Goal: Task Accomplishment & Management: Manage account settings

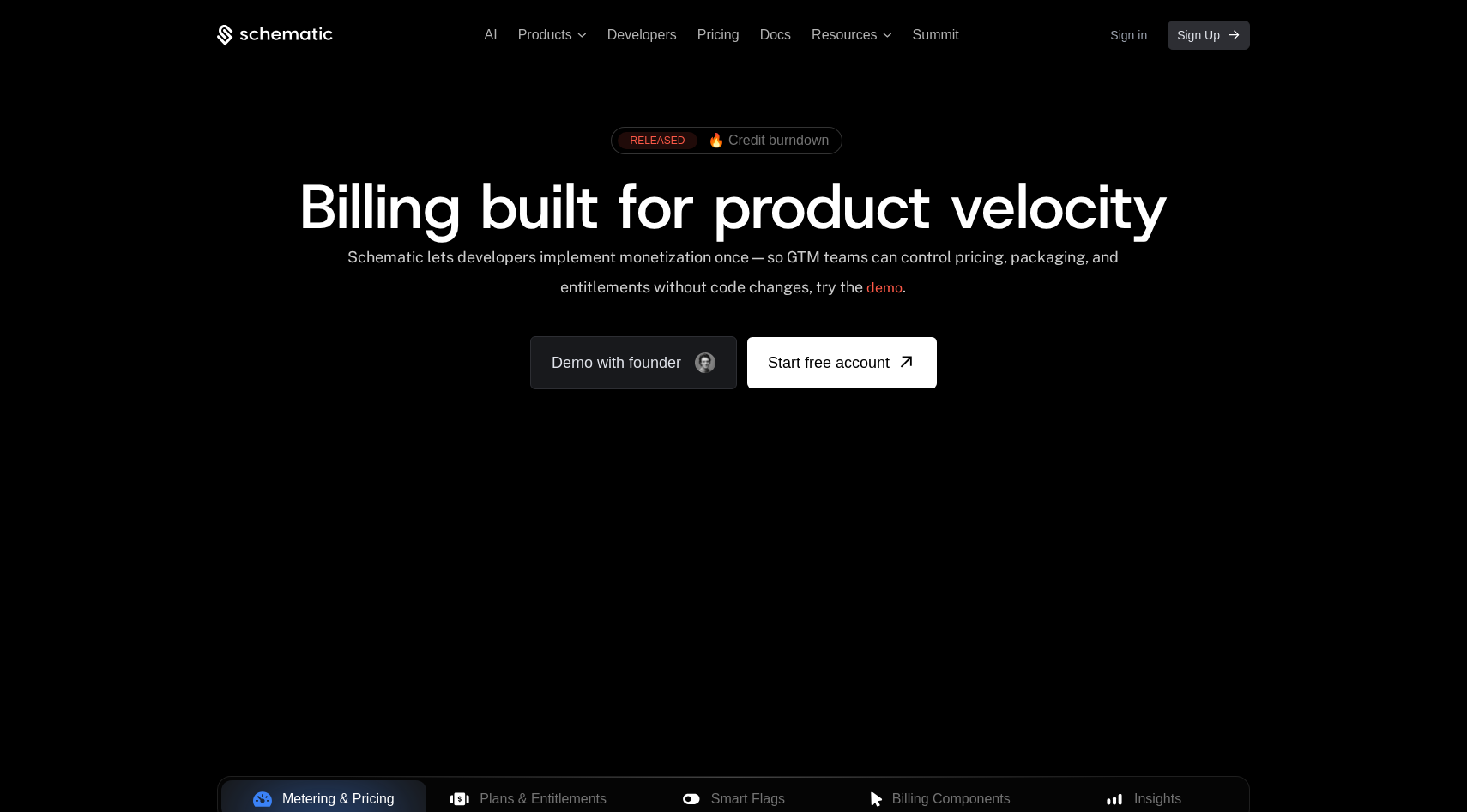
click at [1203, 49] on link "Sign Up" at bounding box center [1209, 35] width 82 height 29
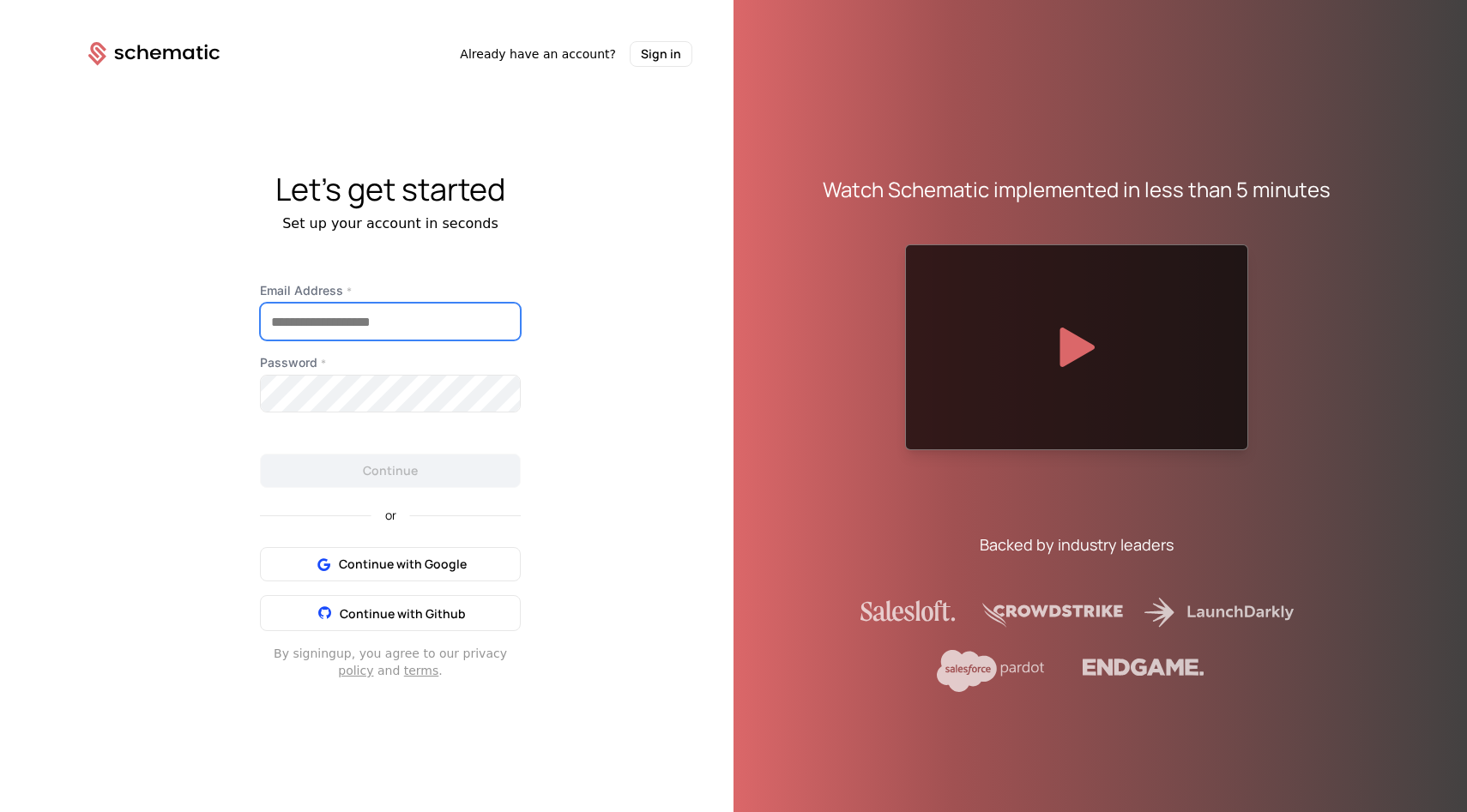
click at [372, 323] on input "Email Address *" at bounding box center [391, 321] width 259 height 36
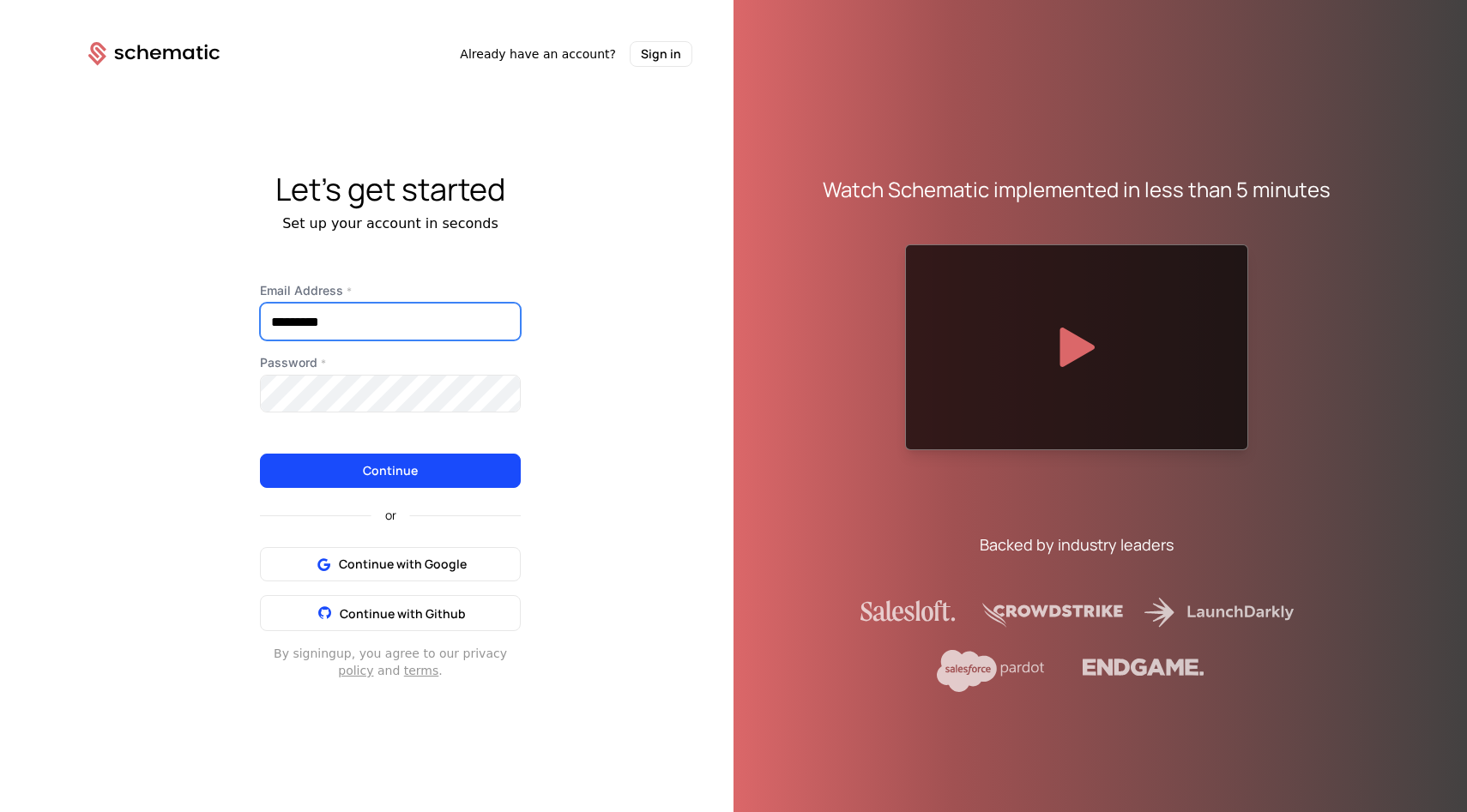
type input "**********"
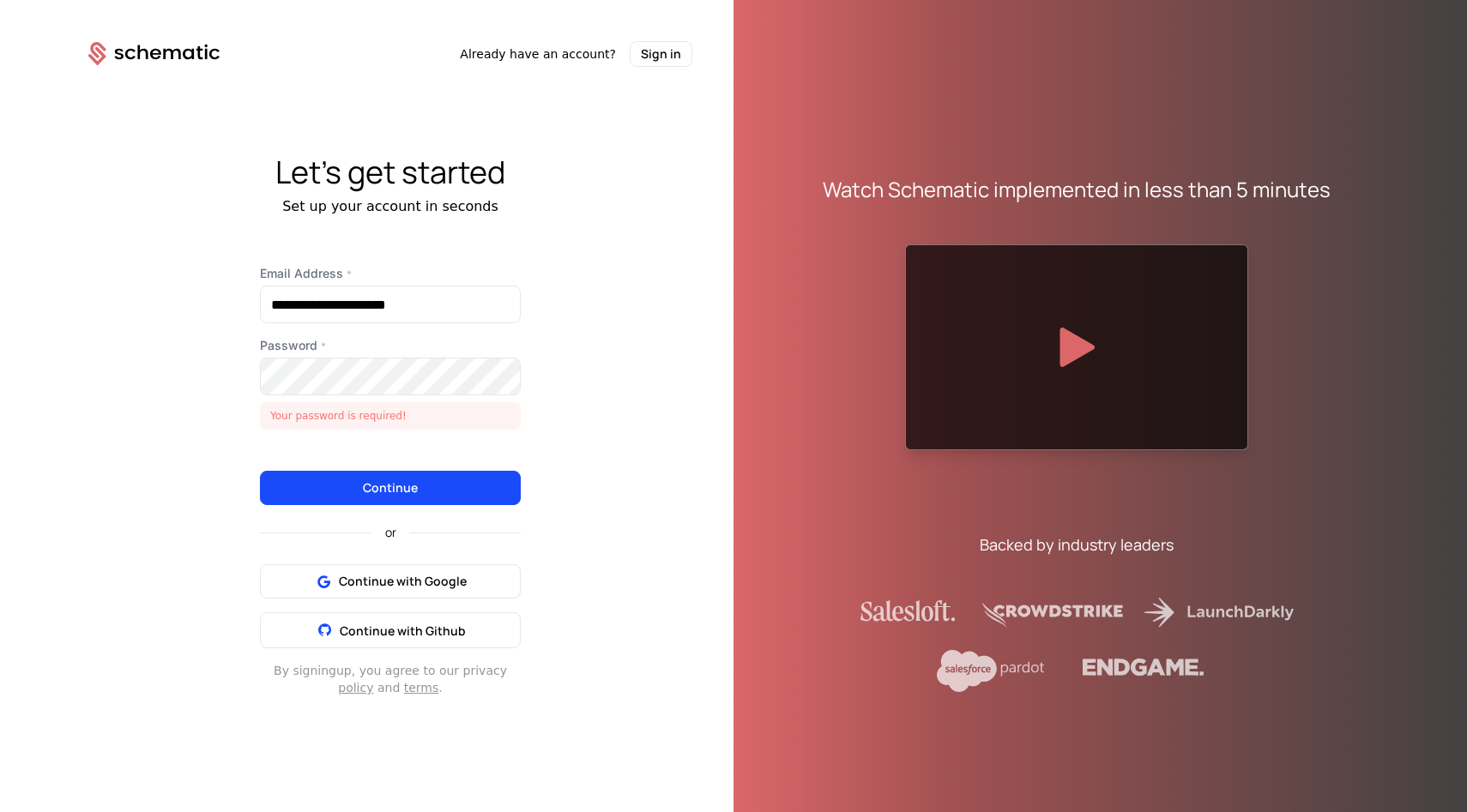
click at [248, 346] on div "**********" at bounding box center [390, 480] width 343 height 431
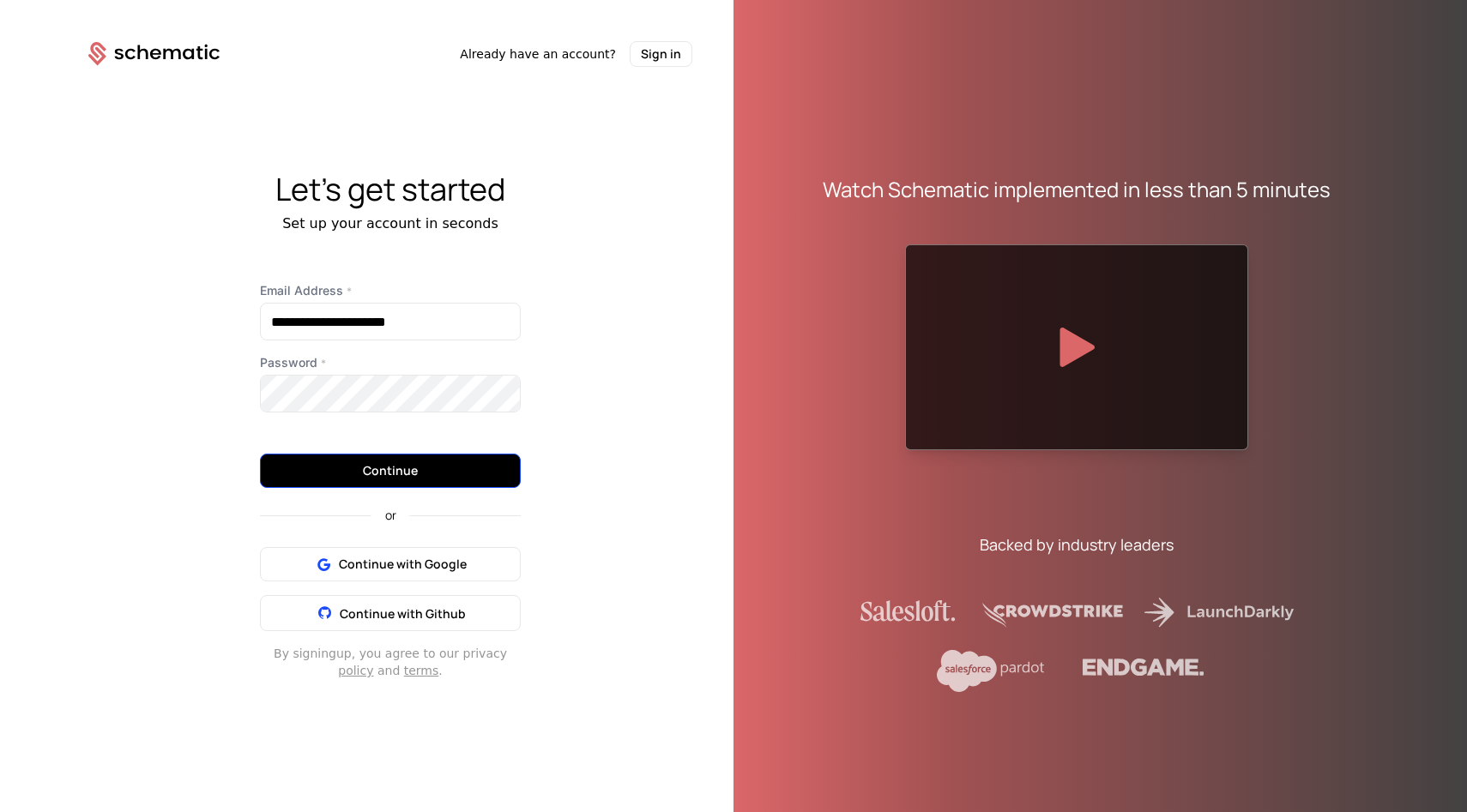
click at [385, 476] on button "Continue" at bounding box center [391, 470] width 261 height 34
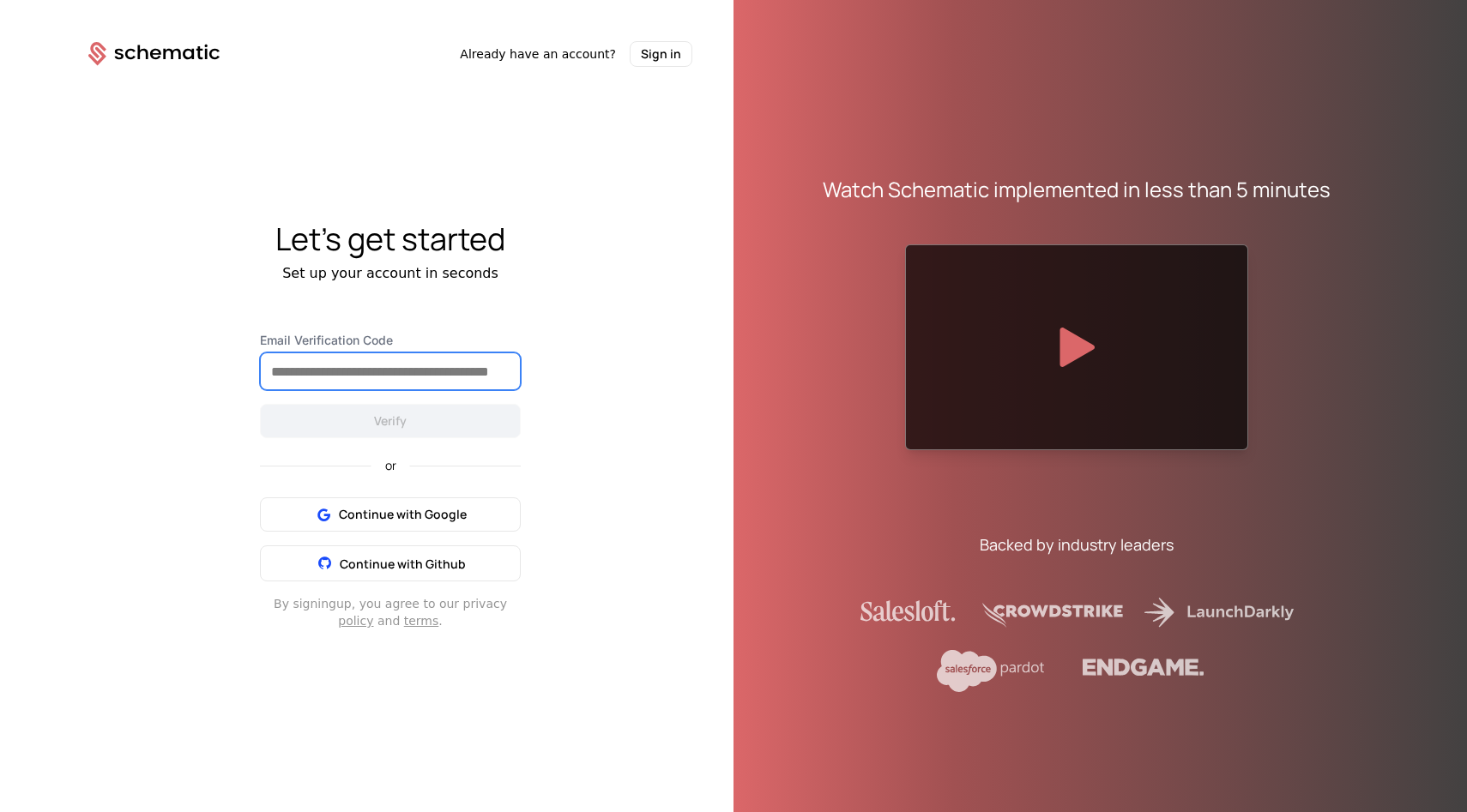
click at [421, 380] on input "Email Verification Code" at bounding box center [391, 371] width 259 height 36
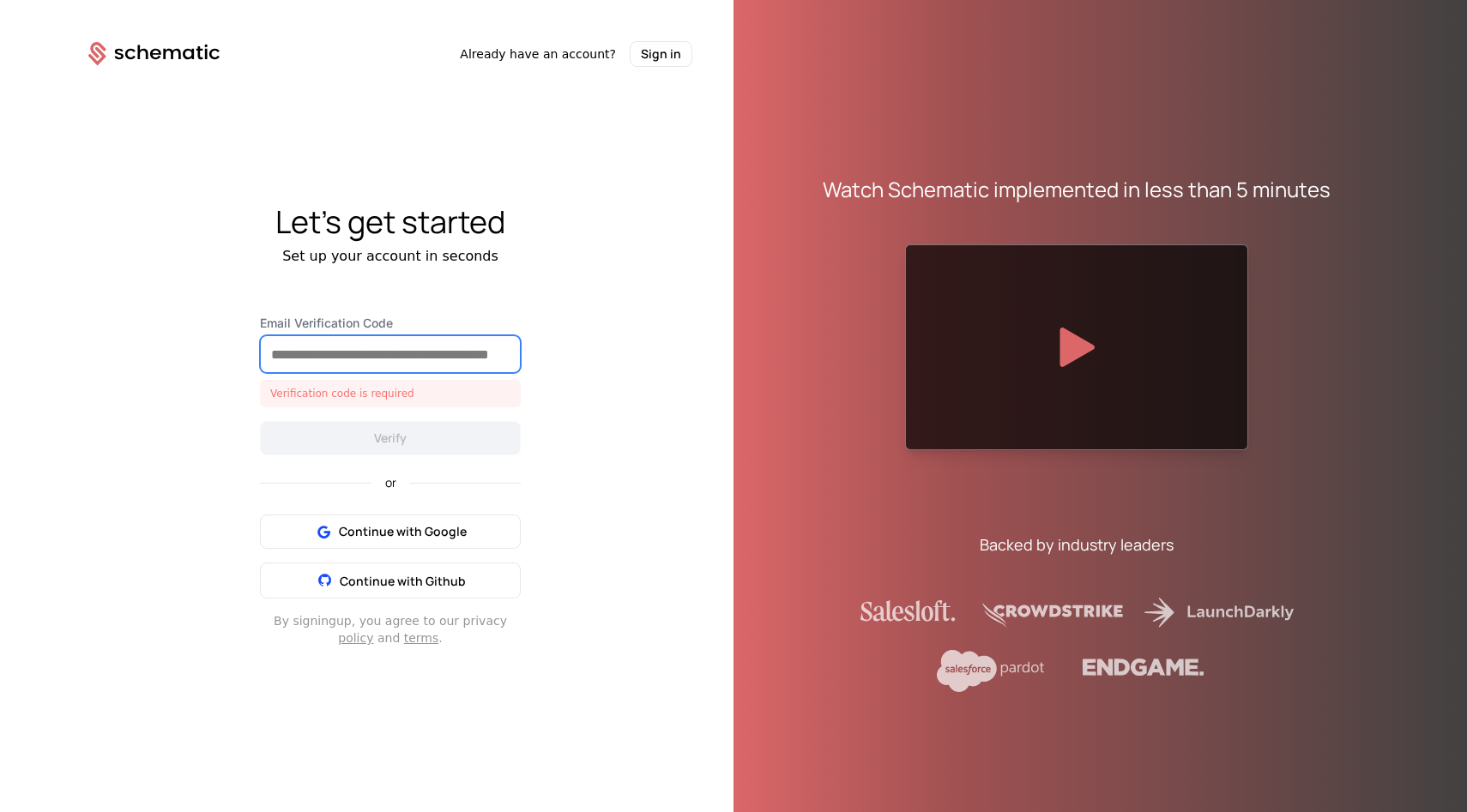
paste input "******"
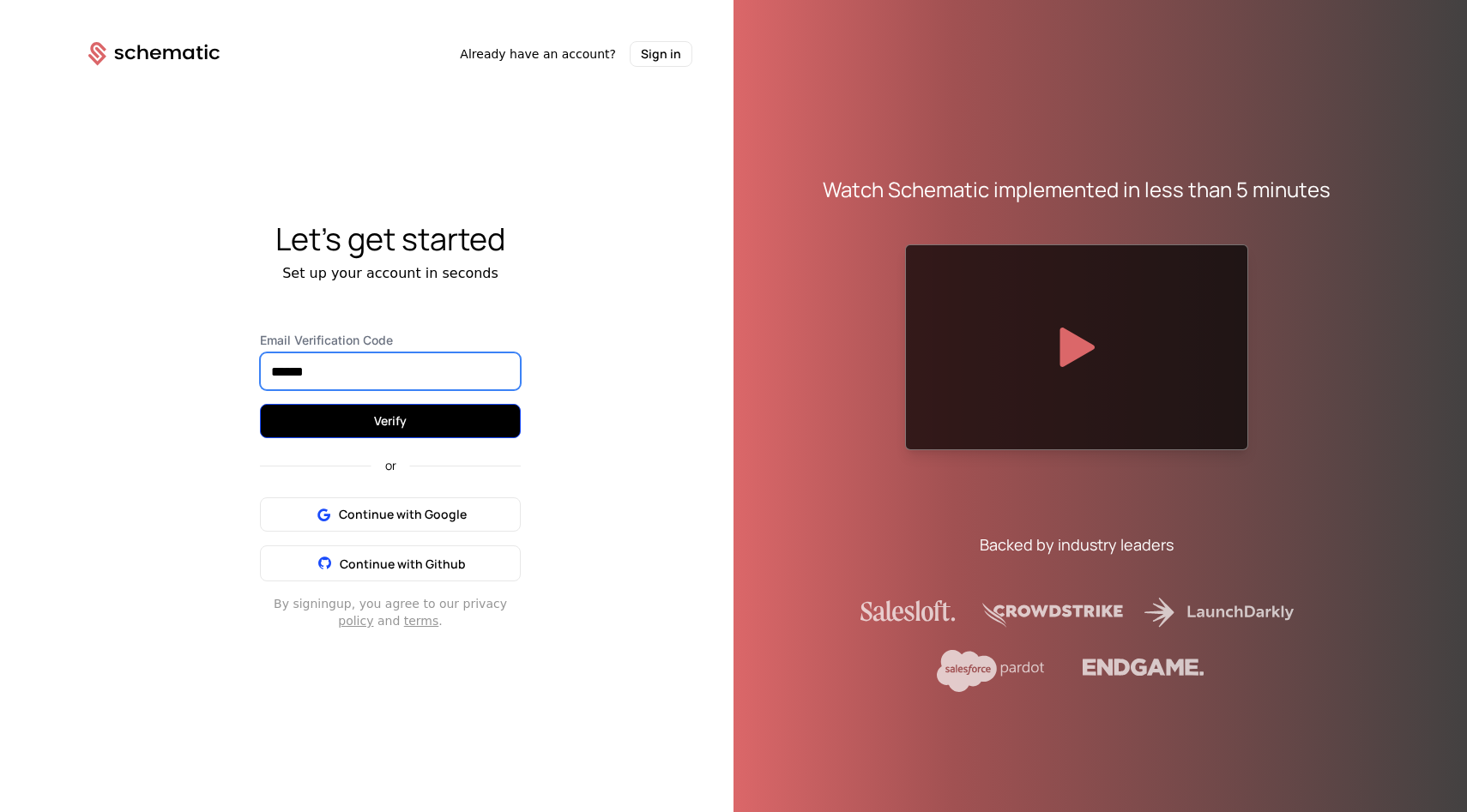
type input "******"
click at [378, 413] on button "Verify" at bounding box center [391, 420] width 261 height 34
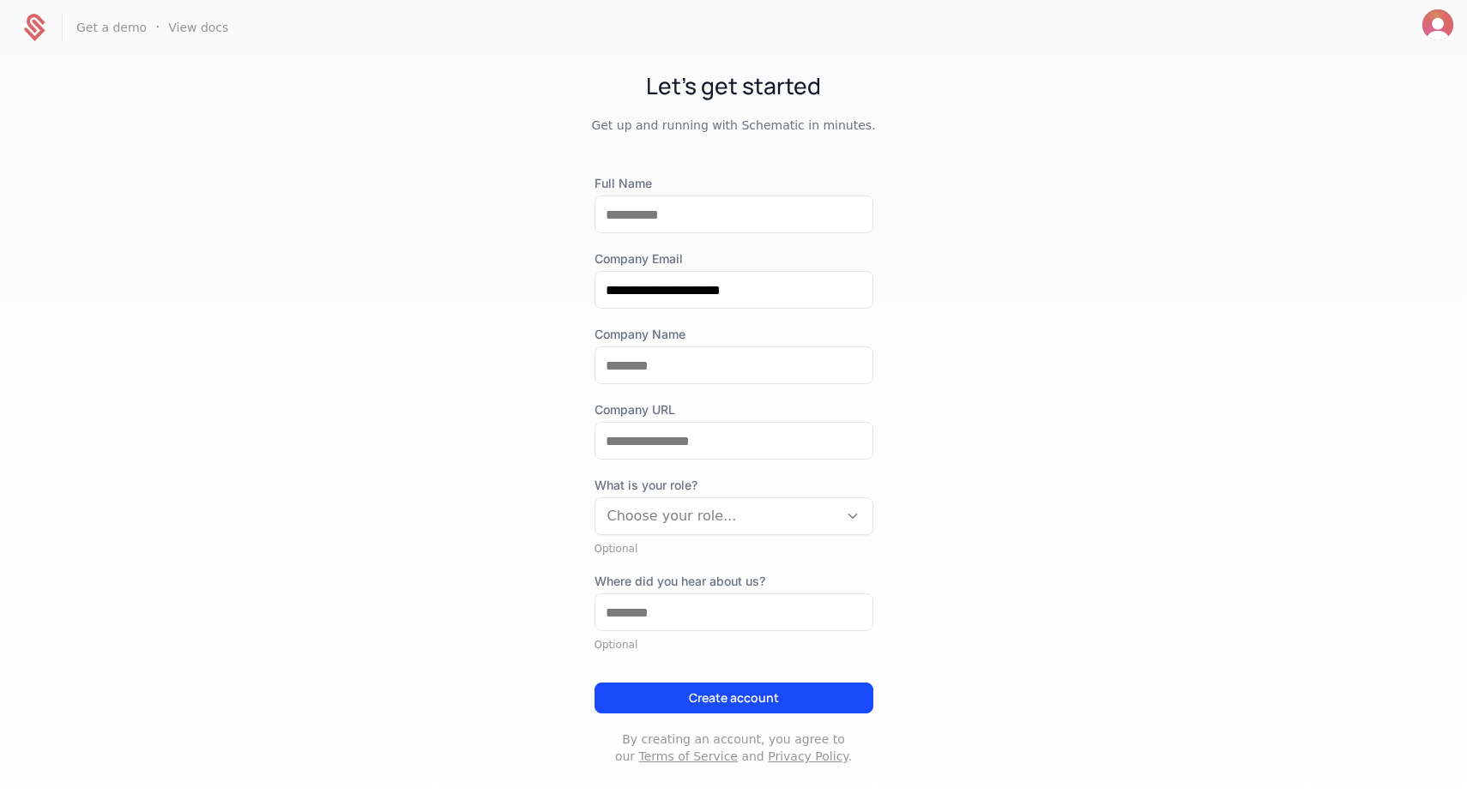
click at [780, 192] on div "Full Name" at bounding box center [734, 204] width 279 height 58
click at [753, 219] on input "Full Name" at bounding box center [734, 214] width 278 height 36
type input "**********"
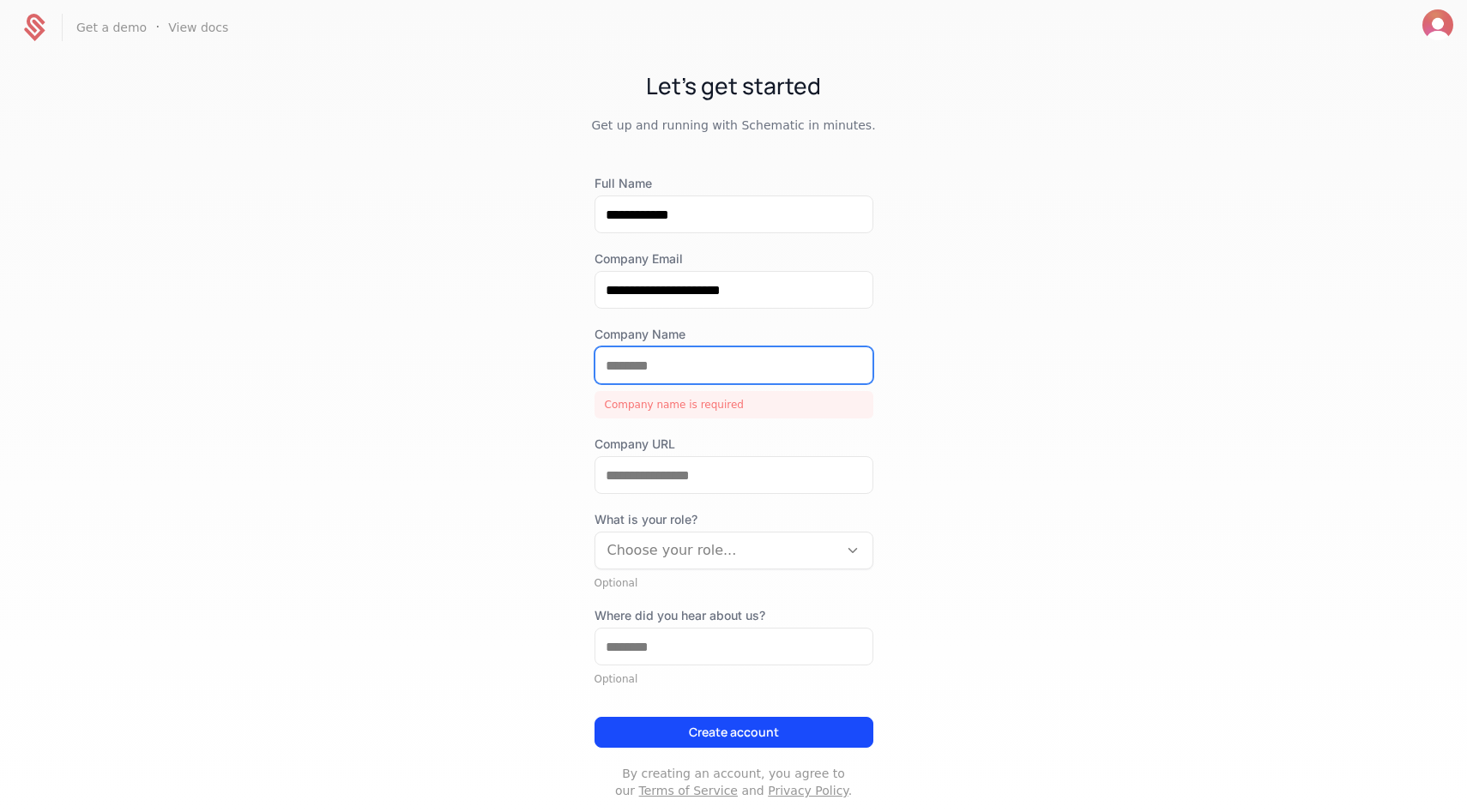
click at [673, 360] on input "Company Name" at bounding box center [734, 364] width 278 height 36
type input "*"
type input "**********"
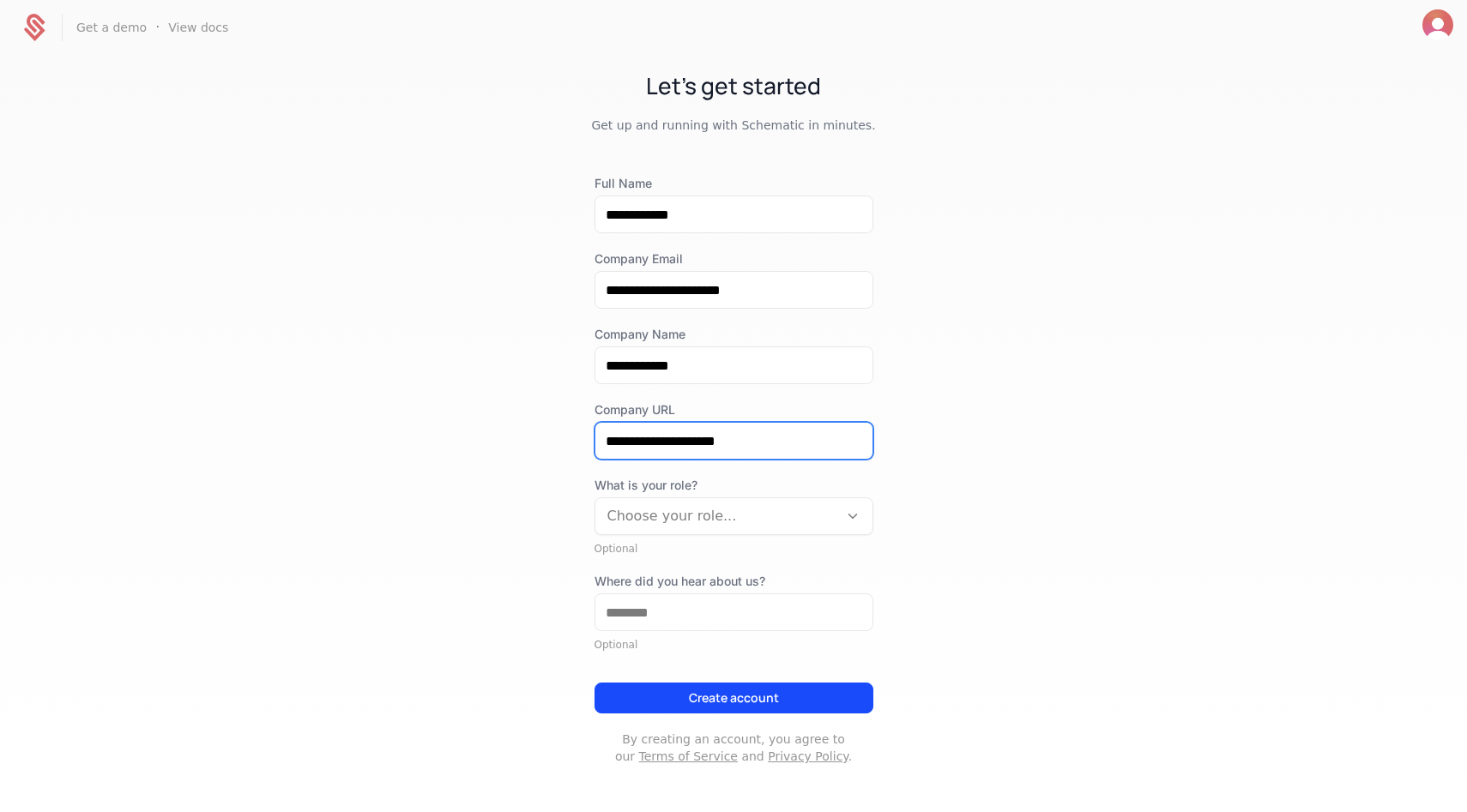
click at [649, 442] on input "**********" at bounding box center [734, 440] width 278 height 36
type input "**********"
click at [622, 510] on div at bounding box center [717, 516] width 219 height 24
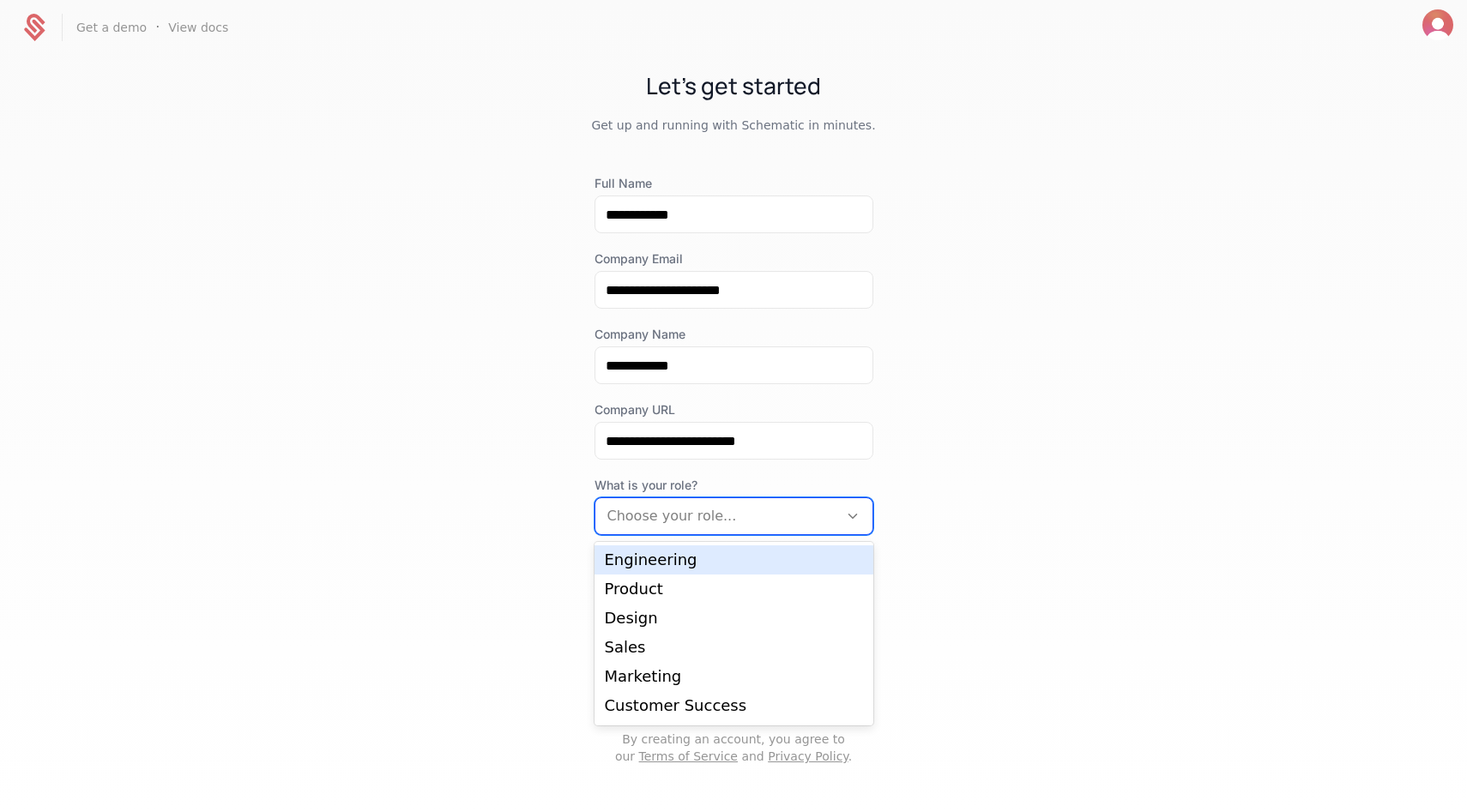
click at [613, 566] on div "Engineering" at bounding box center [734, 560] width 258 height 15
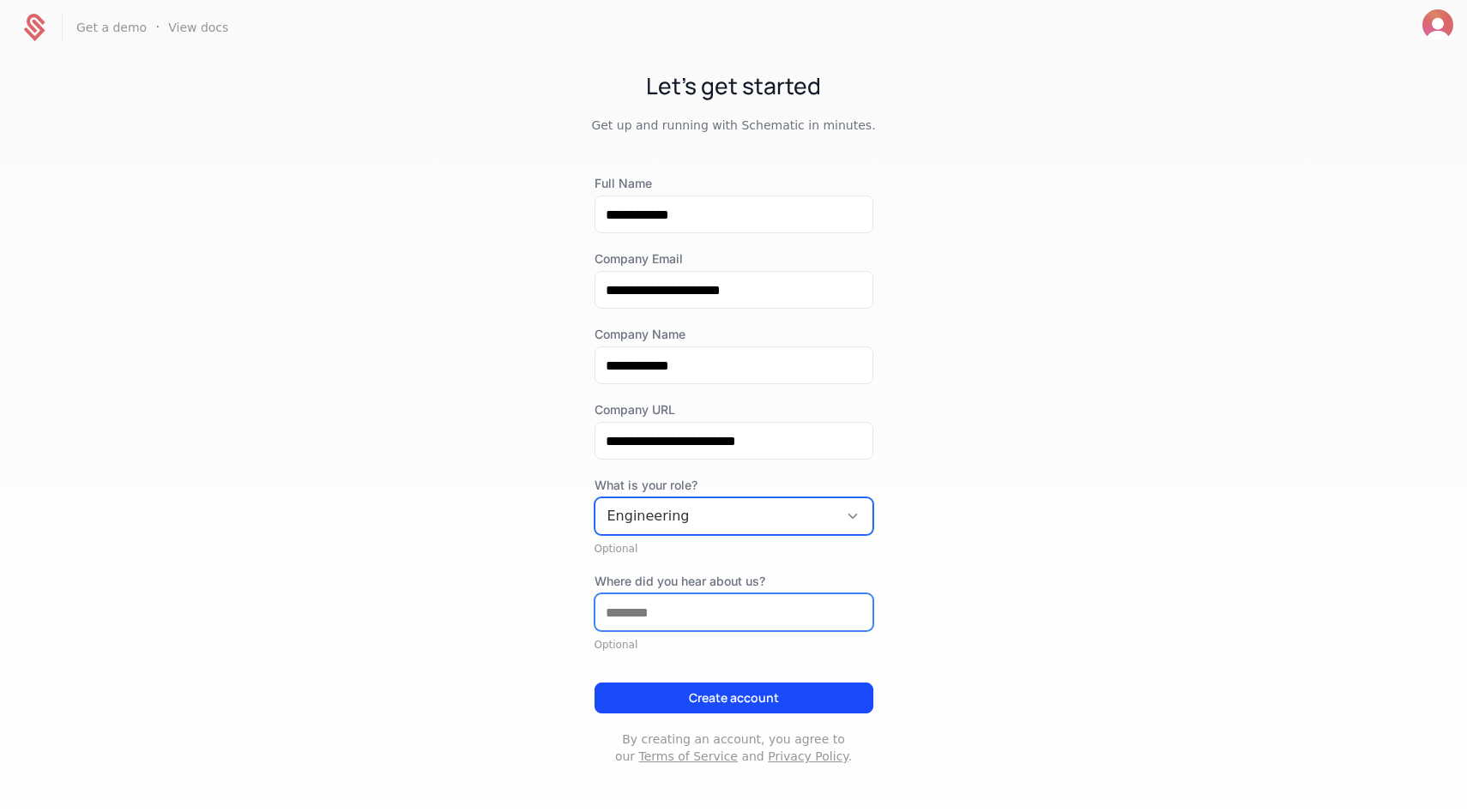
click at [671, 616] on input "Where did you hear about us?" at bounding box center [734, 612] width 278 height 36
type input "*"
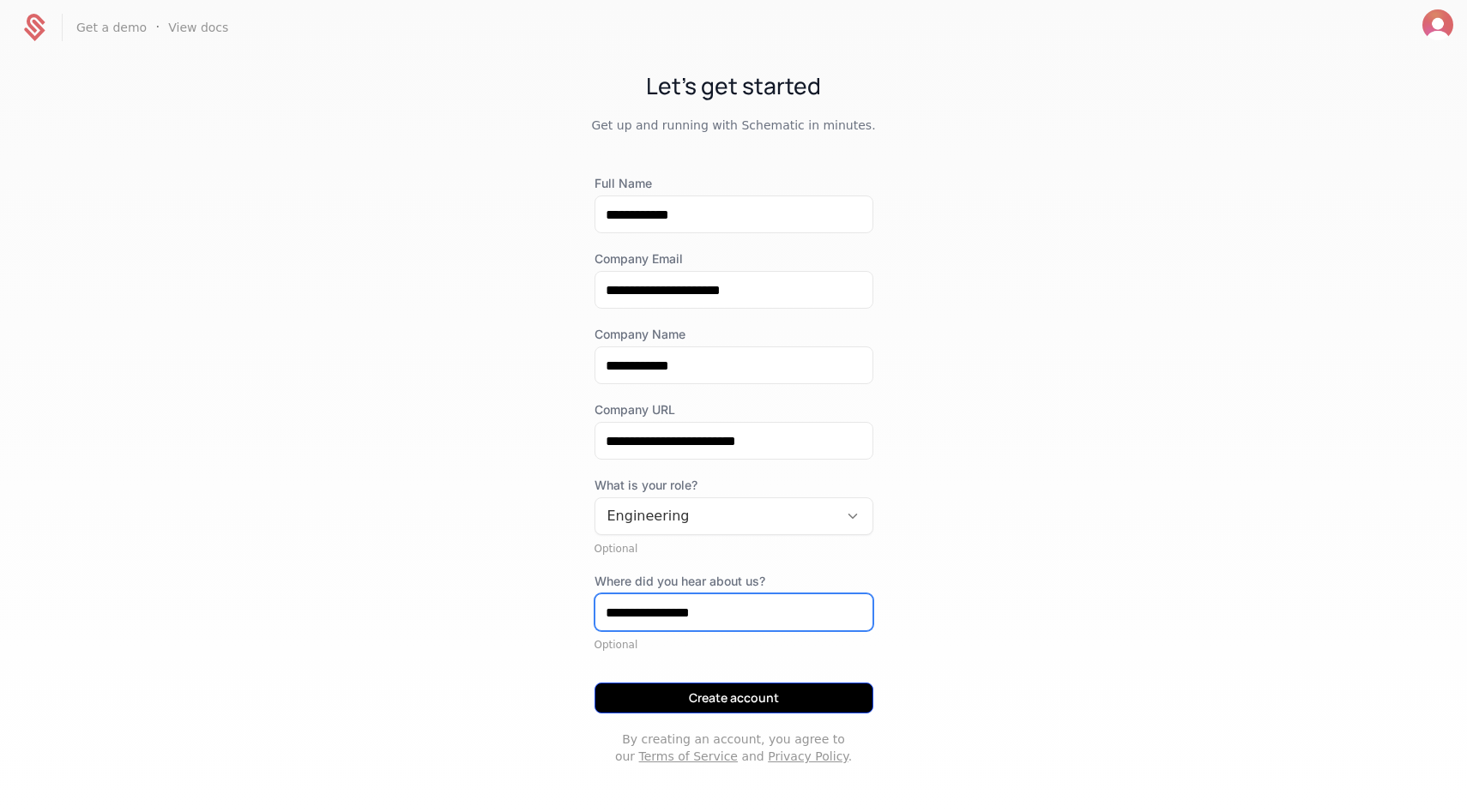
type input "**********"
click at [697, 709] on button "Create account" at bounding box center [734, 698] width 279 height 31
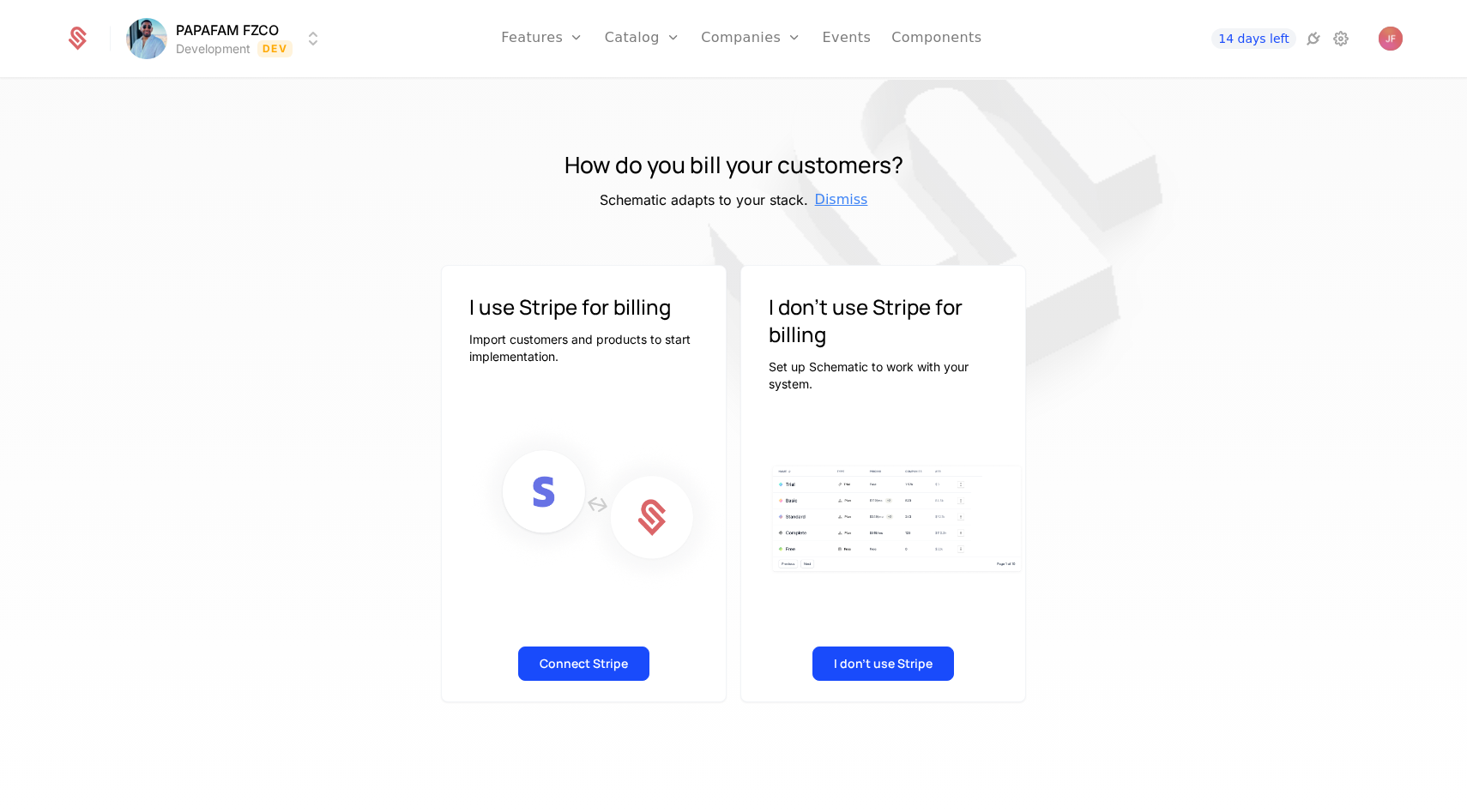
click at [837, 205] on span "Dismiss" at bounding box center [841, 199] width 53 height 20
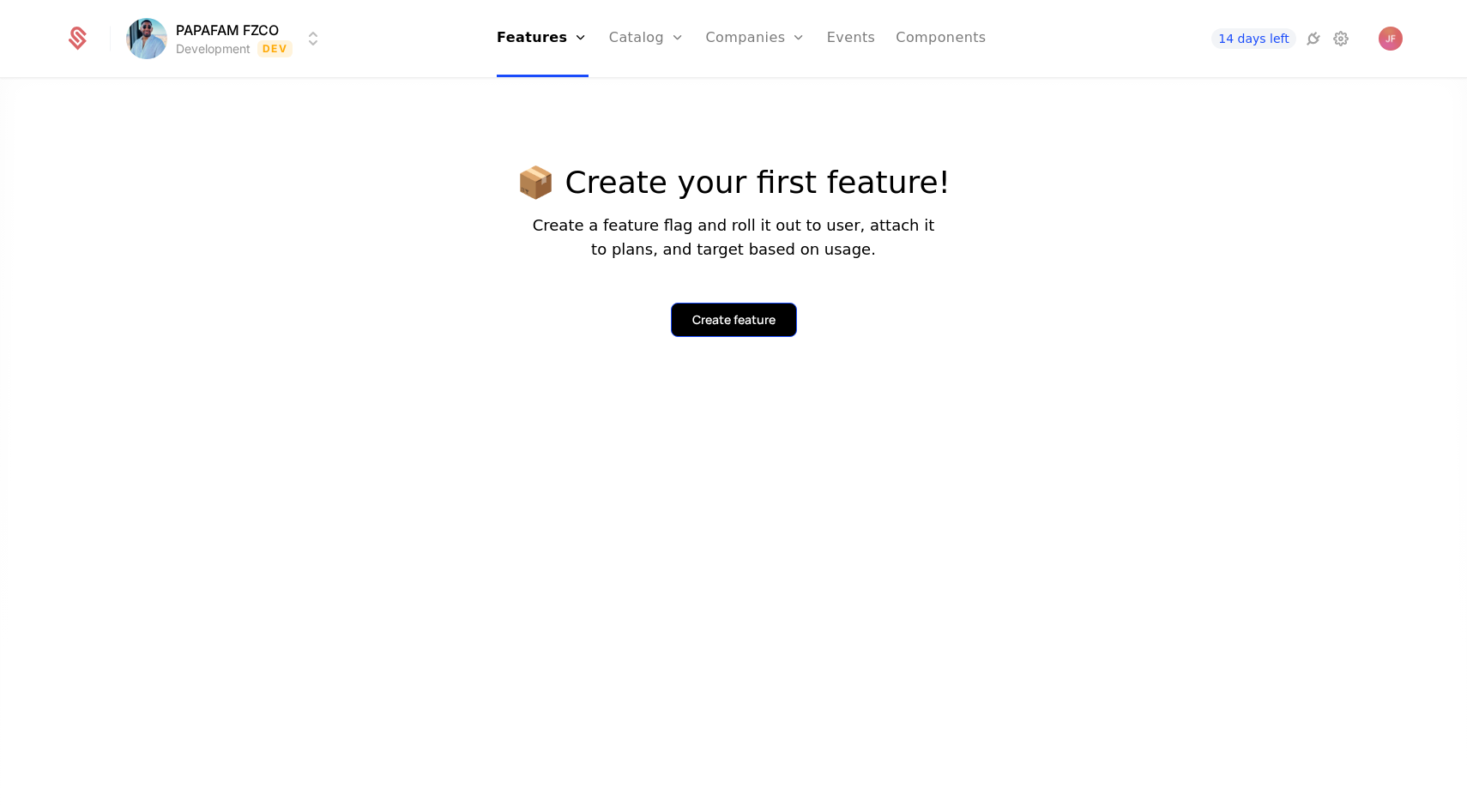
click at [711, 332] on button "Create feature" at bounding box center [734, 319] width 126 height 34
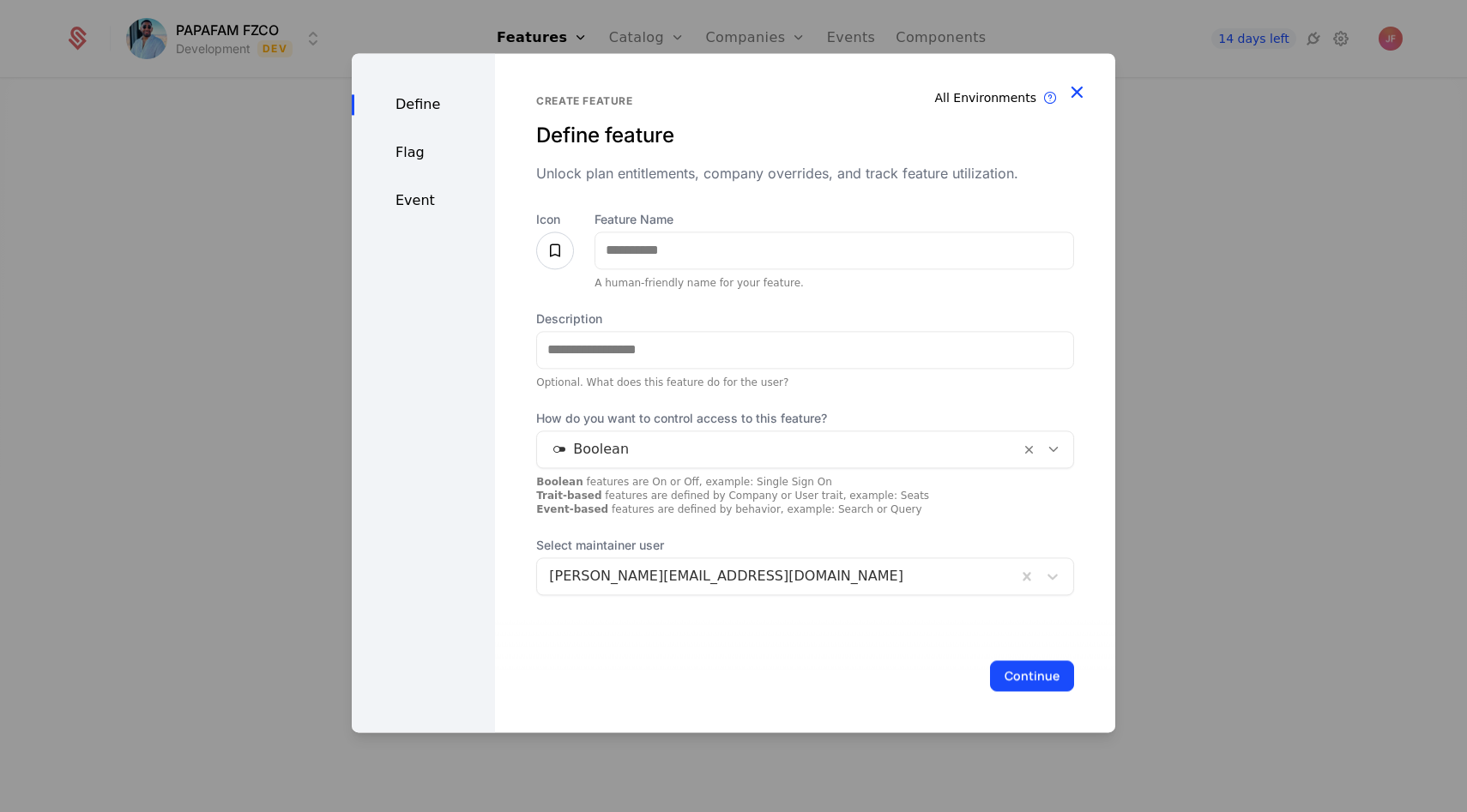
click at [1081, 100] on icon "button" at bounding box center [1076, 91] width 22 height 22
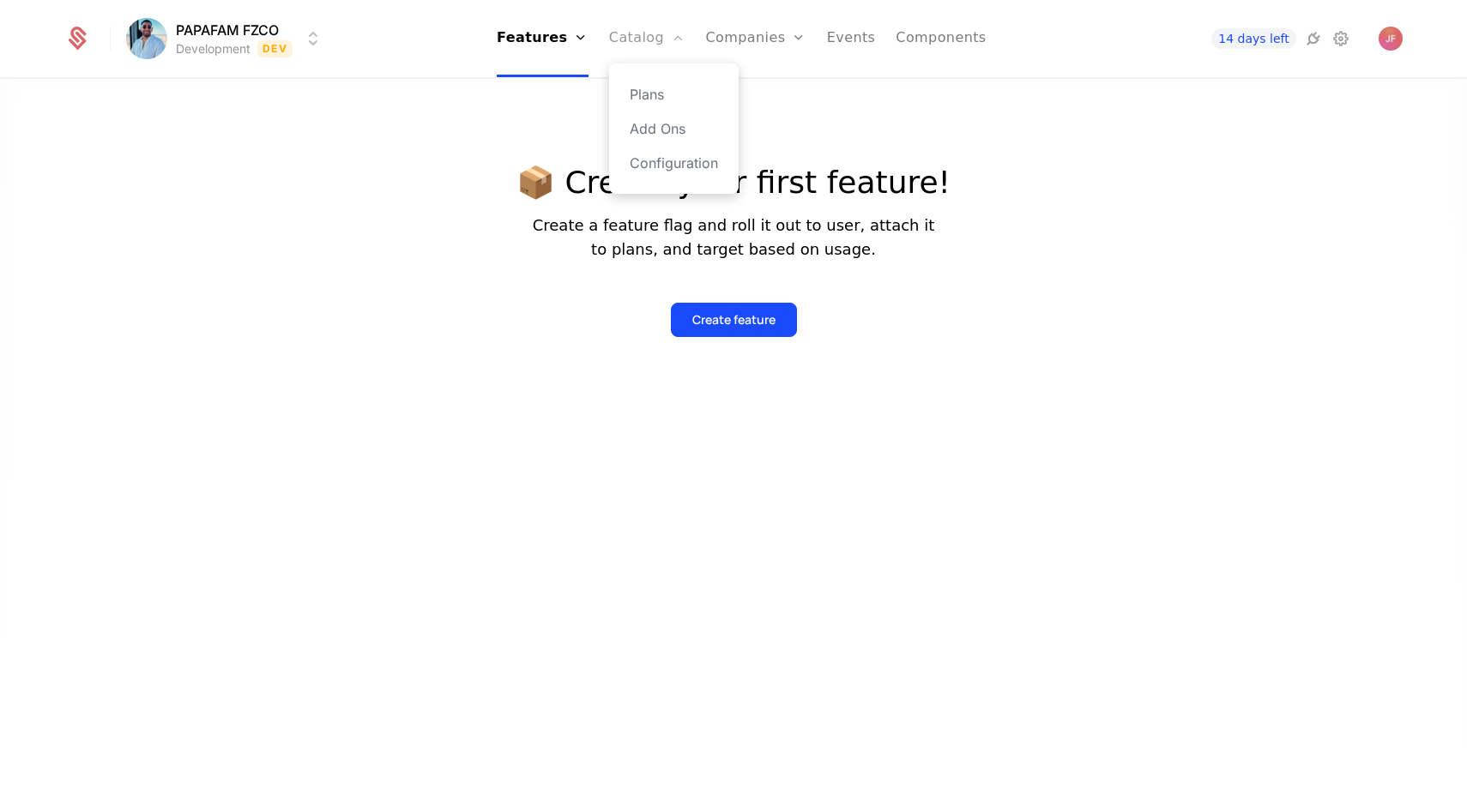
click at [634, 52] on link "Catalog" at bounding box center [647, 39] width 76 height 77
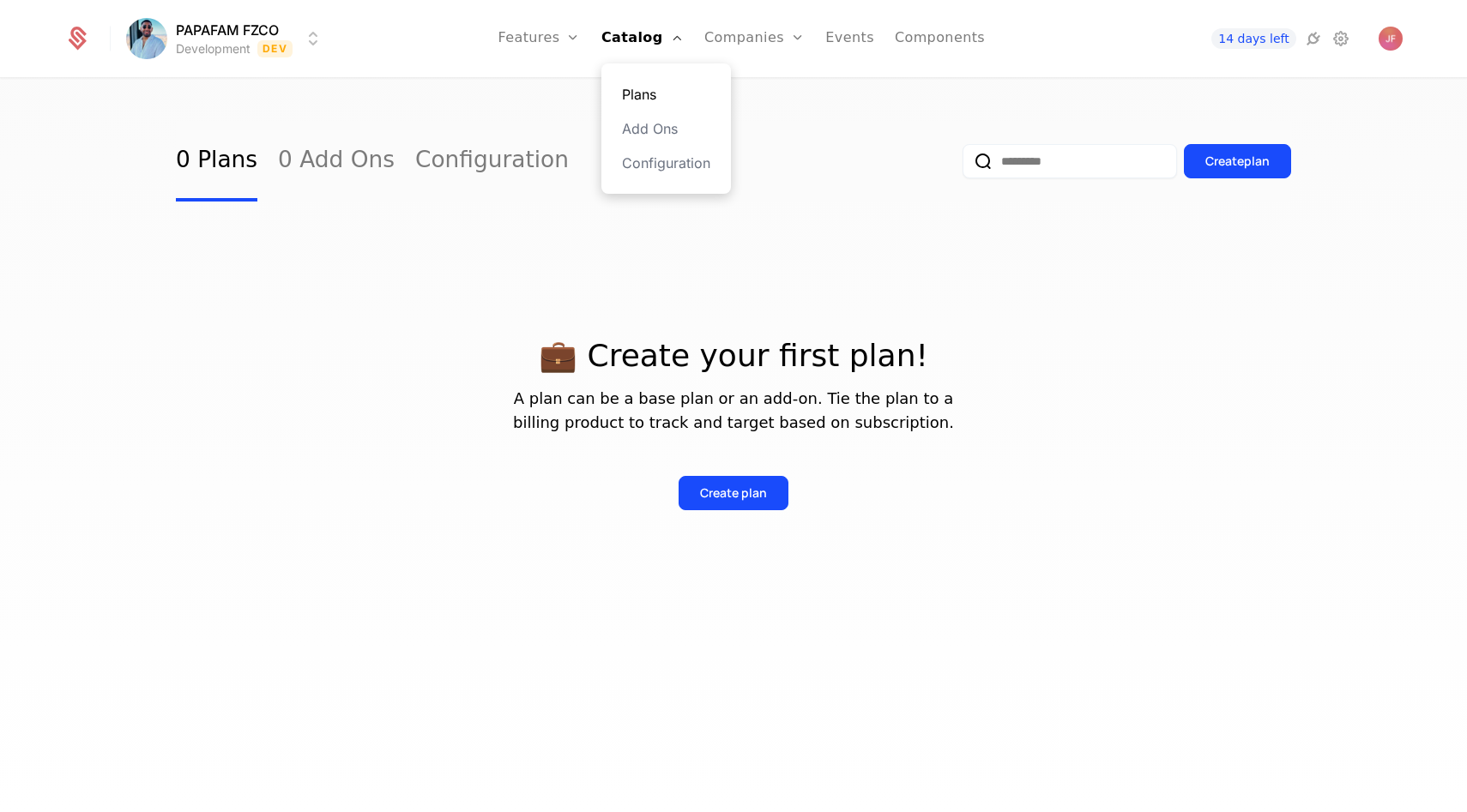
click at [642, 86] on link "Plans" at bounding box center [665, 94] width 88 height 20
click at [727, 486] on div "Create plan" at bounding box center [733, 493] width 67 height 17
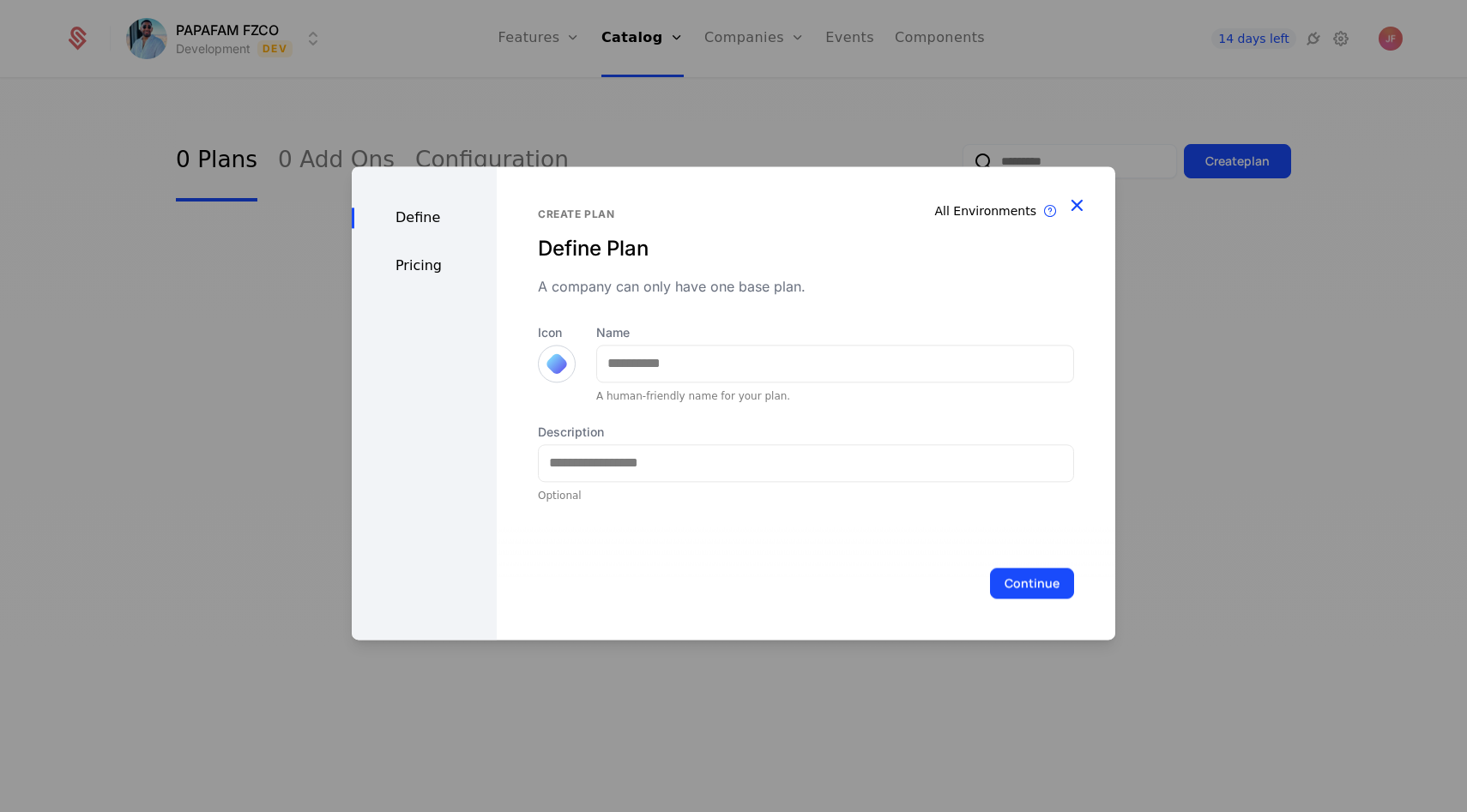
click at [1084, 203] on icon "button" at bounding box center [1076, 205] width 22 height 22
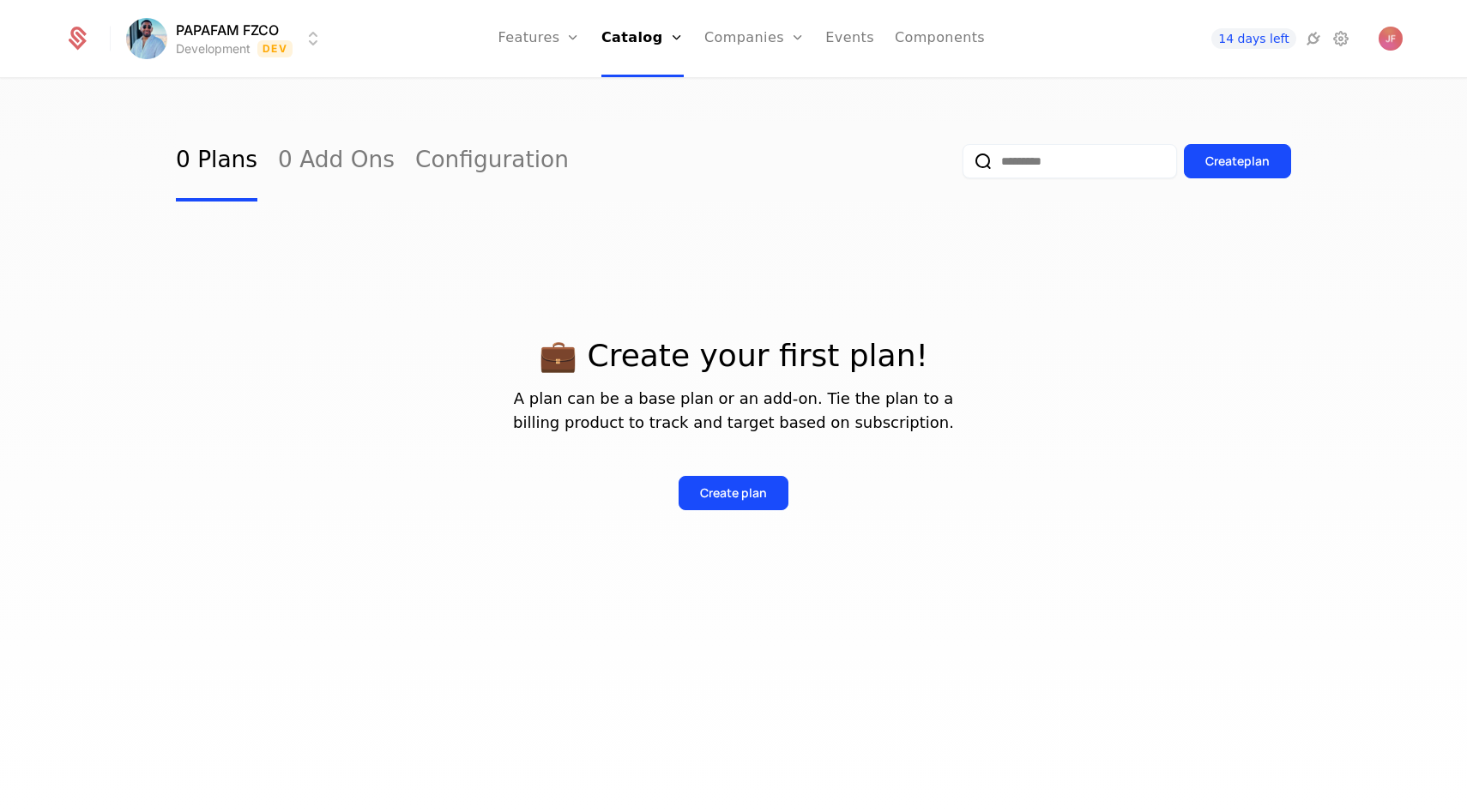
click at [309, 36] on html "PAPAFAM FZCO Development Dev Features Features Flags Catalog Plans Add Ons Conf…" at bounding box center [733, 406] width 1467 height 812
click at [298, 249] on html "PAPAFAM FZCO Development Dev Features Features Flags Catalog Plans Add Ons Conf…" at bounding box center [733, 406] width 1467 height 812
click at [1335, 36] on icon at bounding box center [1340, 38] width 20 height 20
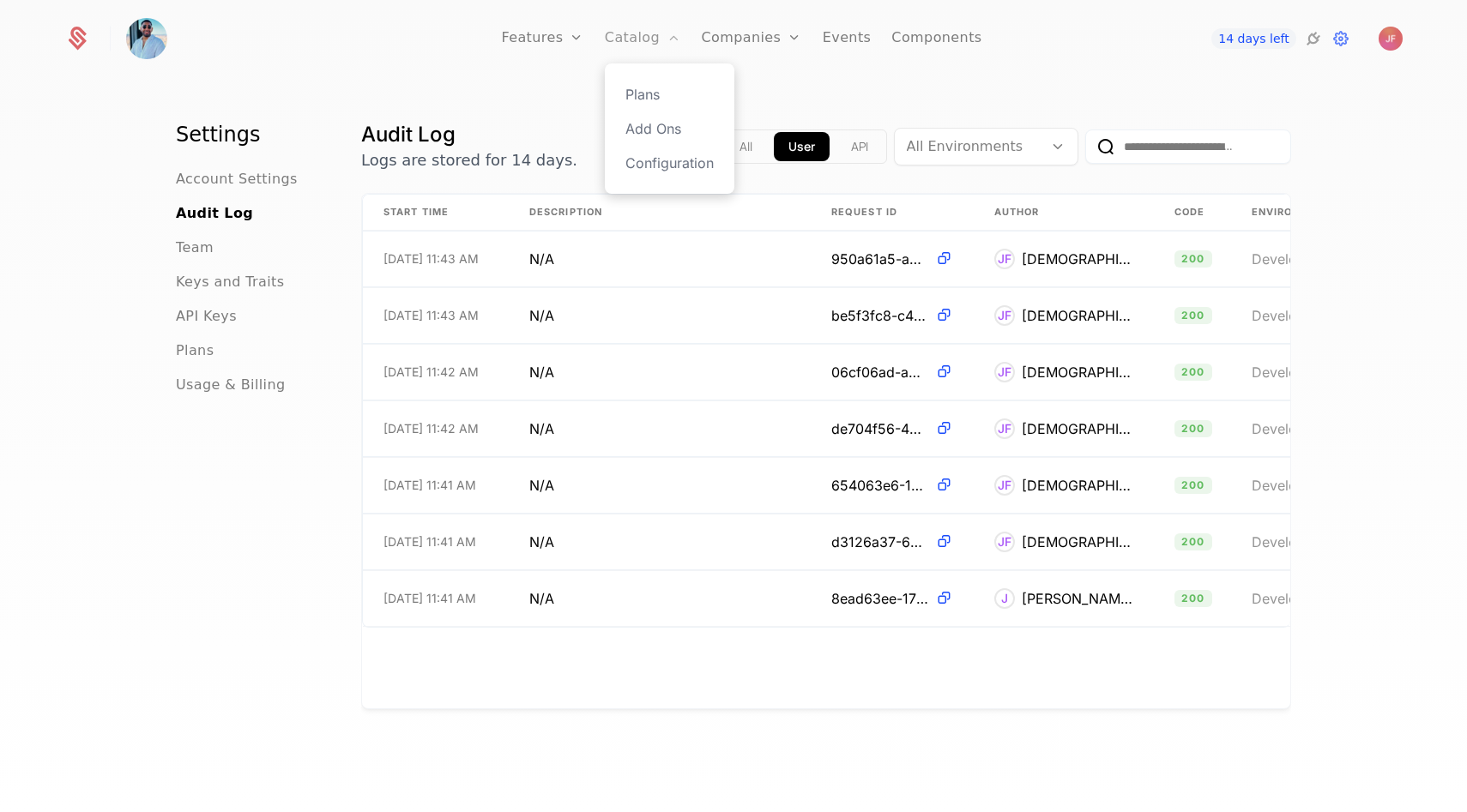
click at [633, 47] on link "Catalog" at bounding box center [643, 39] width 76 height 77
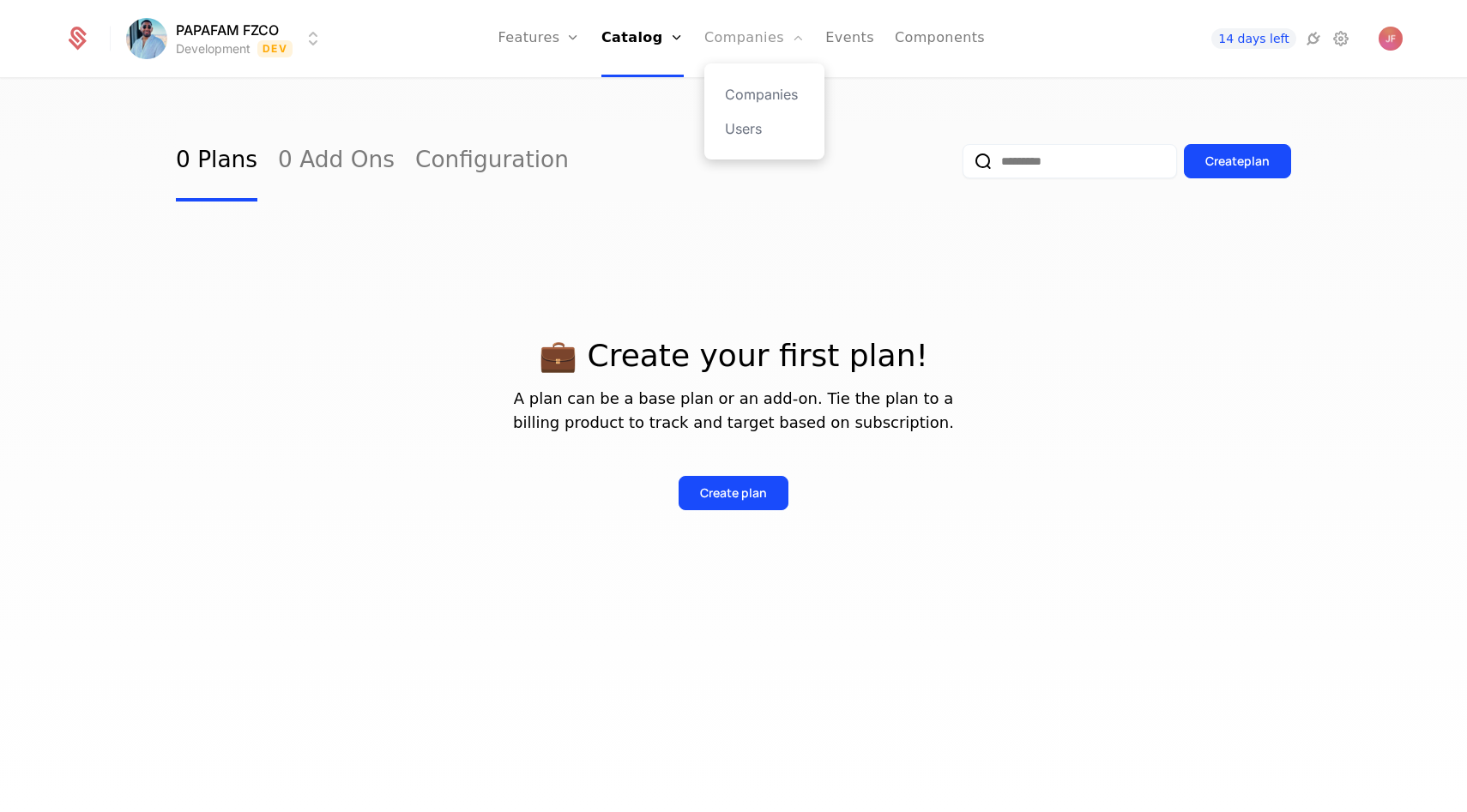
click at [719, 38] on link "Companies" at bounding box center [754, 39] width 101 height 77
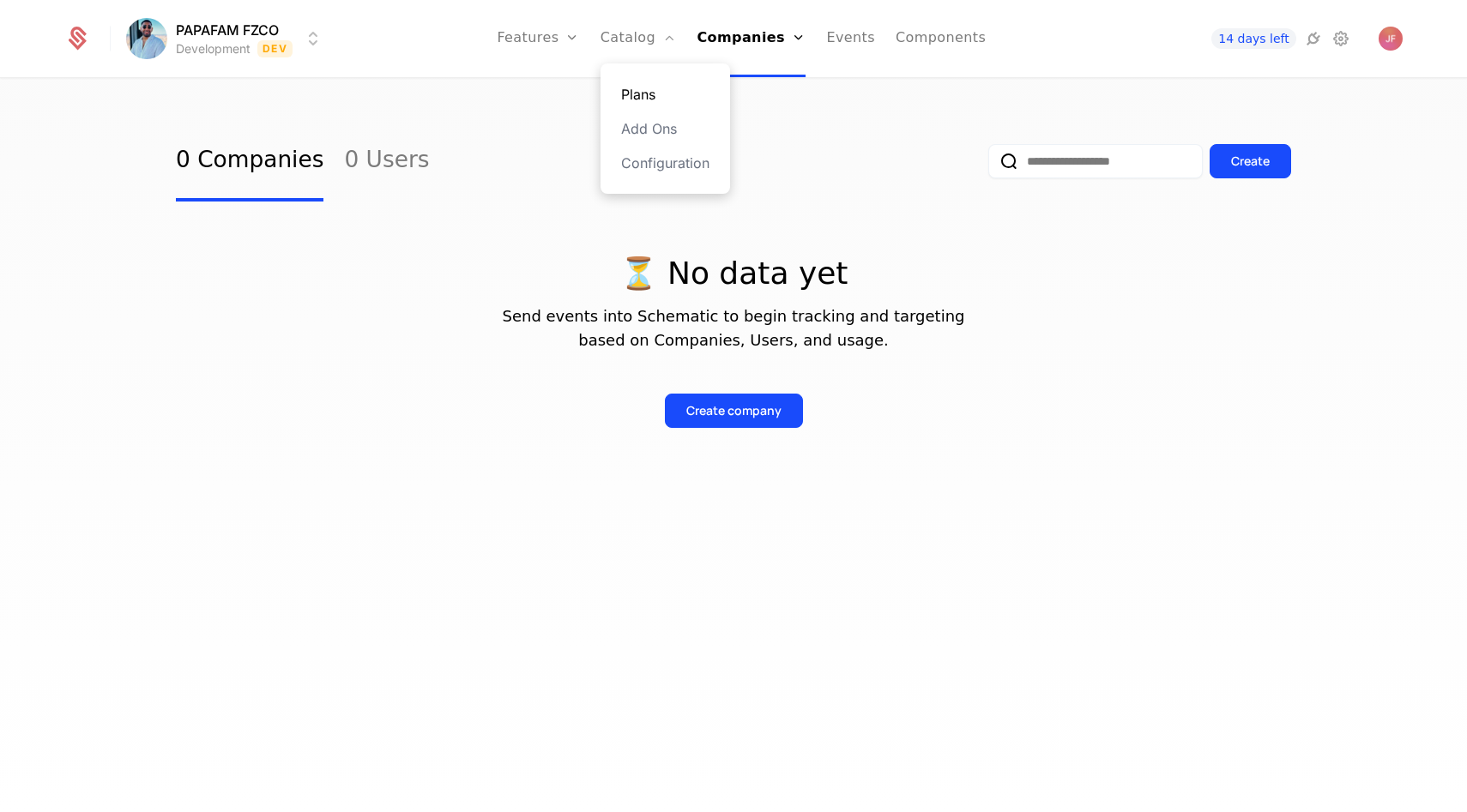
click at [653, 88] on link "Plans" at bounding box center [664, 94] width 88 height 20
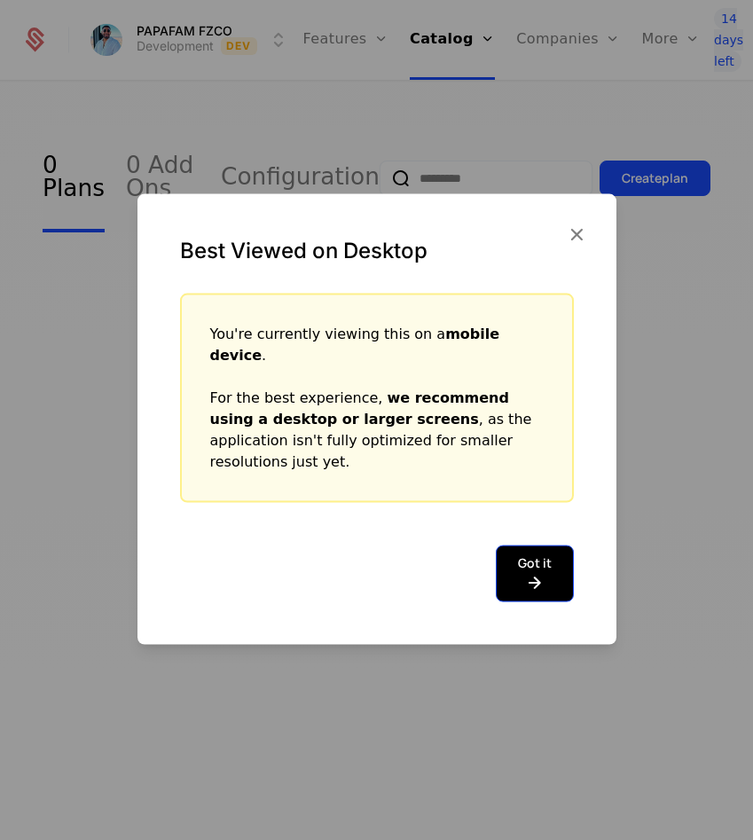
click at [538, 571] on icon at bounding box center [535, 581] width 34 height 21
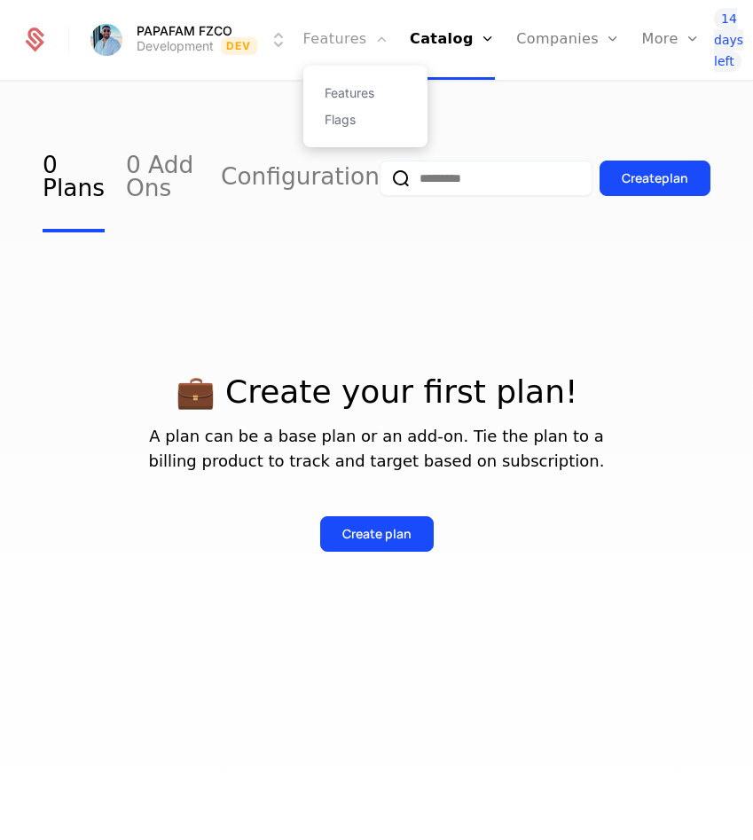
click at [323, 23] on link "Features" at bounding box center [345, 40] width 85 height 80
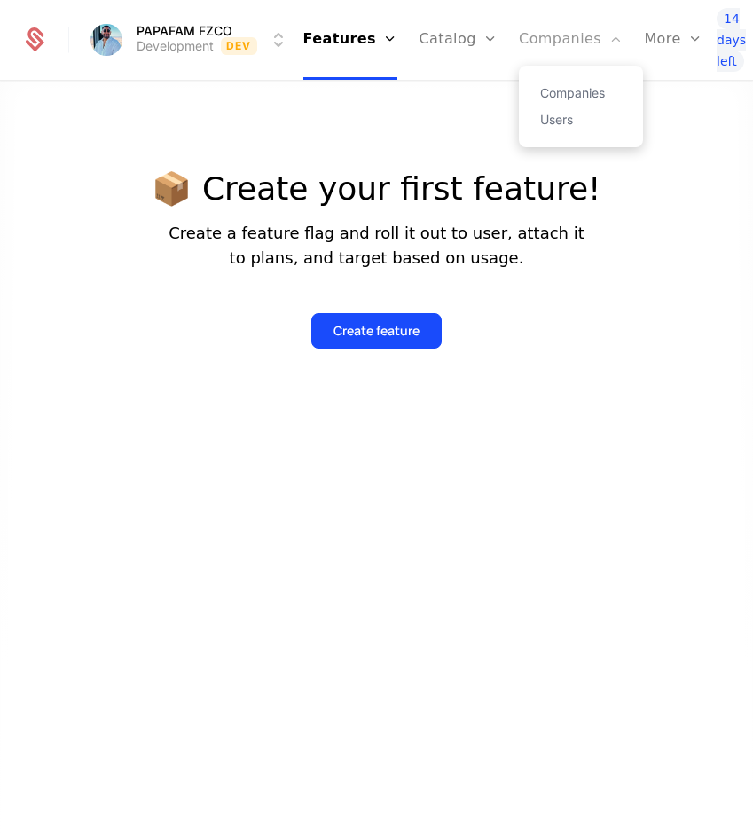
click at [554, 41] on link "Companies" at bounding box center [571, 40] width 104 height 80
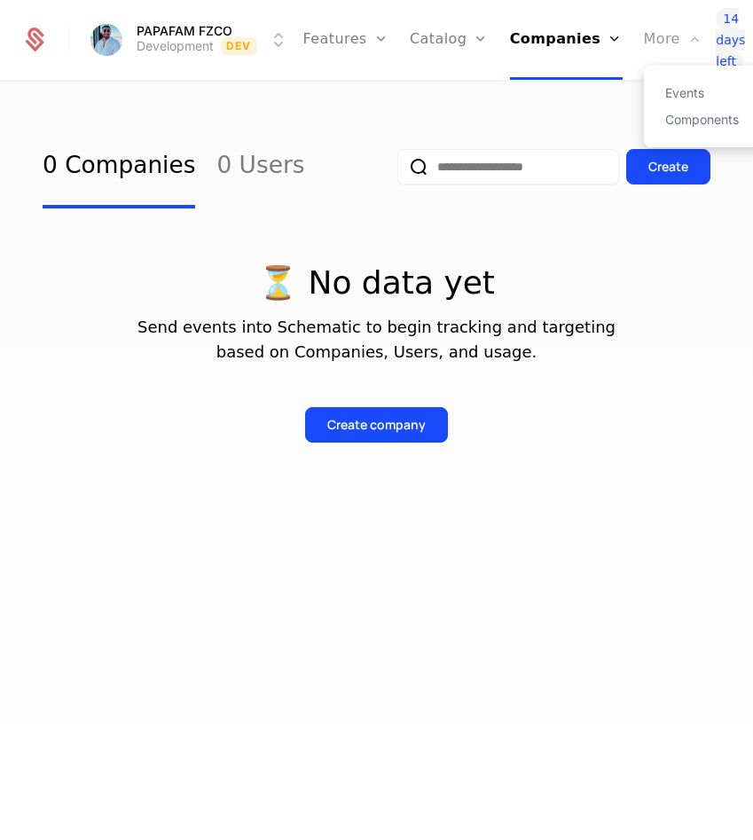
click at [644, 49] on div "More" at bounding box center [673, 40] width 59 height 80
click at [666, 90] on link "Events" at bounding box center [706, 93] width 82 height 12
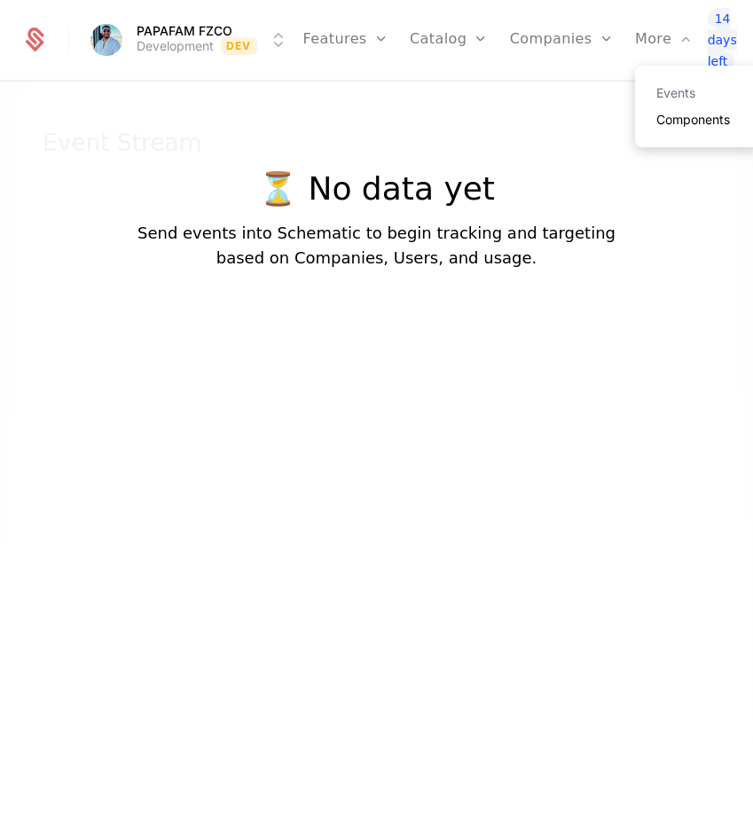
click at [667, 114] on link "Components" at bounding box center [698, 120] width 82 height 12
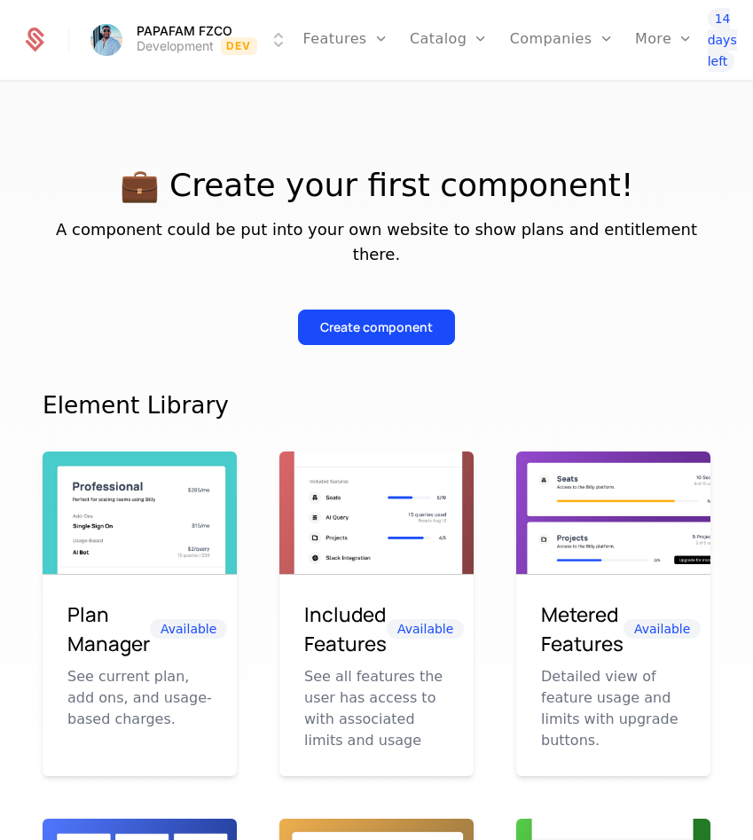
click at [38, 60] on div "PAPAFAM FZCO Development Dev Features Features Flags Catalog Plans Add Ons Conf…" at bounding box center [376, 40] width 711 height 80
click at [37, 44] on icon at bounding box center [34, 40] width 25 height 25
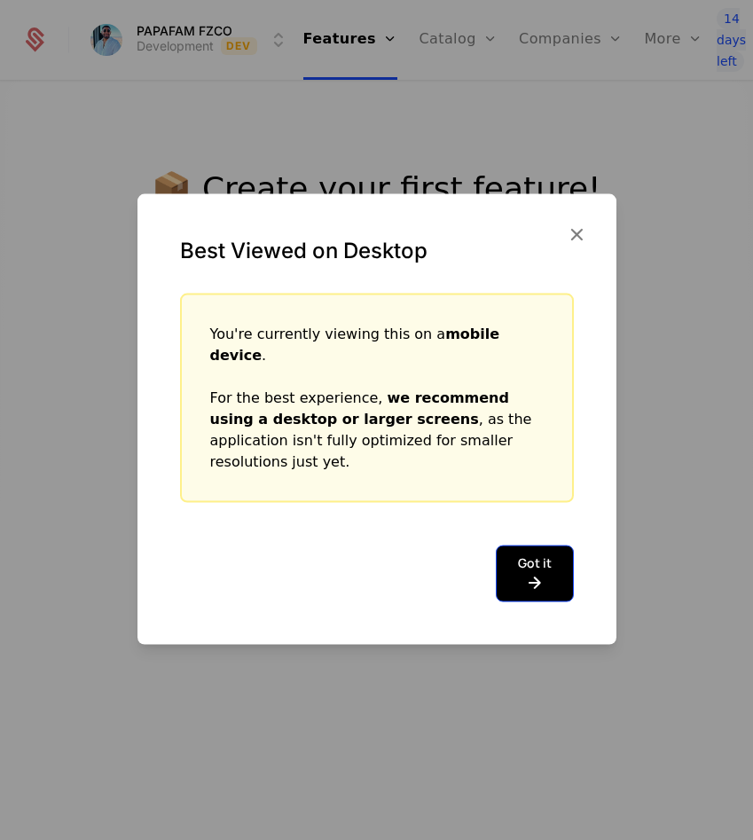
click at [543, 571] on icon at bounding box center [535, 581] width 34 height 21
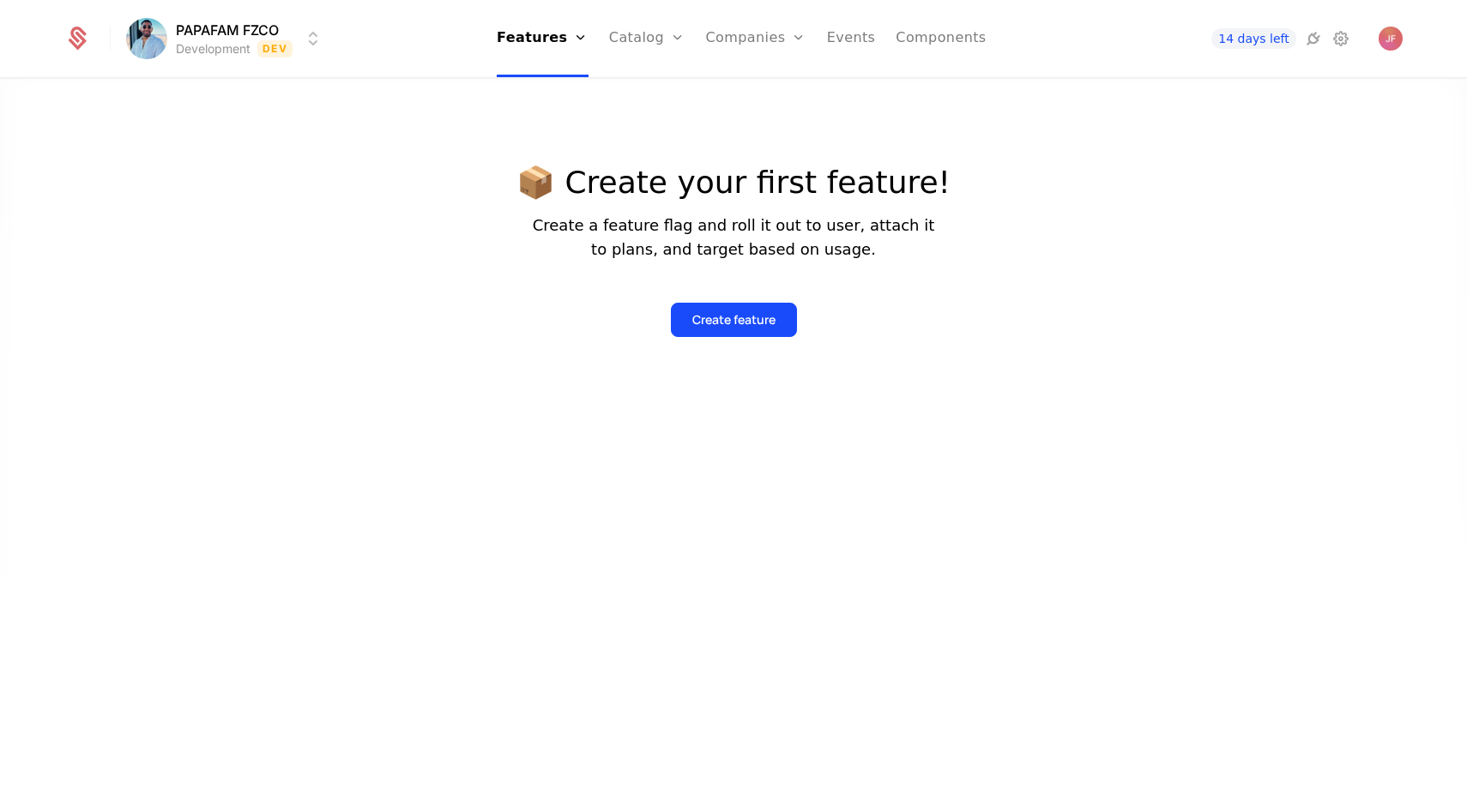
click at [64, 33] on div "PAPAFAM FZCO Development Dev Features Features Flags Catalog Plans Add Ons Conf…" at bounding box center [733, 39] width 1379 height 77
click at [71, 34] on icon at bounding box center [76, 39] width 24 height 24
click at [630, 34] on link "Catalog" at bounding box center [647, 39] width 76 height 77
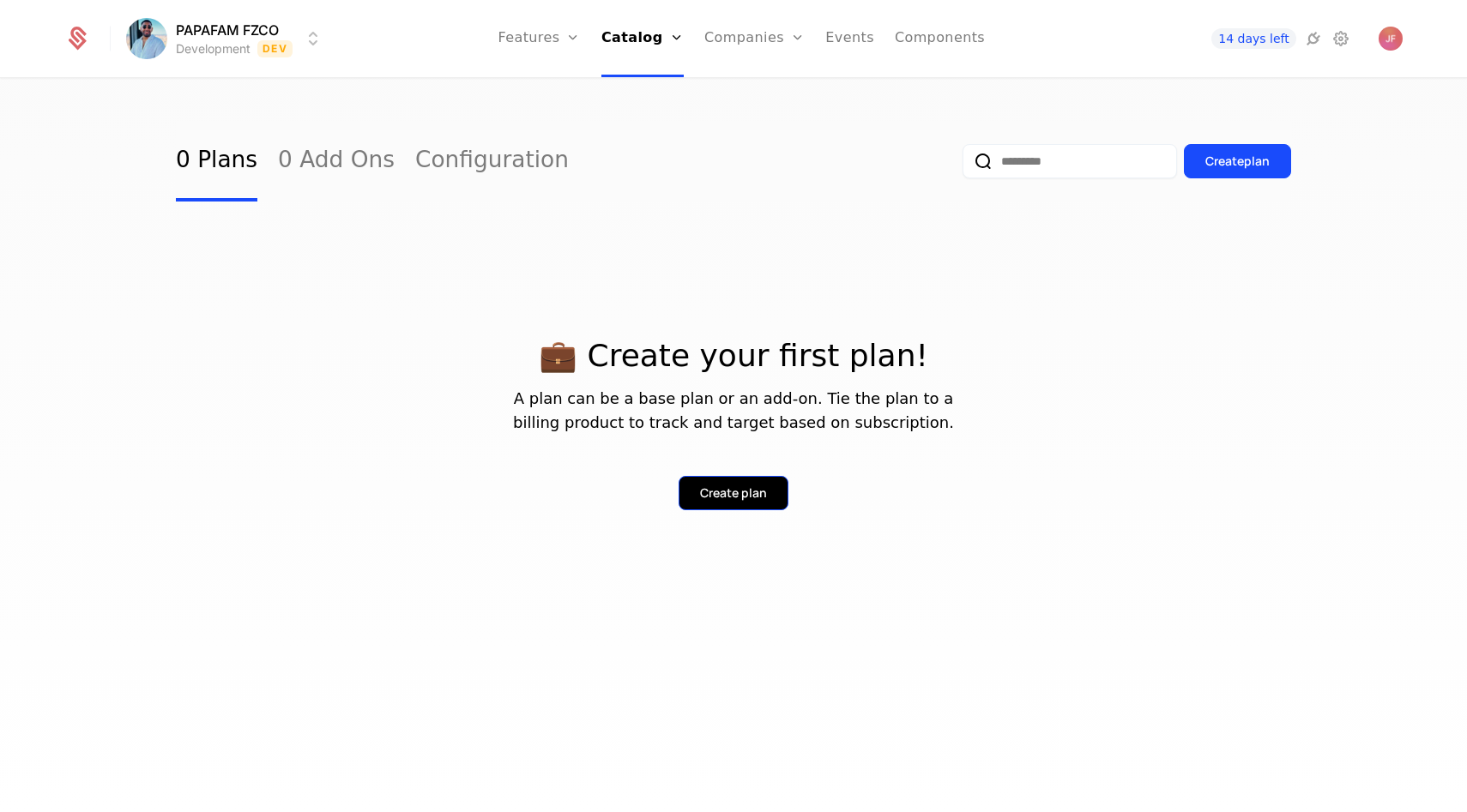
click at [728, 485] on div "Create plan" at bounding box center [733, 493] width 67 height 17
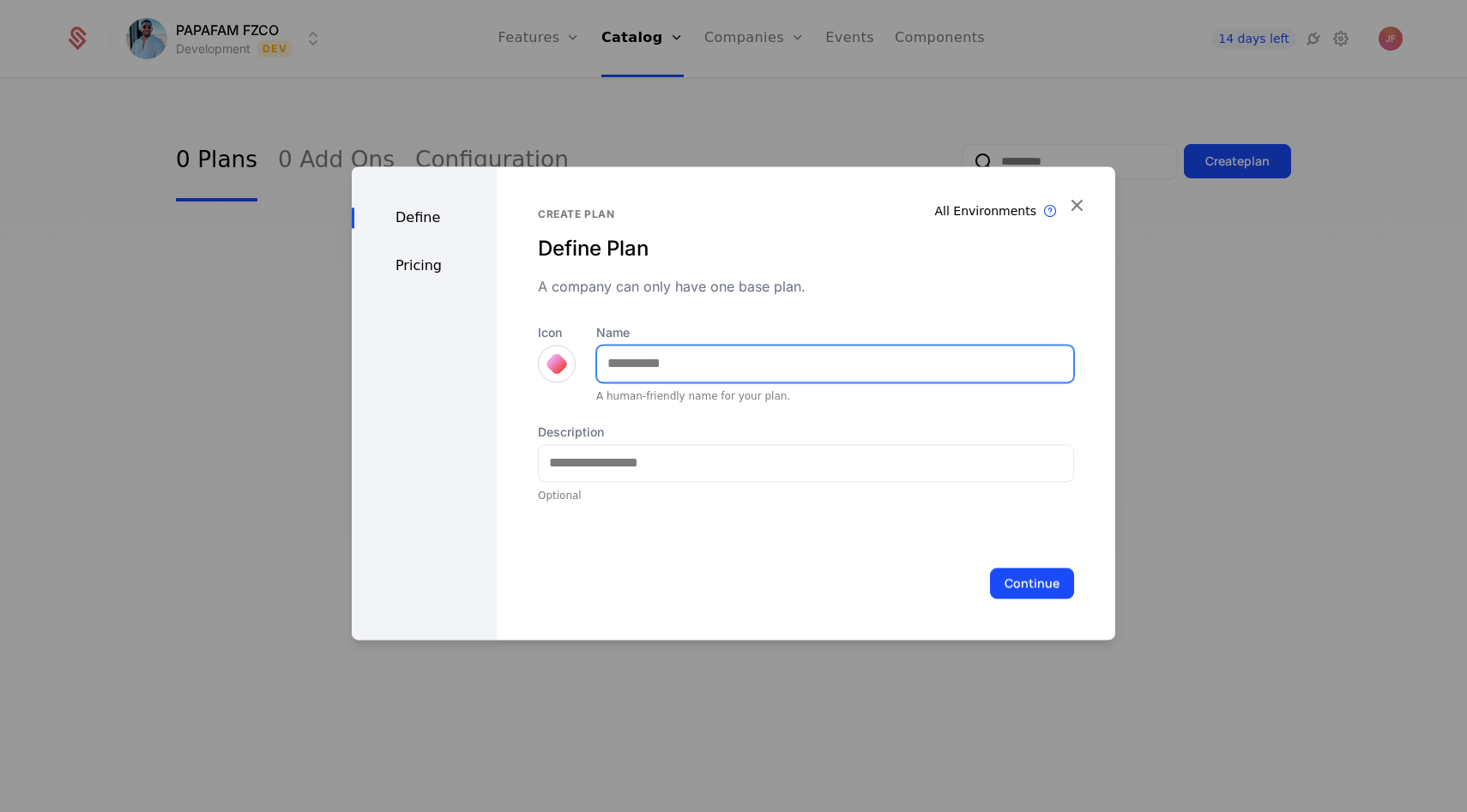
click at [654, 369] on input "Name" at bounding box center [836, 363] width 476 height 36
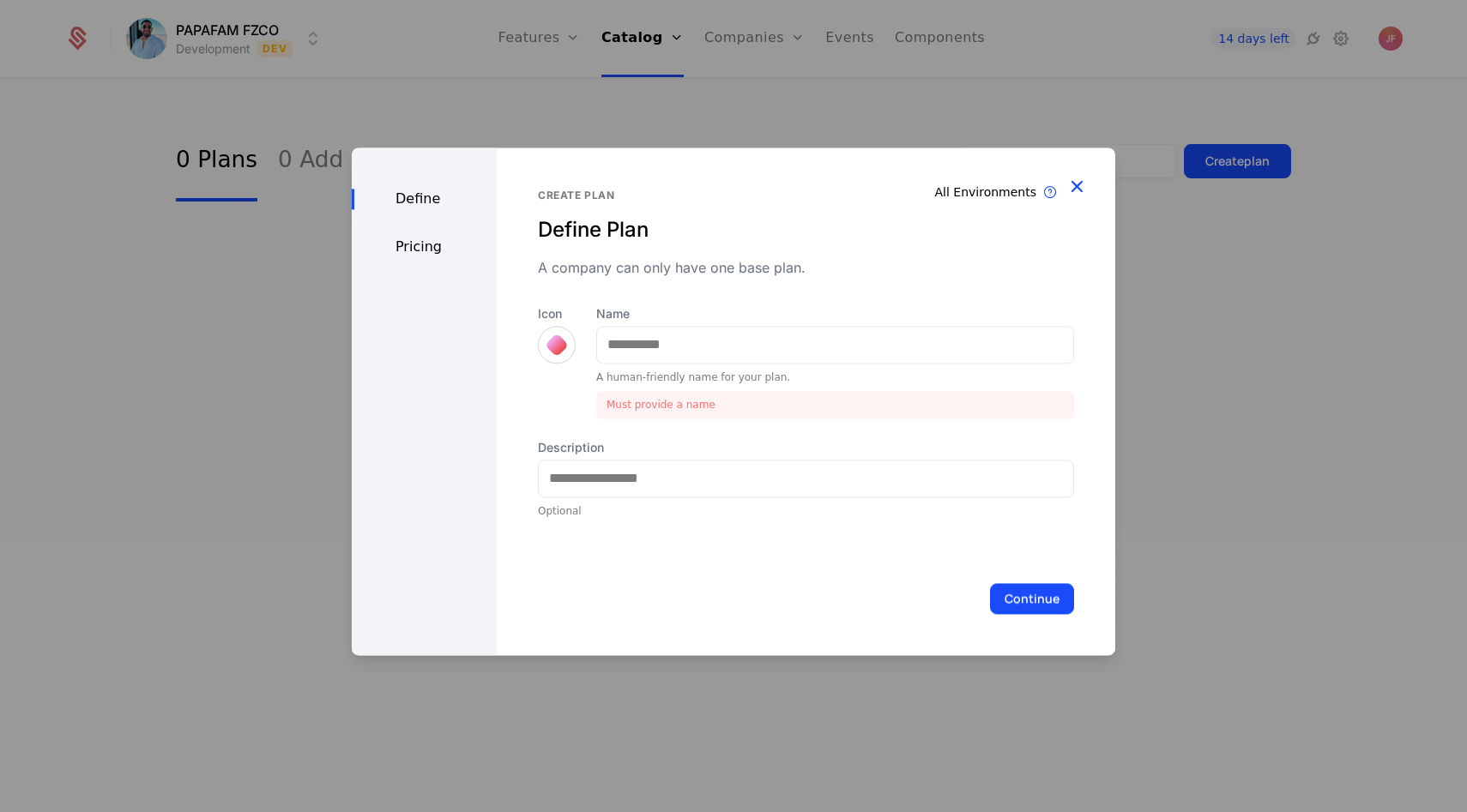
click at [1070, 187] on icon "button" at bounding box center [1076, 186] width 22 height 22
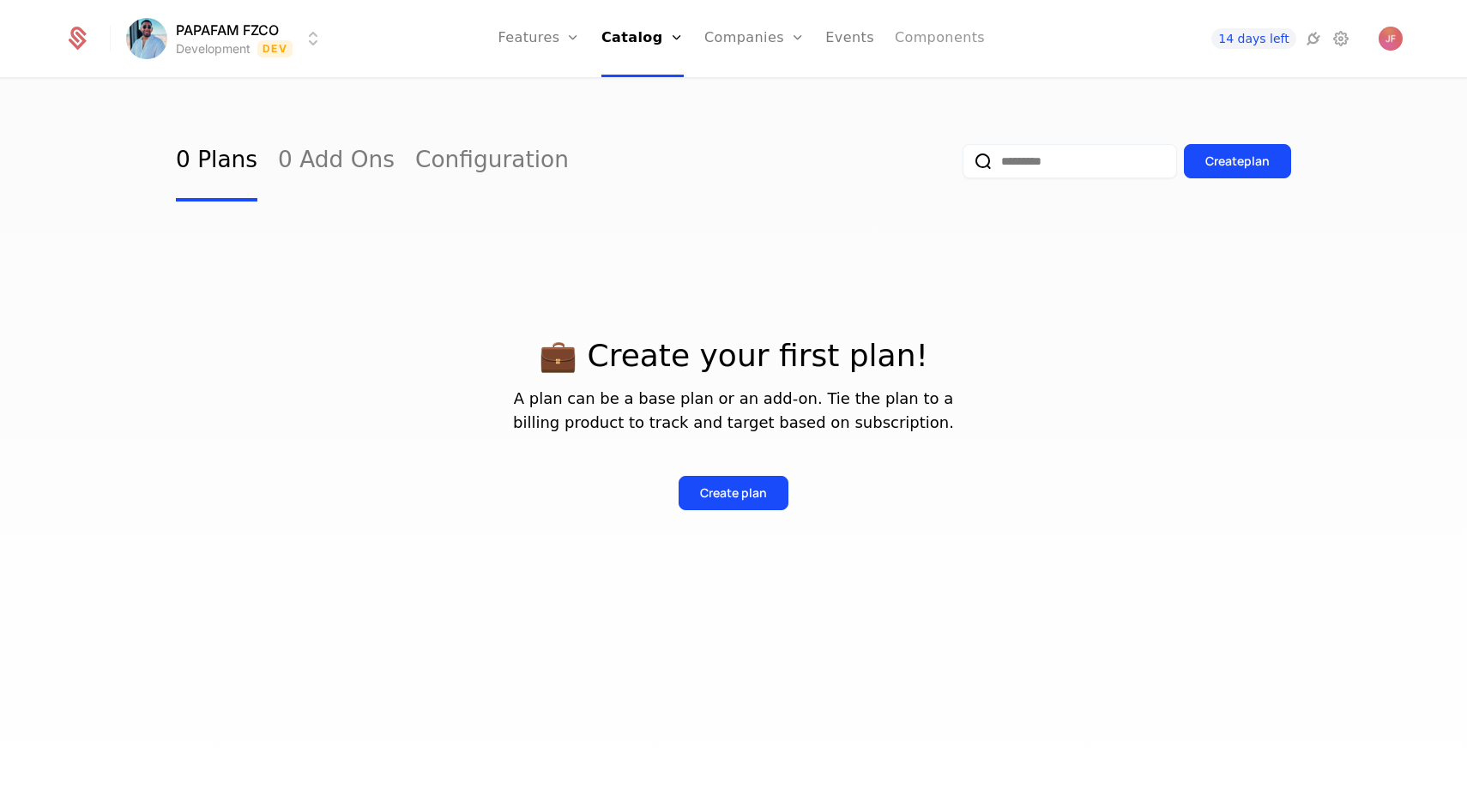
click at [927, 42] on link "Components" at bounding box center [939, 39] width 90 height 77
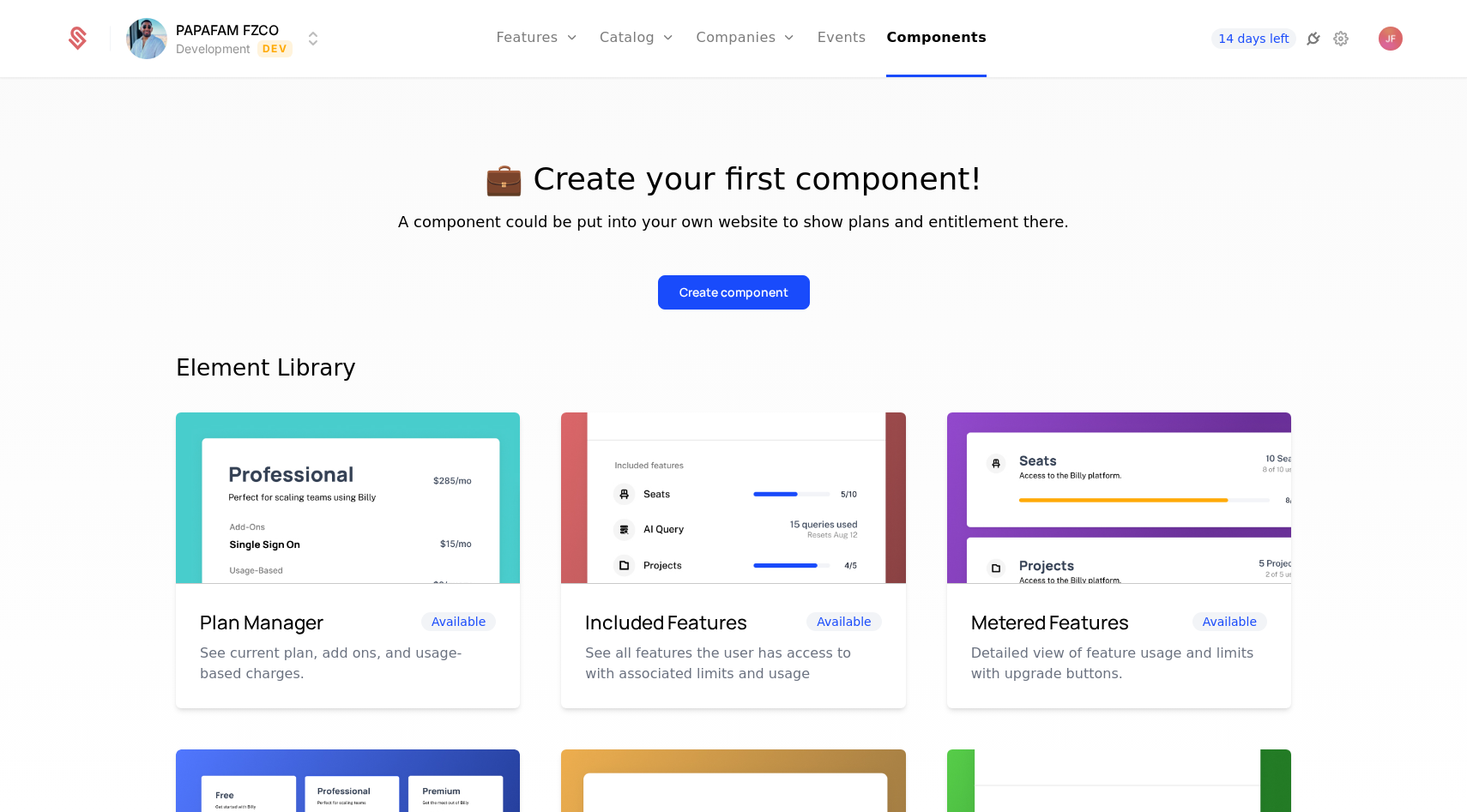
click at [1315, 46] on icon at bounding box center [1313, 38] width 20 height 20
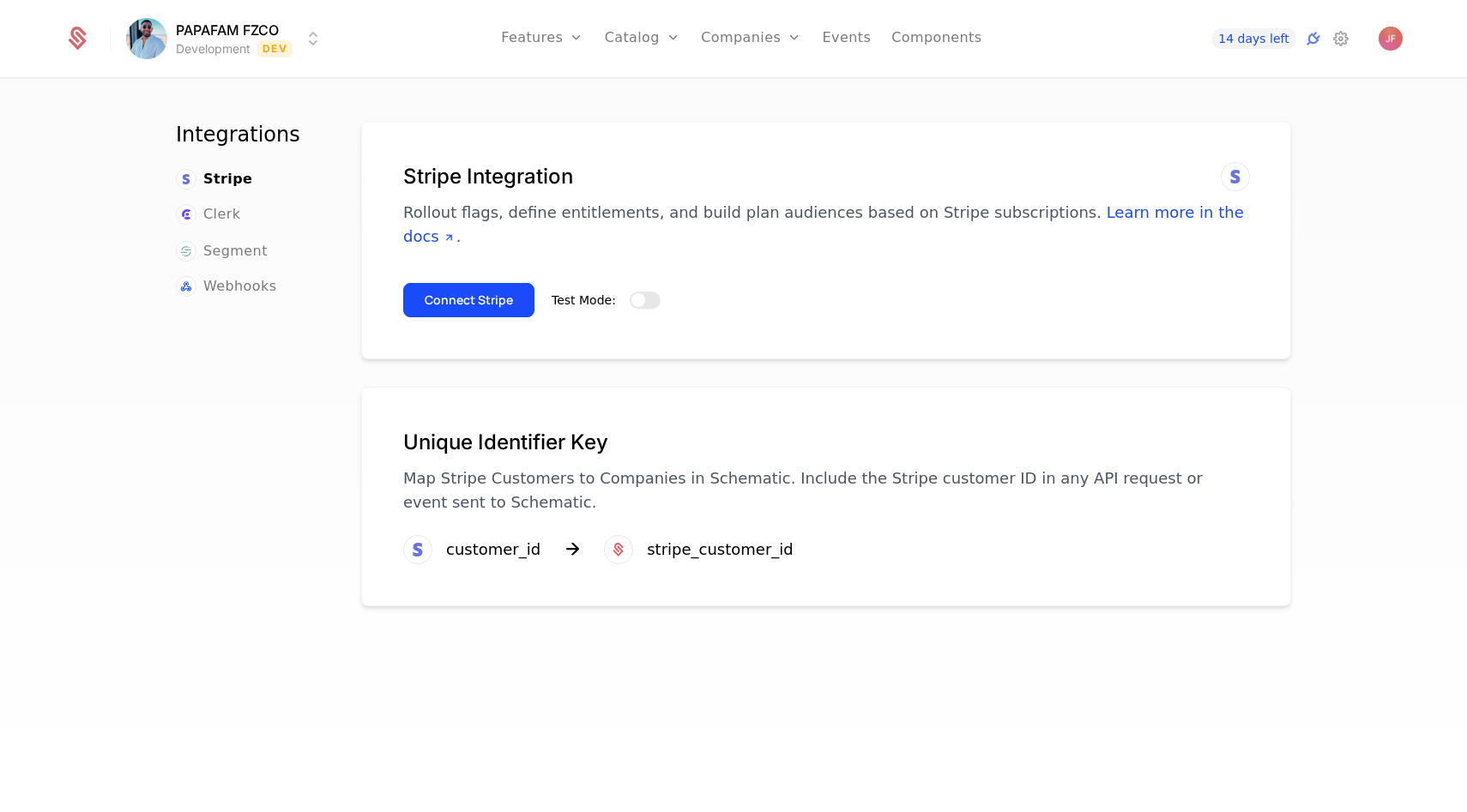
click at [639, 292] on button "Test Mode:" at bounding box center [645, 301] width 31 height 17
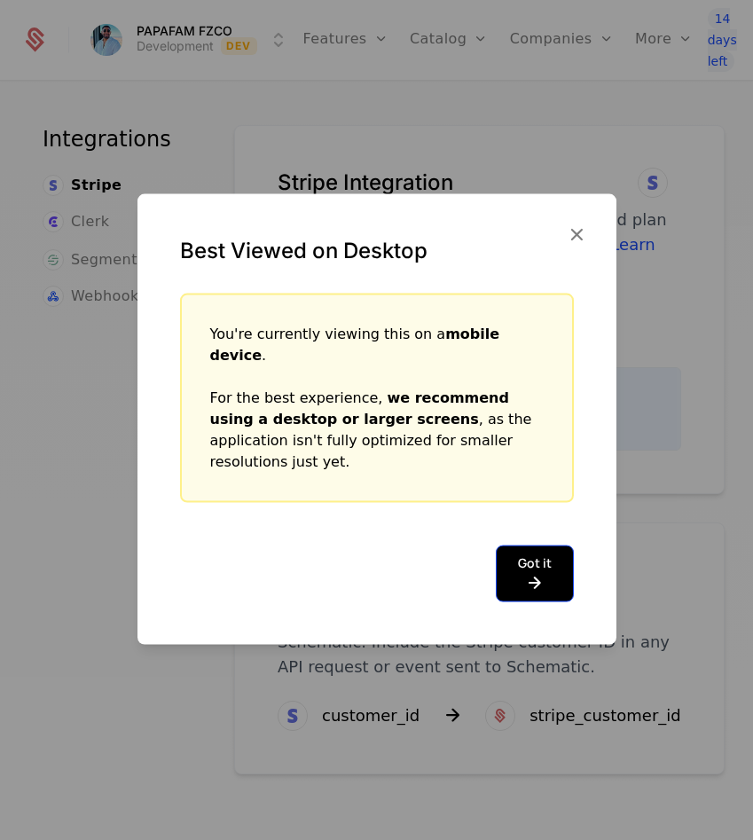
click at [521, 545] on button "Got it" at bounding box center [535, 573] width 78 height 57
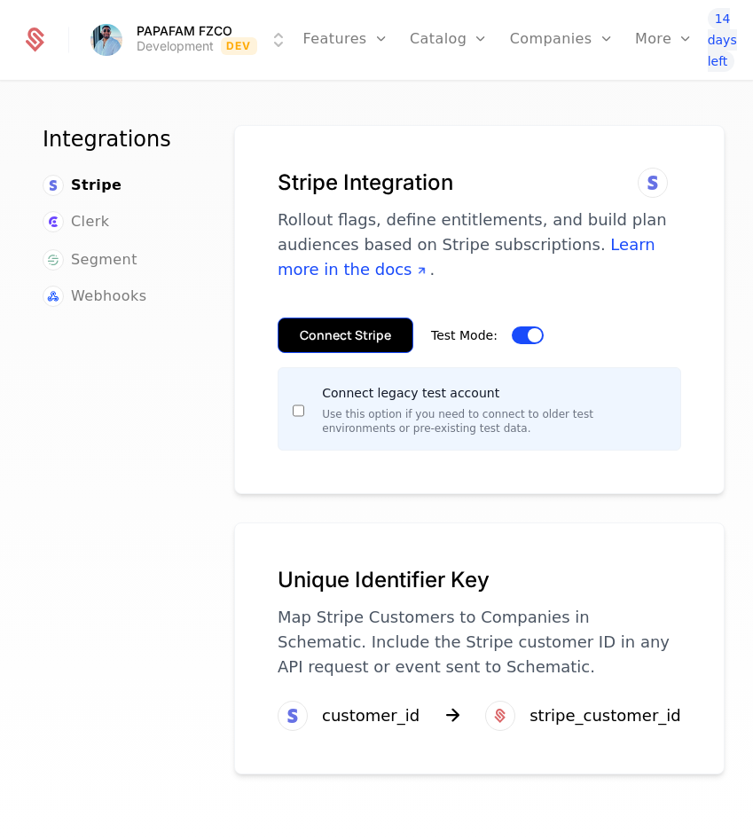
click at [363, 341] on button "Connect Stripe" at bounding box center [346, 335] width 136 height 35
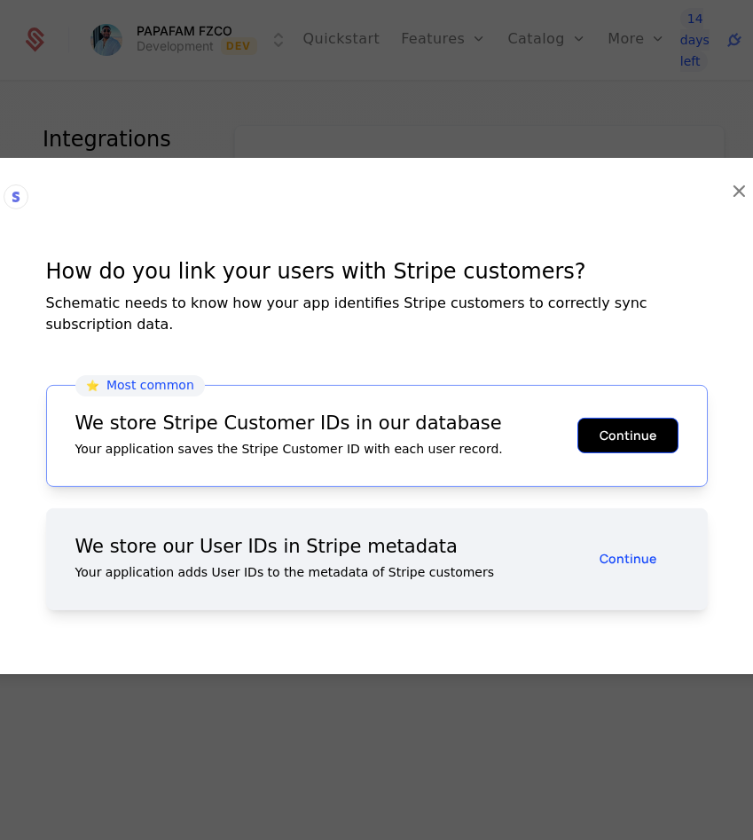
click at [621, 427] on button "Continue" at bounding box center [628, 435] width 101 height 35
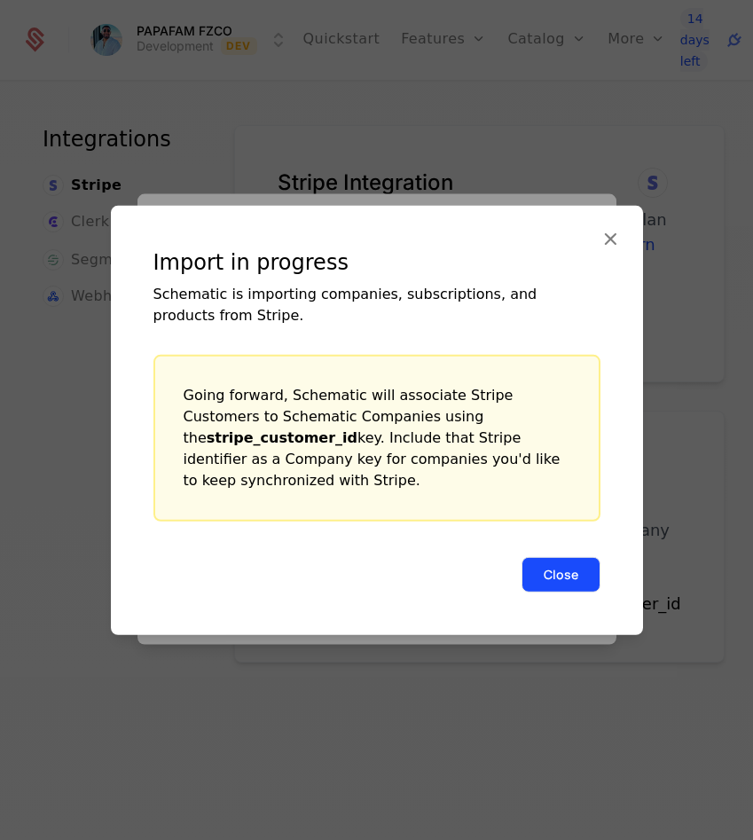
click at [566, 556] on button "Close" at bounding box center [561, 573] width 79 height 35
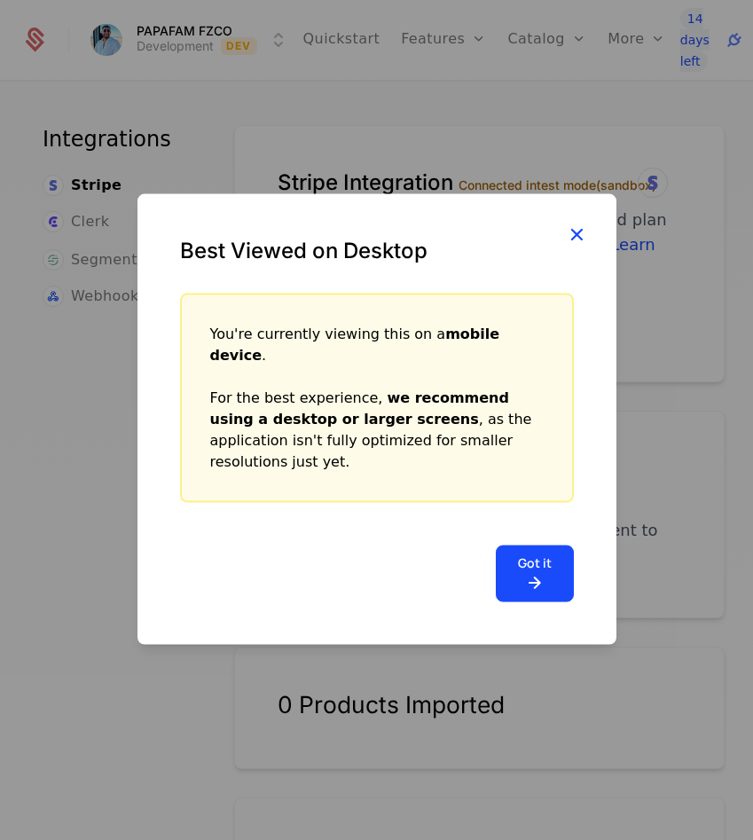
click at [583, 245] on icon "button" at bounding box center [576, 233] width 23 height 23
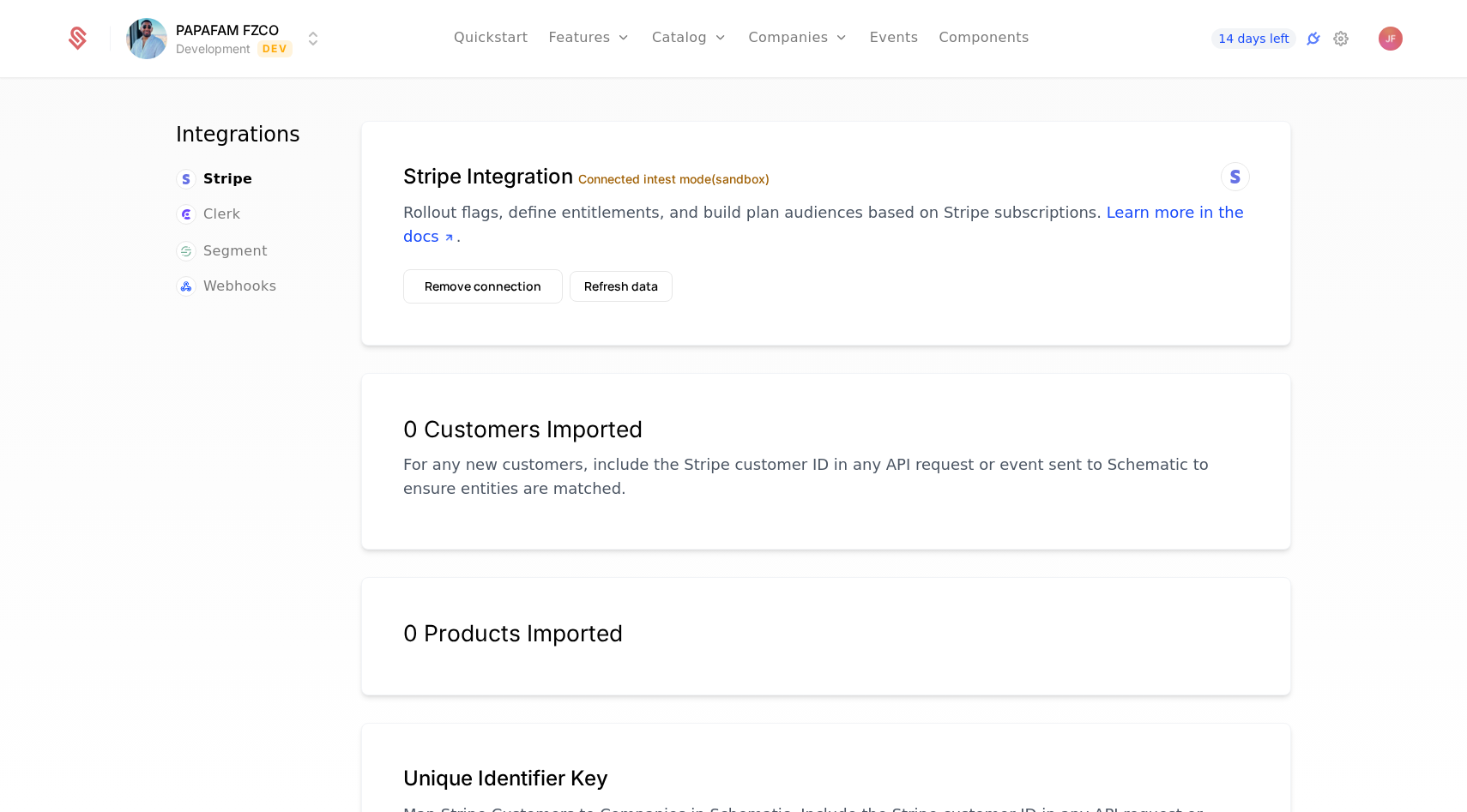
click at [727, 172] on icon at bounding box center [1235, 176] width 20 height 20
click at [489, 270] on button "Remove connection" at bounding box center [483, 286] width 160 height 34
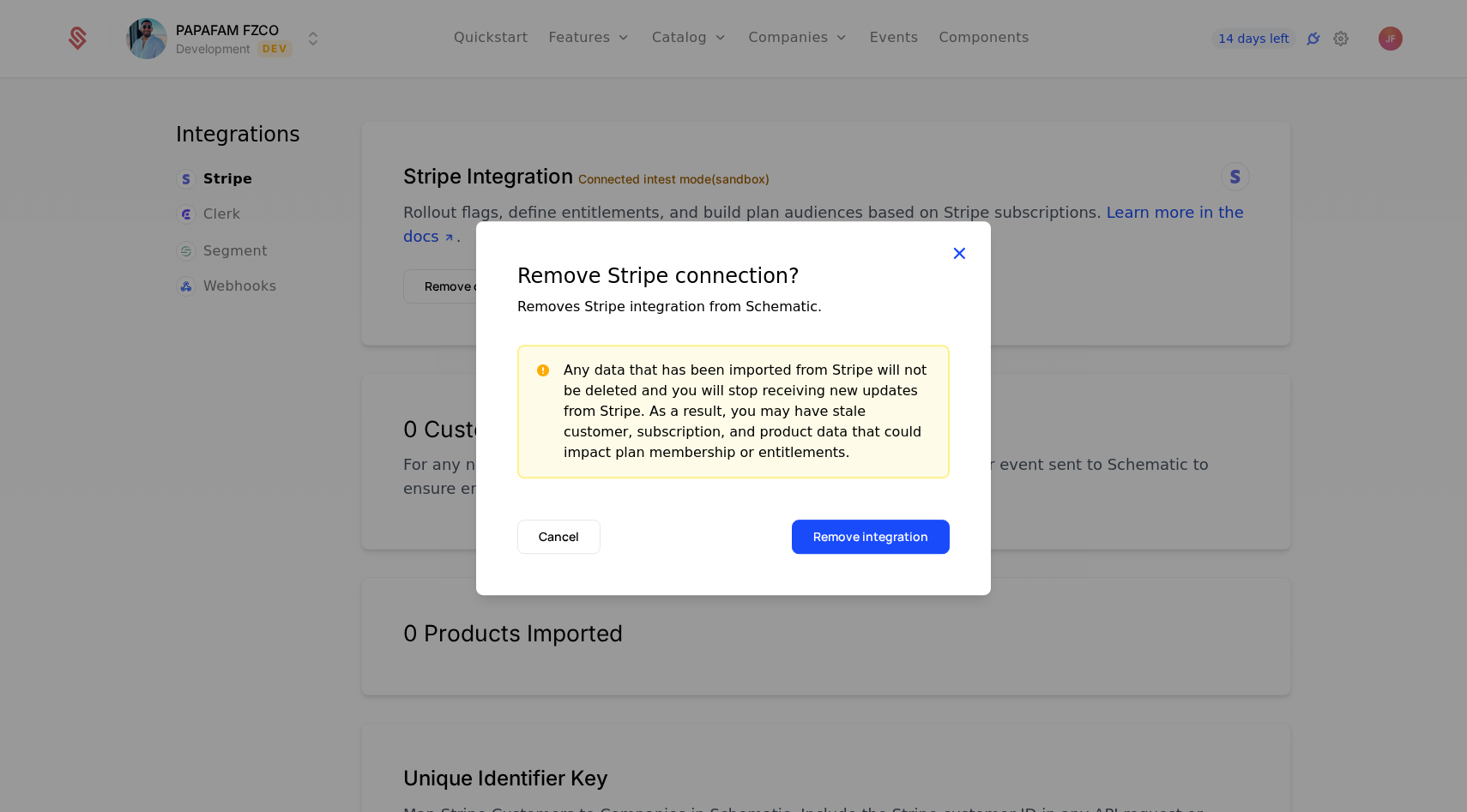
click at [727, 246] on icon at bounding box center [958, 252] width 22 height 22
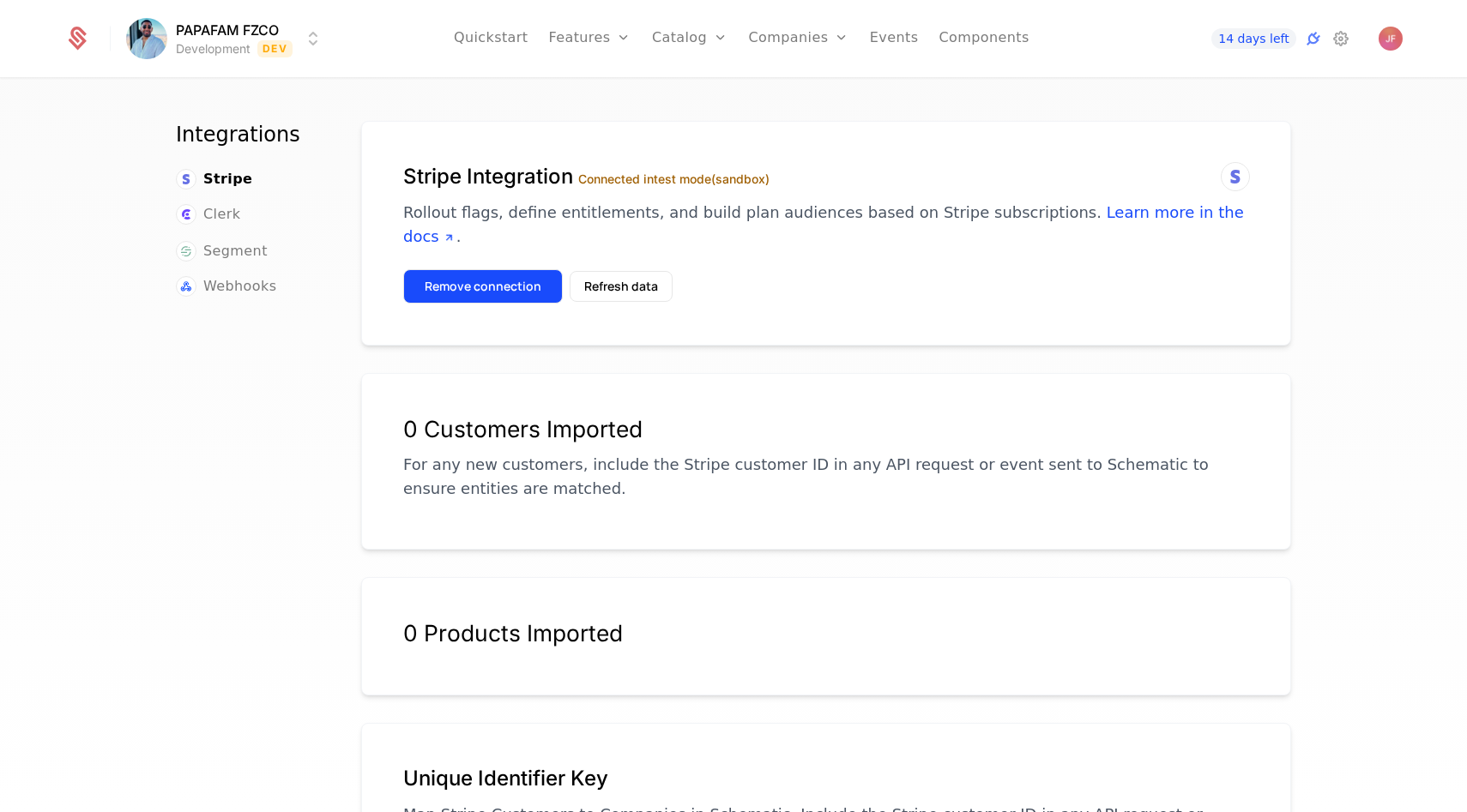
click at [522, 270] on button "Remove connection" at bounding box center [483, 286] width 160 height 34
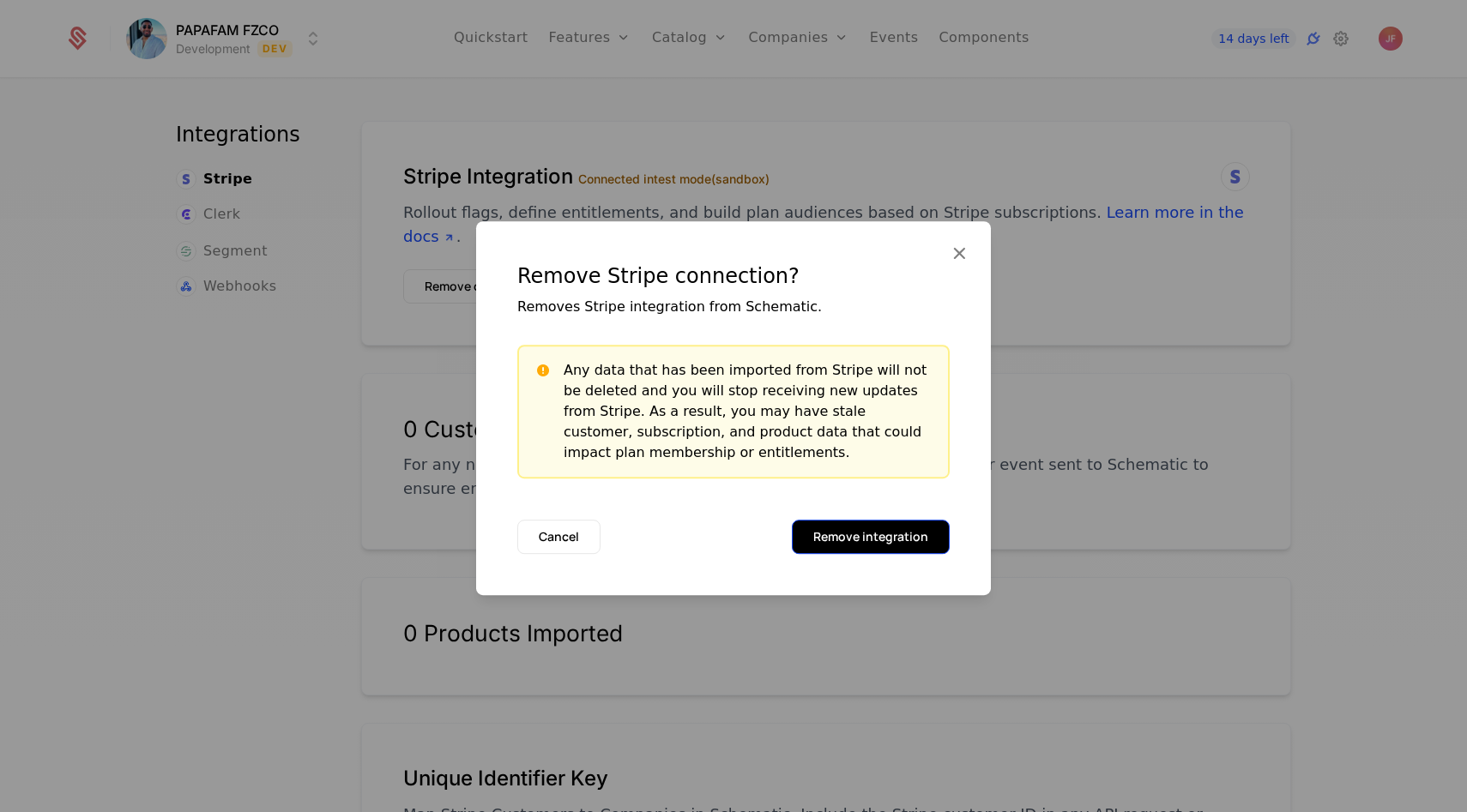
click at [727, 533] on button "Remove integration" at bounding box center [870, 536] width 158 height 34
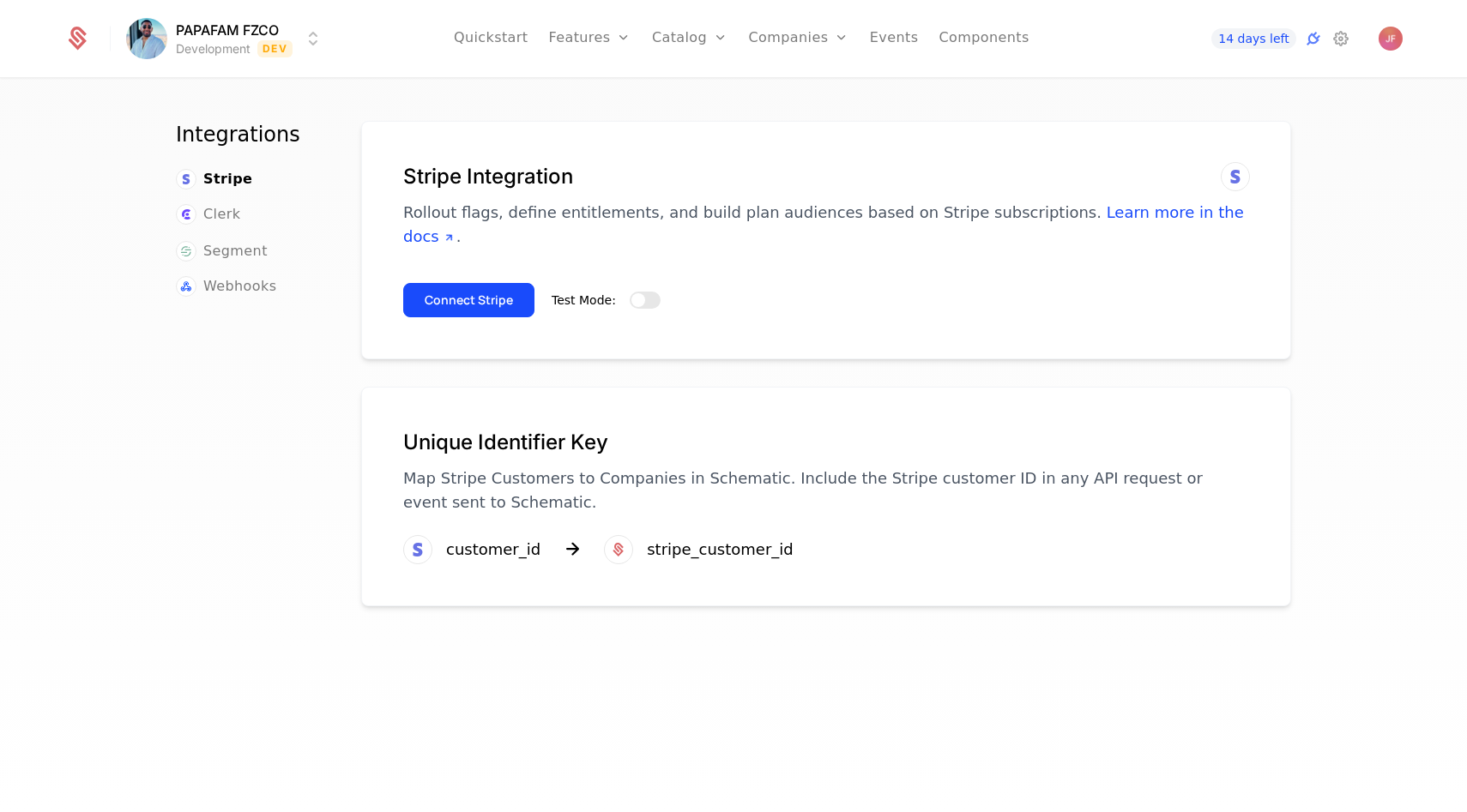
drag, startPoint x: 489, startPoint y: 268, endPoint x: 619, endPoint y: 263, distance: 130.1
click at [619, 270] on div "Connect Stripe Test Mode:" at bounding box center [826, 294] width 846 height 48
click at [619, 283] on div "Test Mode:" at bounding box center [606, 300] width 109 height 34
click at [639, 290] on div "Test Mode:" at bounding box center [606, 300] width 109 height 20
click at [651, 292] on button "Test Mode:" at bounding box center [645, 301] width 31 height 17
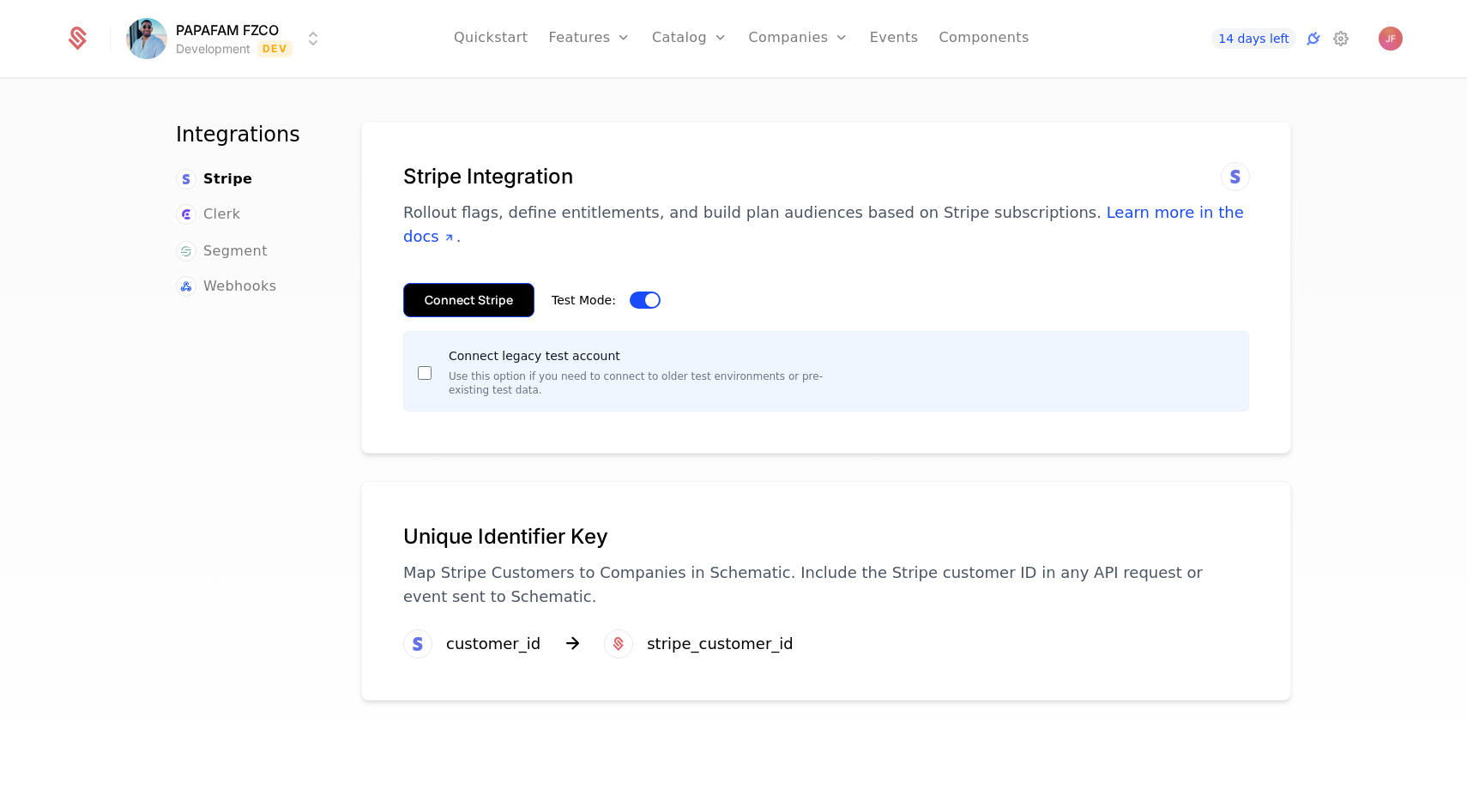
click at [450, 283] on button "Connect Stripe" at bounding box center [469, 300] width 132 height 34
click at [510, 283] on button "Connect Stripe" at bounding box center [469, 300] width 132 height 34
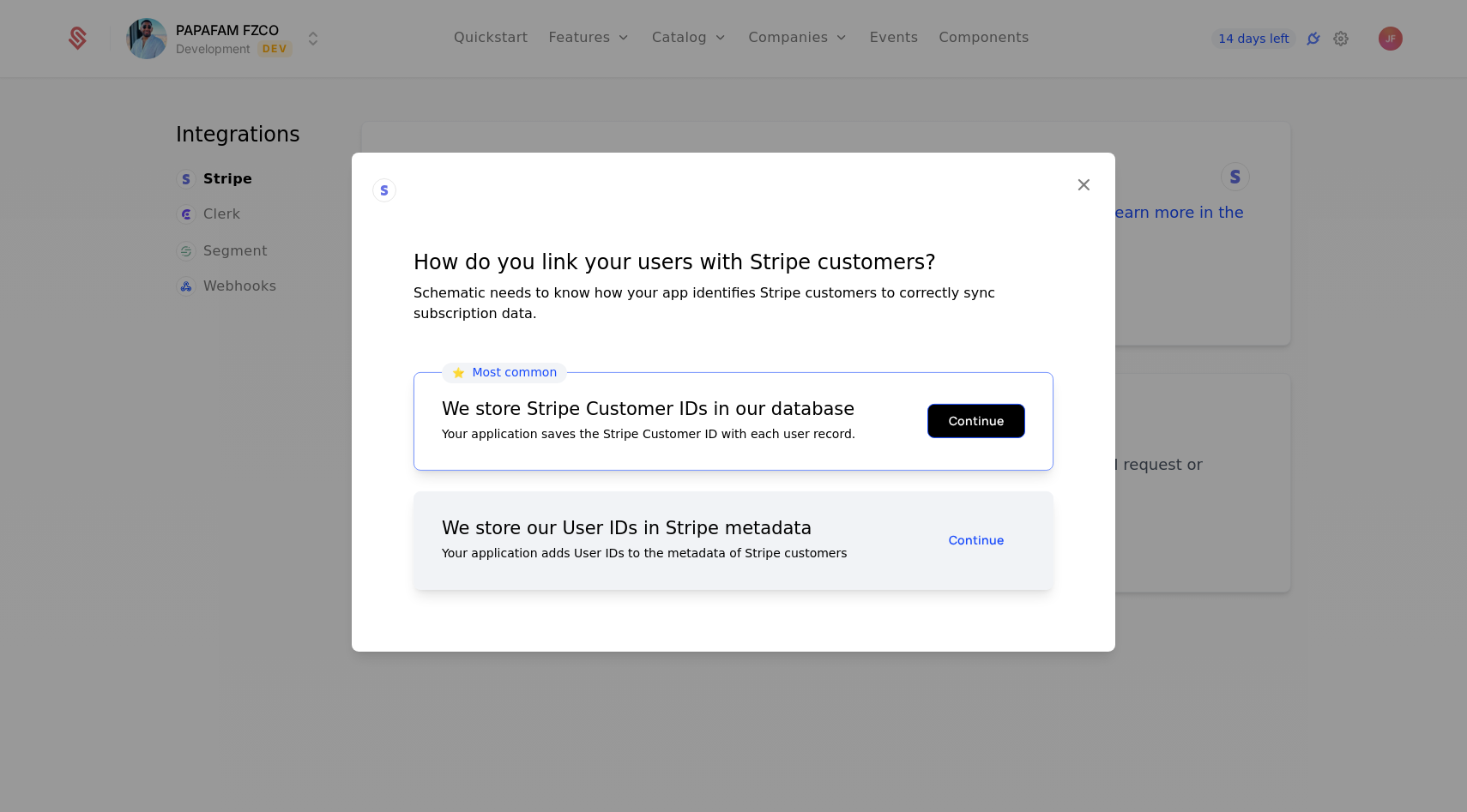
click at [975, 414] on button "Continue" at bounding box center [976, 420] width 98 height 34
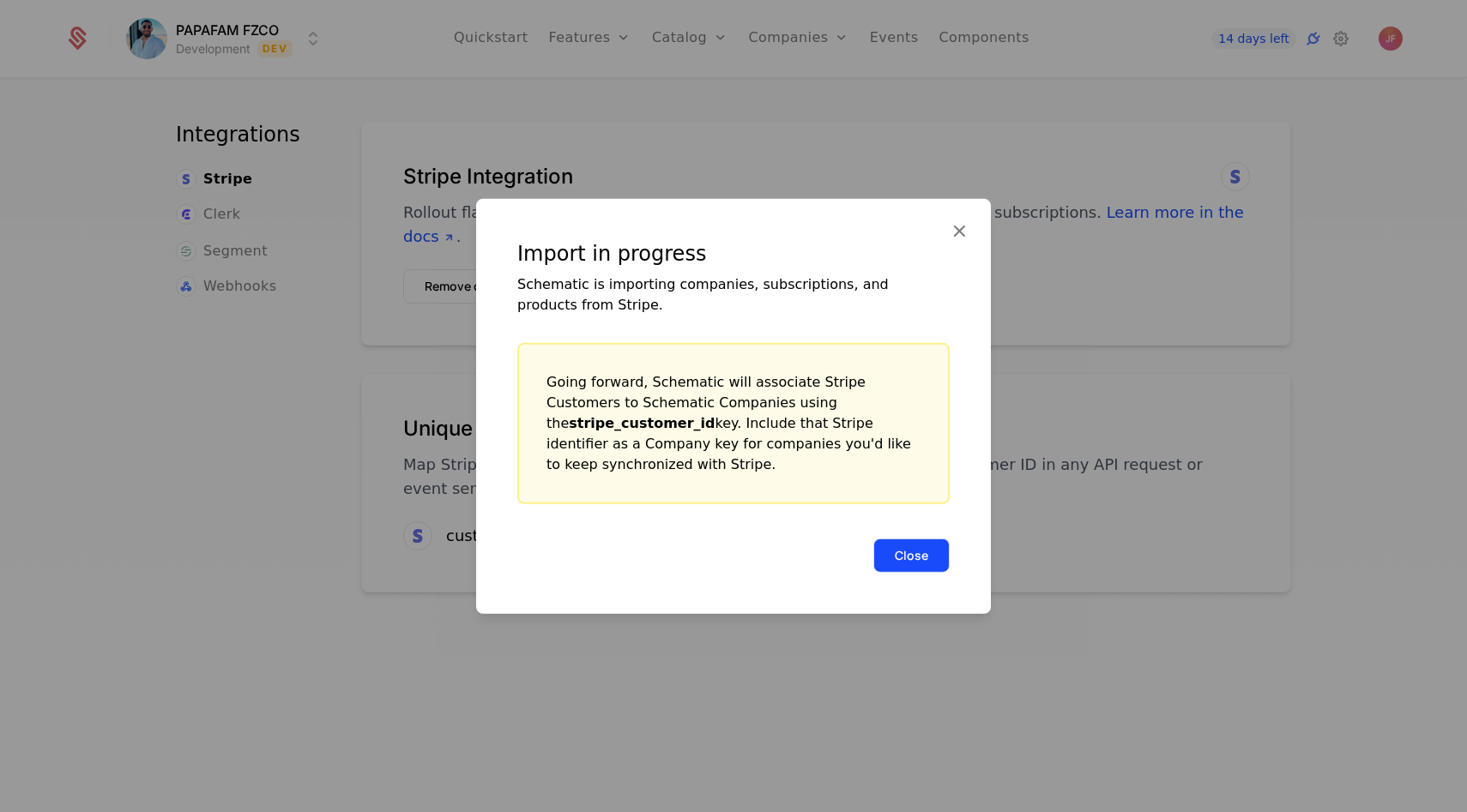
click at [902, 557] on button "Close" at bounding box center [911, 554] width 76 height 34
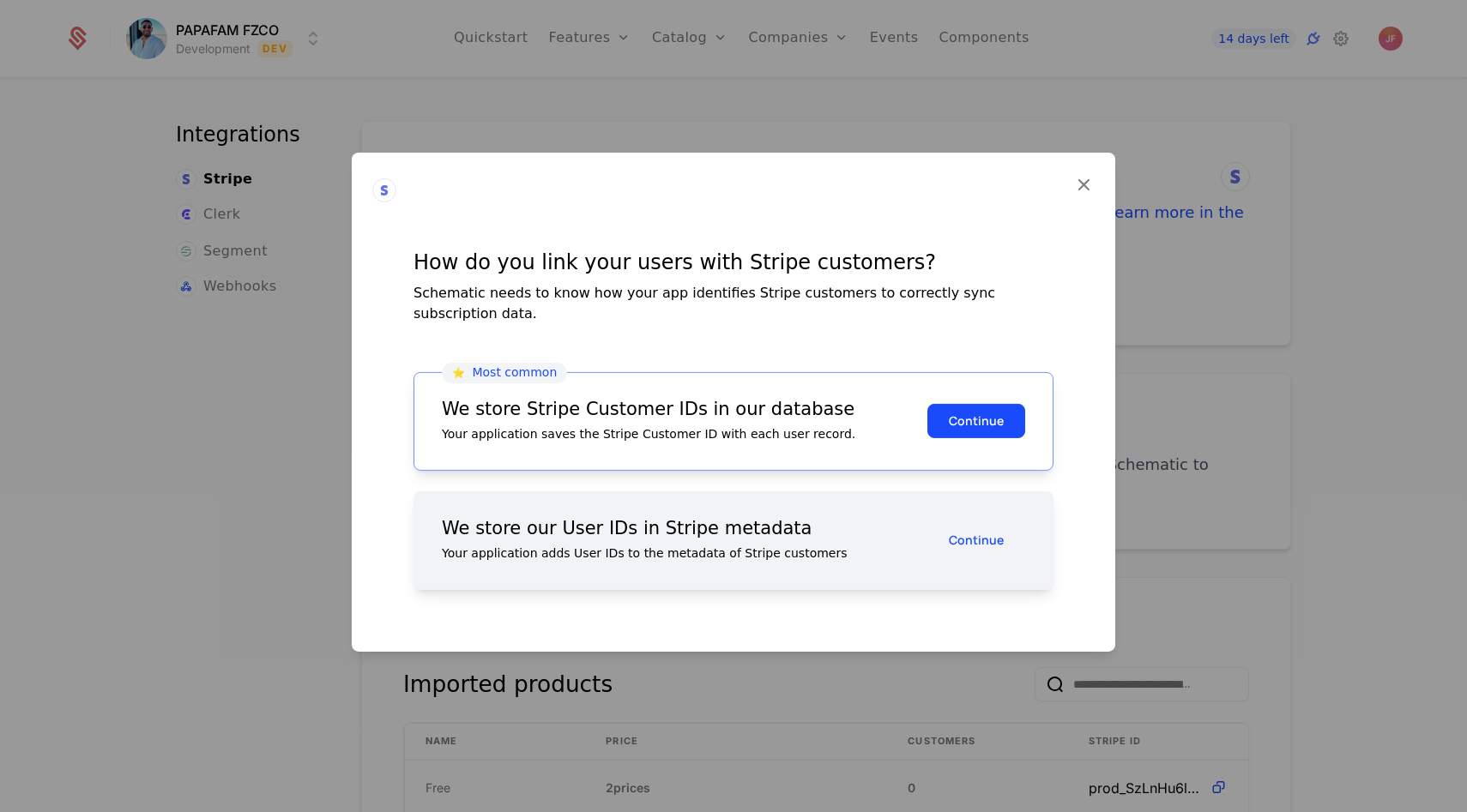
click at [1077, 209] on div "How do you link your users with Stripe customers? Schematic needs to know how y…" at bounding box center [734, 401] width 764 height 499
click at [1077, 194] on icon at bounding box center [1083, 183] width 22 height 22
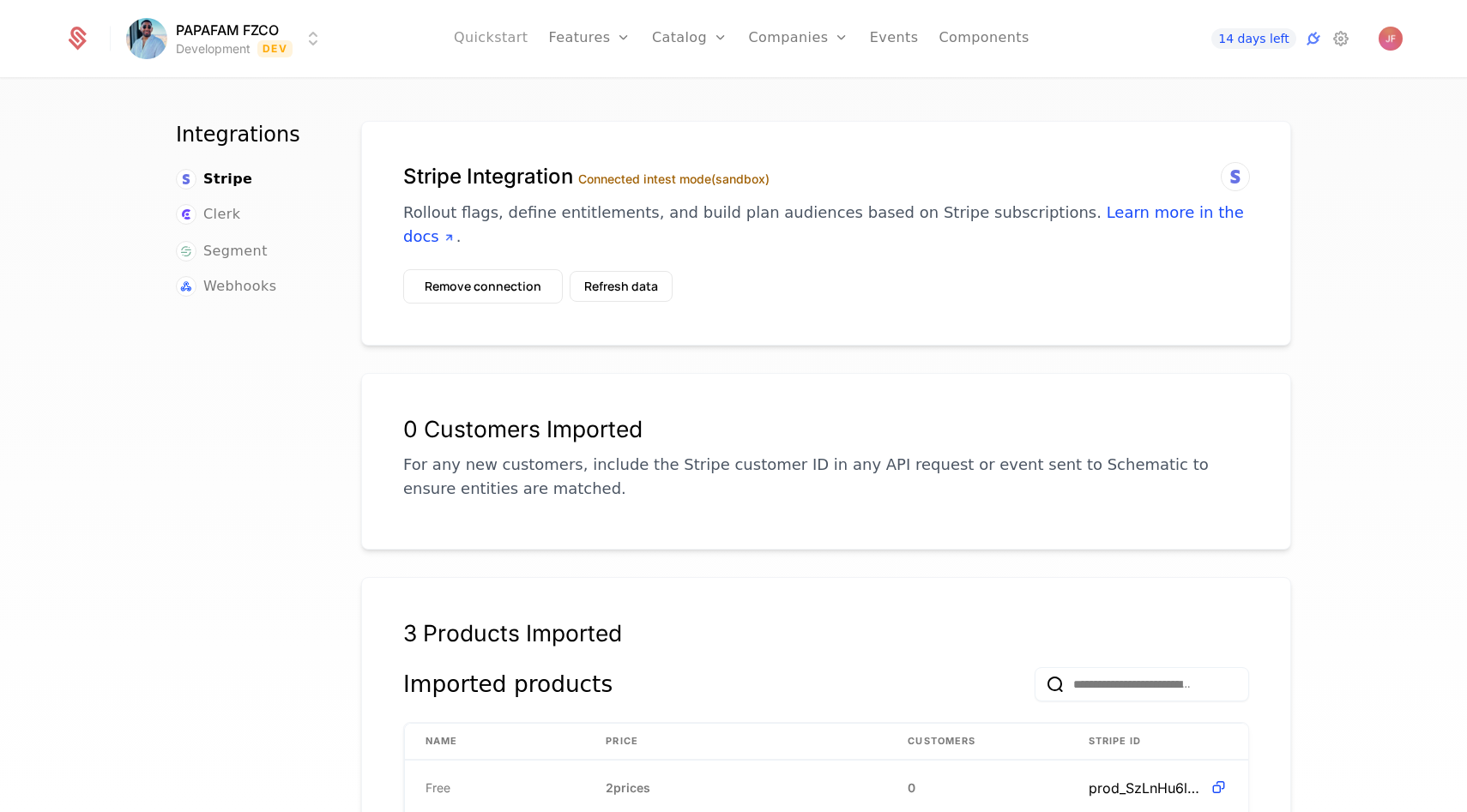
click at [513, 18] on link "Quickstart" at bounding box center [490, 39] width 74 height 77
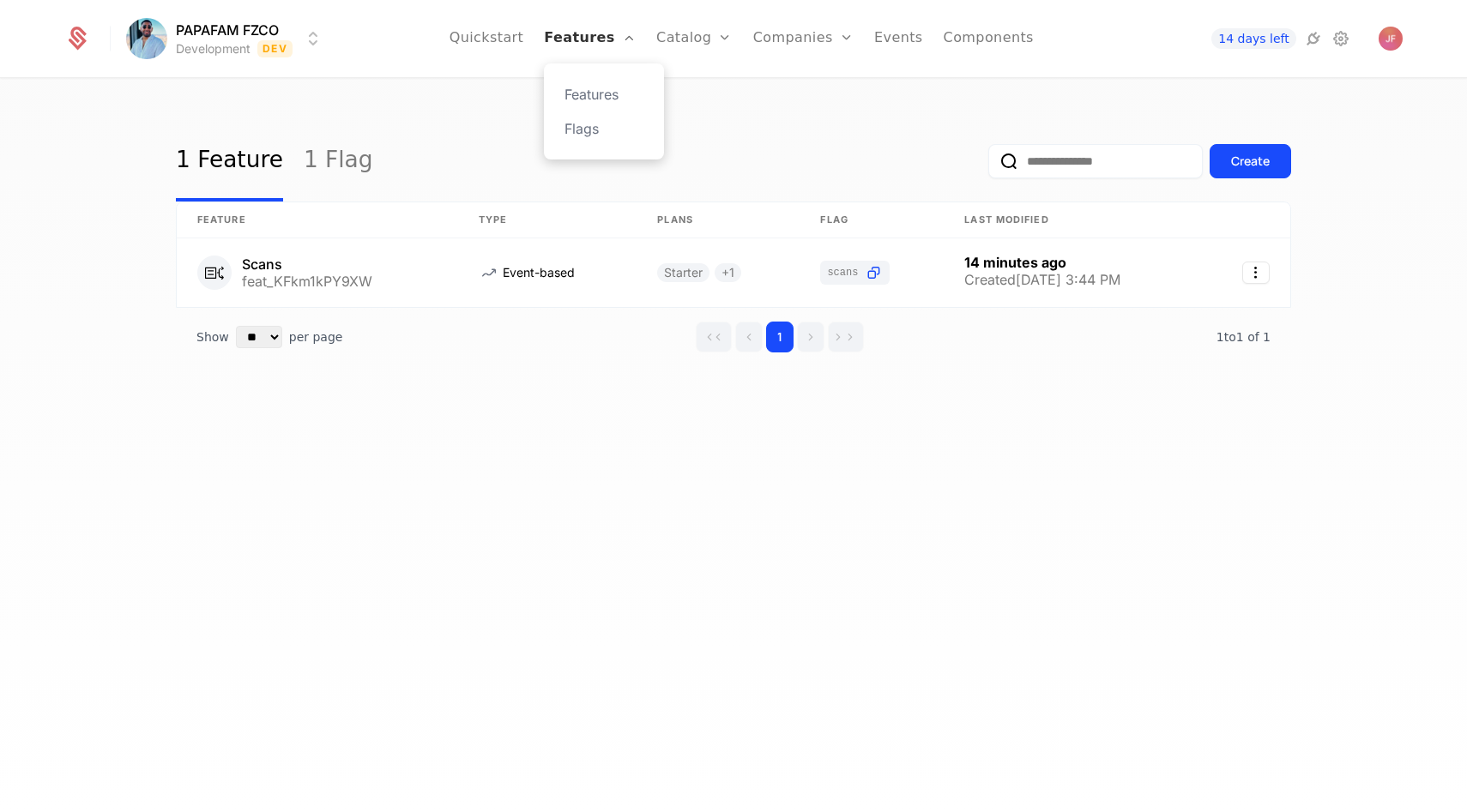
click at [605, 36] on link "Features" at bounding box center [590, 39] width 92 height 77
click at [686, 45] on link "Catalog" at bounding box center [694, 39] width 76 height 77
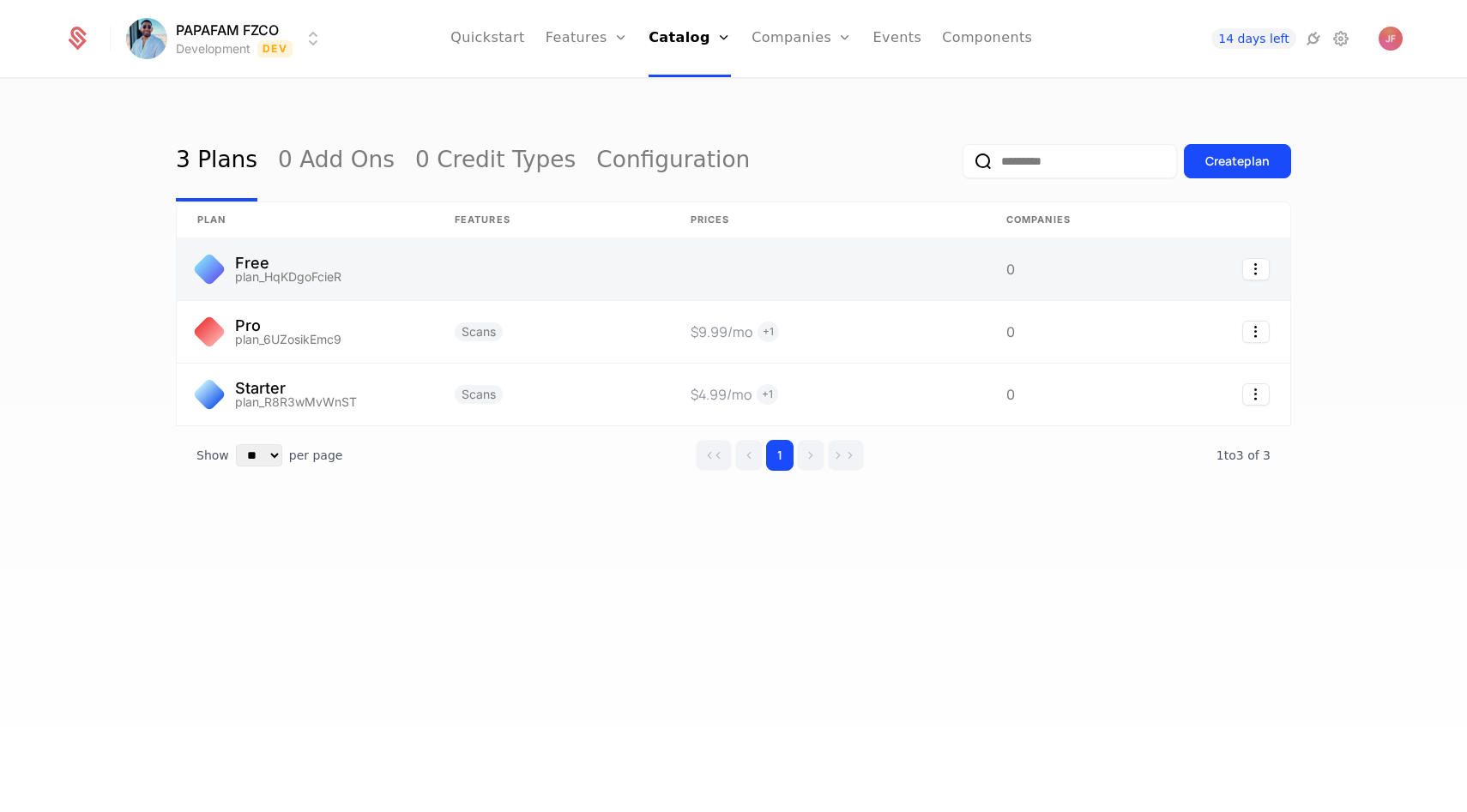
click at [878, 280] on link at bounding box center [828, 270] width 316 height 62
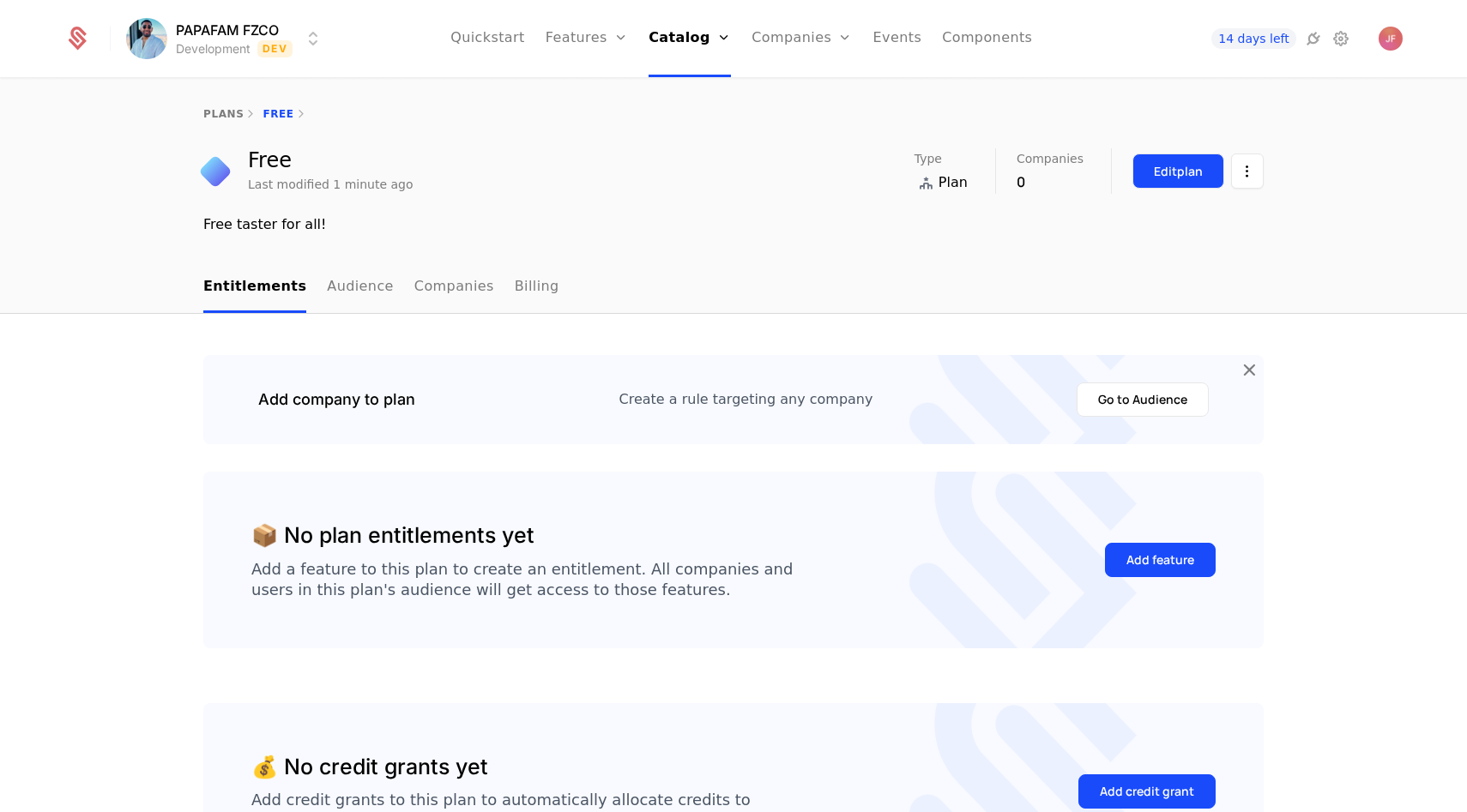
click at [1146, 188] on button "Edit plan" at bounding box center [1178, 171] width 92 height 35
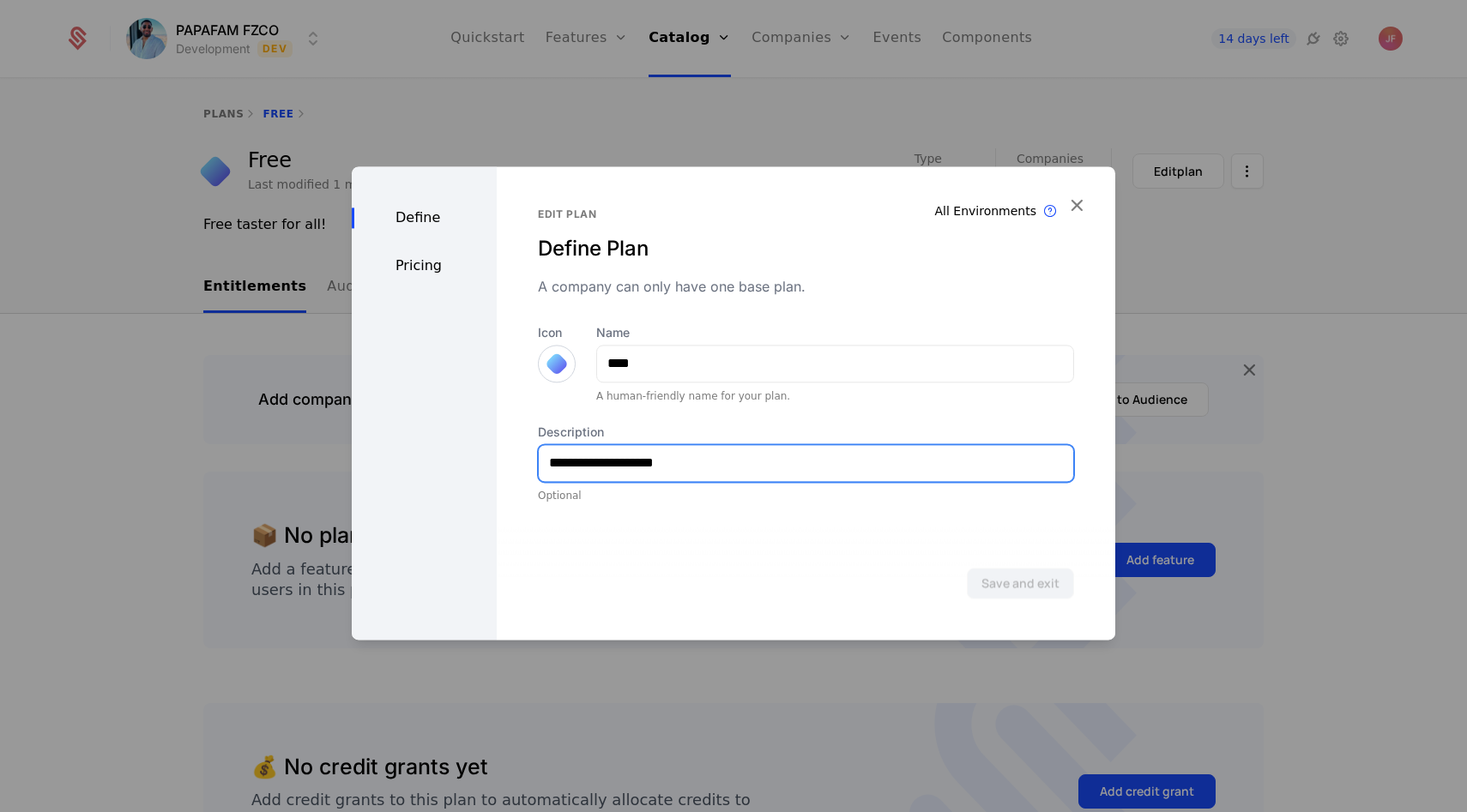
click at [781, 448] on input "**********" at bounding box center [806, 463] width 535 height 36
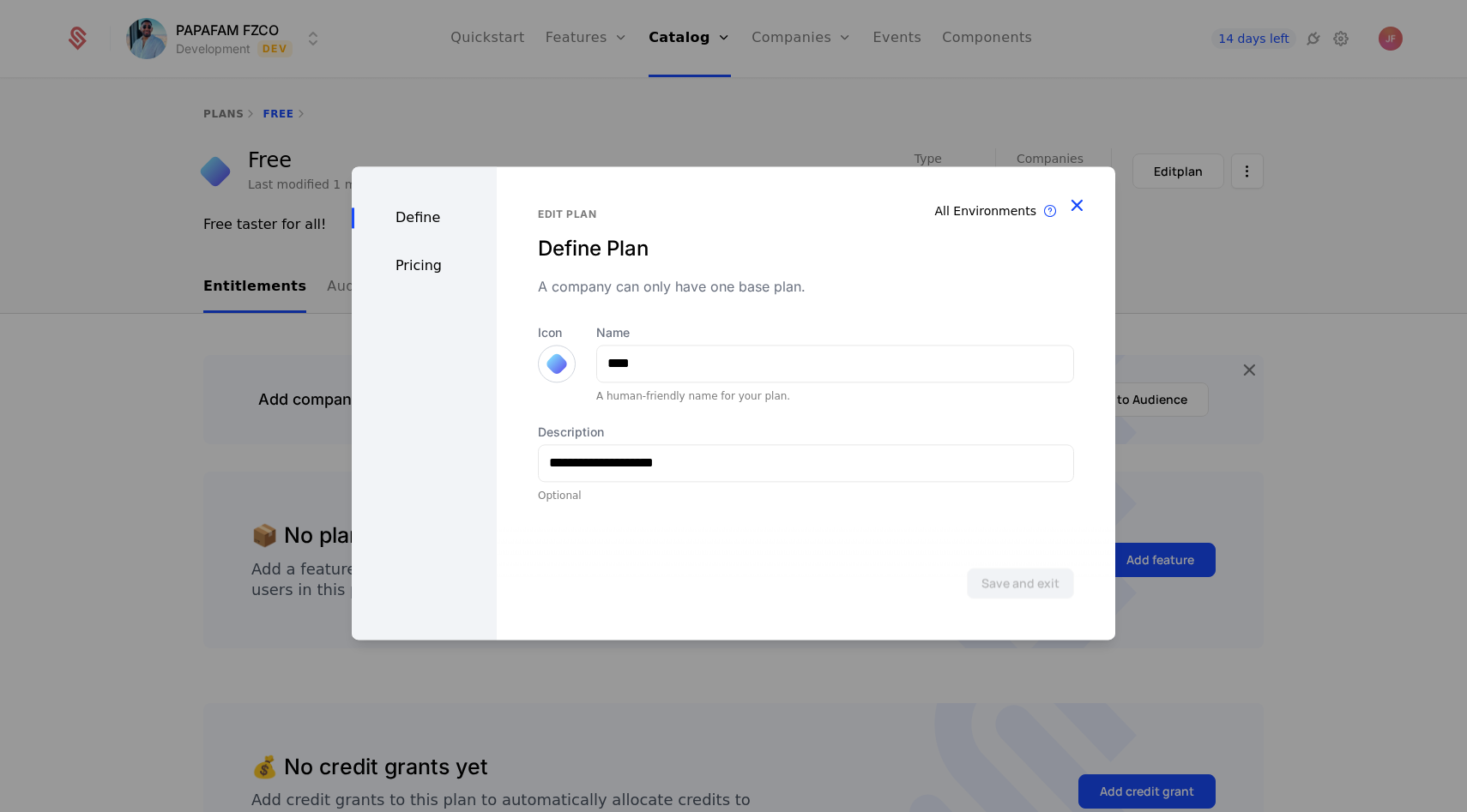
click at [1072, 210] on icon "button" at bounding box center [1076, 205] width 22 height 22
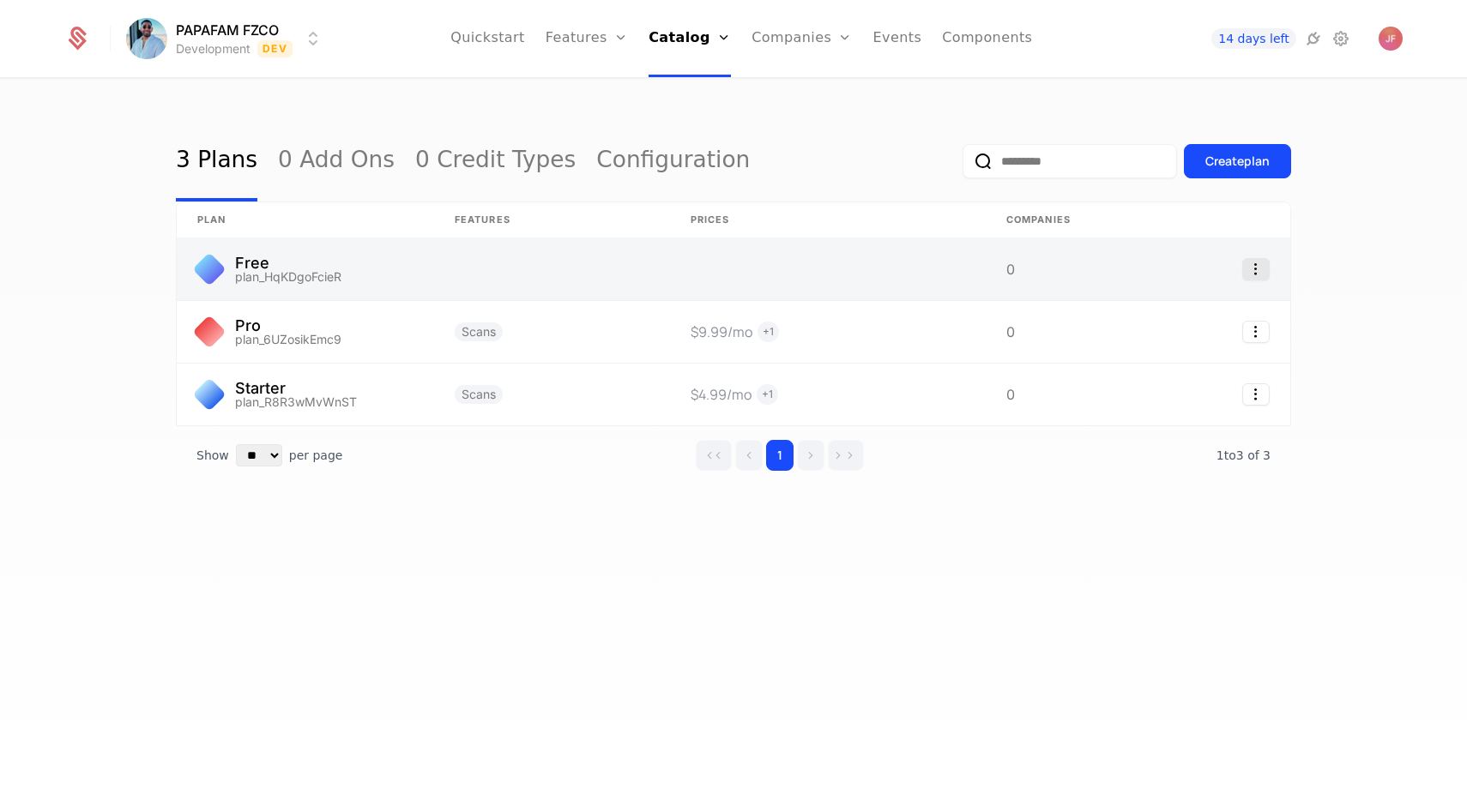
click at [1260, 265] on icon "Select action" at bounding box center [1256, 269] width 27 height 22
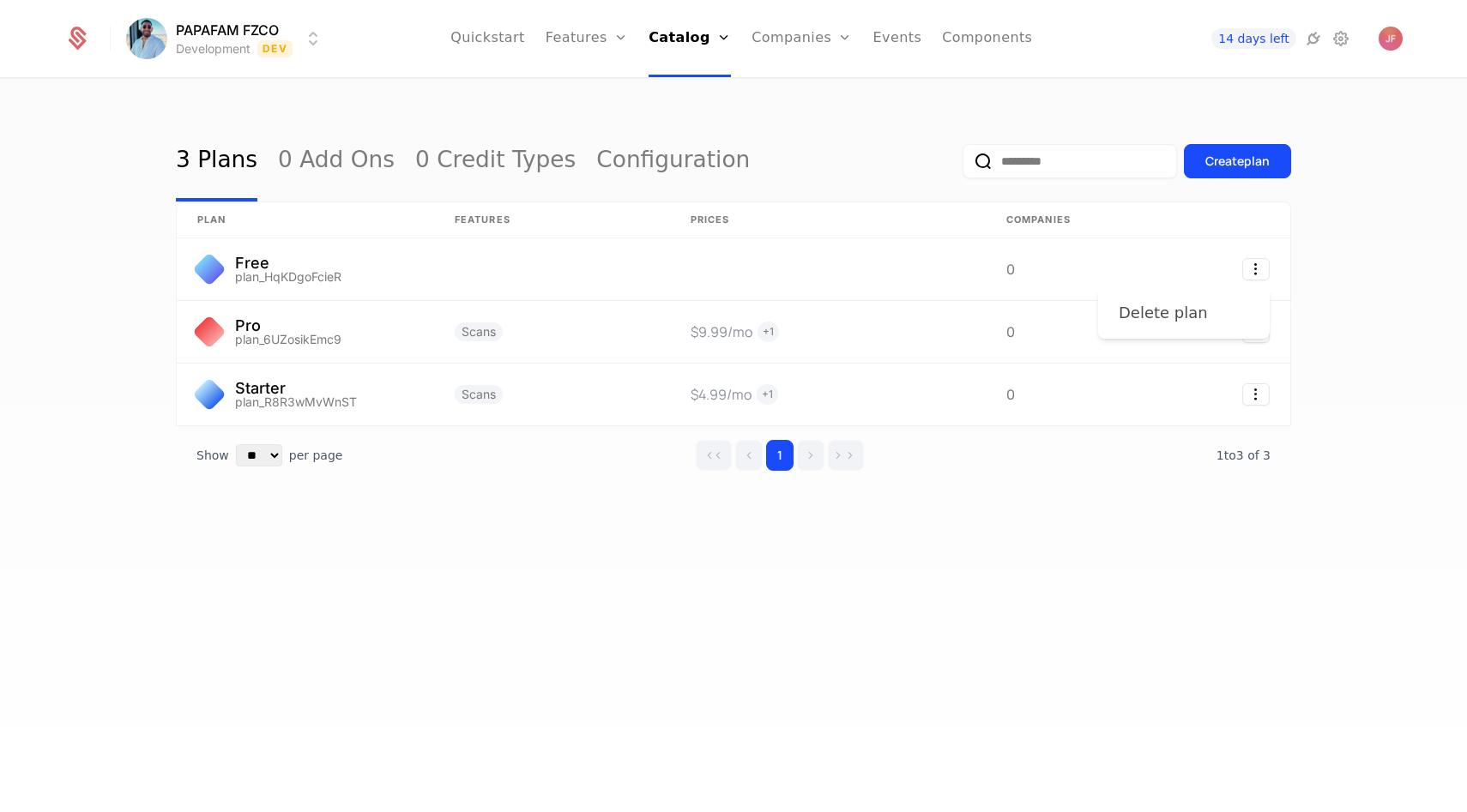
click at [1186, 310] on div "Delete plan" at bounding box center [1163, 312] width 89 height 24
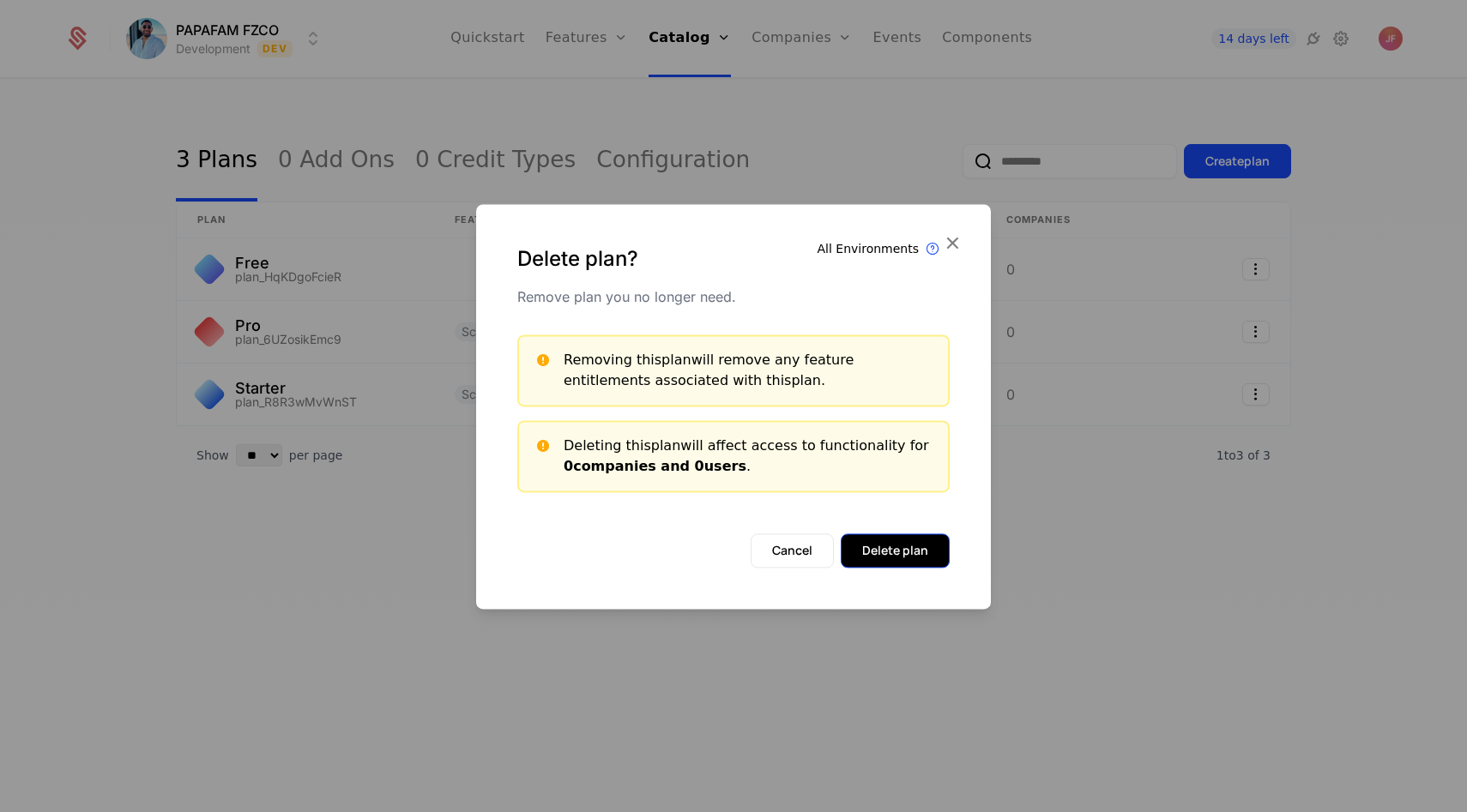
click at [903, 547] on button "Delete plan" at bounding box center [895, 550] width 109 height 34
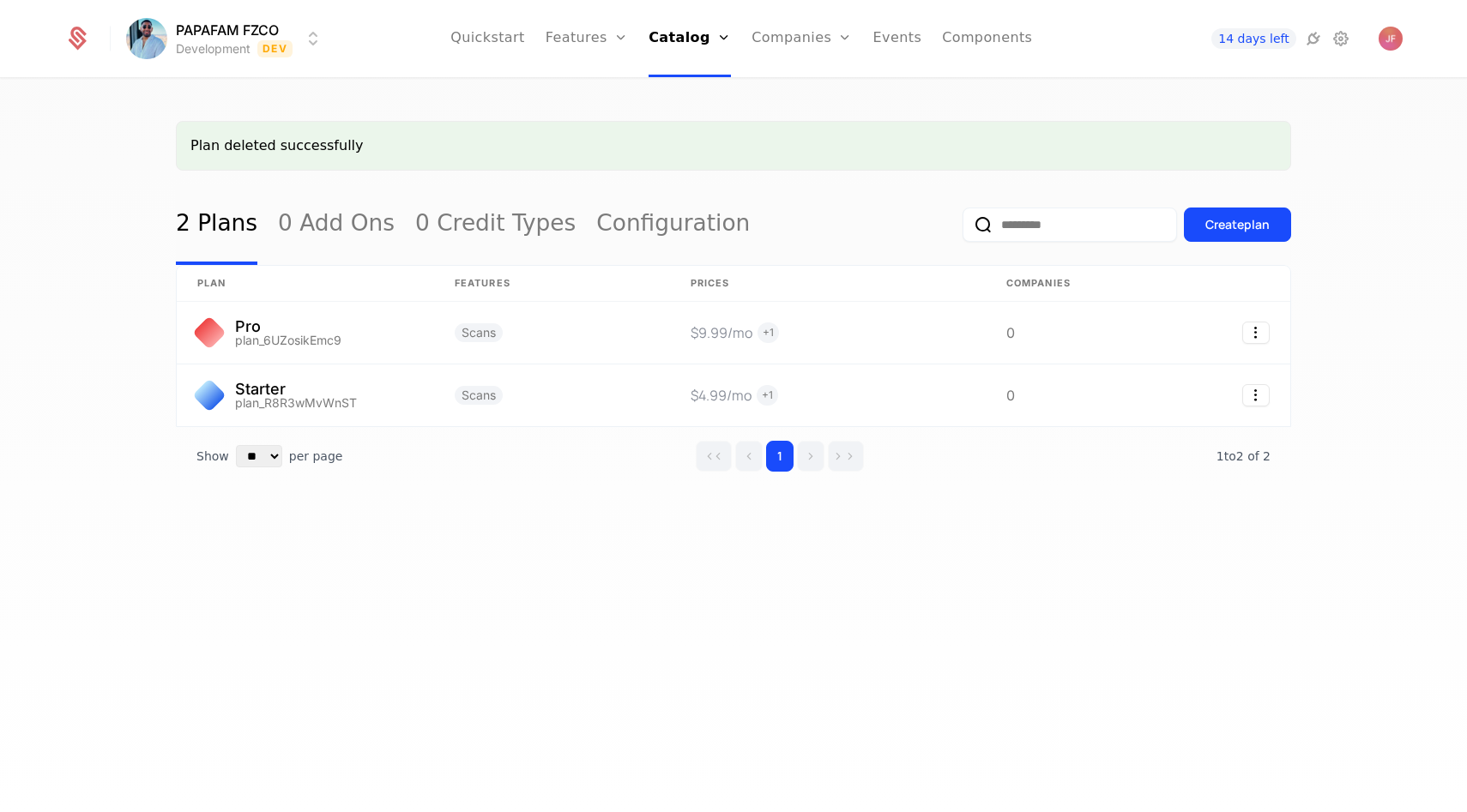
click at [1216, 246] on div "Create plan" at bounding box center [1128, 224] width 329 height 80
click at [1216, 234] on button "Create plan" at bounding box center [1237, 224] width 107 height 34
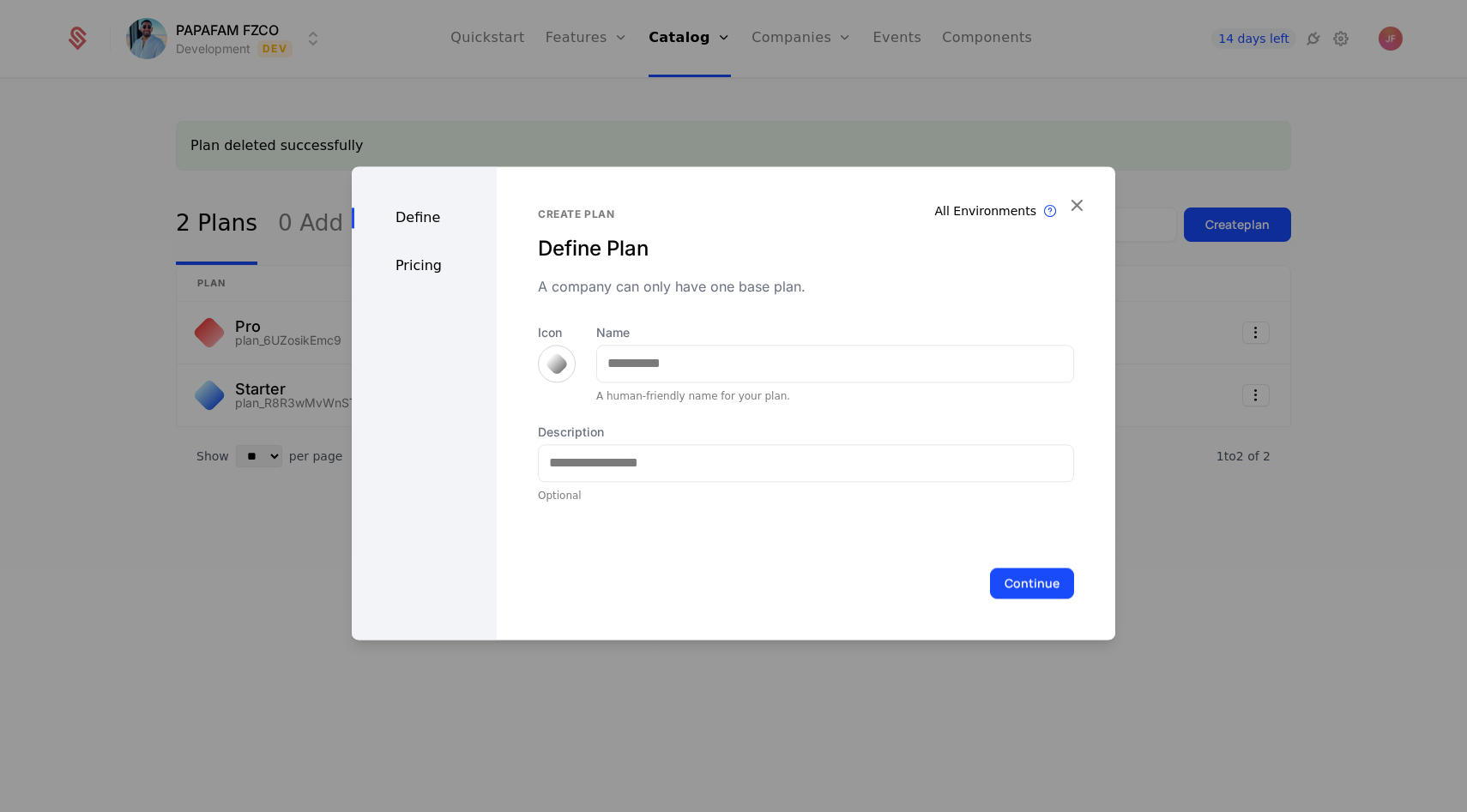
click at [666, 332] on label "Name" at bounding box center [836, 333] width 478 height 17
click at [666, 346] on input "Name" at bounding box center [836, 363] width 476 height 36
click at [663, 372] on input "Name" at bounding box center [836, 363] width 476 height 36
type input "****"
click at [568, 369] on div at bounding box center [556, 363] width 38 height 38
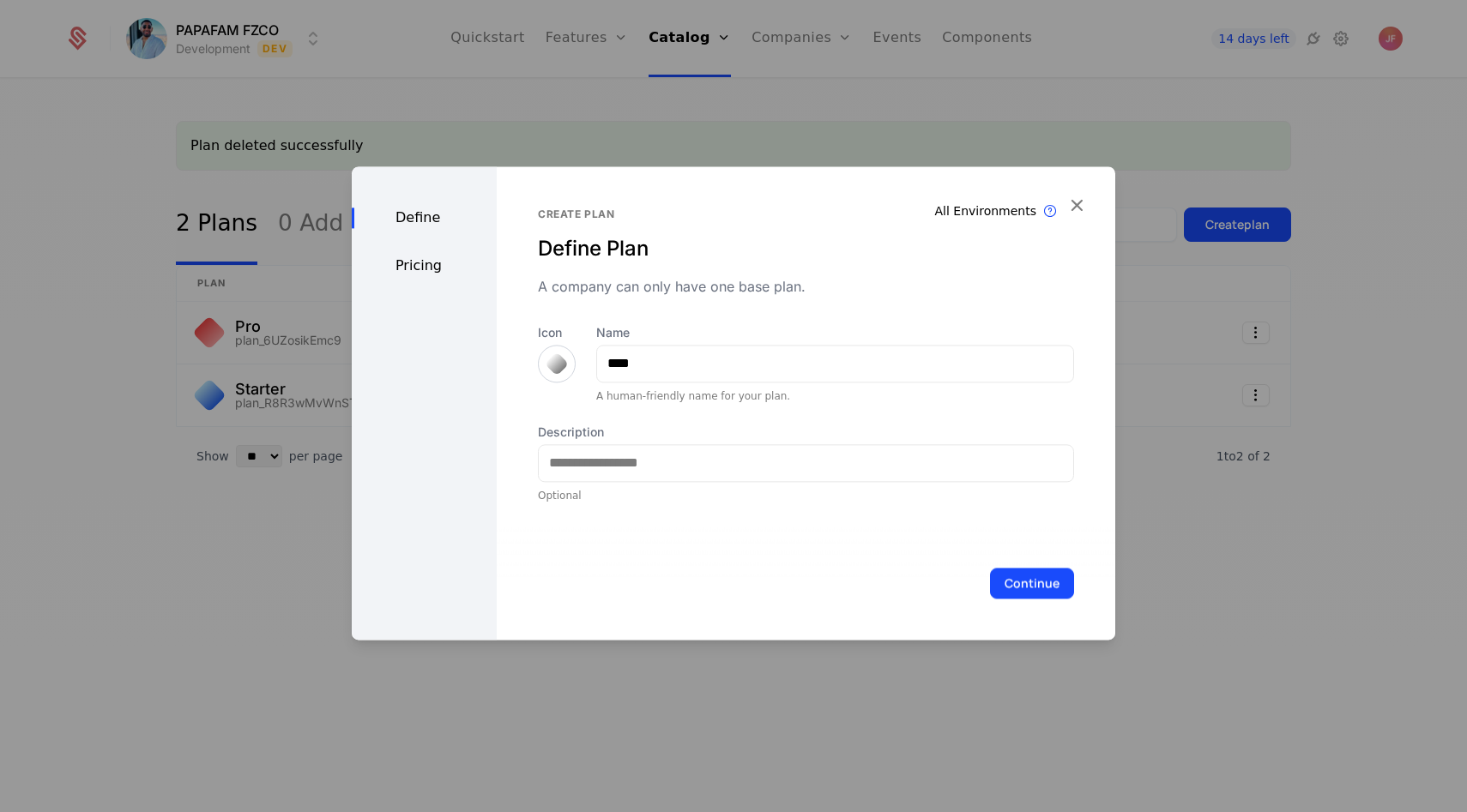
scroll to position [6, 0]
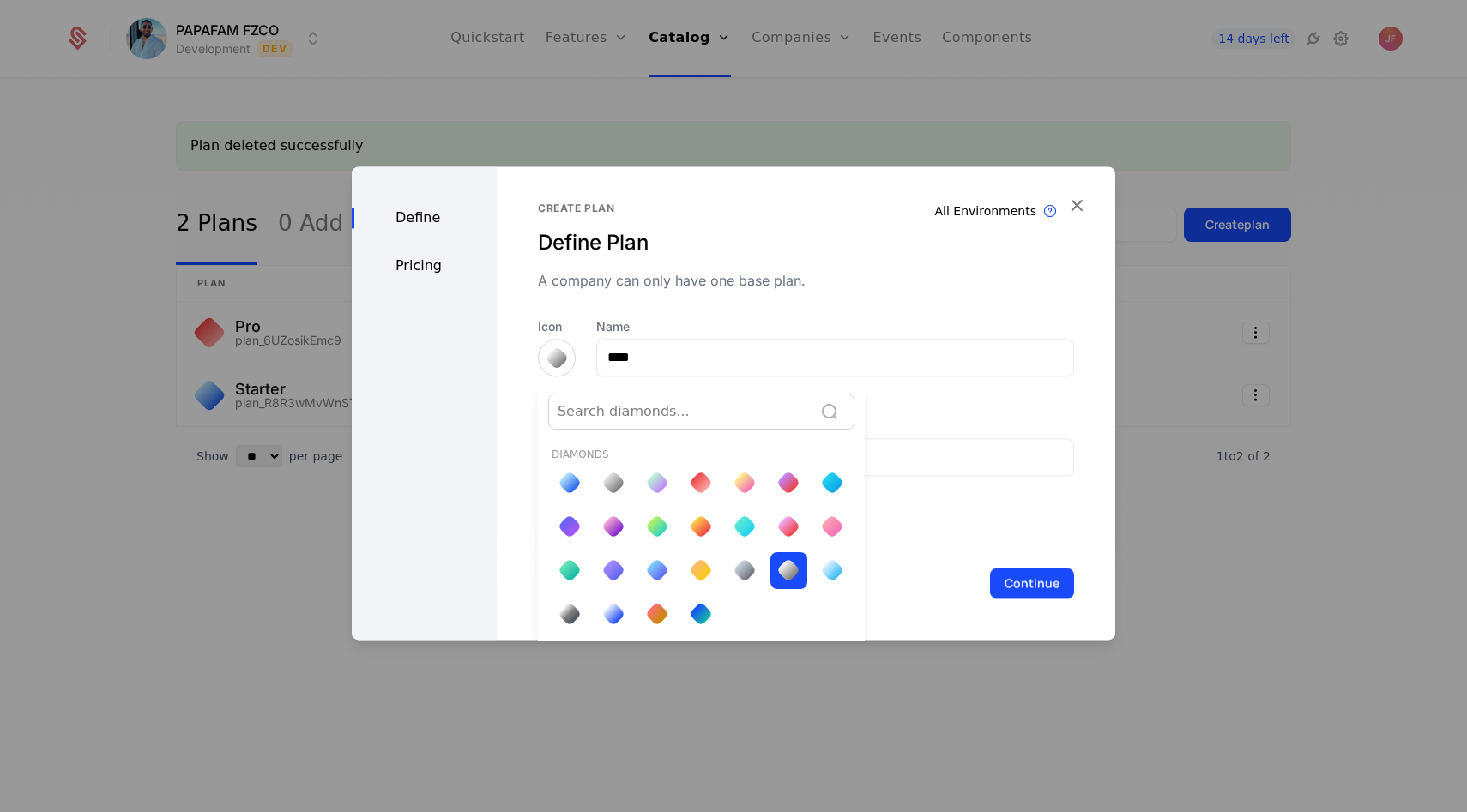
click at [490, 374] on div at bounding box center [734, 403] width 764 height 474
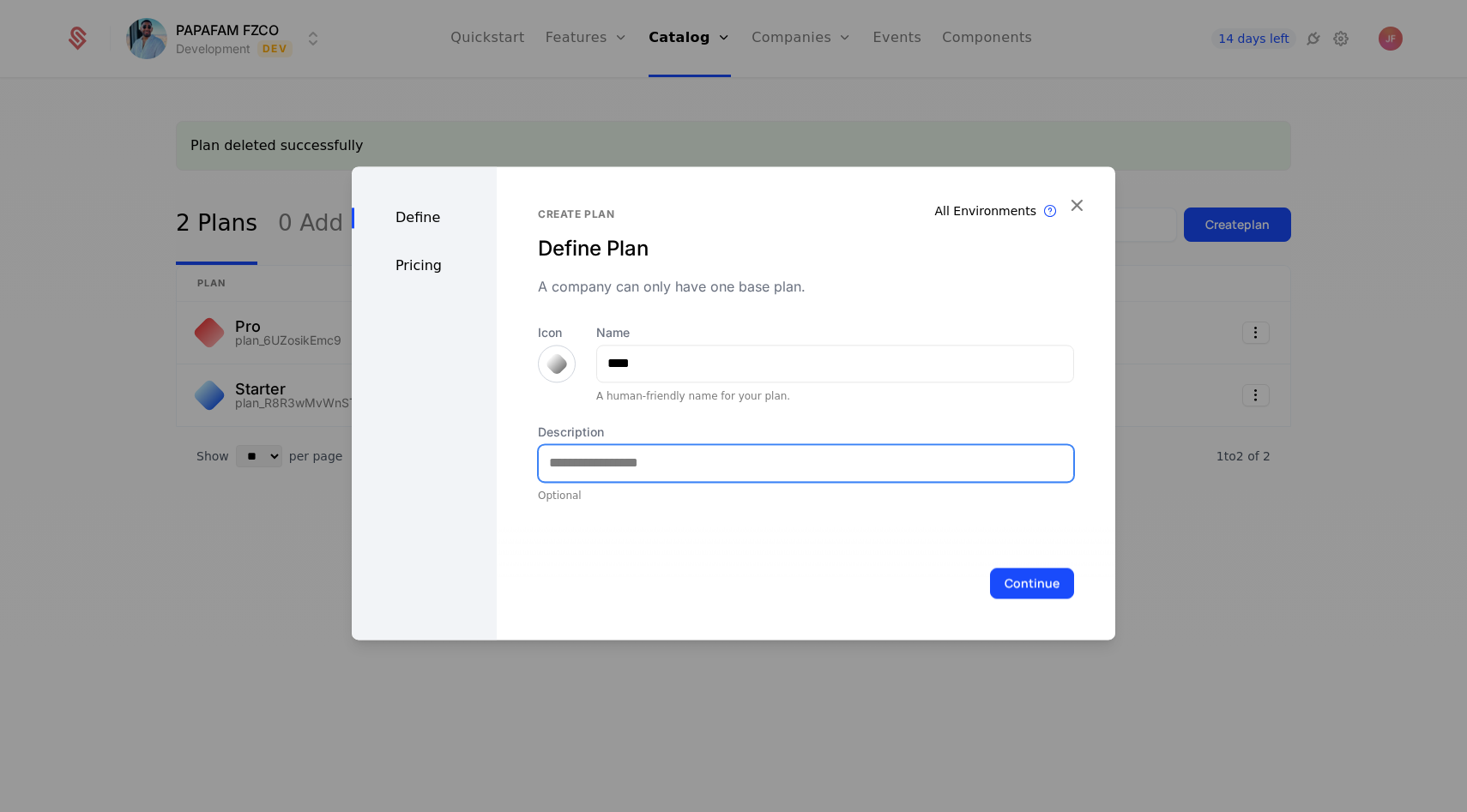
click at [615, 453] on input "Description" at bounding box center [806, 463] width 535 height 36
type input "**********"
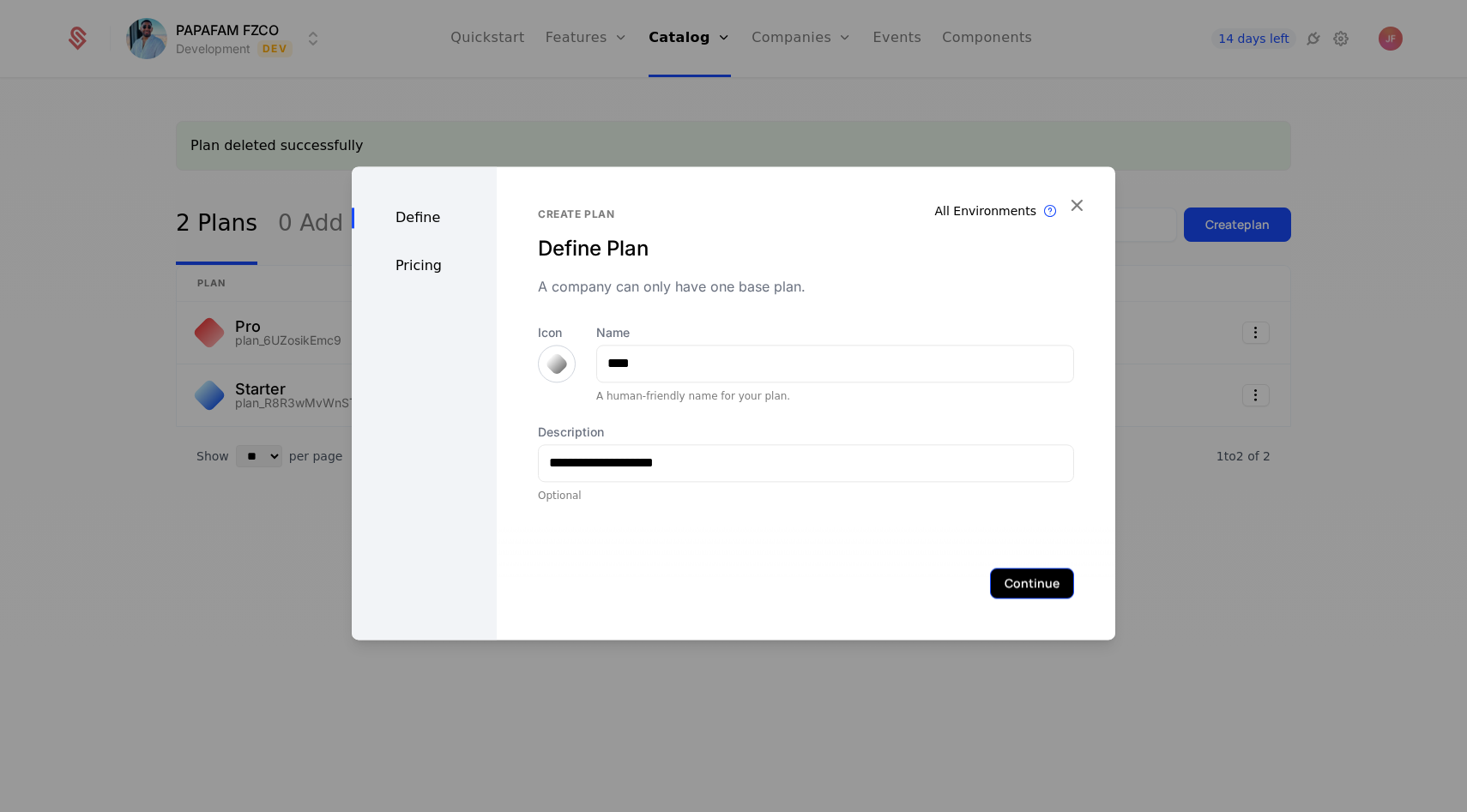
click at [1007, 581] on button "Continue" at bounding box center [1032, 583] width 84 height 31
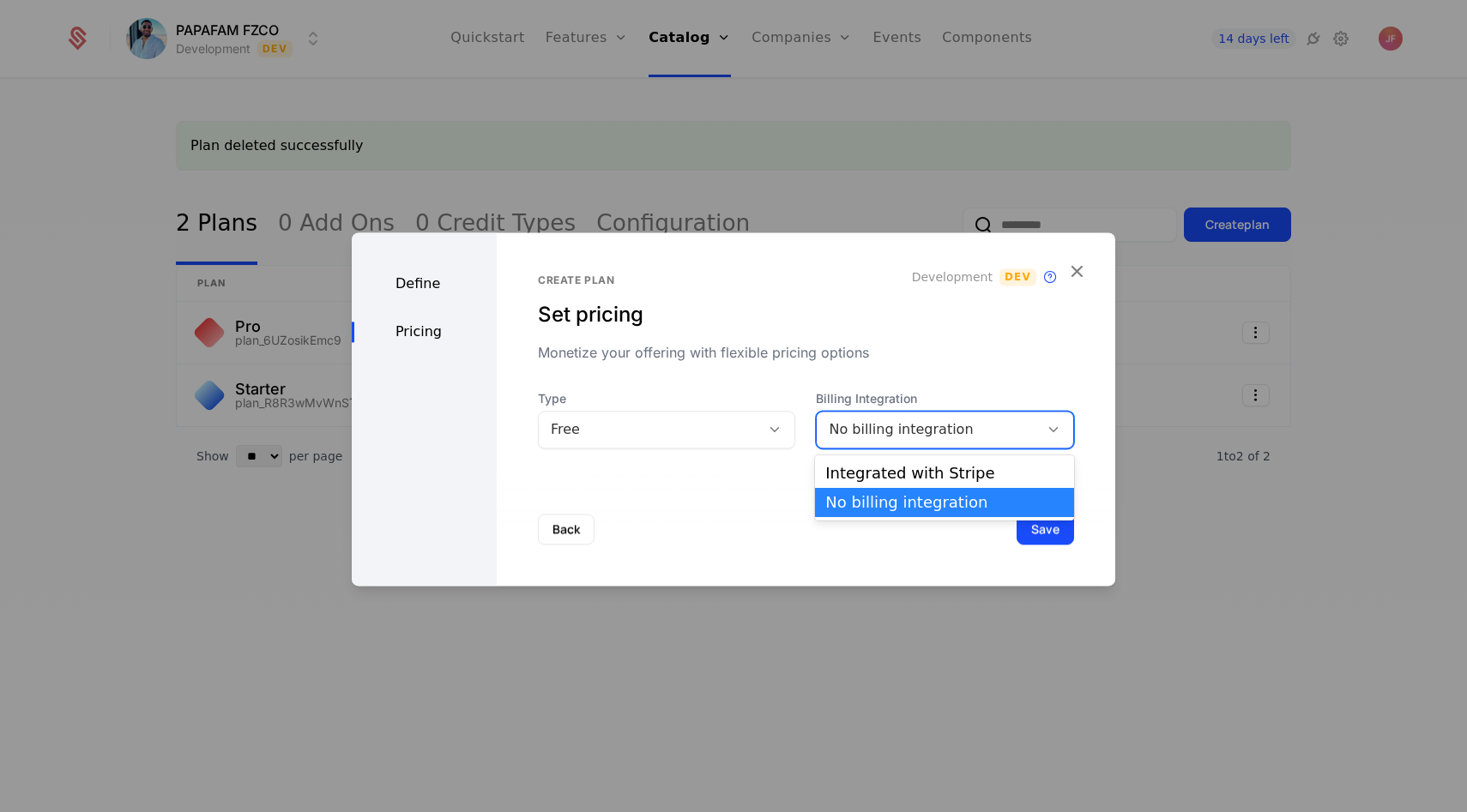
click at [874, 417] on div "No billing integration" at bounding box center [945, 429] width 258 height 38
click at [871, 467] on div "Integrated with Stripe" at bounding box center [945, 474] width 239 height 15
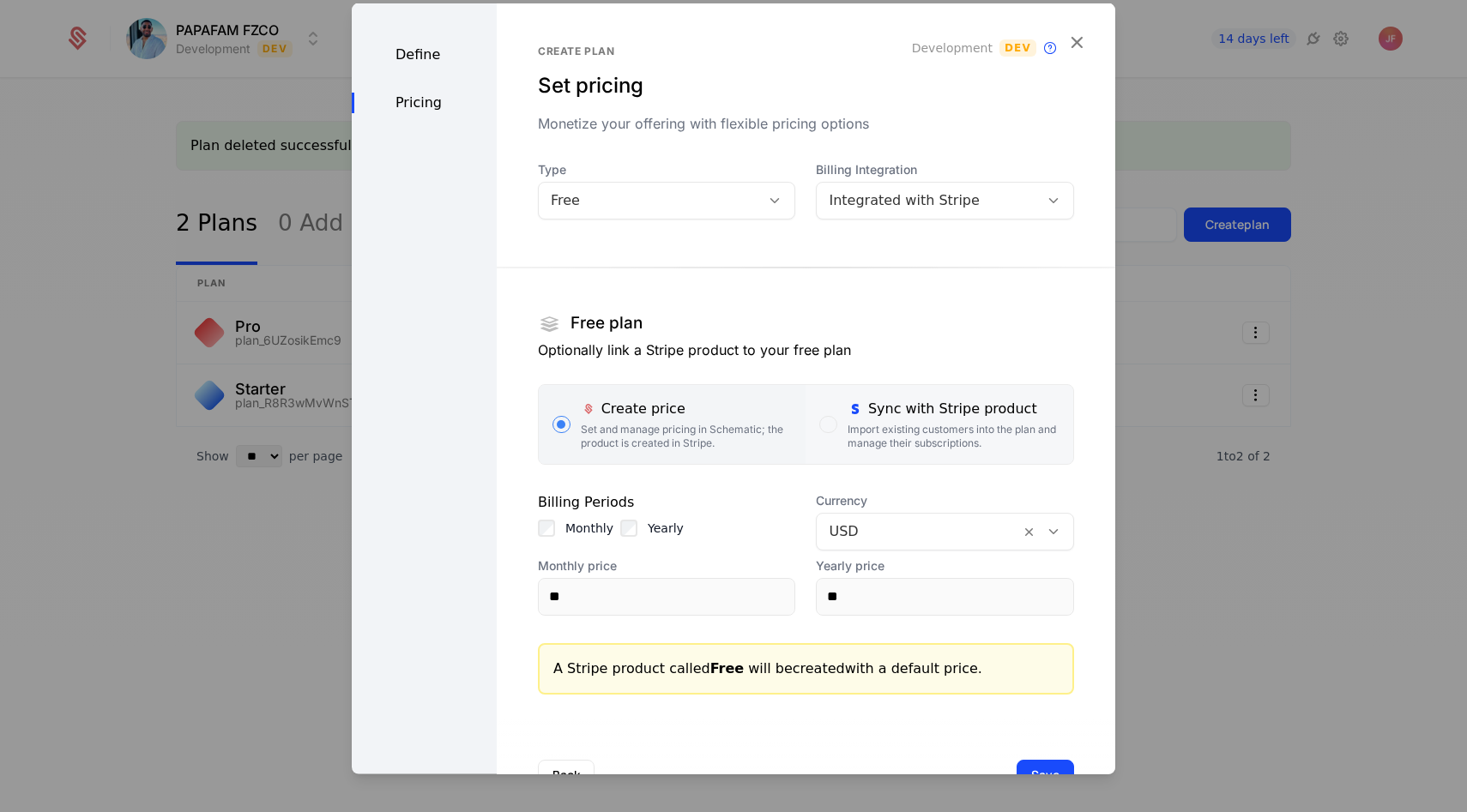
click at [873, 423] on div "Import existing customers into the plan and manage their subscriptions." at bounding box center [954, 436] width 212 height 27
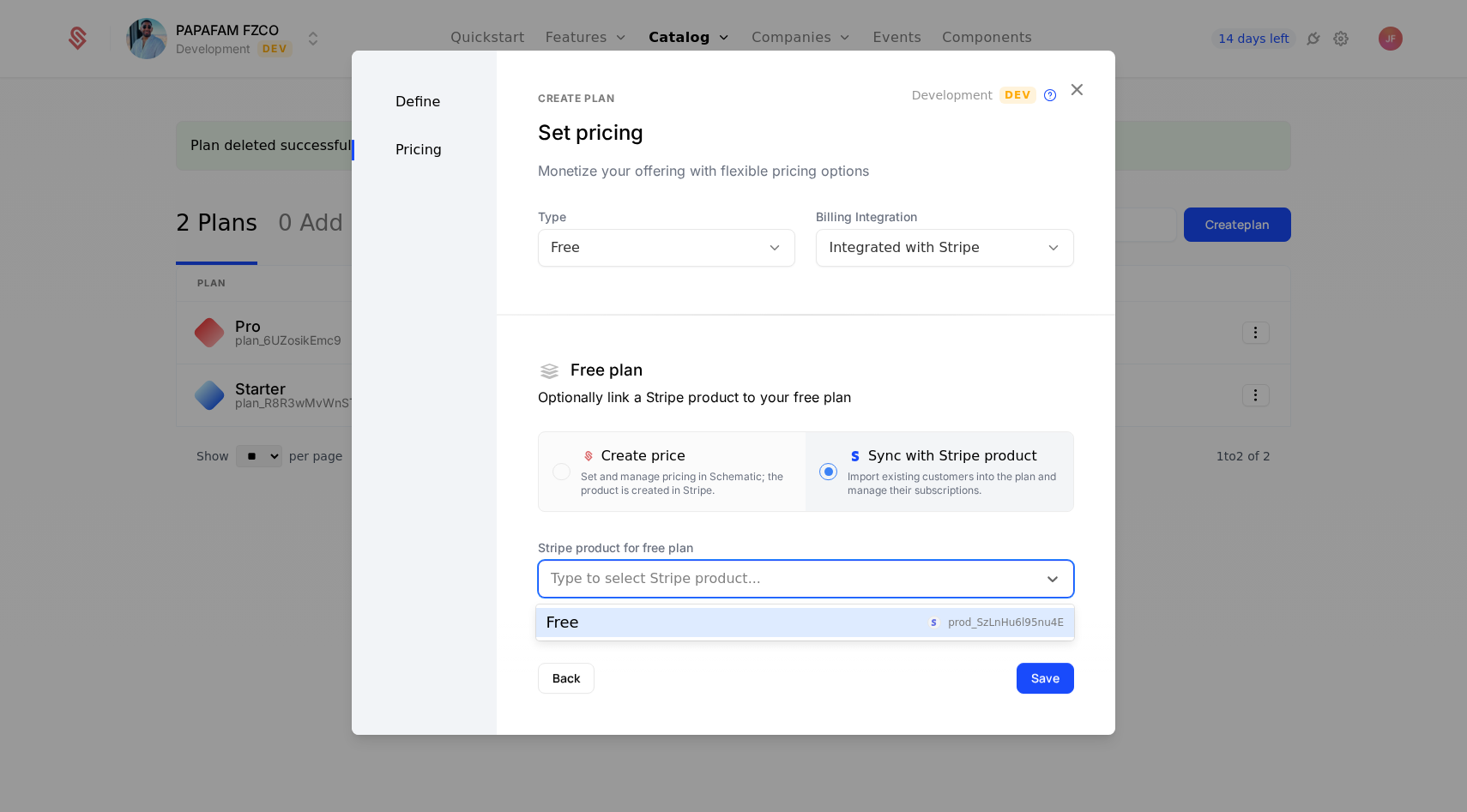
click at [727, 569] on div at bounding box center [788, 578] width 475 height 24
click at [702, 616] on div "Free prod_SzLnHu6l95nu4E" at bounding box center [805, 623] width 517 height 15
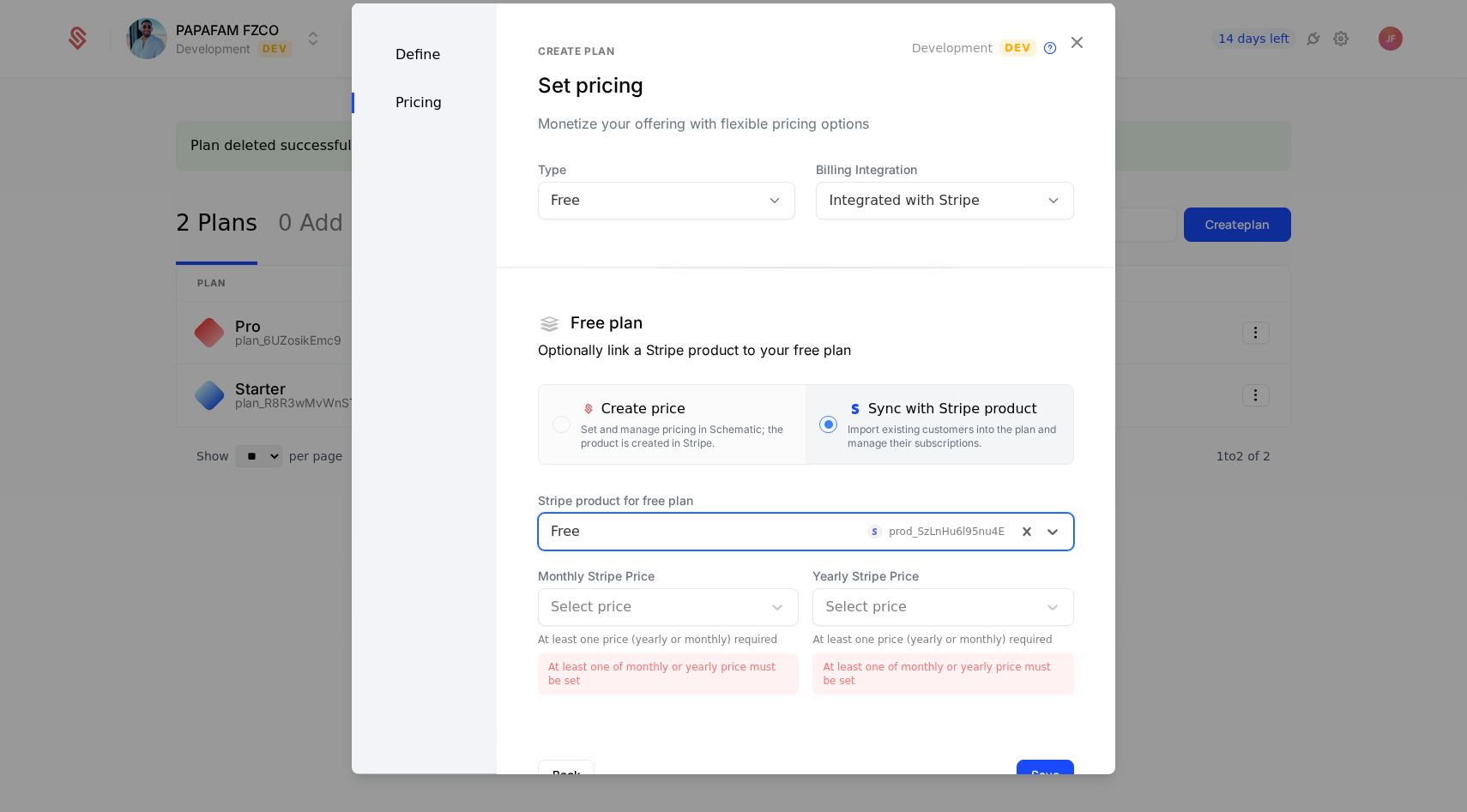
click at [719, 617] on div at bounding box center [651, 606] width 200 height 24
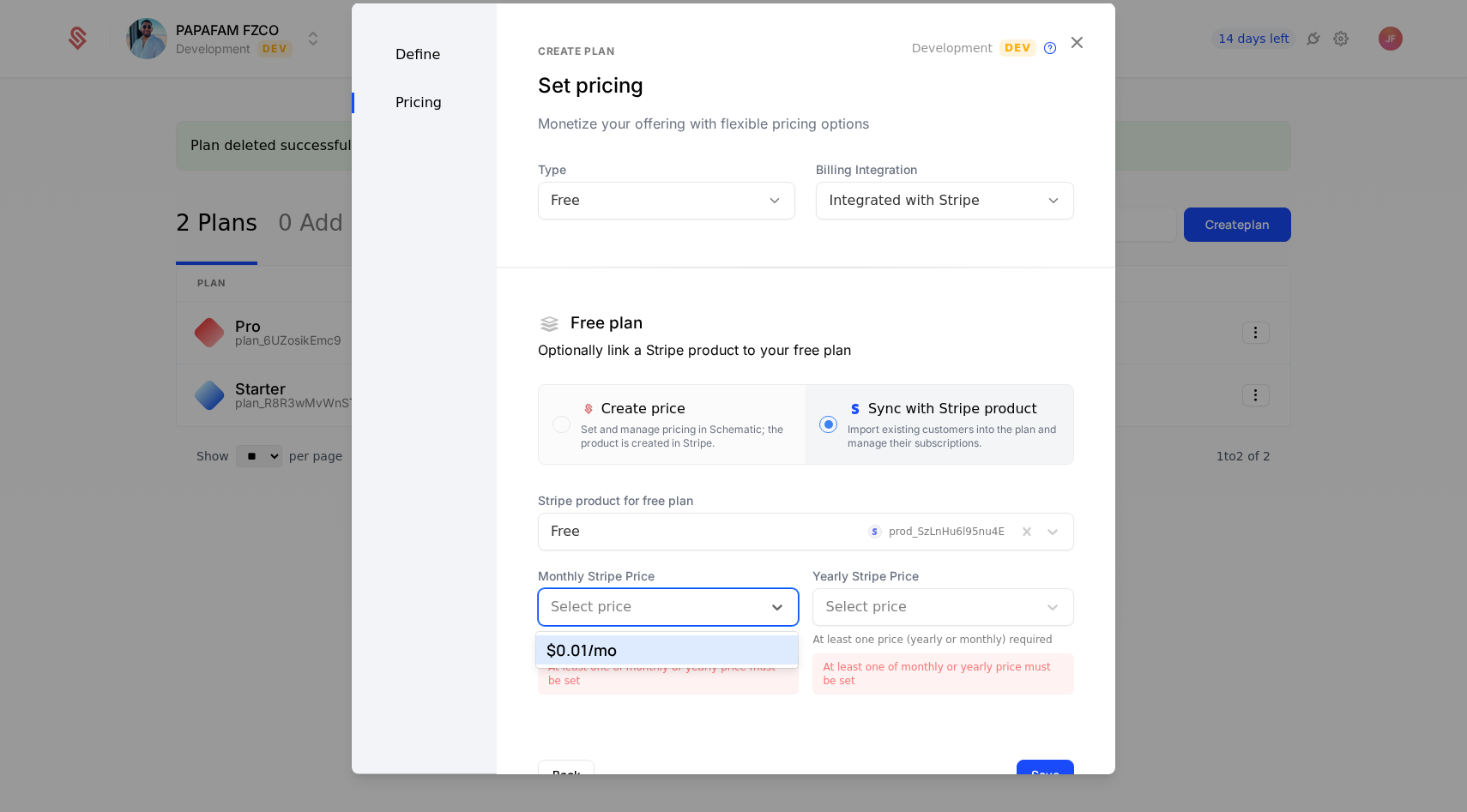
click at [689, 652] on div "$0.01 /mo" at bounding box center [667, 651] width 242 height 15
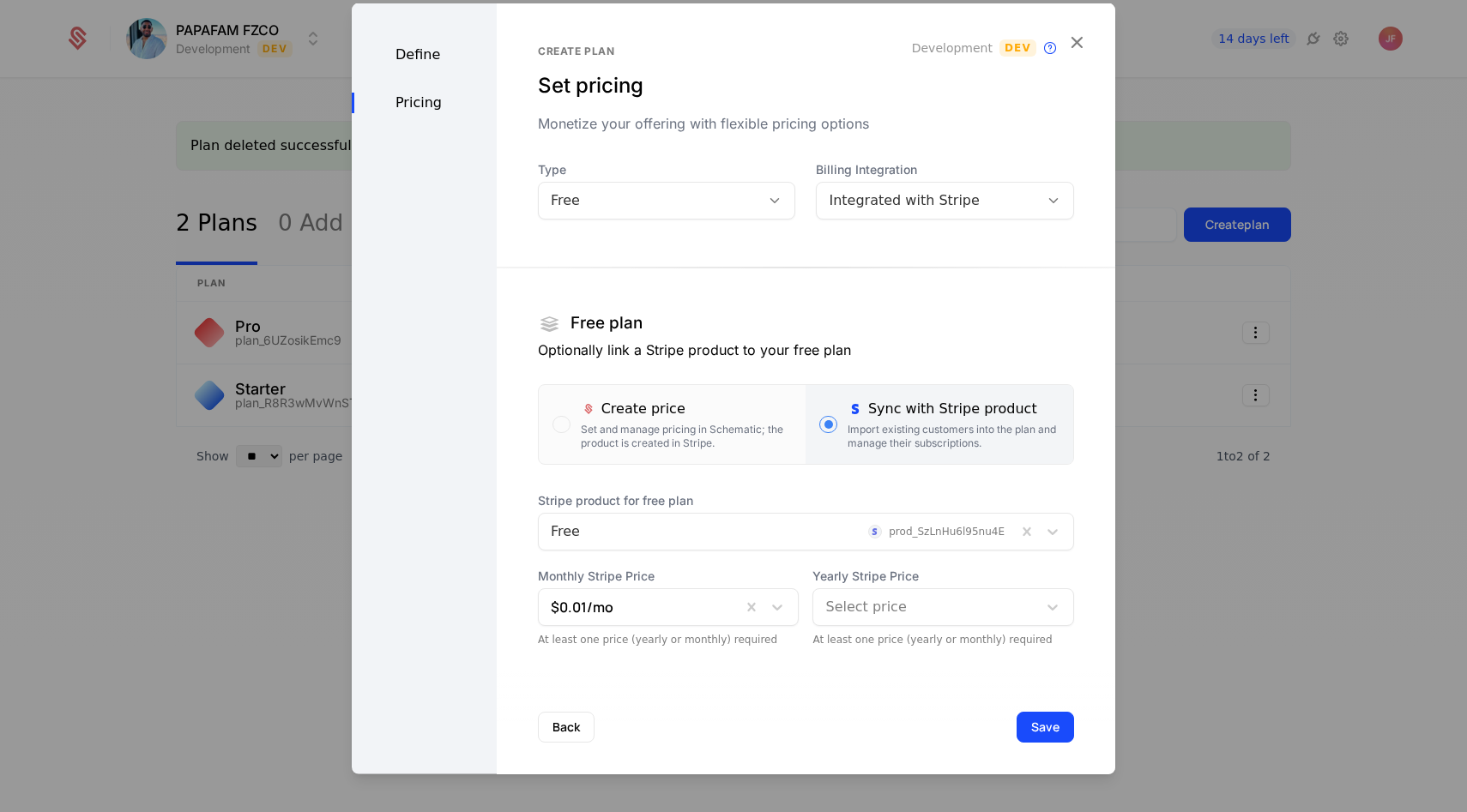
click at [689, 652] on div "Create plan Set pricing Monetize your offering with flexible pricing options De…" at bounding box center [807, 392] width 619 height 780
click at [898, 572] on span "Yearly Stripe Price" at bounding box center [943, 575] width 262 height 17
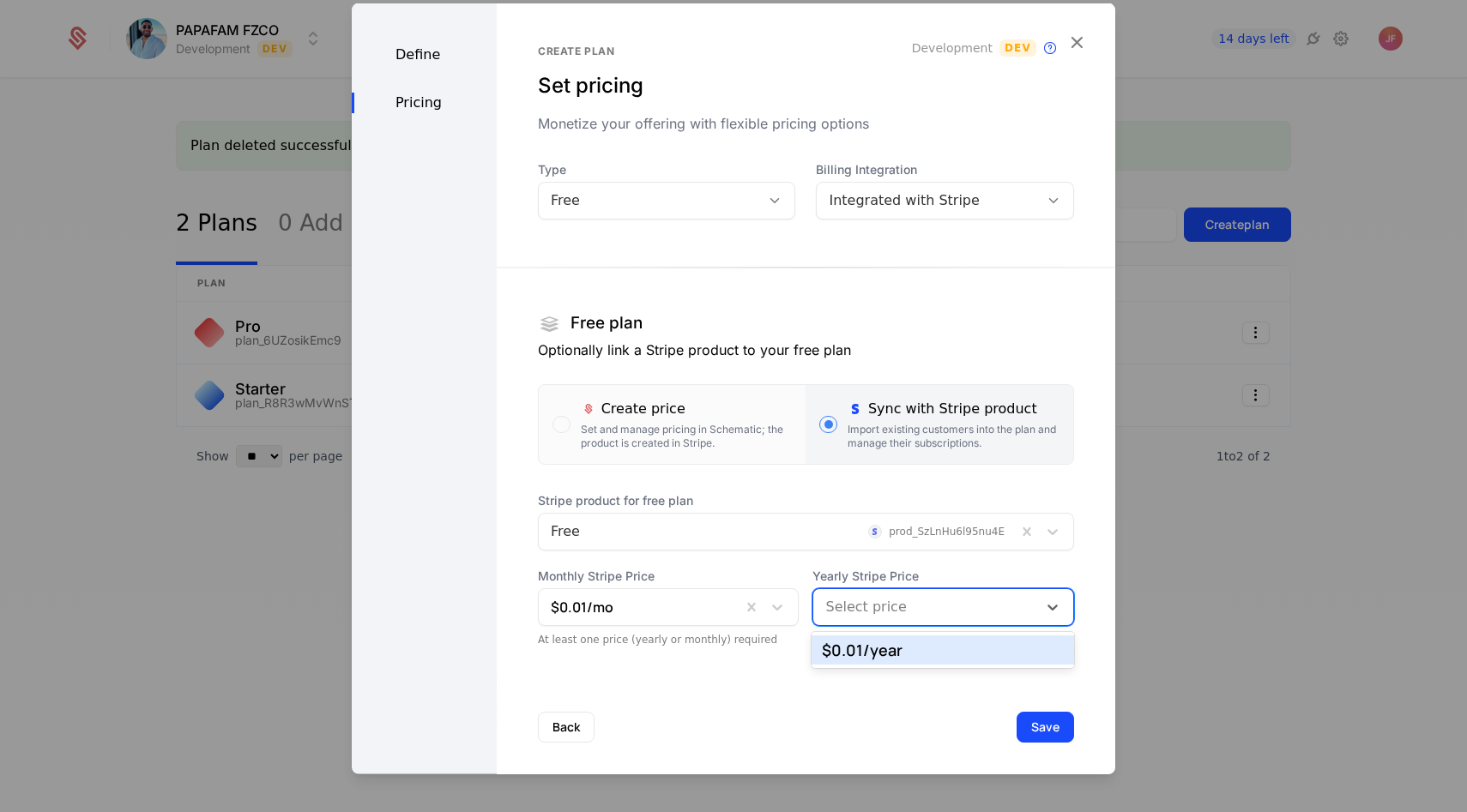
click at [889, 590] on div "Select price" at bounding box center [943, 606] width 262 height 38
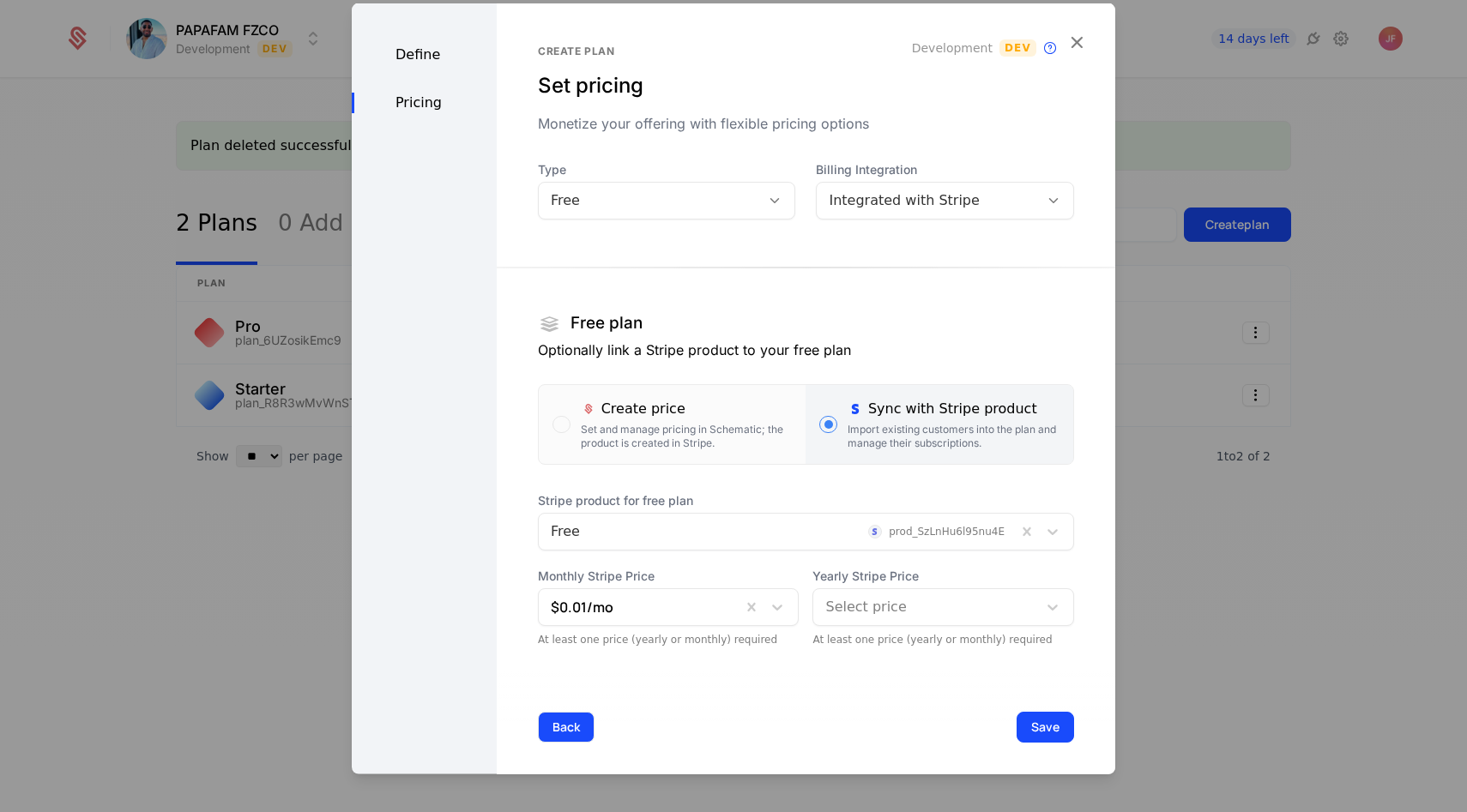
click at [570, 733] on button "Back" at bounding box center [566, 727] width 57 height 31
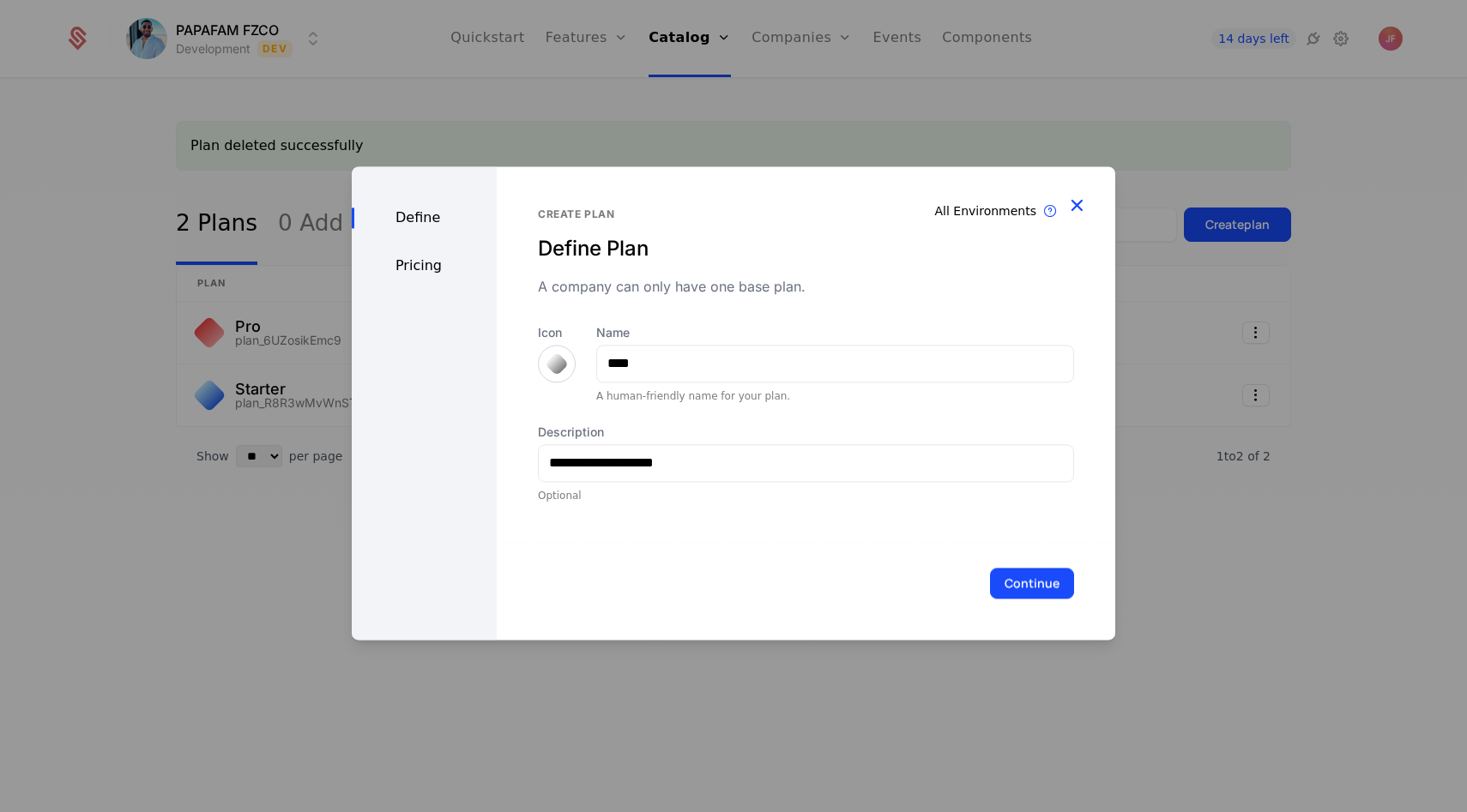
click at [1074, 201] on icon "button" at bounding box center [1076, 205] width 22 height 22
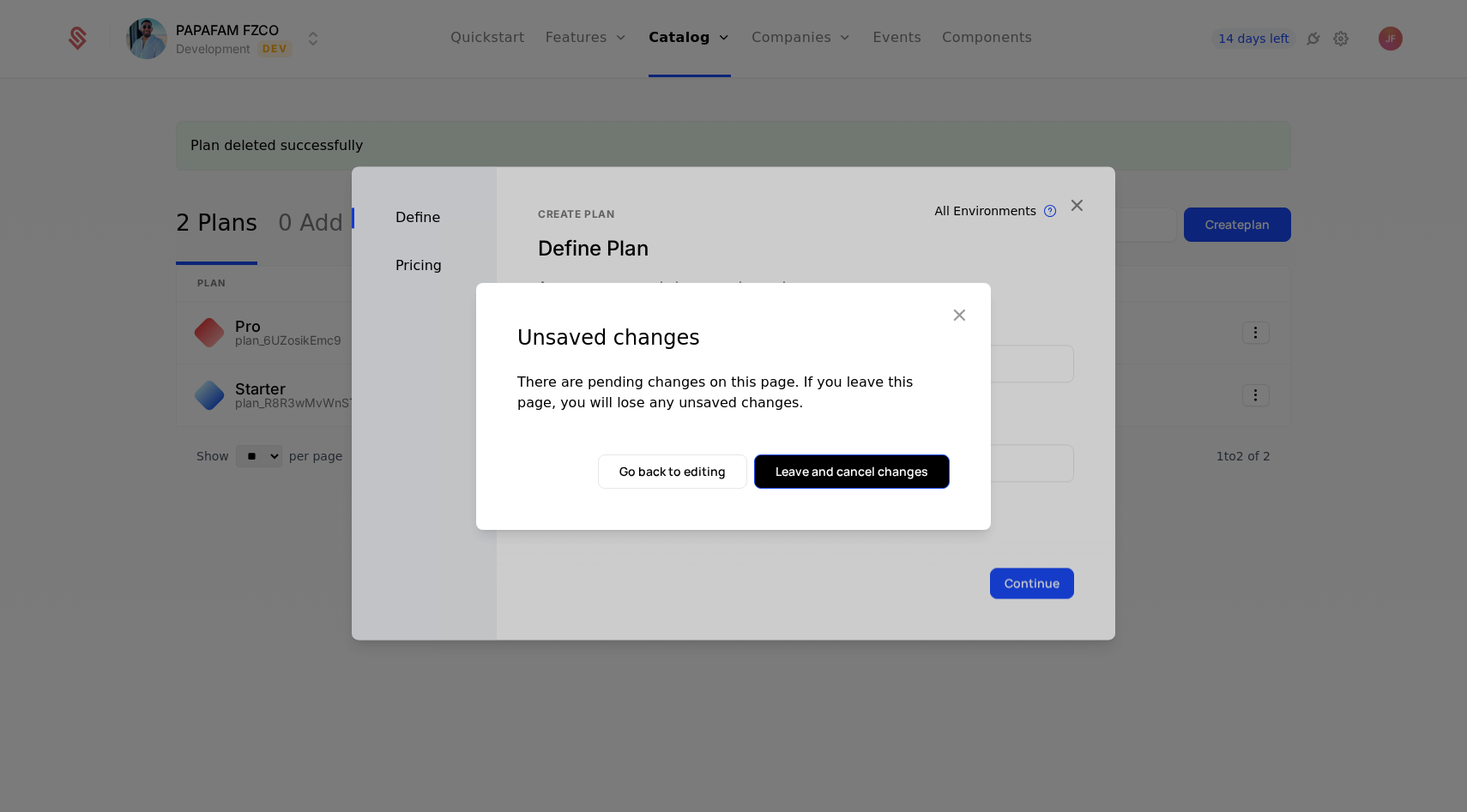
click at [855, 473] on button "Leave and cancel changes" at bounding box center [852, 471] width 195 height 34
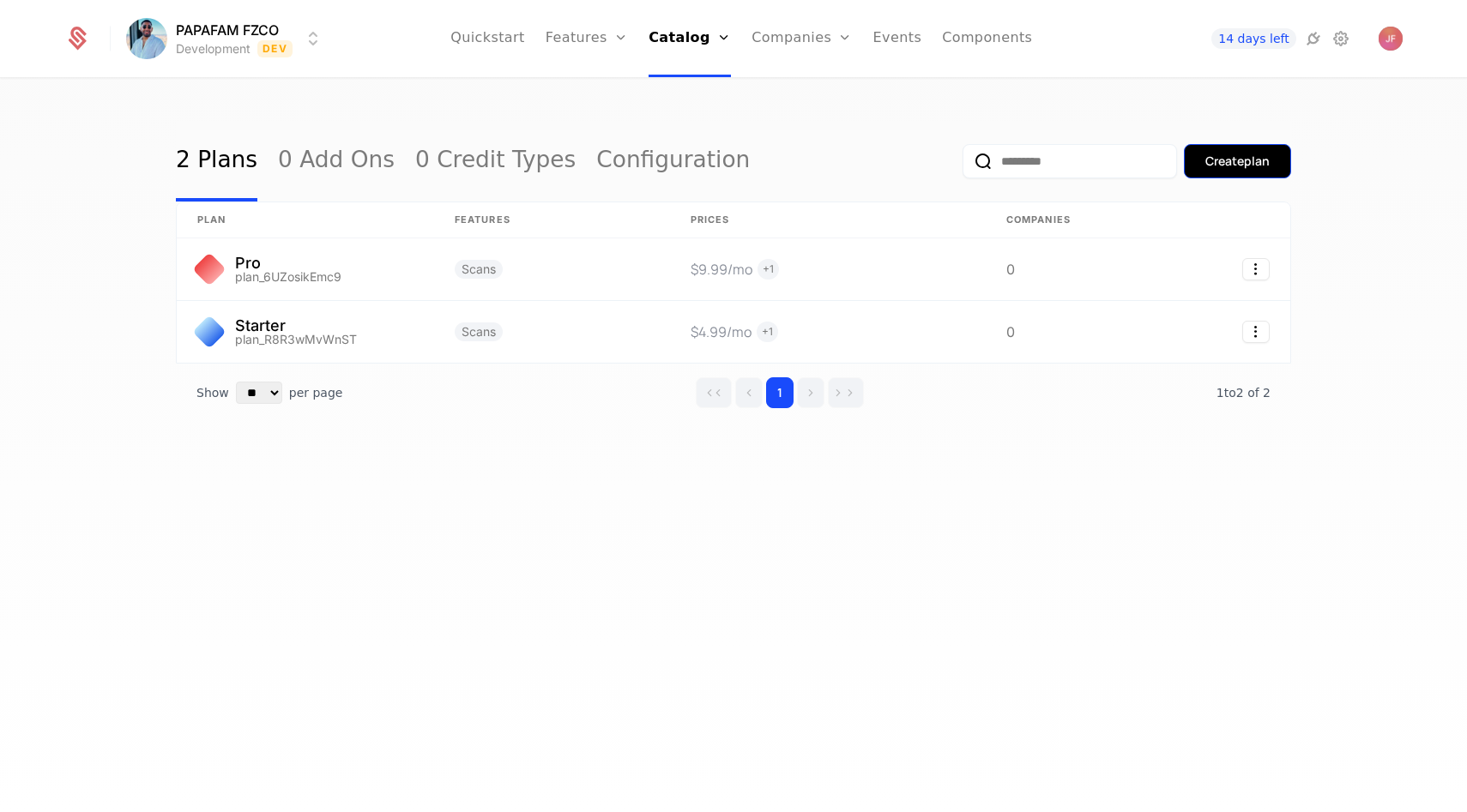
click at [1233, 158] on div "Create plan" at bounding box center [1238, 161] width 65 height 17
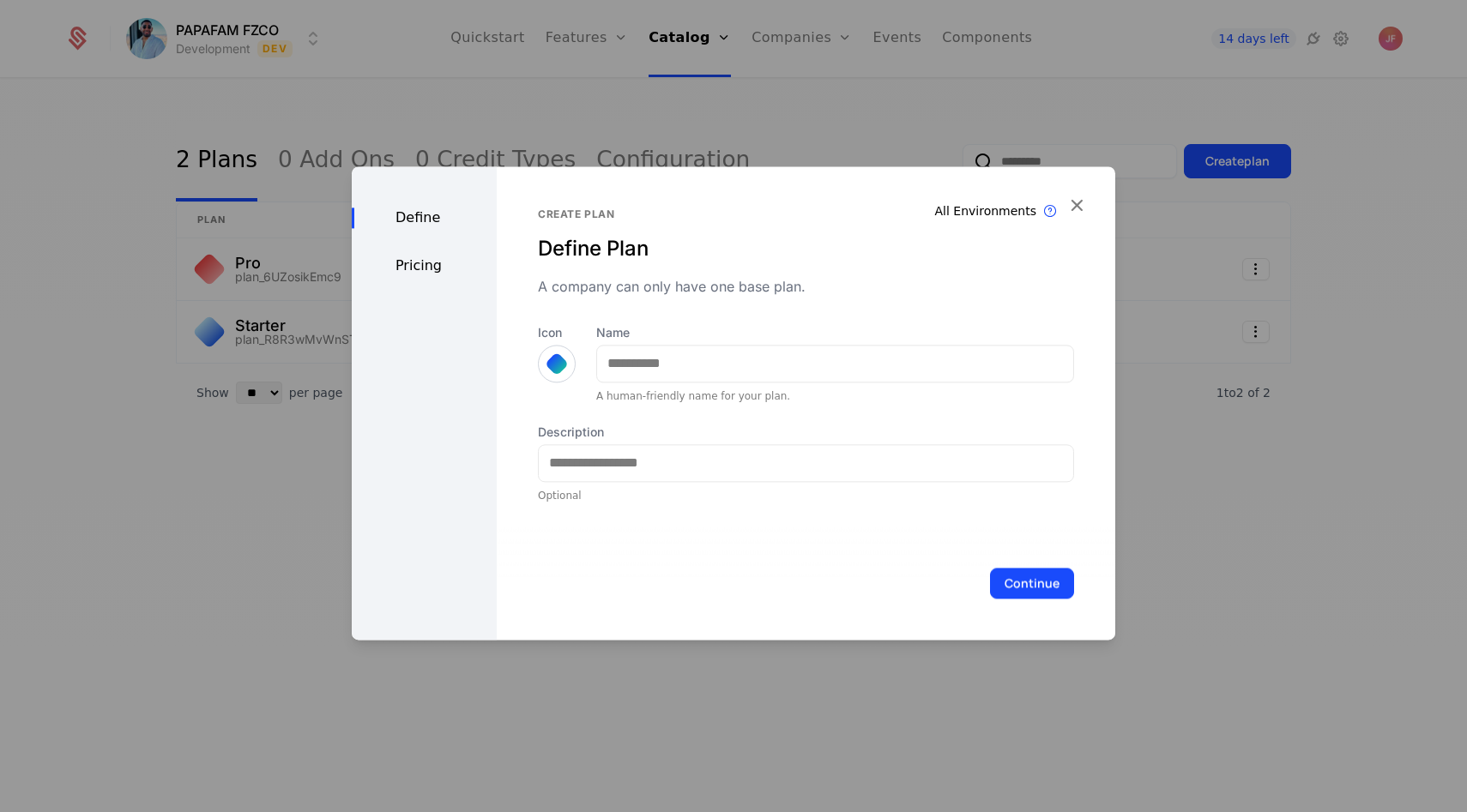
click at [704, 344] on div "Name A human-friendly name for your plan." at bounding box center [836, 363] width 478 height 79
click at [548, 355] on div at bounding box center [557, 363] width 17 height 17
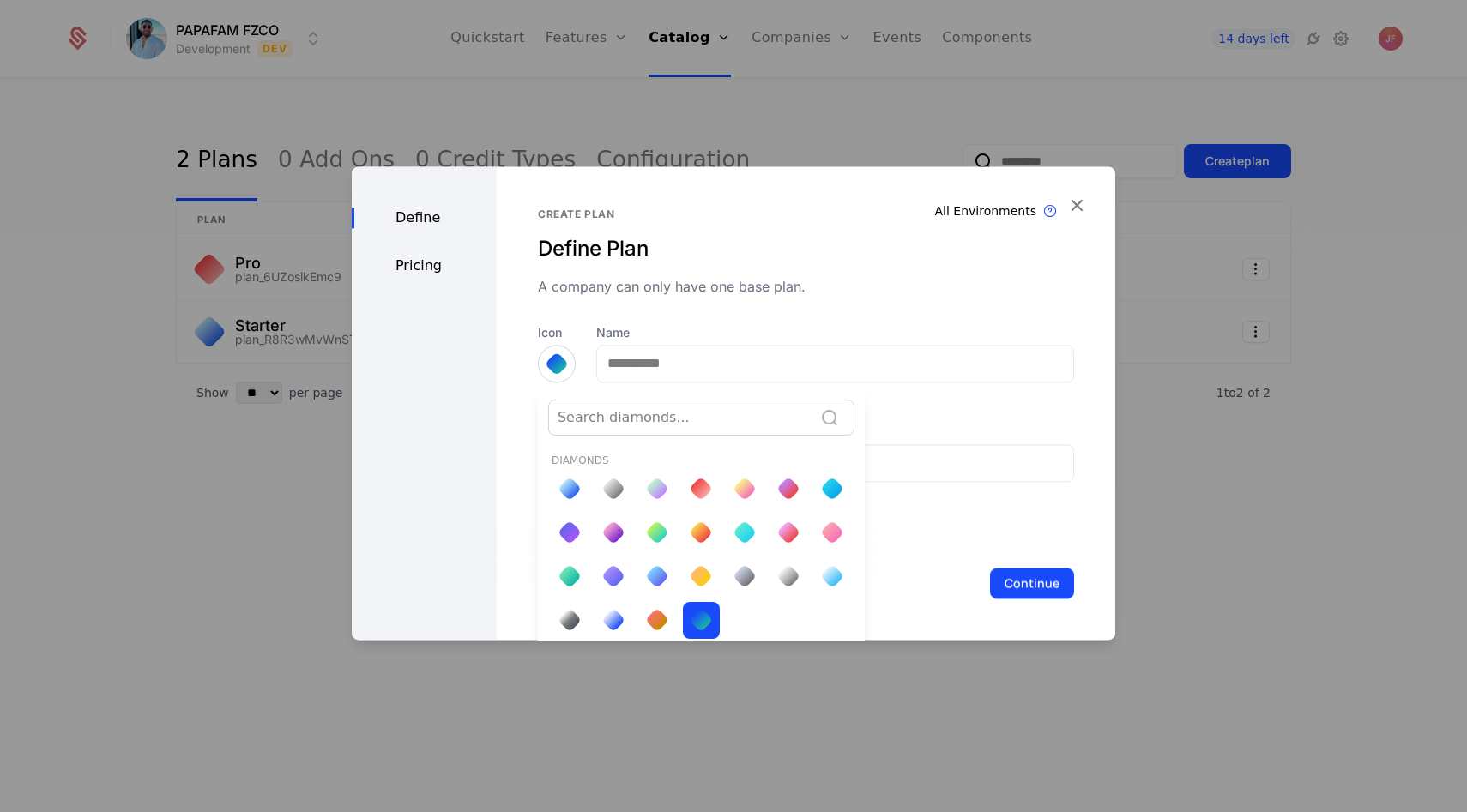
scroll to position [6, 0]
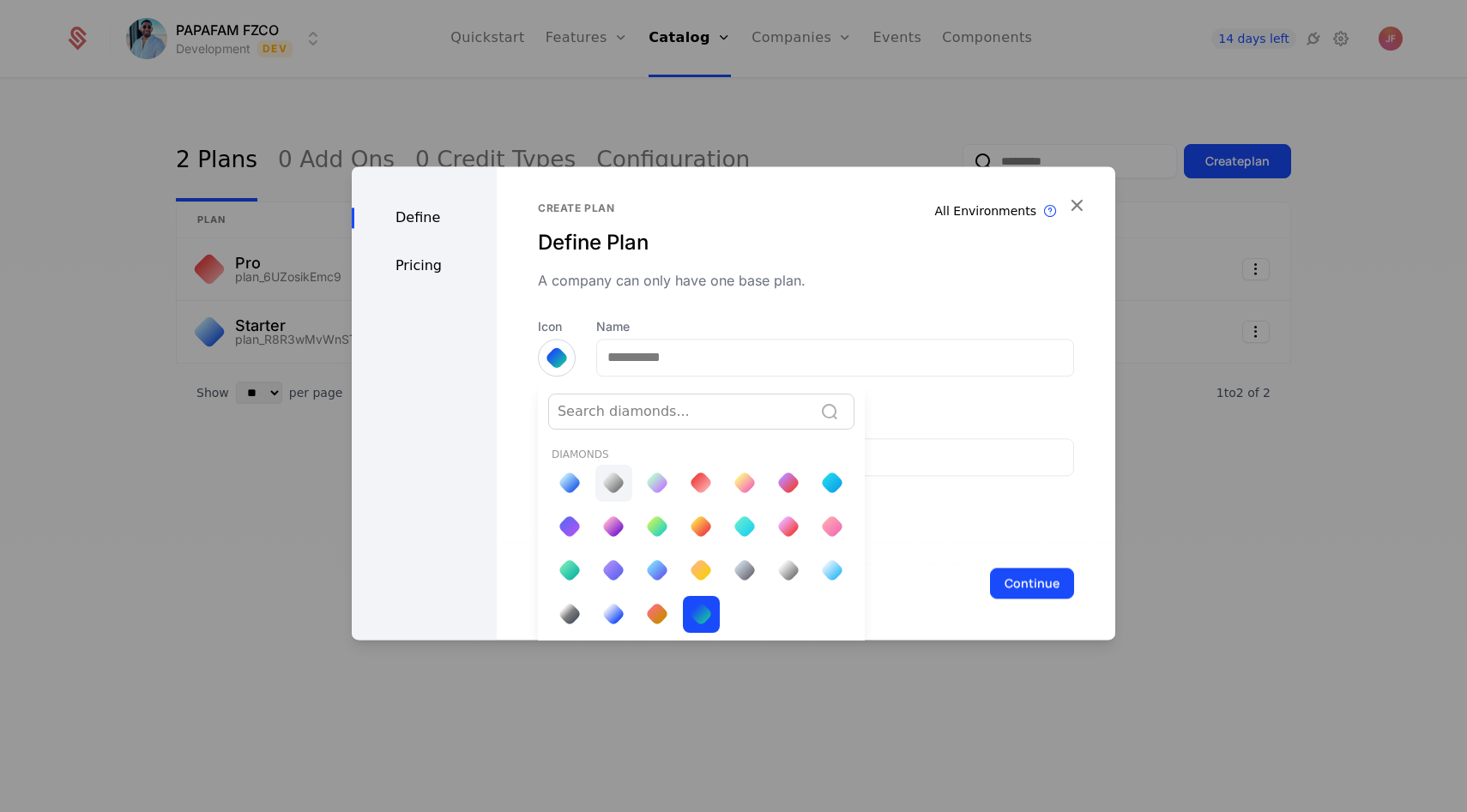
click at [609, 489] on div at bounding box center [613, 482] width 24 height 24
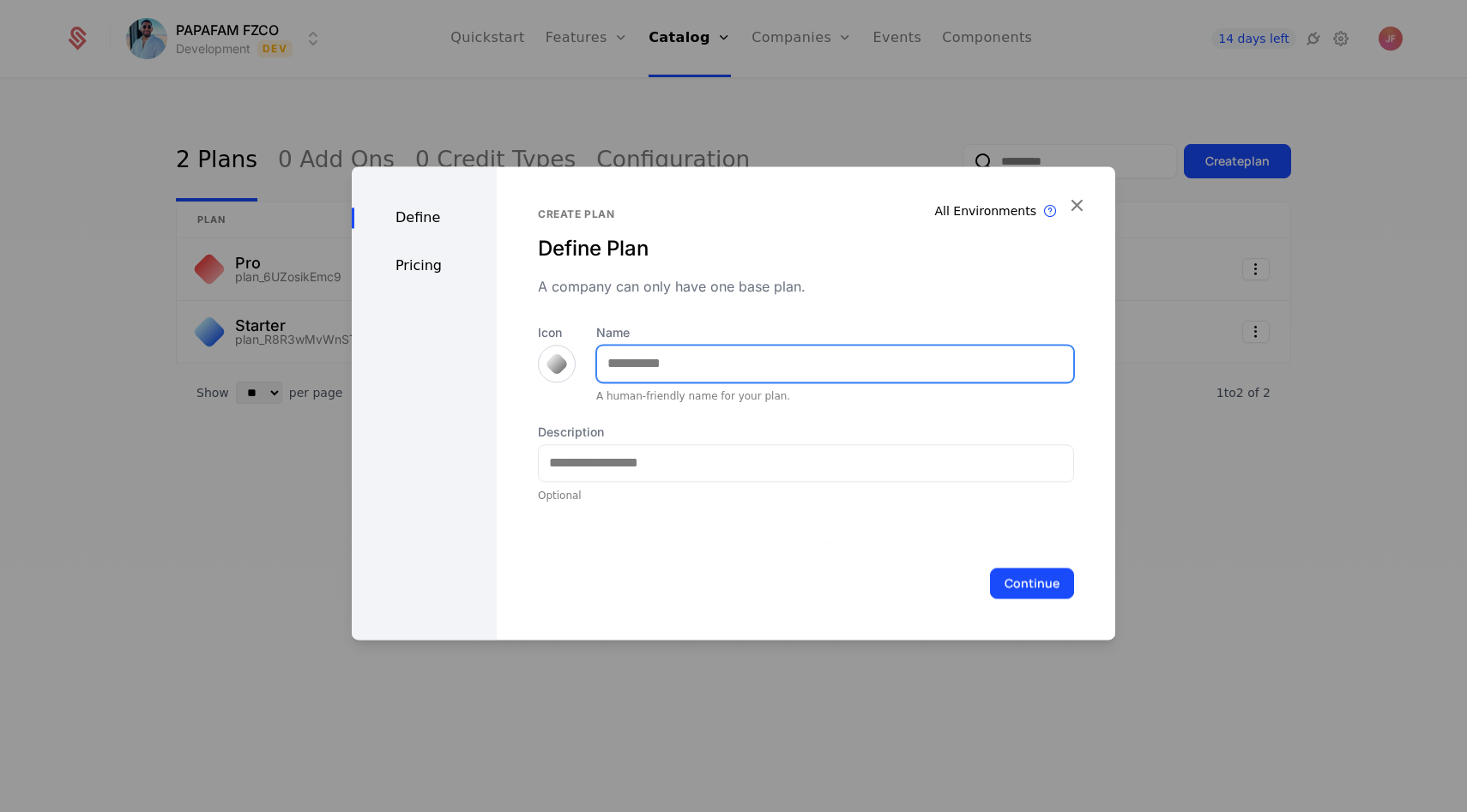
click at [661, 378] on input "Name" at bounding box center [836, 363] width 476 height 36
type input "****"
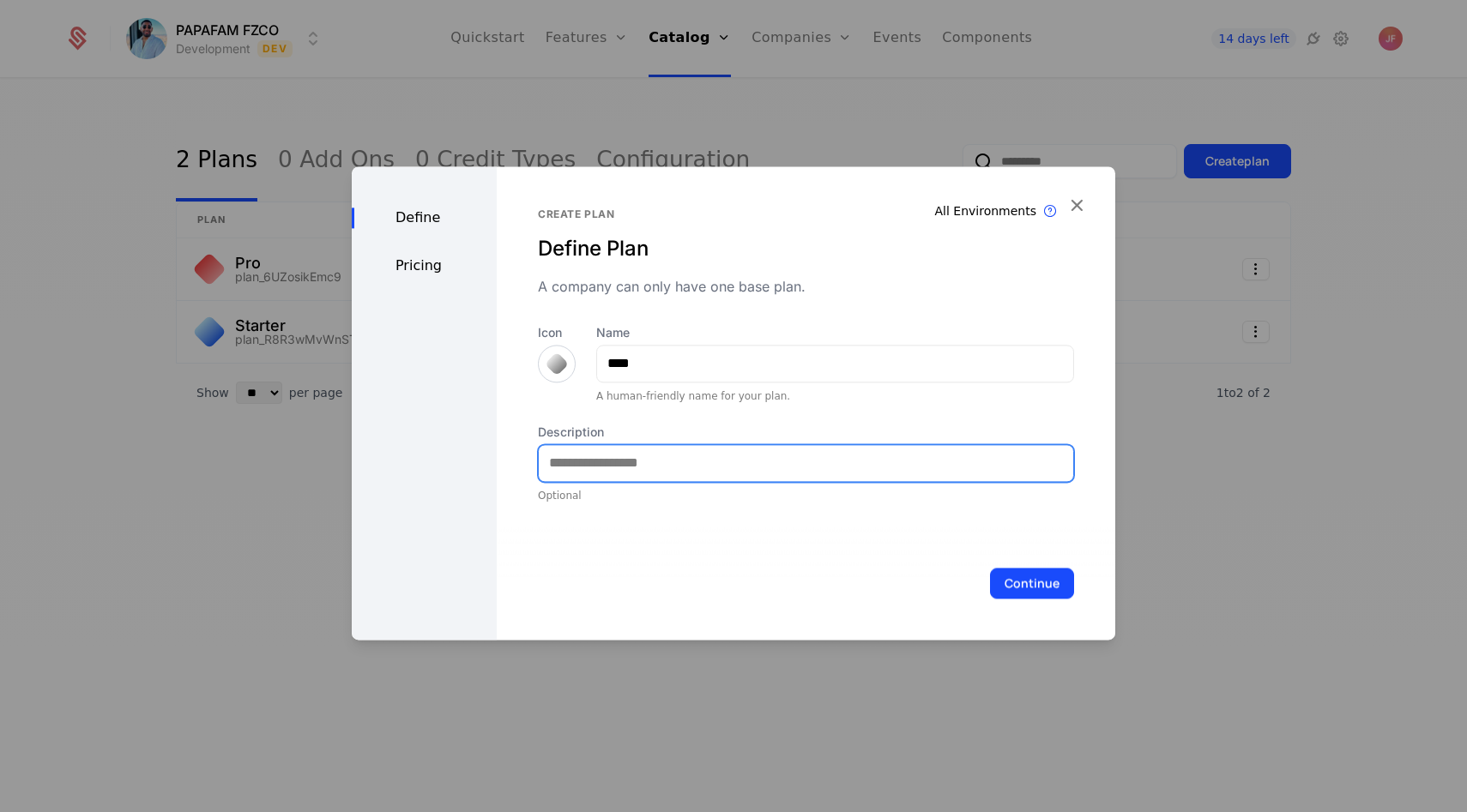
click at [687, 461] on input "Description" at bounding box center [806, 463] width 535 height 36
type input "**********"
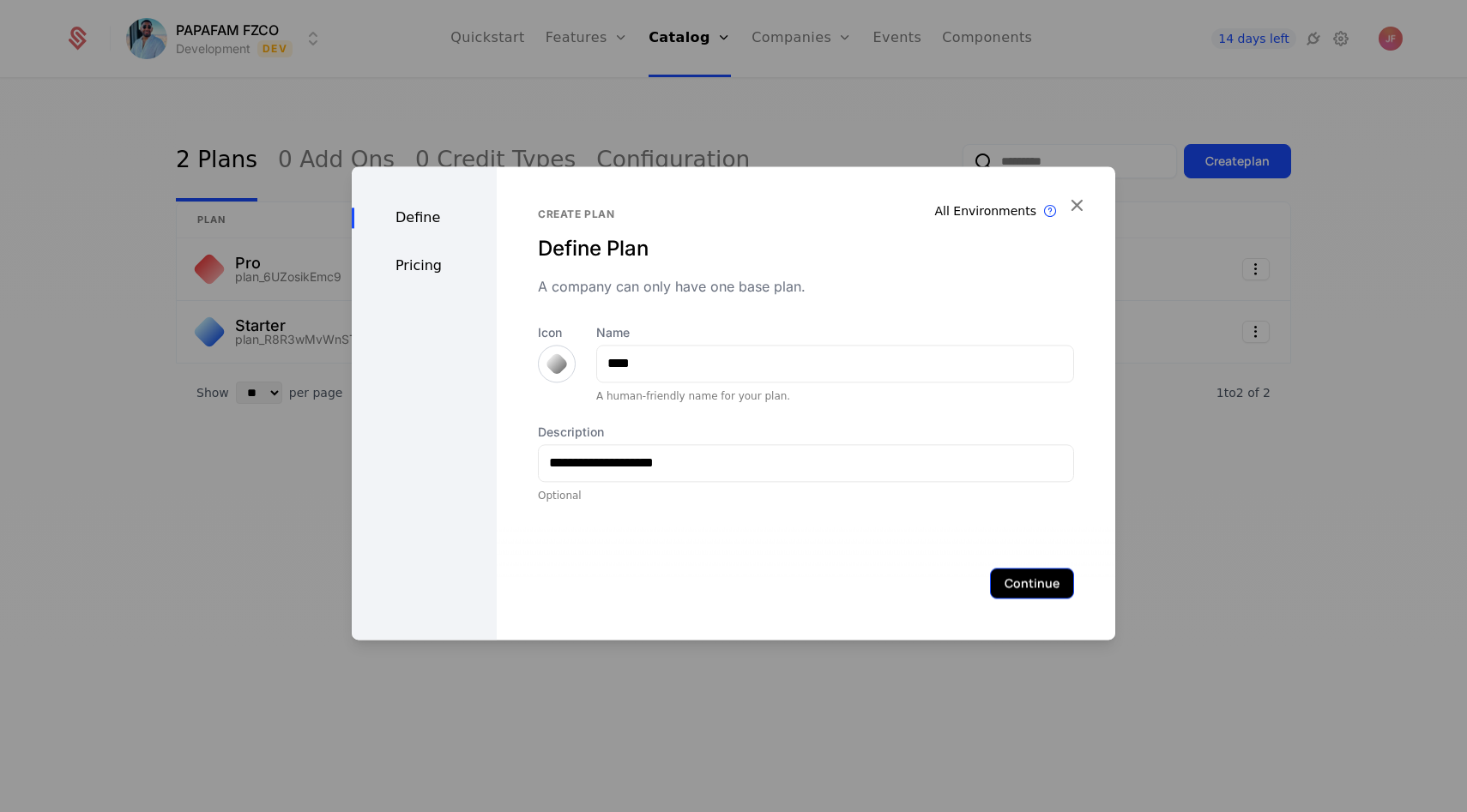
click at [1003, 593] on button "Continue" at bounding box center [1032, 583] width 84 height 31
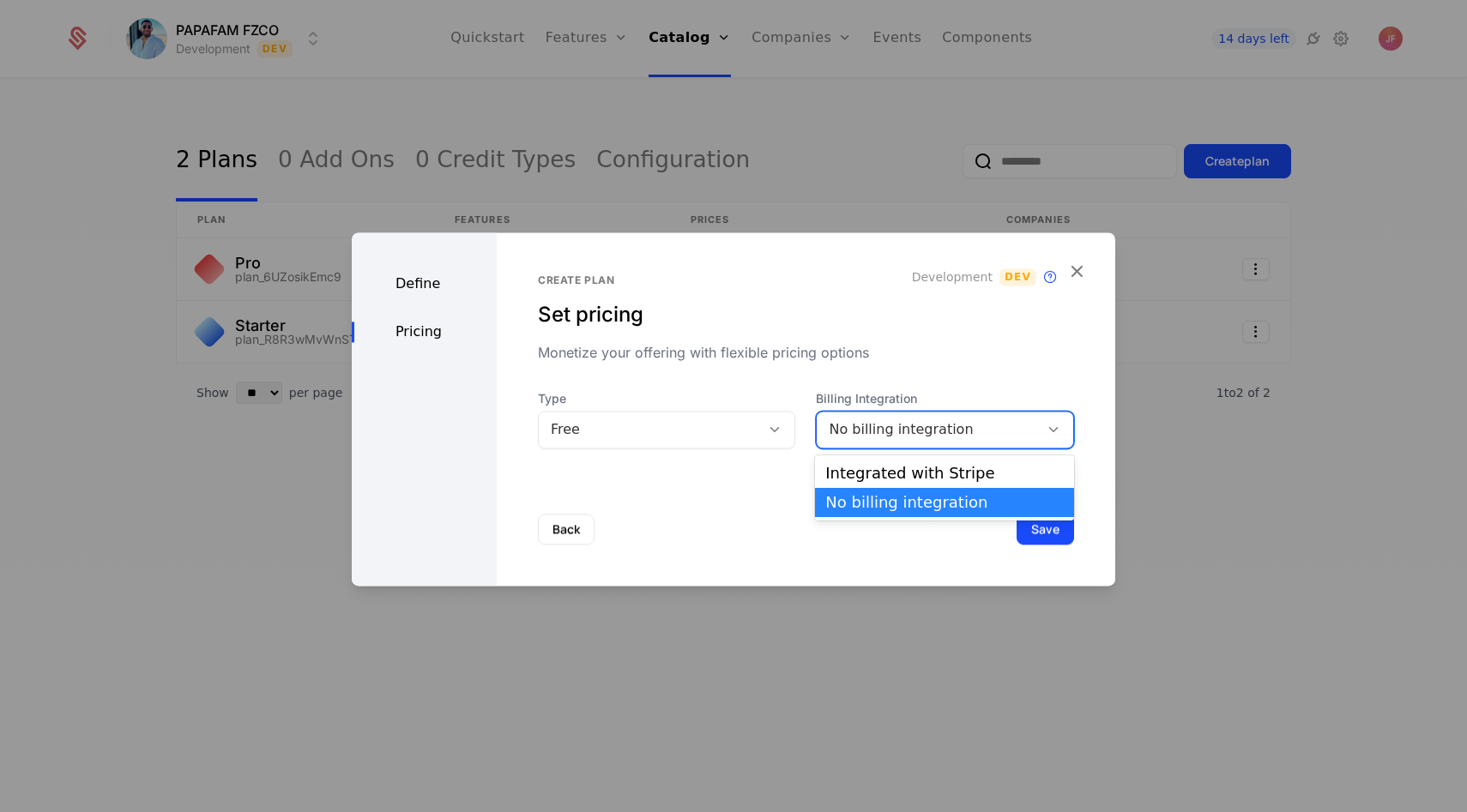
click at [926, 425] on div "No billing integration" at bounding box center [927, 429] width 198 height 20
click at [900, 472] on div "Integrated with Stripe" at bounding box center [945, 474] width 239 height 15
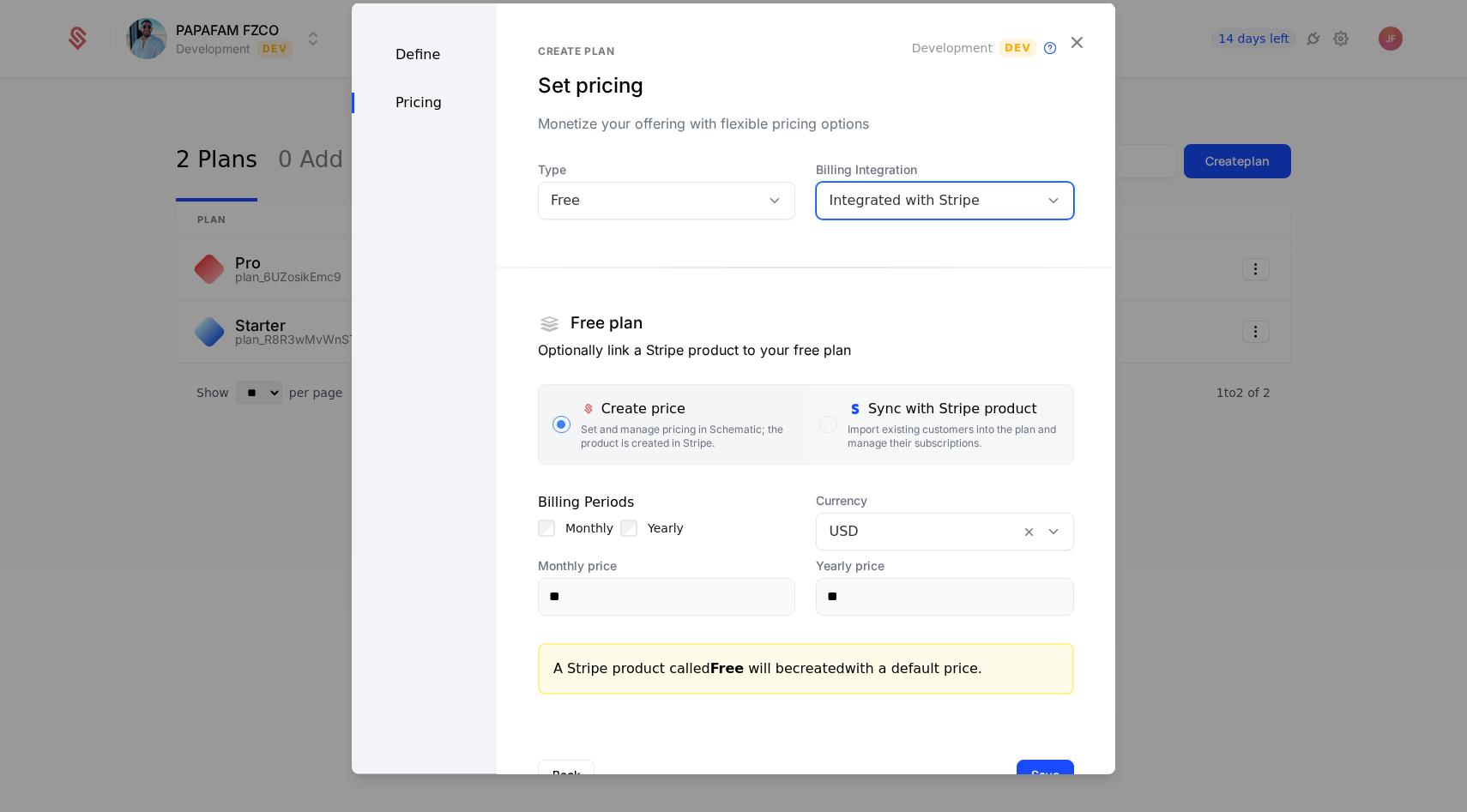
click at [895, 419] on div "Sync with Stripe product Import existing customers into the plan and manage the…" at bounding box center [954, 423] width 212 height 51
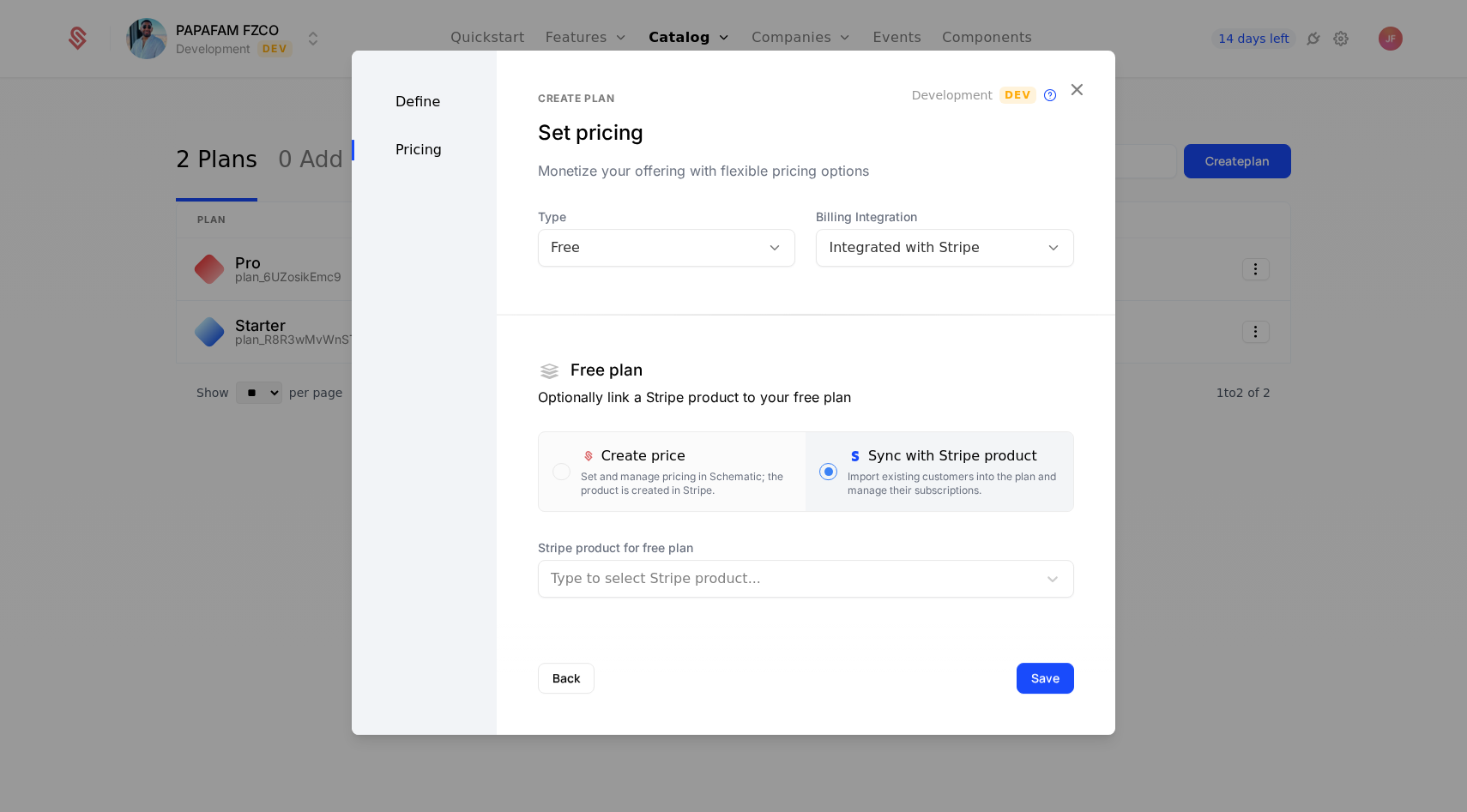
click at [748, 594] on div "Type to select Stripe product..." at bounding box center [788, 579] width 499 height 31
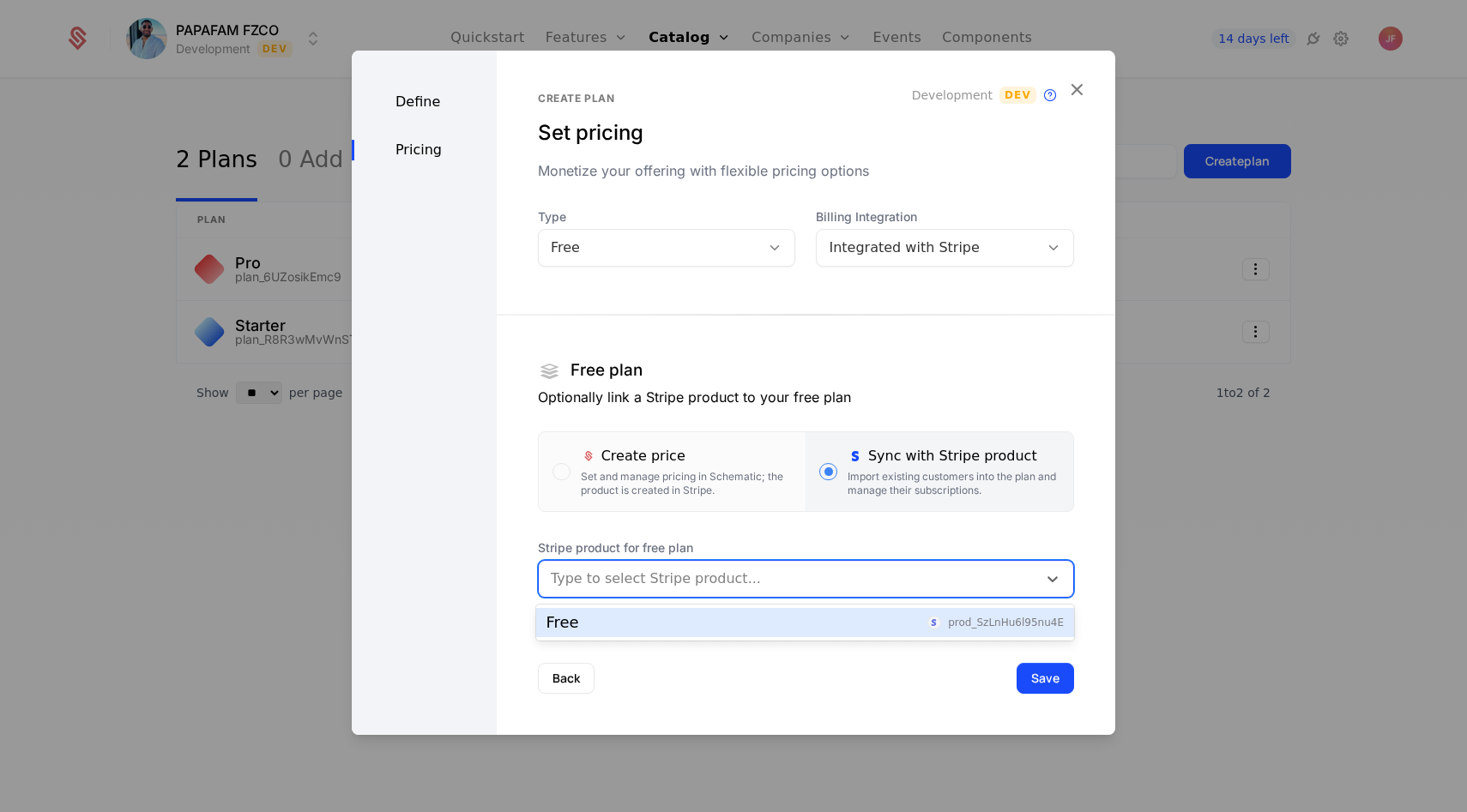
click at [686, 623] on div "Free prod_SzLnHu6l95nu4E" at bounding box center [805, 623] width 517 height 15
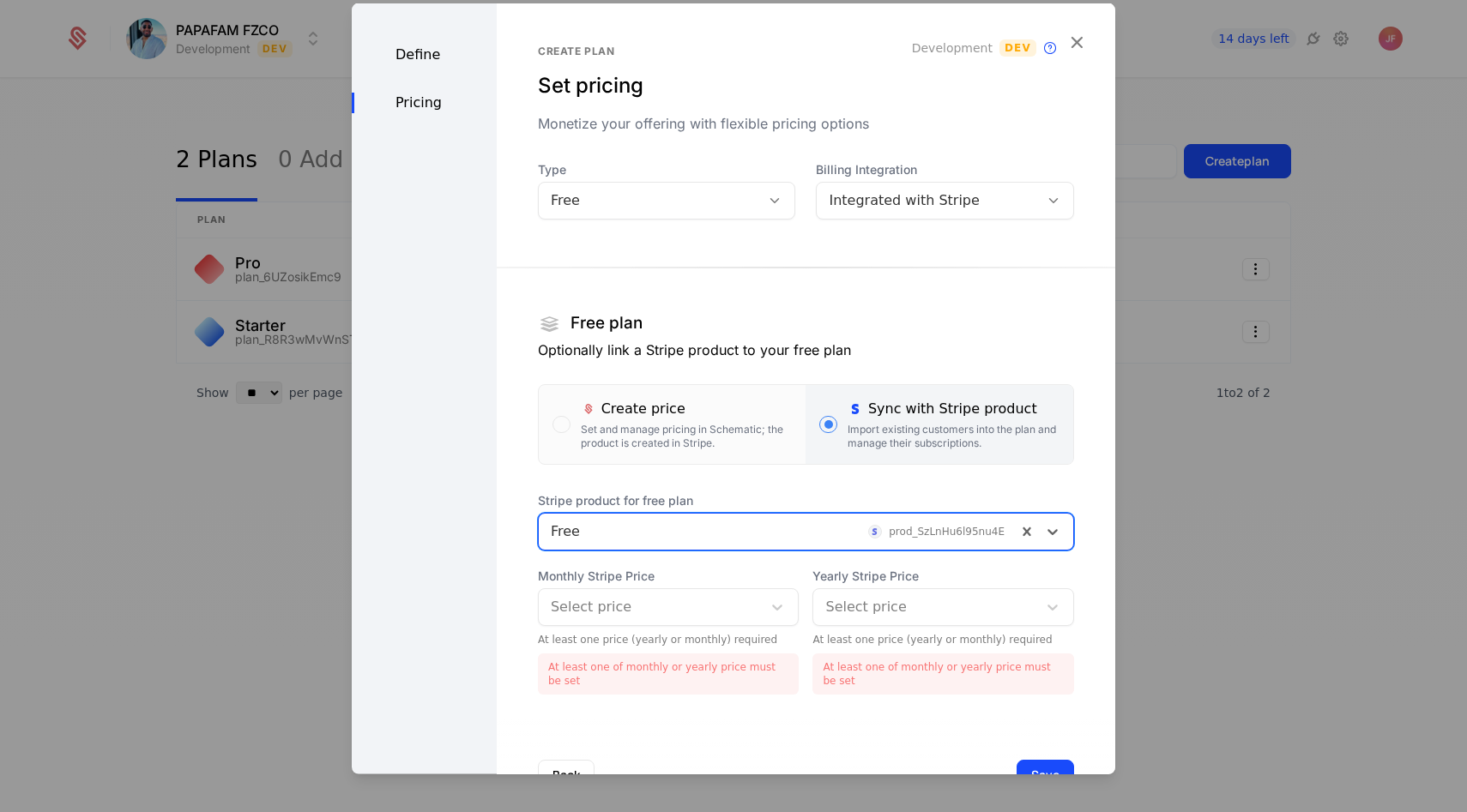
click at [646, 622] on div "Select price" at bounding box center [668, 606] width 262 height 38
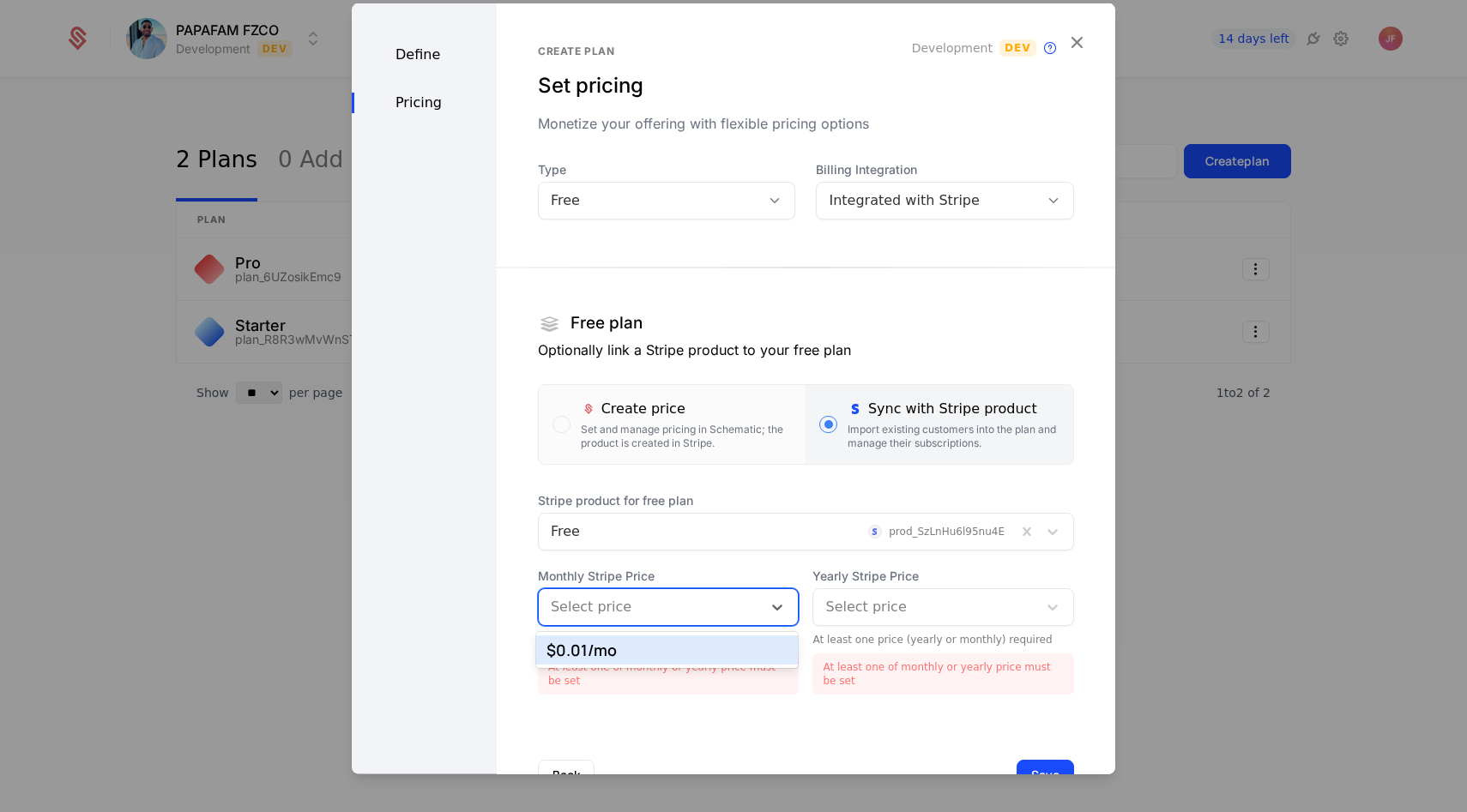
click at [880, 595] on div at bounding box center [925, 606] width 200 height 24
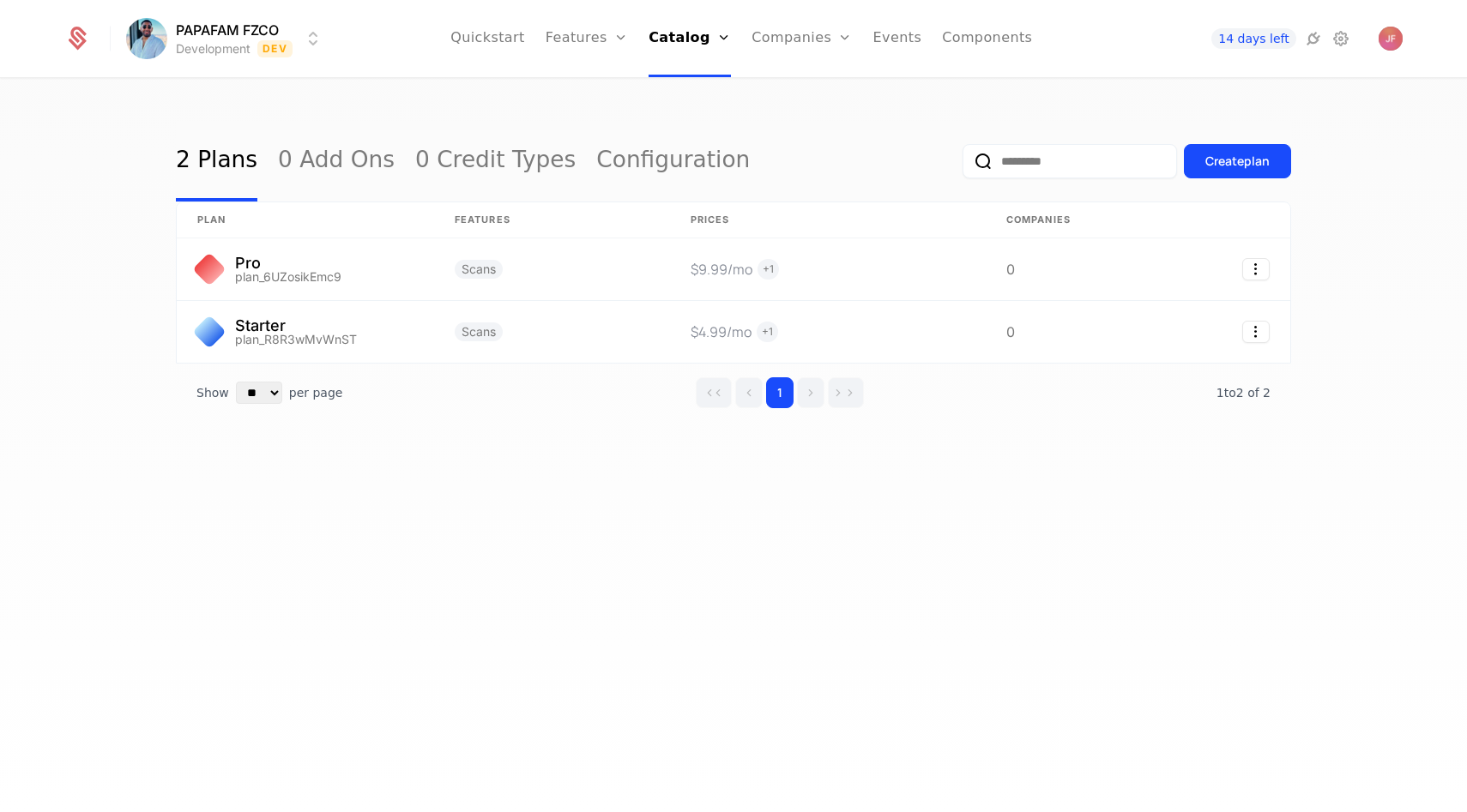
click at [1252, 143] on div "Create plan" at bounding box center [1128, 160] width 329 height 80
click at [1230, 175] on button "Create plan" at bounding box center [1237, 160] width 107 height 34
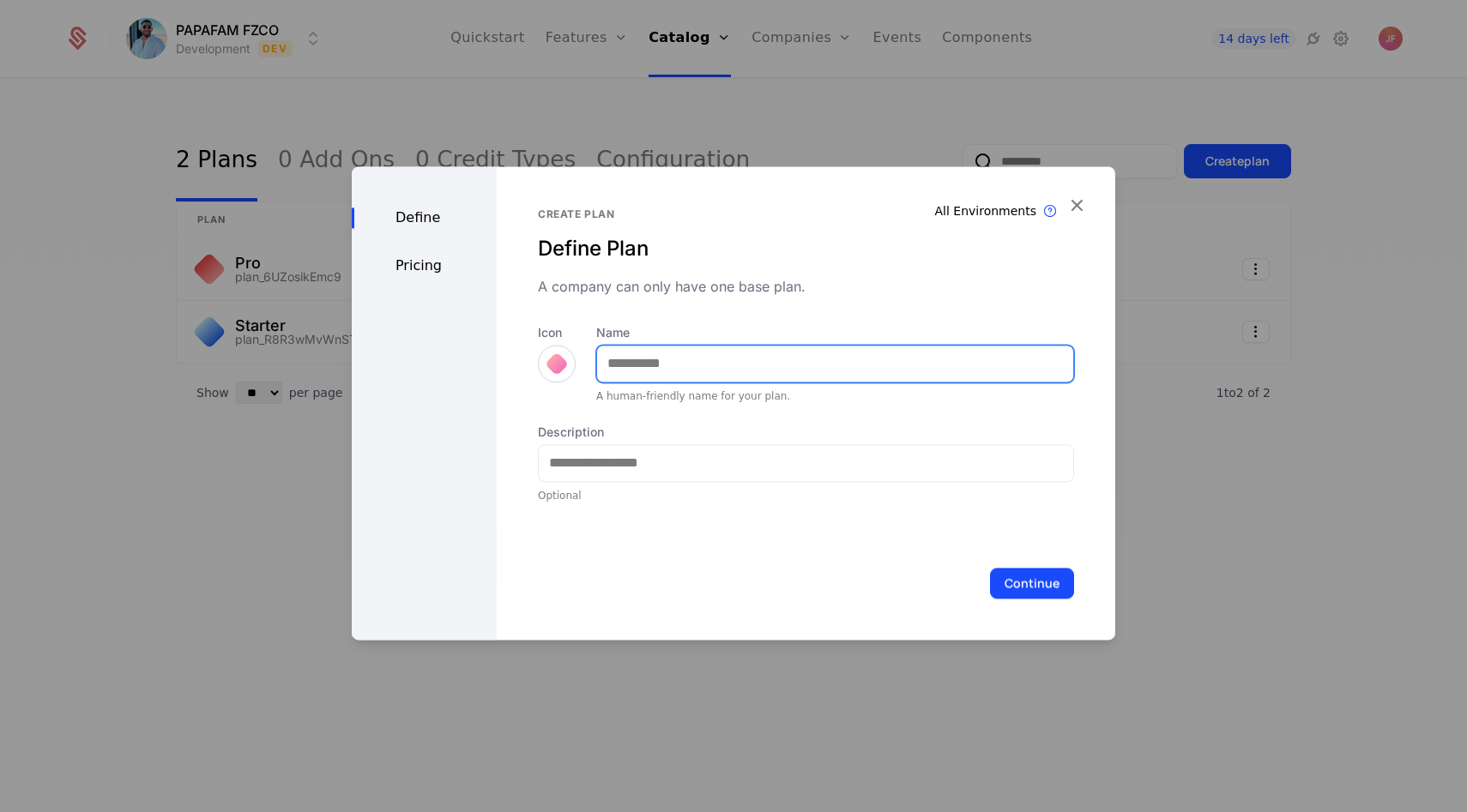
click at [666, 367] on input "Name" at bounding box center [836, 363] width 476 height 36
type input "****"
click at [556, 354] on div at bounding box center [556, 363] width 24 height 24
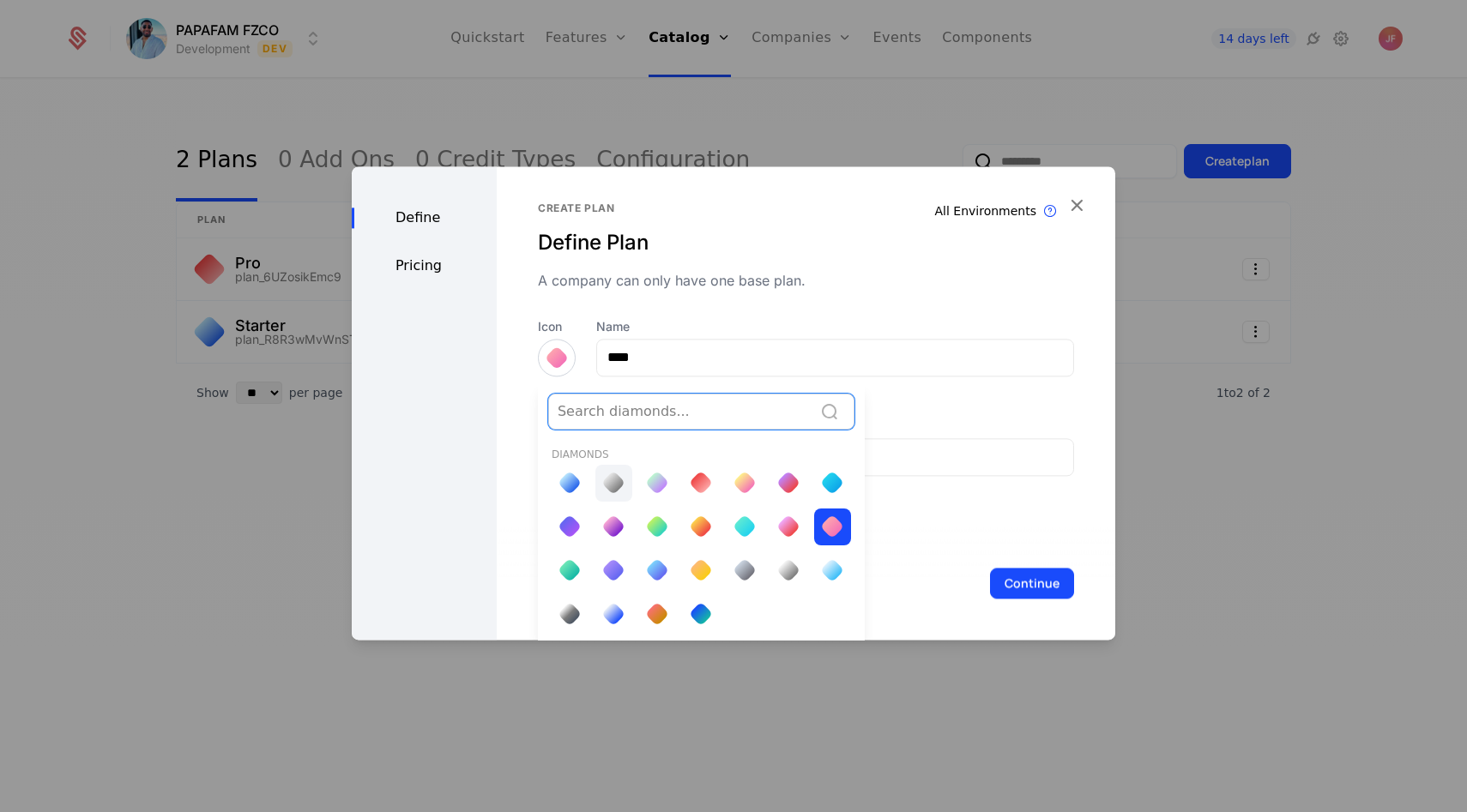
click at [611, 483] on div at bounding box center [613, 482] width 24 height 24
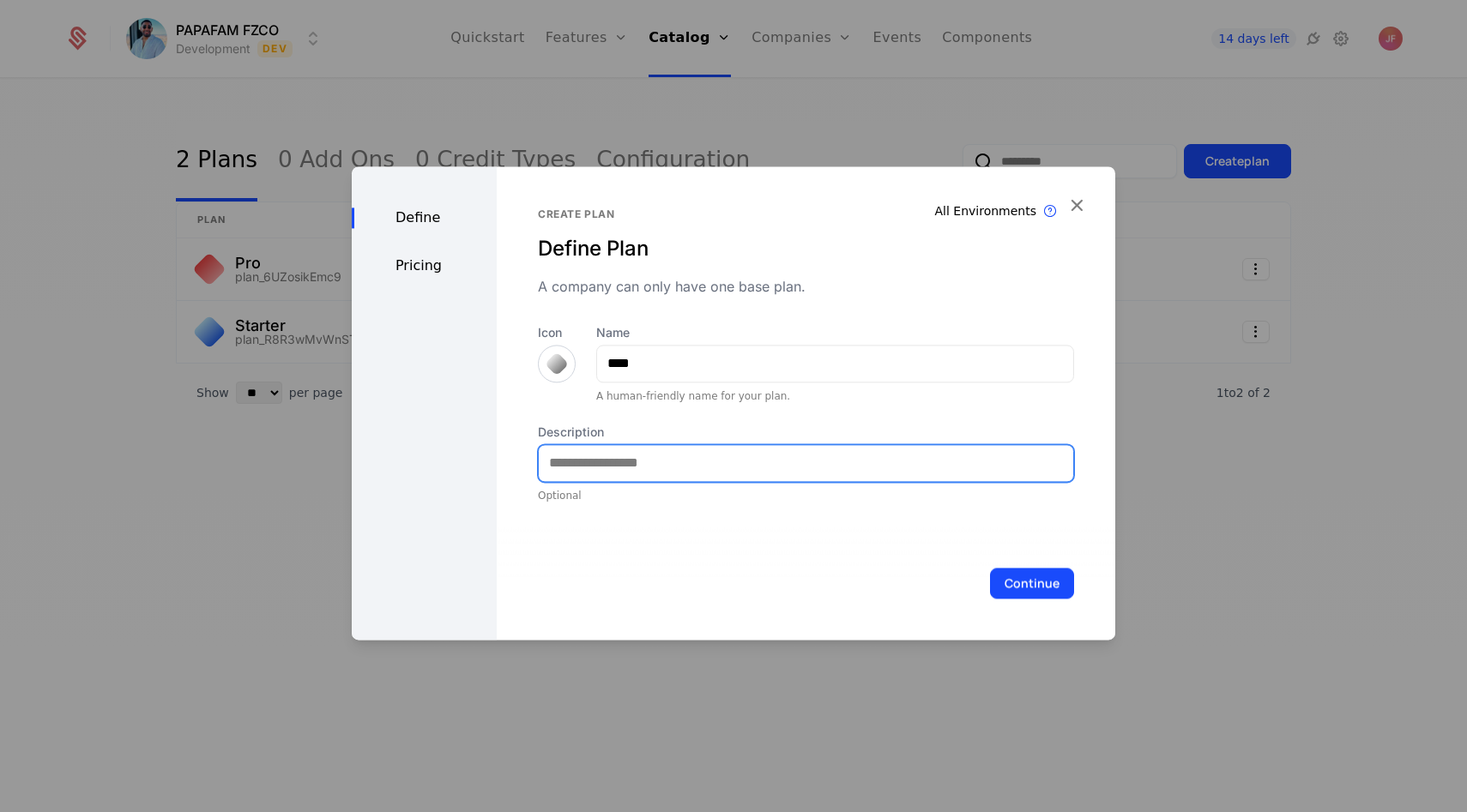
click at [604, 462] on input "Description" at bounding box center [806, 463] width 535 height 36
type input "**********"
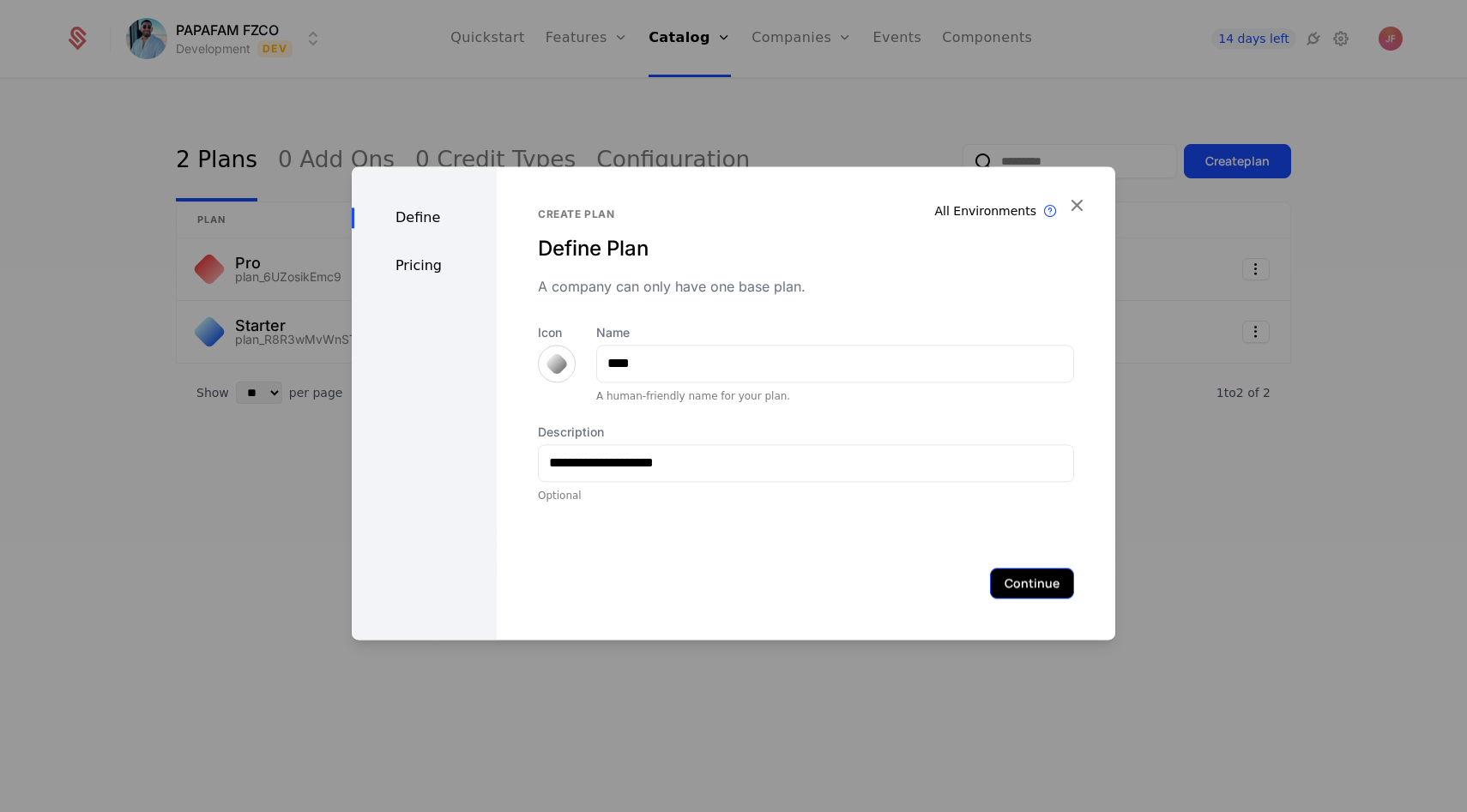
click at [1032, 588] on button "Continue" at bounding box center [1032, 583] width 84 height 31
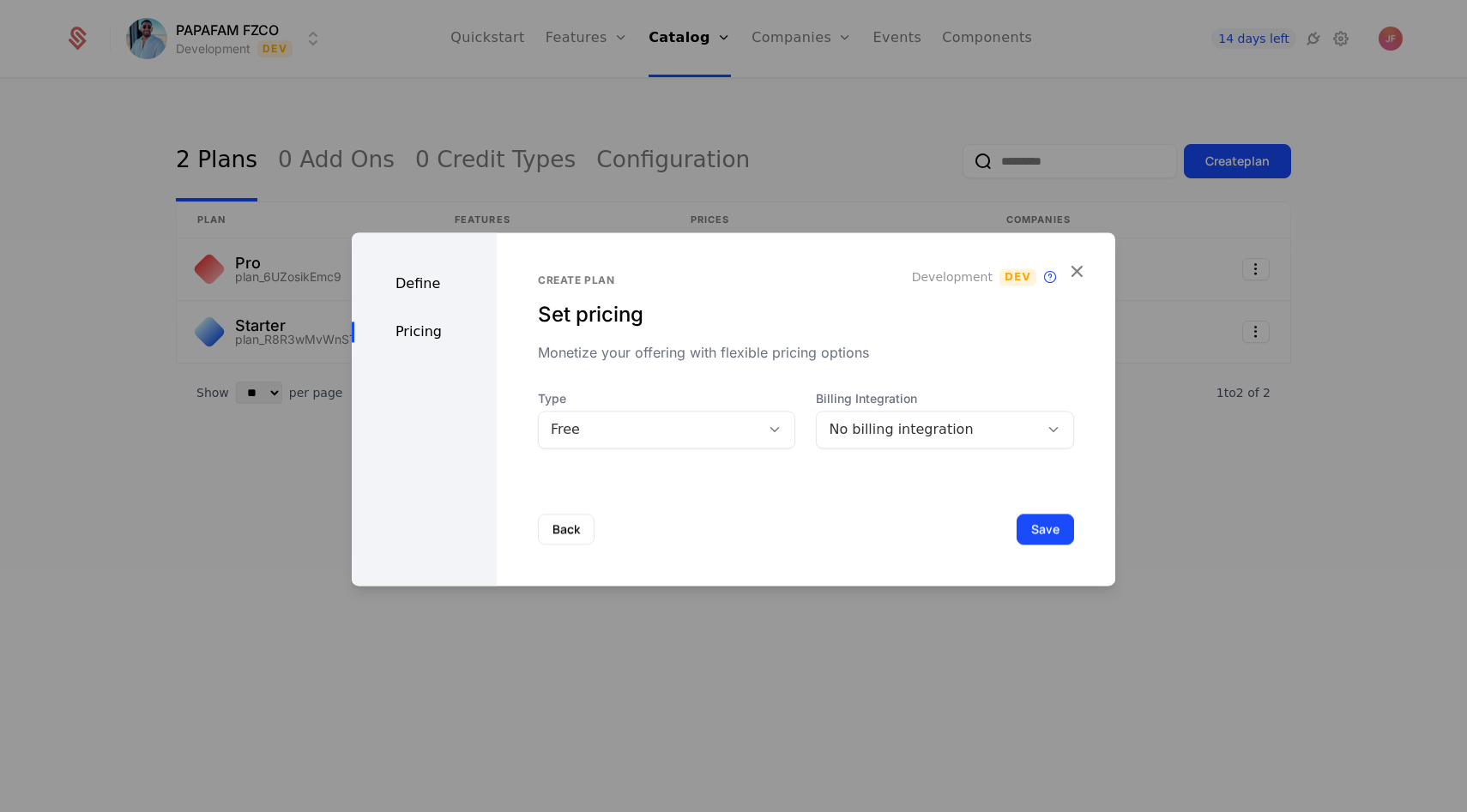
click at [924, 438] on div "No billing integration" at bounding box center [927, 429] width 198 height 20
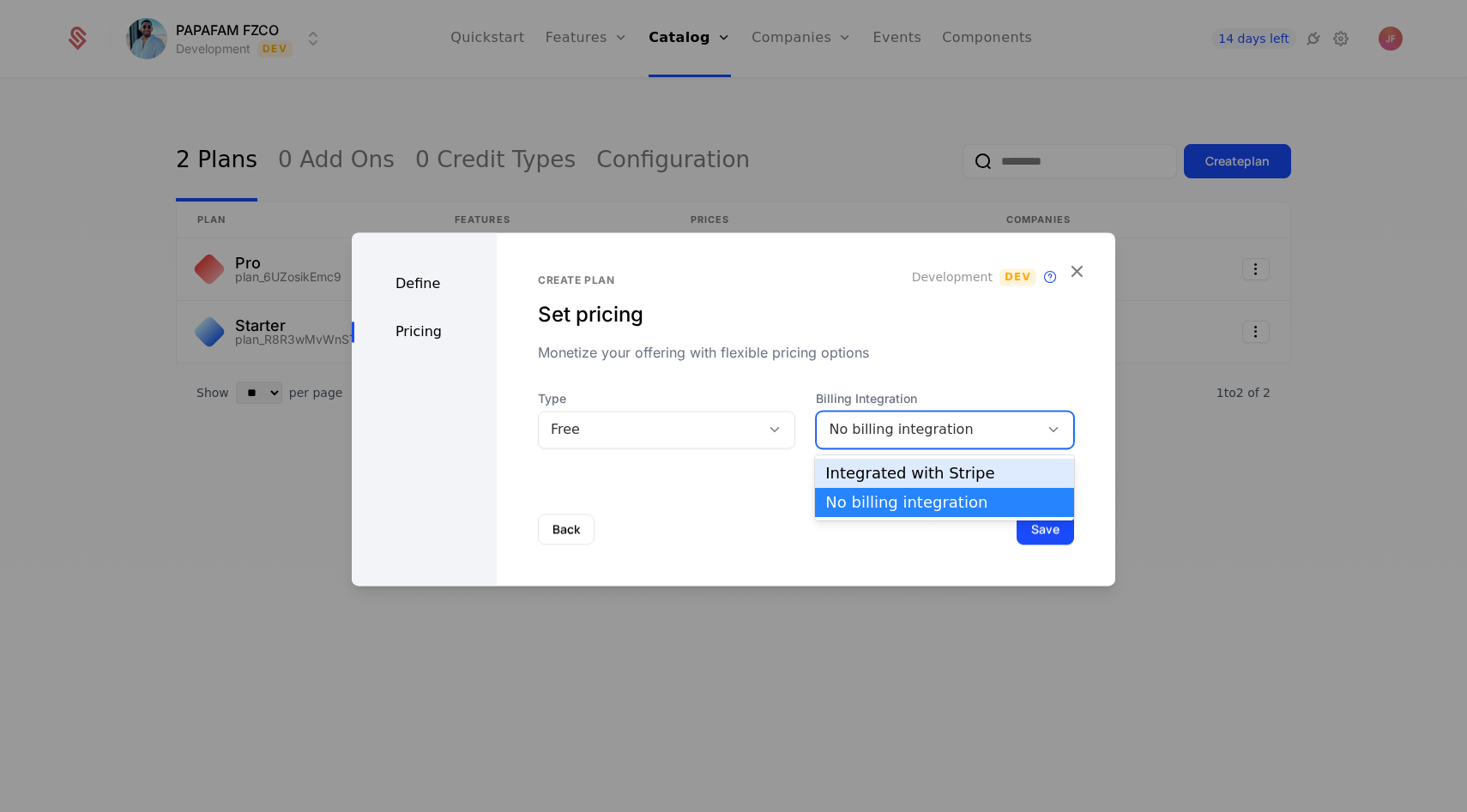
click at [922, 479] on div "Integrated with Stripe" at bounding box center [945, 474] width 239 height 15
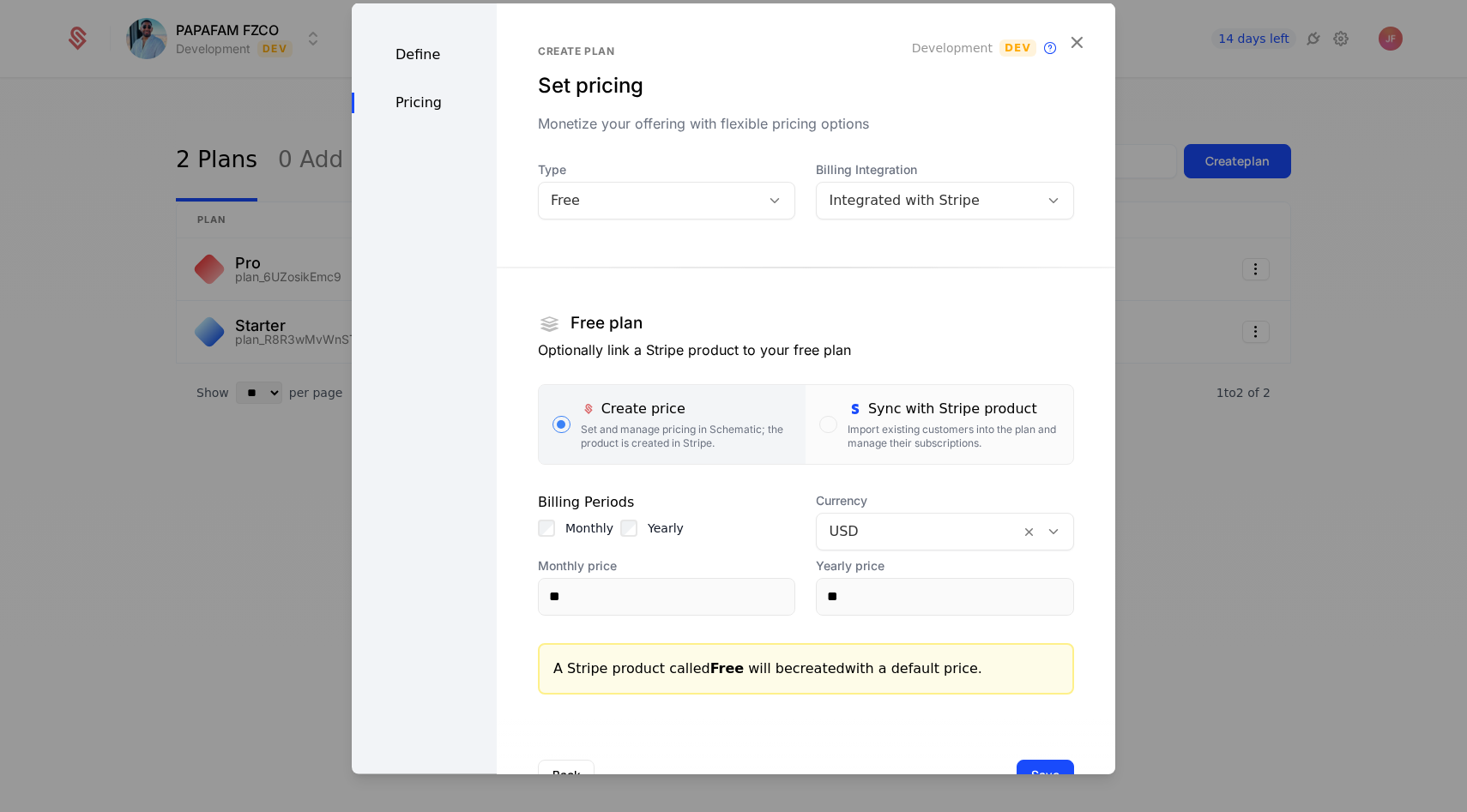
click at [897, 380] on section "Free plan Optionally link a Stripe product to your free plan Create price Set a…" at bounding box center [806, 467] width 537 height 454
click at [897, 413] on div "Sync with Stripe product" at bounding box center [954, 408] width 212 height 20
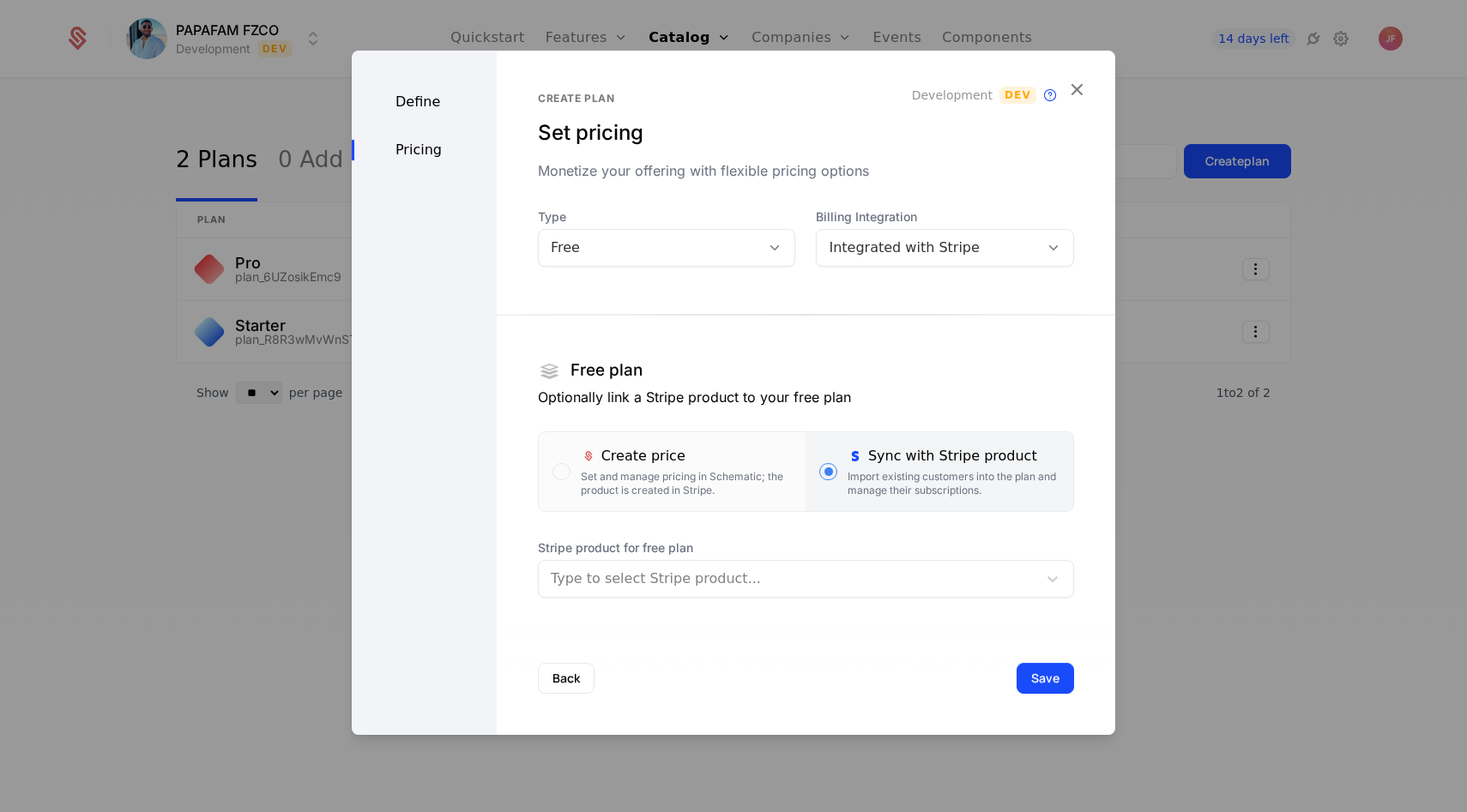
click at [674, 573] on div at bounding box center [788, 578] width 475 height 24
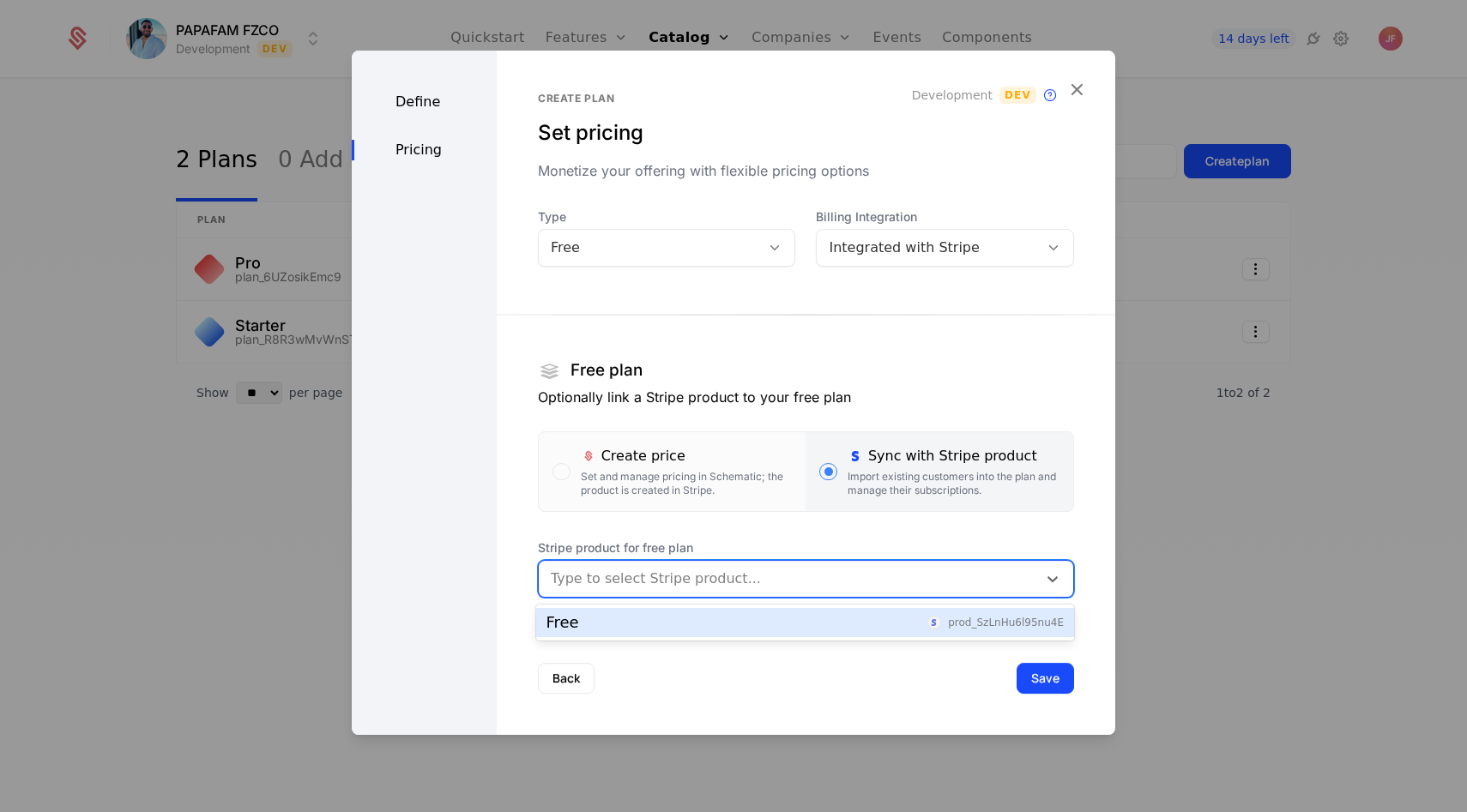
click at [671, 622] on div "Free prod_SzLnHu6l95nu4E" at bounding box center [805, 623] width 517 height 15
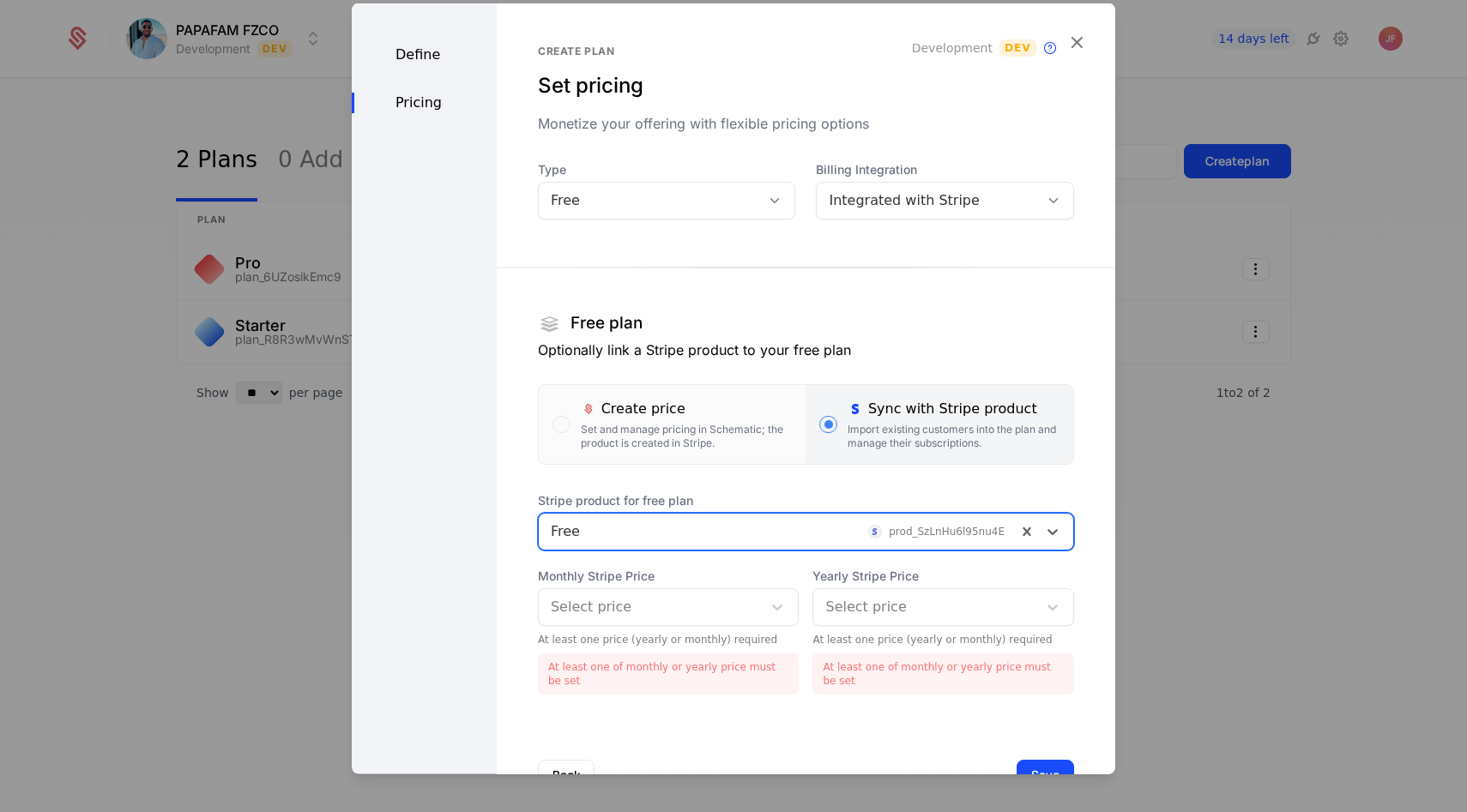
click at [673, 610] on div at bounding box center [651, 606] width 200 height 24
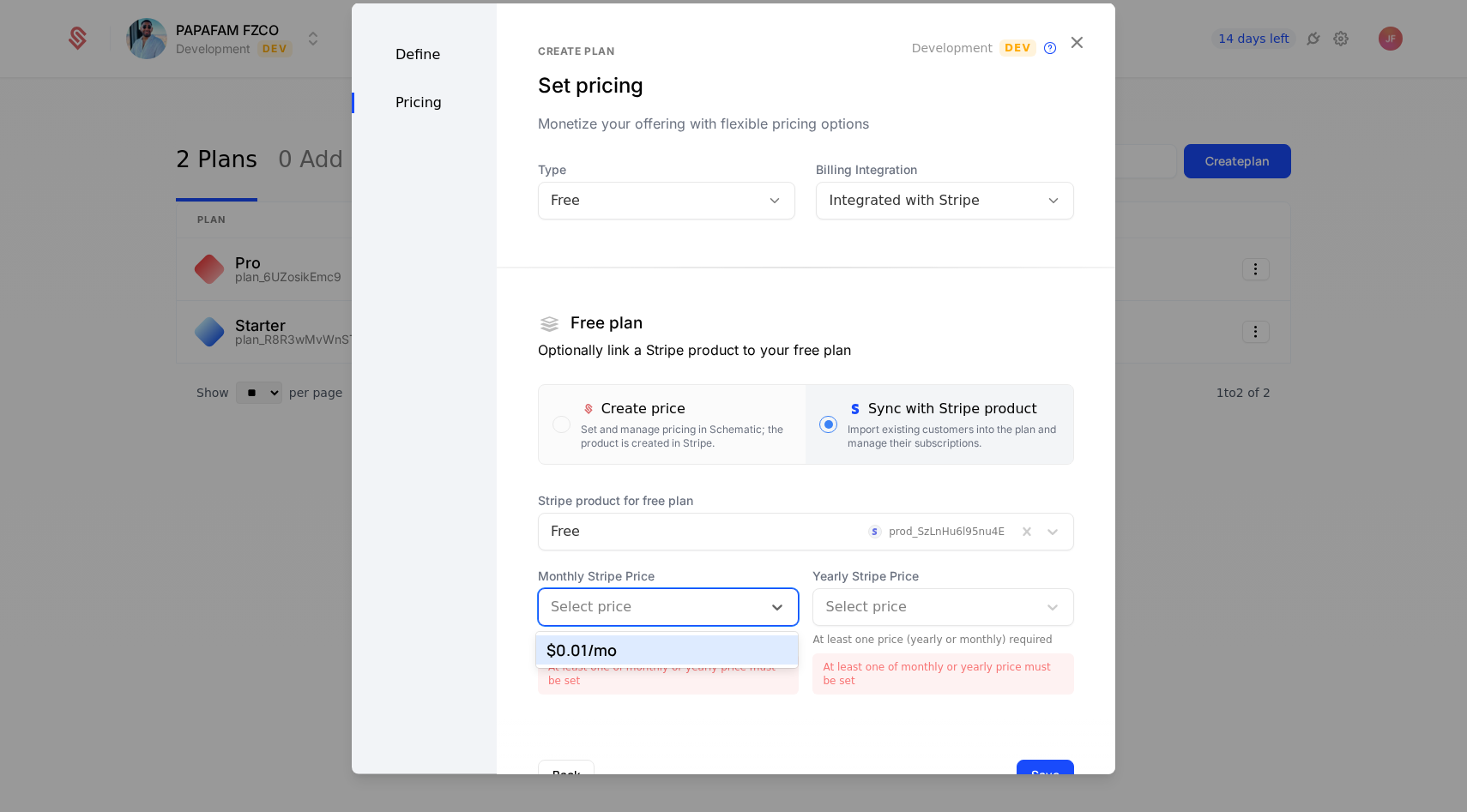
click at [815, 419] on label "Sync with Stripe product Import existing customers into the plan and manage the…" at bounding box center [939, 424] width 268 height 79
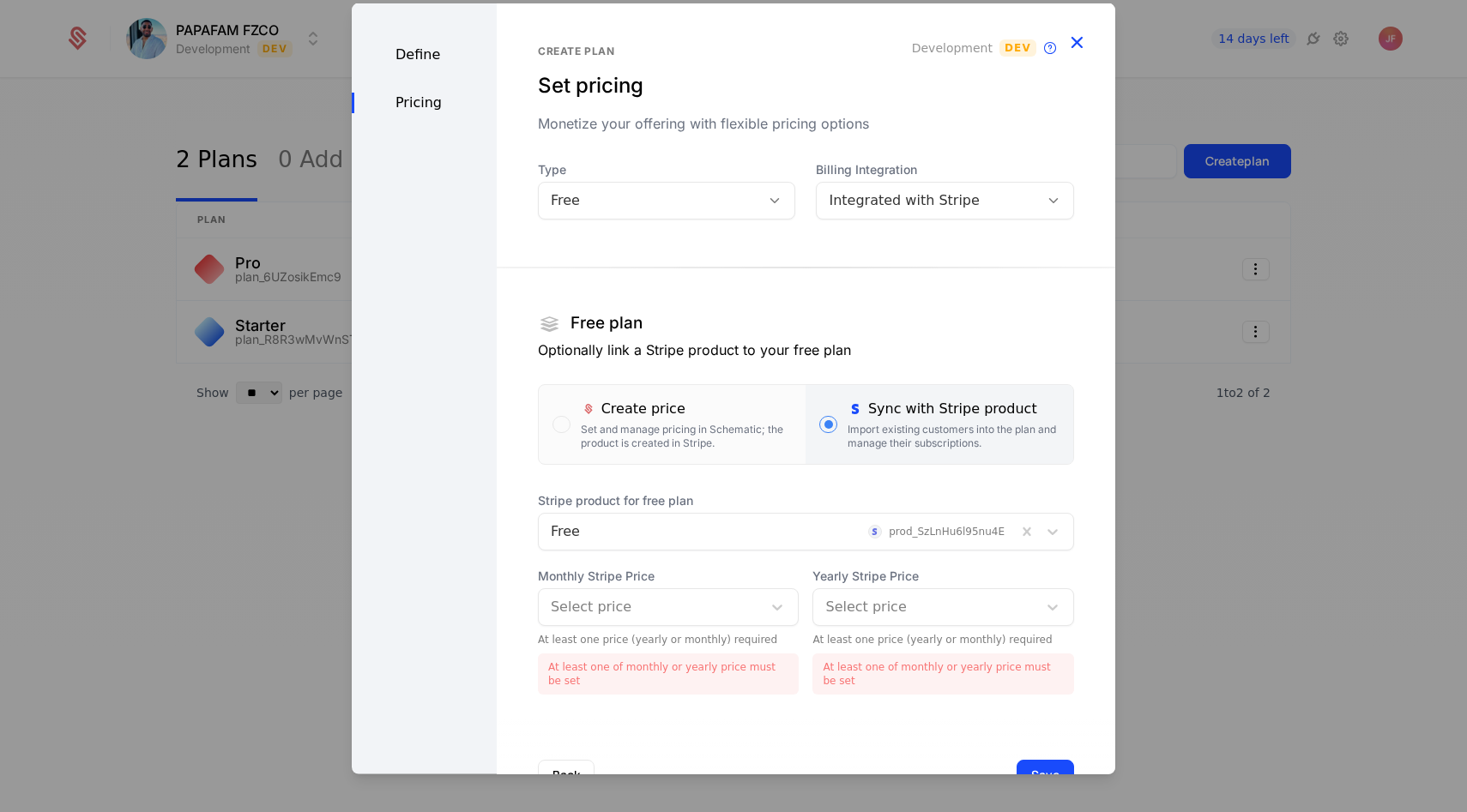
click at [1080, 42] on icon "button" at bounding box center [1076, 41] width 22 height 22
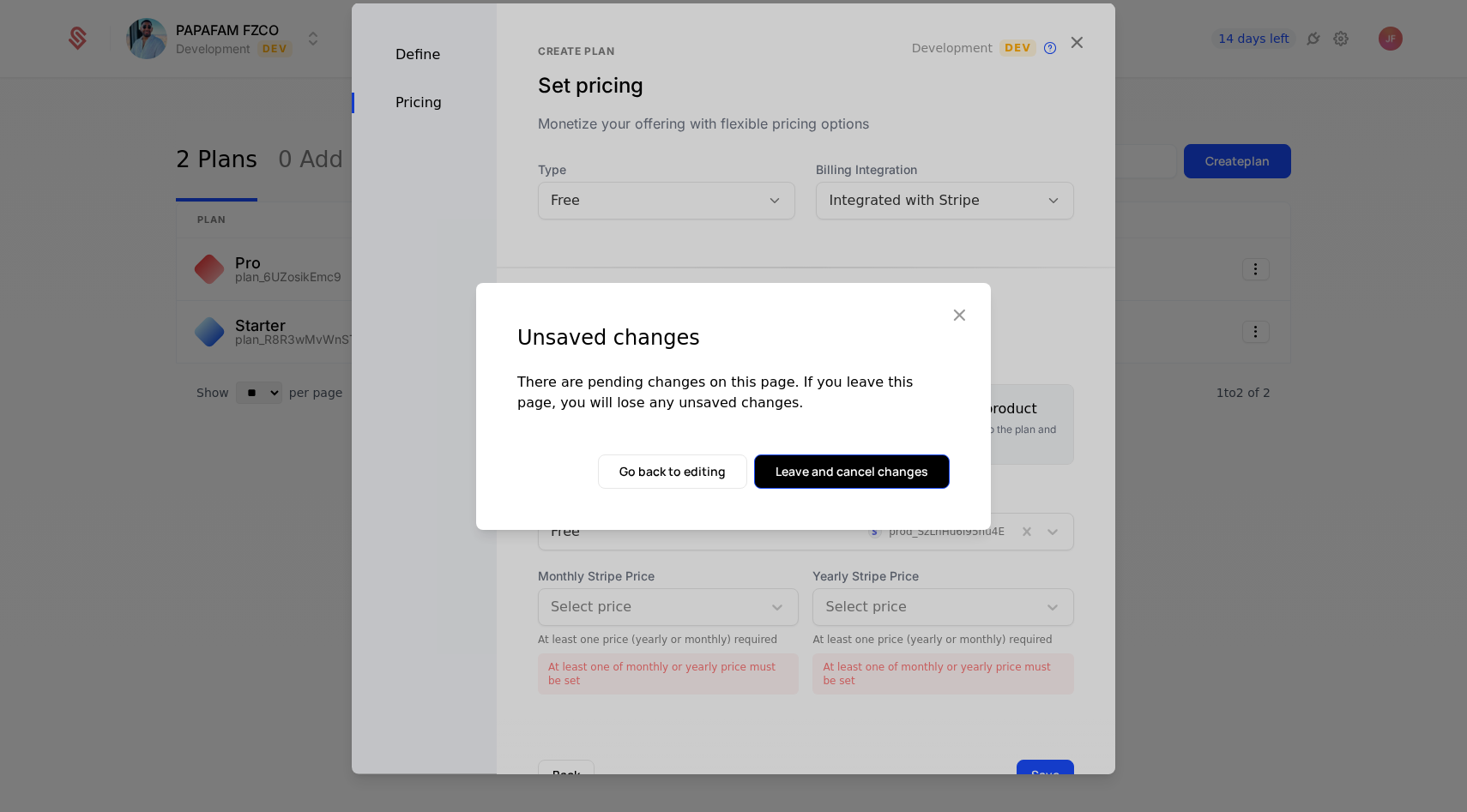
click at [867, 474] on button "Leave and cancel changes" at bounding box center [852, 471] width 195 height 34
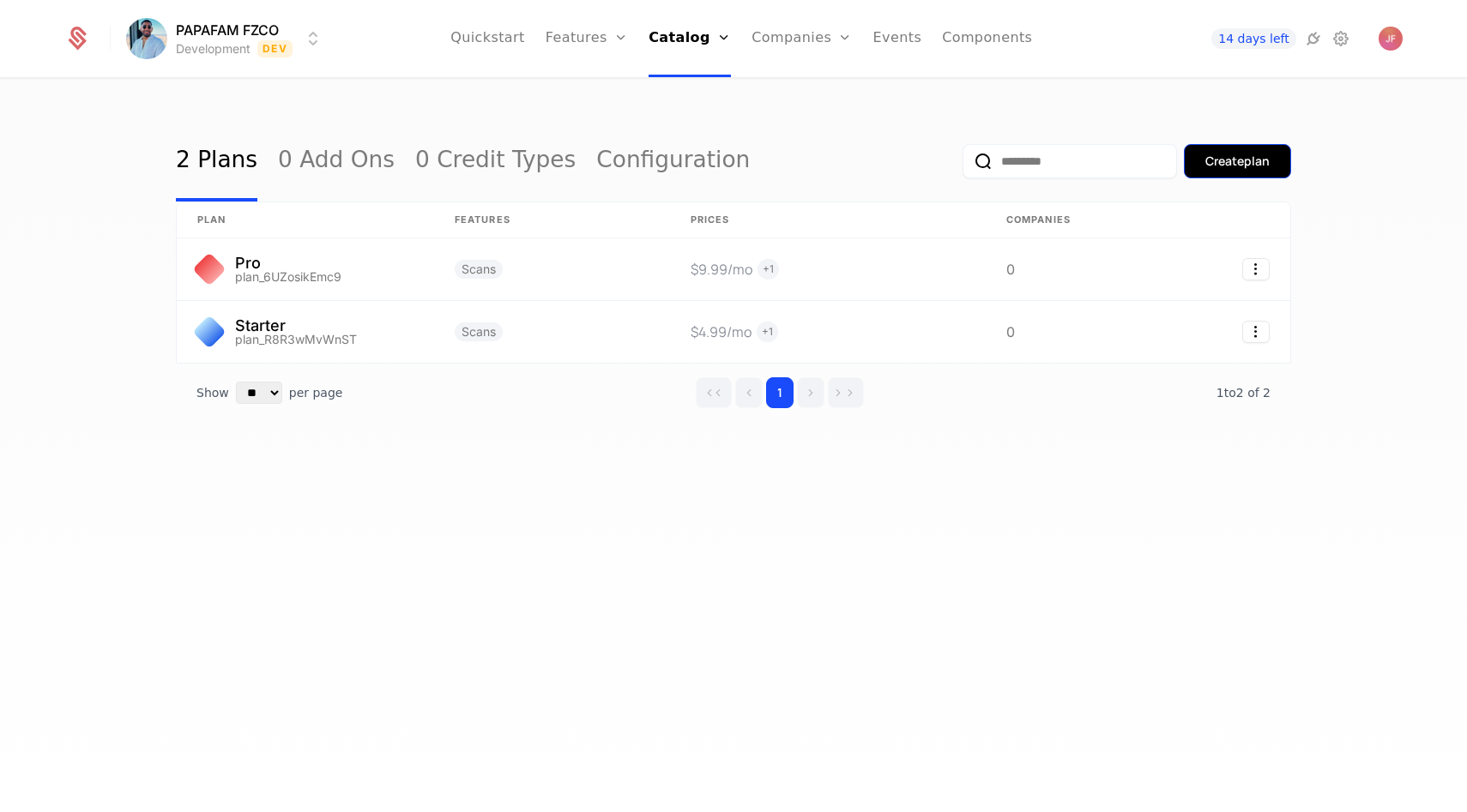
click at [1225, 167] on div "Create plan" at bounding box center [1238, 161] width 65 height 17
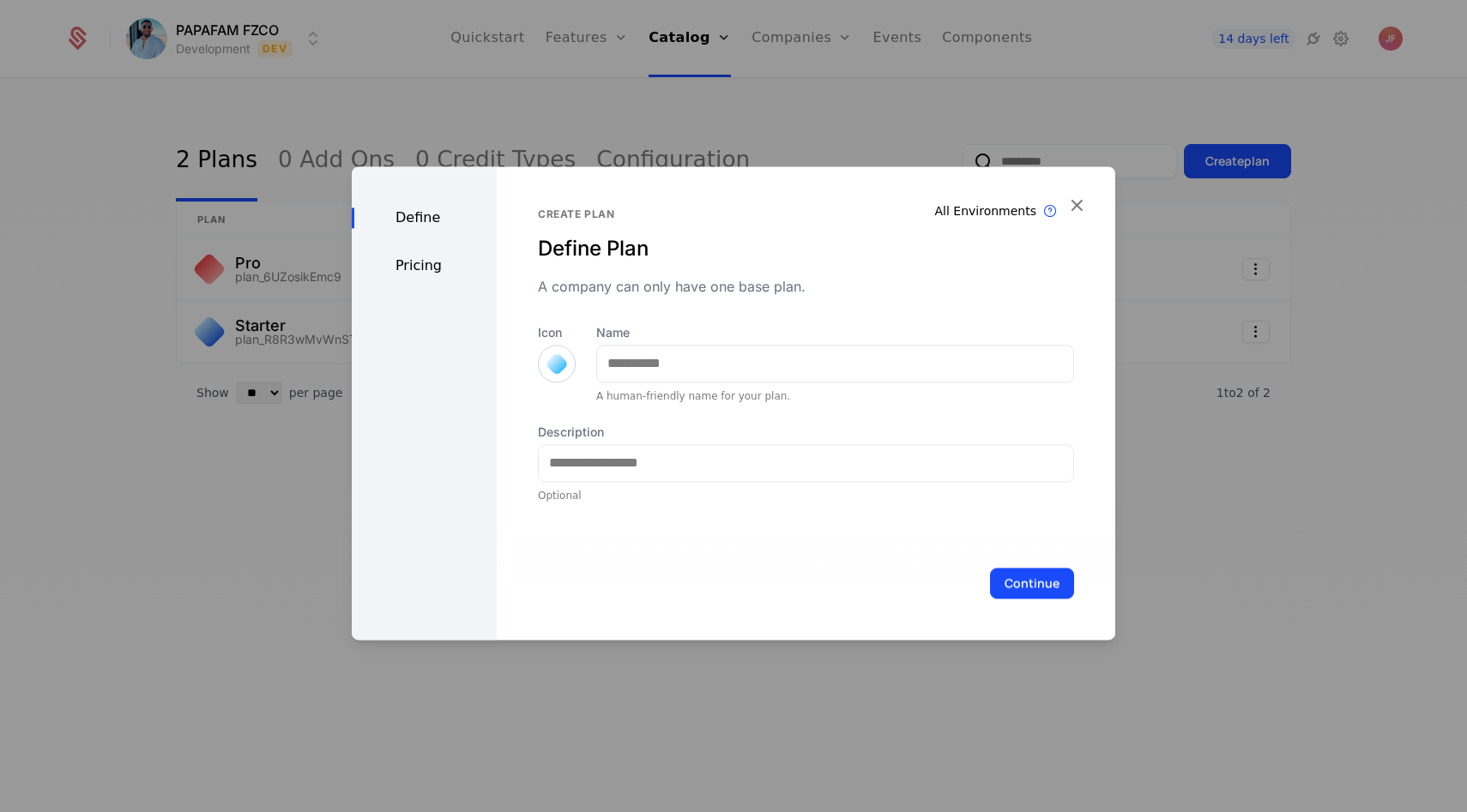
click at [630, 387] on div "Name A human-friendly name for your plan." at bounding box center [836, 363] width 478 height 79
click at [631, 368] on input "Name" at bounding box center [836, 363] width 476 height 36
type input "****"
click at [544, 362] on div at bounding box center [556, 363] width 38 height 38
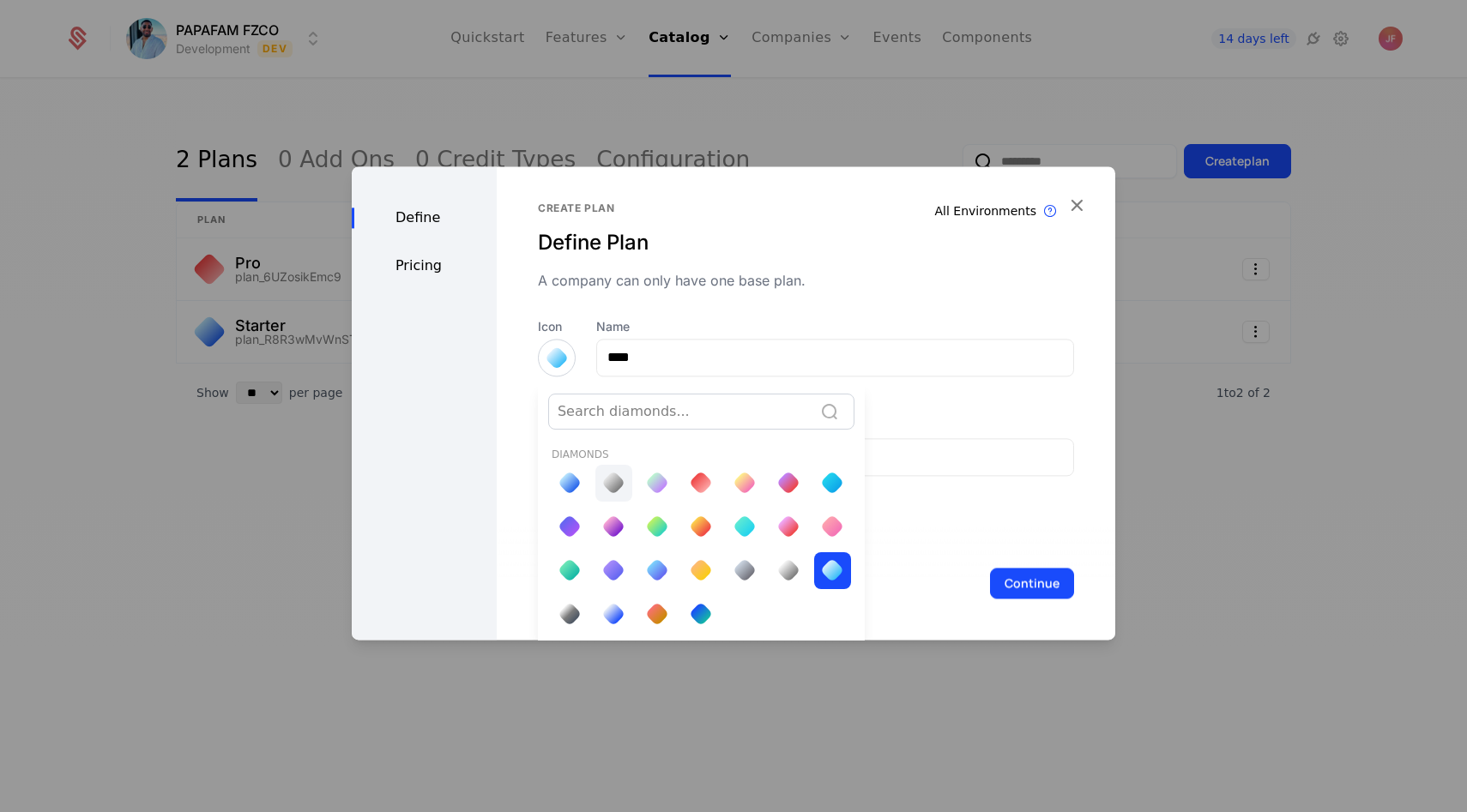
click at [617, 479] on div at bounding box center [613, 482] width 24 height 24
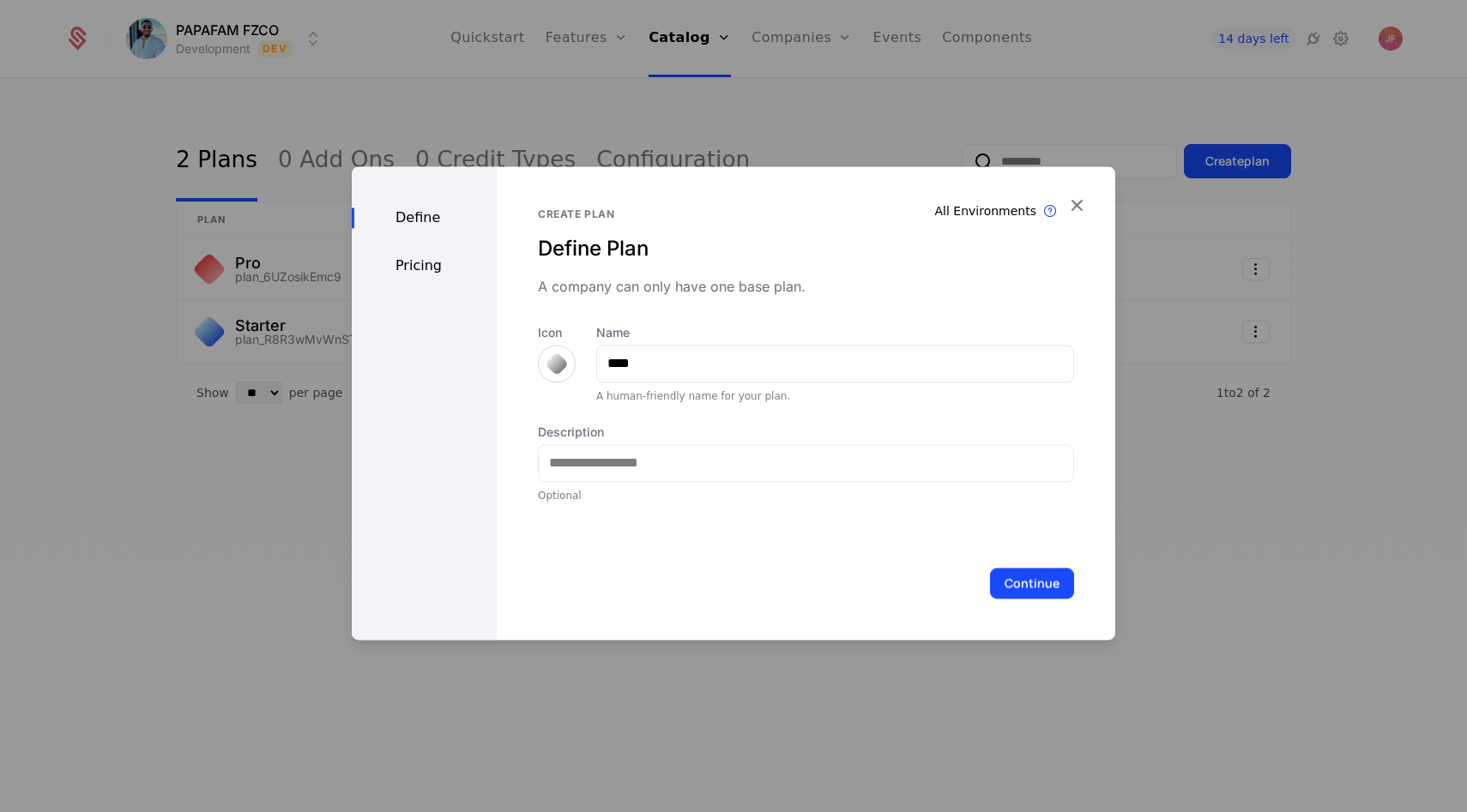
scroll to position [0, 0]
click at [620, 446] on input "Description" at bounding box center [806, 463] width 535 height 36
type input "**********"
click at [1046, 594] on button "Continue" at bounding box center [1032, 583] width 84 height 31
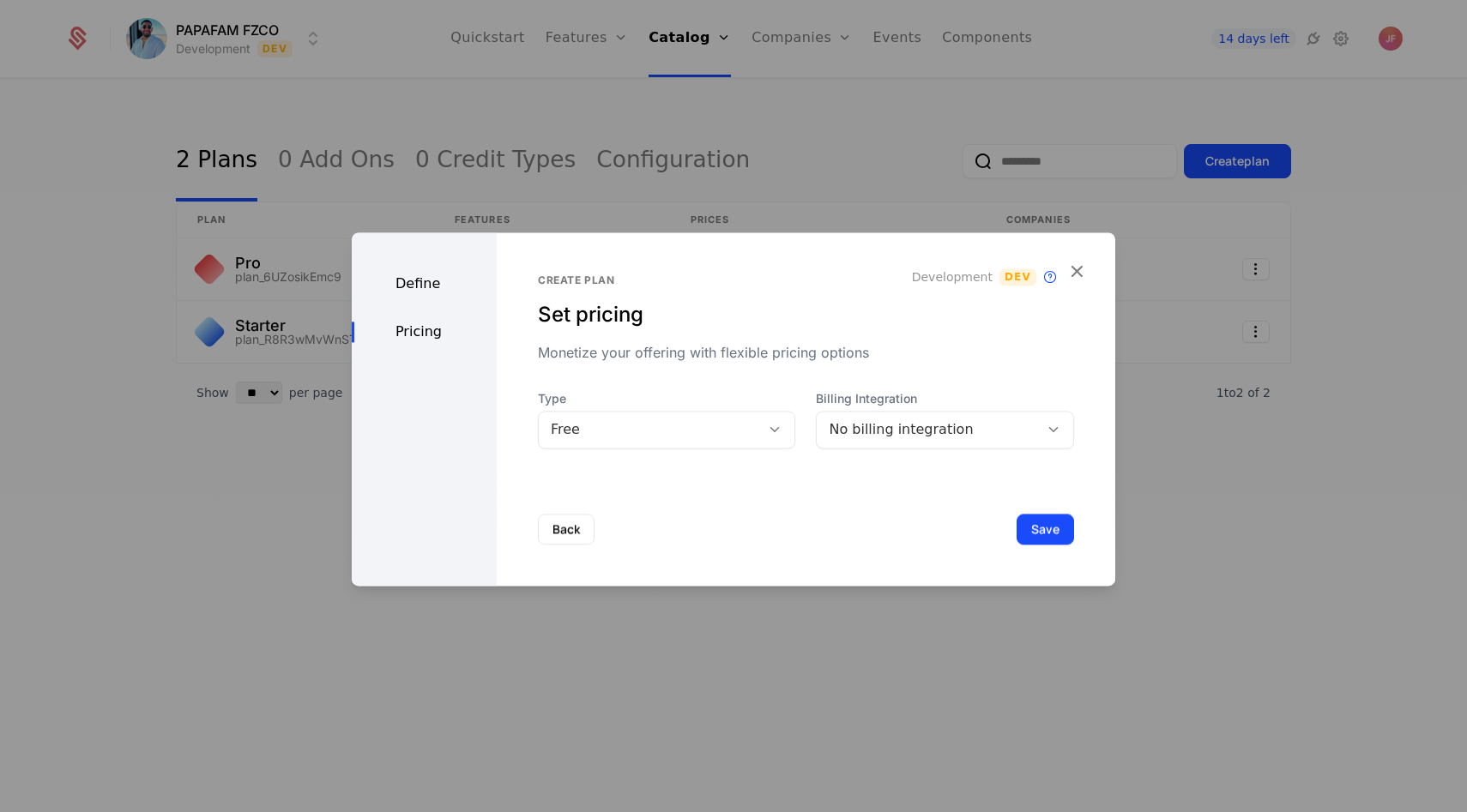
click at [907, 421] on div "No billing integration" at bounding box center [927, 429] width 198 height 20
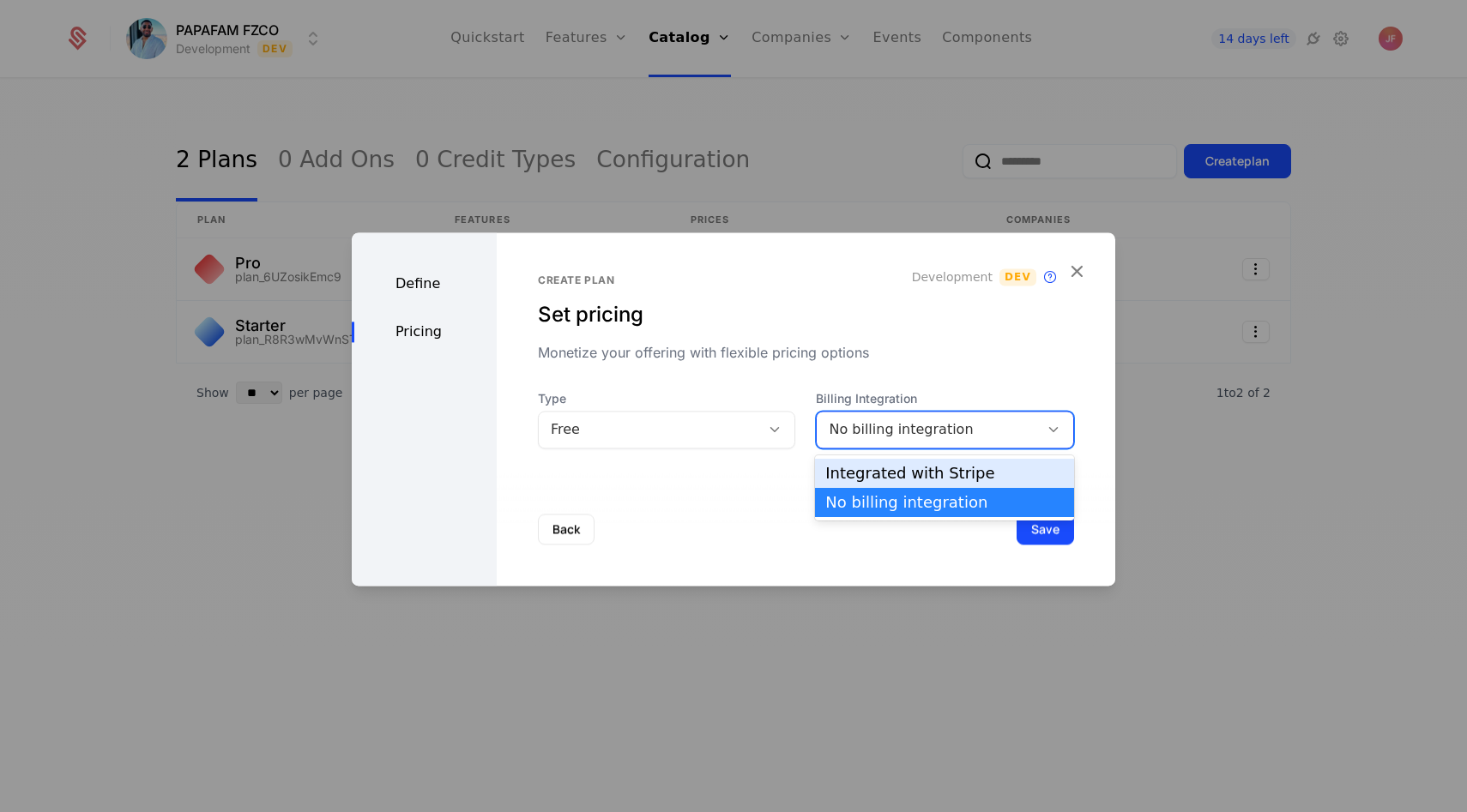
click at [905, 466] on div "Integrated with Stripe" at bounding box center [945, 474] width 239 height 15
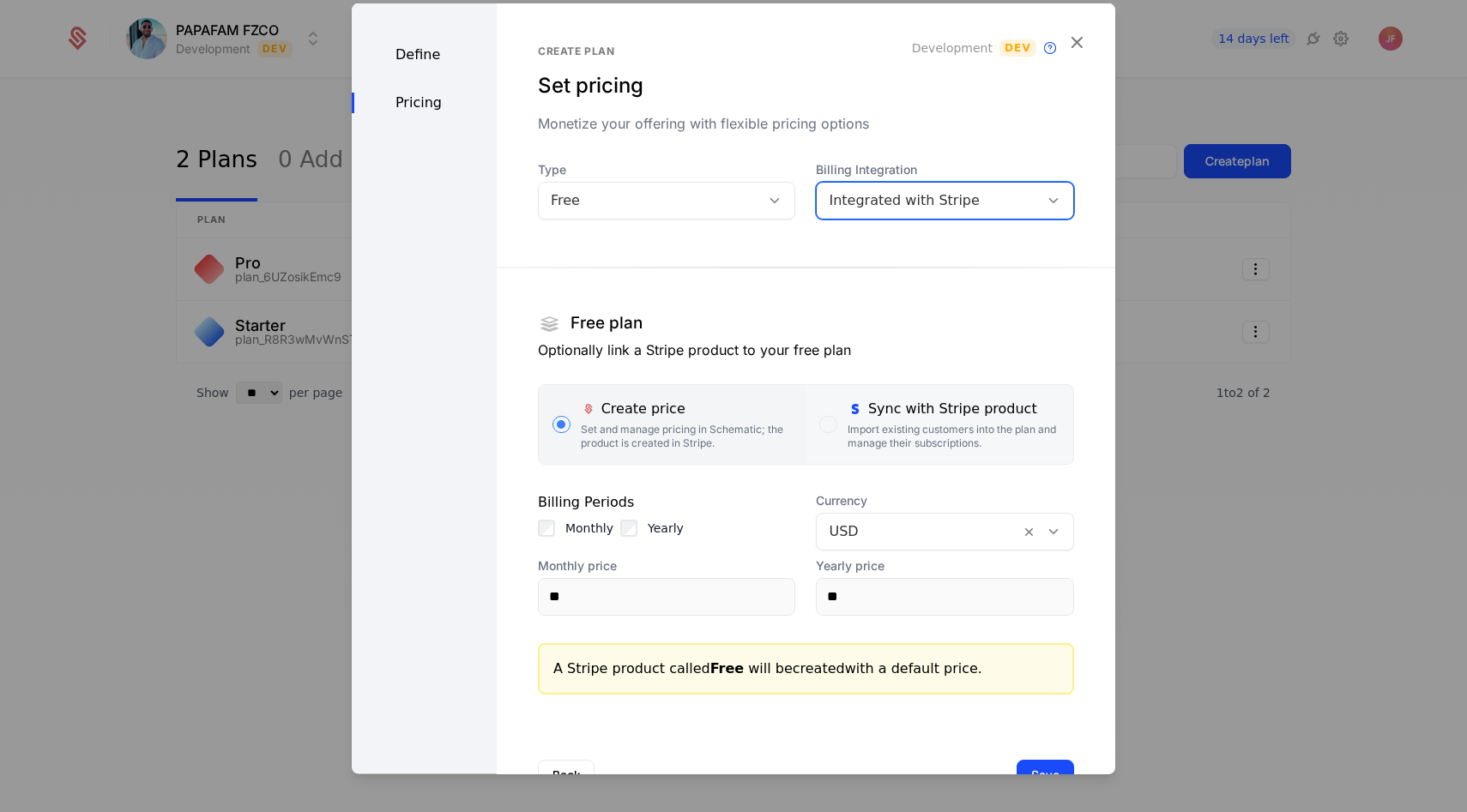
click at [879, 420] on div "Sync with Stripe product Import existing customers into the plan and manage the…" at bounding box center [954, 423] width 212 height 51
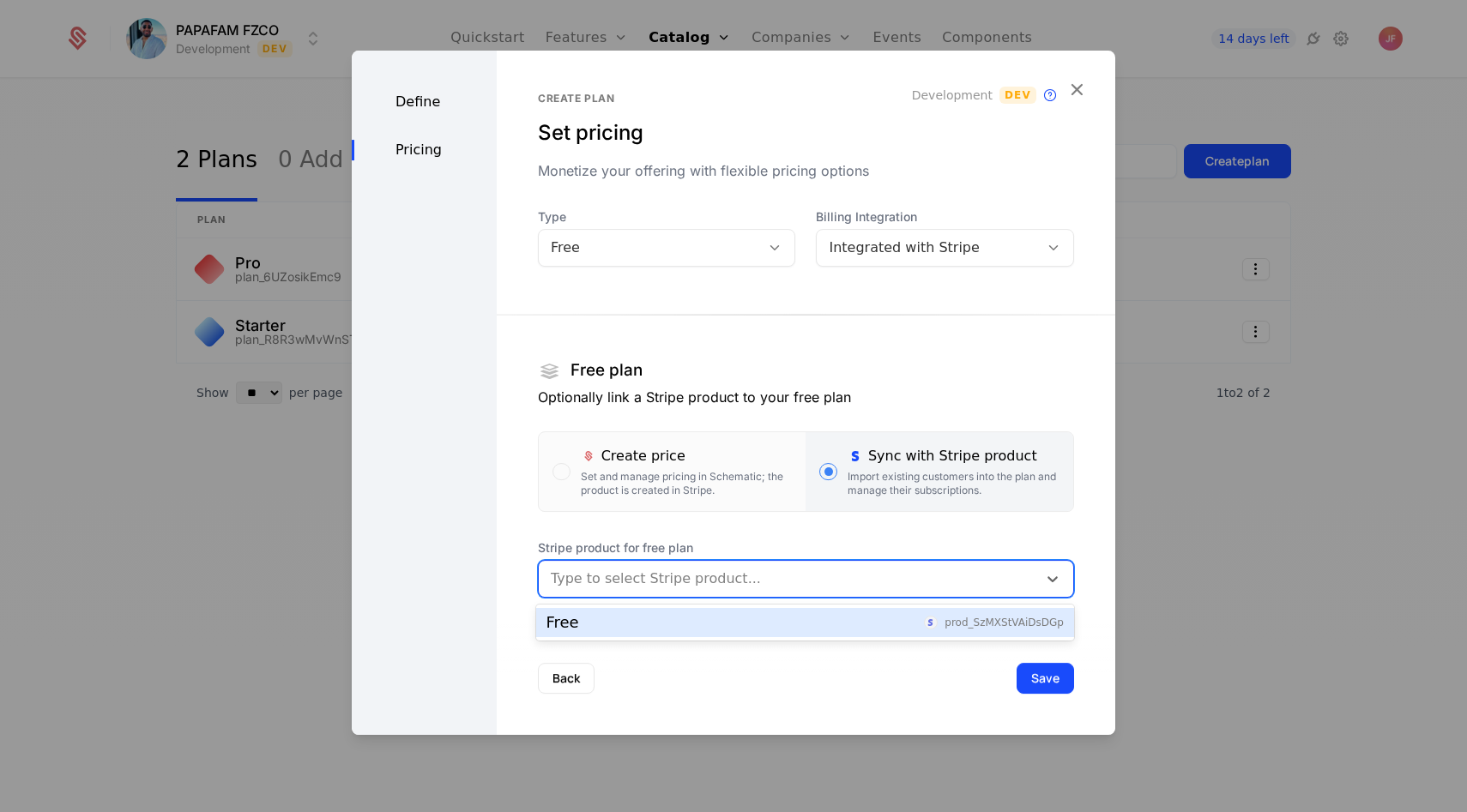
click at [656, 580] on div at bounding box center [788, 578] width 475 height 24
click at [646, 626] on div "Free prod_SzMXStVAiDsDGp" at bounding box center [805, 623] width 517 height 15
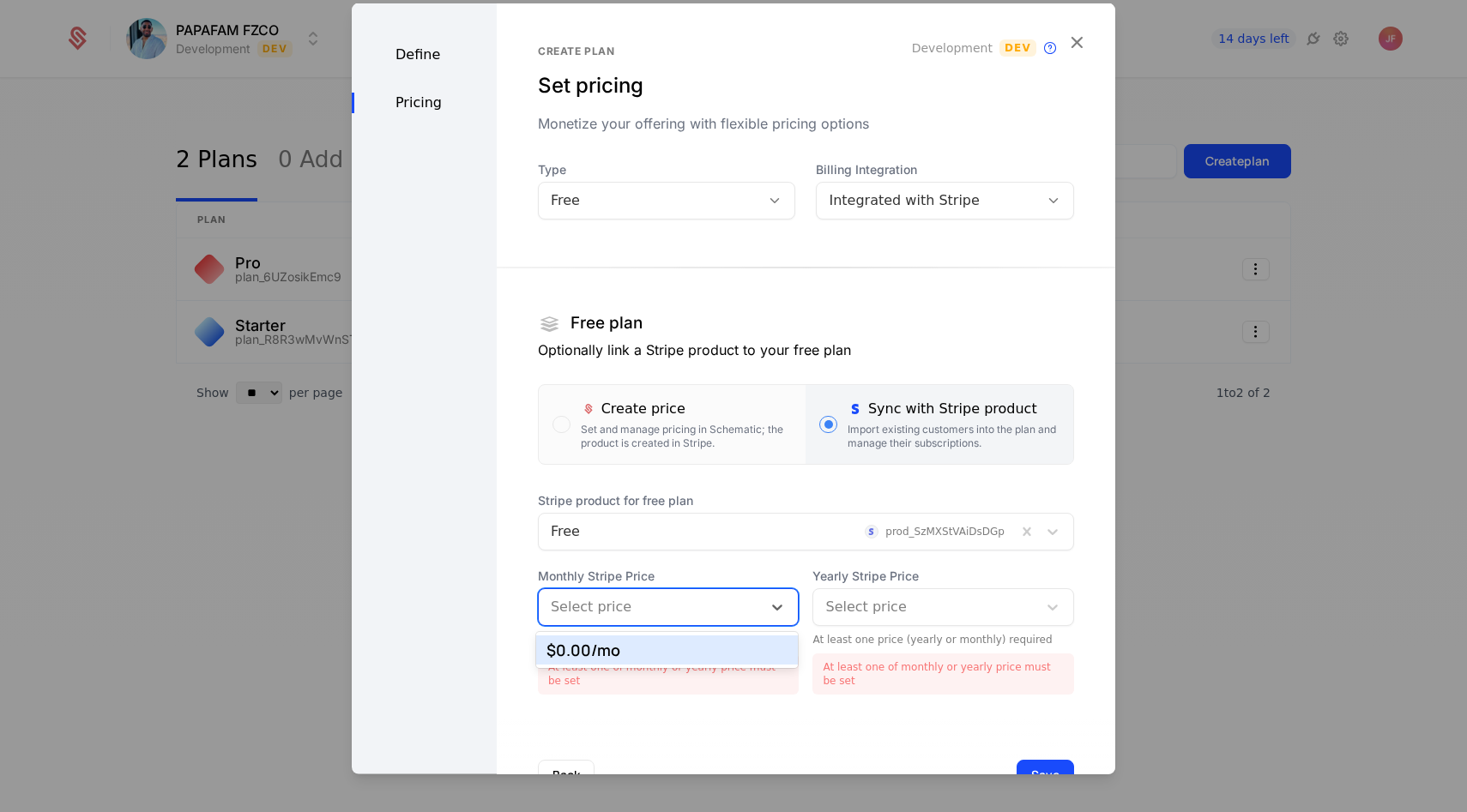
click at [660, 599] on div at bounding box center [651, 606] width 200 height 24
click at [642, 643] on div "$0.00 /mo" at bounding box center [667, 651] width 242 height 15
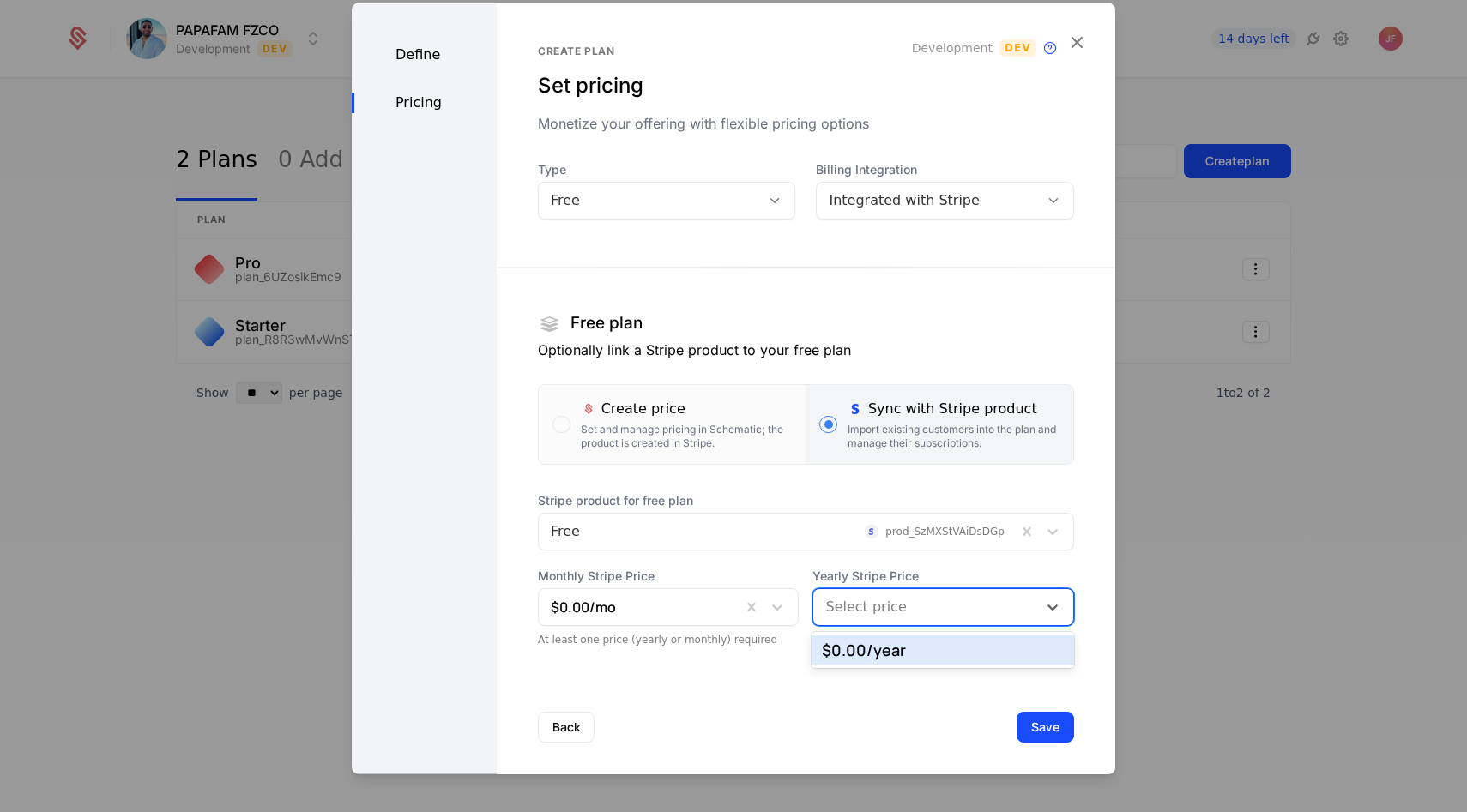
click at [882, 603] on div at bounding box center [925, 606] width 200 height 24
click at [876, 644] on div "$0.00 /year" at bounding box center [943, 651] width 242 height 15
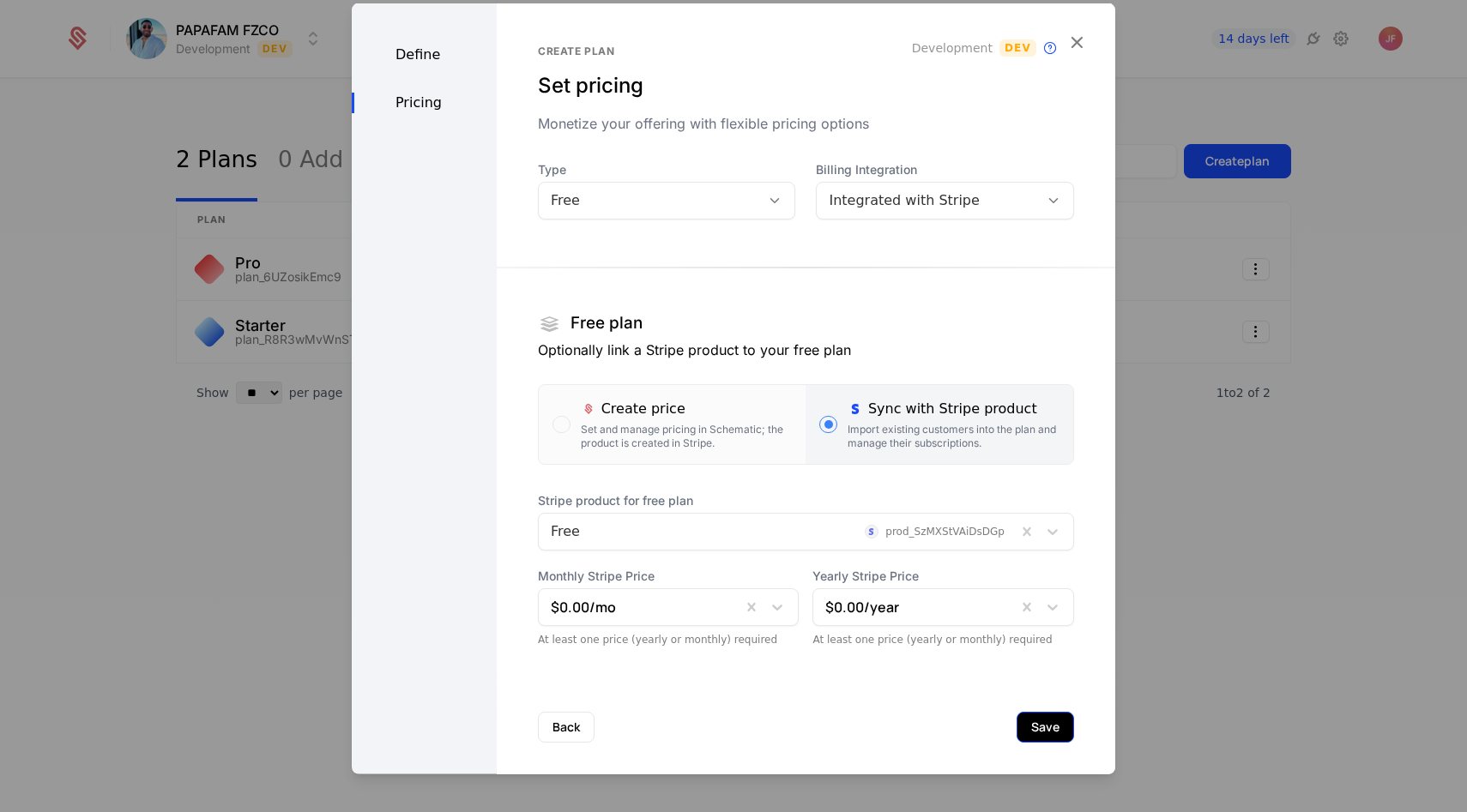
click at [1042, 727] on button "Save" at bounding box center [1044, 727] width 57 height 31
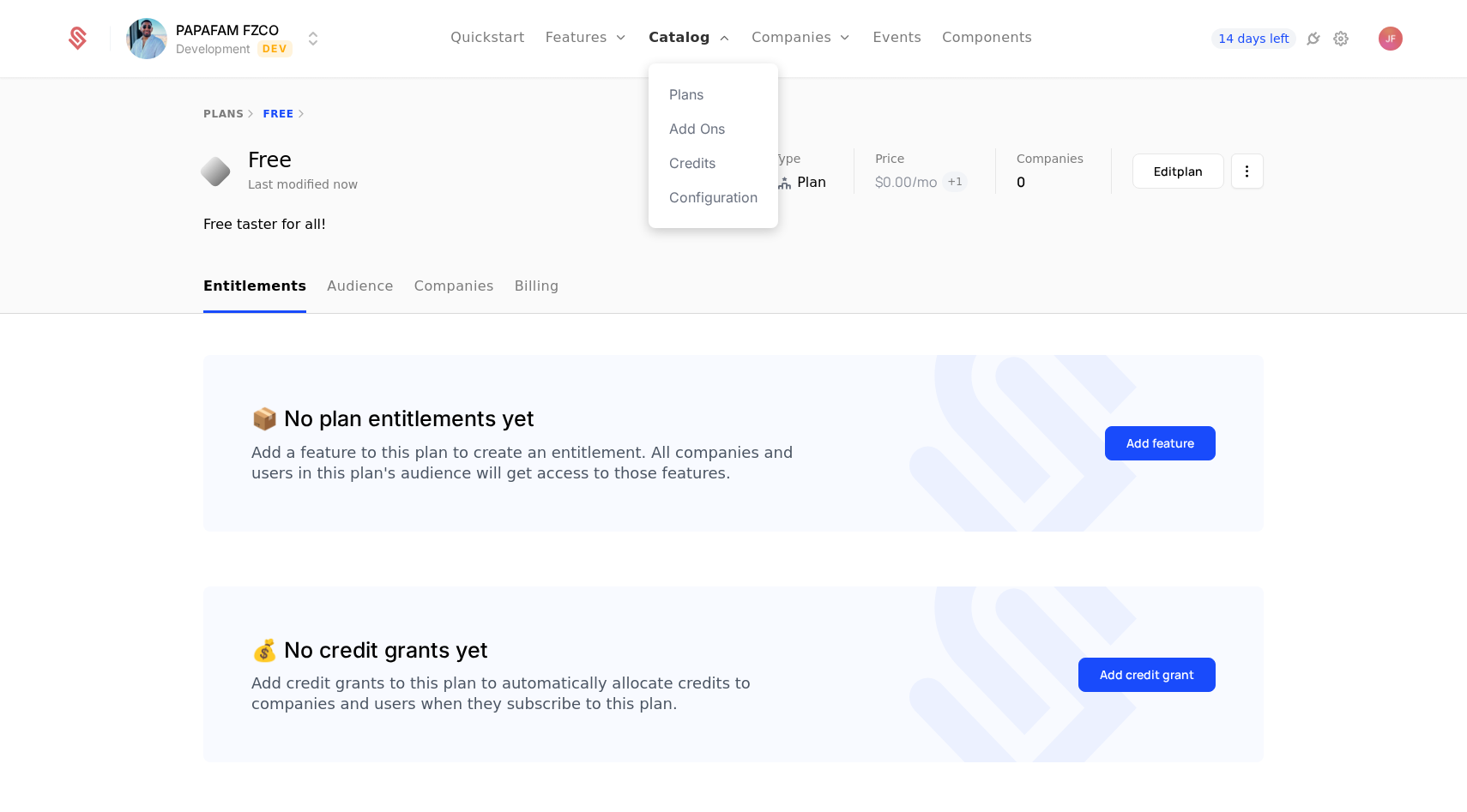
click at [689, 45] on link "Catalog" at bounding box center [689, 39] width 82 height 77
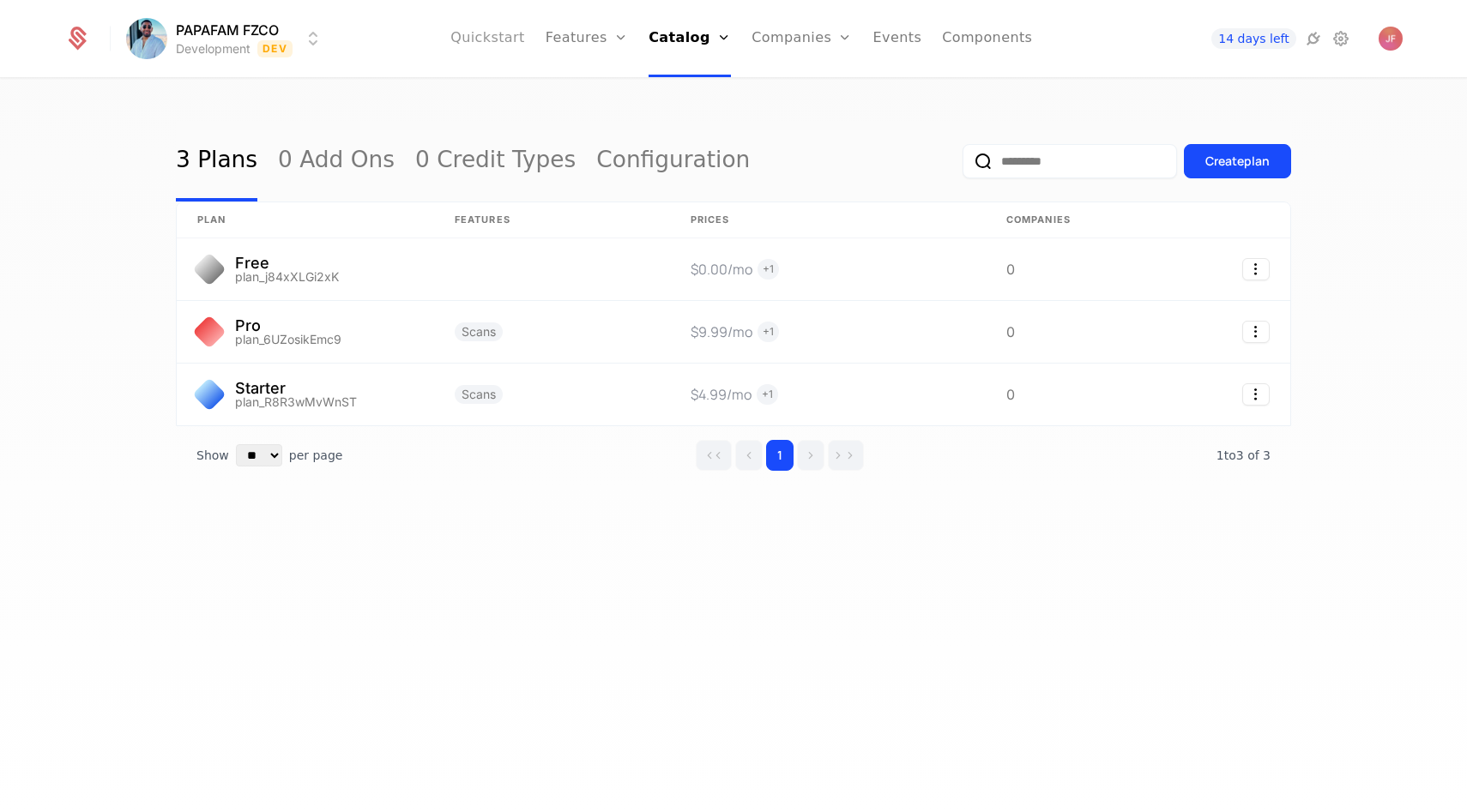
click at [520, 44] on link "Quickstart" at bounding box center [487, 39] width 74 height 77
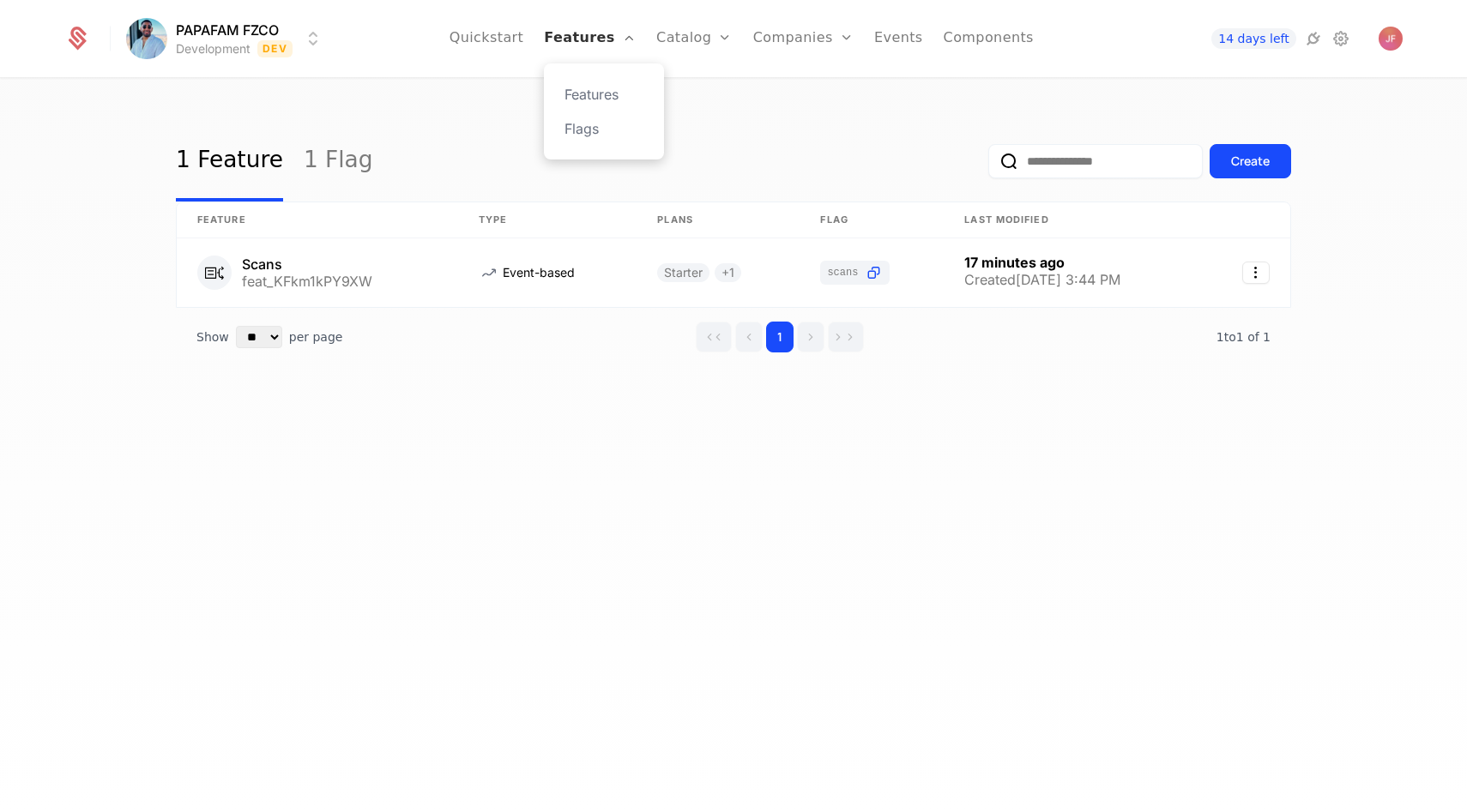
click at [563, 45] on link "Features" at bounding box center [590, 39] width 92 height 77
click at [610, 120] on link "Flags" at bounding box center [604, 128] width 79 height 20
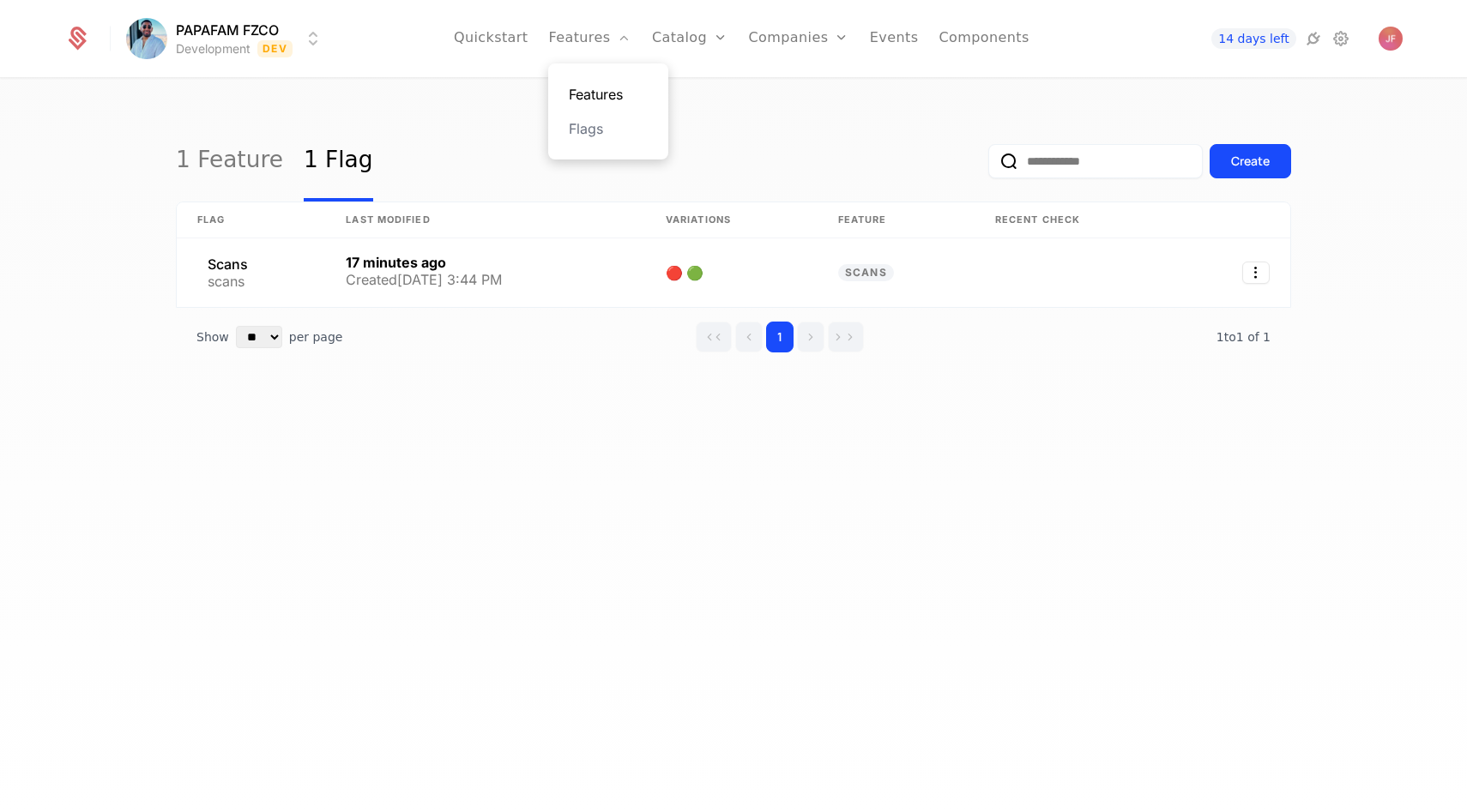
click at [602, 102] on link "Features" at bounding box center [608, 94] width 79 height 20
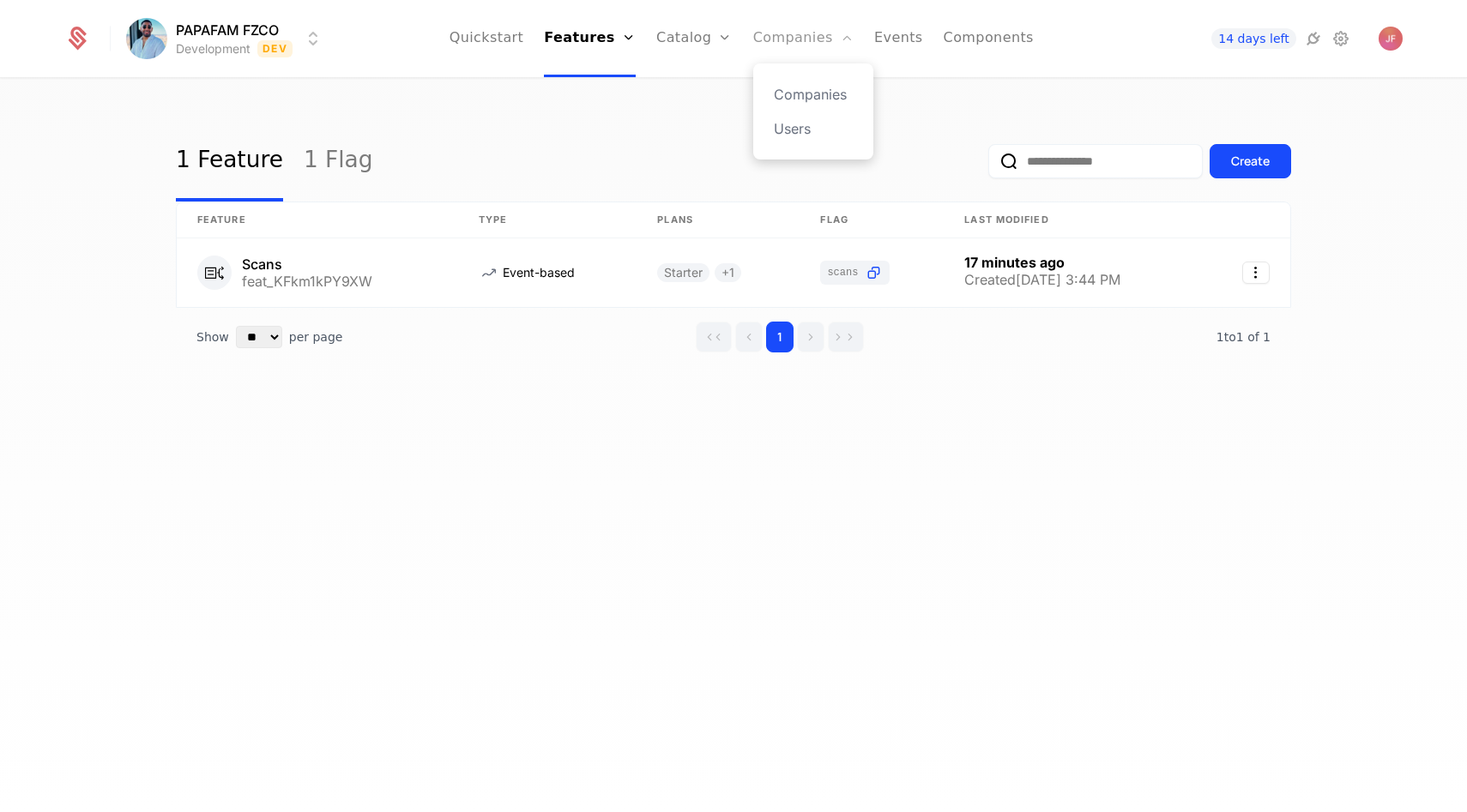
click at [841, 43] on icon "Main" at bounding box center [847, 38] width 14 height 14
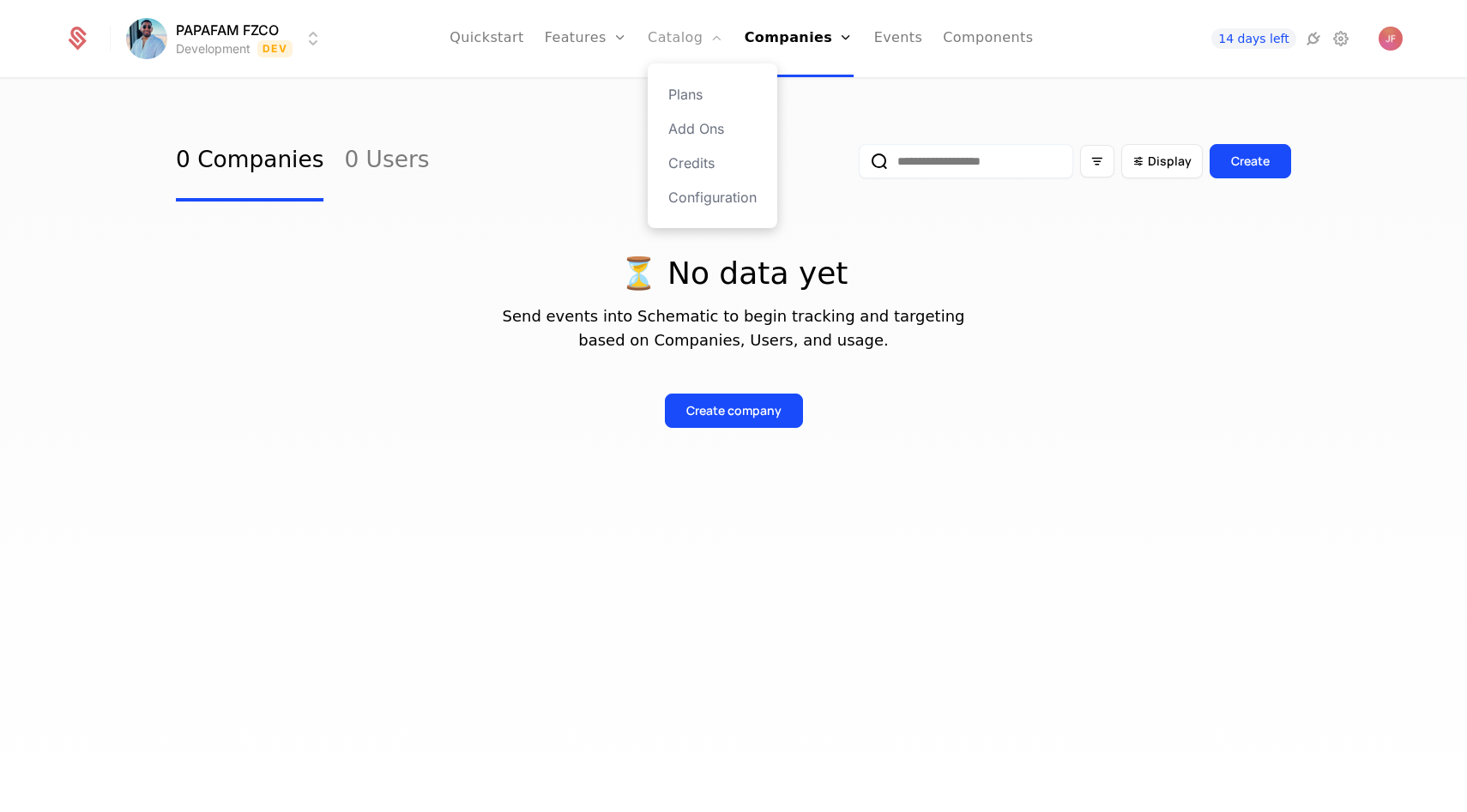
click at [684, 34] on link "Catalog" at bounding box center [686, 39] width 76 height 77
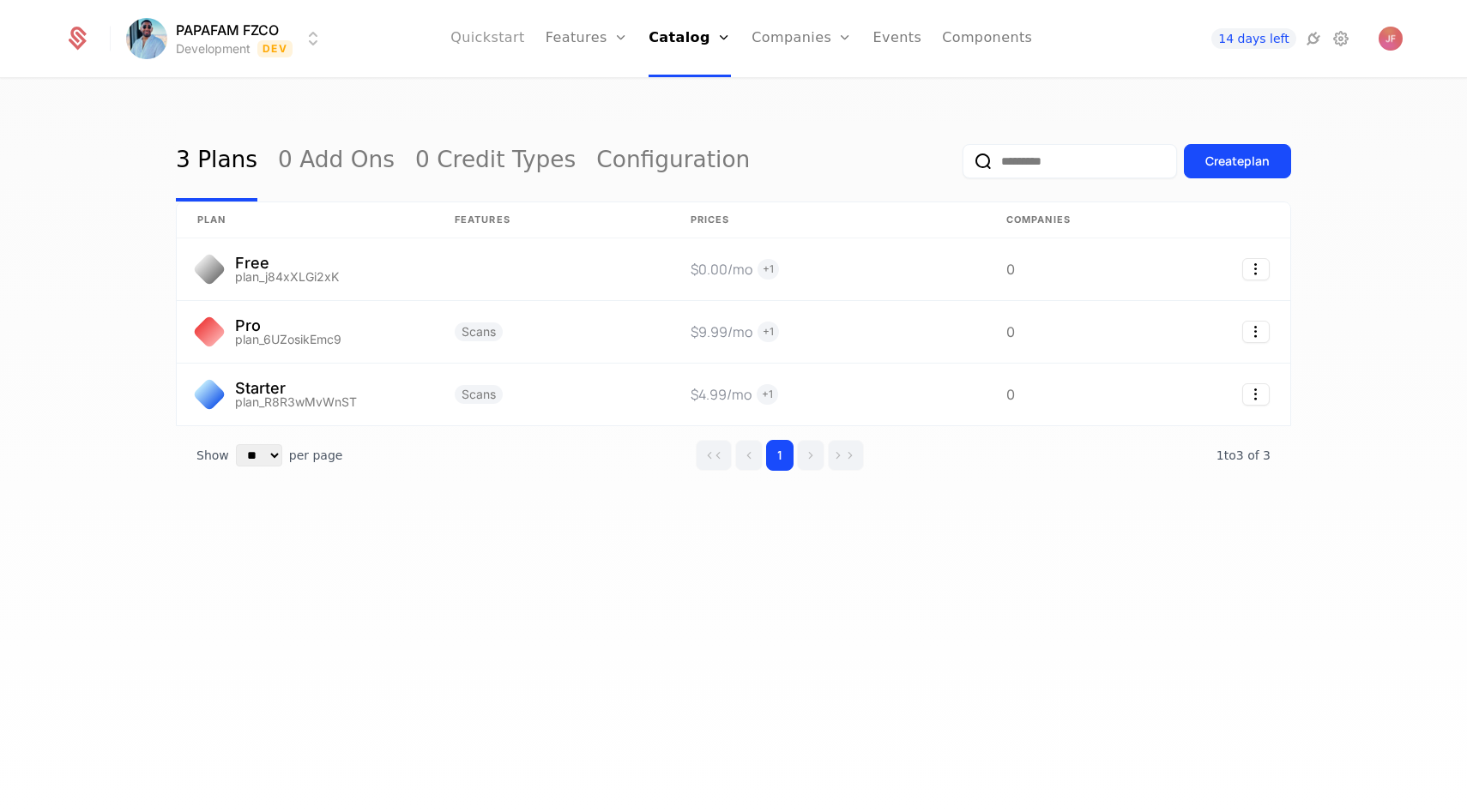
click at [513, 58] on link "Quickstart" at bounding box center [487, 39] width 74 height 77
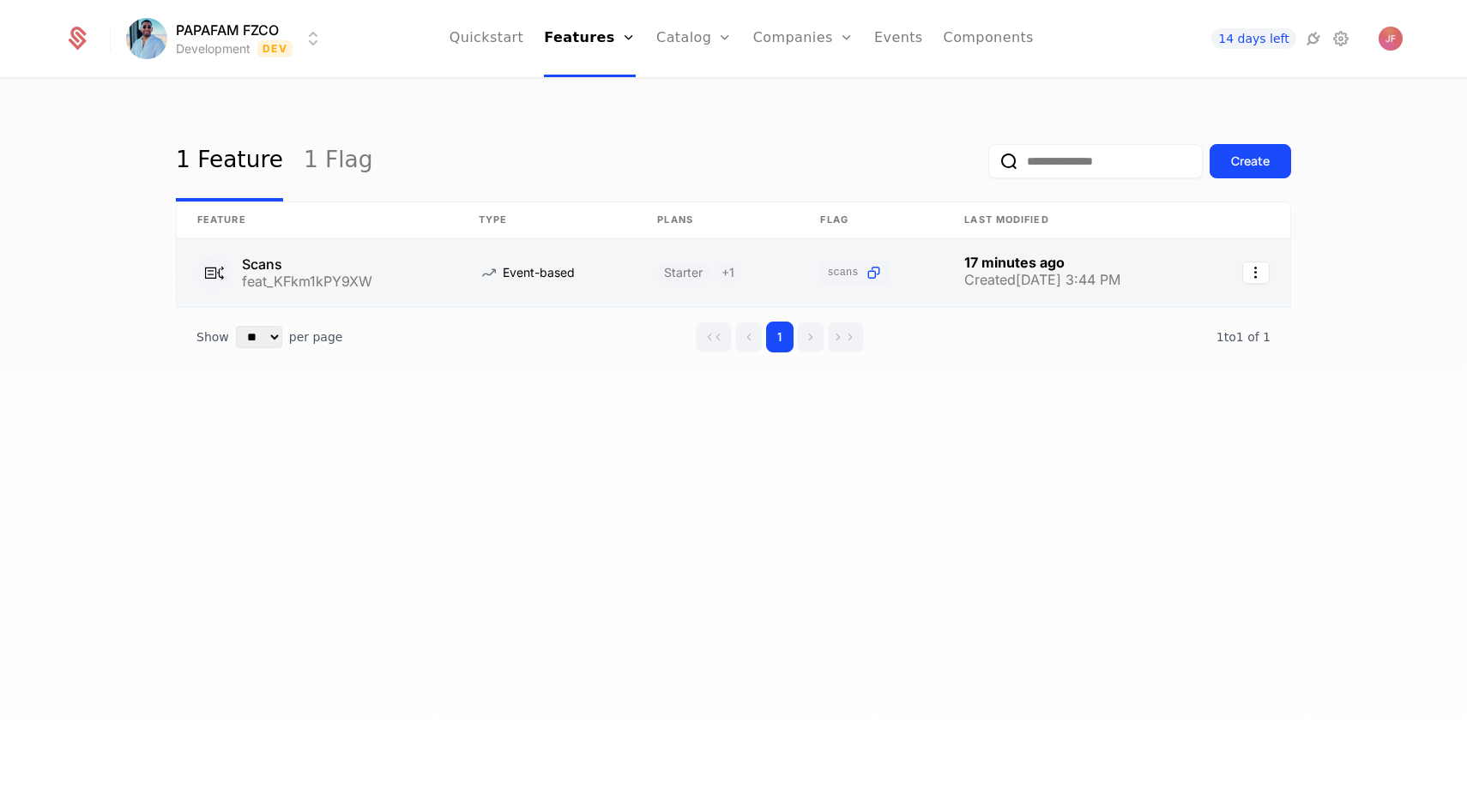
click at [402, 295] on link at bounding box center [317, 273] width 281 height 69
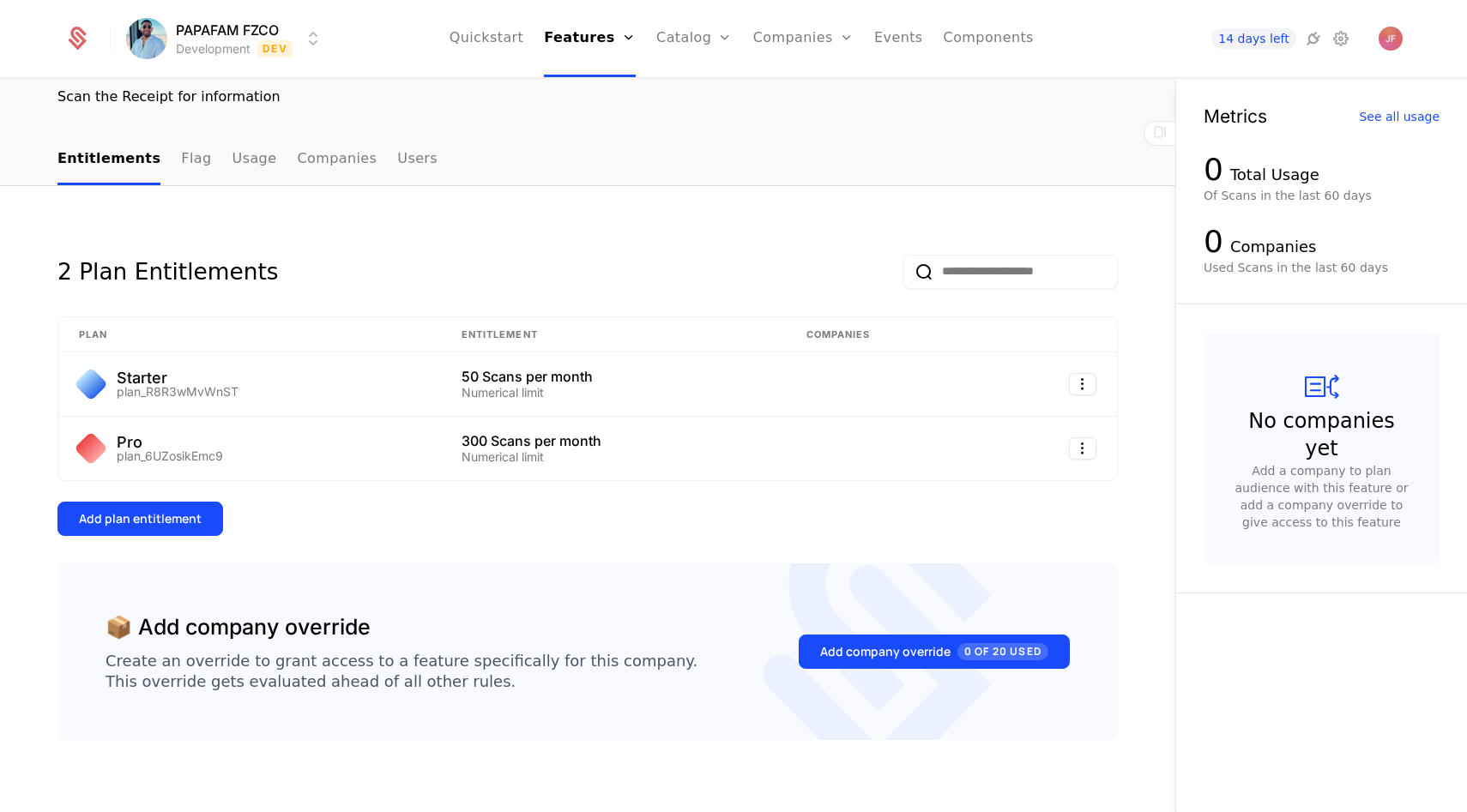
scroll to position [153, 0]
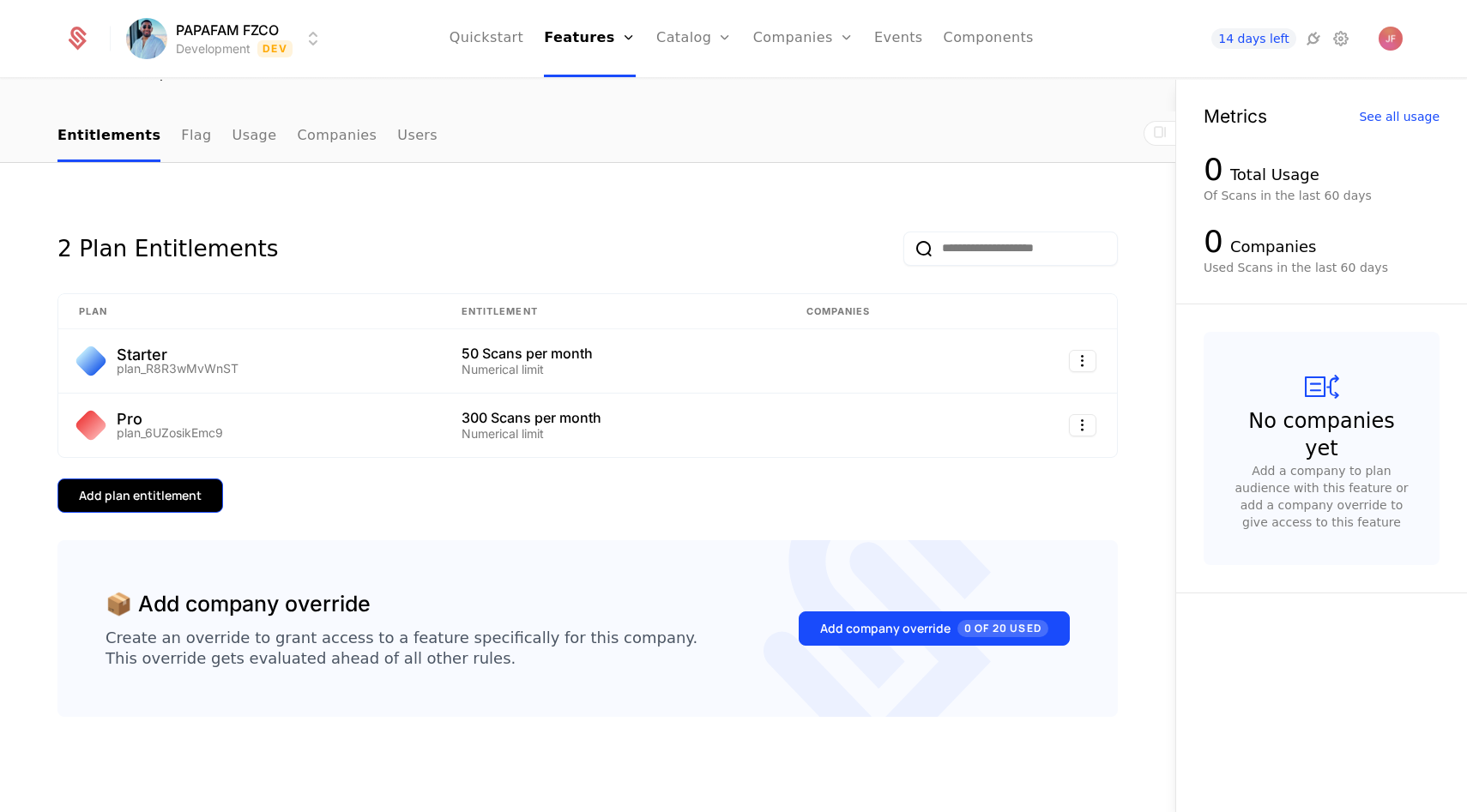
click at [125, 503] on div "Add plan entitlement" at bounding box center [140, 496] width 123 height 17
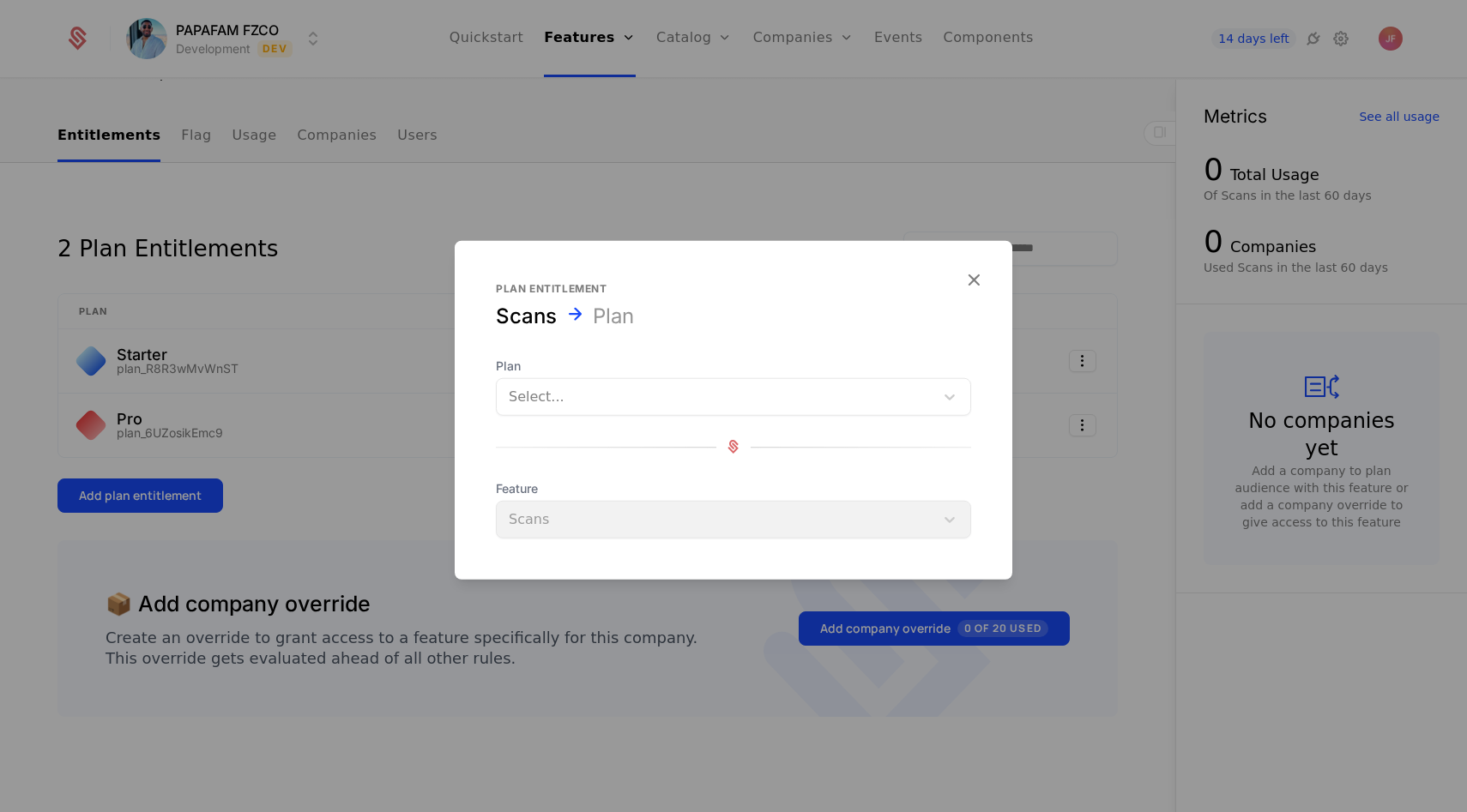
click at [607, 430] on div "Plan Select... Feature Scans" at bounding box center [734, 447] width 476 height 181
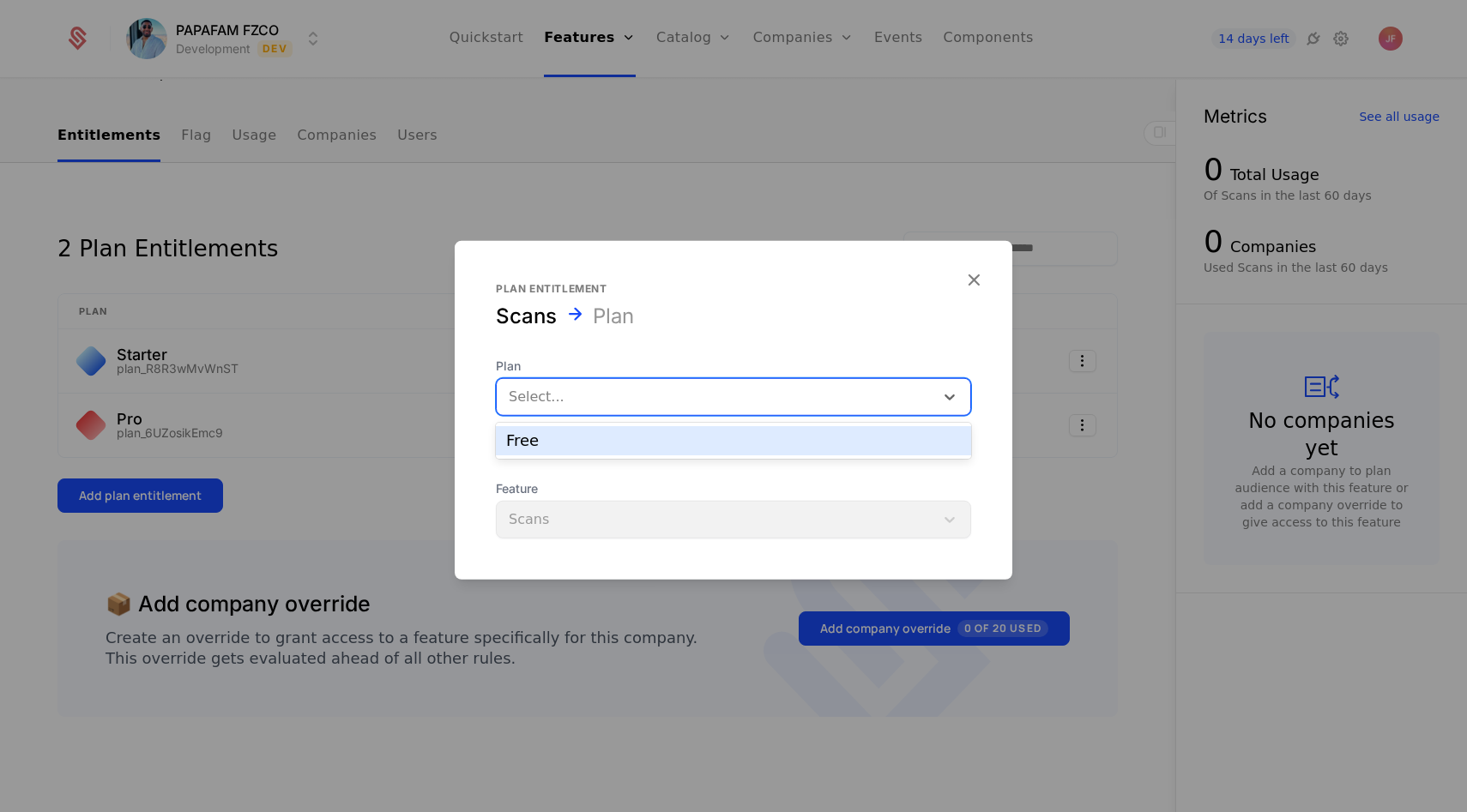
click at [607, 384] on div "Select..." at bounding box center [716, 396] width 438 height 31
click at [595, 439] on div "Free" at bounding box center [734, 441] width 455 height 15
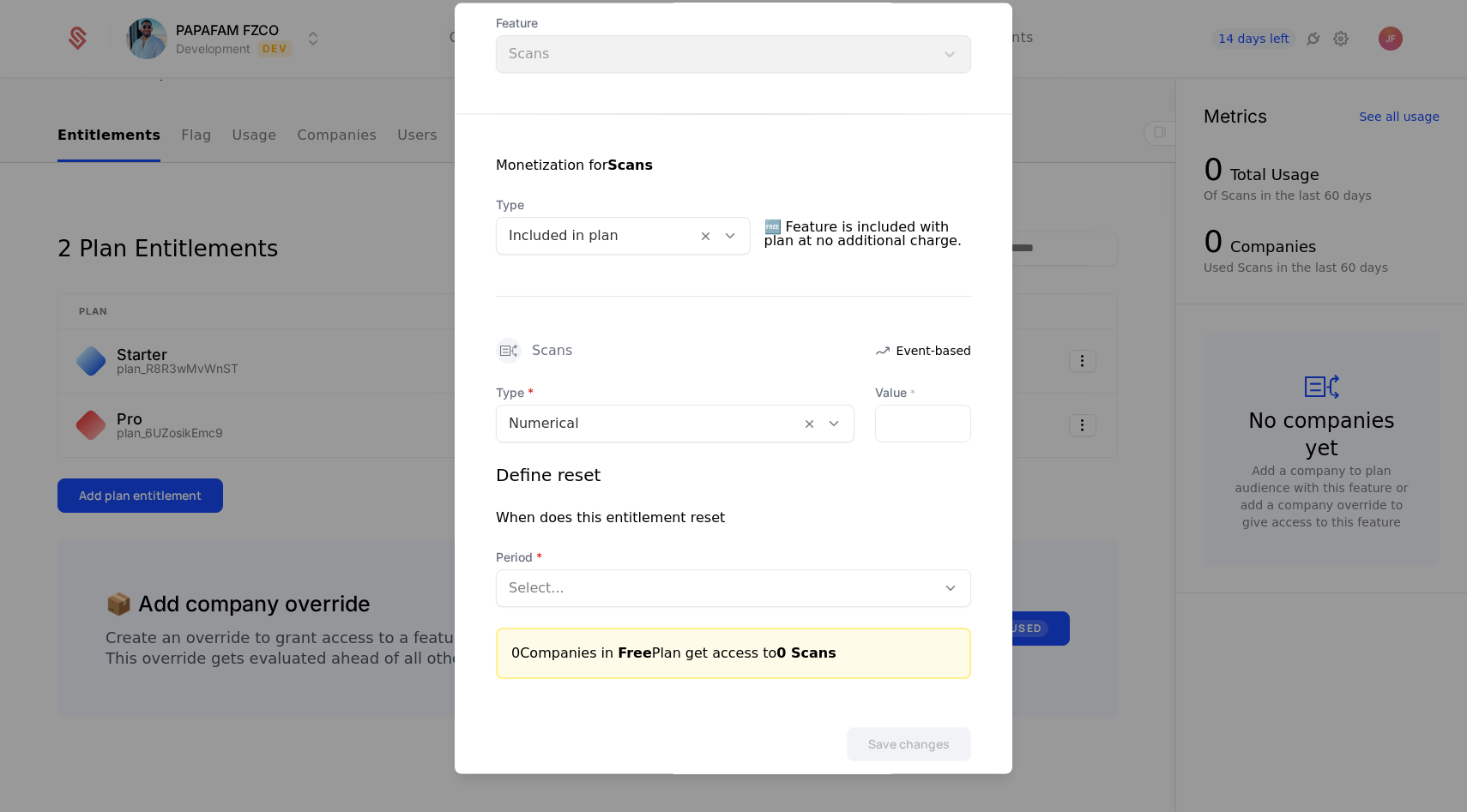
scroll to position [255, 0]
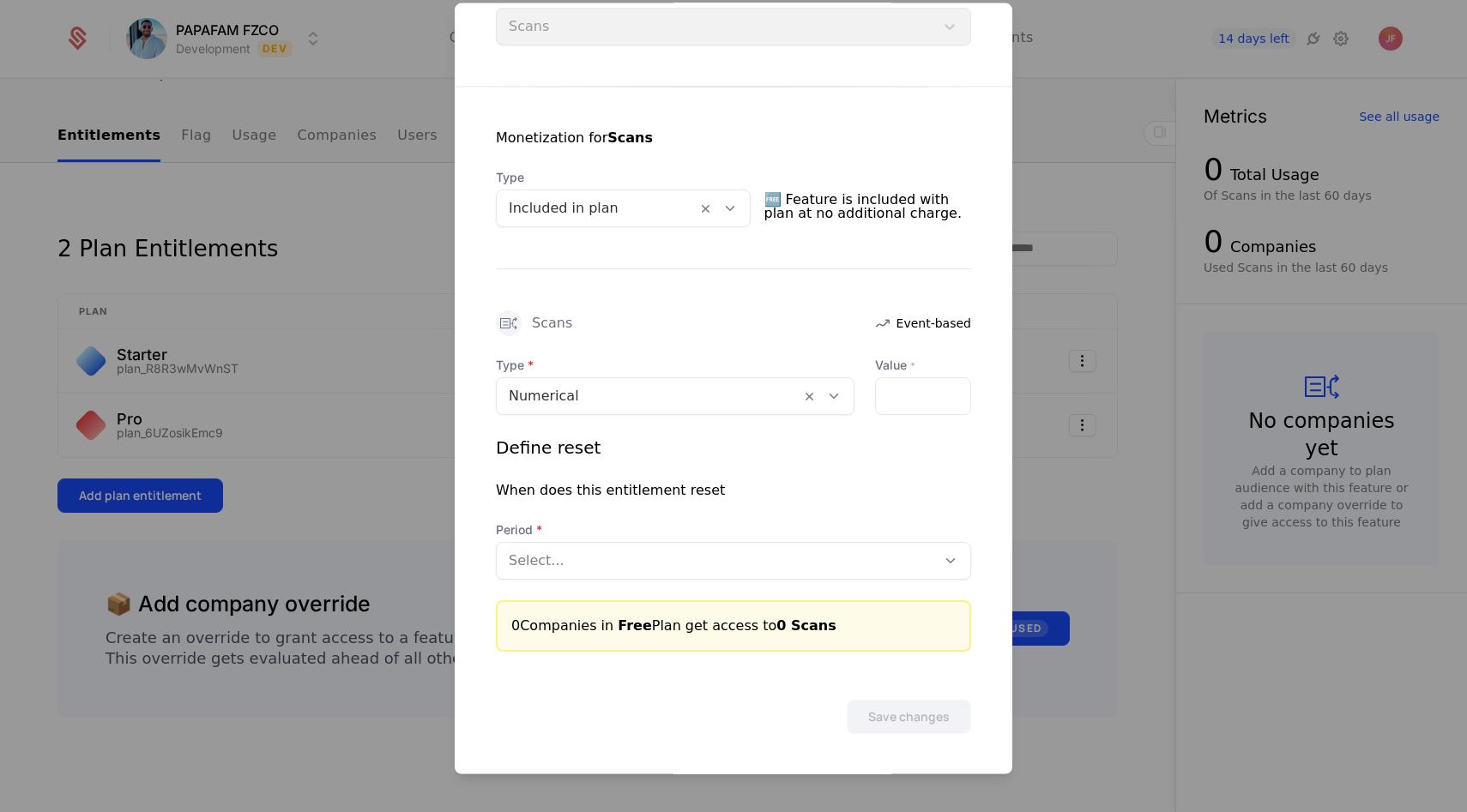
click at [294, 455] on div at bounding box center [733, 406] width 1467 height 812
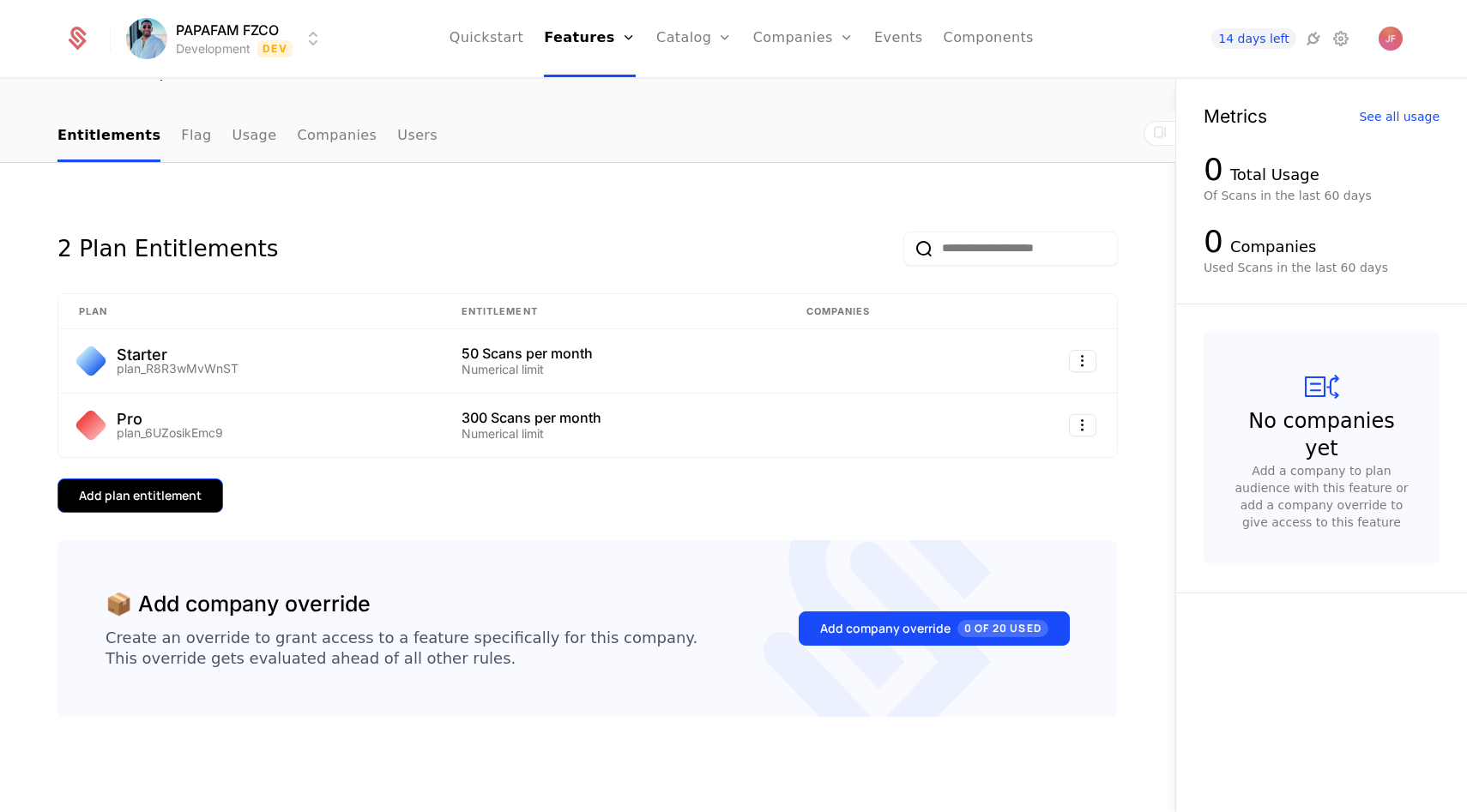
click at [157, 502] on div "Add plan entitlement" at bounding box center [140, 496] width 123 height 17
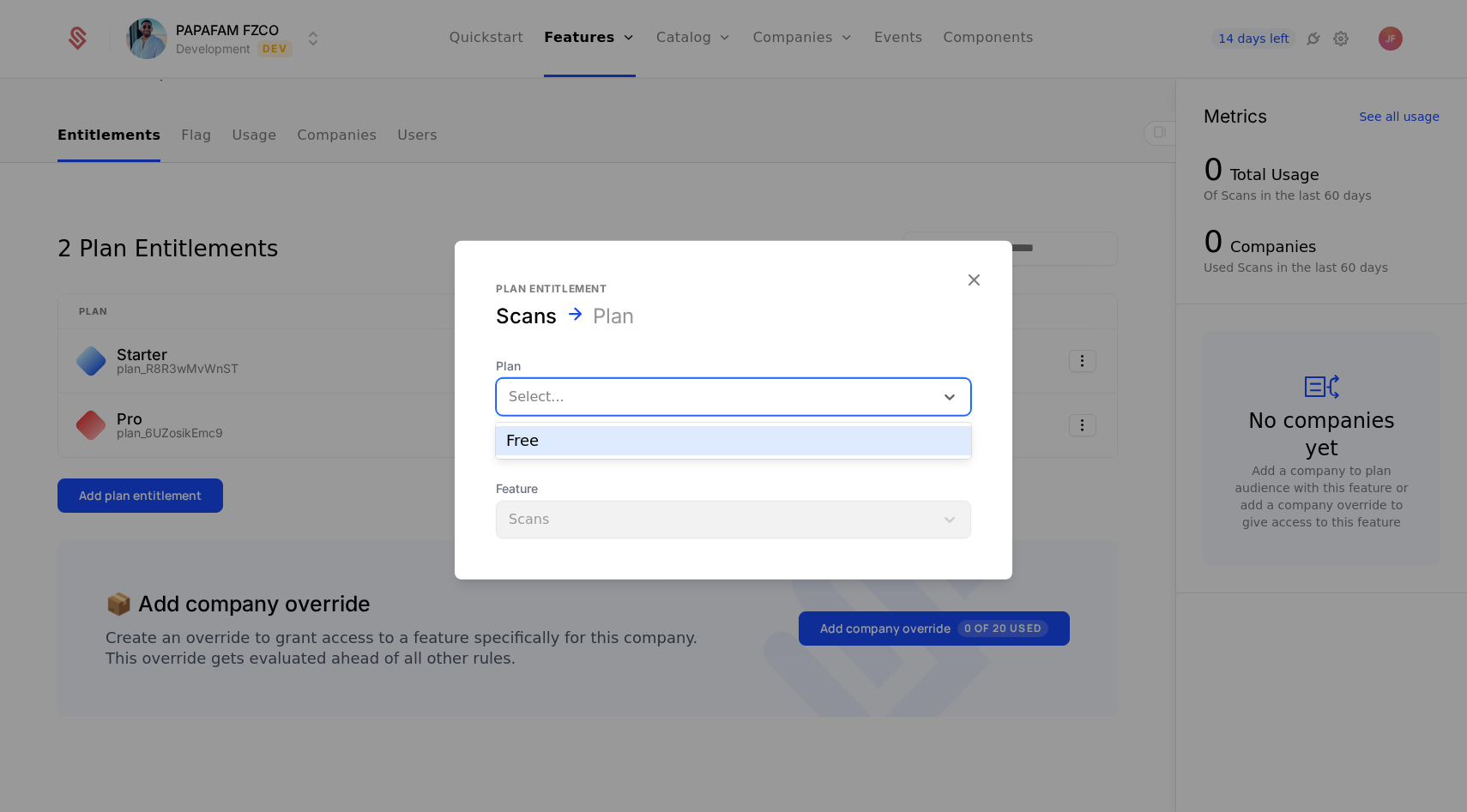
click at [666, 396] on div at bounding box center [716, 396] width 414 height 24
click at [645, 436] on div "Free" at bounding box center [734, 441] width 455 height 15
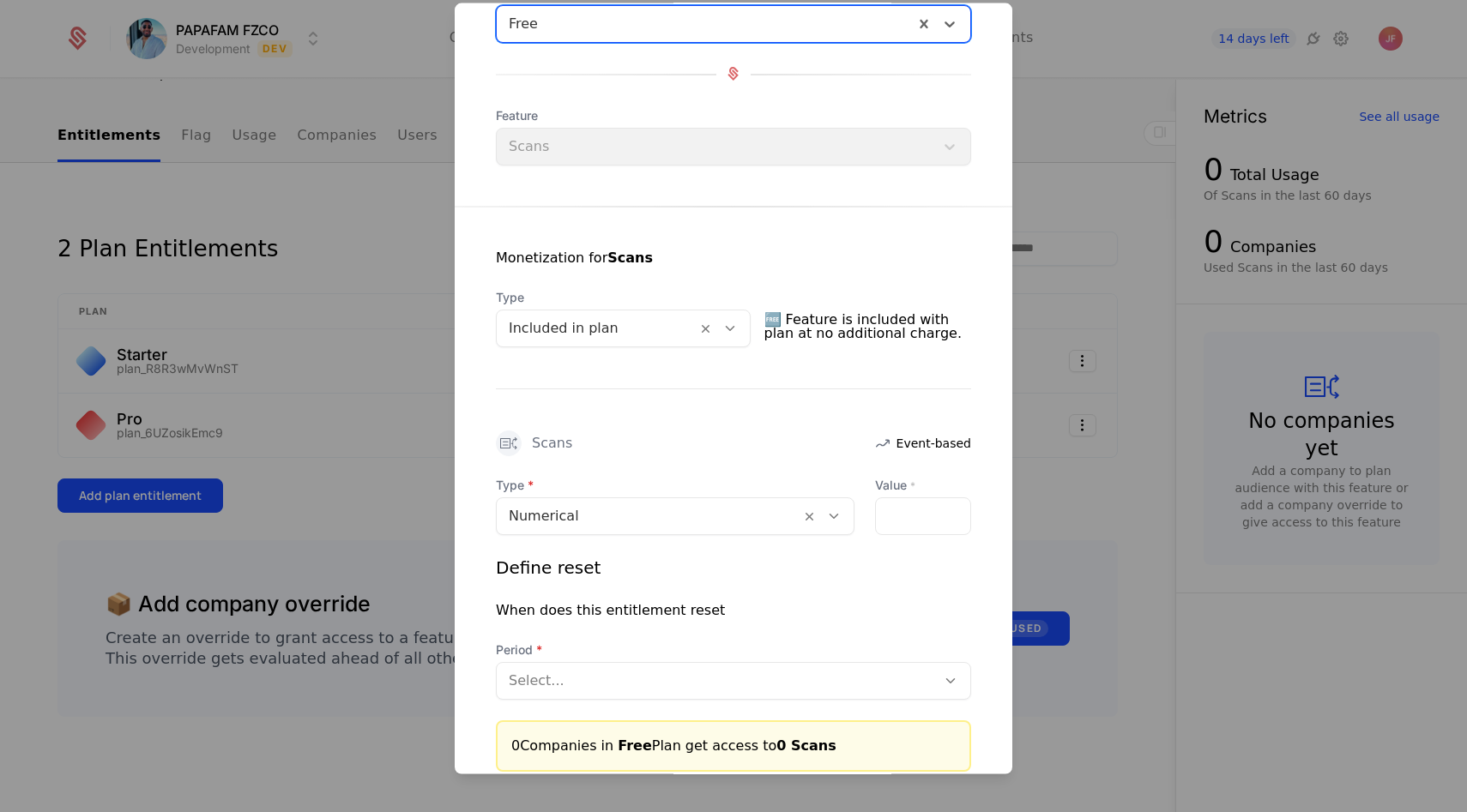
scroll to position [171, 0]
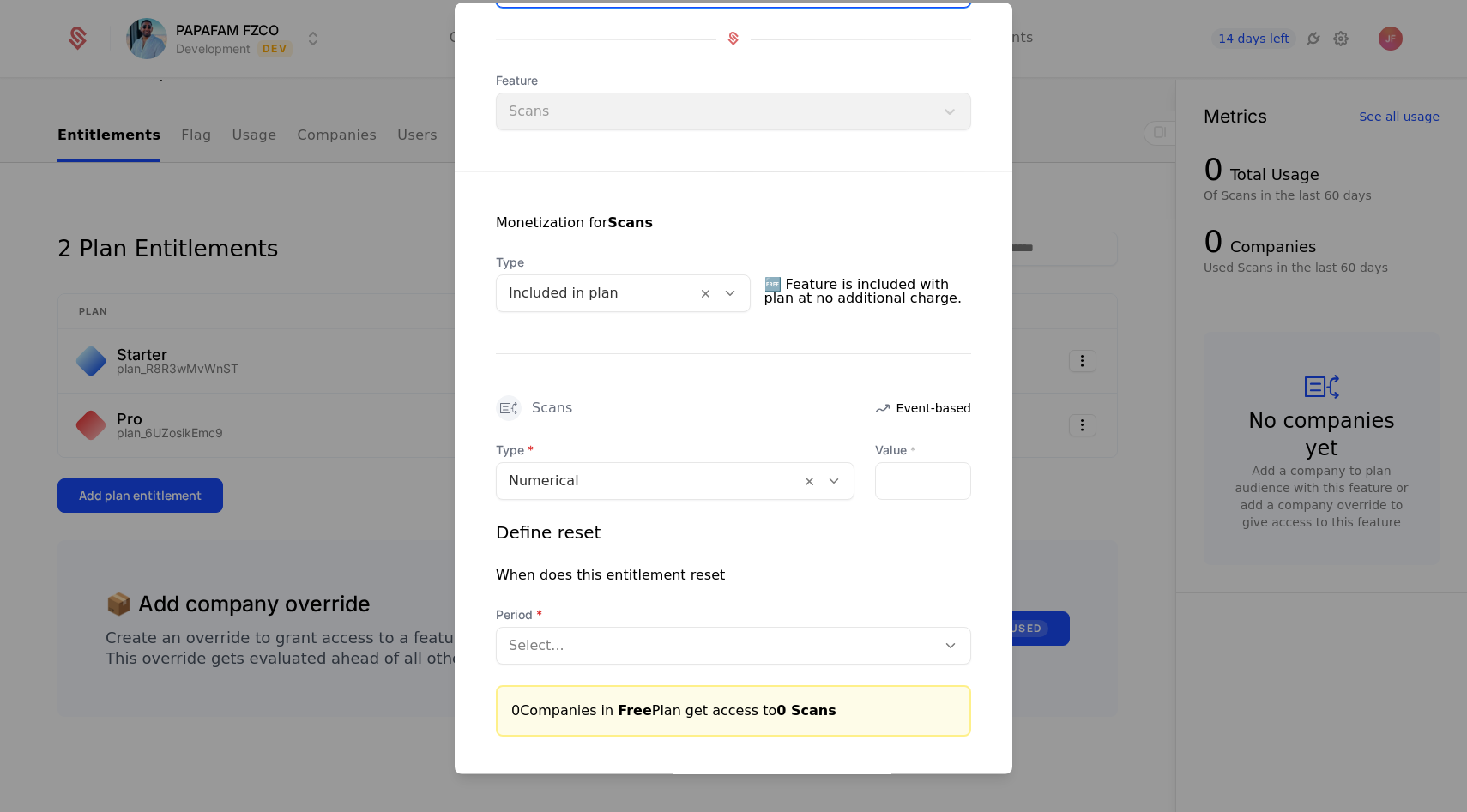
click at [614, 478] on div at bounding box center [648, 479] width 279 height 24
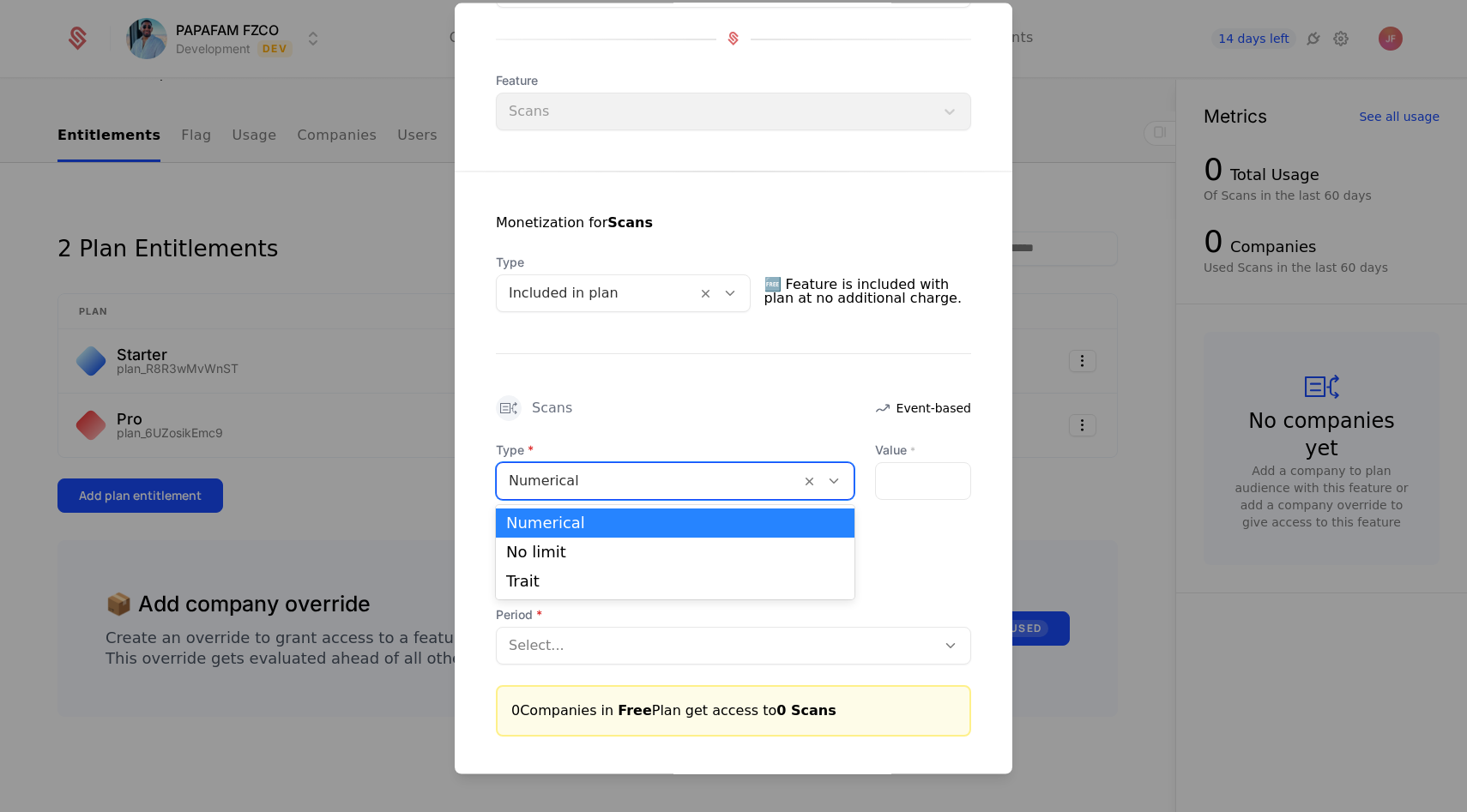
click at [720, 411] on div "Scans Event-based" at bounding box center [734, 407] width 476 height 26
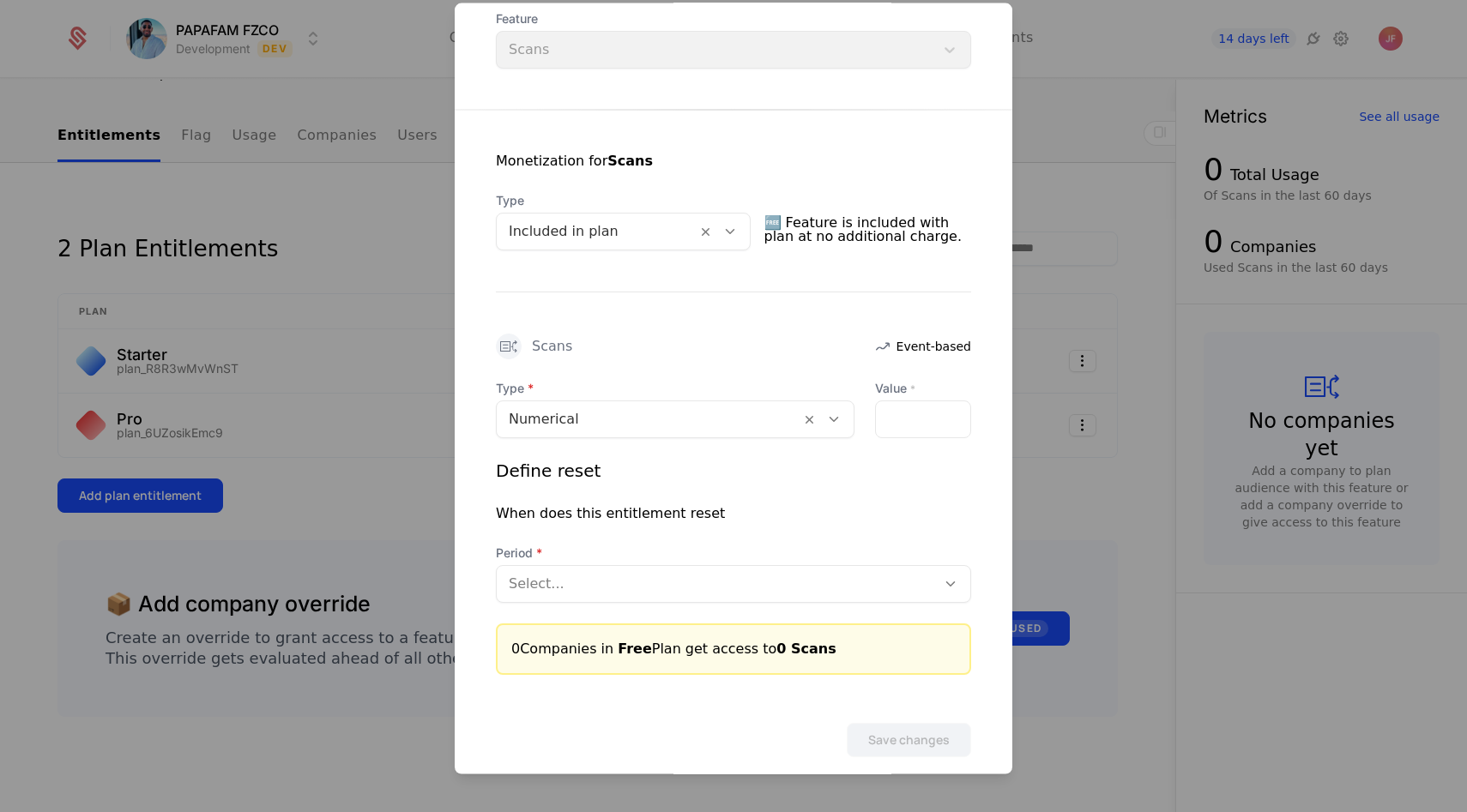
scroll to position [237, 0]
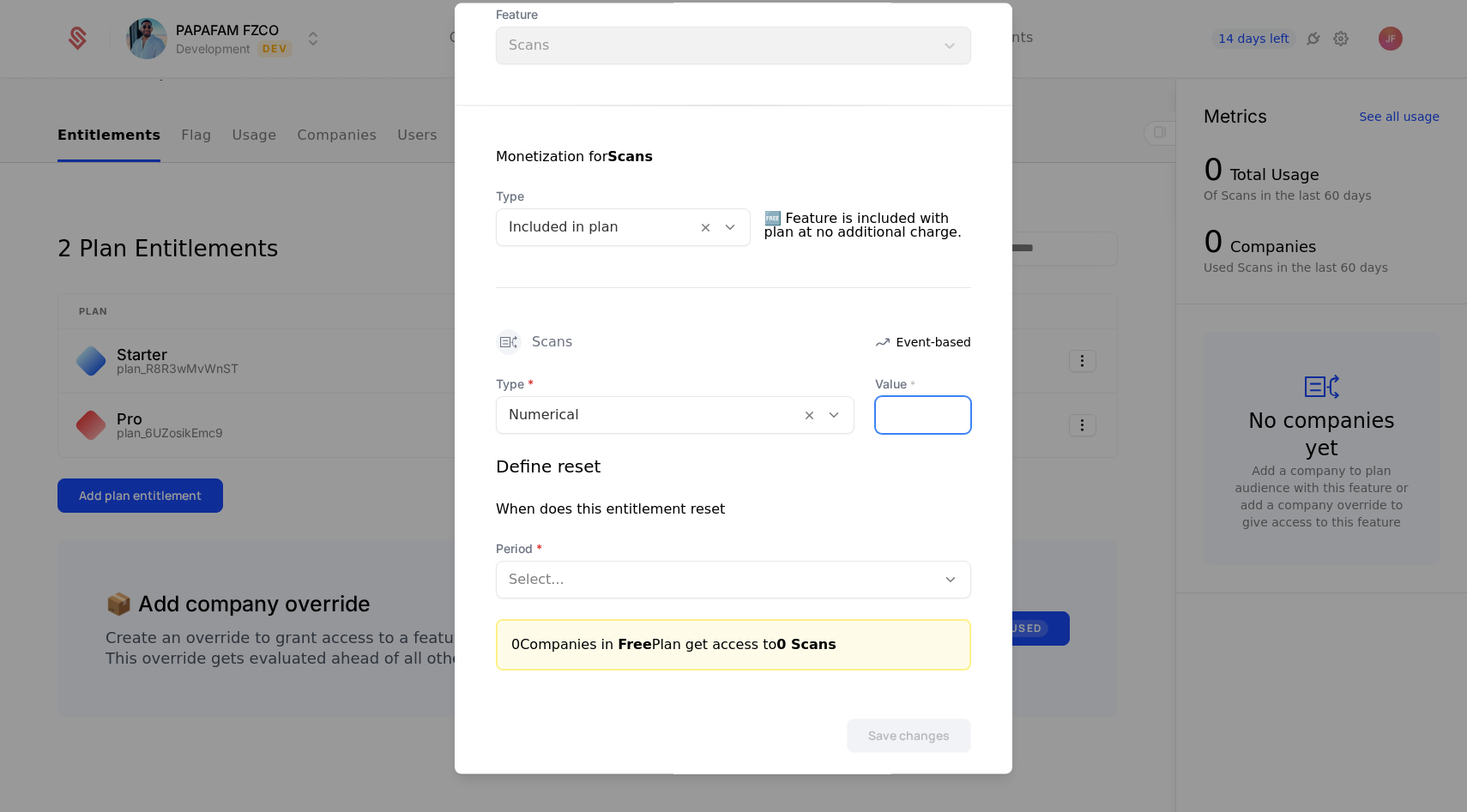
click at [948, 396] on input "Value *" at bounding box center [924, 414] width 95 height 36
click at [957, 406] on input "*" at bounding box center [924, 414] width 95 height 36
type input "*"
click at [957, 406] on input "*" at bounding box center [924, 414] width 95 height 36
click at [543, 580] on div at bounding box center [716, 578] width 415 height 24
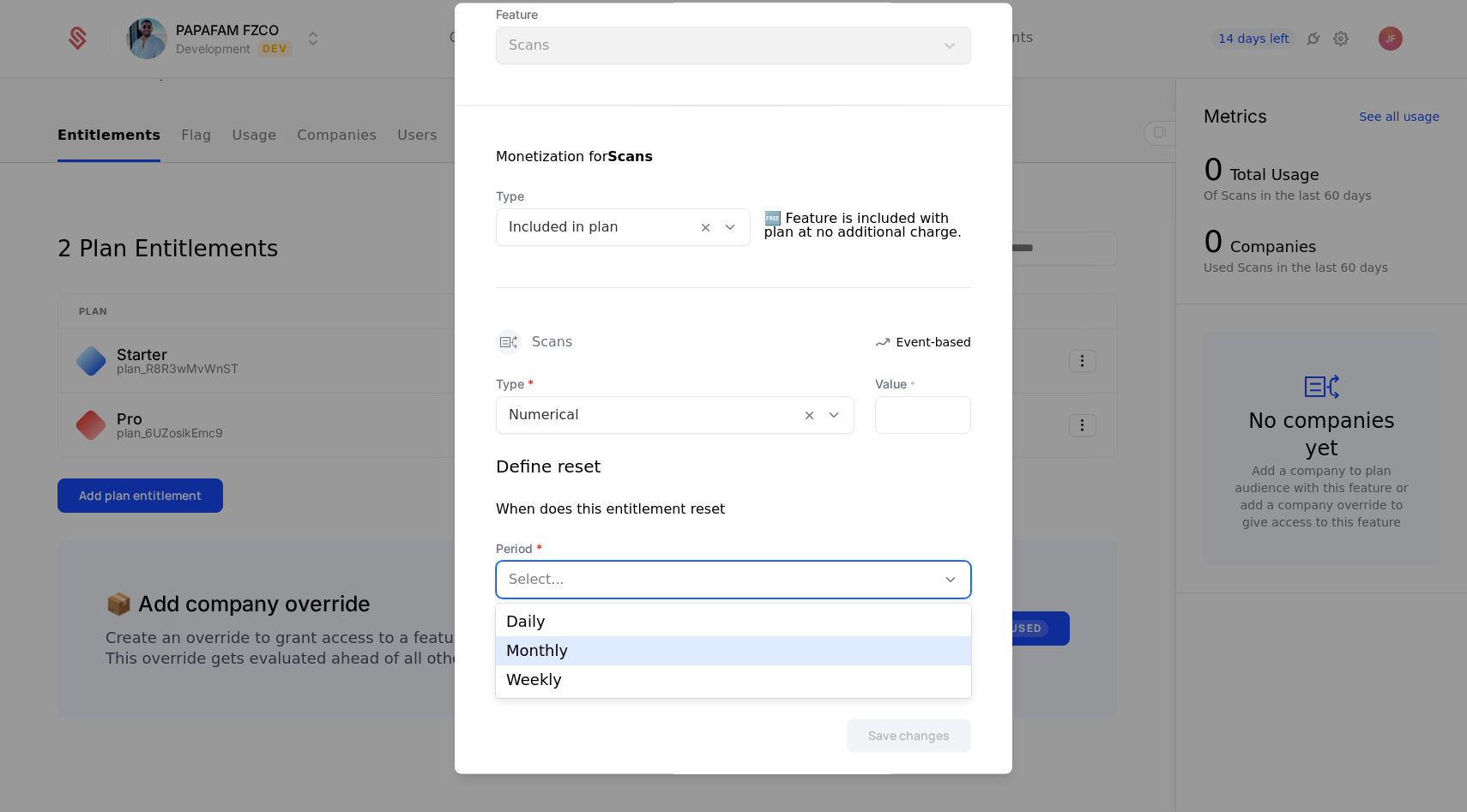
click at [543, 646] on div "Monthly" at bounding box center [734, 651] width 455 height 15
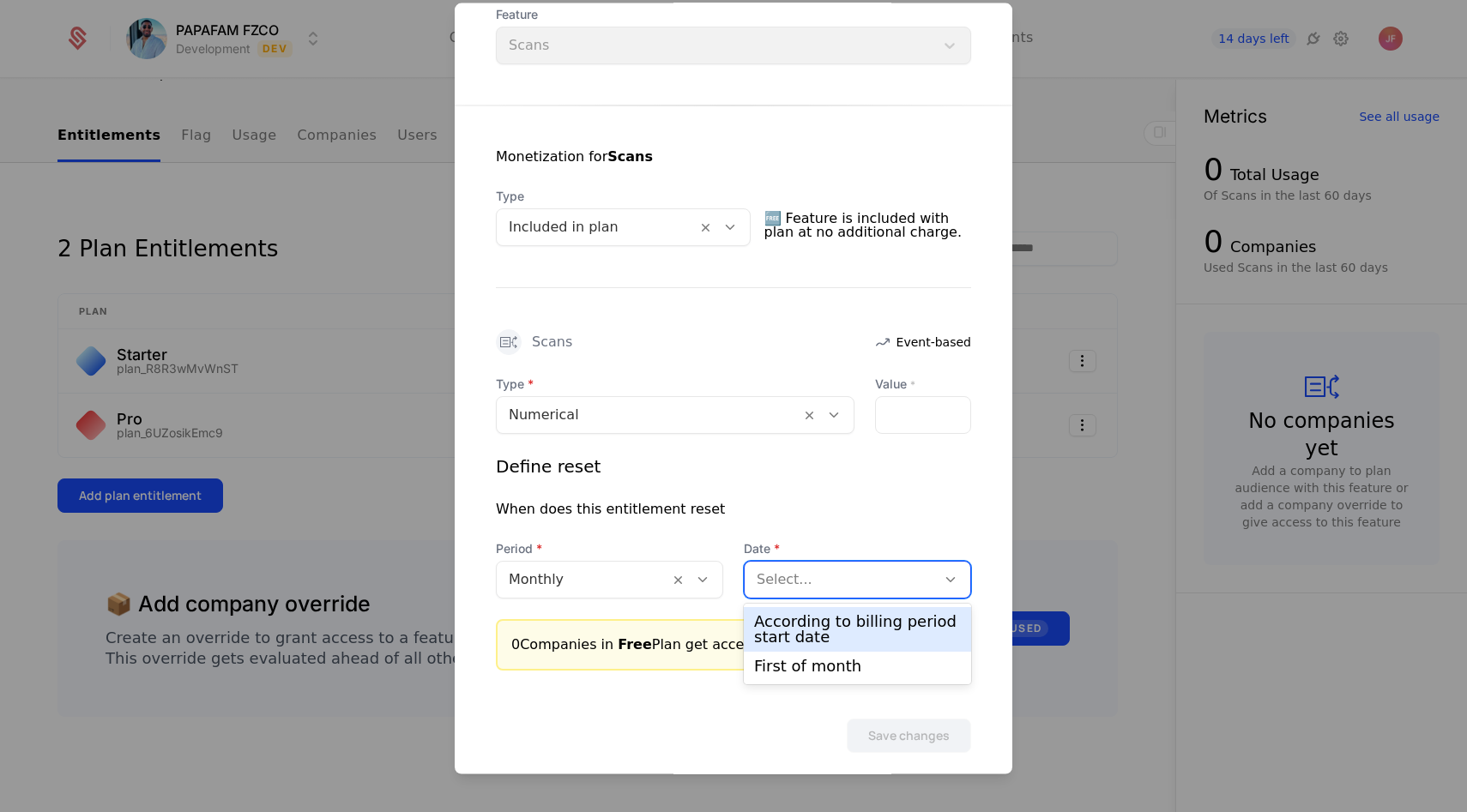
click at [802, 584] on div at bounding box center [840, 578] width 167 height 24
click at [796, 624] on div "According to billing period start date" at bounding box center [858, 629] width 207 height 31
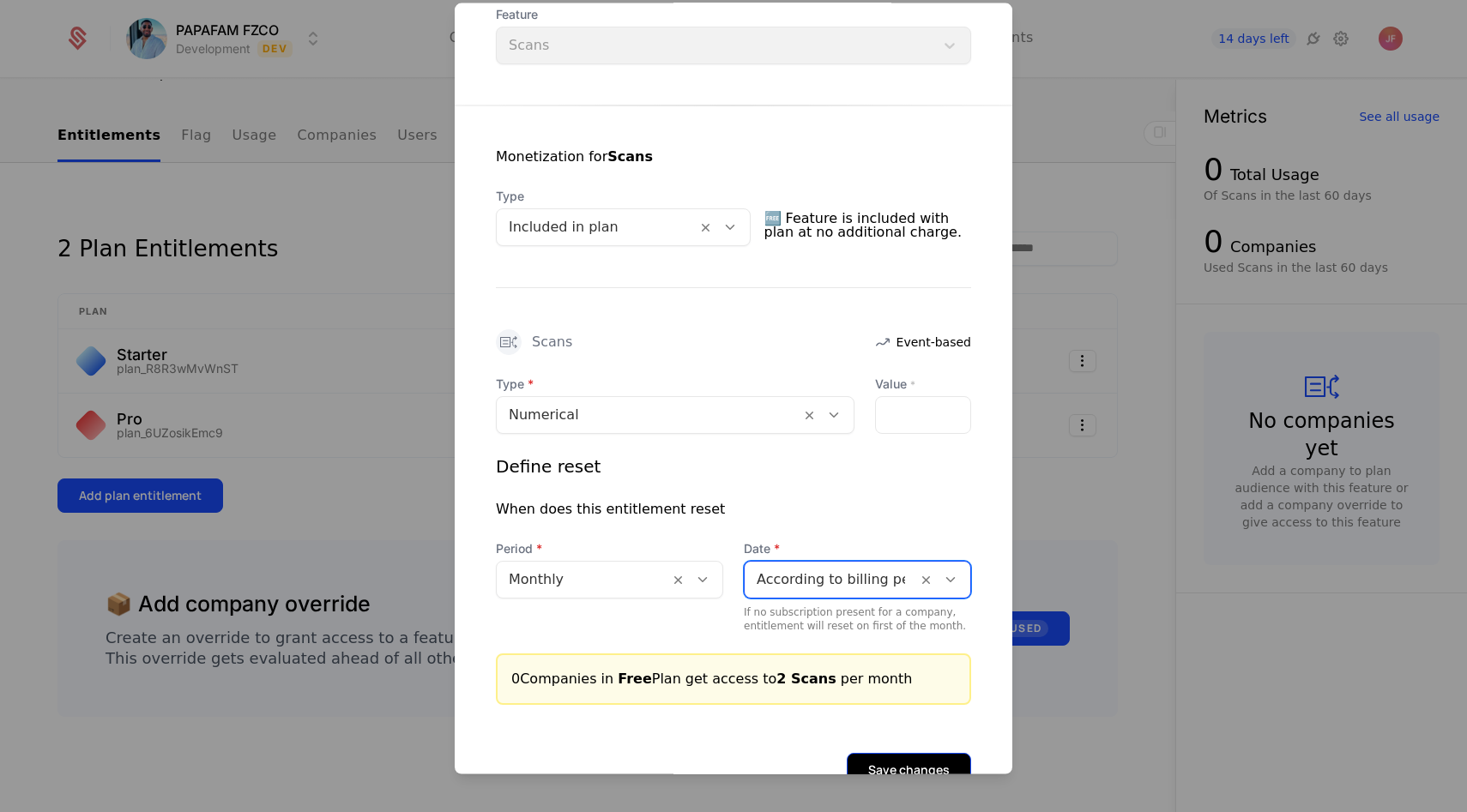
click at [893, 762] on button "Save changes" at bounding box center [909, 768] width 125 height 34
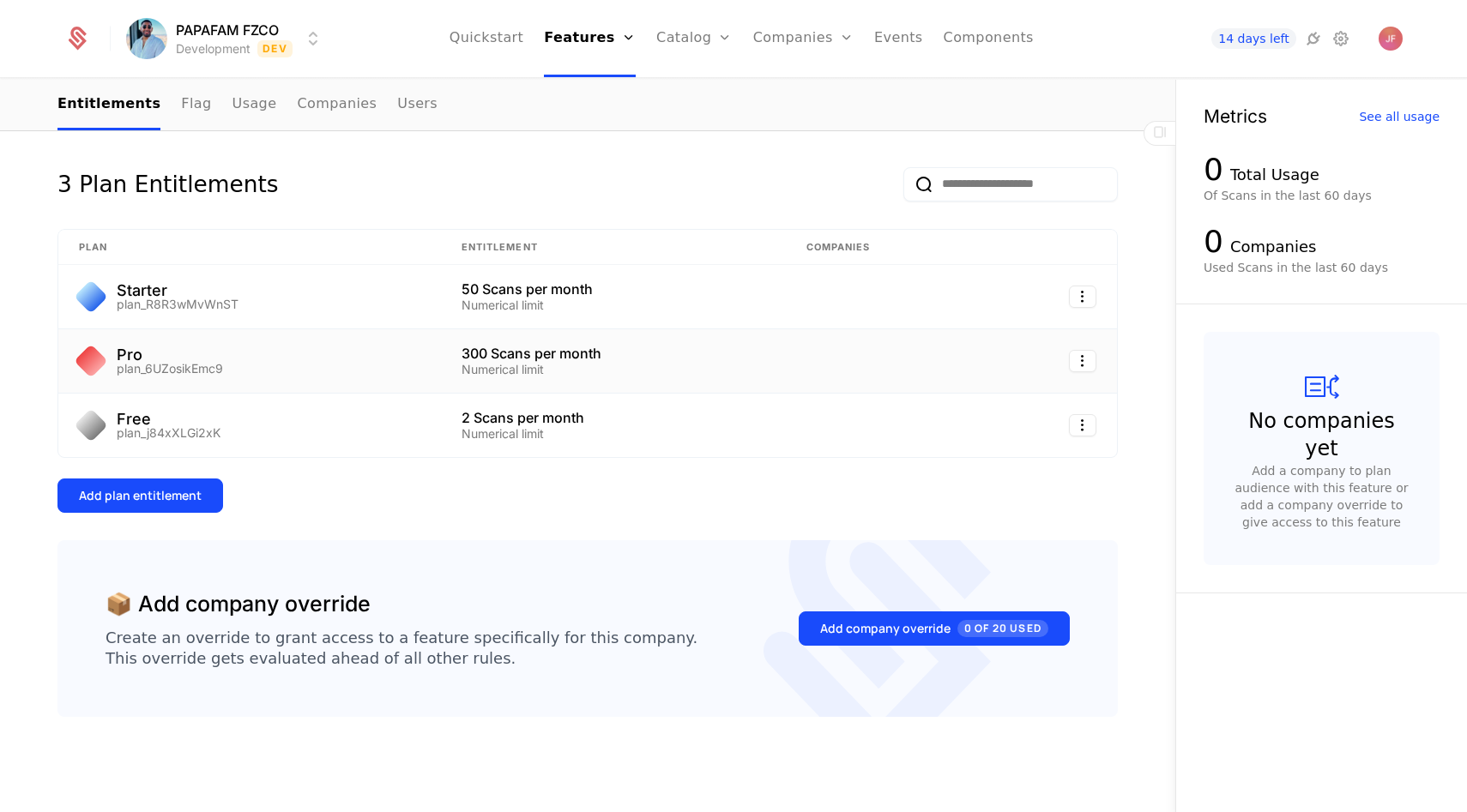
scroll to position [0, 0]
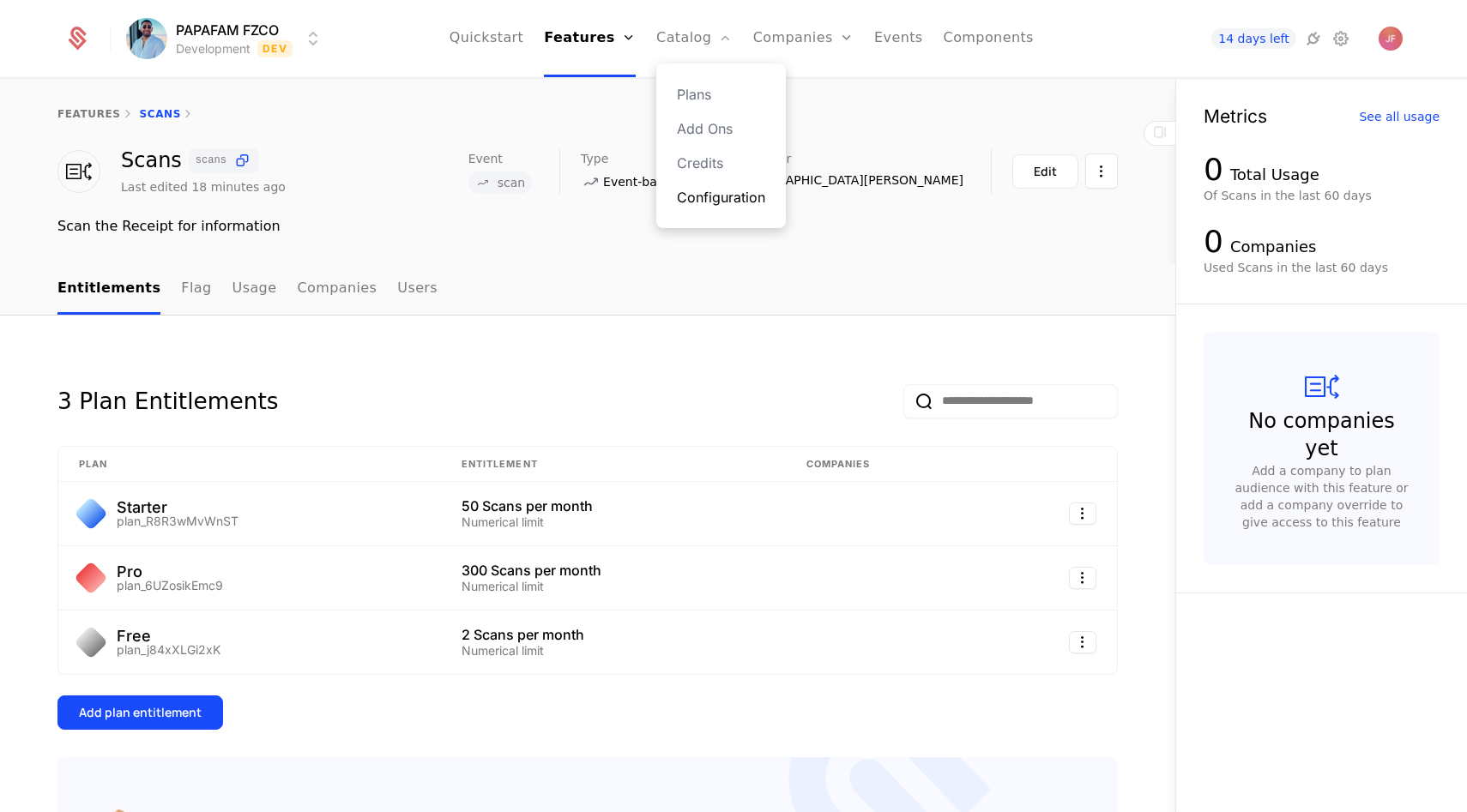
click at [705, 196] on link "Configuration" at bounding box center [720, 196] width 88 height 20
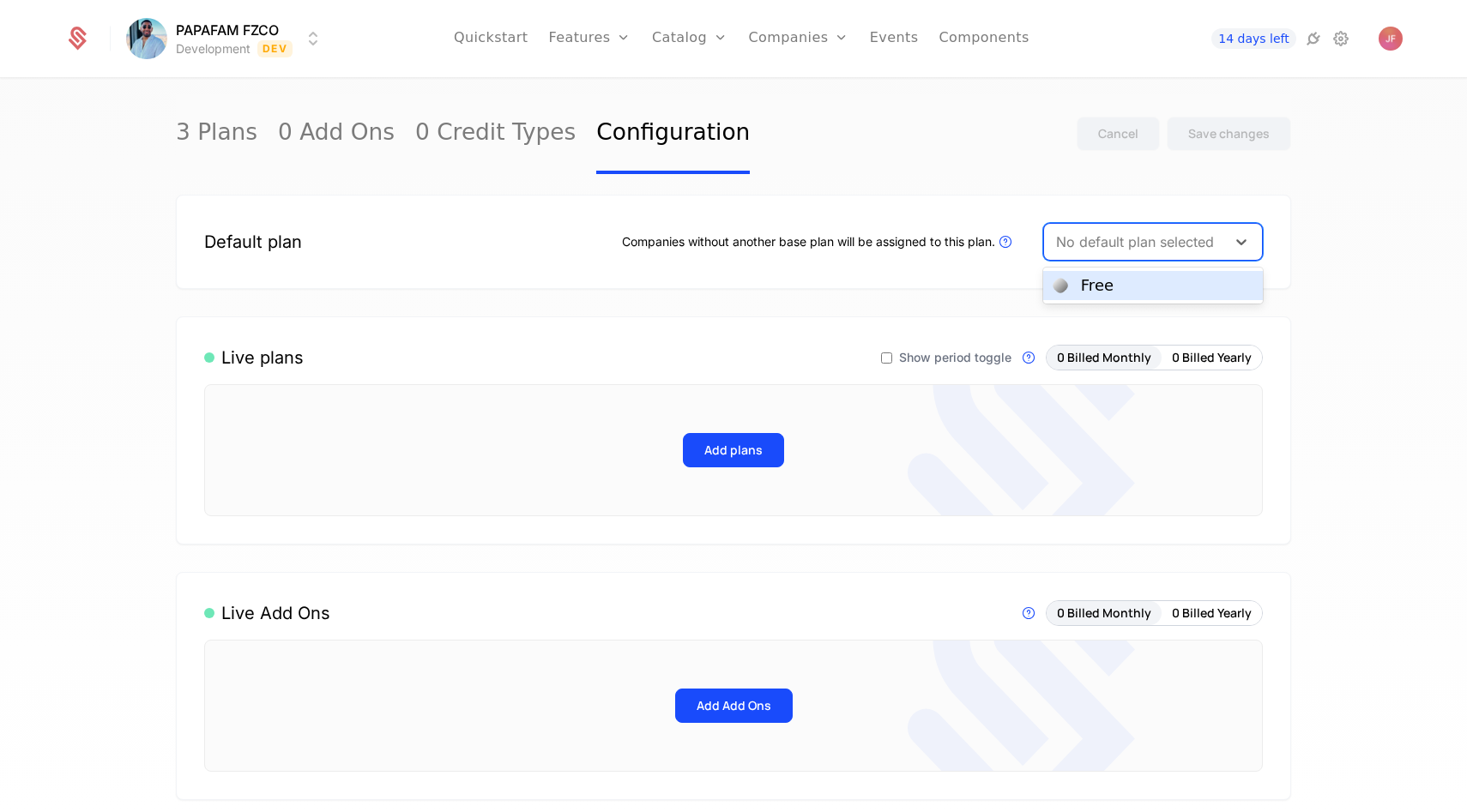
click at [1177, 224] on div "No default plan selected" at bounding box center [1153, 242] width 220 height 38
click at [1124, 280] on div "Free" at bounding box center [1154, 285] width 199 height 15
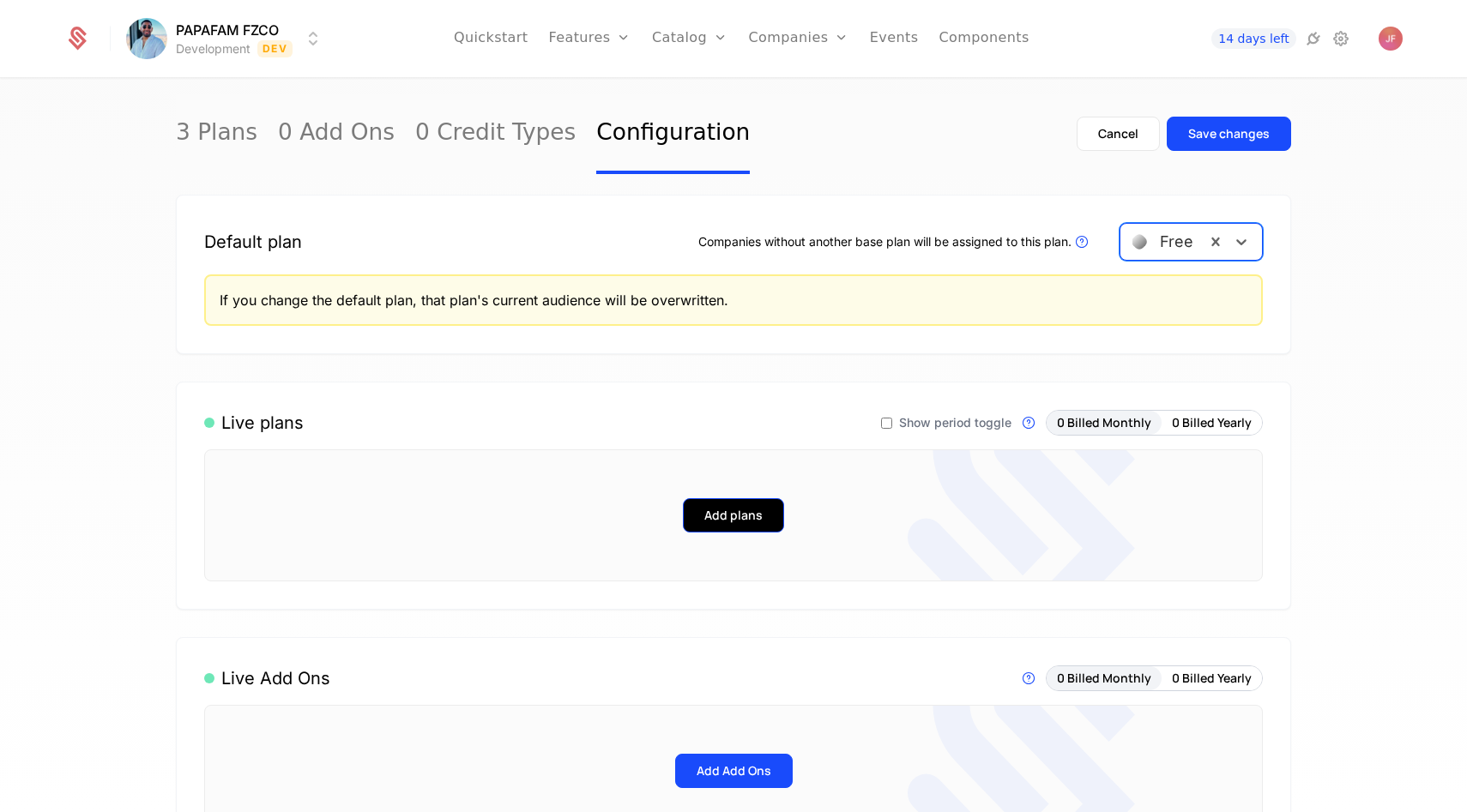
click at [765, 524] on button "Add plans" at bounding box center [733, 515] width 102 height 34
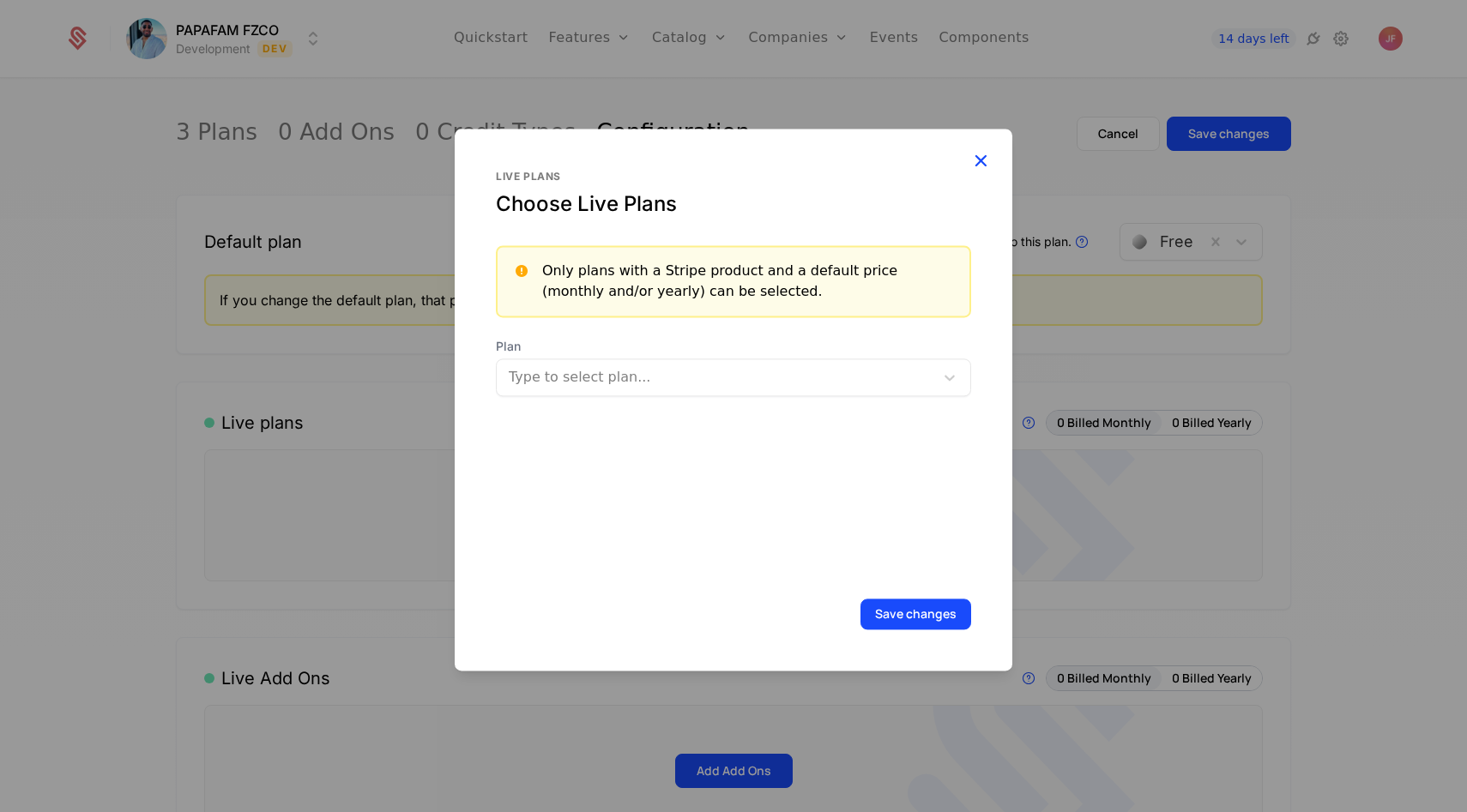
click at [975, 157] on icon "button" at bounding box center [981, 160] width 22 height 22
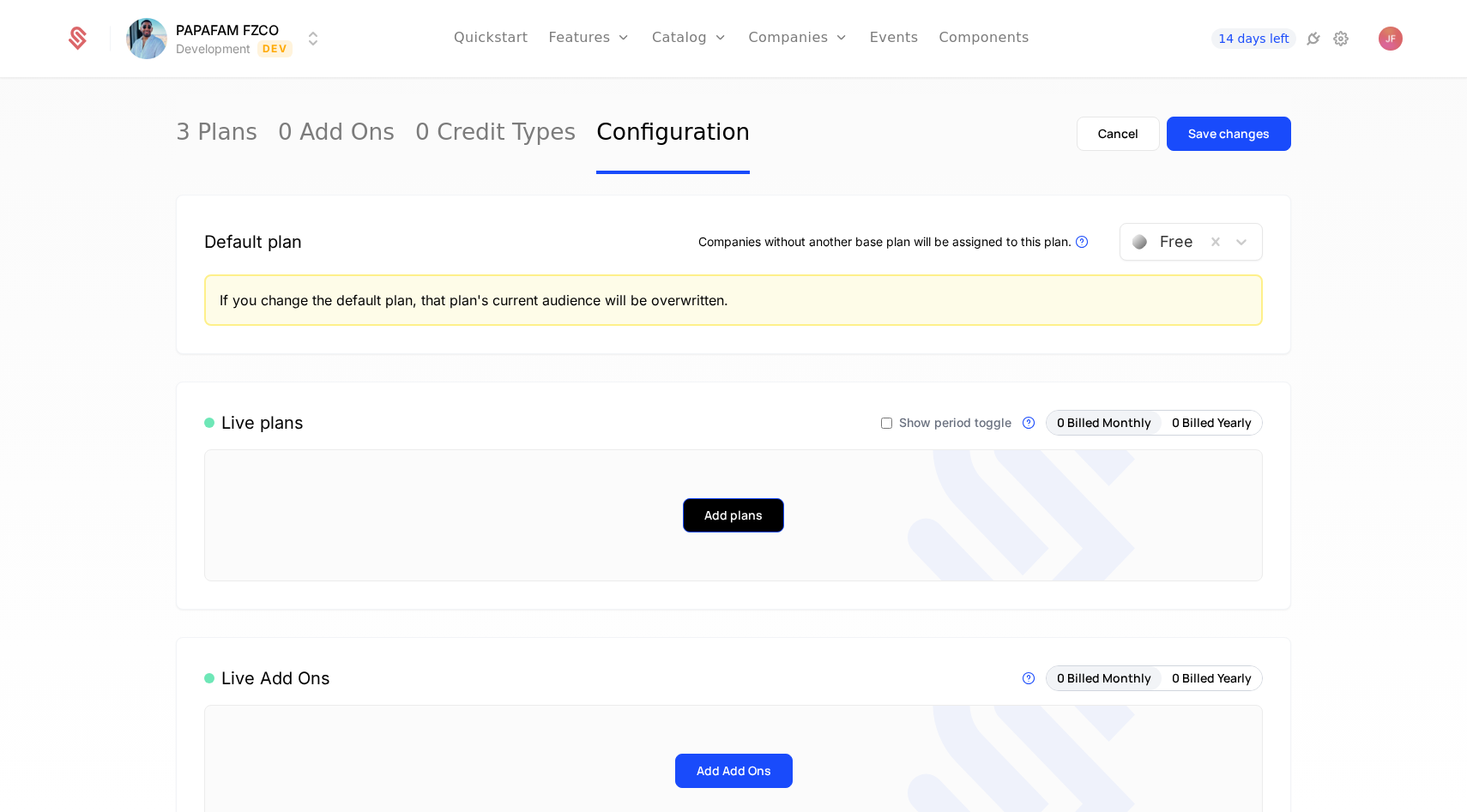
click at [726, 525] on button "Add plans" at bounding box center [733, 515] width 102 height 34
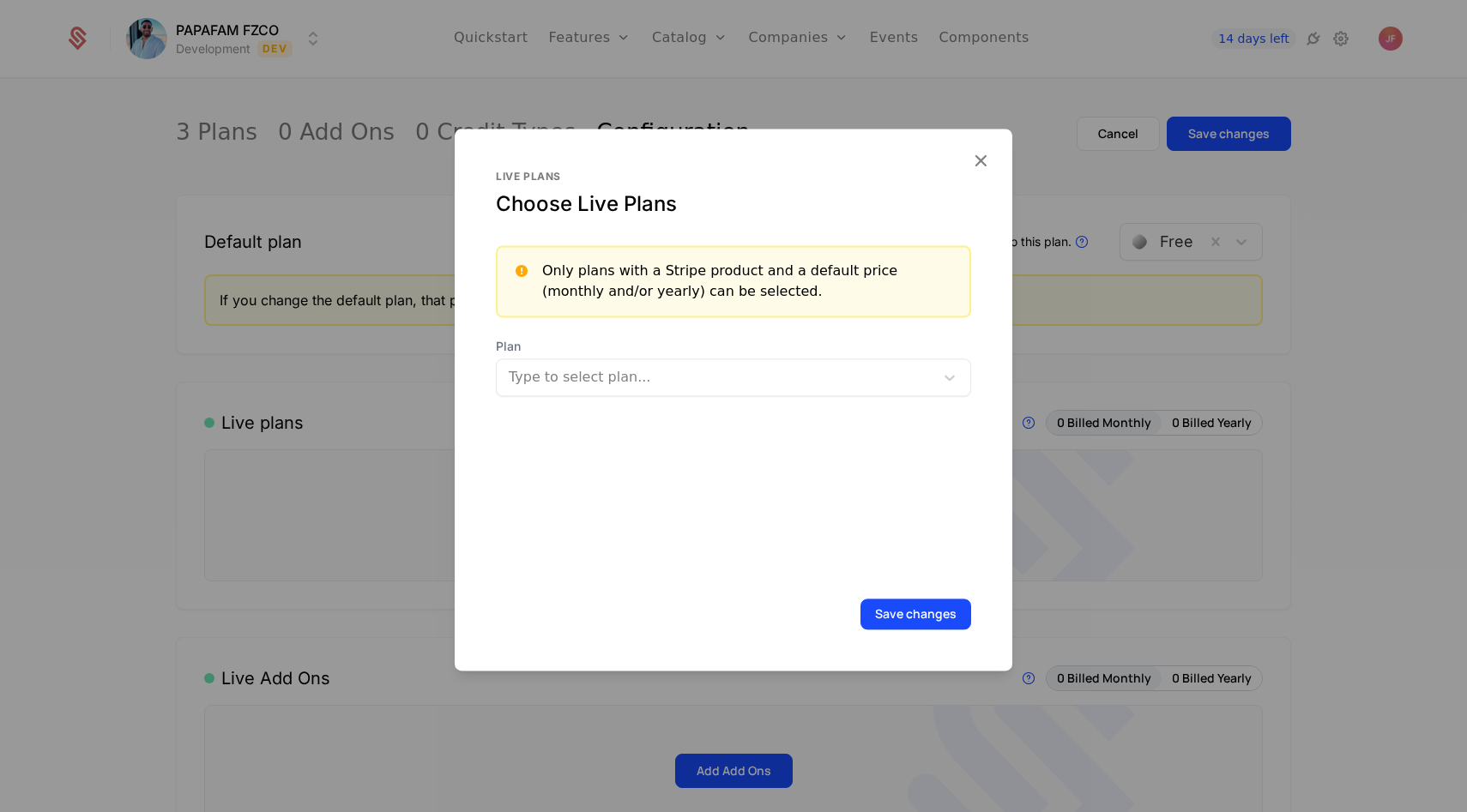
click at [696, 355] on div "Plan Type to select plan..." at bounding box center [734, 367] width 476 height 58
click at [682, 376] on div at bounding box center [718, 377] width 414 height 24
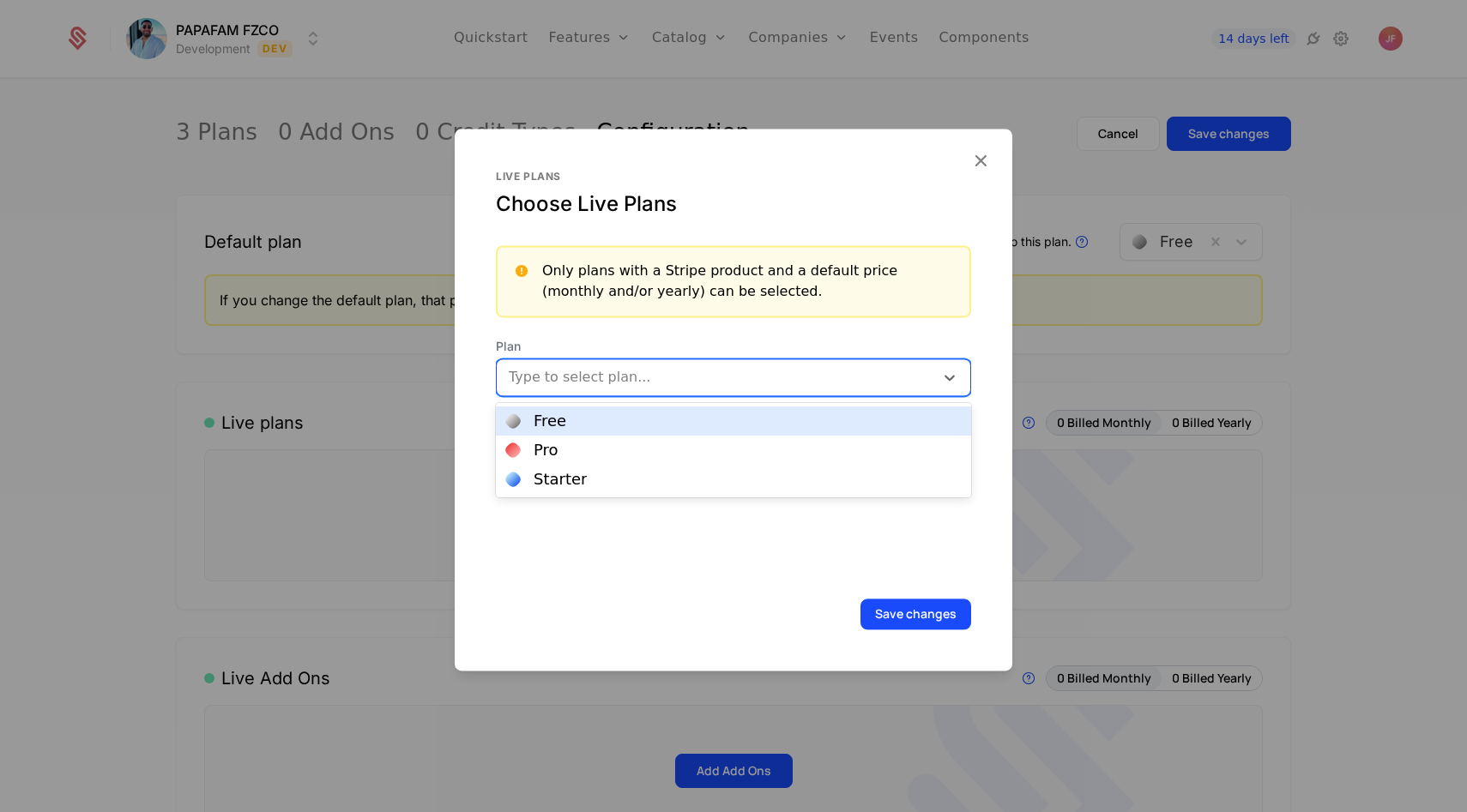
click at [622, 426] on div "Free" at bounding box center [734, 421] width 455 height 15
click at [827, 368] on div at bounding box center [753, 375] width 301 height 24
click at [764, 422] on div "Pro" at bounding box center [734, 421] width 455 height 15
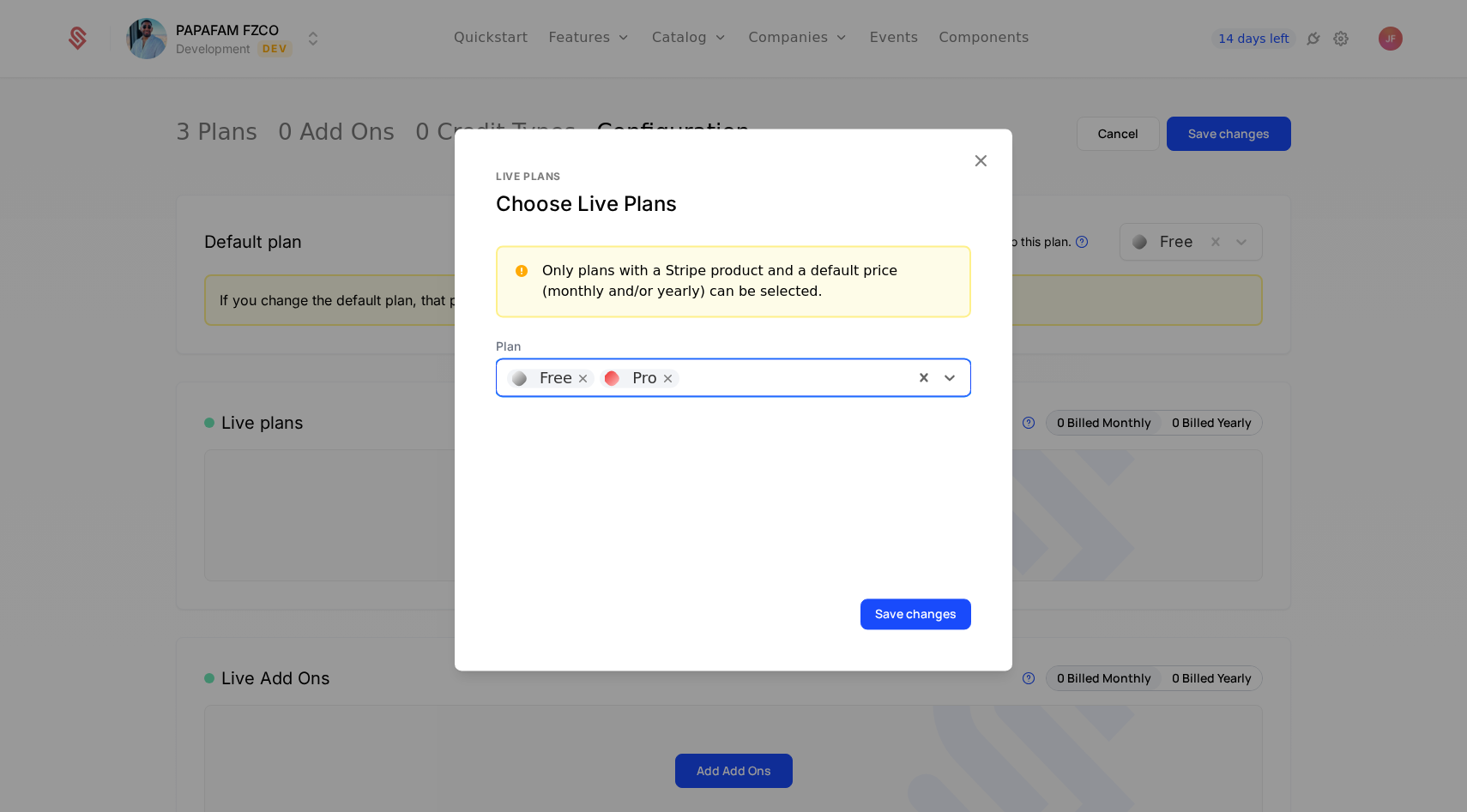
click at [804, 392] on div "Free Pro" at bounding box center [705, 377] width 417 height 34
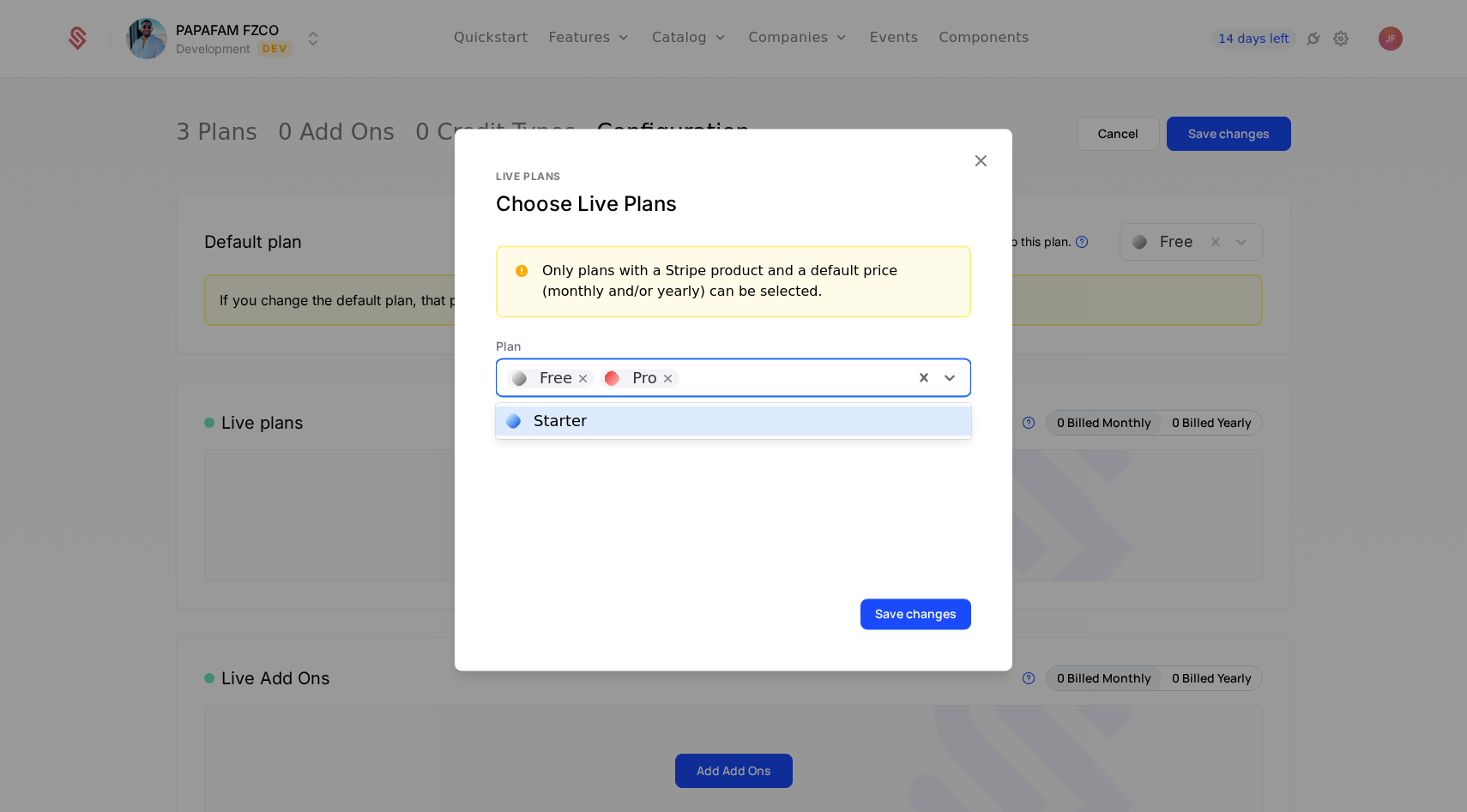
click at [794, 426] on div "Starter" at bounding box center [734, 421] width 455 height 15
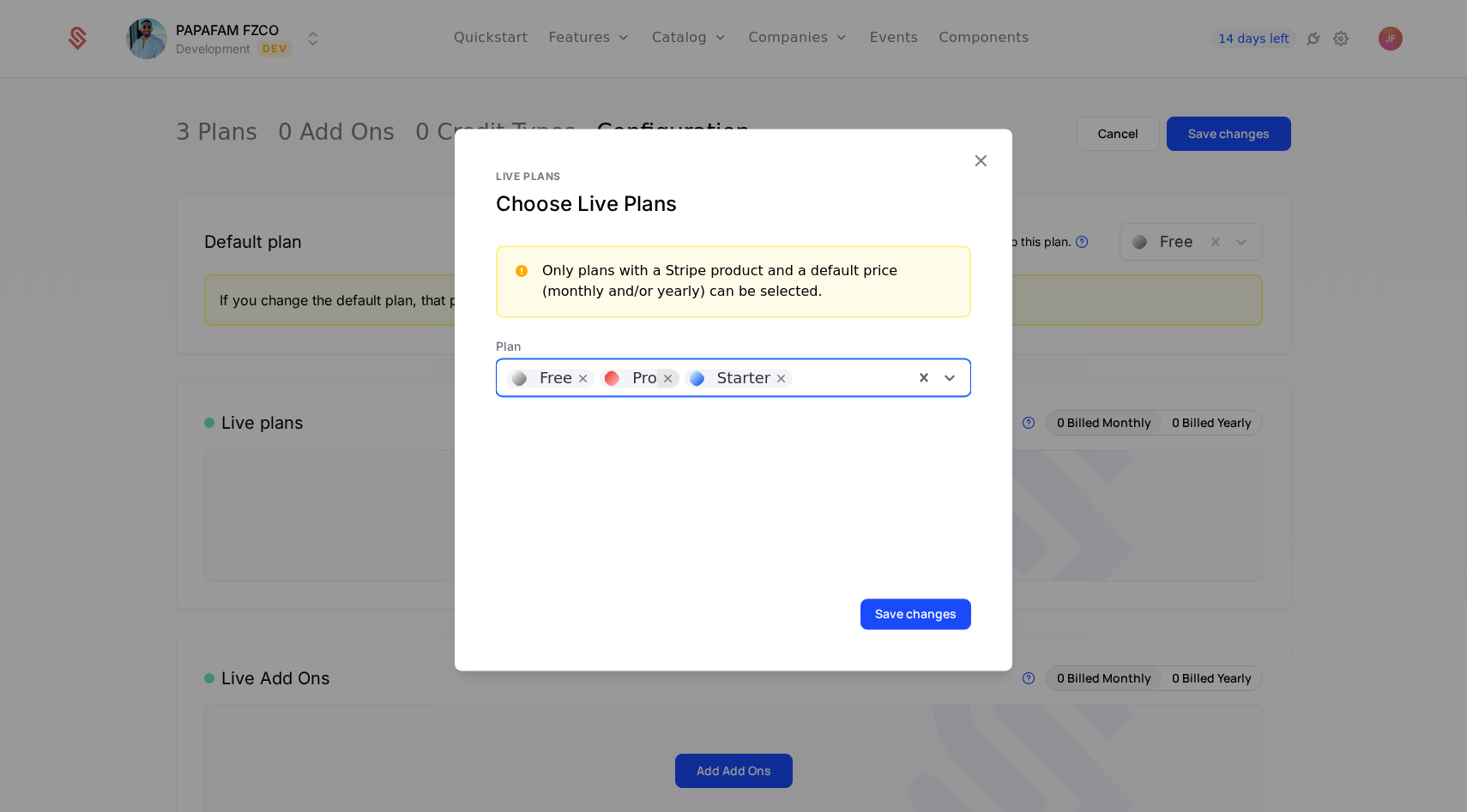
click at [660, 381] on icon "Remove [object Object]" at bounding box center [668, 378] width 15 height 15
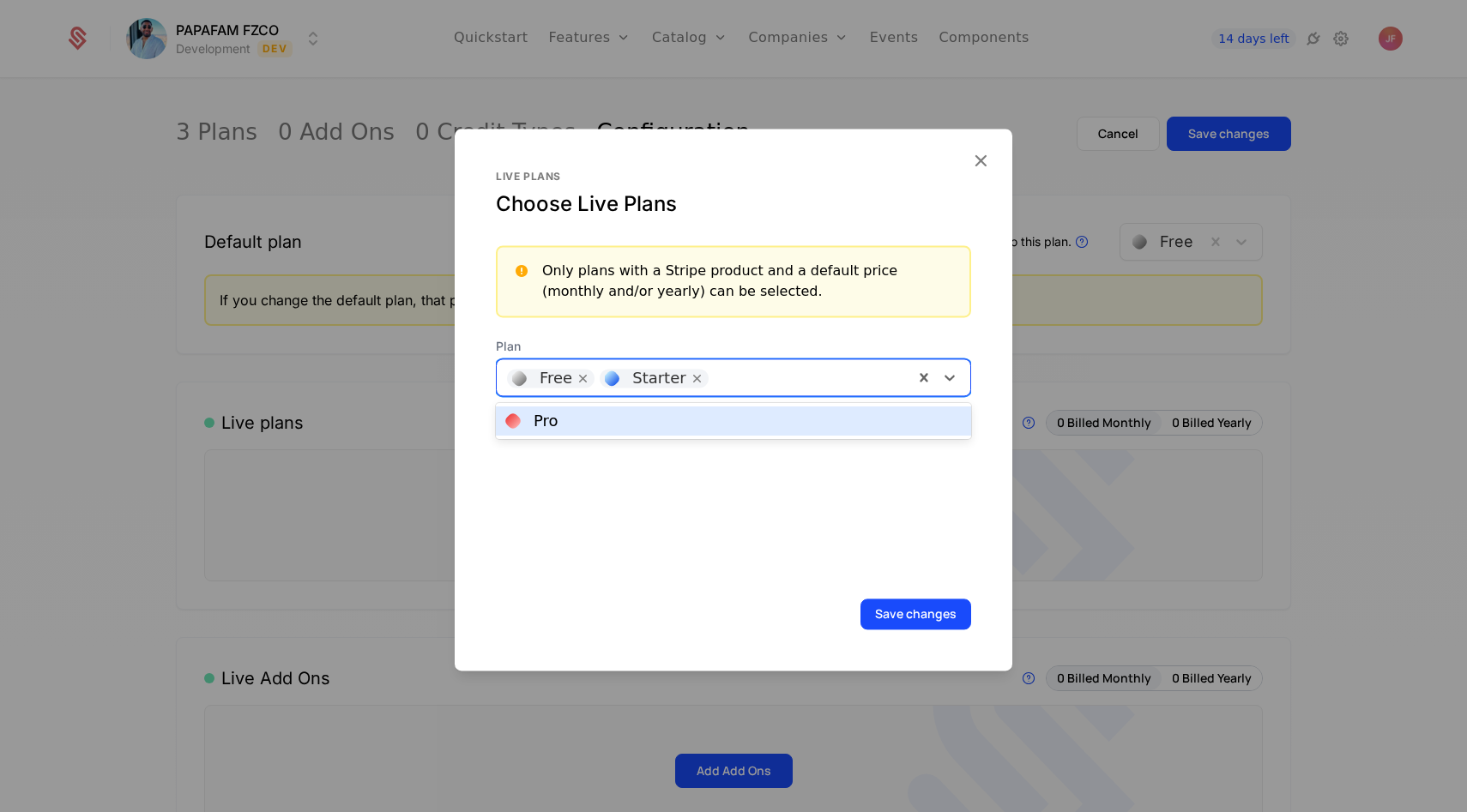
click at [720, 384] on div at bounding box center [810, 375] width 187 height 24
click at [700, 413] on div "Pro" at bounding box center [734, 421] width 476 height 29
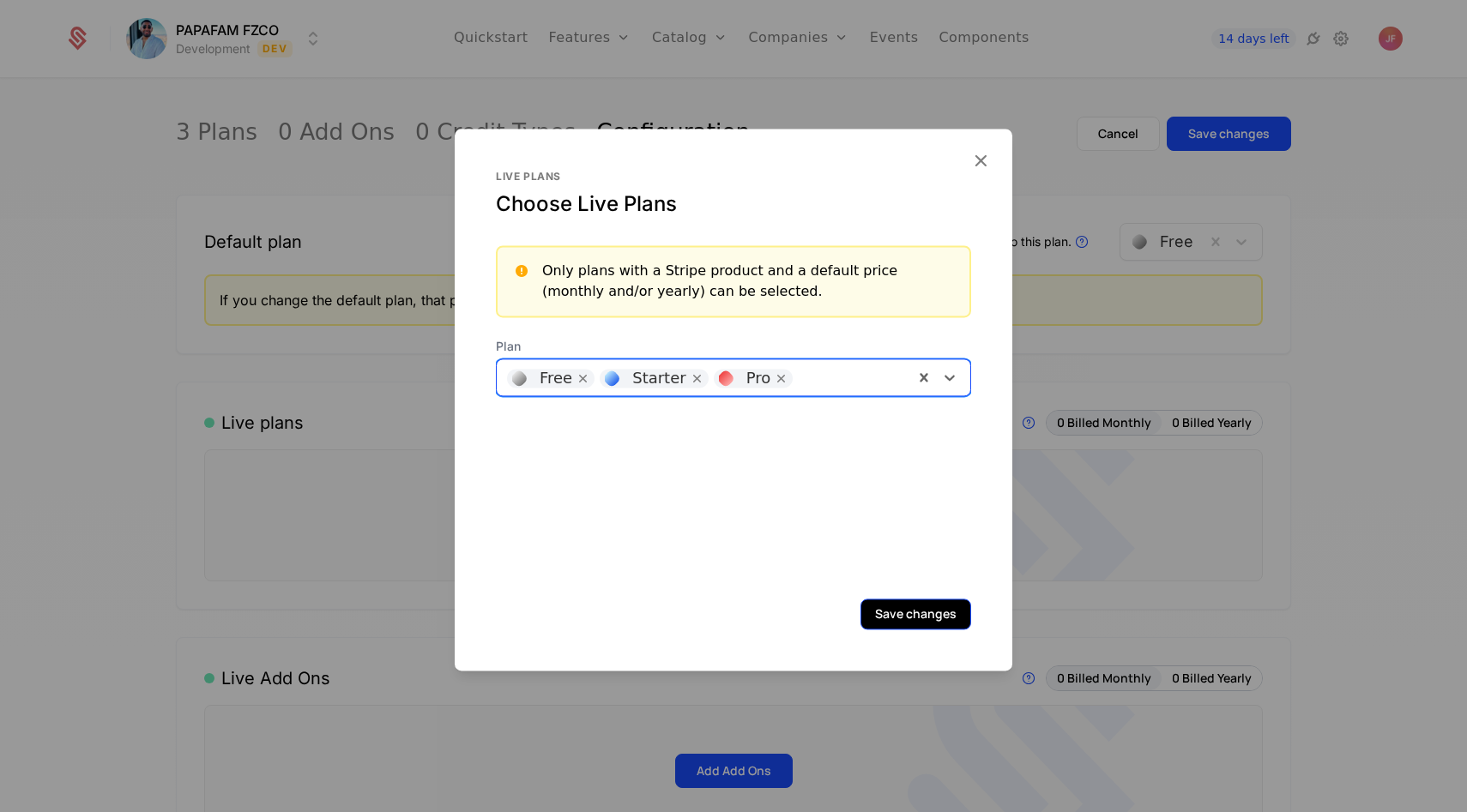
click at [916, 626] on button "Save changes" at bounding box center [916, 614] width 110 height 31
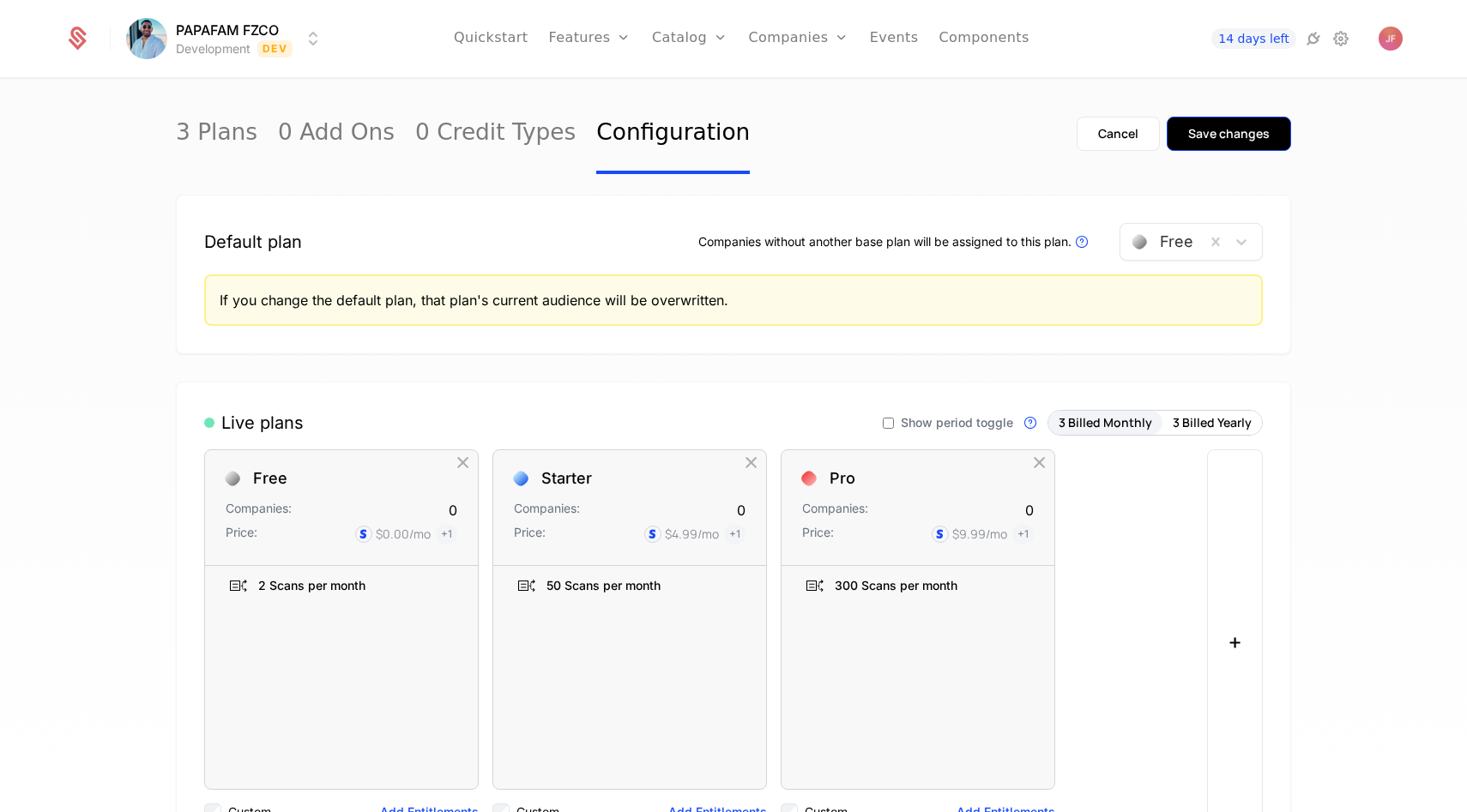
click at [1232, 147] on button "Save changes" at bounding box center [1229, 133] width 125 height 34
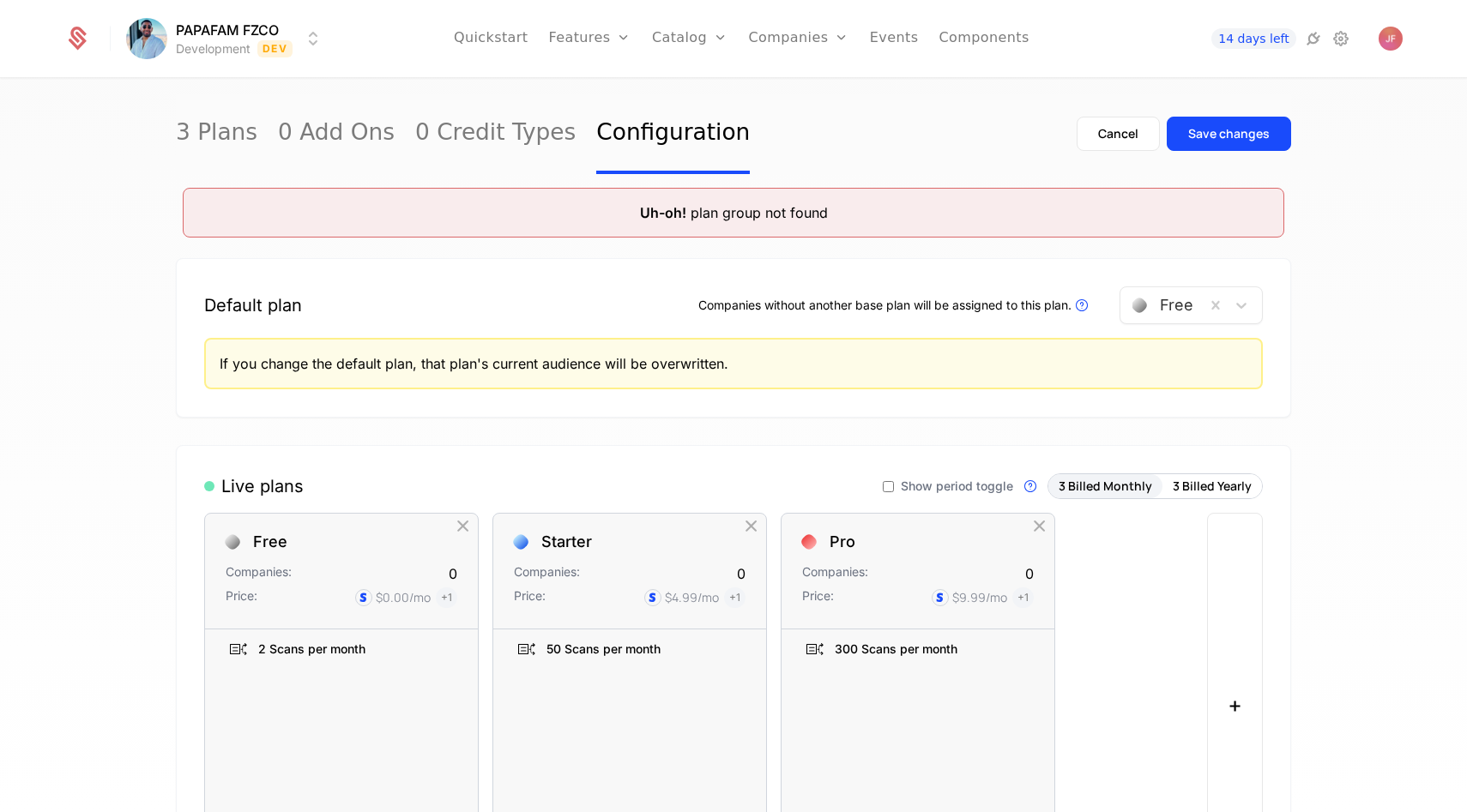
click at [1199, 156] on div "Cancel Save changes" at bounding box center [1185, 133] width 215 height 80
click at [1213, 133] on div "Save changes" at bounding box center [1229, 134] width 81 height 17
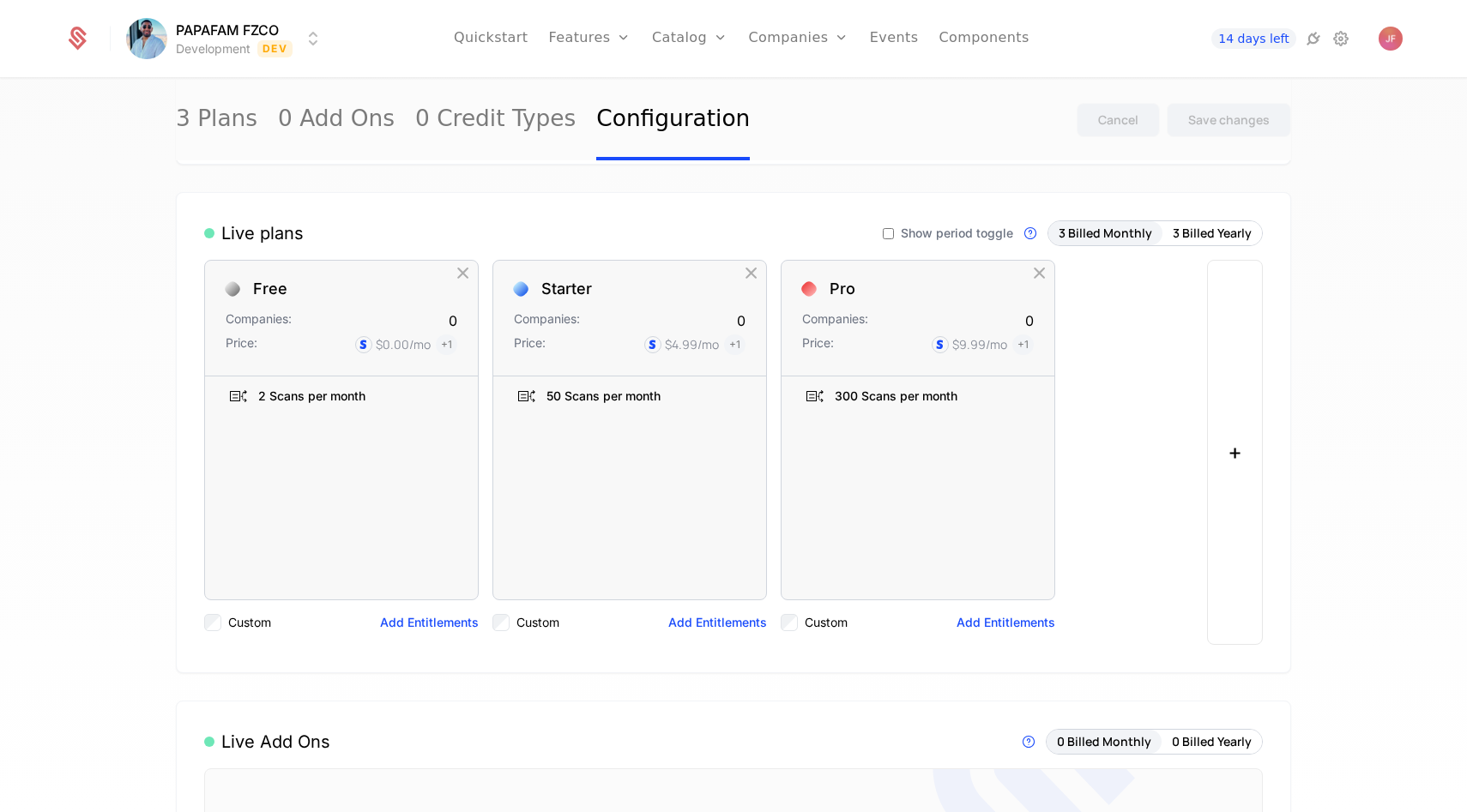
scroll to position [125, 0]
click at [596, 93] on link "Features" at bounding box center [608, 94] width 79 height 20
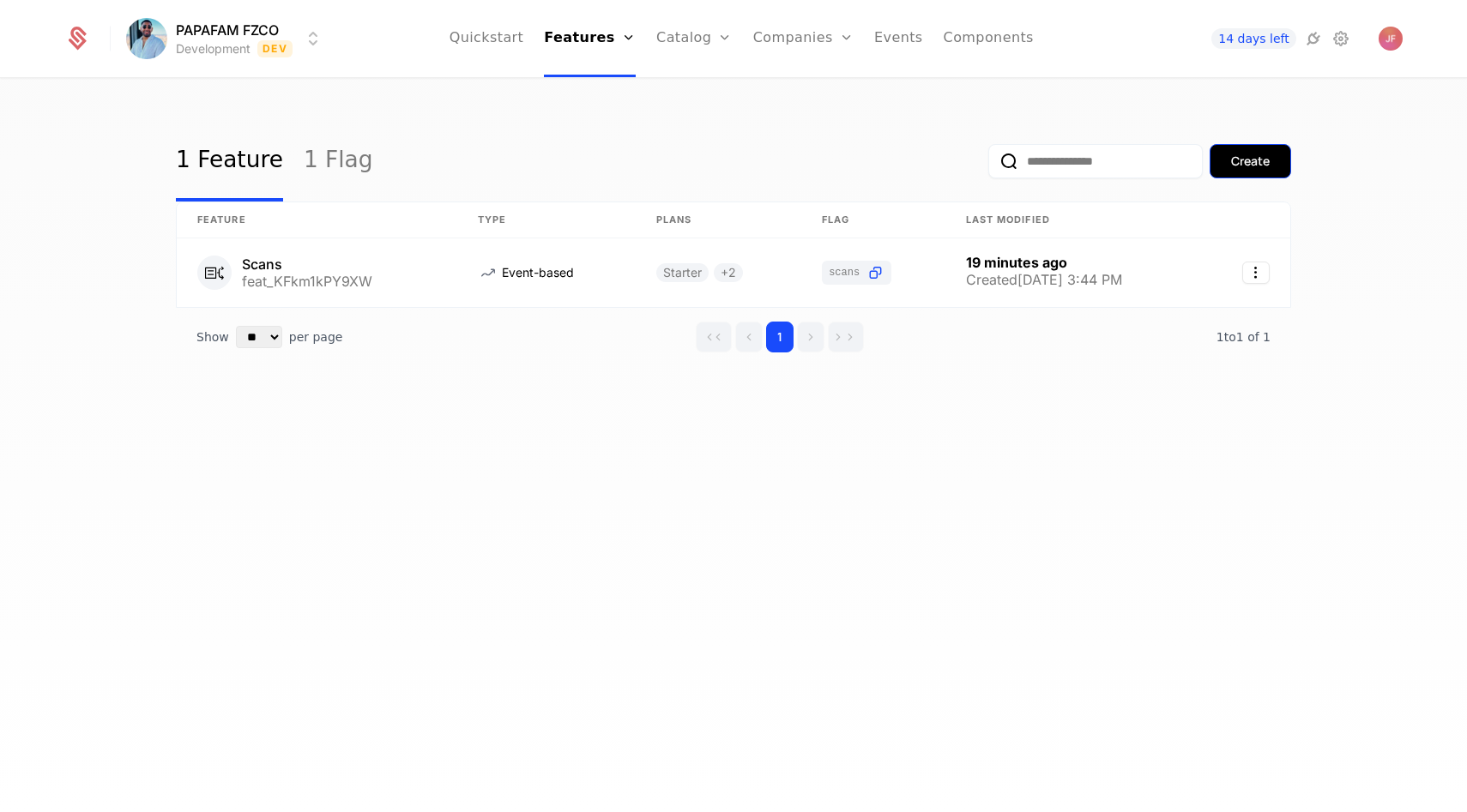
click at [1253, 160] on div "Create" at bounding box center [1250, 161] width 39 height 17
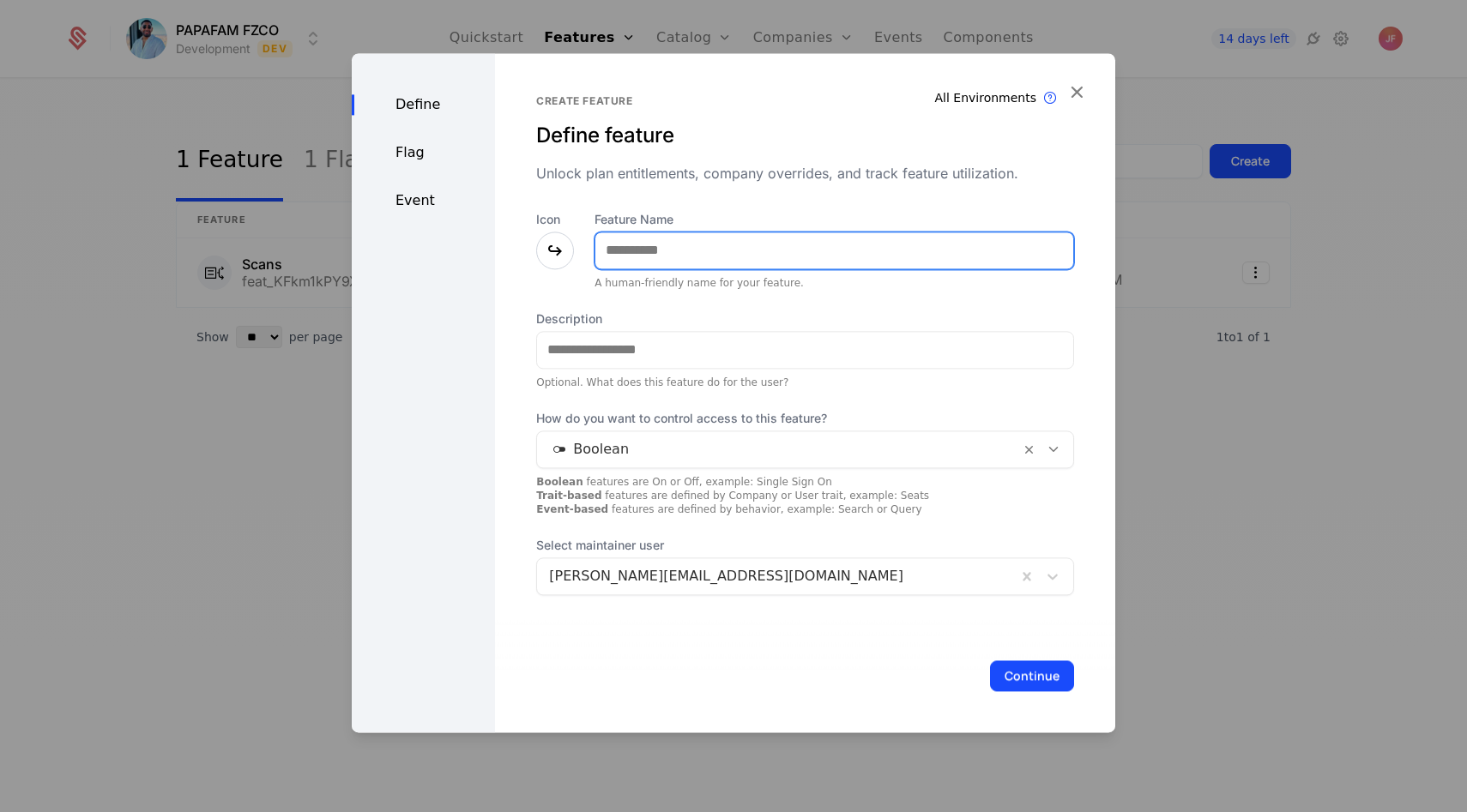
click at [695, 257] on input "Feature Name" at bounding box center [835, 249] width 478 height 36
type input "**********"
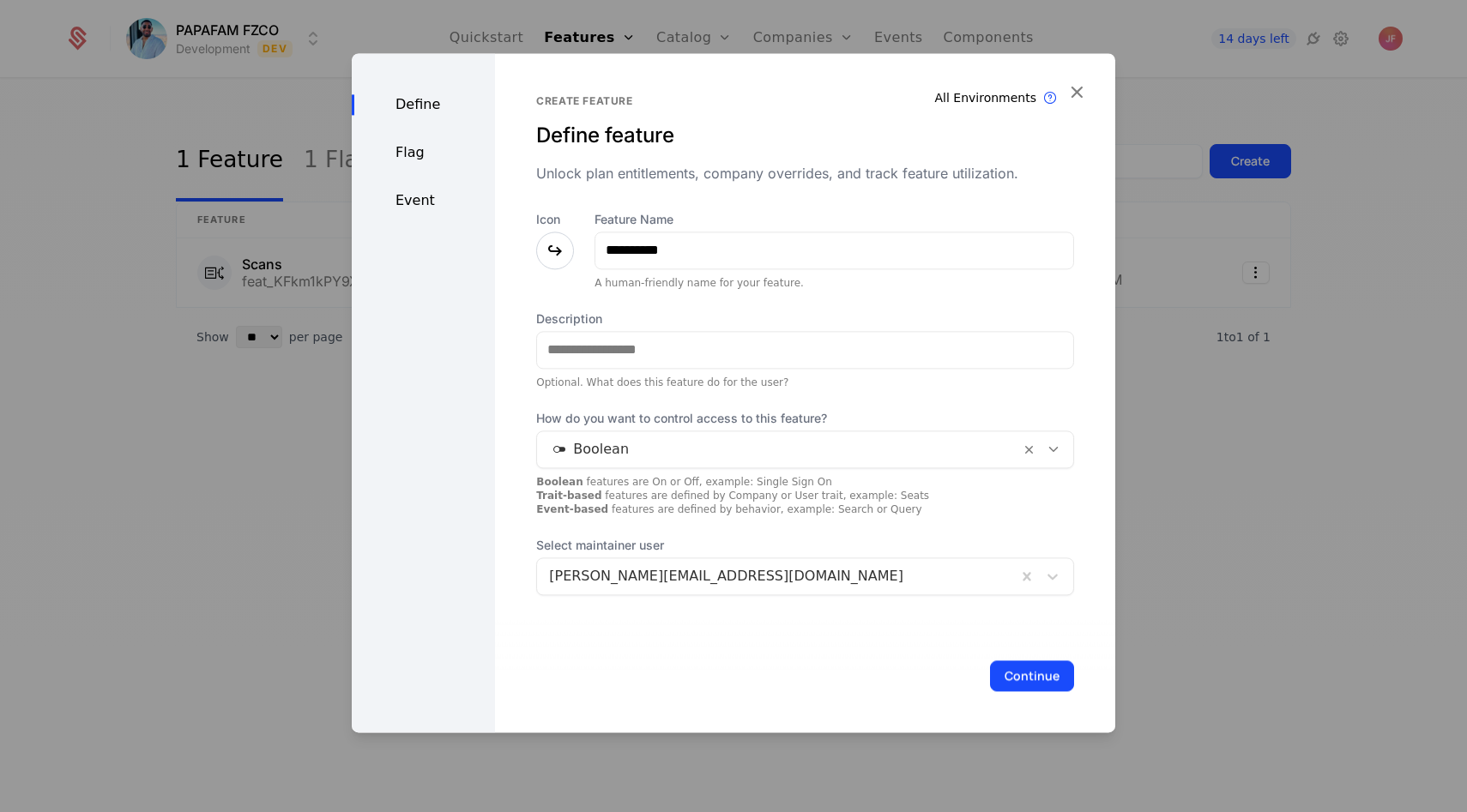
click at [554, 249] on icon at bounding box center [554, 249] width 20 height 20
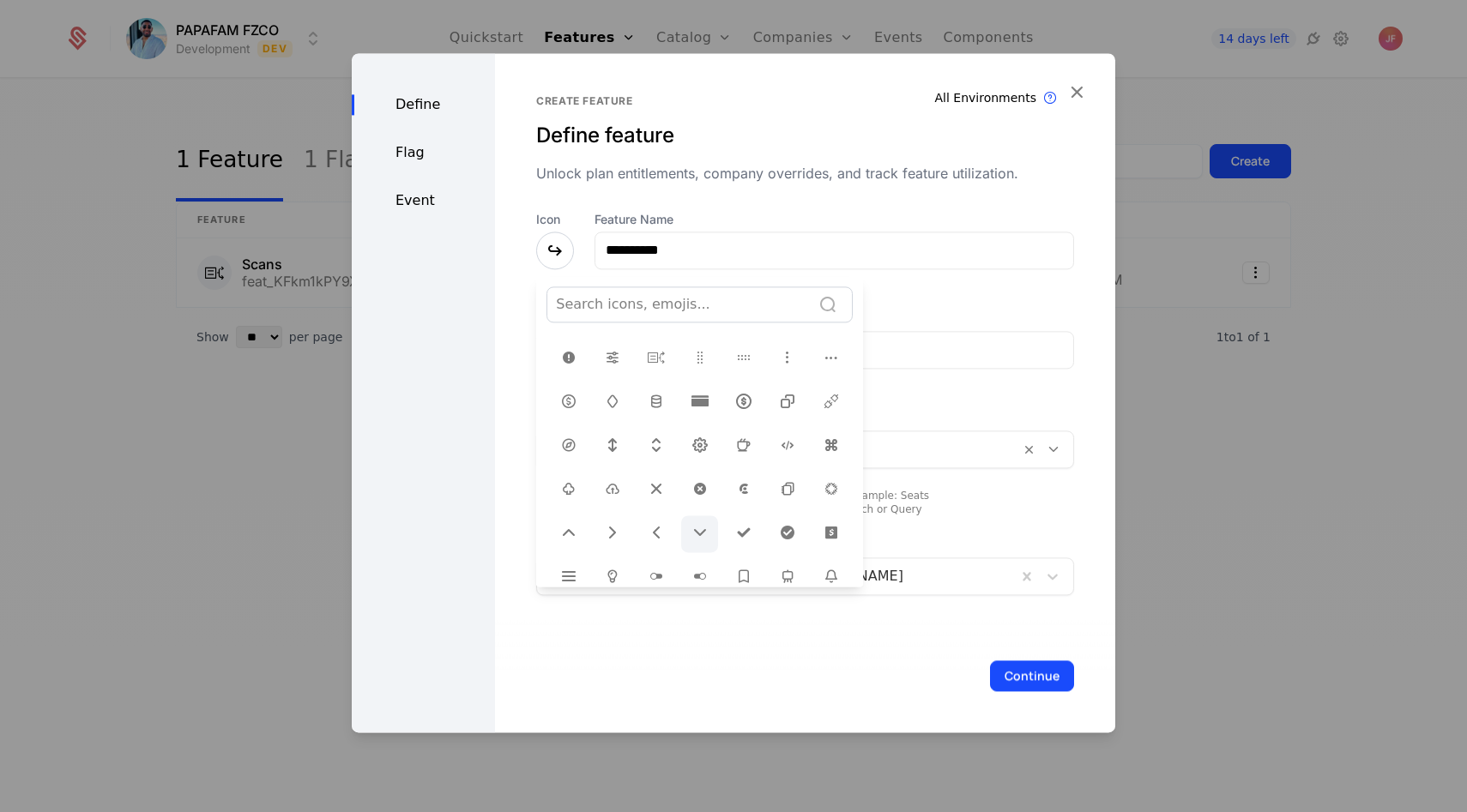
scroll to position [457, 0]
click at [613, 564] on icon at bounding box center [612, 573] width 20 height 20
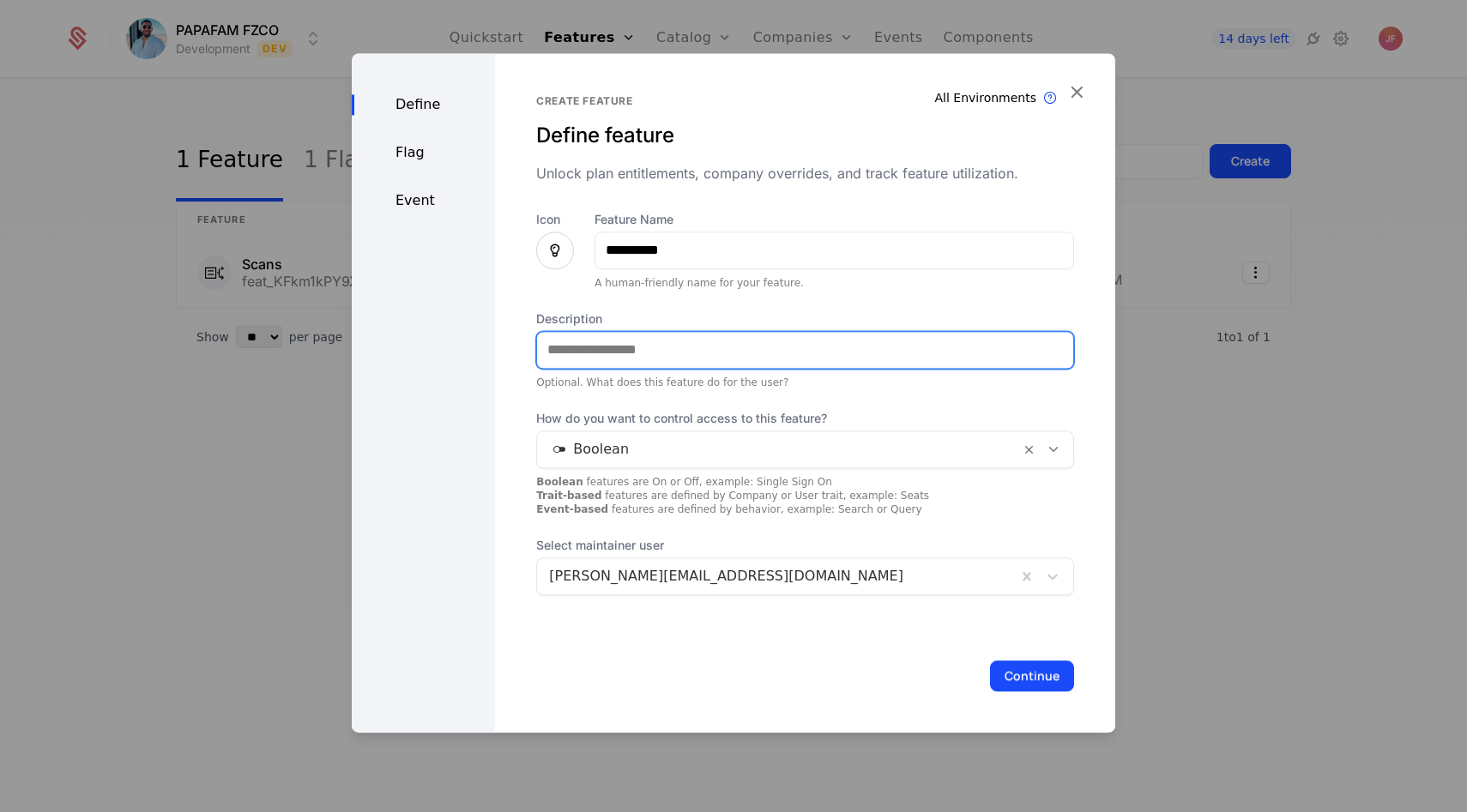
click at [607, 355] on input "Description" at bounding box center [805, 349] width 537 height 36
type input "**********"
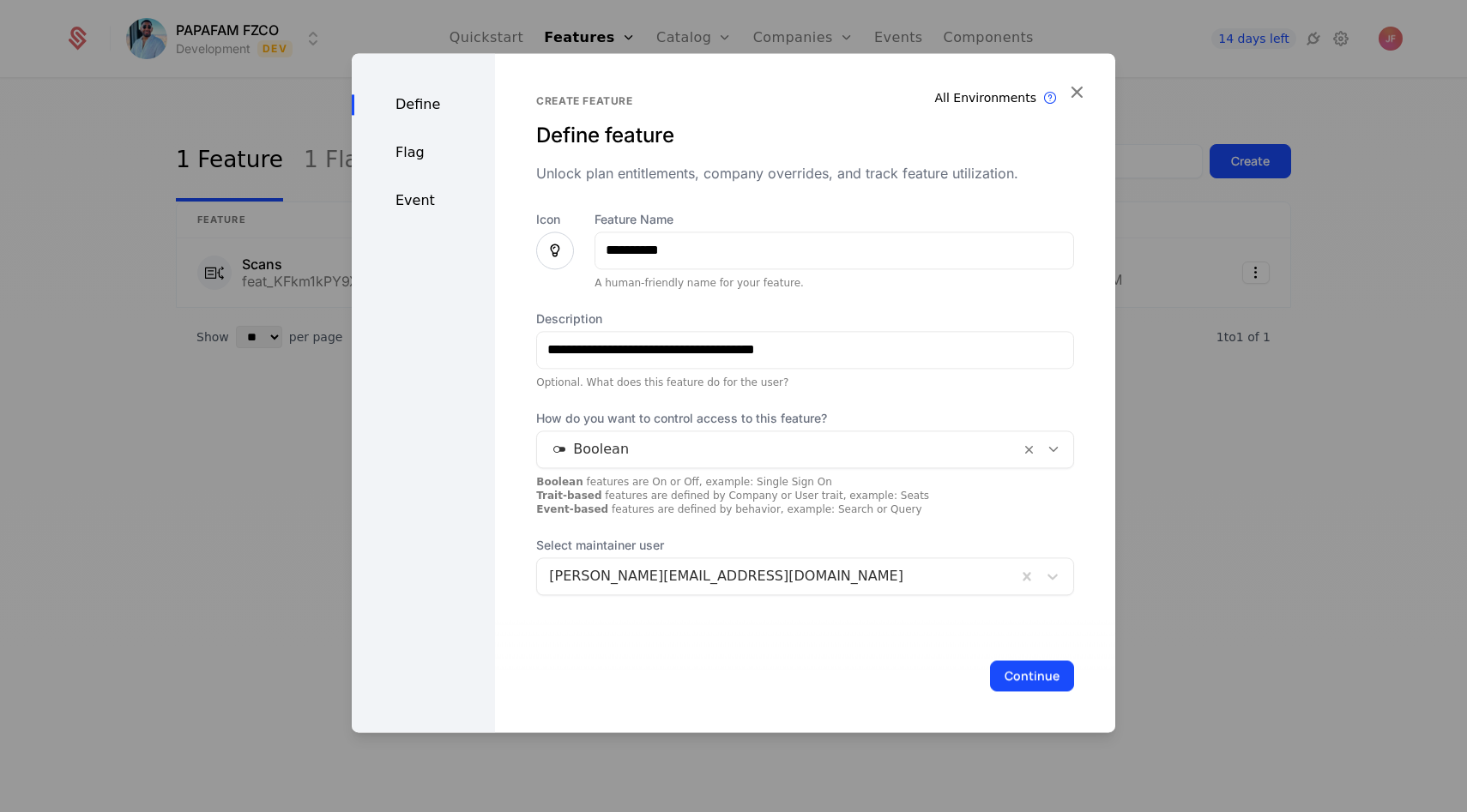
click at [598, 418] on span "How do you want to control access to this feature?" at bounding box center [806, 419] width 538 height 17
click at [673, 450] on div at bounding box center [778, 450] width 459 height 24
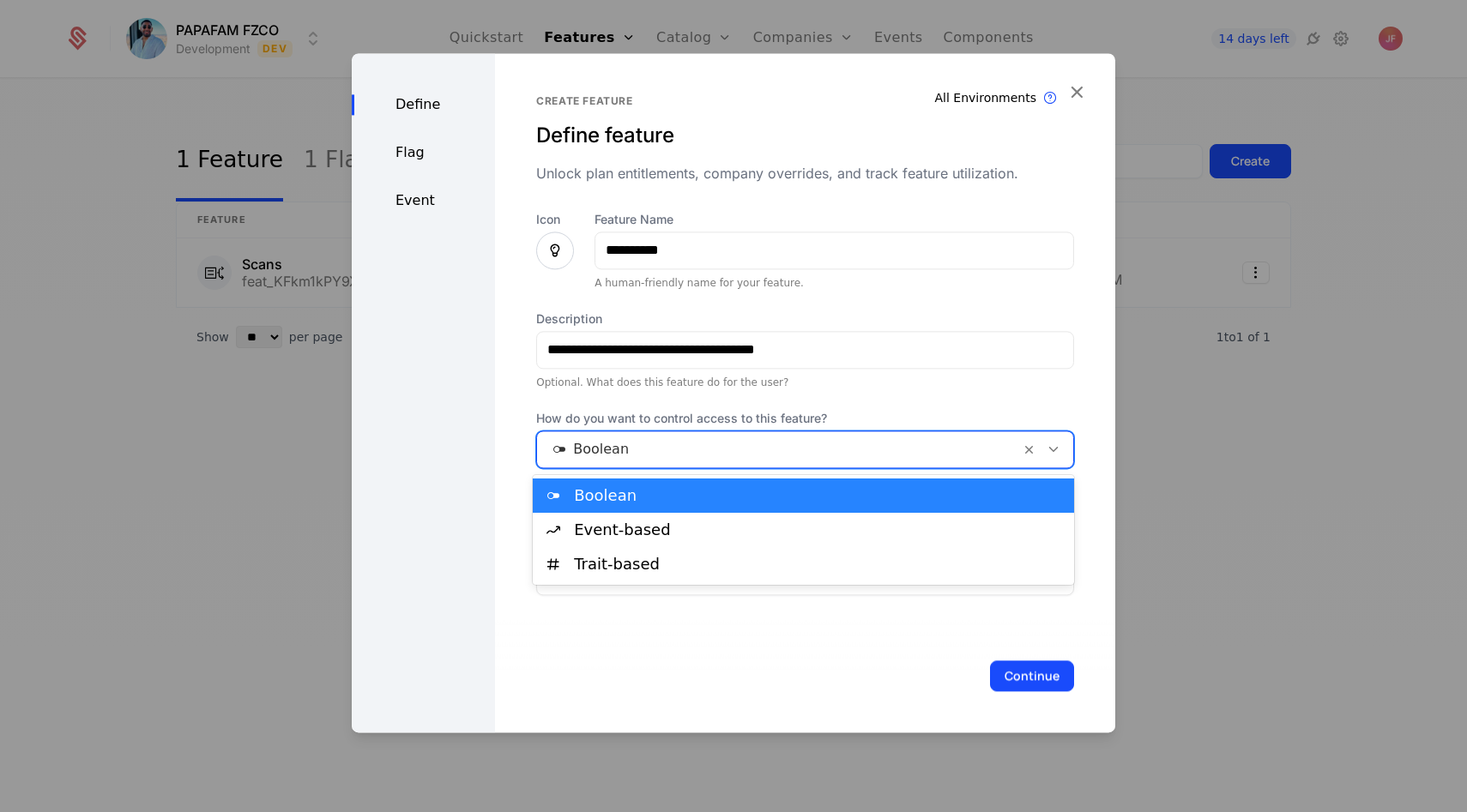
click at [651, 507] on div "Boolean" at bounding box center [804, 495] width 542 height 34
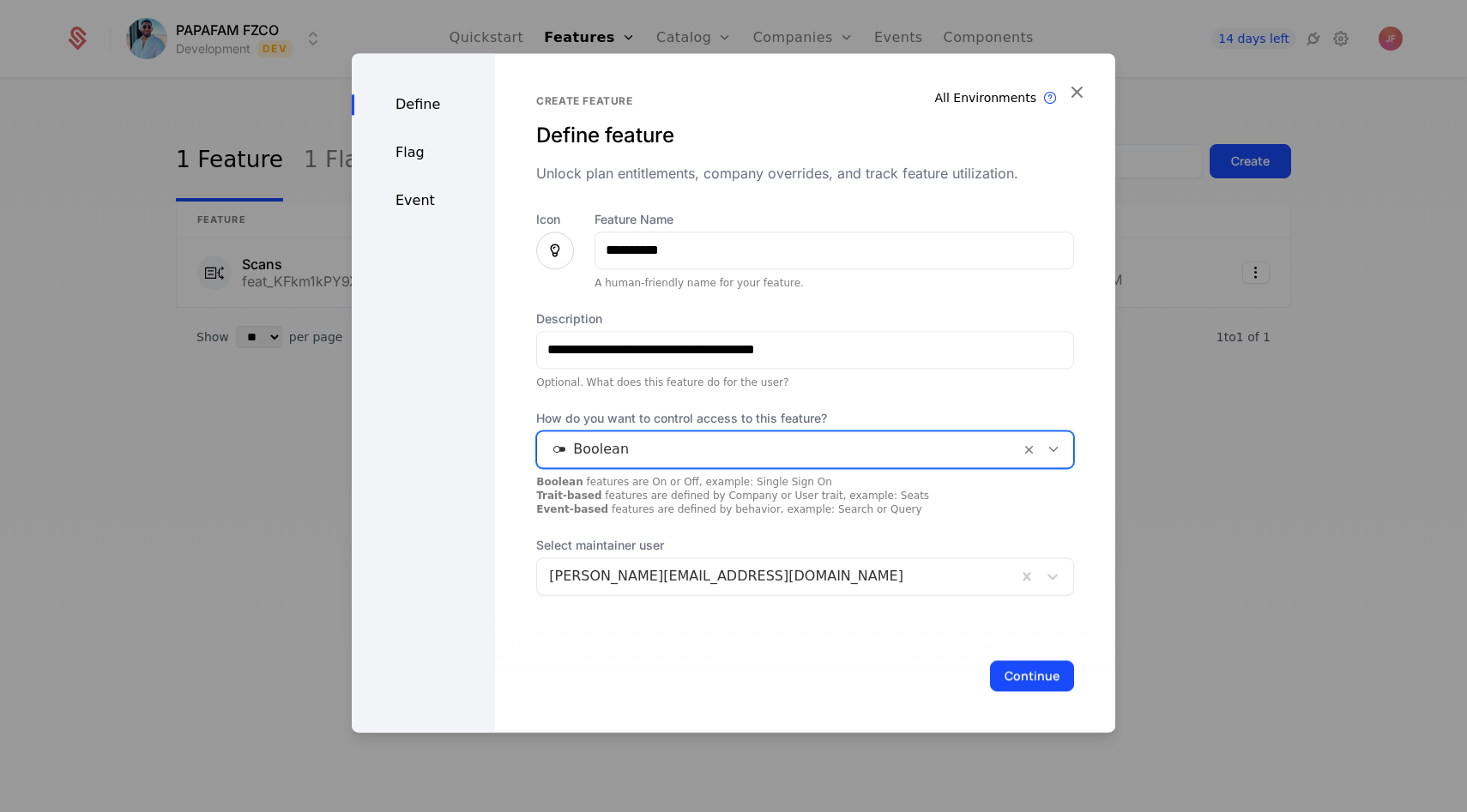
click at [595, 589] on div "jesus.flo369@gmail.com" at bounding box center [777, 576] width 480 height 31
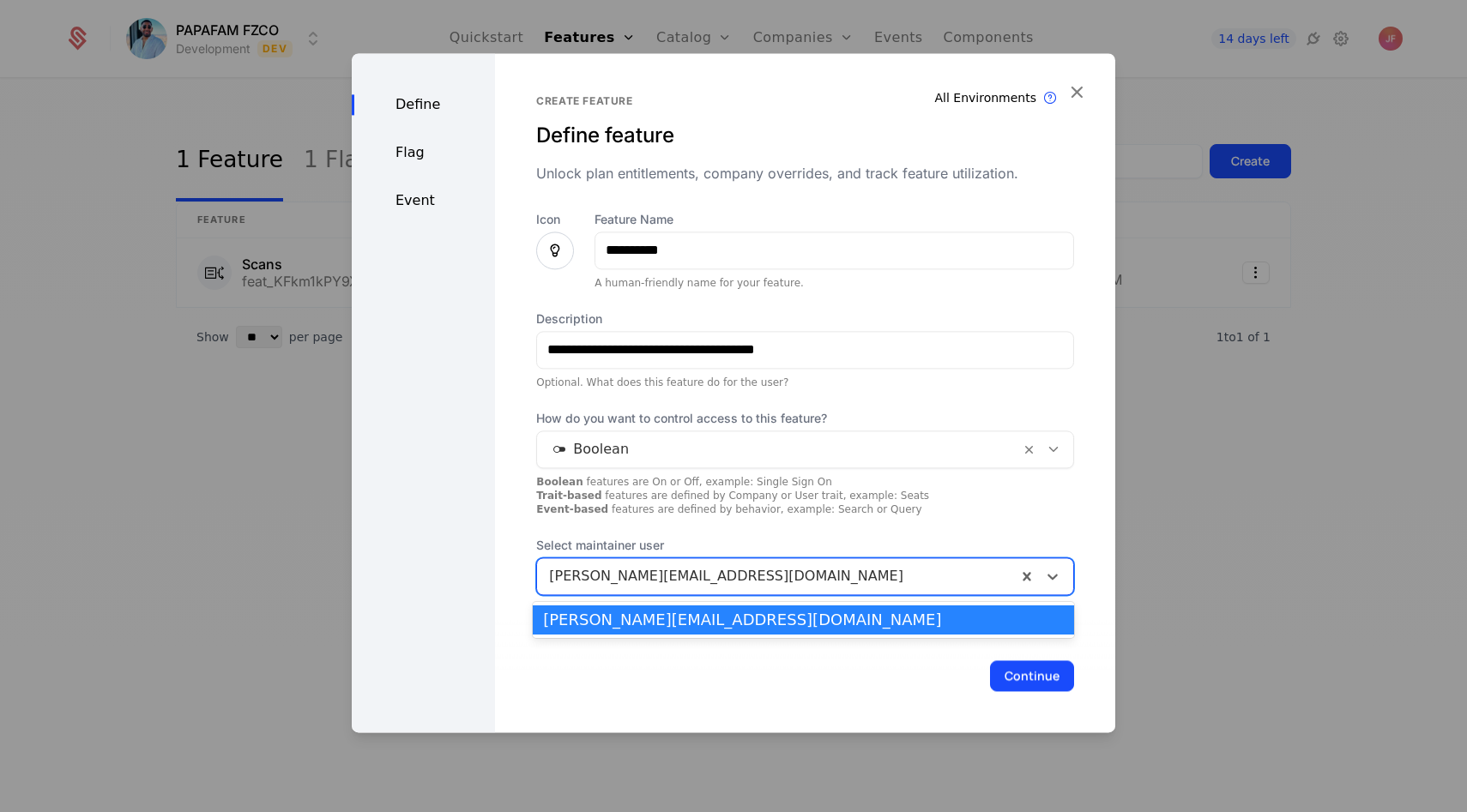
click at [627, 536] on div "**********" at bounding box center [806, 403] width 538 height 385
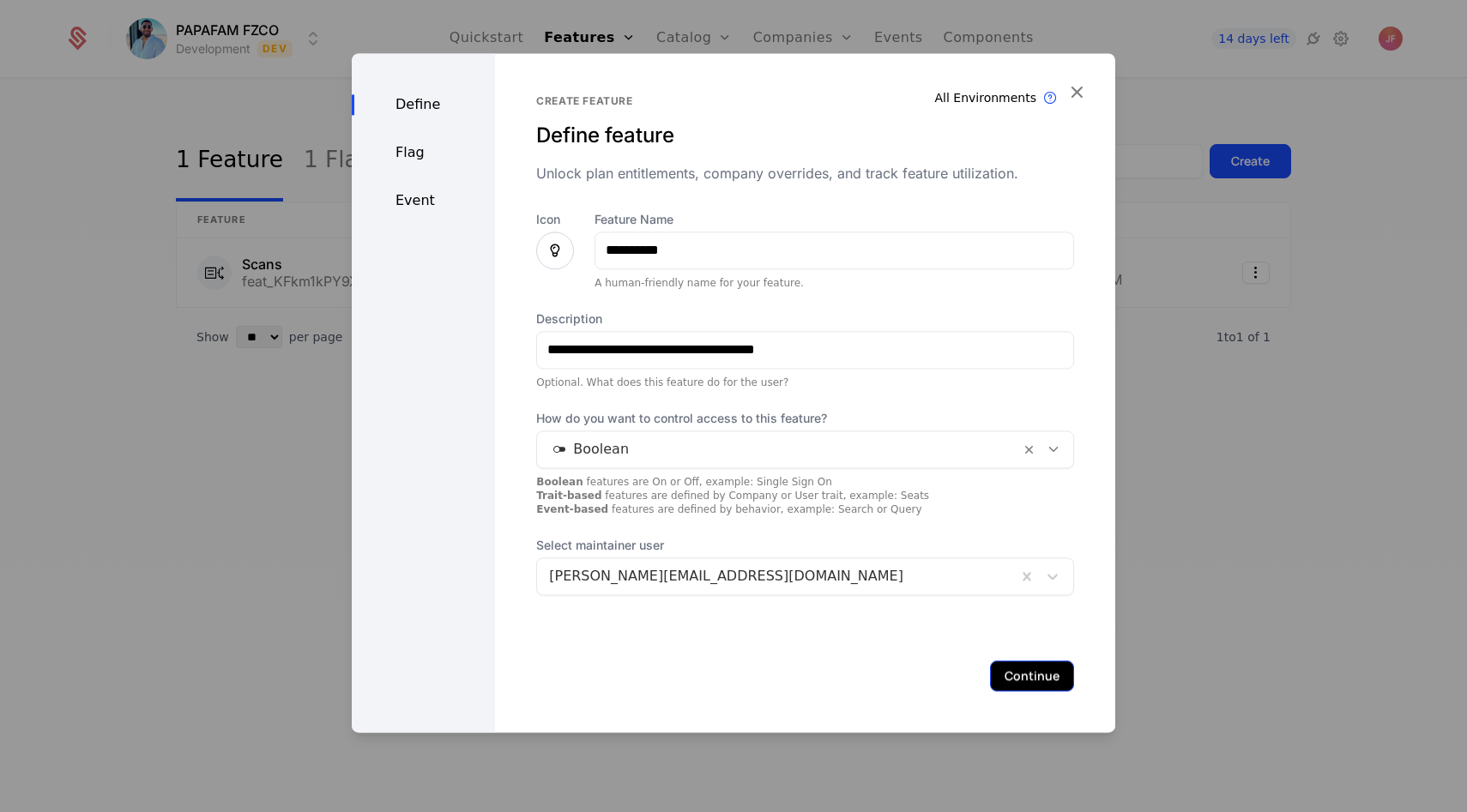
click at [1032, 660] on button "Continue" at bounding box center [1032, 676] width 84 height 31
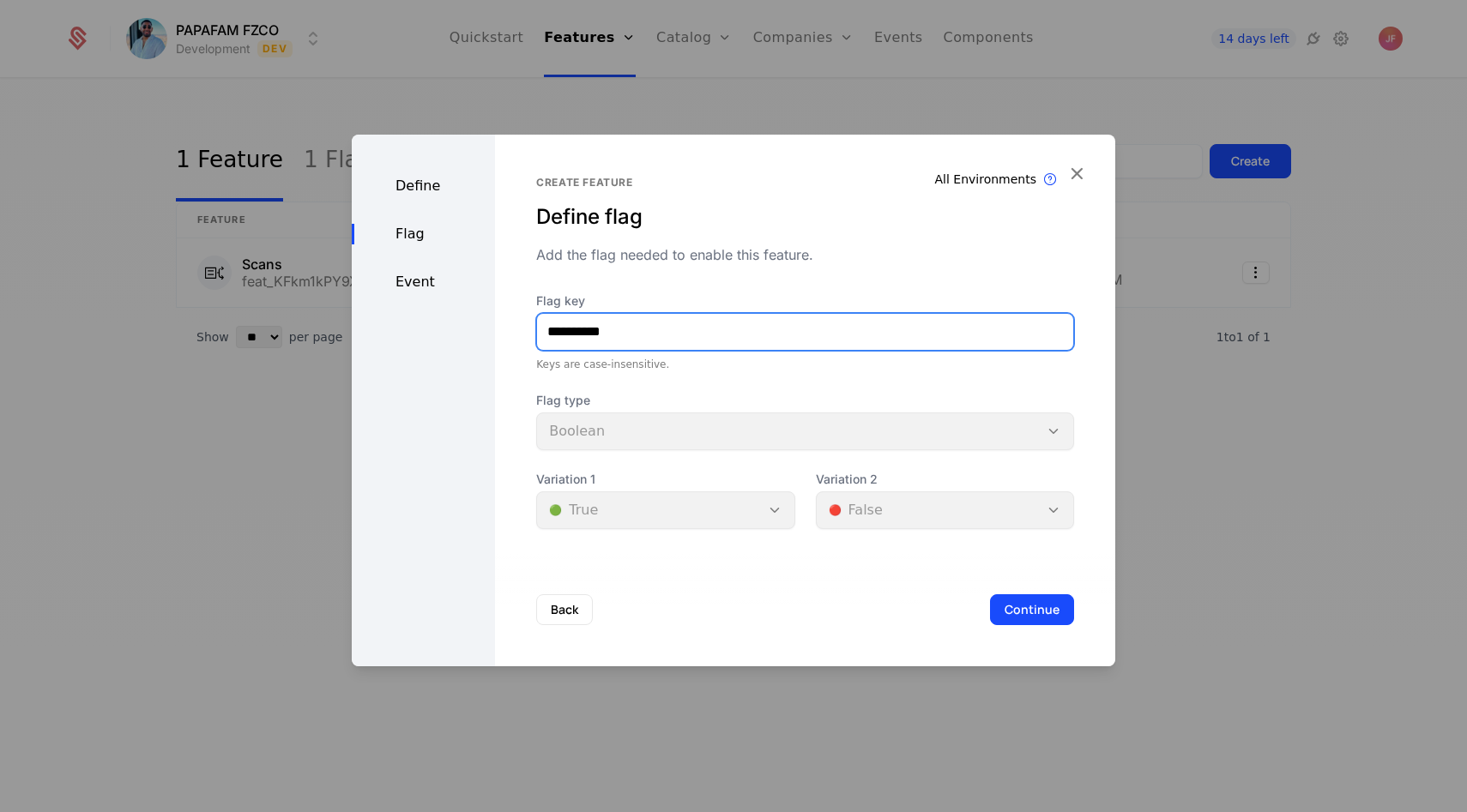
drag, startPoint x: 561, startPoint y: 335, endPoint x: 369, endPoint y: 335, distance: 192.0
click at [369, 335] on div "**********" at bounding box center [734, 400] width 764 height 532
type input "*******"
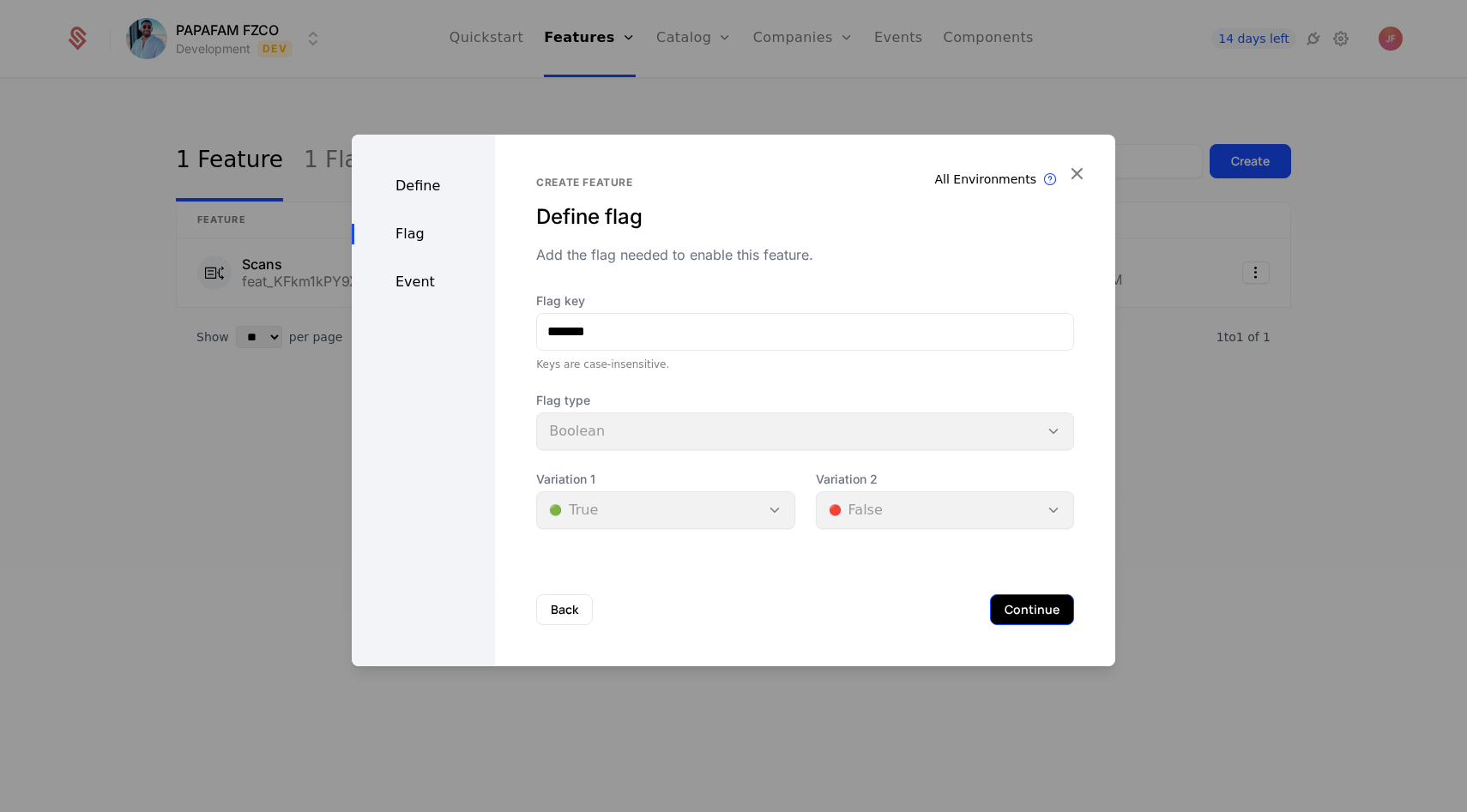
click at [1012, 604] on button "Continue" at bounding box center [1032, 610] width 84 height 31
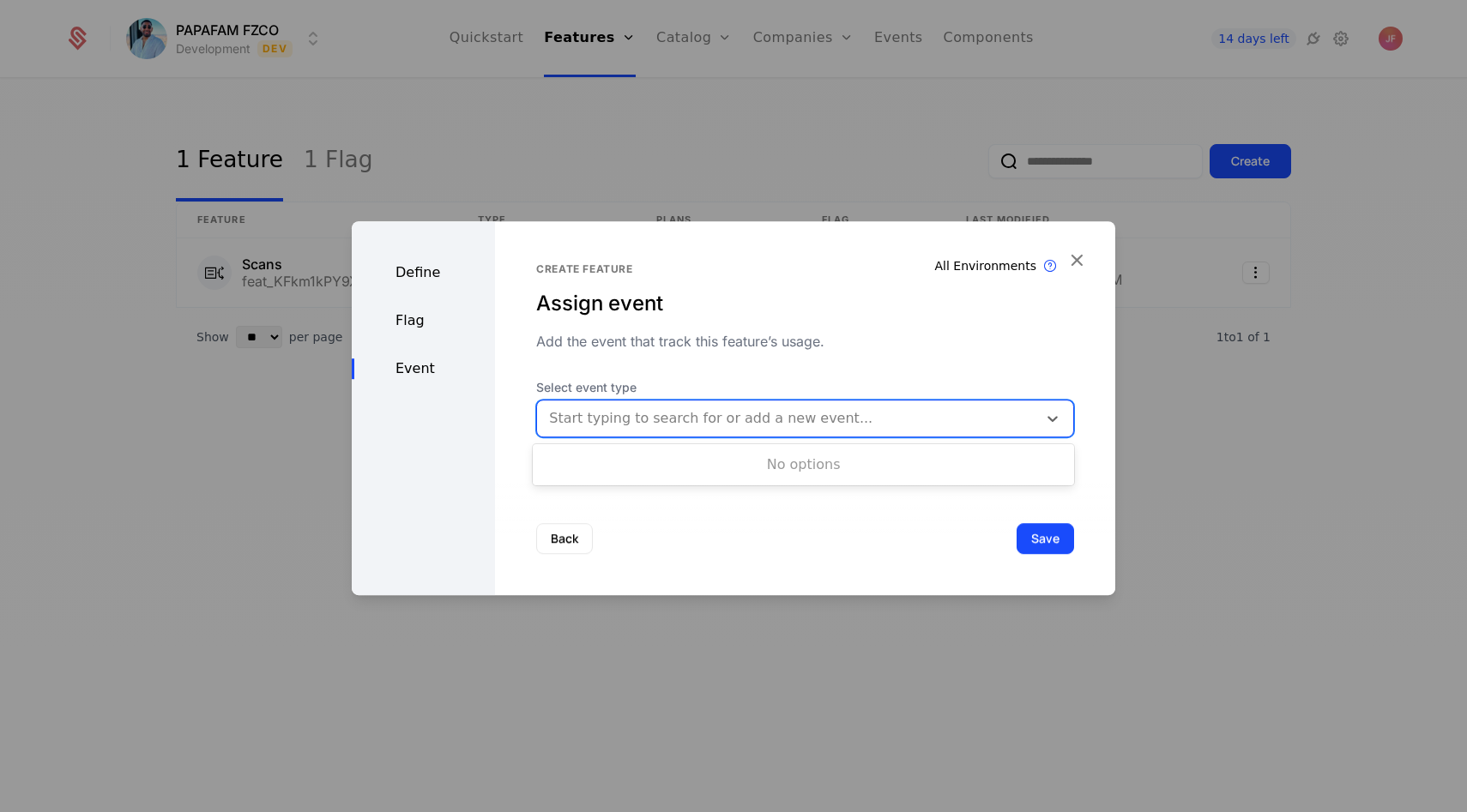
click at [716, 425] on div at bounding box center [787, 419] width 476 height 24
click at [712, 423] on div at bounding box center [787, 419] width 476 height 24
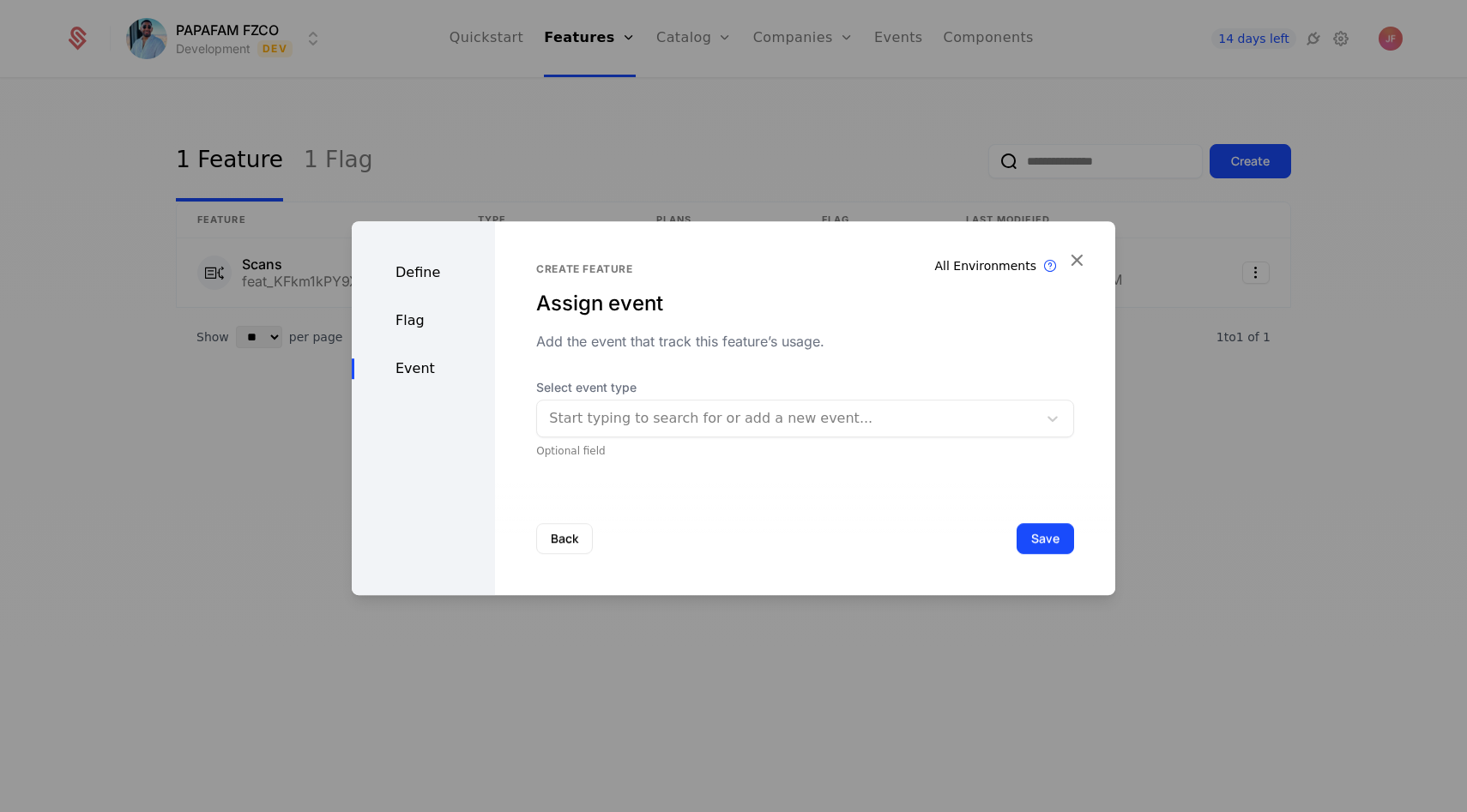
click at [1028, 520] on div "Back Save" at bounding box center [806, 538] width 621 height 113
click at [1035, 529] on button "Save" at bounding box center [1044, 538] width 57 height 31
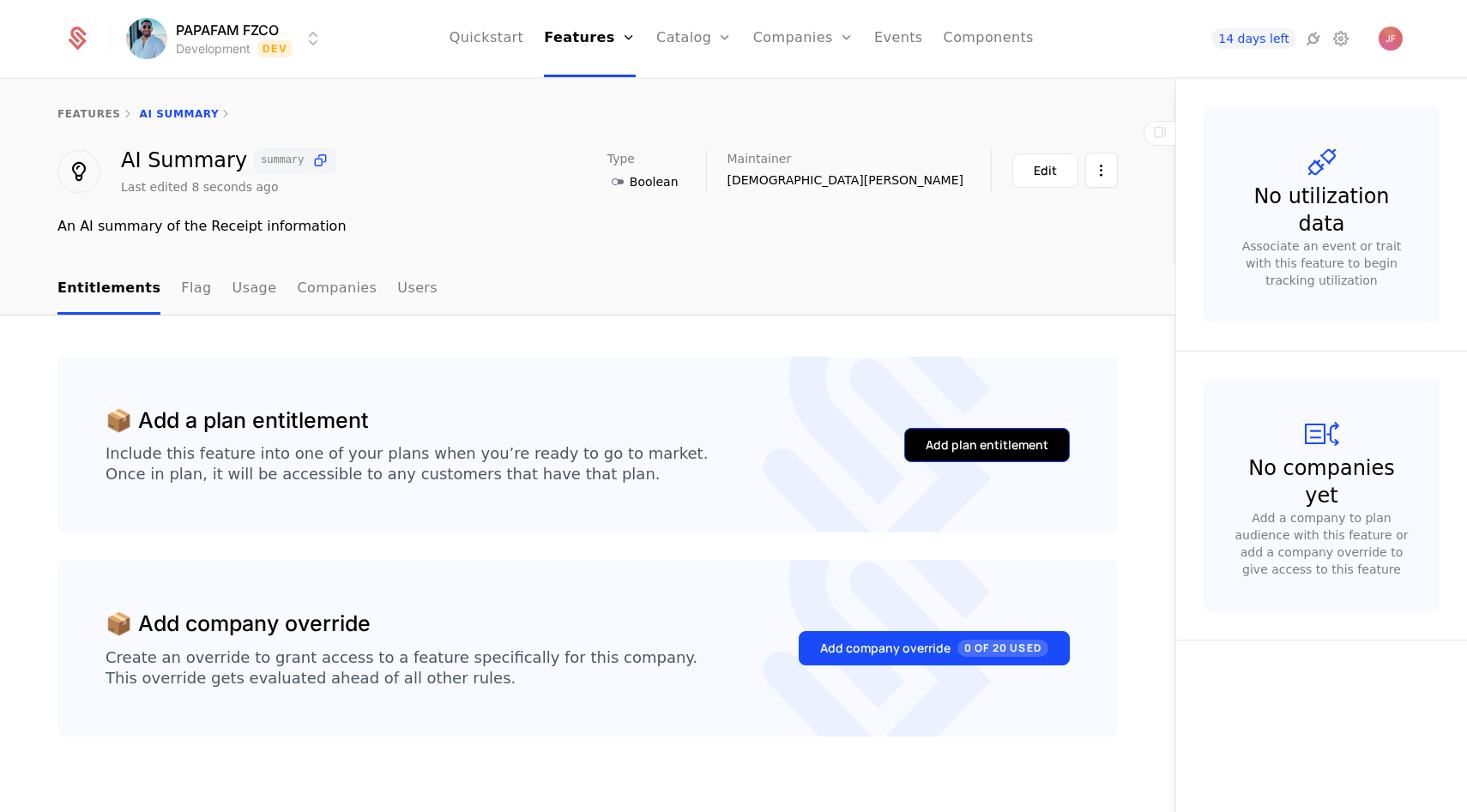
click at [941, 445] on div "Add plan entitlement" at bounding box center [986, 446] width 123 height 17
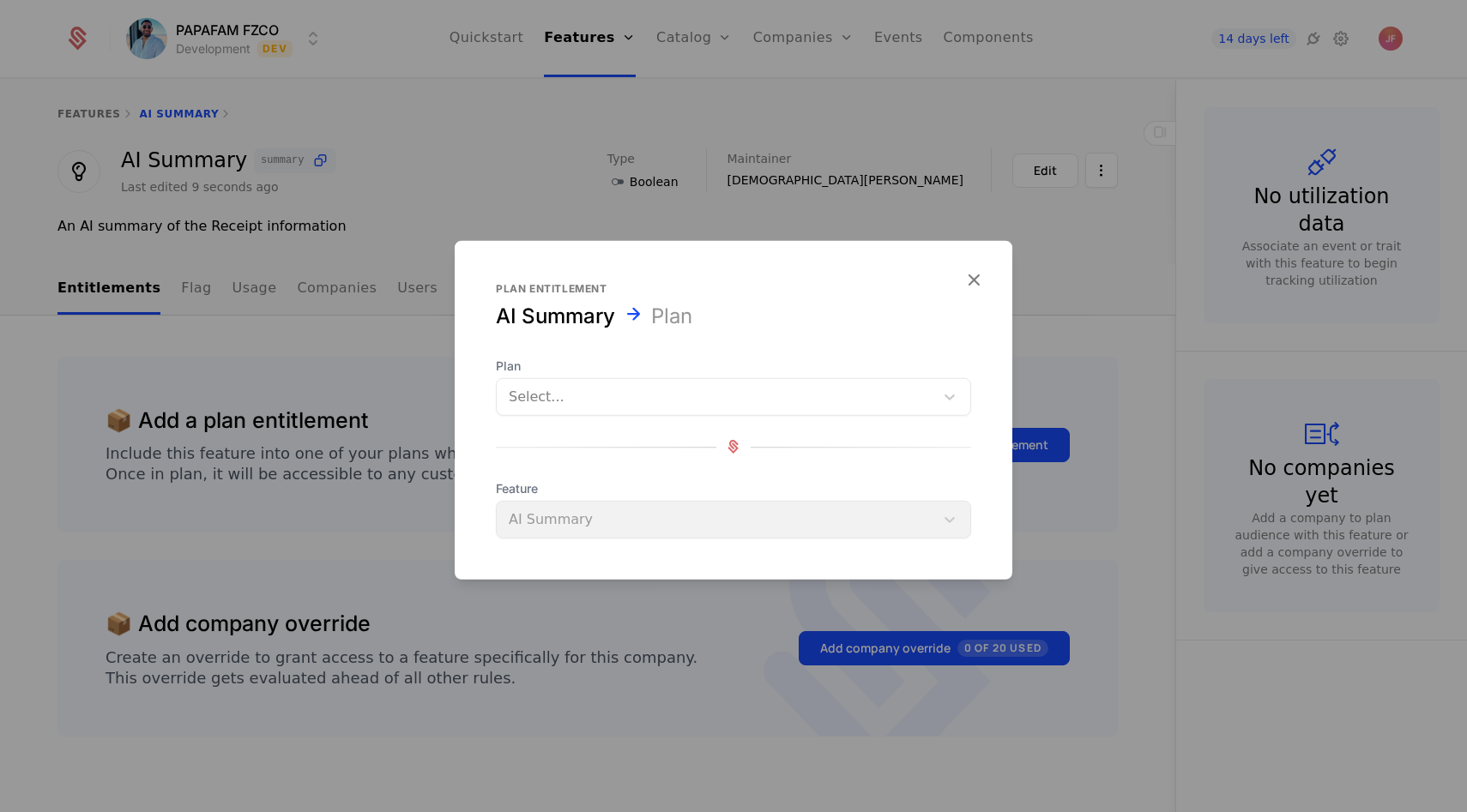
click at [819, 395] on div at bounding box center [716, 396] width 414 height 24
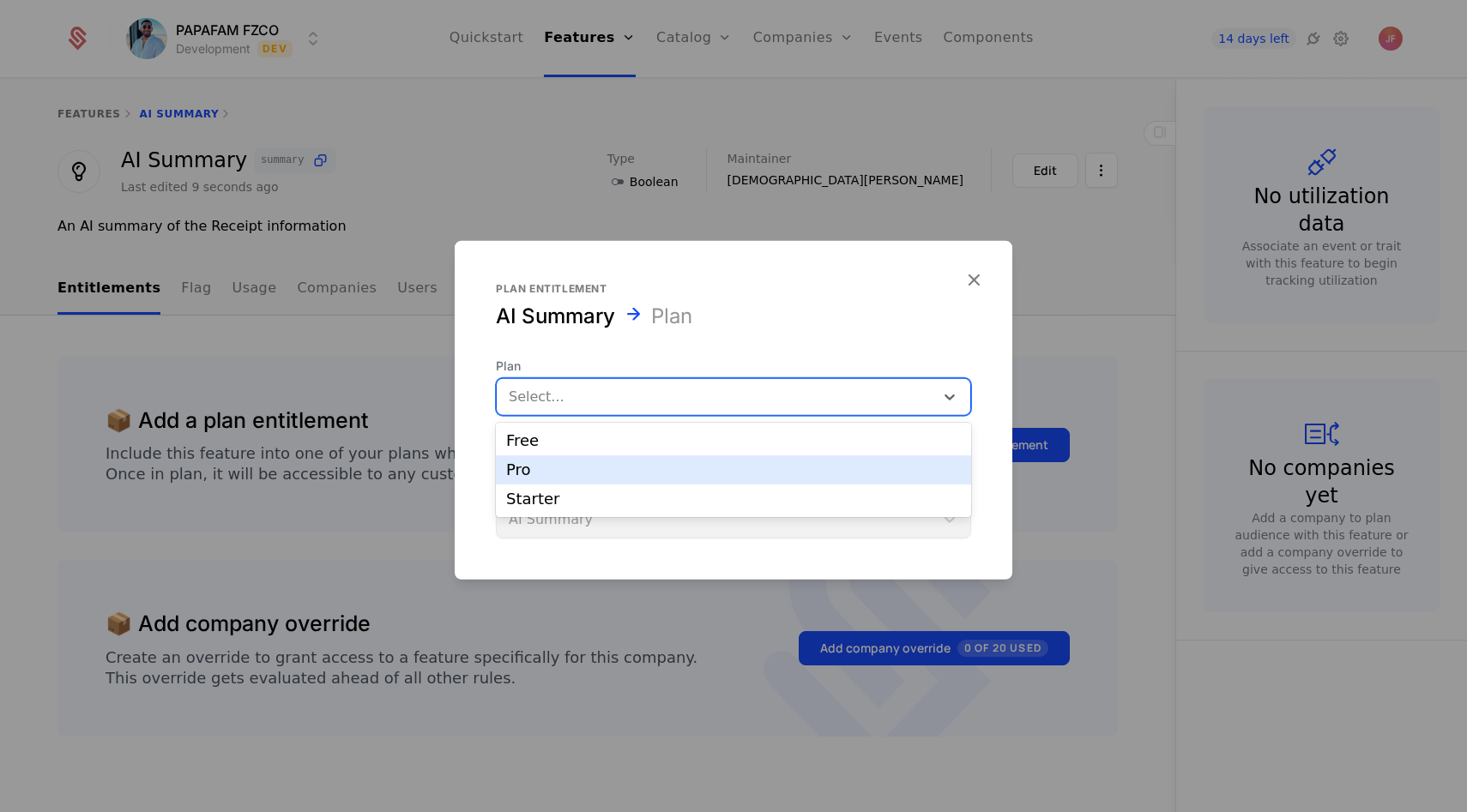
click at [672, 469] on div "Pro" at bounding box center [734, 470] width 455 height 15
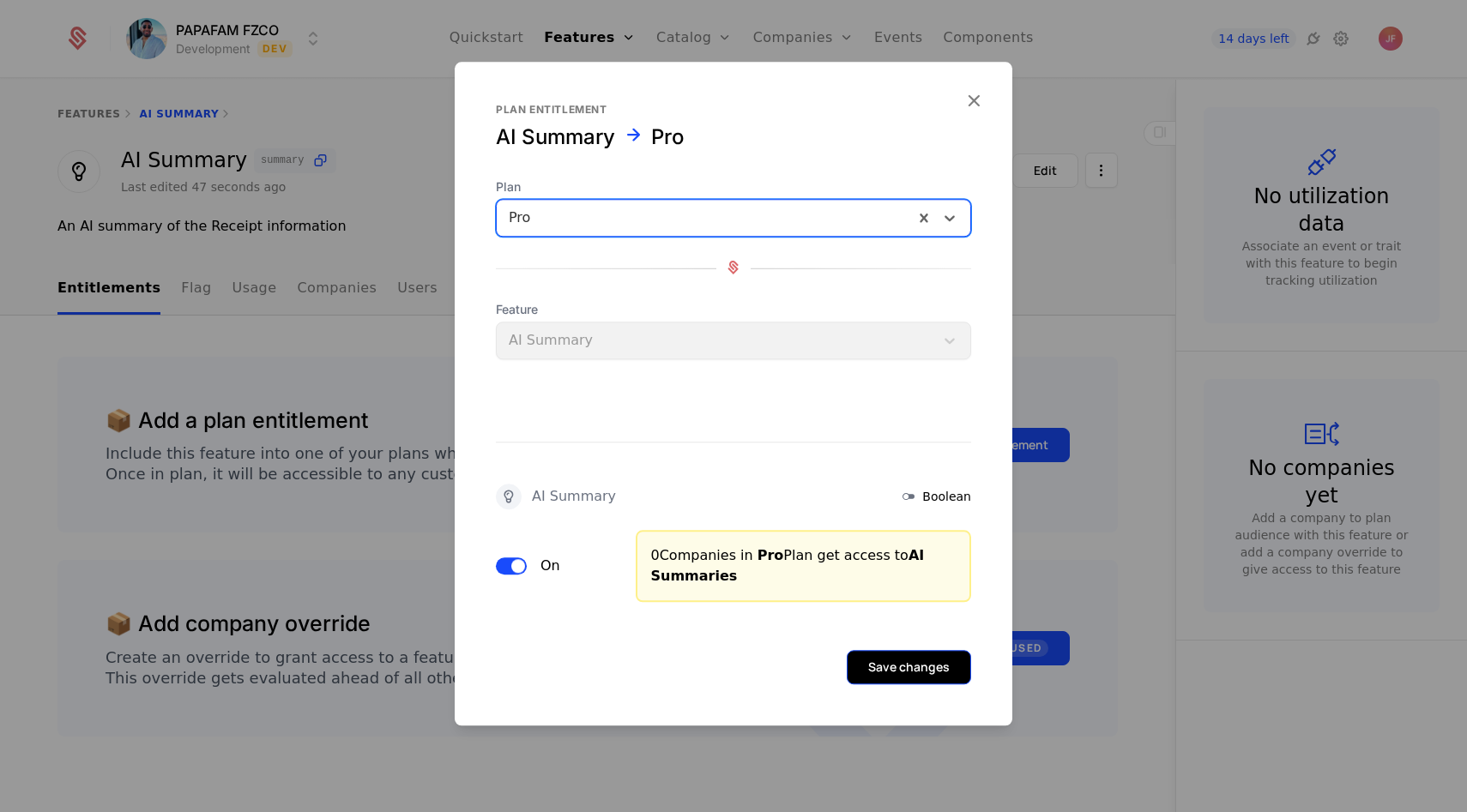
click at [895, 666] on button "Save changes" at bounding box center [909, 667] width 125 height 34
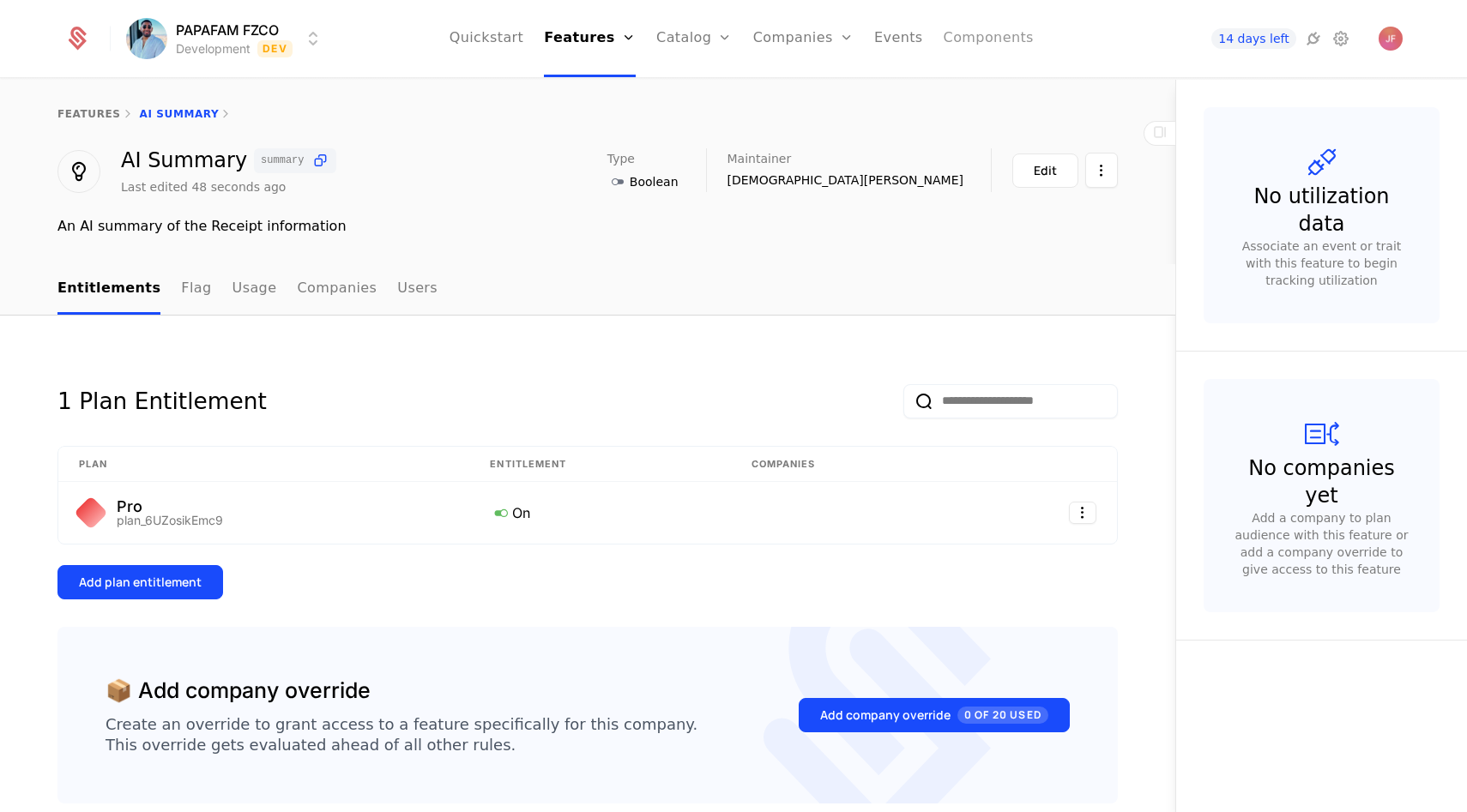
click at [994, 34] on link "Components" at bounding box center [988, 39] width 90 height 77
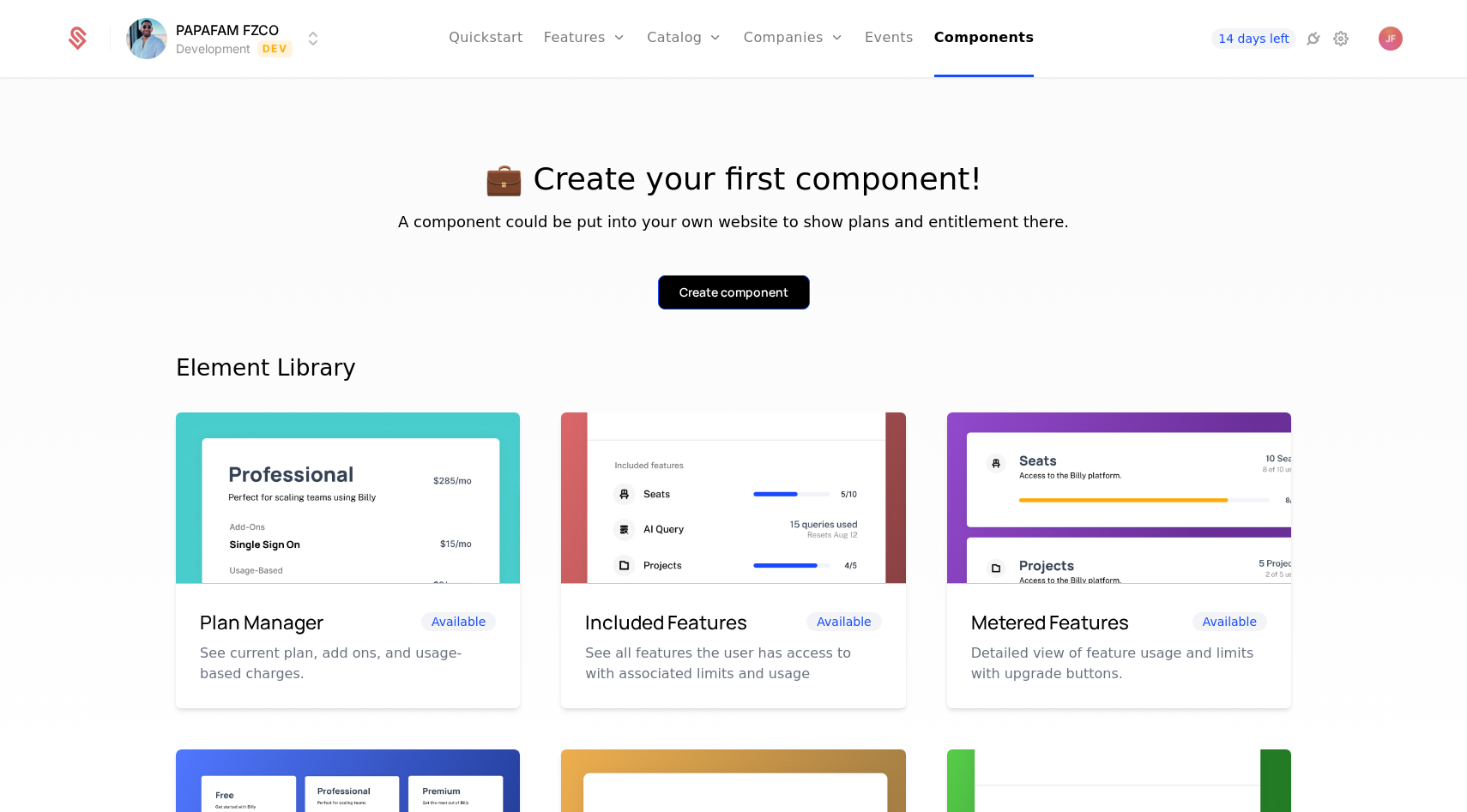
click at [719, 296] on div "Create component" at bounding box center [734, 293] width 109 height 17
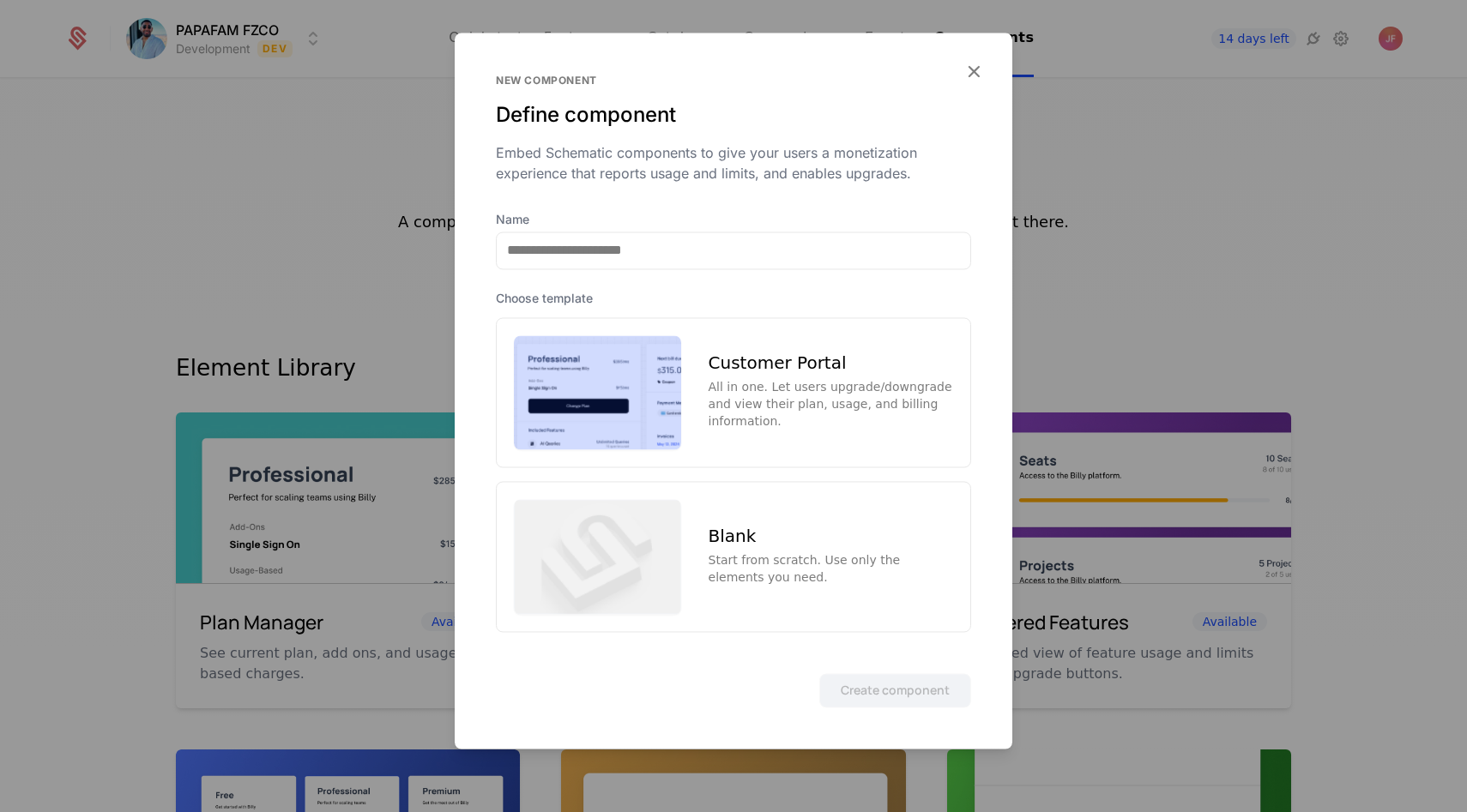
click at [619, 288] on div "Name Choose template Customer Portal All in one. Let users upgrade/downgrade an…" at bounding box center [733, 421] width 558 height 421
click at [623, 270] on div "Name Choose template Customer Portal All in one. Let users upgrade/downgrade an…" at bounding box center [733, 421] width 558 height 421
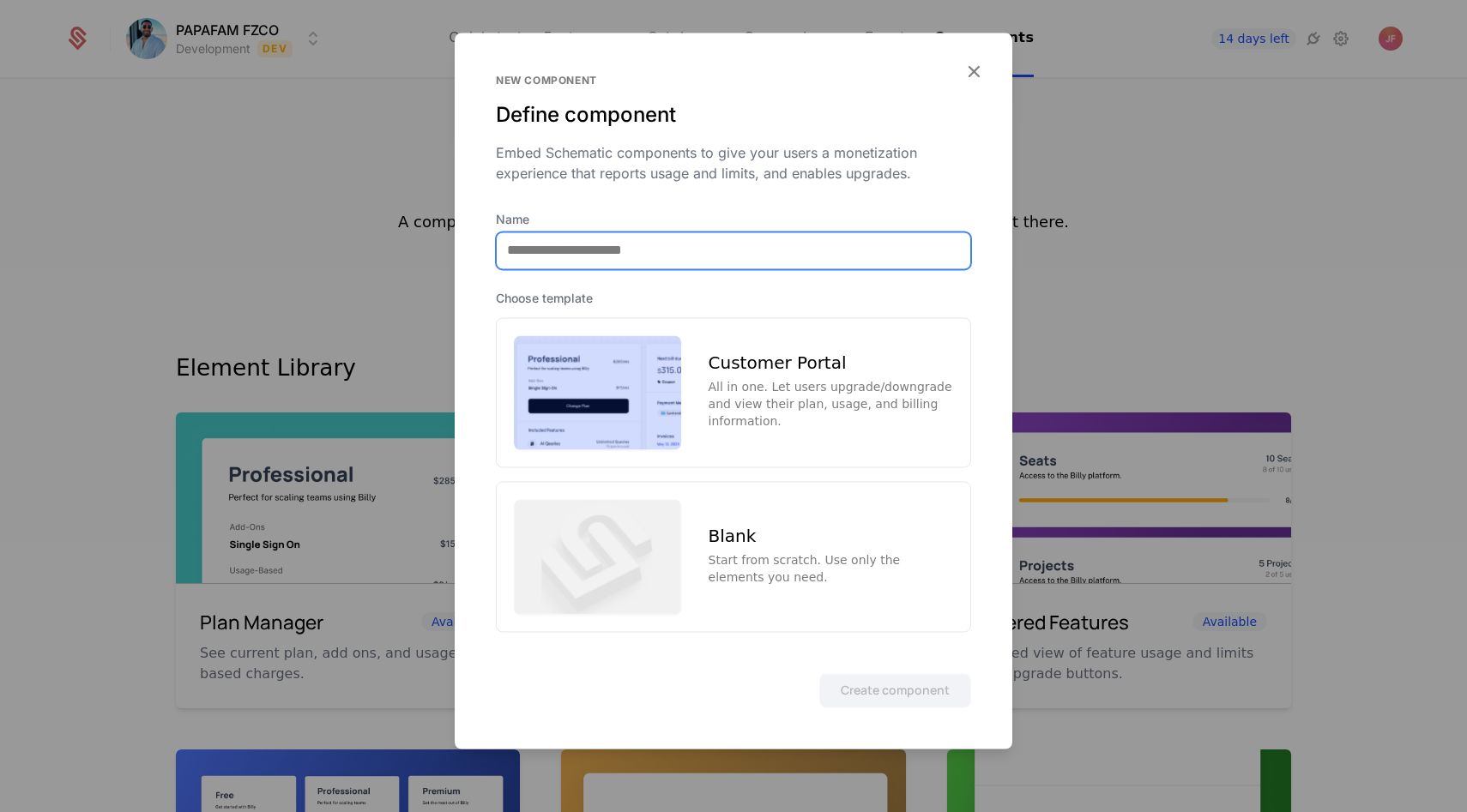
click at [623, 266] on input "Name" at bounding box center [734, 249] width 474 height 36
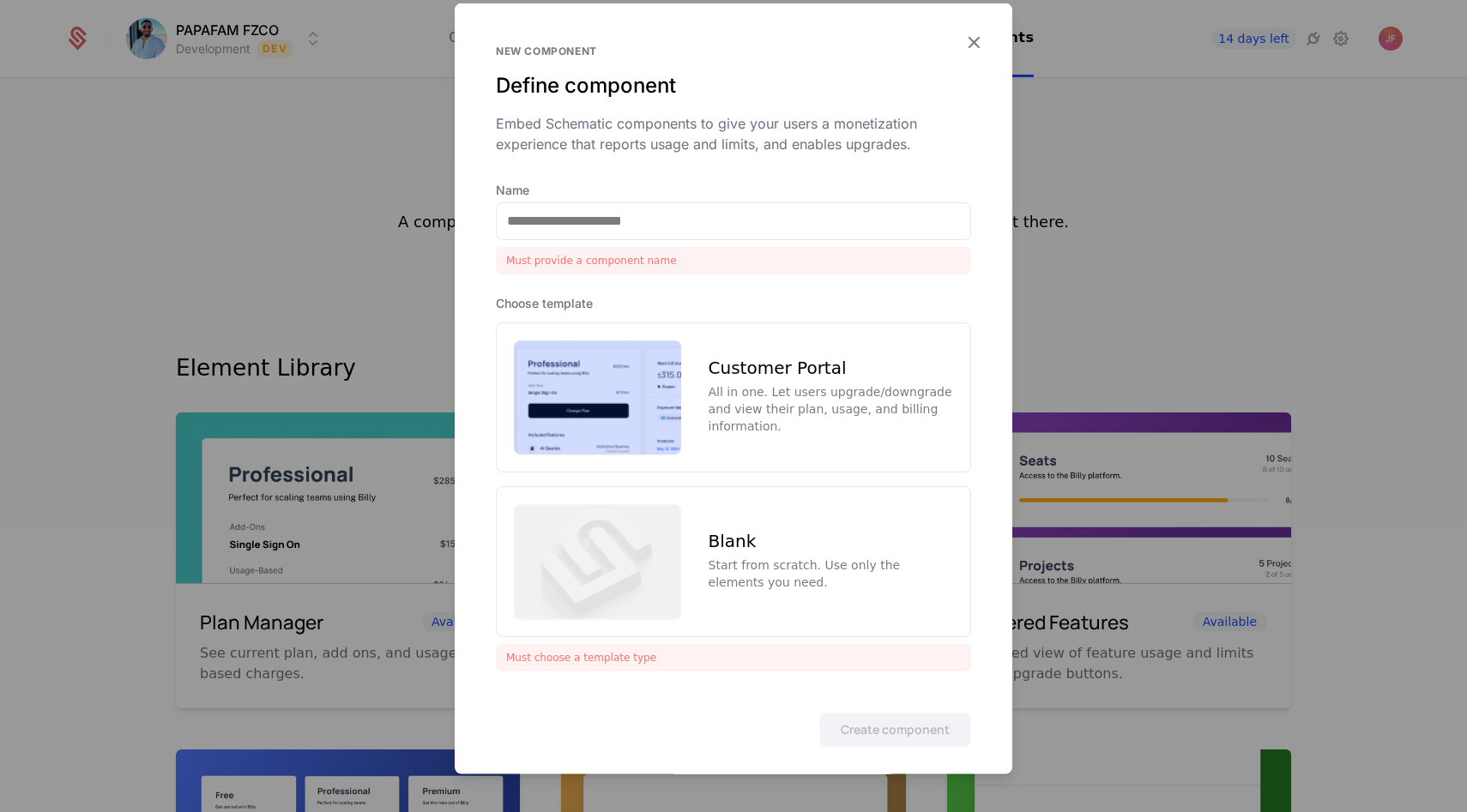
click at [754, 401] on div "All in one. Let users upgrade/downgrade and view their plan, usage, and billing…" at bounding box center [831, 409] width 245 height 51
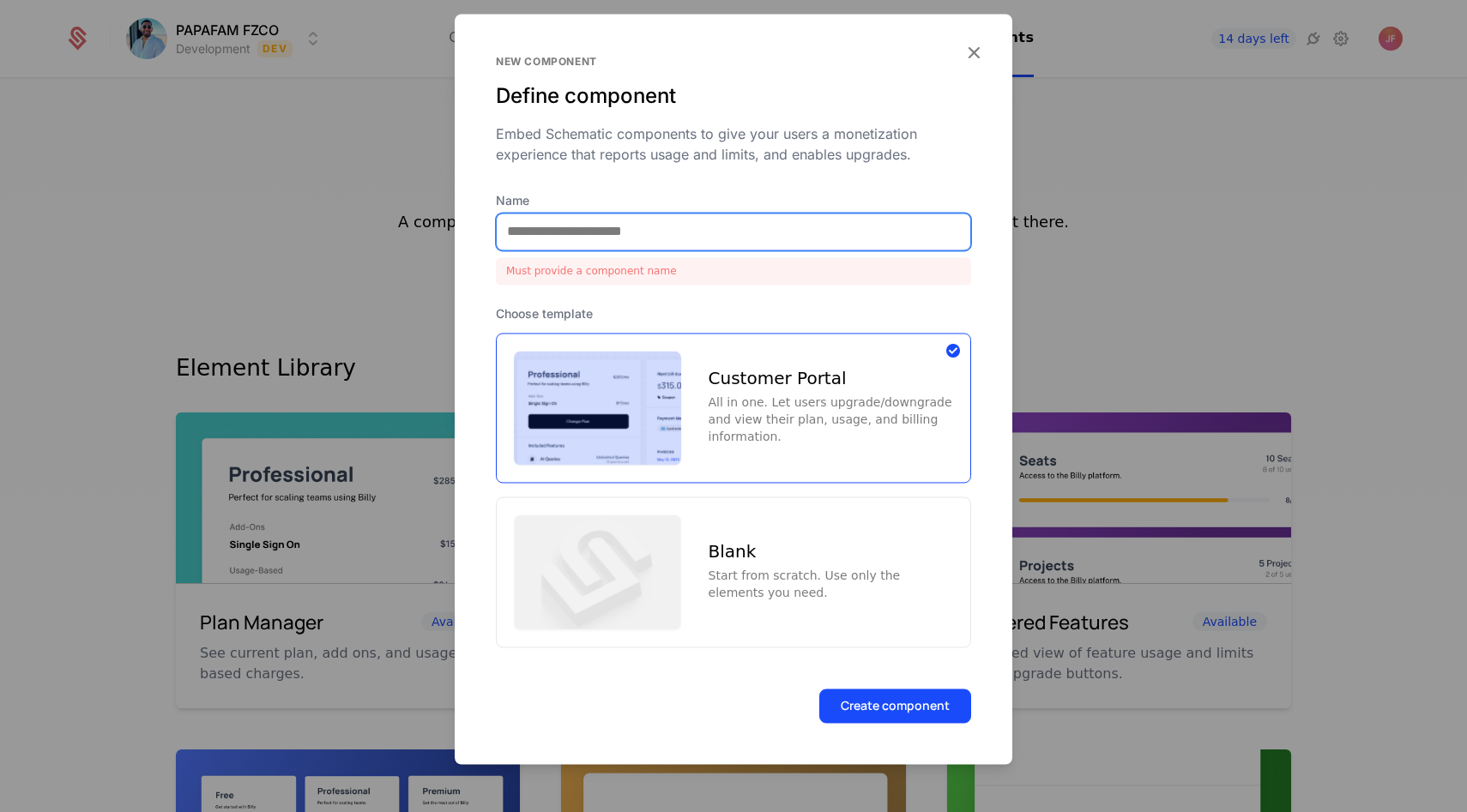
click at [663, 246] on input "Name" at bounding box center [734, 231] width 474 height 36
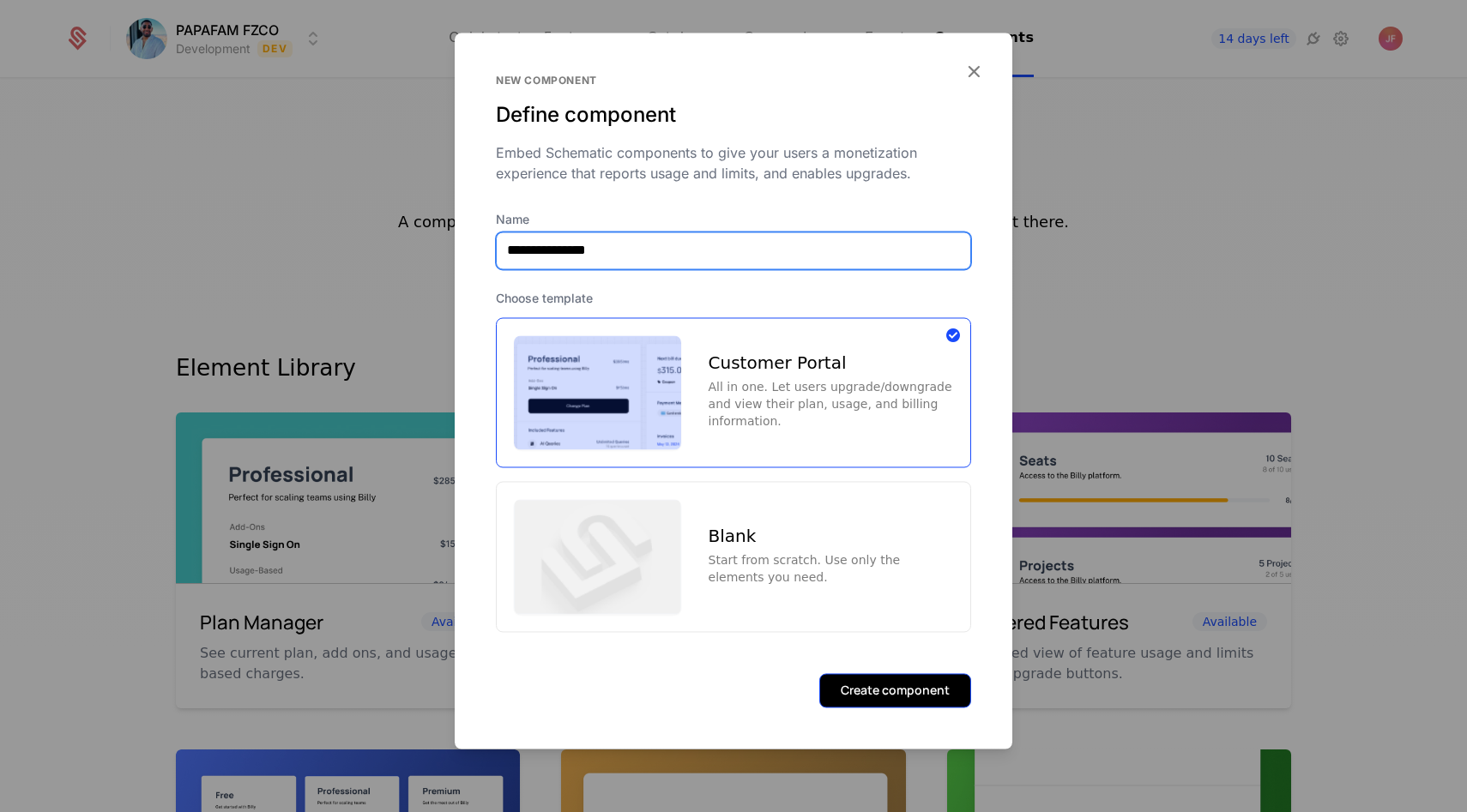
type input "**********"
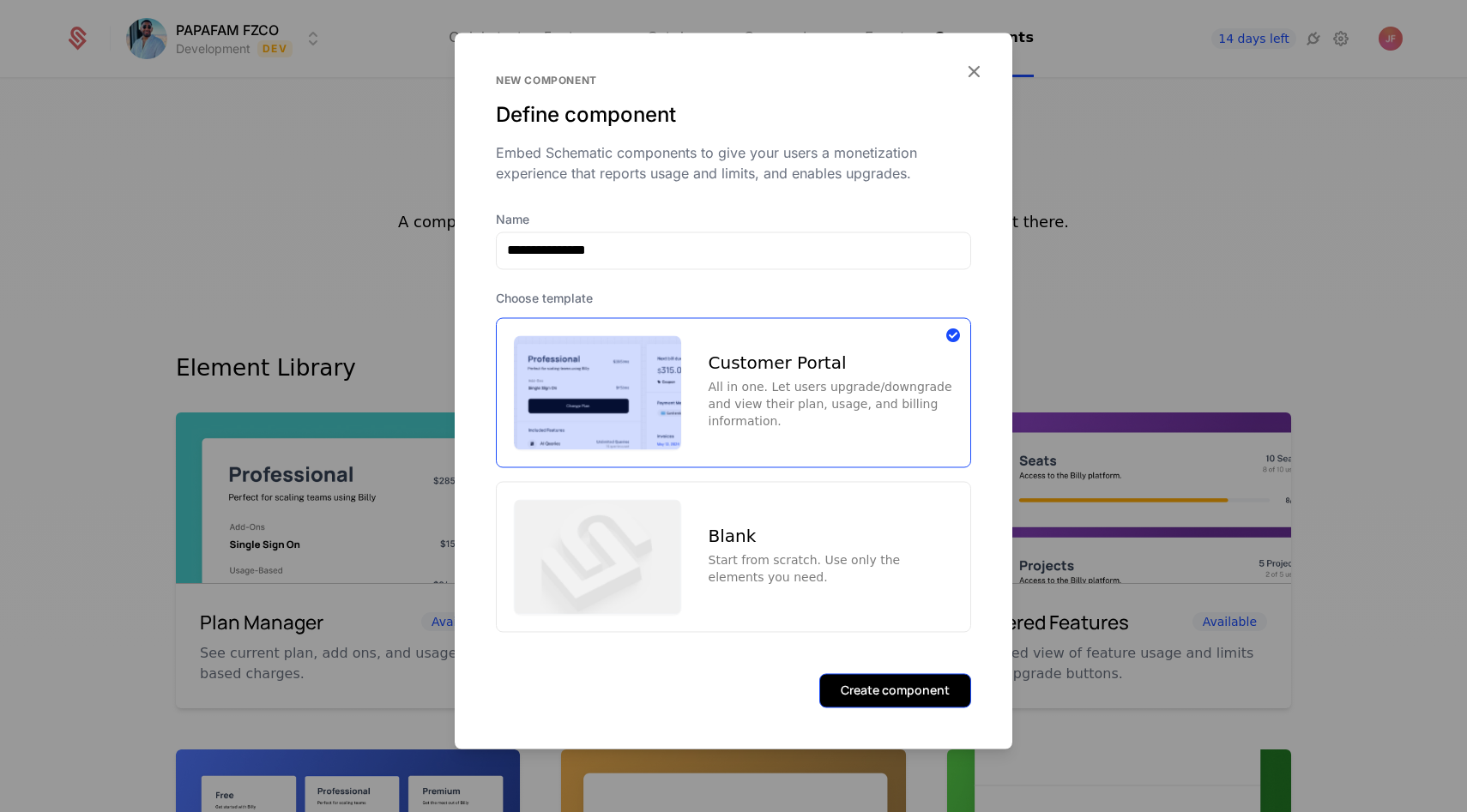
click at [884, 682] on button "Create component" at bounding box center [895, 690] width 152 height 34
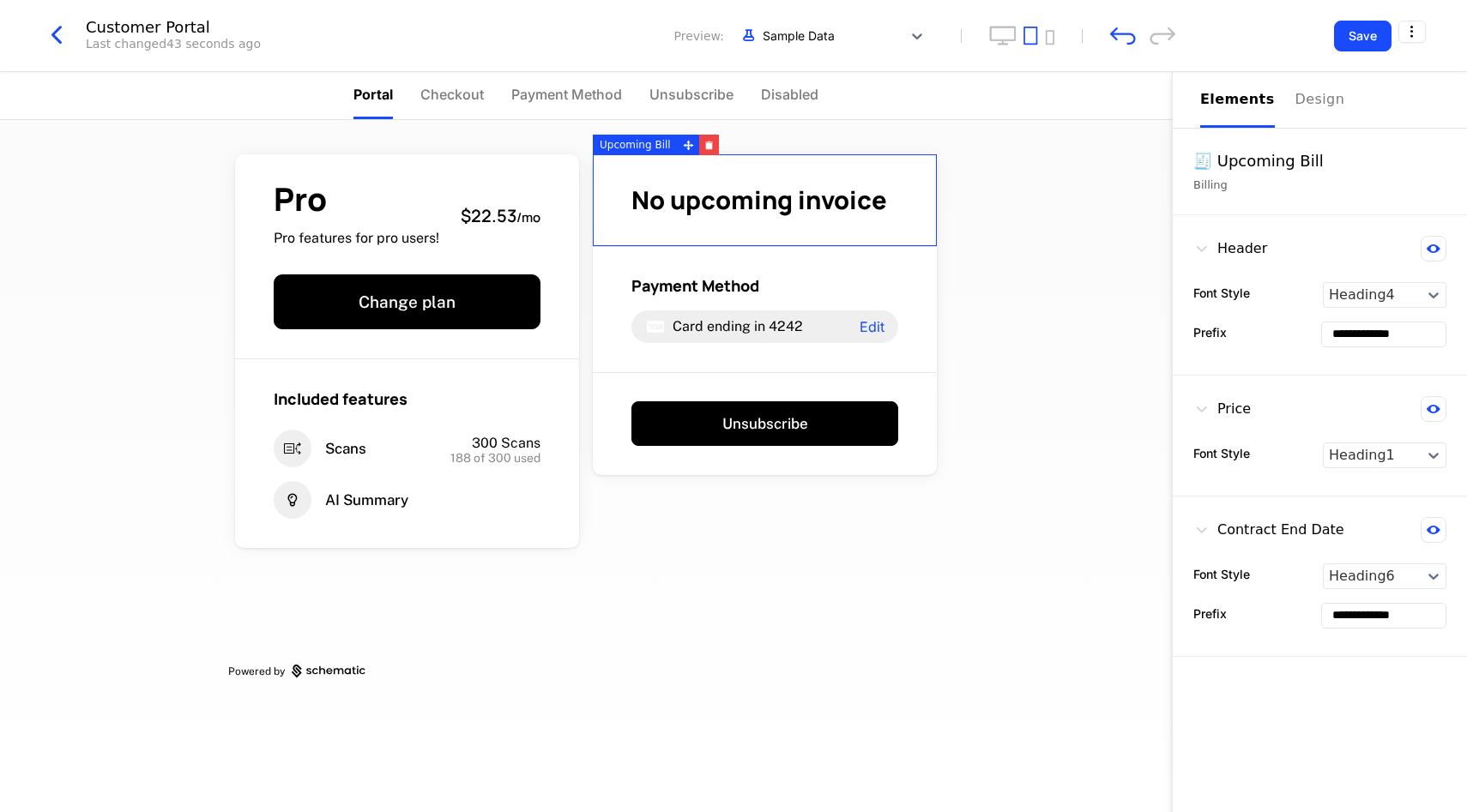
click at [748, 204] on span "No upcoming invoice" at bounding box center [759, 199] width 255 height 34
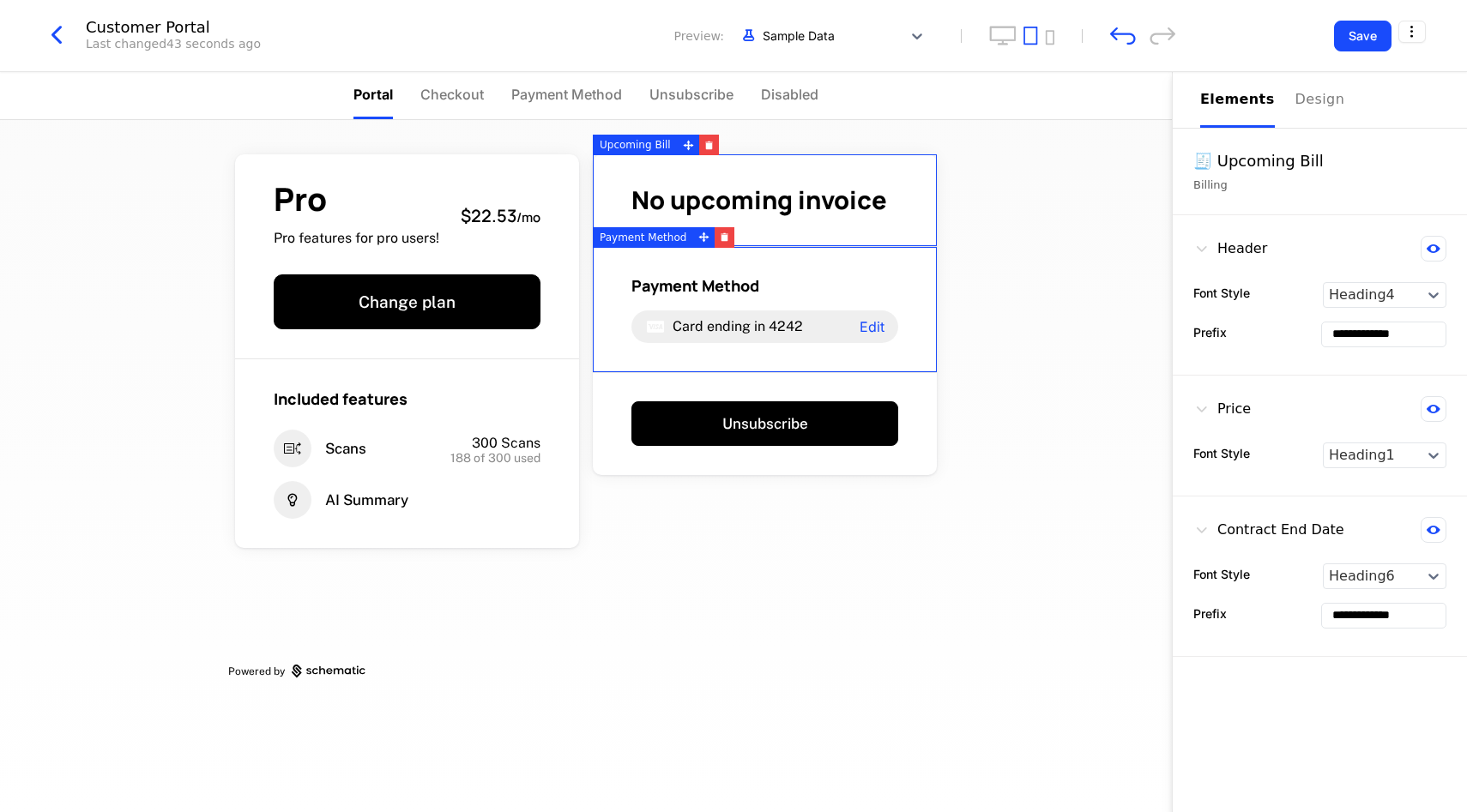
click at [879, 304] on div "Payment Method Card ending in 4242 Edit" at bounding box center [765, 309] width 267 height 68
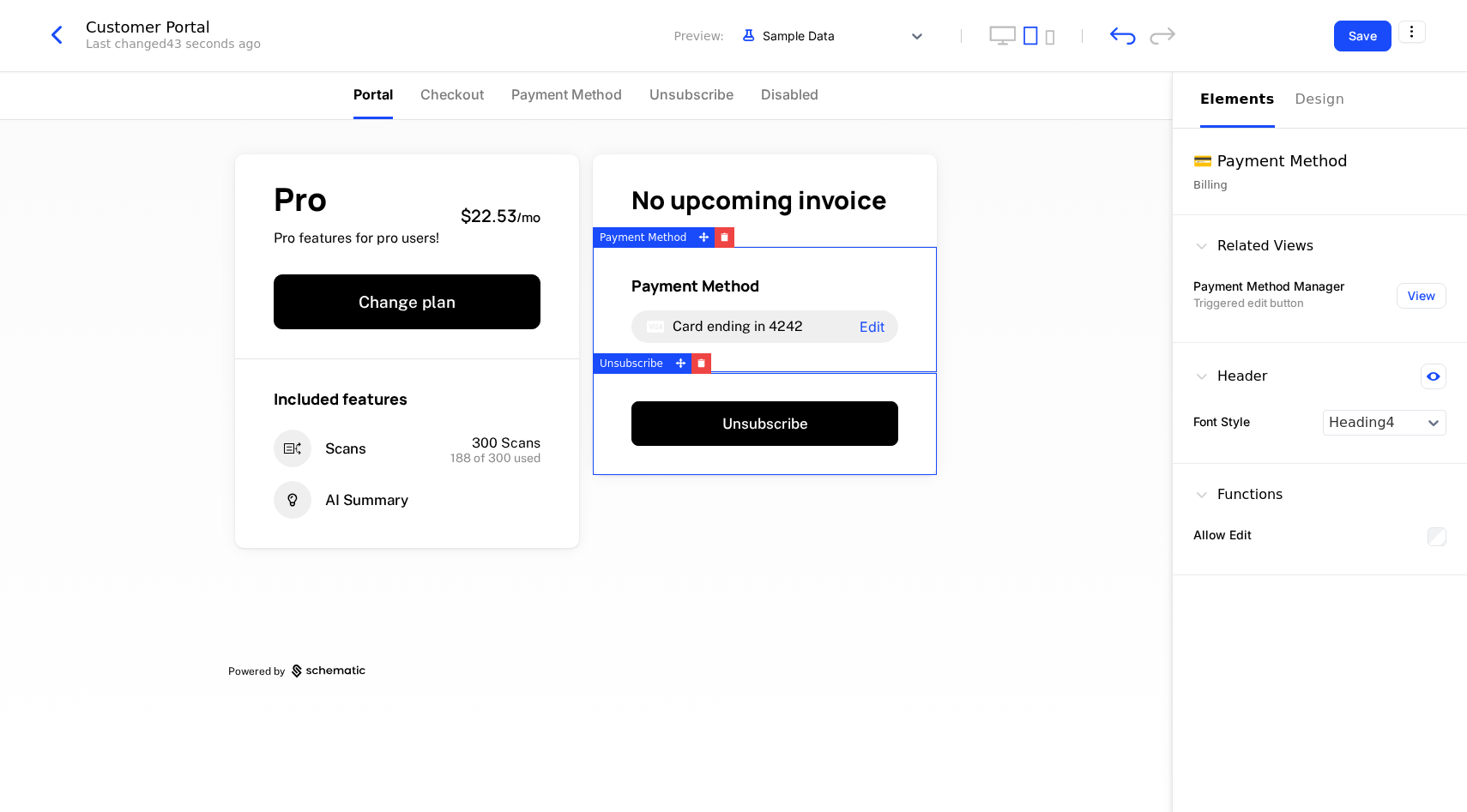
click at [932, 431] on div "Unsubscribe" at bounding box center [765, 424] width 344 height 102
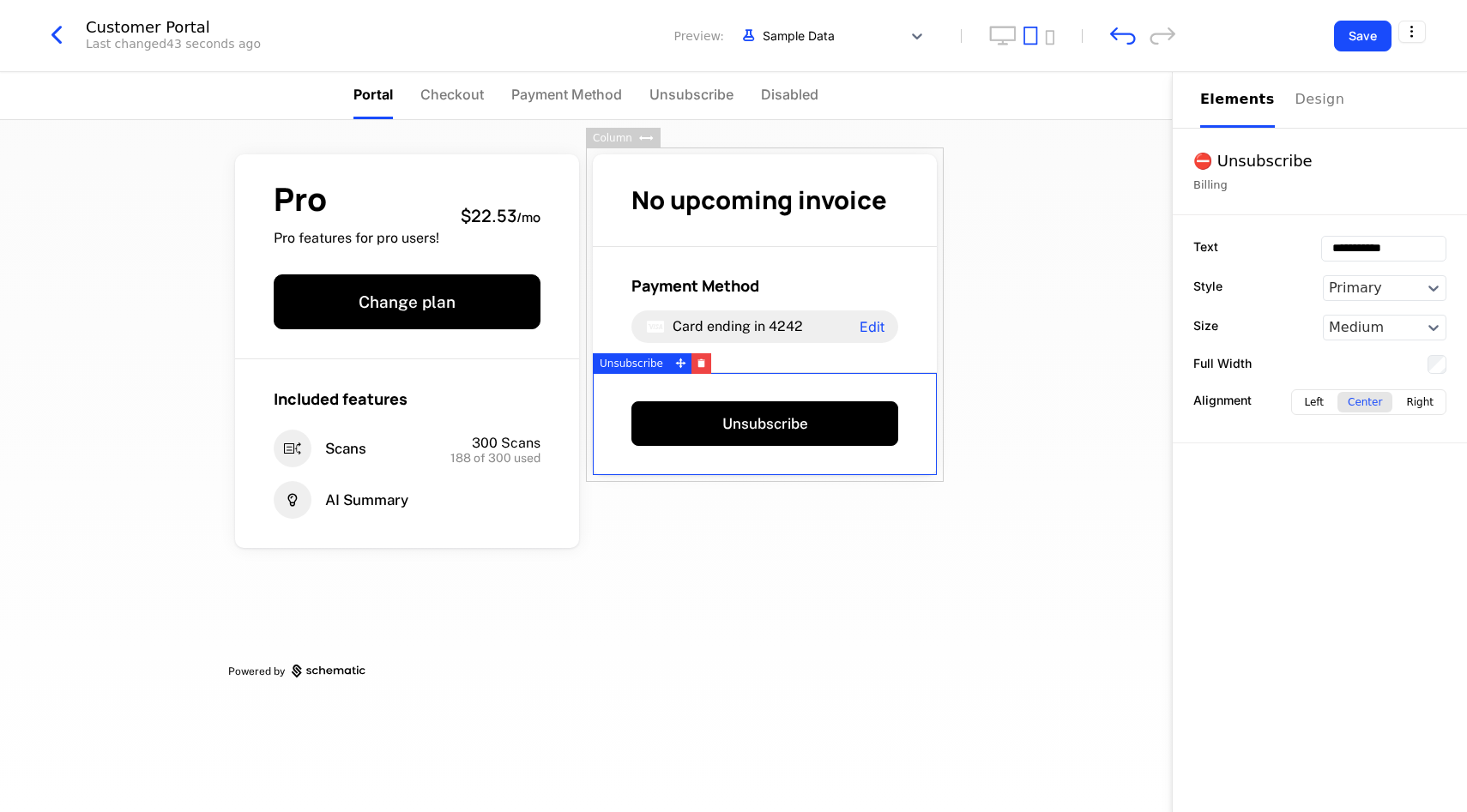
click at [1044, 477] on div "Pro Pro features for pro users! $22.53 / mo Change plan Included features Scans…" at bounding box center [586, 466] width 1172 height 692
click at [1098, 29] on div "Customer Portal Last changed 52 seconds ago Preview: Sample Data" at bounding box center [608, 36] width 1134 height 33
click at [1139, 44] on div "Customer Portal Last changed 52 seconds ago Preview: Sample Data" at bounding box center [608, 36] width 1134 height 33
click at [1130, 42] on icon "undo" at bounding box center [1123, 36] width 26 height 18
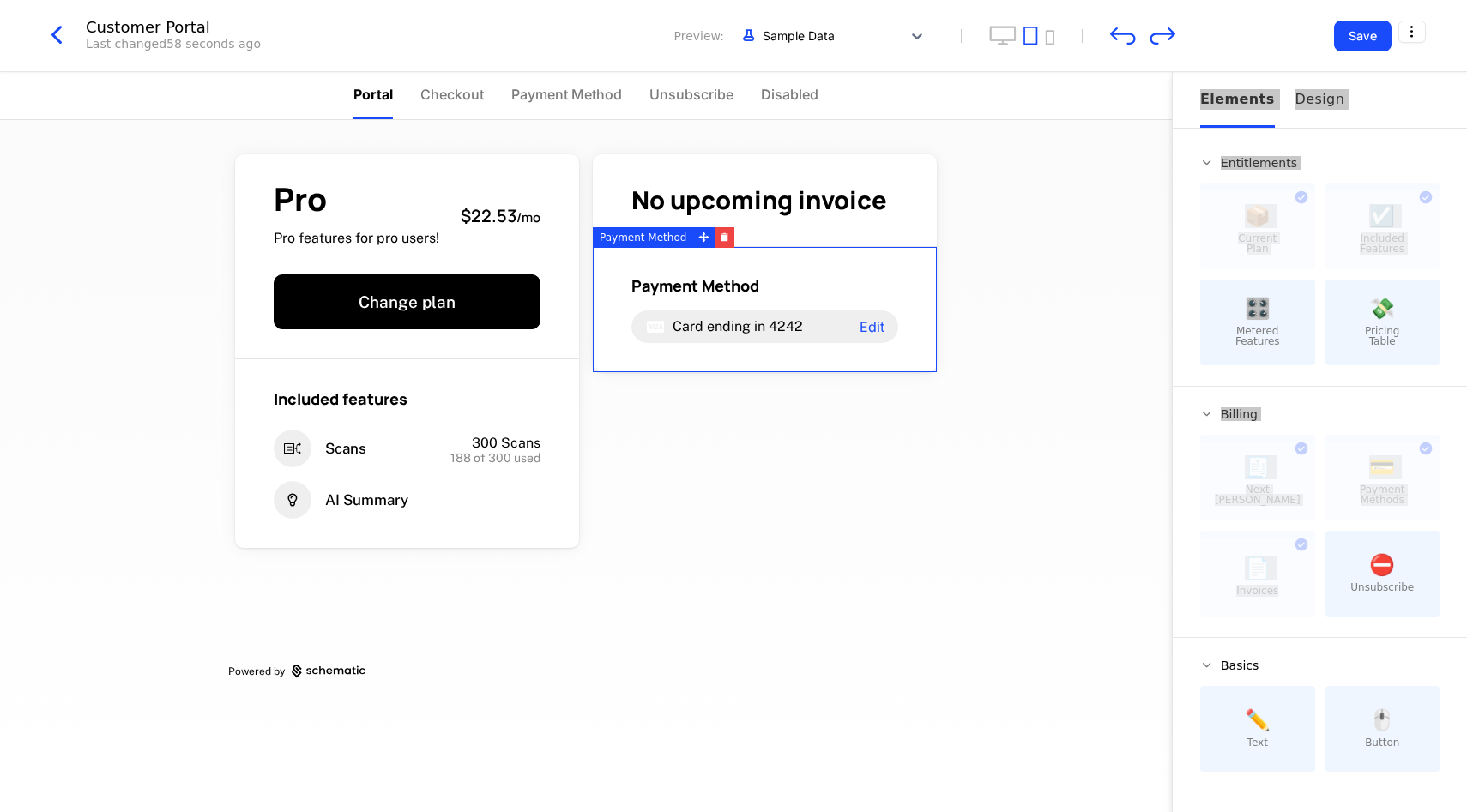
drag, startPoint x: 1265, startPoint y: 554, endPoint x: 1099, endPoint y: 590, distance: 169.9
click at [1099, 590] on div "Portal Checkout Payment Method Unsubscribe Disabled Pro Pro features for pro us…" at bounding box center [733, 443] width 1467 height 740
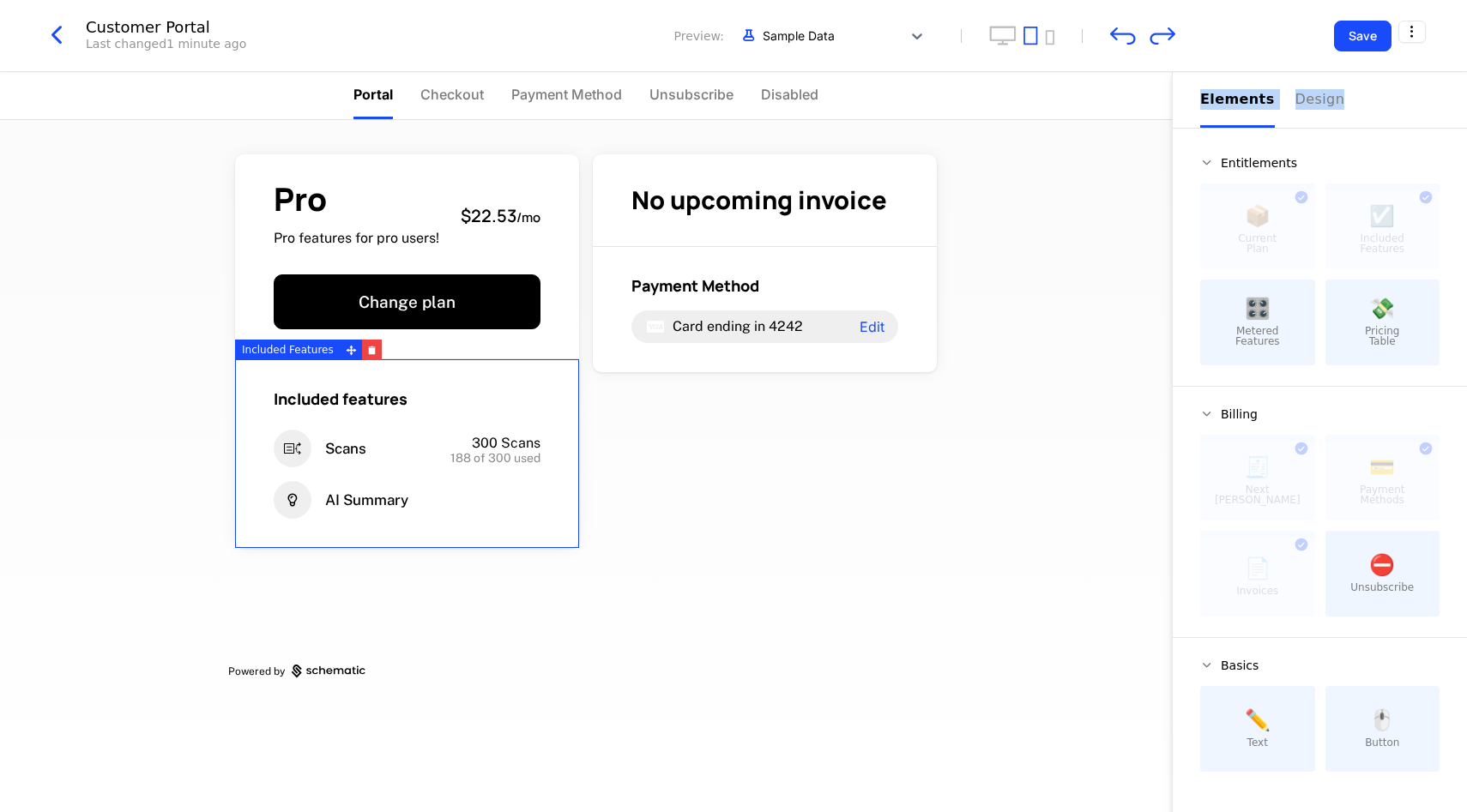
click at [339, 457] on span "Scans" at bounding box center [345, 449] width 42 height 19
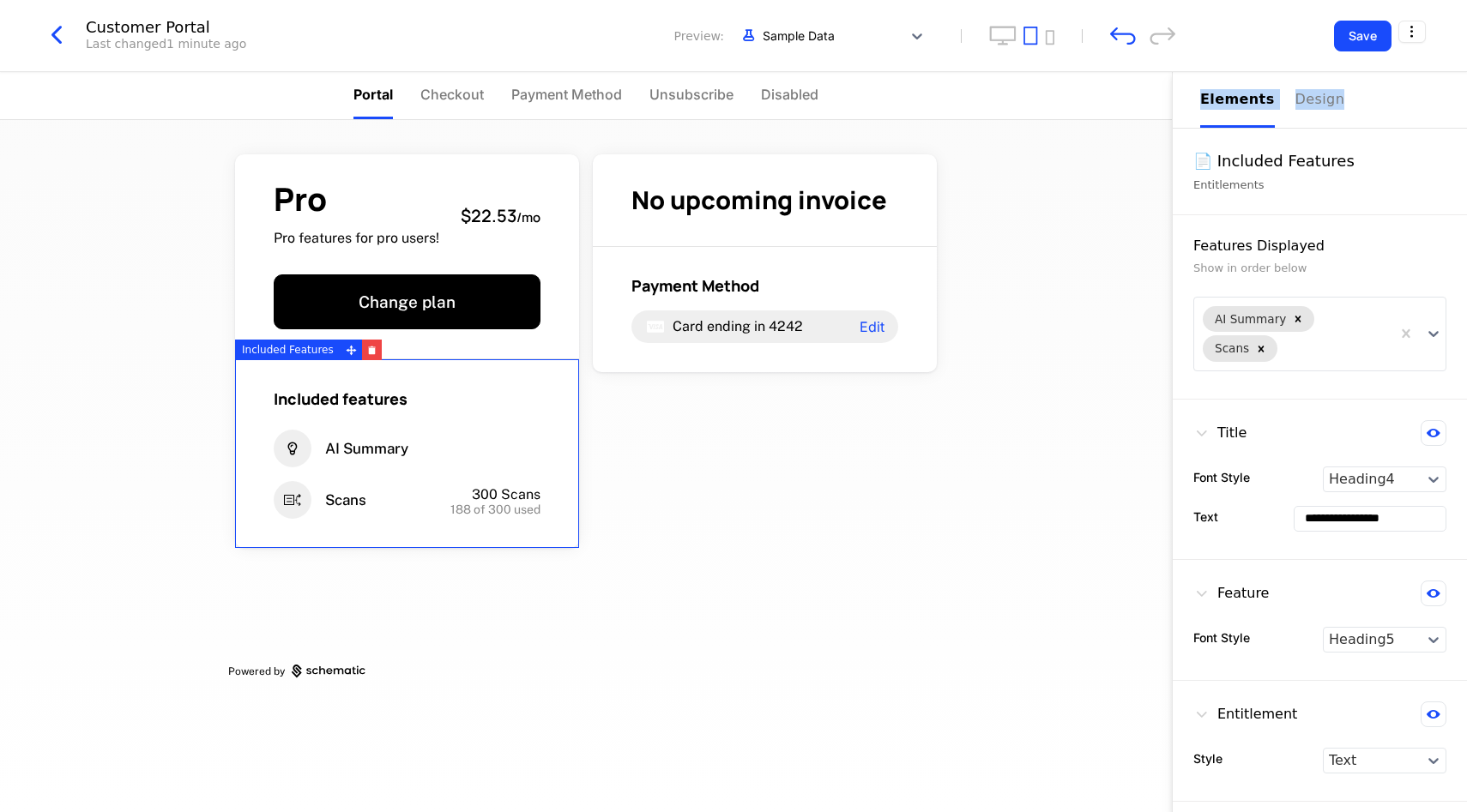
click at [345, 491] on span "Scans" at bounding box center [345, 501] width 42 height 19
click at [335, 429] on div "Included features AI Summary Scans 300 Scans 188 of 300 used" at bounding box center [407, 453] width 344 height 188
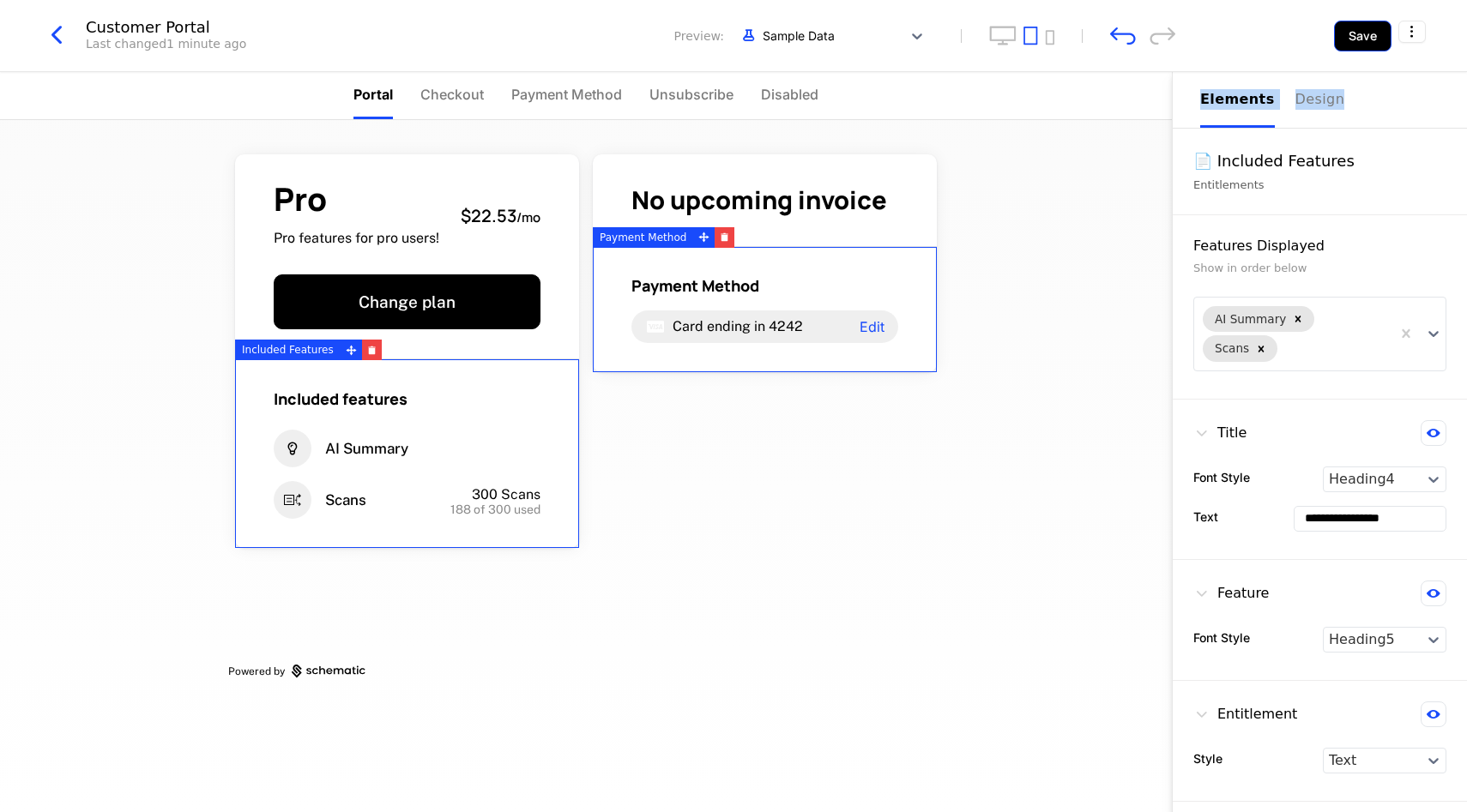
click at [1358, 38] on button "Save" at bounding box center [1363, 36] width 57 height 31
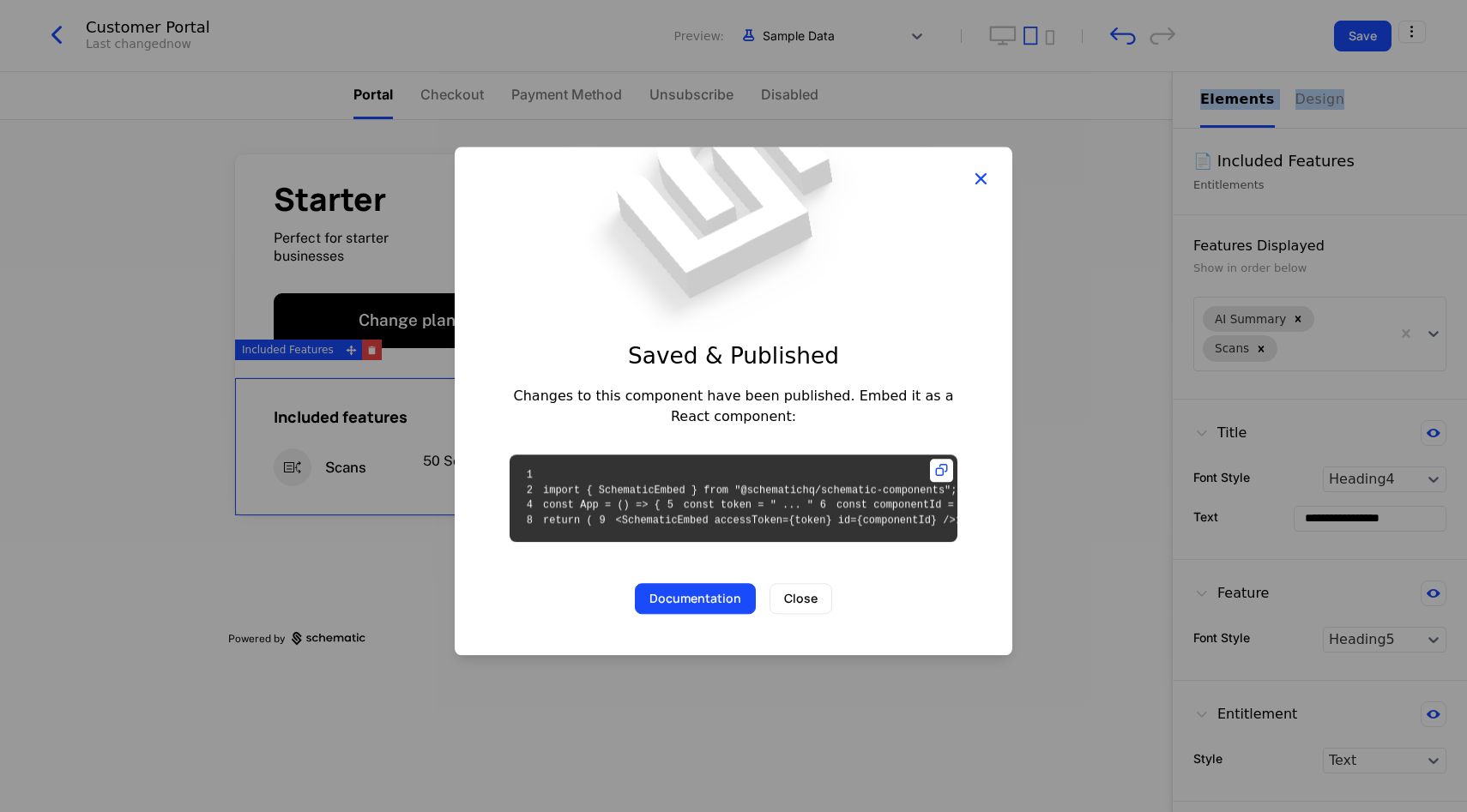
click at [980, 167] on icon "button" at bounding box center [981, 178] width 22 height 22
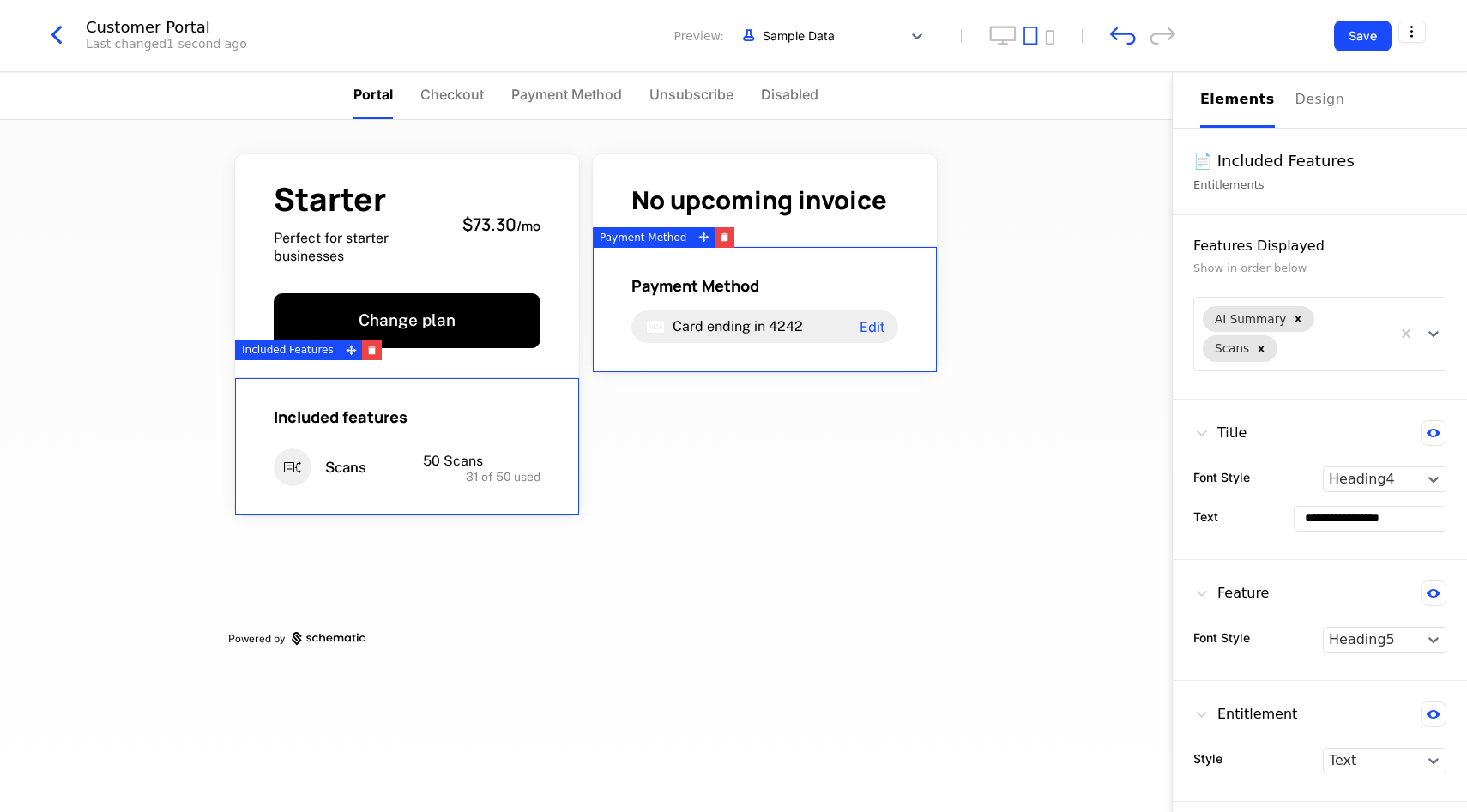
click at [1103, 29] on div "Customer Portal Last changed 1 second ago Preview: Sample Data" at bounding box center [608, 36] width 1134 height 33
click at [1130, 33] on icon "undo" at bounding box center [1123, 36] width 26 height 17
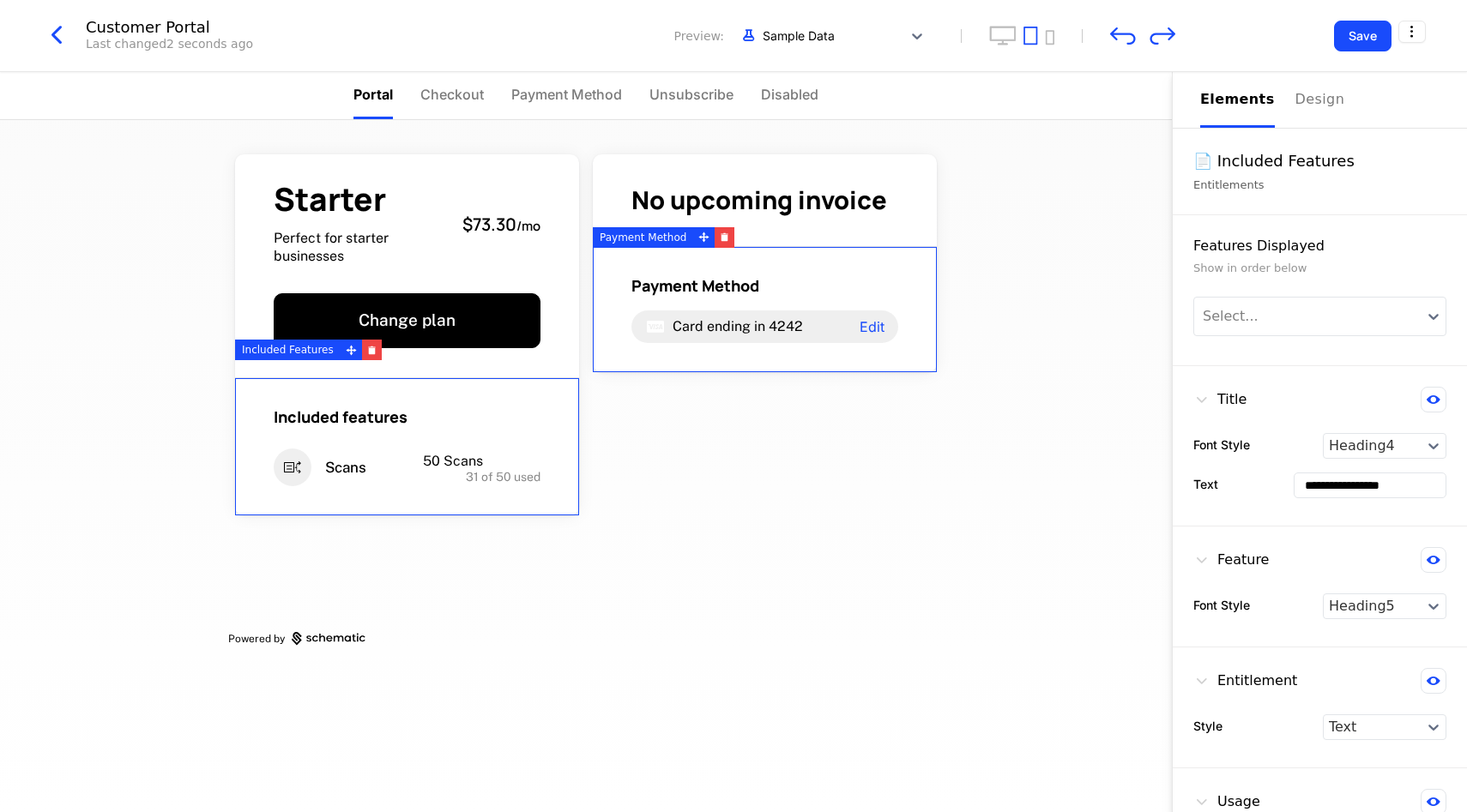
click at [1056, 469] on div "Starter Perfect for starter businesses $73.30 / mo Change plan Included feature…" at bounding box center [586, 466] width 1172 height 692
click at [1128, 32] on icon "undo" at bounding box center [1123, 36] width 26 height 18
click at [1122, 42] on icon "undo" at bounding box center [1123, 36] width 26 height 18
click at [1154, 42] on icon "redo" at bounding box center [1162, 36] width 26 height 18
click at [1121, 34] on icon "undo" at bounding box center [1123, 36] width 26 height 17
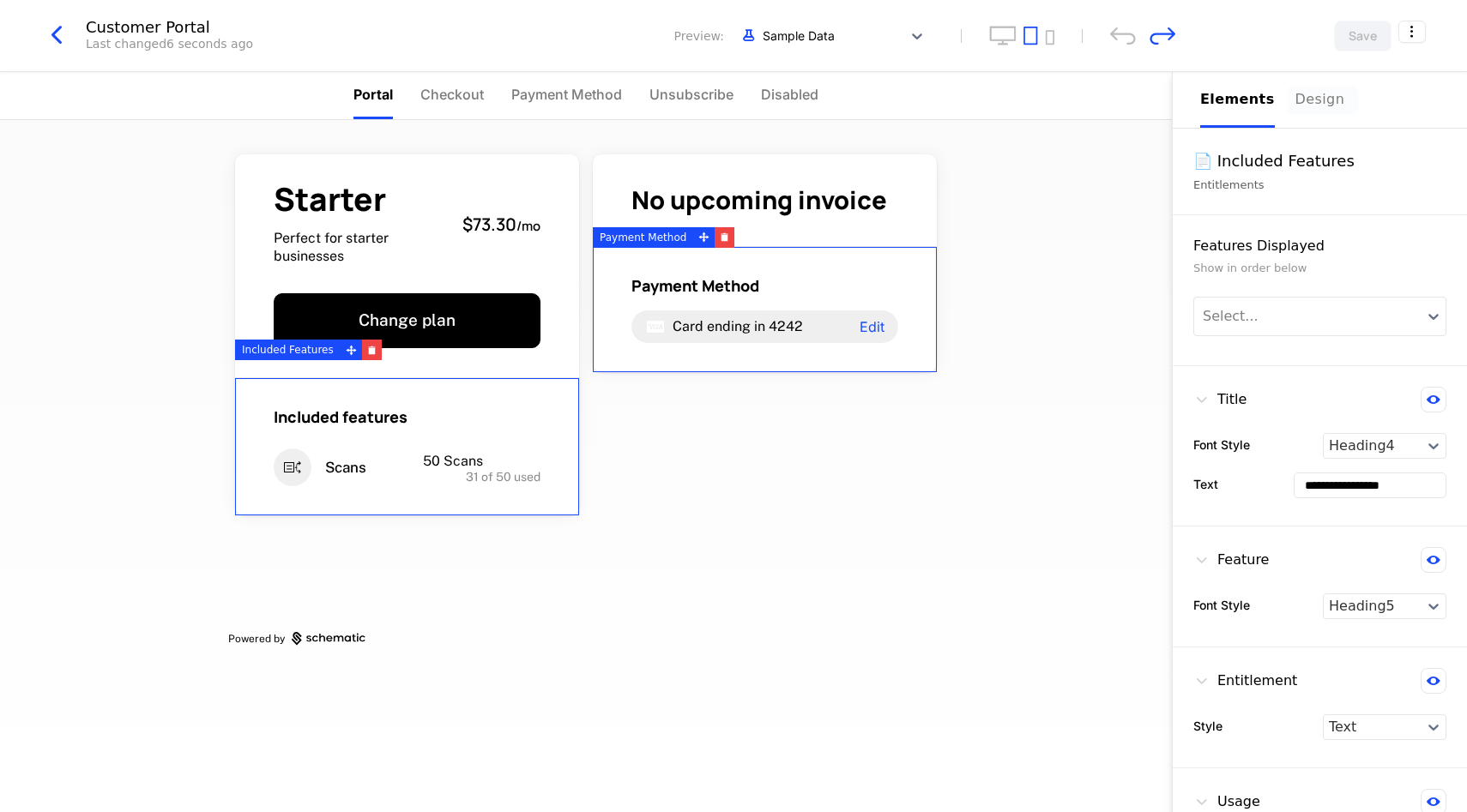
click at [1327, 96] on div "Design" at bounding box center [1323, 99] width 55 height 20
click at [1236, 85] on button "Elements" at bounding box center [1237, 101] width 74 height 56
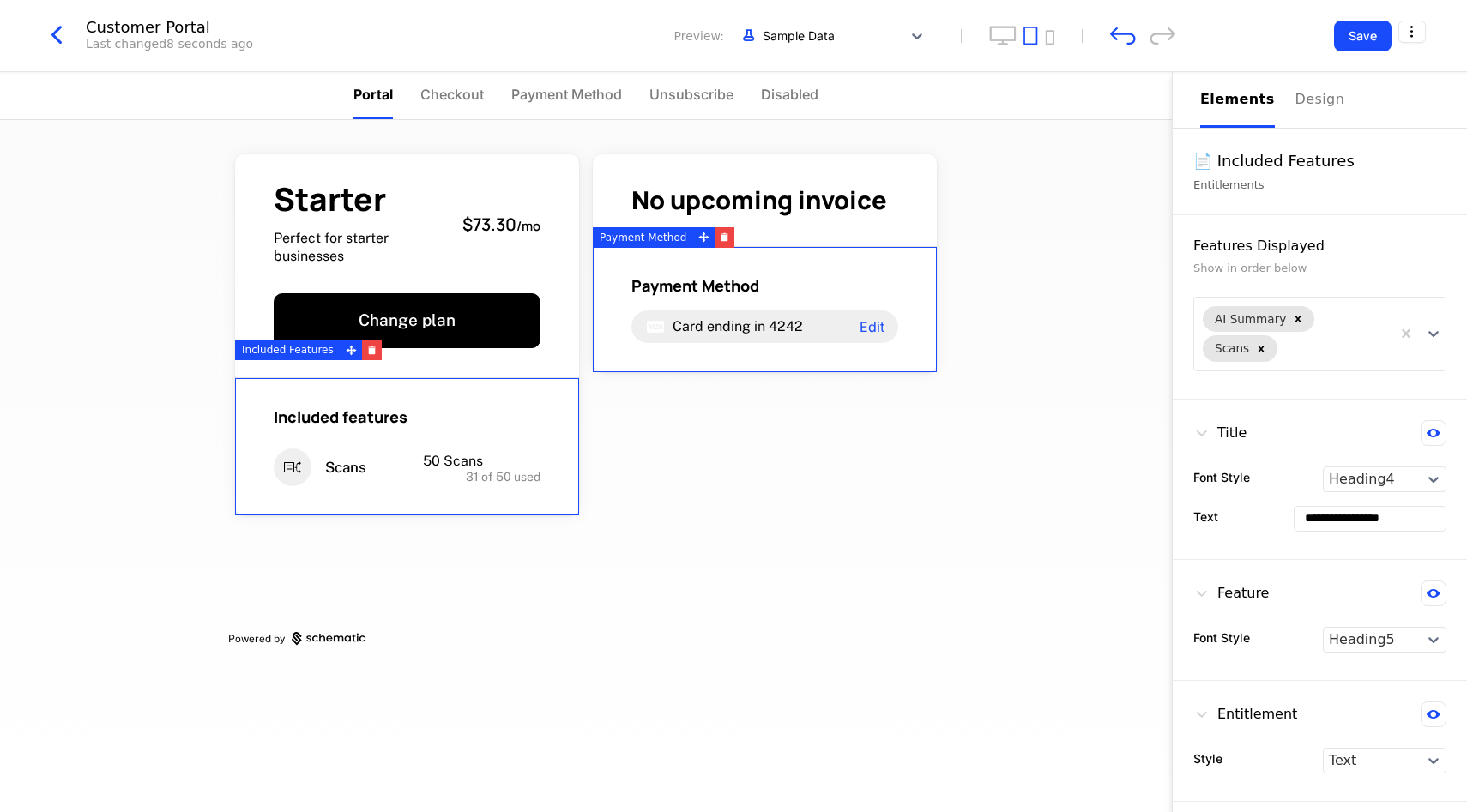
click at [1073, 328] on div "Starter Perfect for starter businesses $73.30 / mo Change plan Included feature…" at bounding box center [586, 466] width 1172 height 692
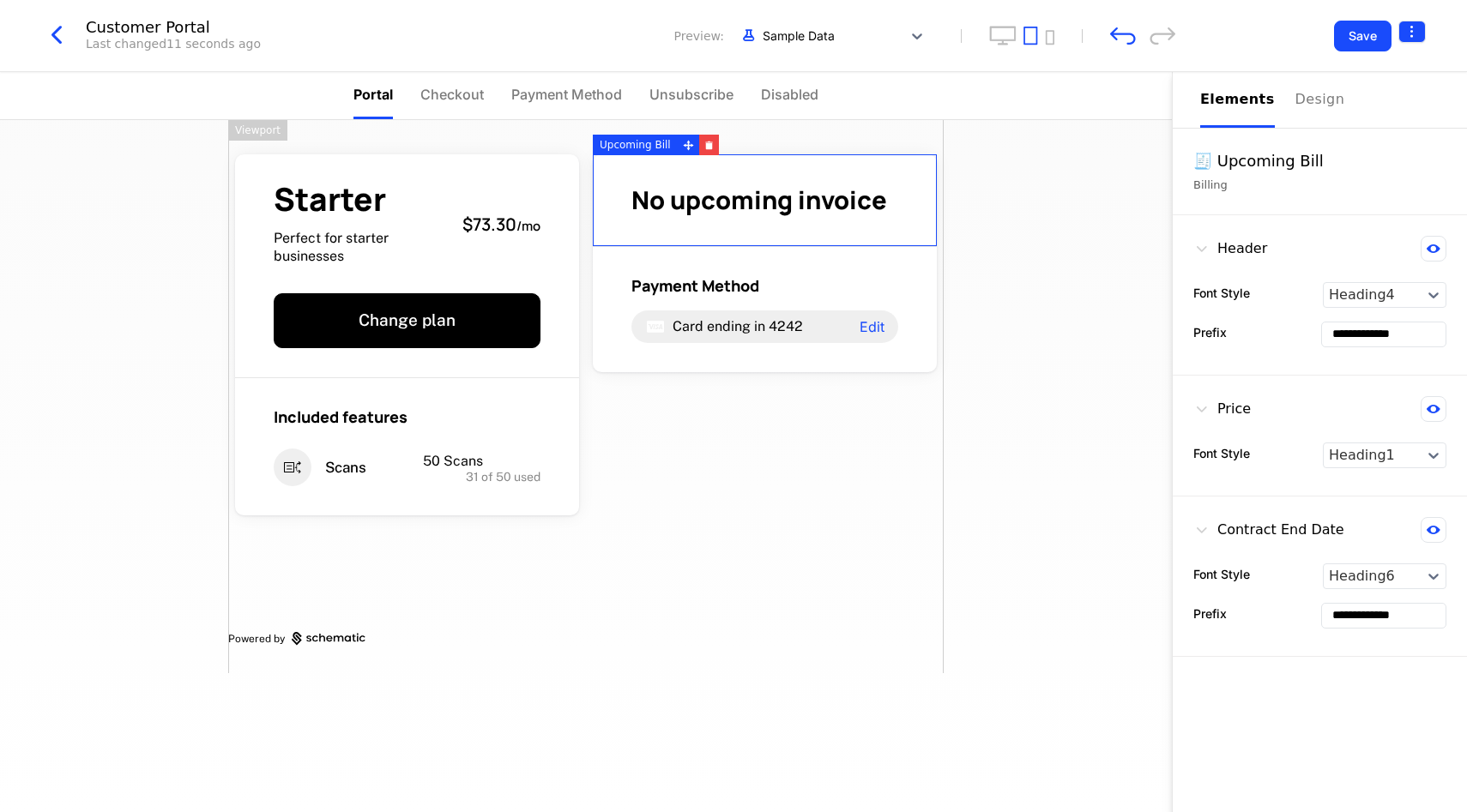
click at [1412, 38] on html "**********" at bounding box center [733, 406] width 1467 height 812
click at [1159, 194] on html "**********" at bounding box center [733, 406] width 1467 height 812
click at [1125, 14] on div "Customer Portal Last changed 11 seconds ago Preview: Sample Data Save" at bounding box center [733, 36] width 1467 height 72
click at [1117, 31] on icon "undo" at bounding box center [1123, 36] width 26 height 18
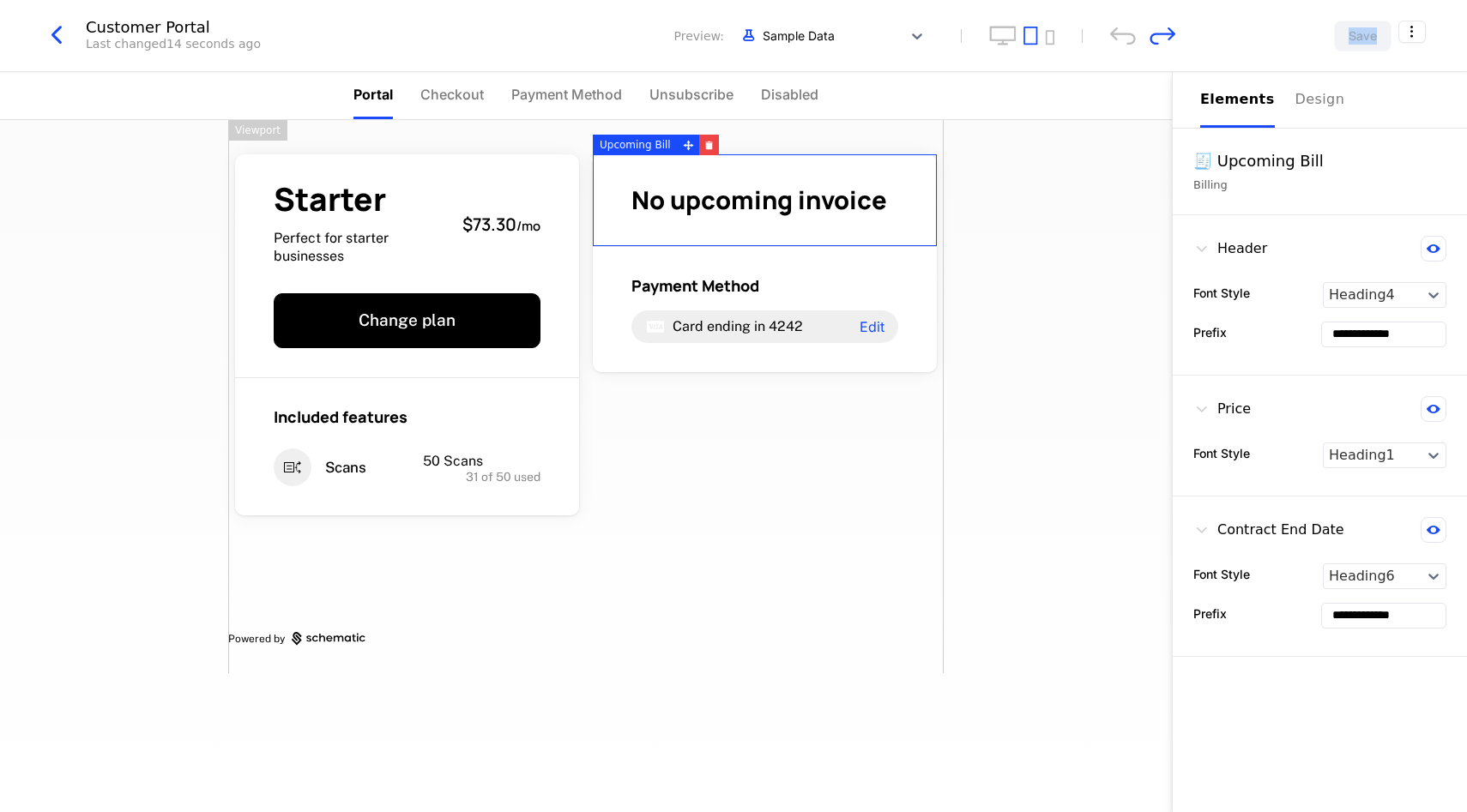
click at [1117, 31] on icon "undo" at bounding box center [1123, 36] width 26 height 18
click at [1215, 189] on div "Billing" at bounding box center [1320, 186] width 253 height 17
click at [1225, 161] on div "🧾 Upcoming Bill" at bounding box center [1320, 160] width 253 height 24
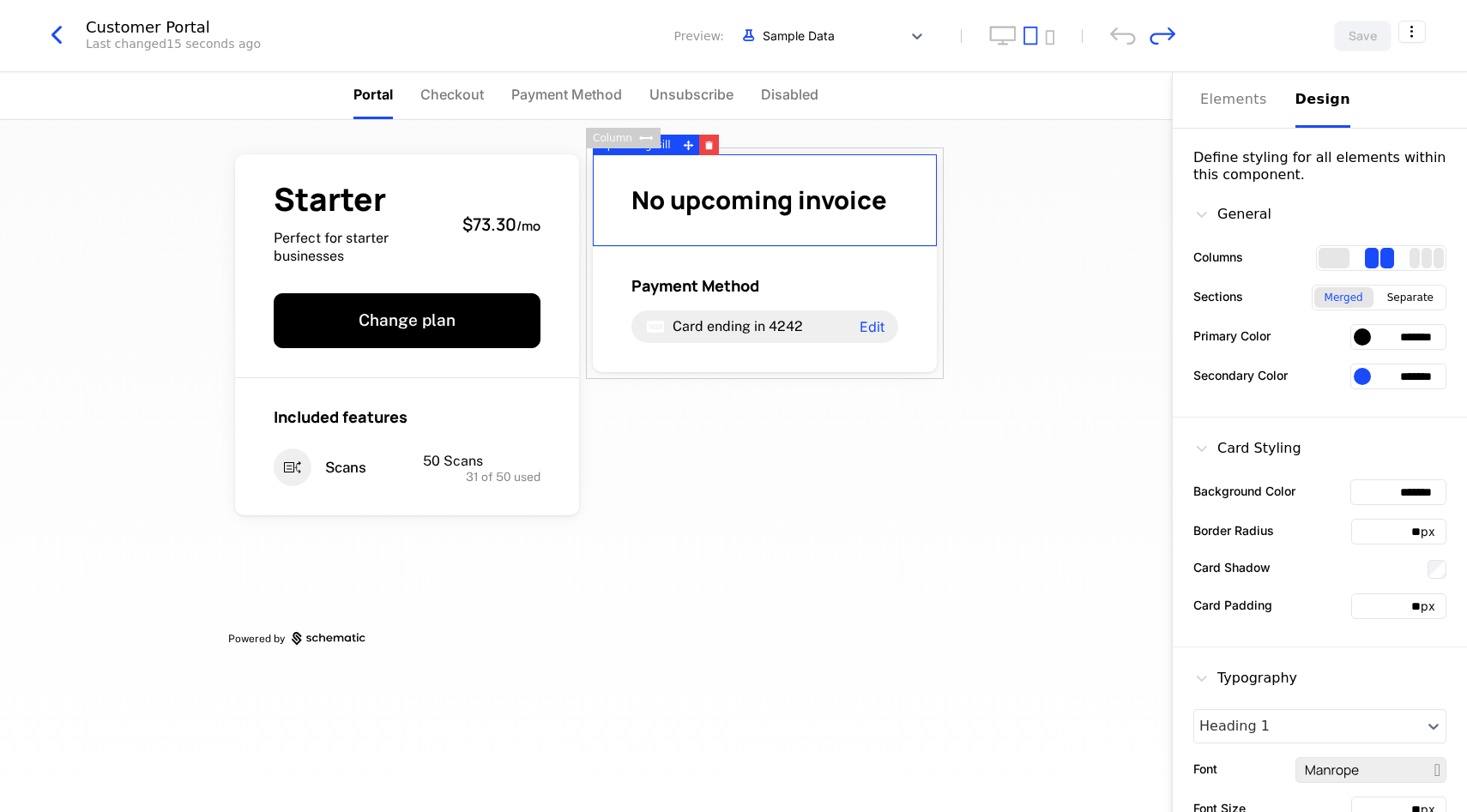
click at [1298, 89] on div "Design" at bounding box center [1323, 99] width 55 height 20
click at [1231, 95] on div "Elements" at bounding box center [1237, 99] width 74 height 20
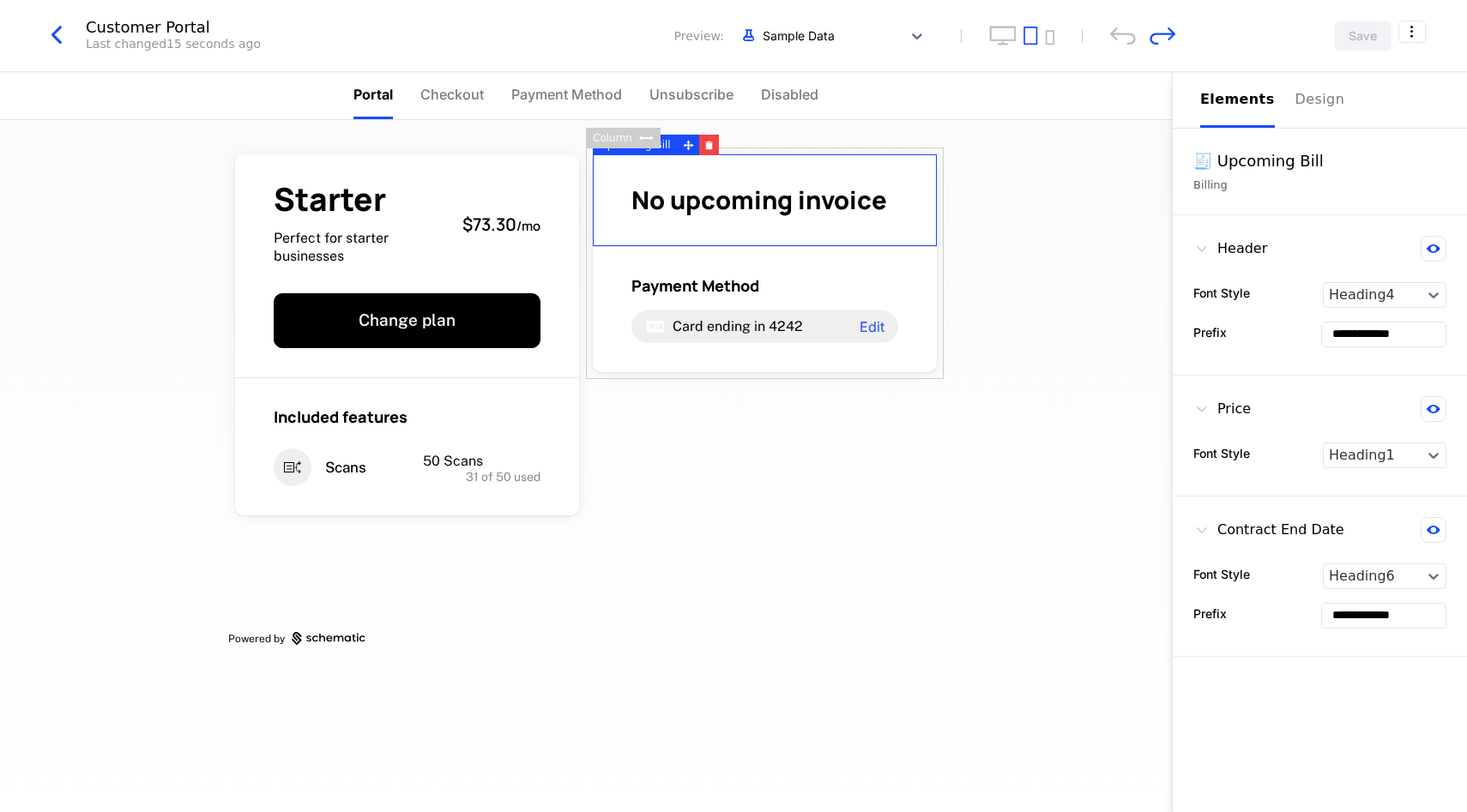
click at [1177, 41] on div "Customer Portal Last changed 15 seconds ago Preview: Sample Data Save" at bounding box center [733, 36] width 1467 height 72
click at [1173, 41] on div "Customer Portal Last changed 15 seconds ago Preview: Sample Data Save" at bounding box center [733, 36] width 1467 height 72
click at [1173, 41] on icon "redo" at bounding box center [1162, 36] width 26 height 18
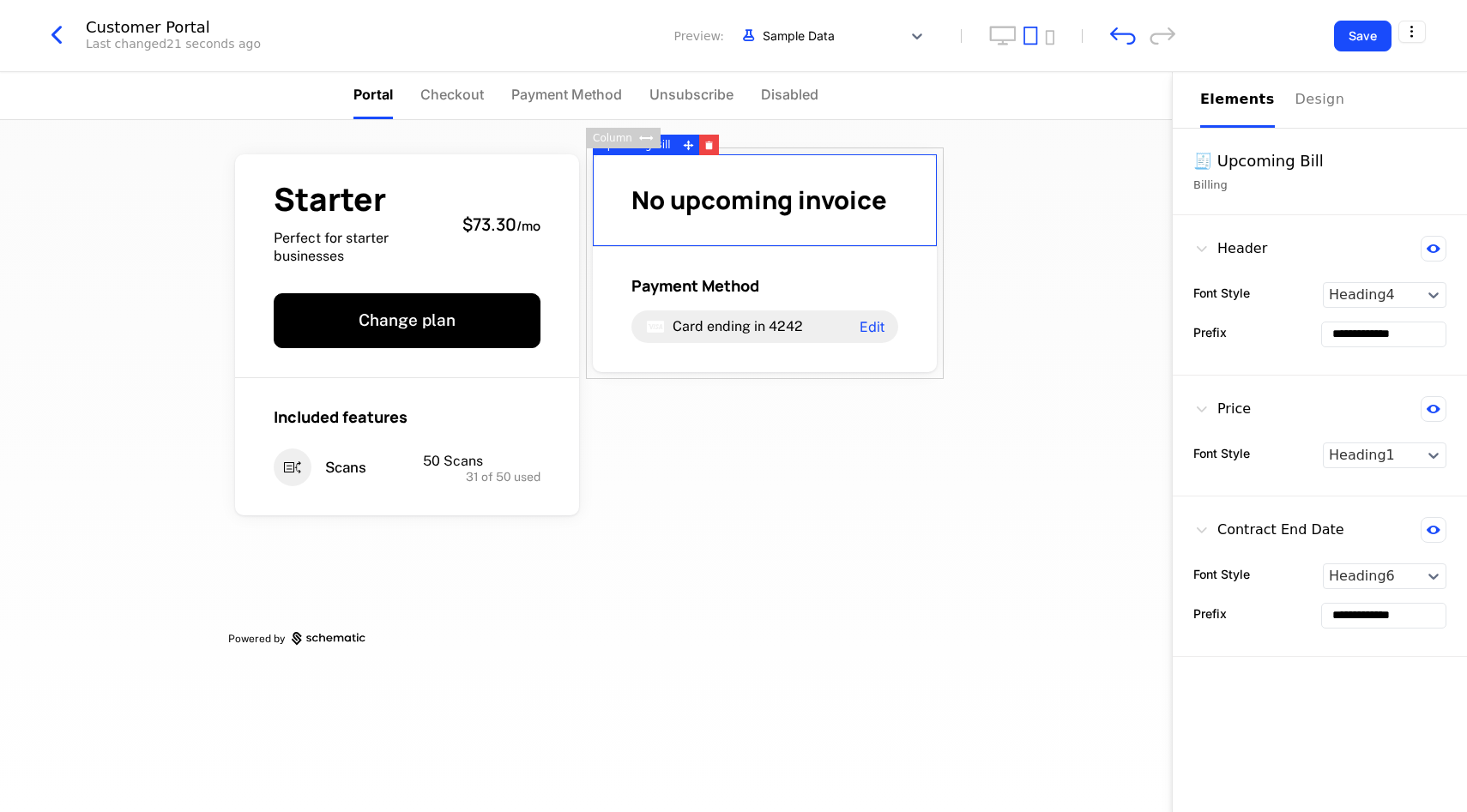
click at [1164, 136] on div "Starter Perfect for starter businesses $73.30 / mo Change plan Included feature…" at bounding box center [586, 466] width 1172 height 692
click at [1334, 22] on div "Save" at bounding box center [1314, 36] width 223 height 31
click at [1343, 27] on button "Save" at bounding box center [1363, 36] width 57 height 31
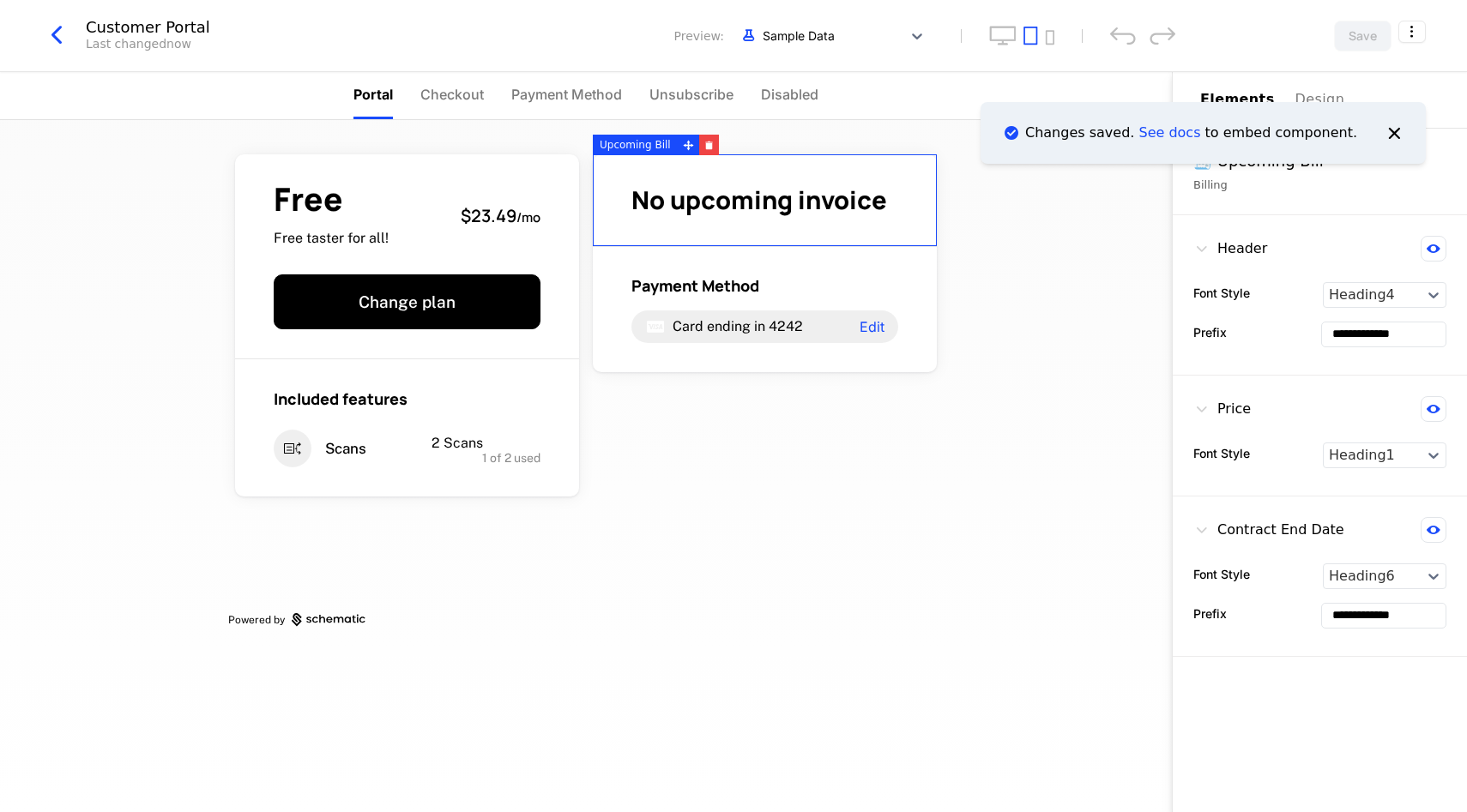
click at [1118, 329] on div "Free Free taster for all! $23.49 / mo Change plan Included features Scans 2 Sca…" at bounding box center [586, 466] width 1172 height 692
click at [1389, 132] on icon "Notifications (F8)" at bounding box center [1394, 131] width 22 height 22
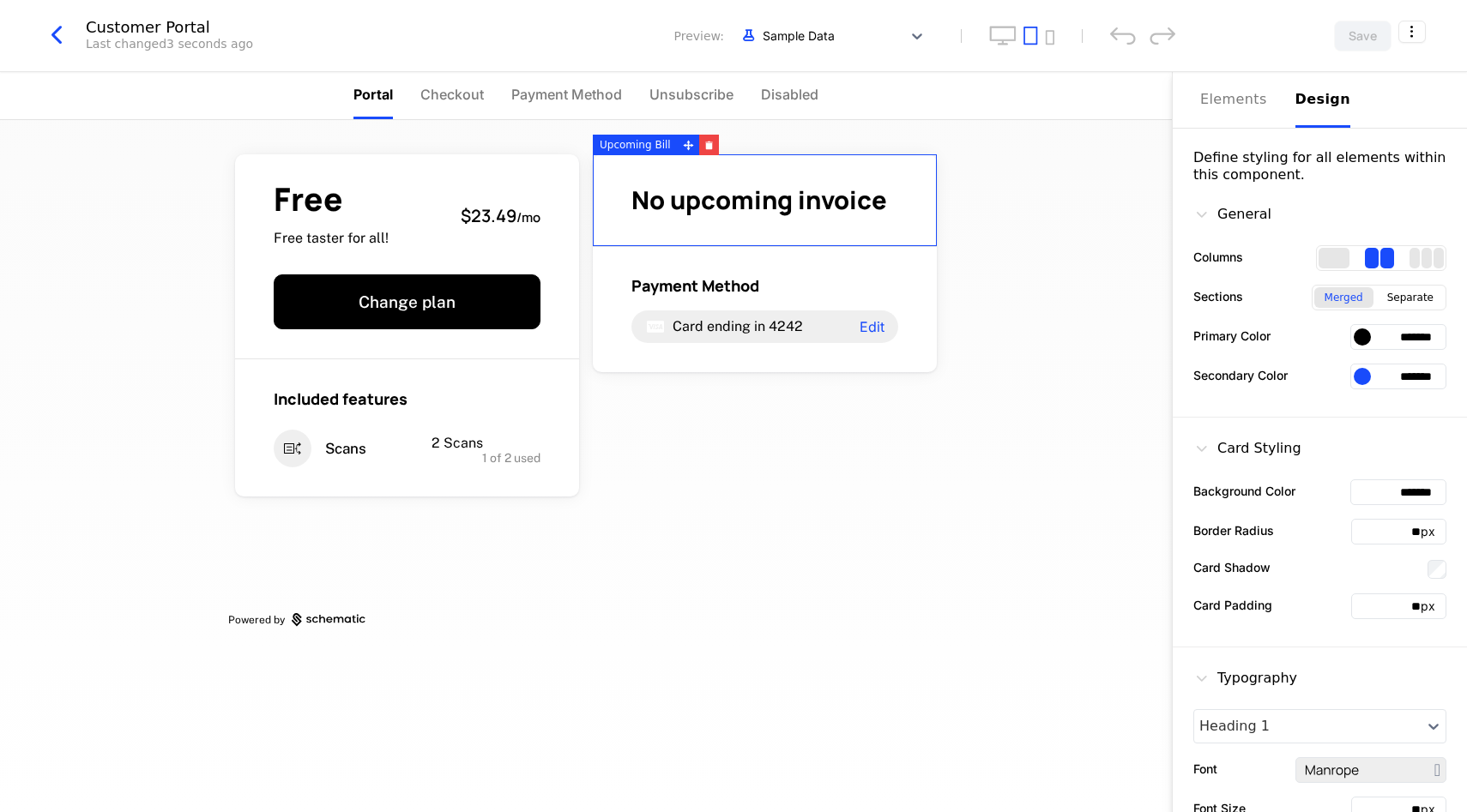
click at [1283, 102] on div "Elements Design" at bounding box center [1320, 101] width 240 height 56
click at [1215, 212] on div "General" at bounding box center [1232, 214] width 78 height 20
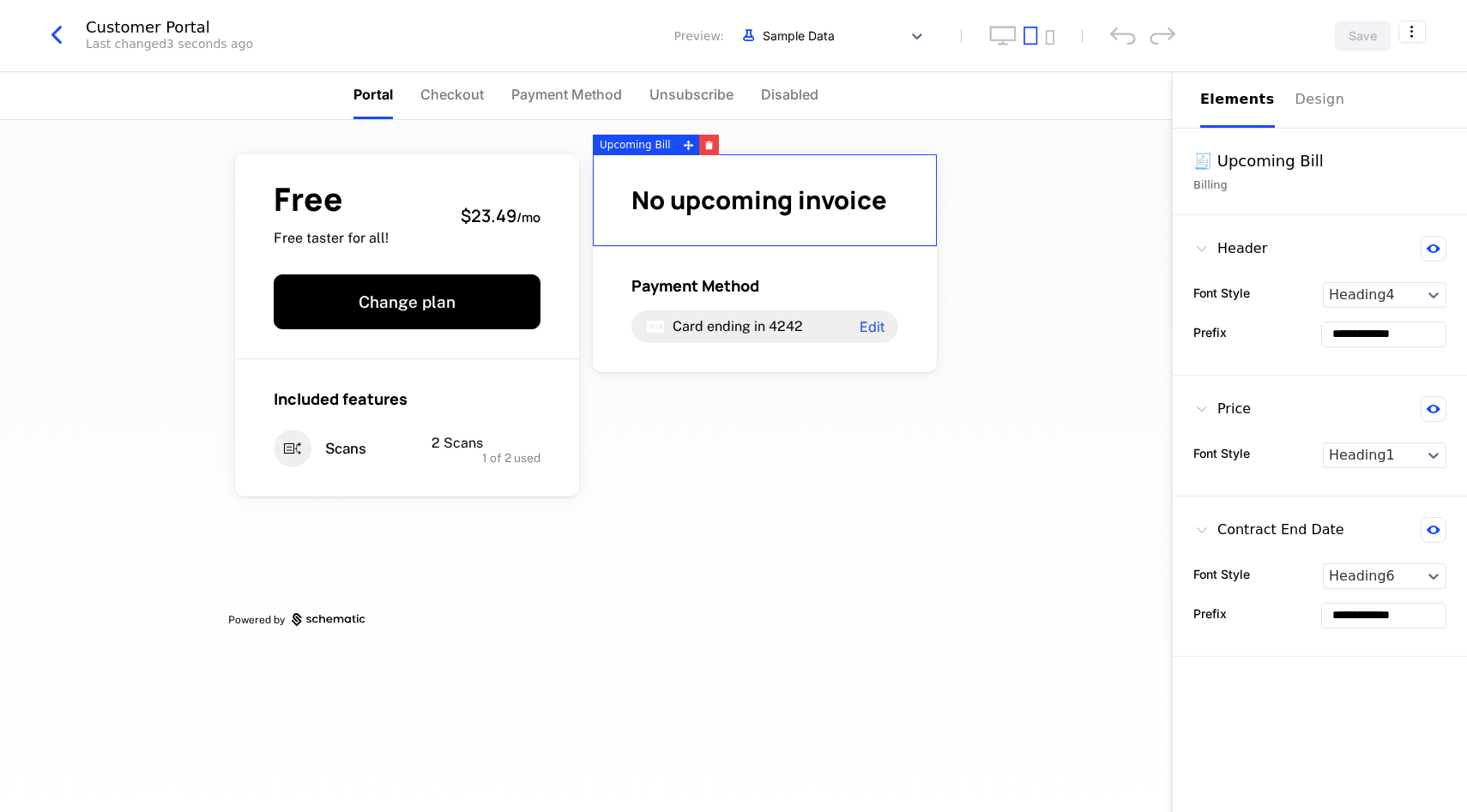
click at [1254, 96] on div "Elements" at bounding box center [1237, 99] width 74 height 20
click at [1229, 102] on div "Elements" at bounding box center [1237, 99] width 74 height 20
click at [1239, 165] on div "🧾 Upcoming Bill" at bounding box center [1320, 160] width 253 height 24
click at [1186, 154] on div "🧾 Upcoming Bill Billing" at bounding box center [1320, 172] width 294 height 87
click at [1308, 97] on div "Design" at bounding box center [1323, 99] width 55 height 20
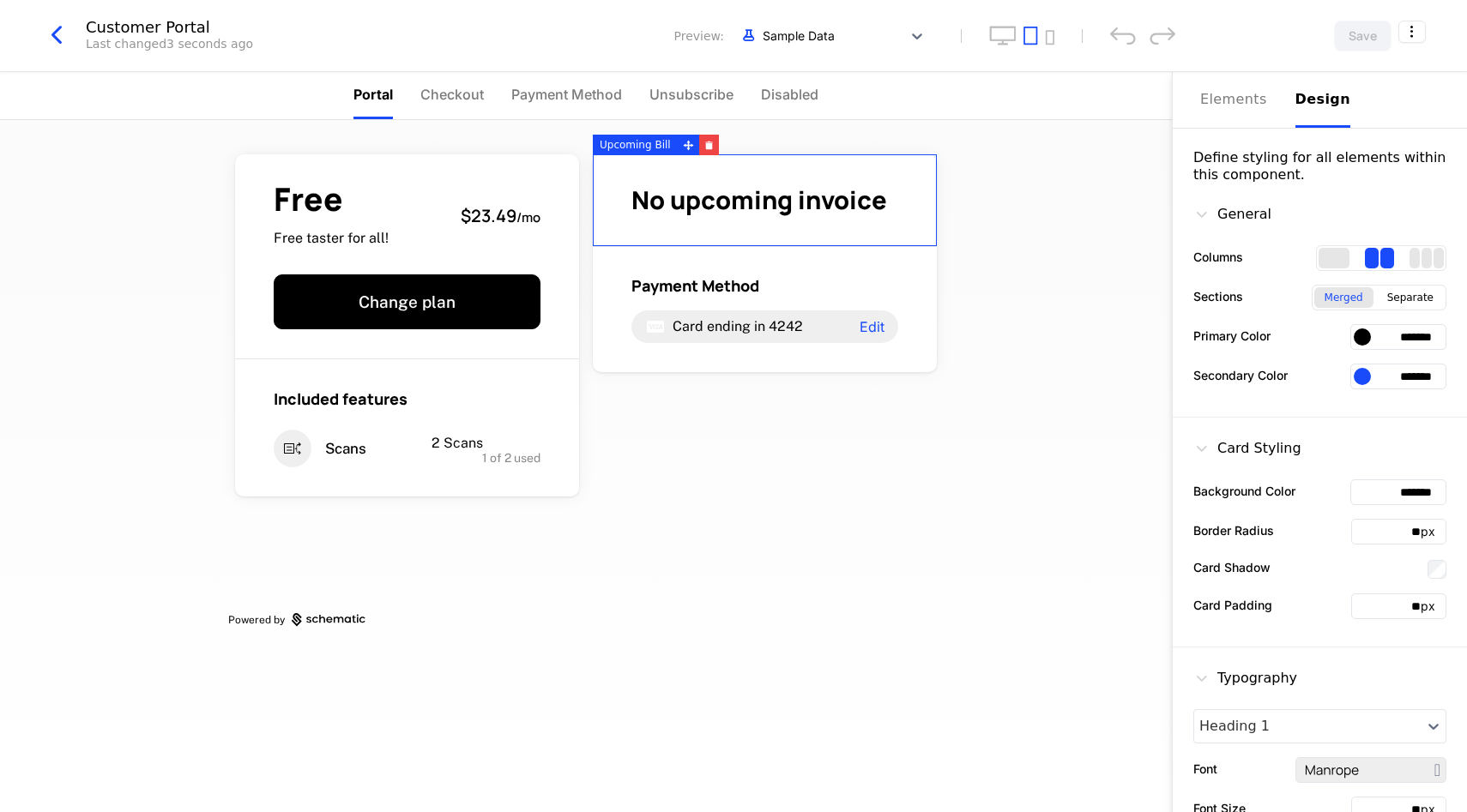
scroll to position [273, 0]
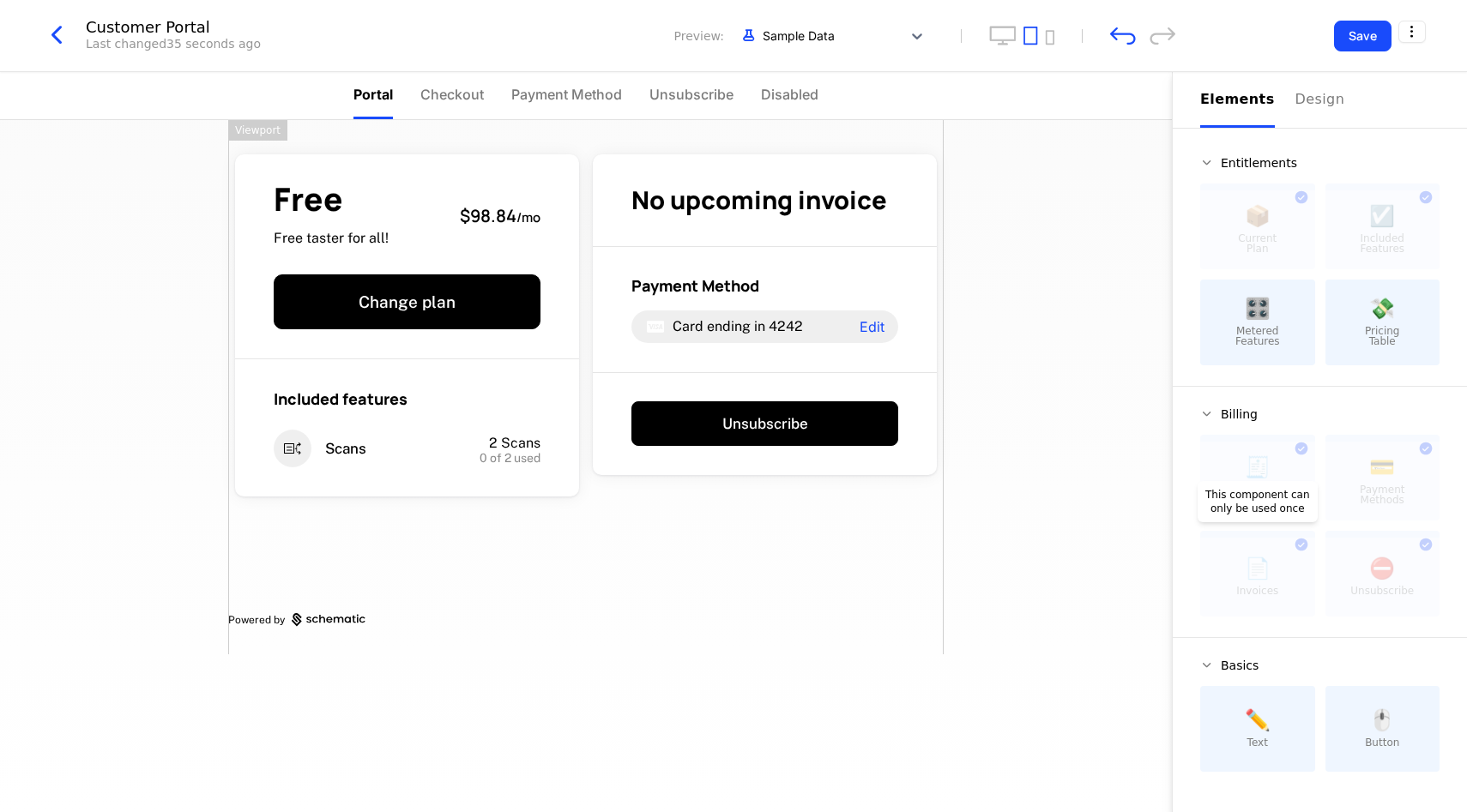
click at [1303, 546] on div at bounding box center [1257, 577] width 115 height 79
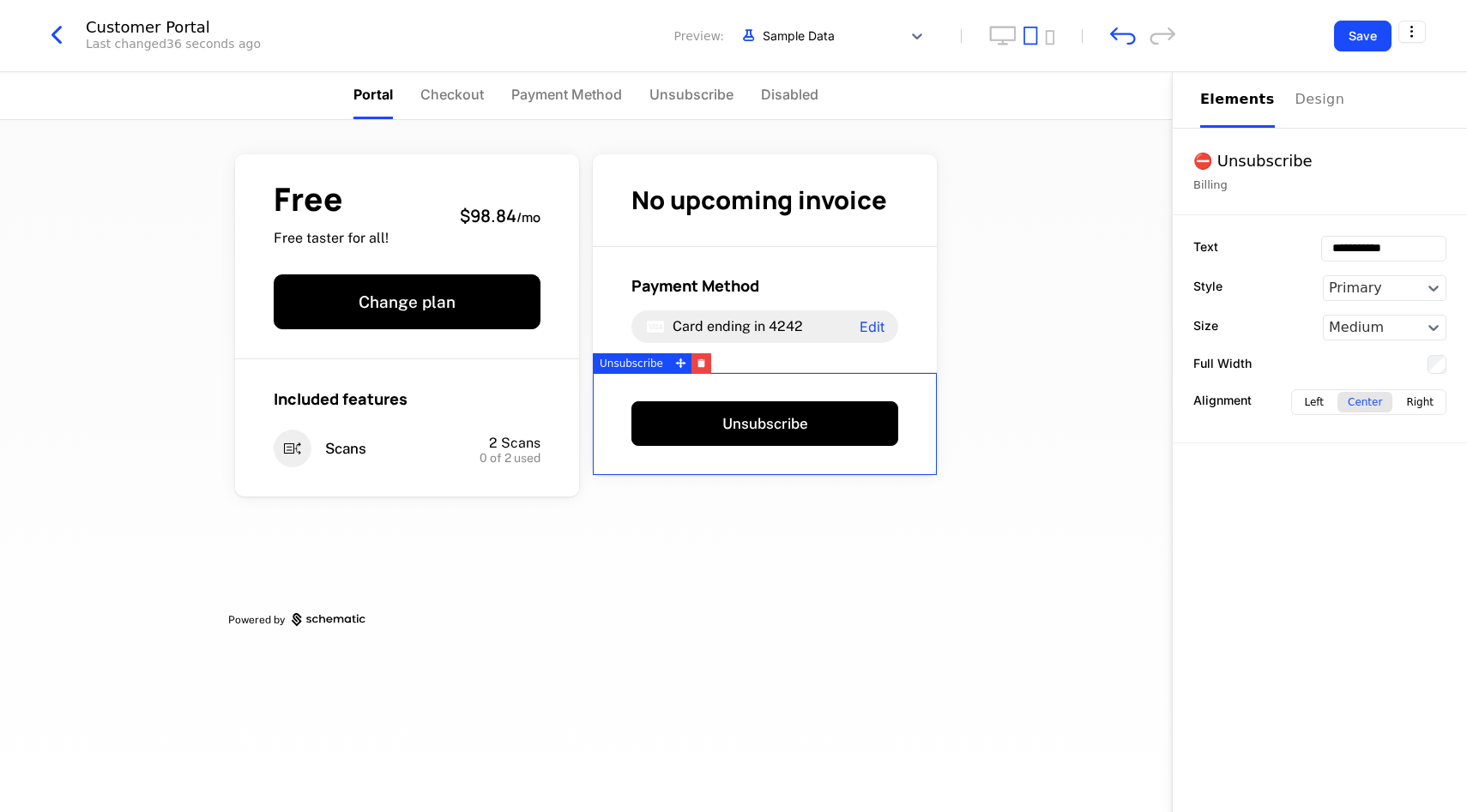
click at [734, 383] on div "Unsubscribe" at bounding box center [765, 424] width 344 height 102
click at [1074, 368] on div "Free Free taster for all! $98.84 / mo Change plan Included features Scans 2 Sca…" at bounding box center [586, 466] width 1172 height 692
click at [1240, 110] on button "Elements" at bounding box center [1237, 101] width 74 height 56
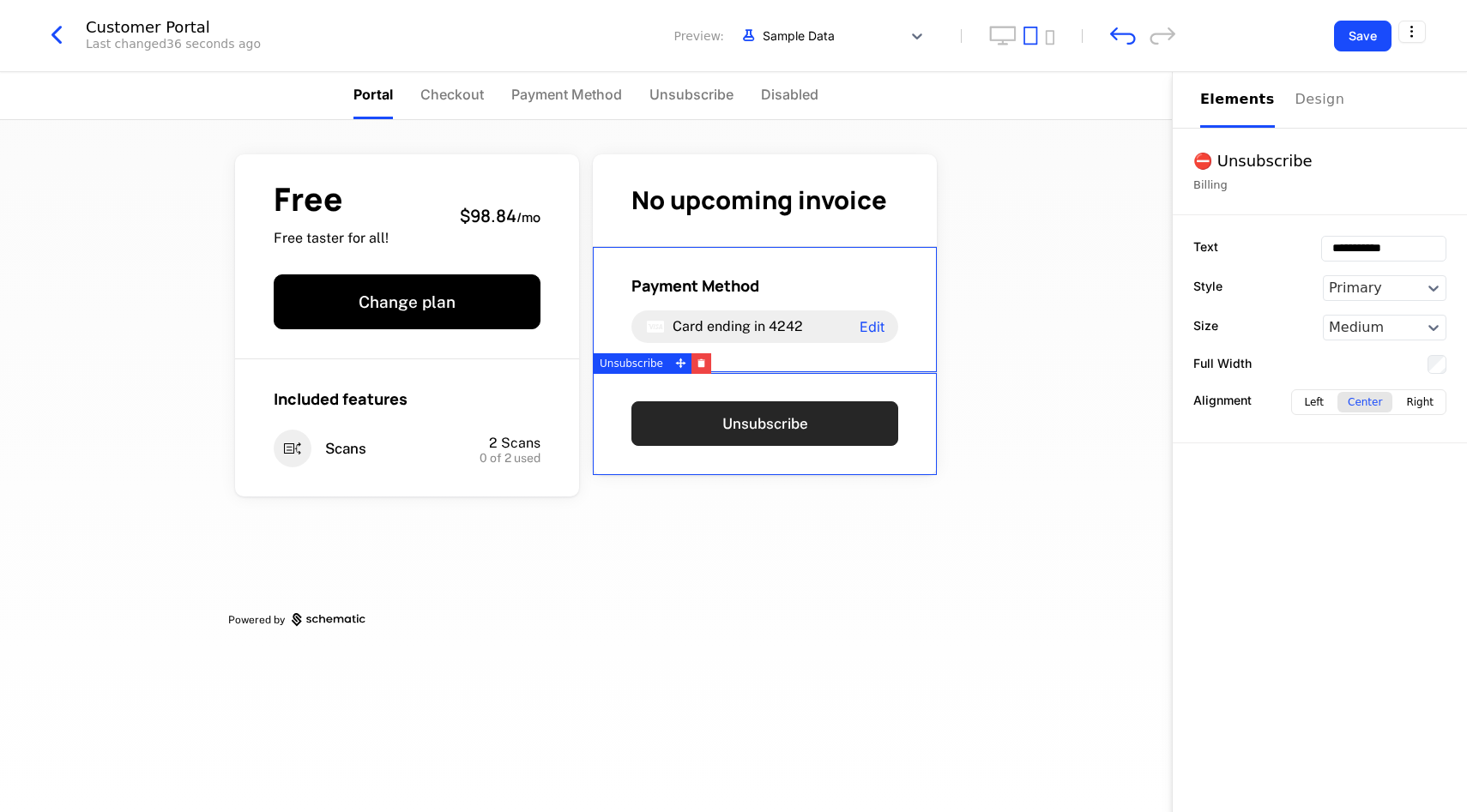
click at [794, 401] on button "Unsubscribe" at bounding box center [765, 423] width 267 height 44
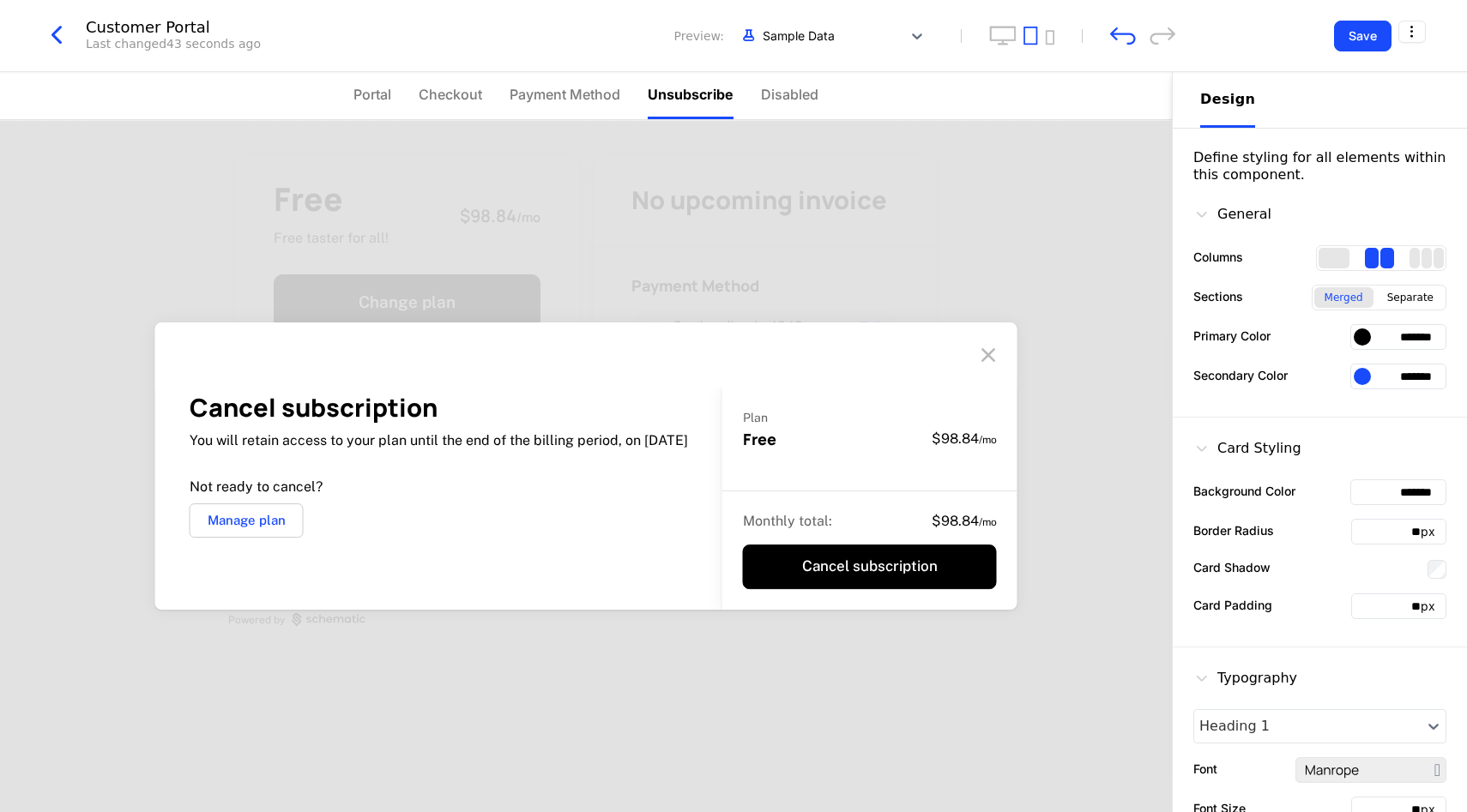
click at [993, 339] on div at bounding box center [988, 355] width 38 height 38
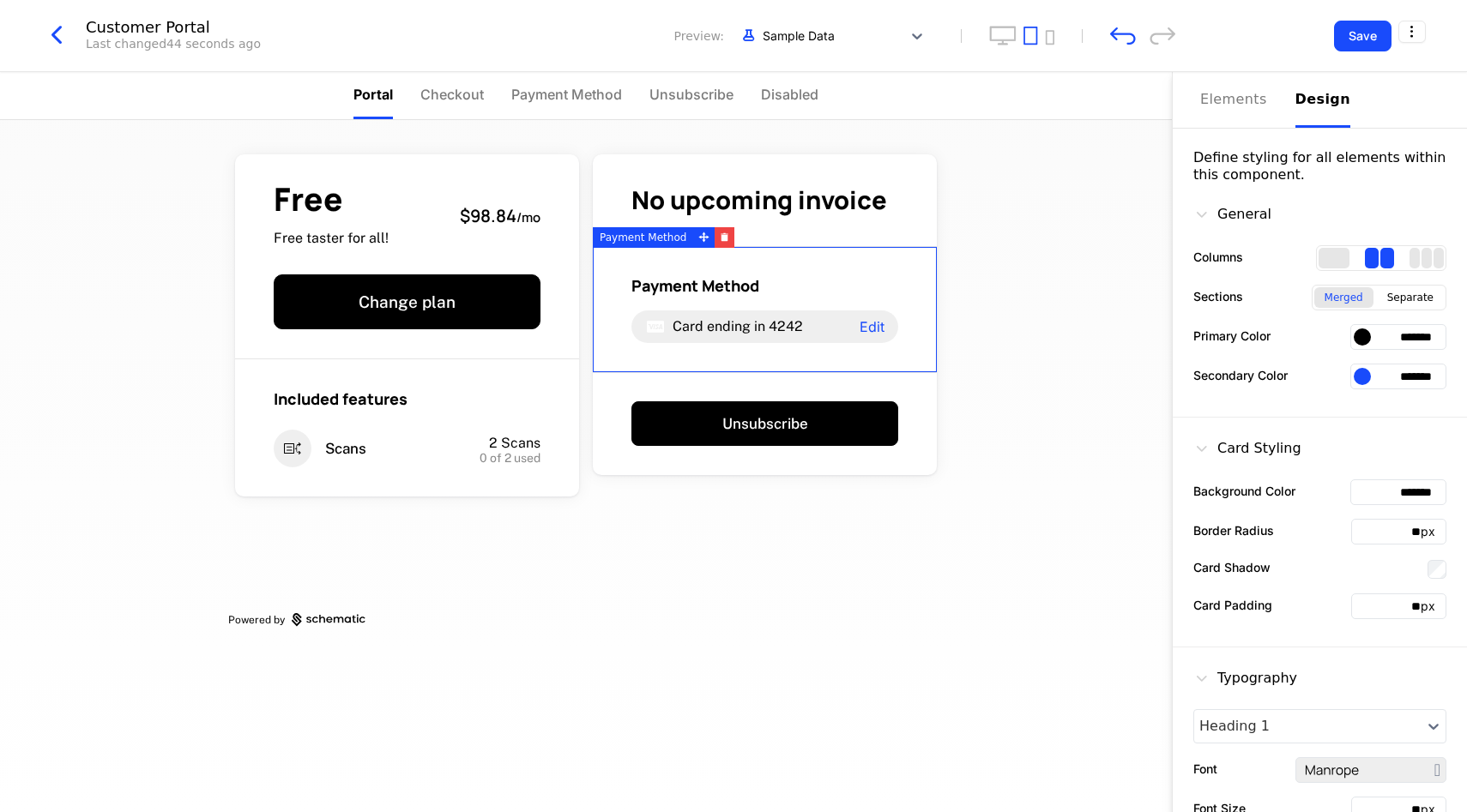
click at [1047, 239] on div "Free Free taster for all! $98.84 / mo Change plan Included features Scans 2 Sca…" at bounding box center [586, 466] width 1172 height 692
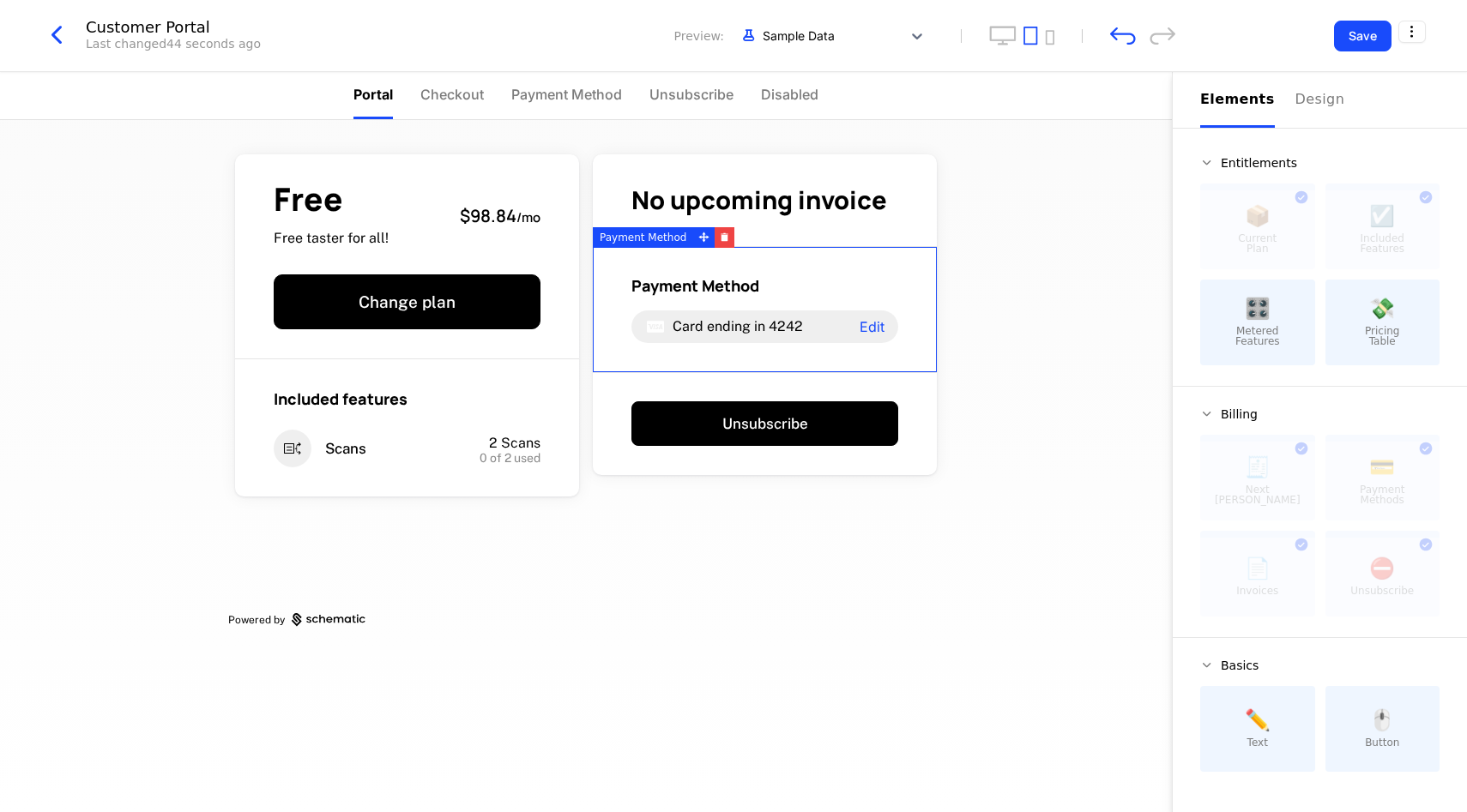
click at [1249, 93] on div "Elements" at bounding box center [1237, 99] width 74 height 20
click at [1207, 163] on icon at bounding box center [1207, 162] width 14 height 14
click at [1279, 572] on div at bounding box center [1257, 577] width 115 height 79
click at [1296, 542] on div at bounding box center [1257, 577] width 115 height 79
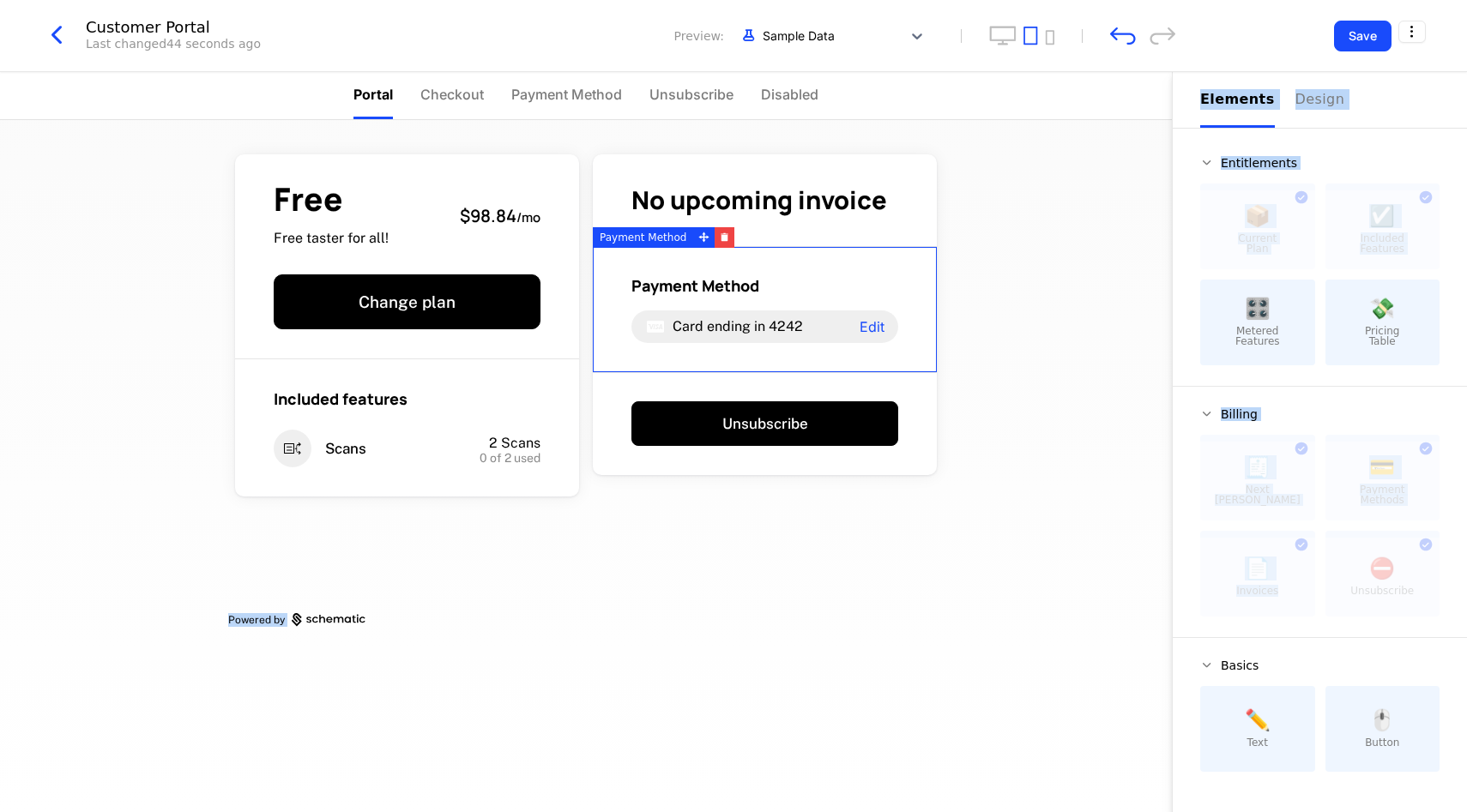
drag, startPoint x: 1296, startPoint y: 542, endPoint x: 1062, endPoint y: 542, distance: 234.0
click at [1061, 542] on div "Portal Checkout Payment Method Unsubscribe Disabled Free Free taster for all! $…" at bounding box center [733, 443] width 1467 height 740
click at [1062, 542] on div "Free Free taster for all! $98.84 / mo Change plan Included features Scans 2 Sca…" at bounding box center [586, 466] width 1172 height 692
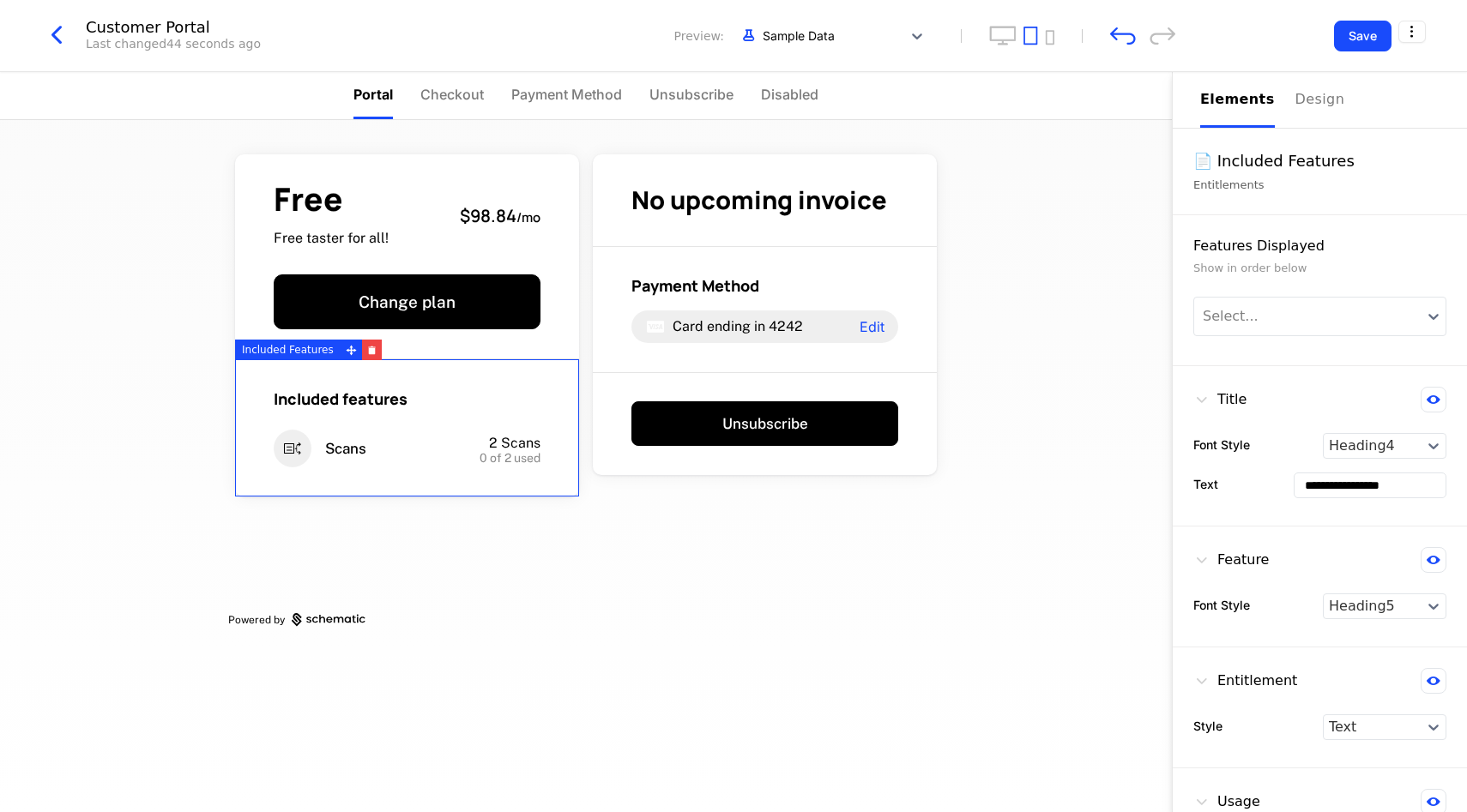
click at [404, 429] on div "Included features Scans 2 Scans 0 of 2 used" at bounding box center [407, 428] width 344 height 137
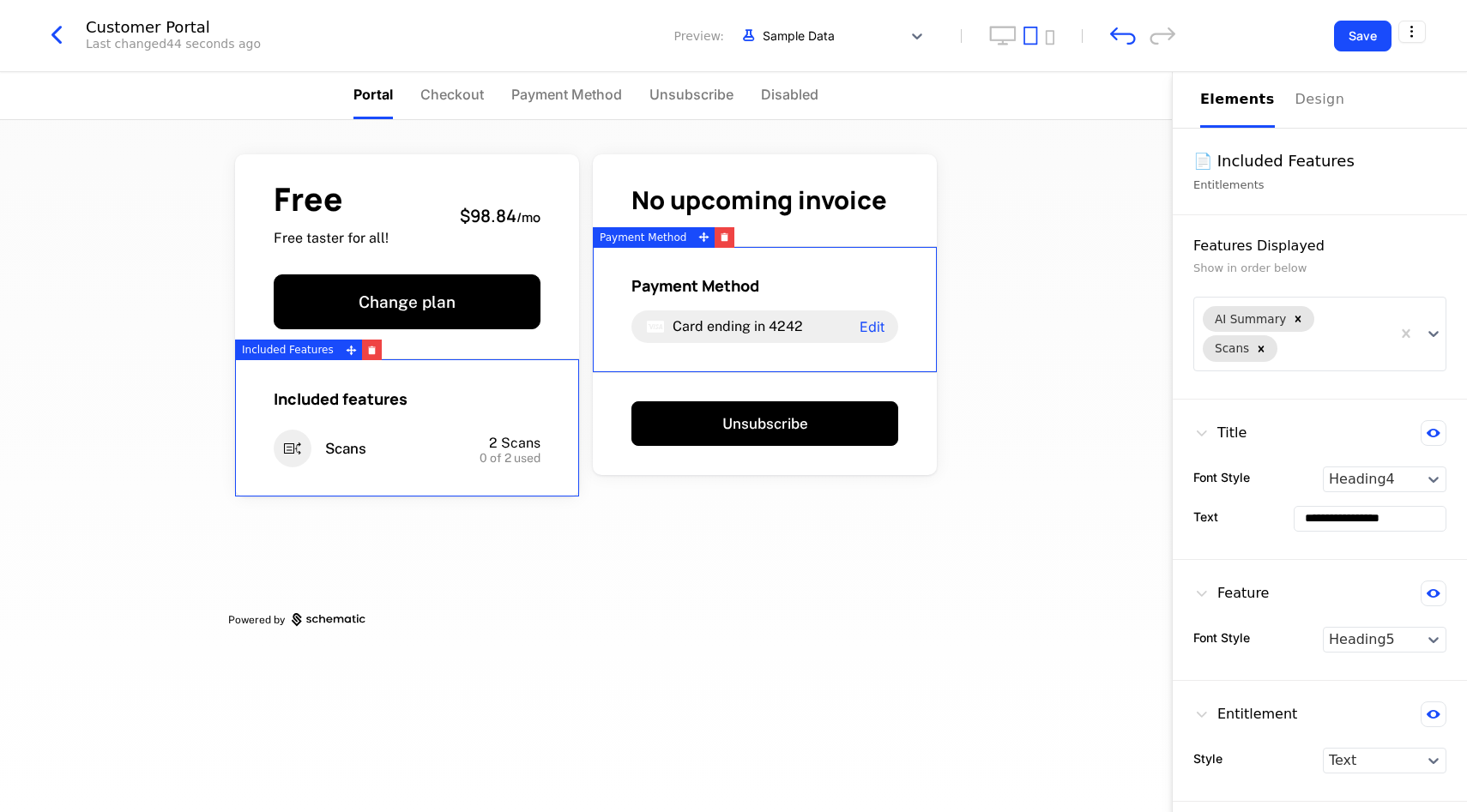
click at [1202, 105] on div "Elements Design" at bounding box center [1320, 101] width 294 height 57
click at [1121, 31] on icon "undo" at bounding box center [1123, 36] width 26 height 18
click at [1121, 29] on icon "undo" at bounding box center [1123, 36] width 26 height 18
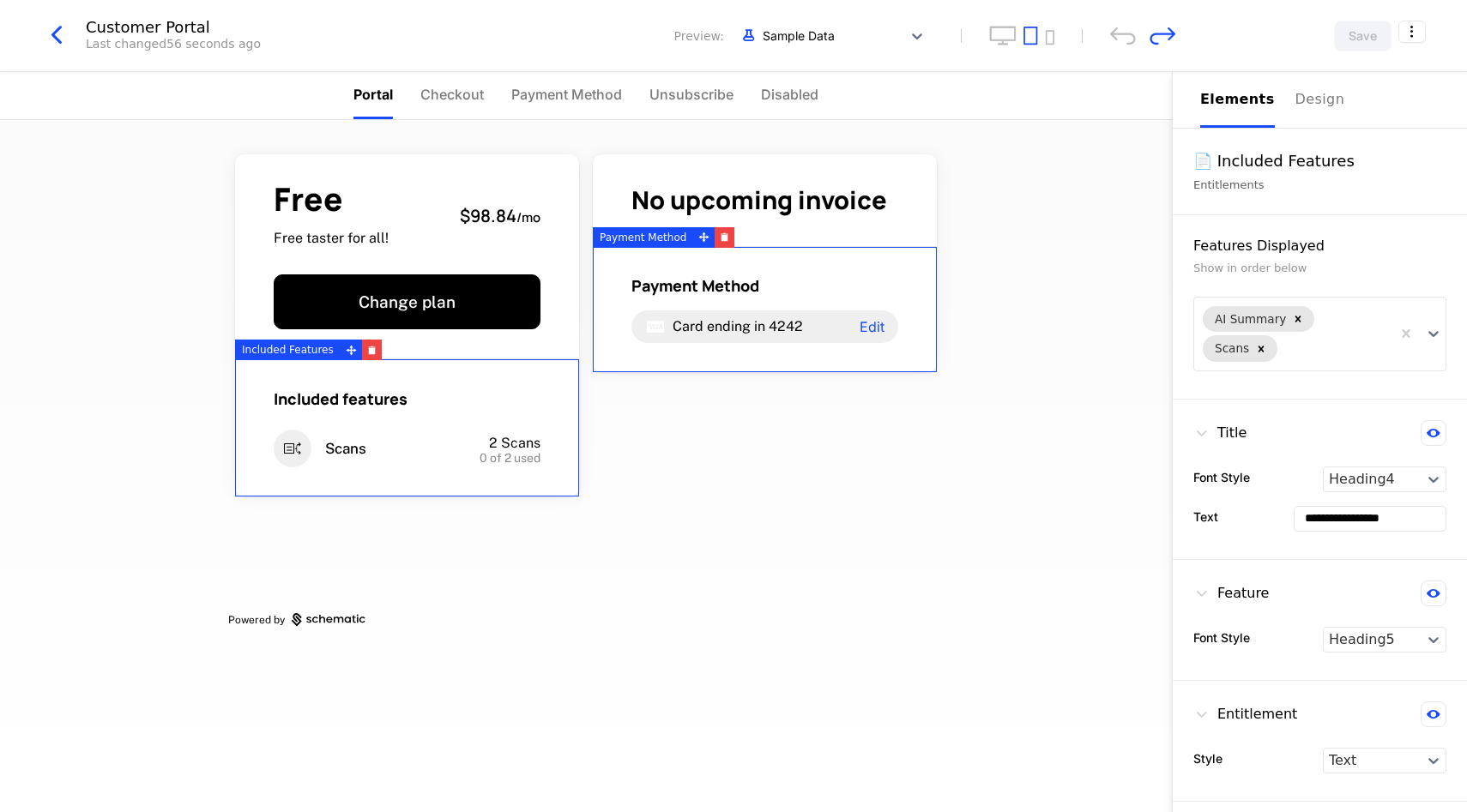
click at [1074, 299] on div "Free Free taster for all! $98.84 / mo Change plan Included features Scans 2 Sca…" at bounding box center [586, 466] width 1172 height 692
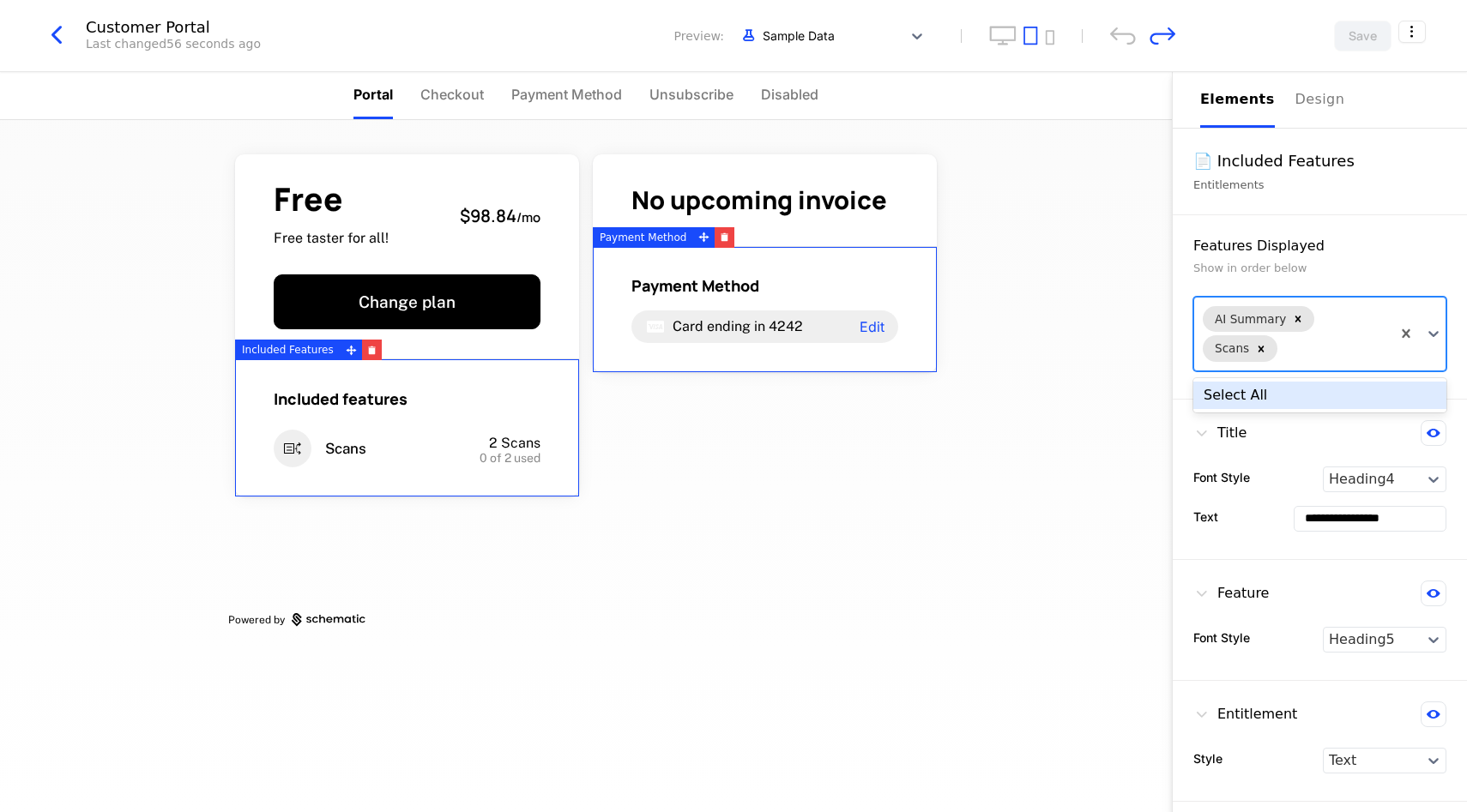
click at [1359, 330] on div "AI Summary Scans" at bounding box center [1292, 334] width 196 height 72
click at [1440, 341] on icon at bounding box center [1434, 334] width 17 height 17
click at [1440, 339] on icon at bounding box center [1434, 334] width 17 height 17
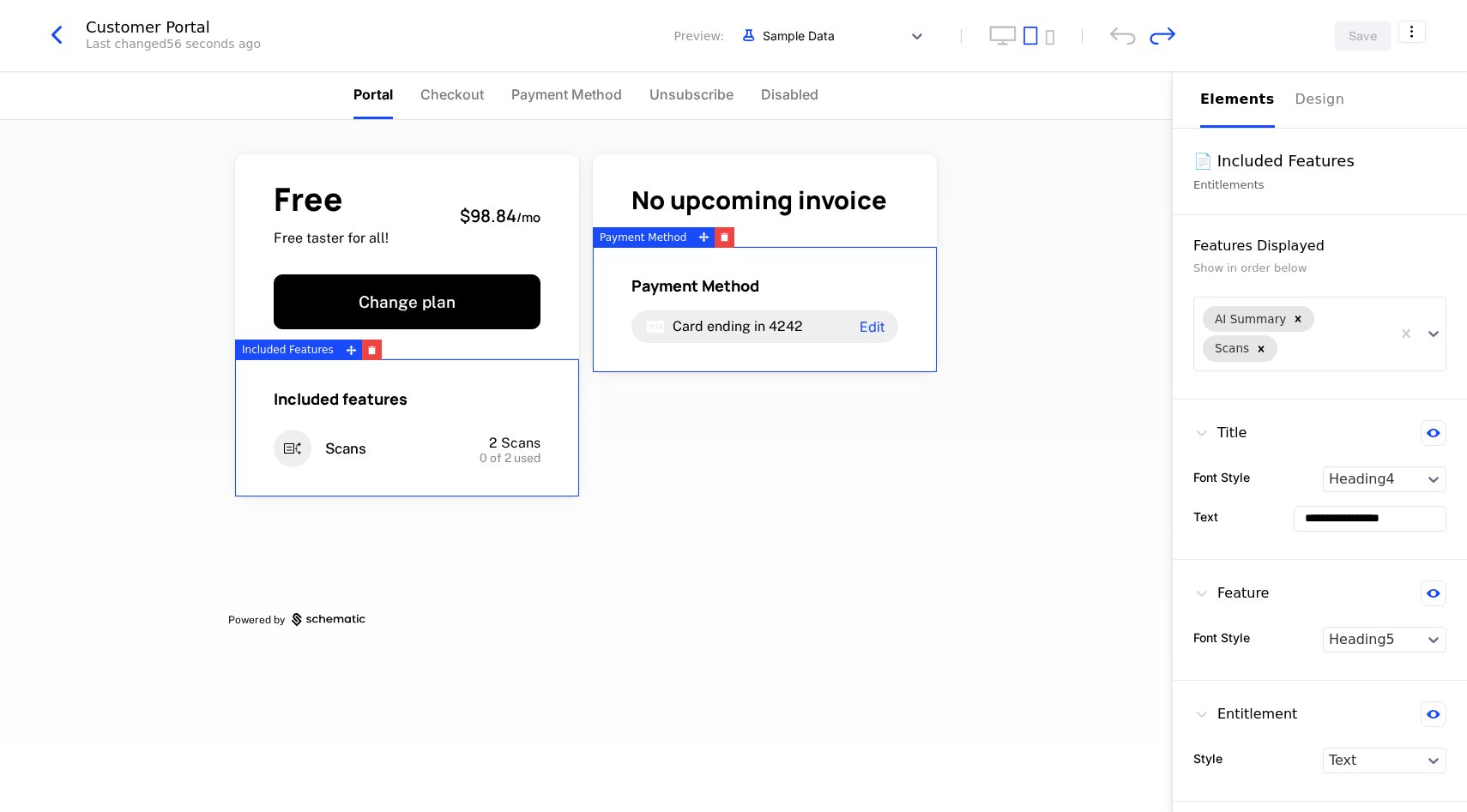
click at [1255, 171] on div "📄 Included Features" at bounding box center [1320, 160] width 253 height 24
click at [1244, 185] on div "Entitlements" at bounding box center [1320, 186] width 253 height 17
click at [1242, 152] on div "📄 Included Features" at bounding box center [1320, 160] width 253 height 24
click at [1029, 320] on div "Free Free taster for all! $98.84 / mo Change plan Included features Scans 2 Sca…" at bounding box center [586, 466] width 1172 height 692
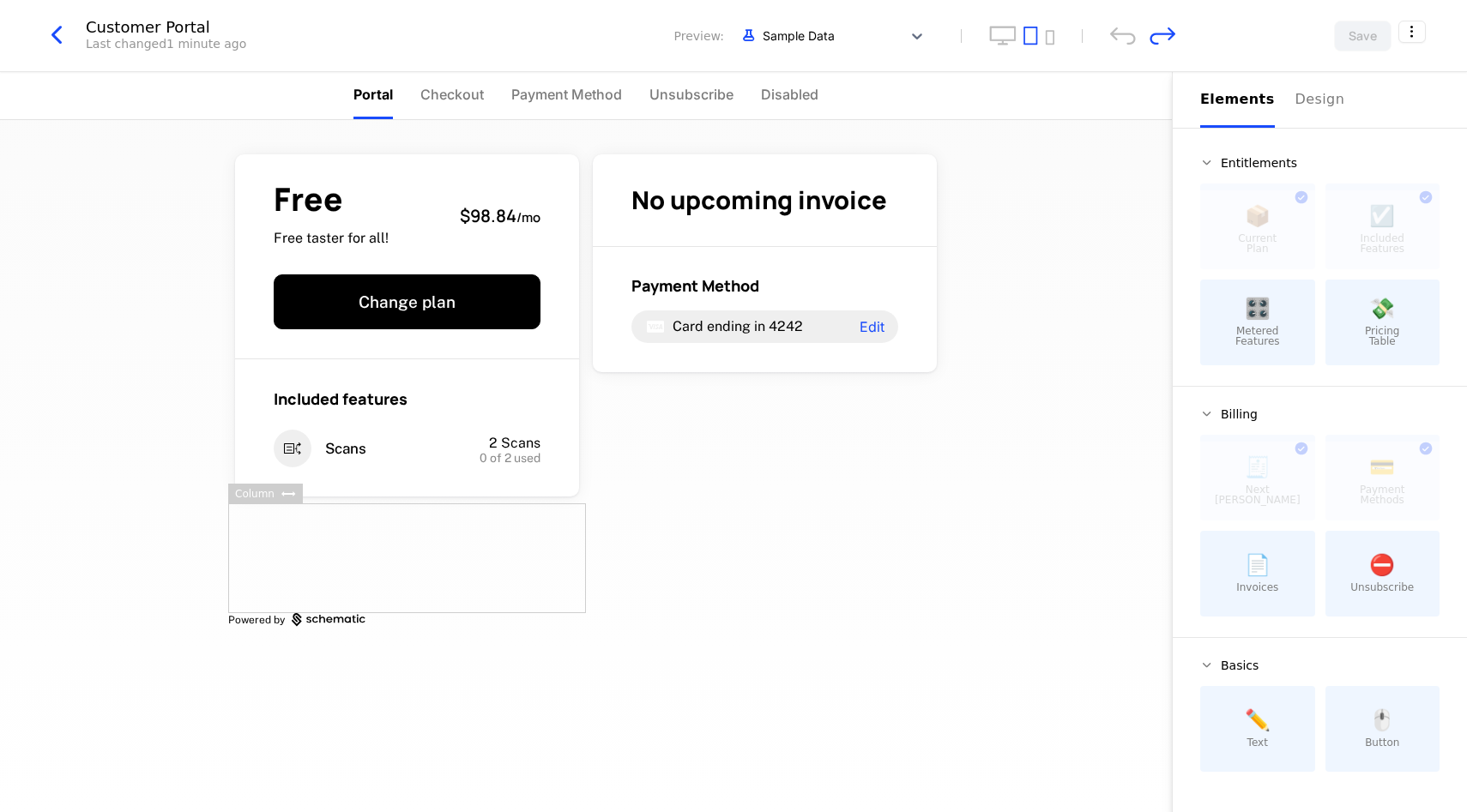
click at [552, 543] on div at bounding box center [407, 559] width 358 height 110
click at [1051, 475] on div "Free Free taster for all! $98.84 / mo Change plan Included features Scans 2 Sca…" at bounding box center [586, 466] width 1172 height 692
click at [645, 536] on div "Free Free taster for all! $98.84 / mo Change plan Included features Scans 2 Sca…" at bounding box center [586, 387] width 716 height 535
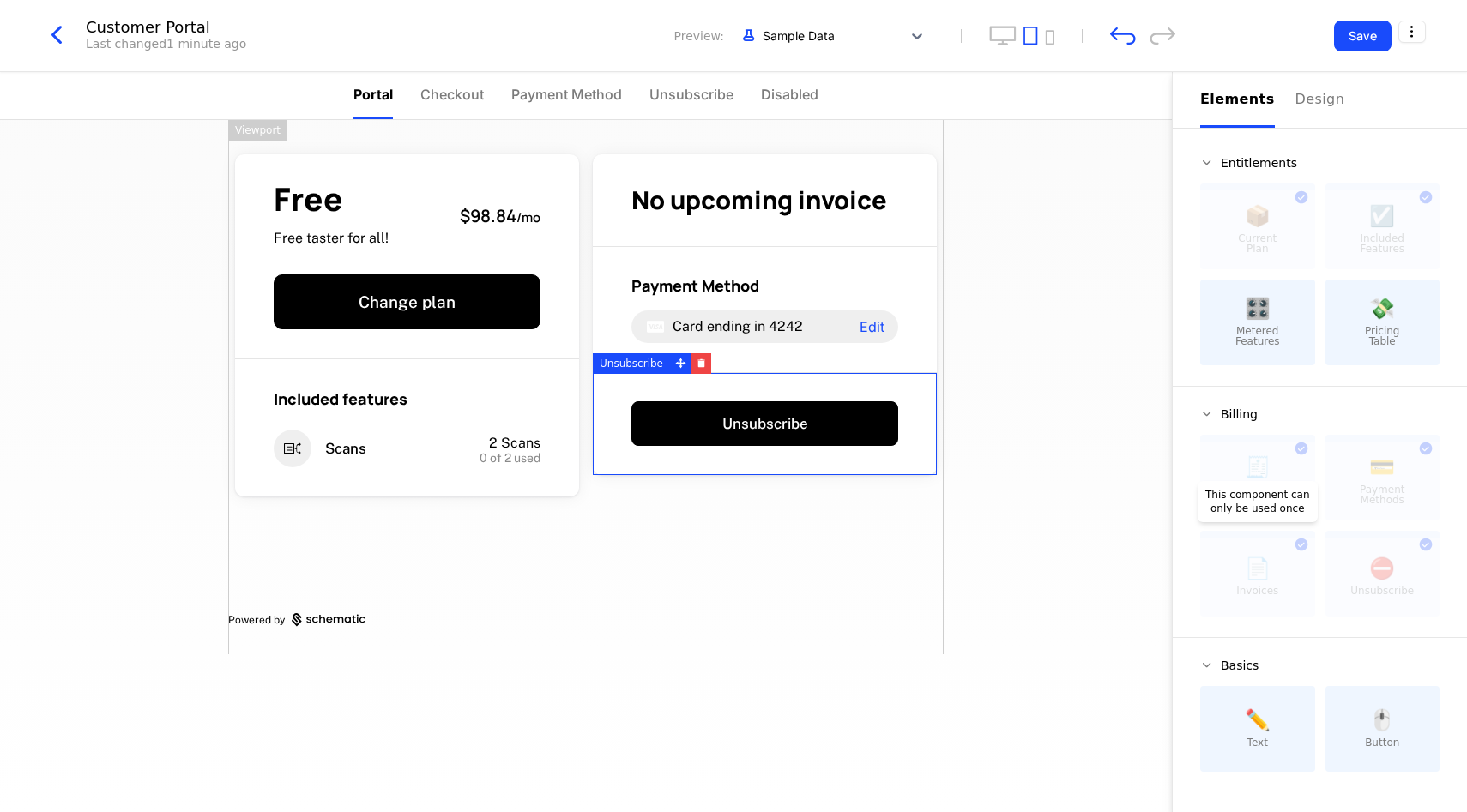
click at [1301, 545] on div at bounding box center [1257, 577] width 115 height 79
click at [1300, 322] on div "🎛️ Metered Features" at bounding box center [1257, 322] width 115 height 86
click at [1252, 328] on span "Metered Features" at bounding box center [1258, 335] width 44 height 20
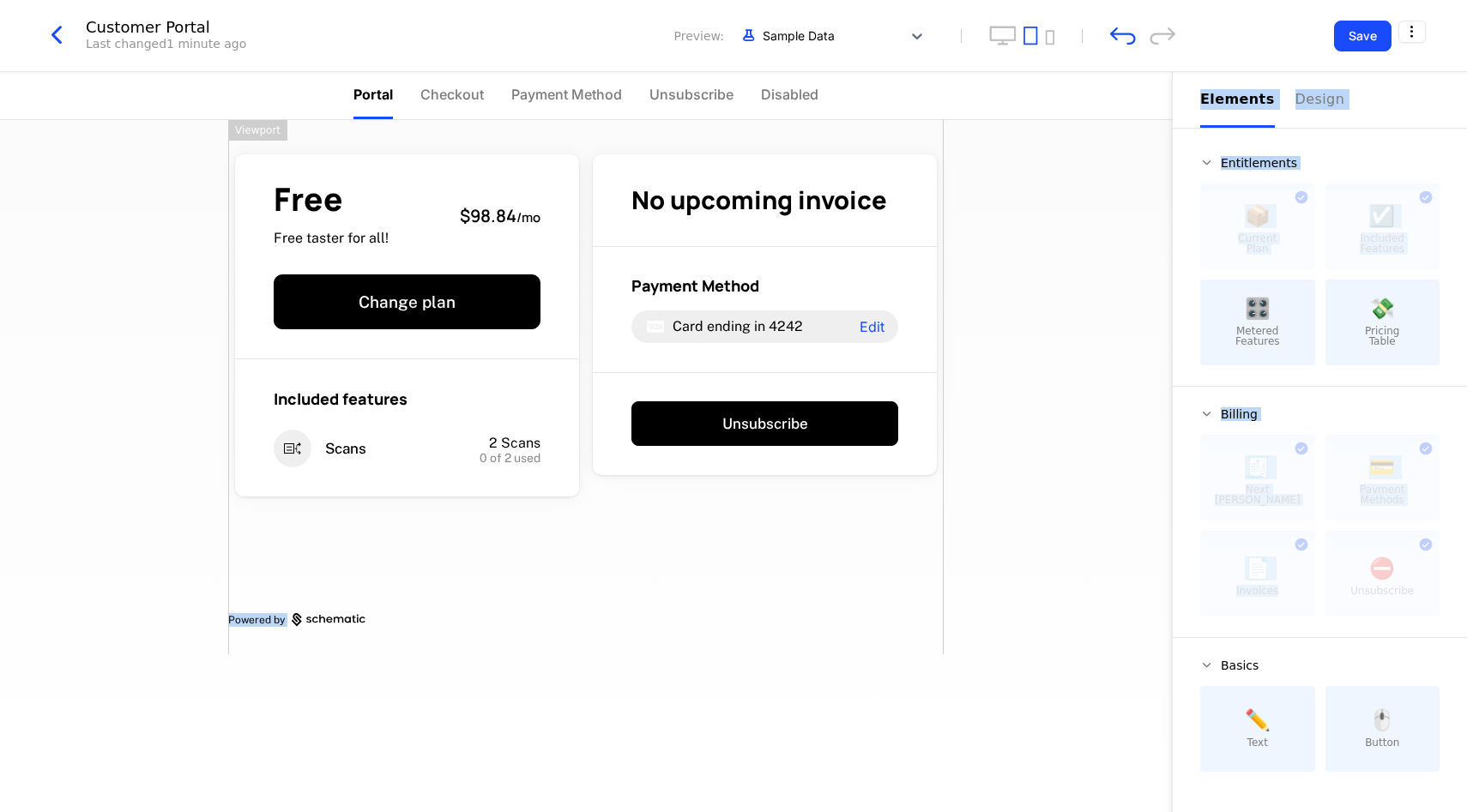
drag, startPoint x: 1312, startPoint y: 582, endPoint x: 1054, endPoint y: 492, distance: 273.2
click at [1053, 492] on div "Portal Checkout Payment Method Unsubscribe Disabled Free Free taster for all! $…" at bounding box center [733, 443] width 1467 height 740
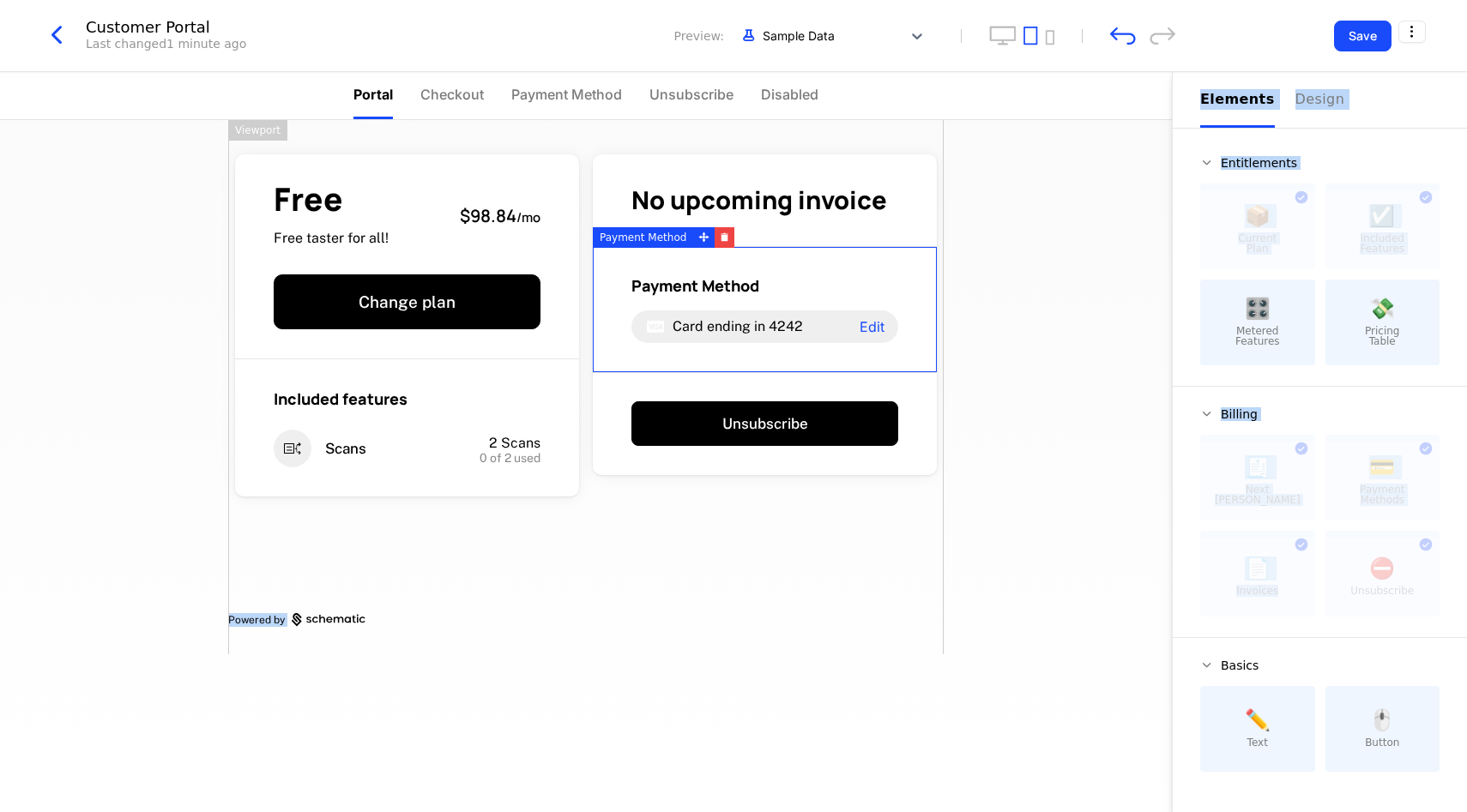
click at [877, 361] on div "Payment Method Card ending in 4242 Edit" at bounding box center [765, 310] width 344 height 126
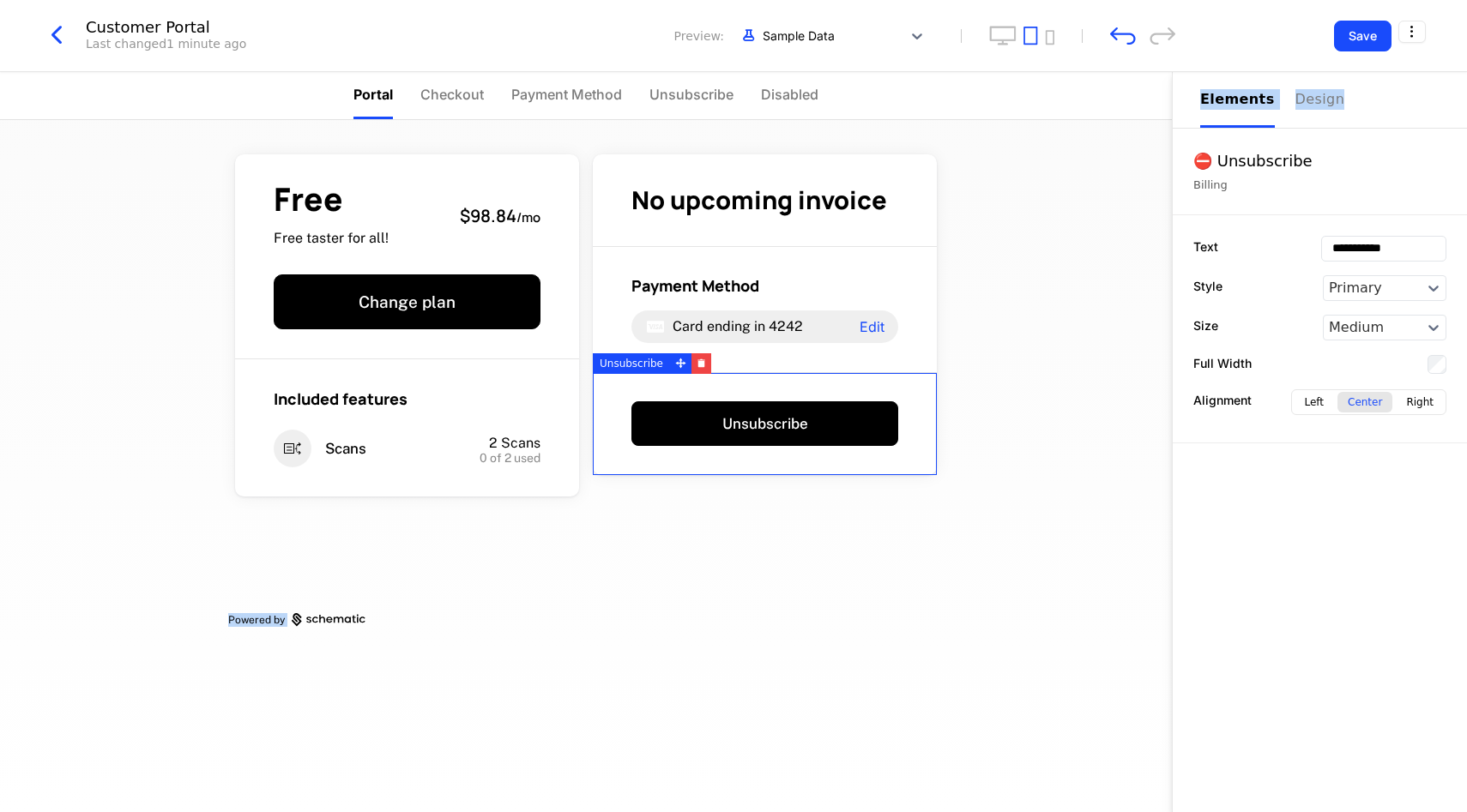
click at [888, 390] on div "Unsubscribe" at bounding box center [765, 424] width 344 height 102
click at [1246, 102] on div "Elements" at bounding box center [1237, 99] width 74 height 20
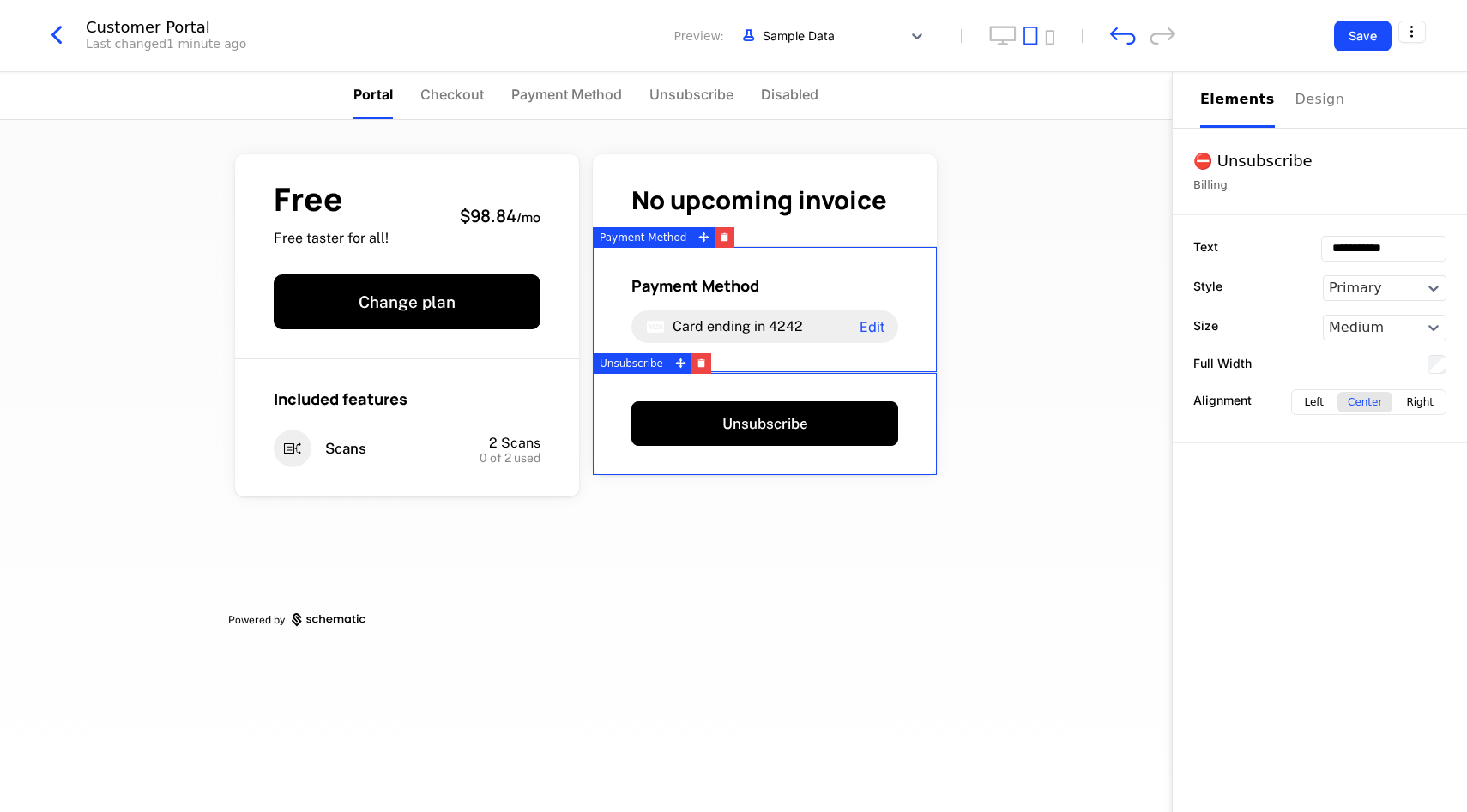
click at [1115, 19] on div "Customer Portal Last changed 1 minute ago Preview: Sample Data" at bounding box center [608, 36] width 1134 height 33
click at [1115, 57] on div "Customer Portal Last changed 1 minute ago Preview: Sample Data Save" at bounding box center [733, 36] width 1467 height 72
click at [1120, 41] on icon "undo" at bounding box center [1123, 36] width 26 height 18
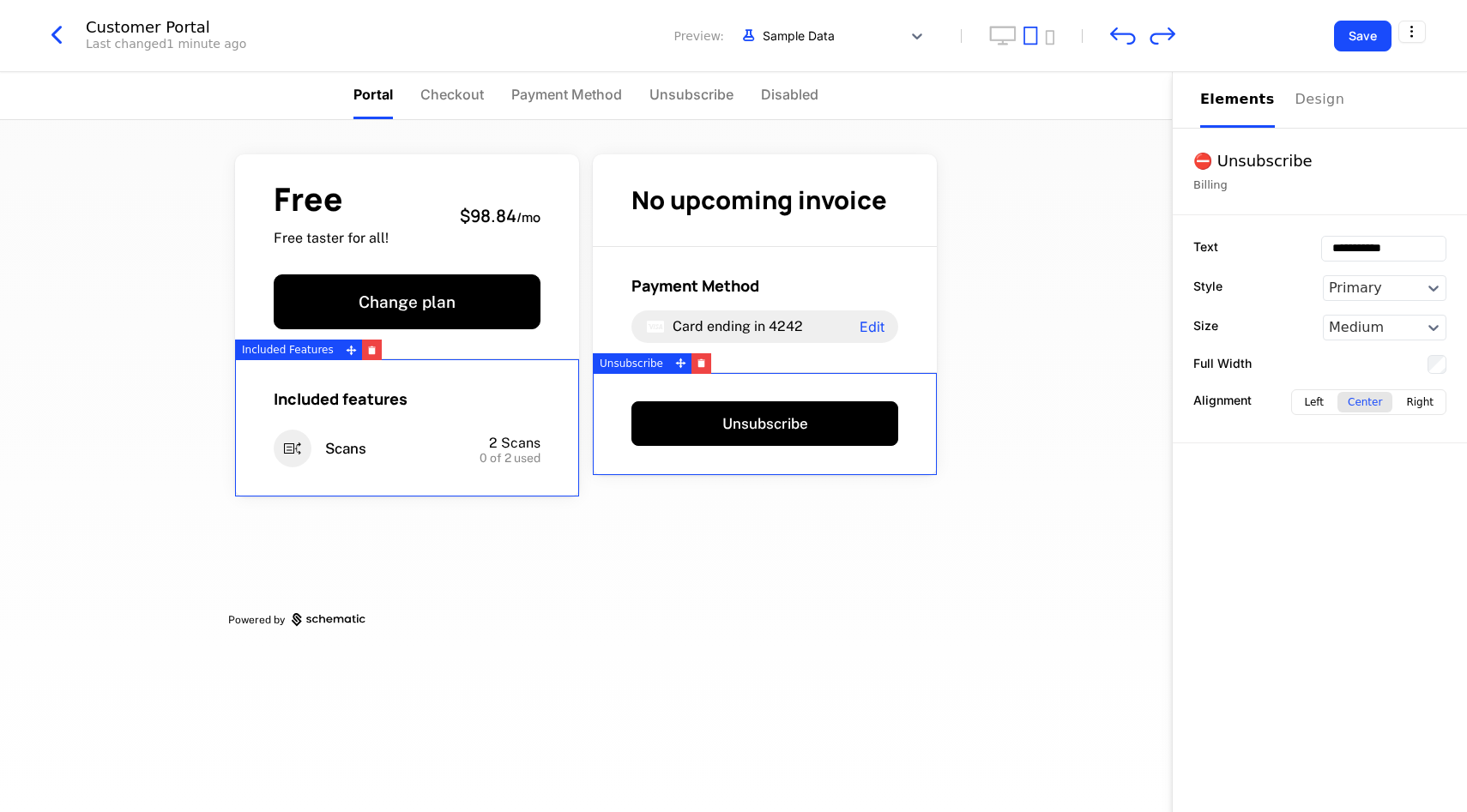
click at [367, 531] on div at bounding box center [407, 559] width 358 height 110
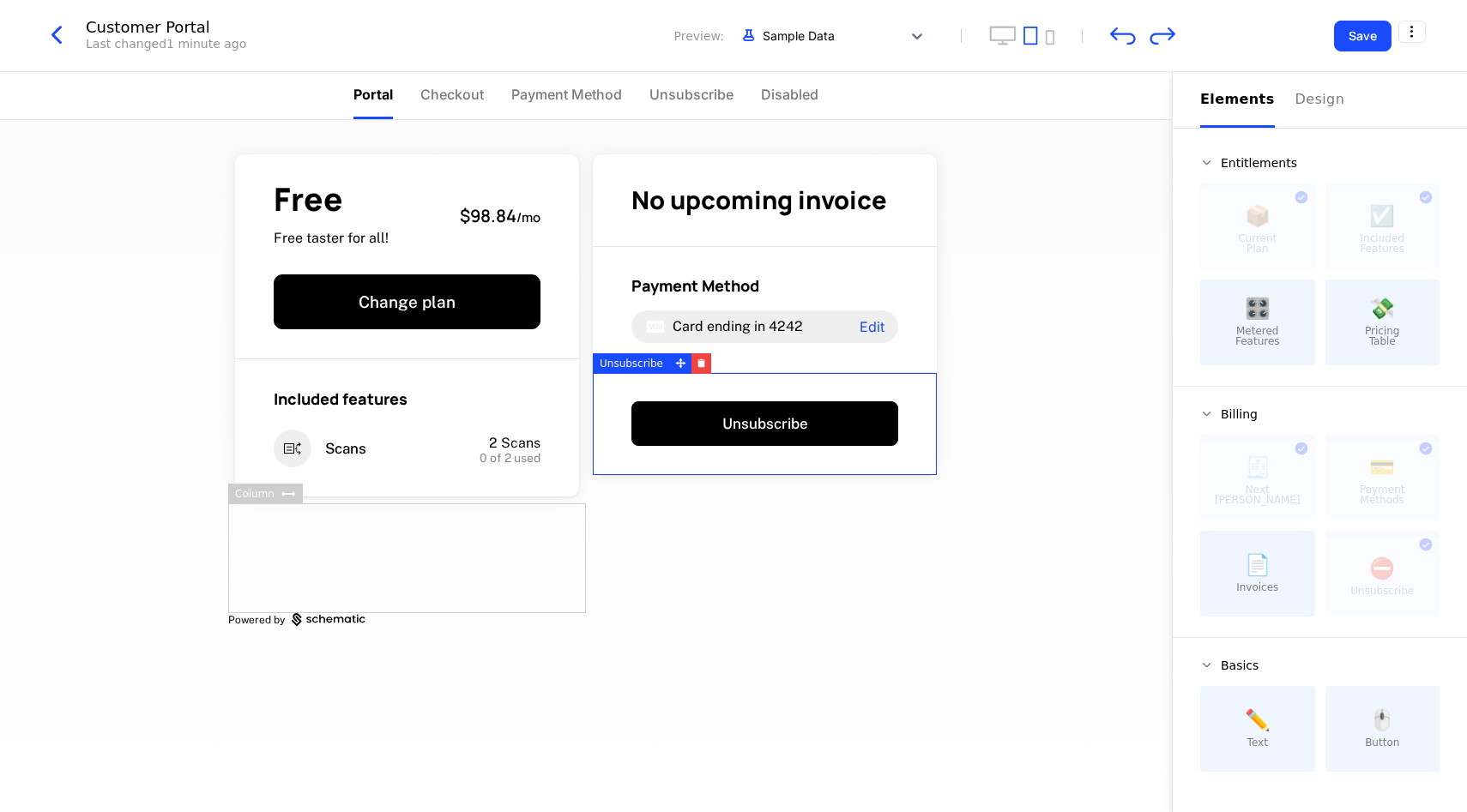
click at [1268, 580] on div "📄 Invoices" at bounding box center [1257, 573] width 115 height 86
drag, startPoint x: 1268, startPoint y: 580, endPoint x: 788, endPoint y: 553, distance: 480.8
click at [788, 553] on div "Portal Checkout Payment Method Unsubscribe Disabled Free Free taster for all! $…" at bounding box center [733, 443] width 1467 height 740
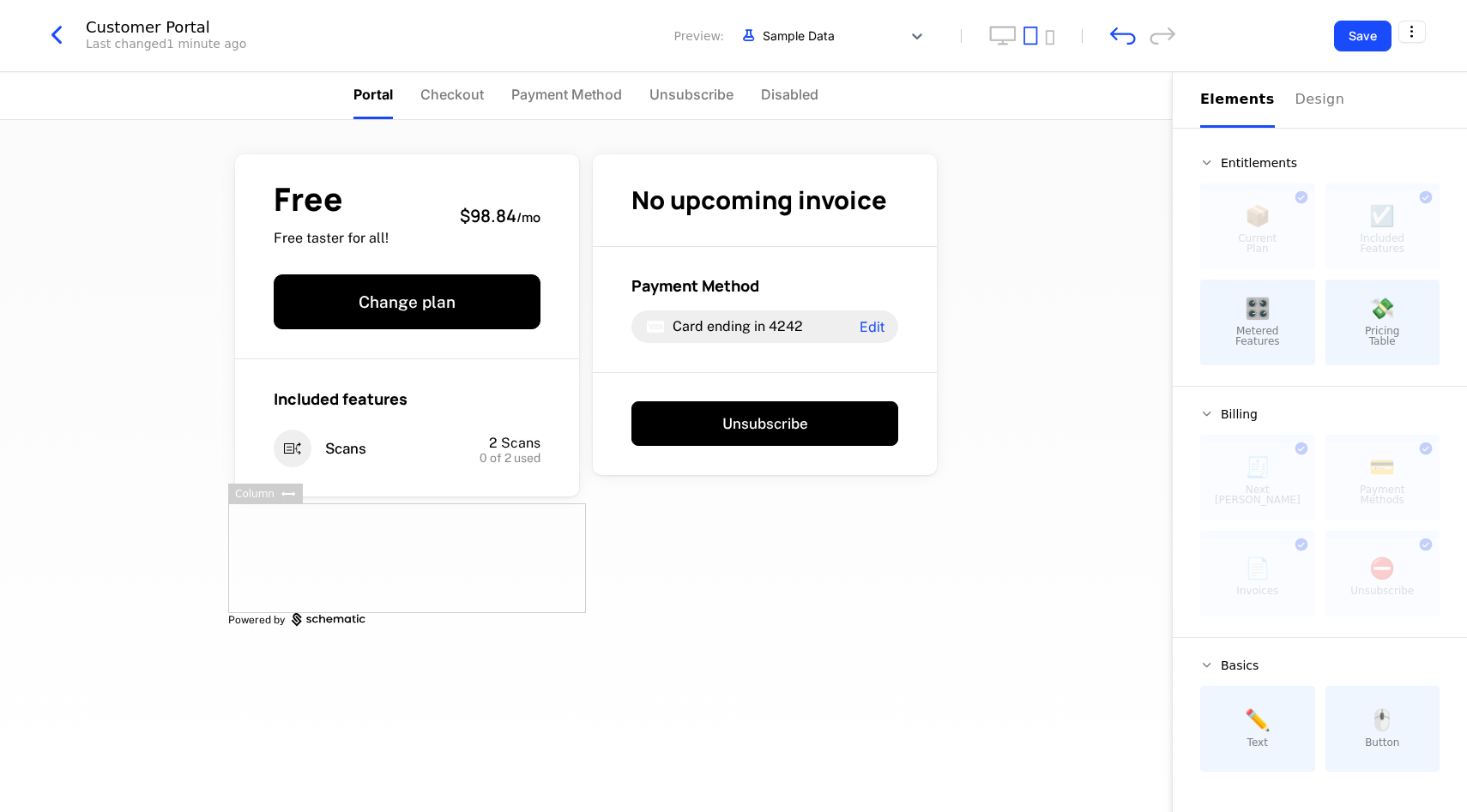
click at [358, 583] on div at bounding box center [407, 559] width 358 height 110
click at [415, 572] on div at bounding box center [407, 559] width 358 height 110
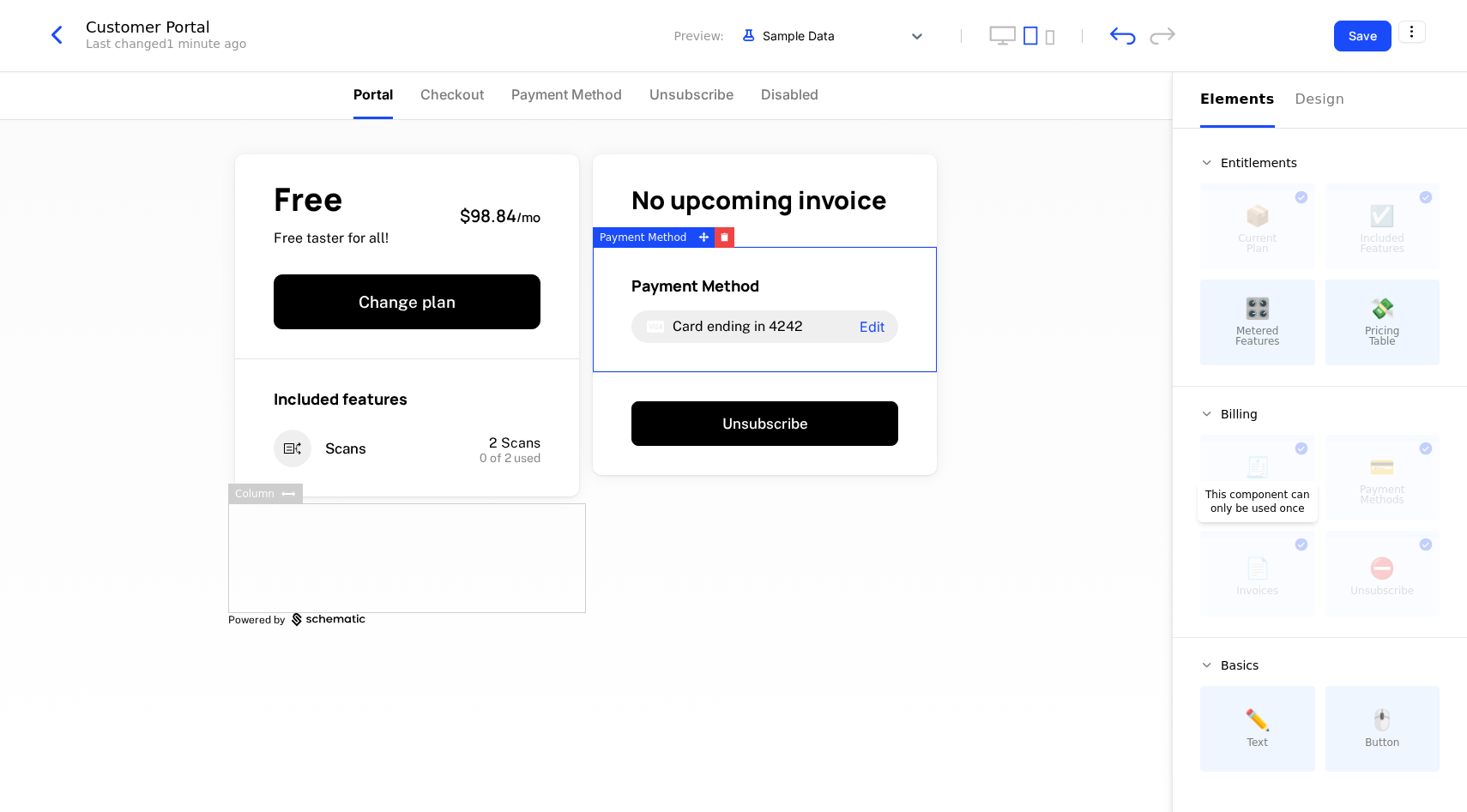
click at [1247, 603] on div at bounding box center [1257, 577] width 115 height 79
click at [1247, 601] on div at bounding box center [1257, 577] width 115 height 79
click at [1311, 533] on div "📄 Invoices This component can only be used once" at bounding box center [1257, 573] width 115 height 86
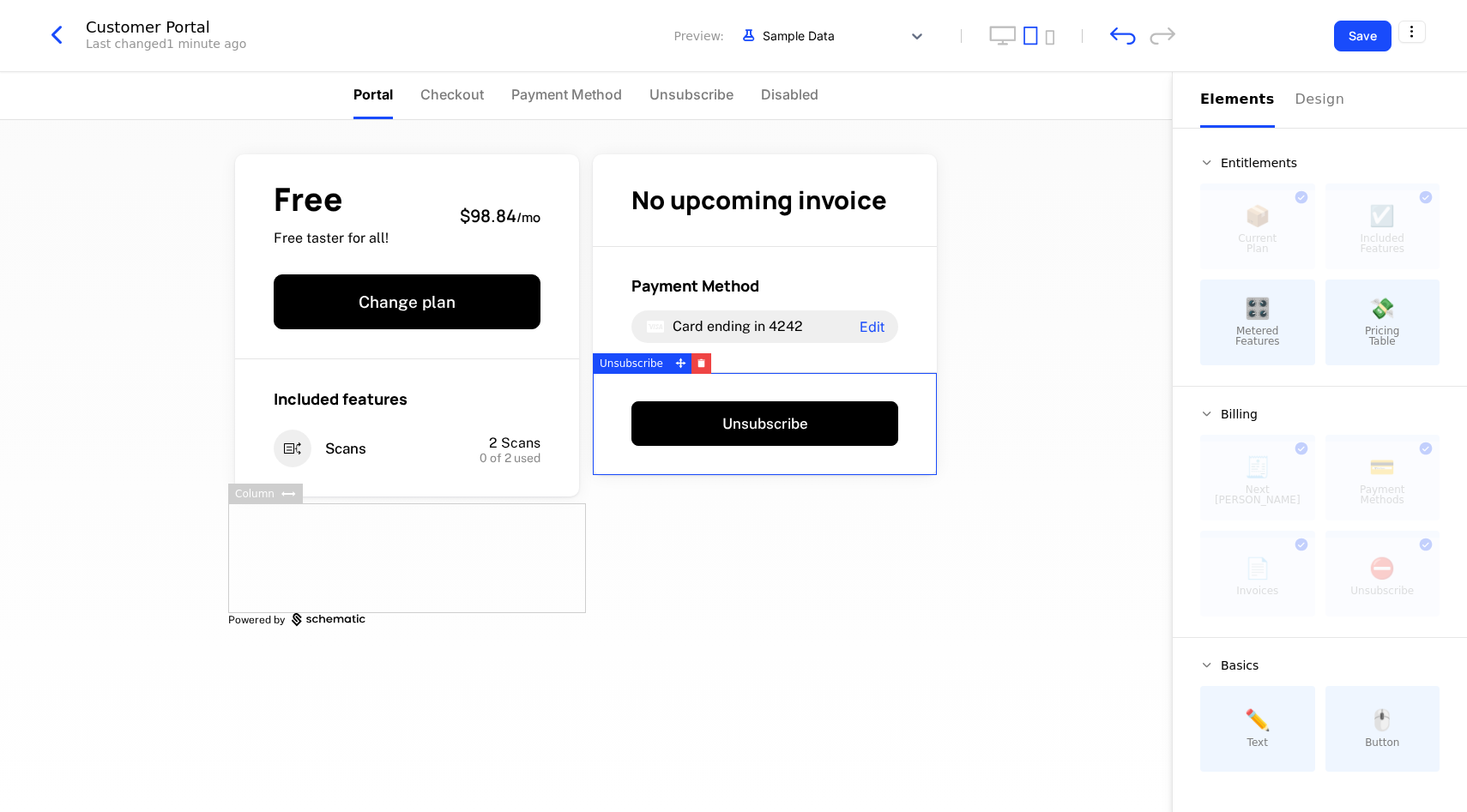
click at [758, 398] on div "Unsubscribe" at bounding box center [765, 424] width 344 height 102
click at [415, 572] on div at bounding box center [407, 559] width 358 height 110
click at [1301, 114] on button "Design" at bounding box center [1323, 101] width 55 height 56
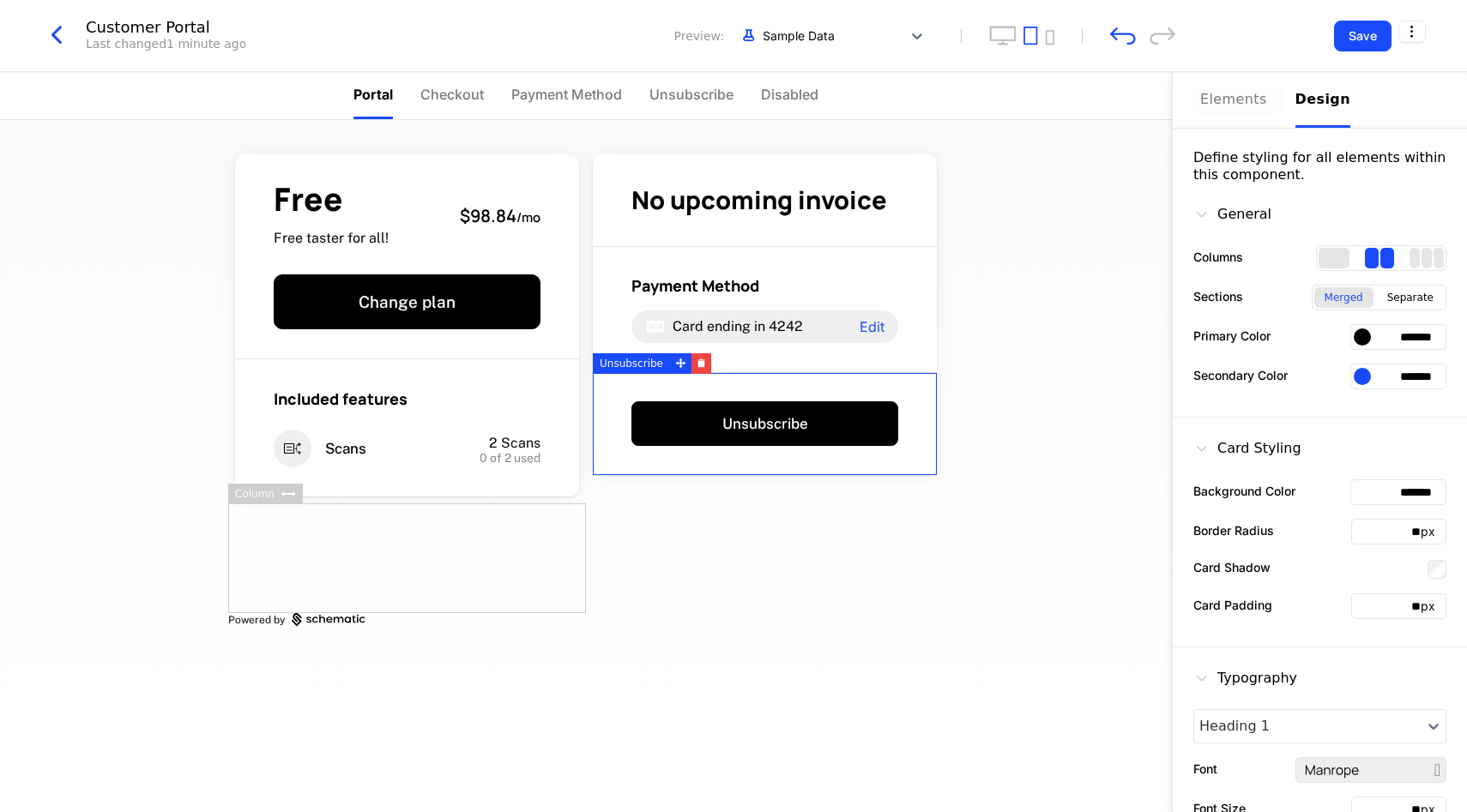
click at [1238, 100] on div "Elements" at bounding box center [1237, 99] width 74 height 20
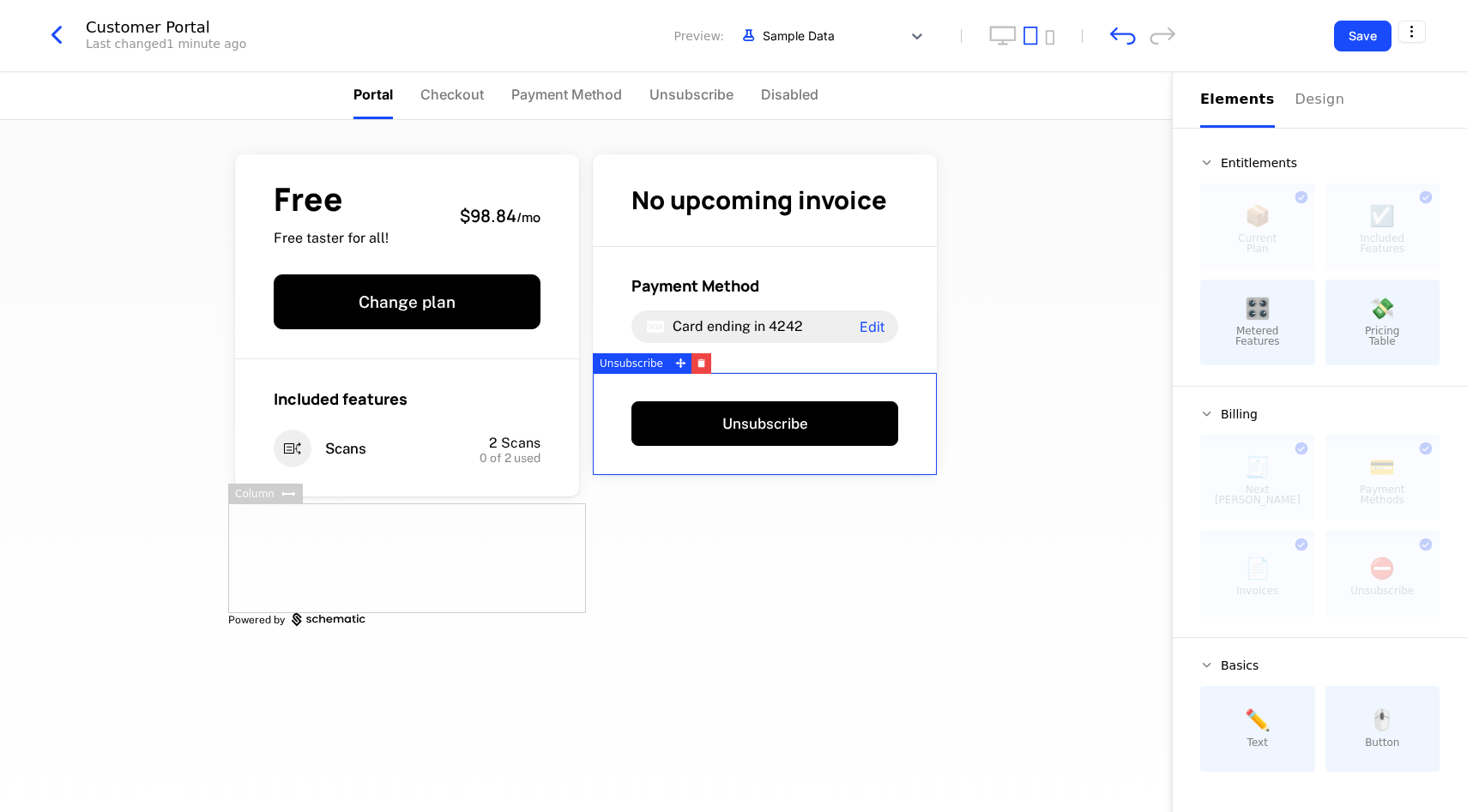
click at [1214, 148] on div "Entitlements 📦 Current Plan This component can only be used once ☑️ Included Fe…" at bounding box center [1320, 464] width 294 height 671
click at [1210, 167] on icon at bounding box center [1207, 162] width 14 height 14
click at [1209, 161] on icon at bounding box center [1207, 162] width 14 height 14
click at [1017, 426] on div "Free Free taster for all! $98.84 / mo Change plan Included features Scans 2 Sca…" at bounding box center [586, 466] width 1172 height 692
click at [456, 569] on div at bounding box center [407, 559] width 358 height 110
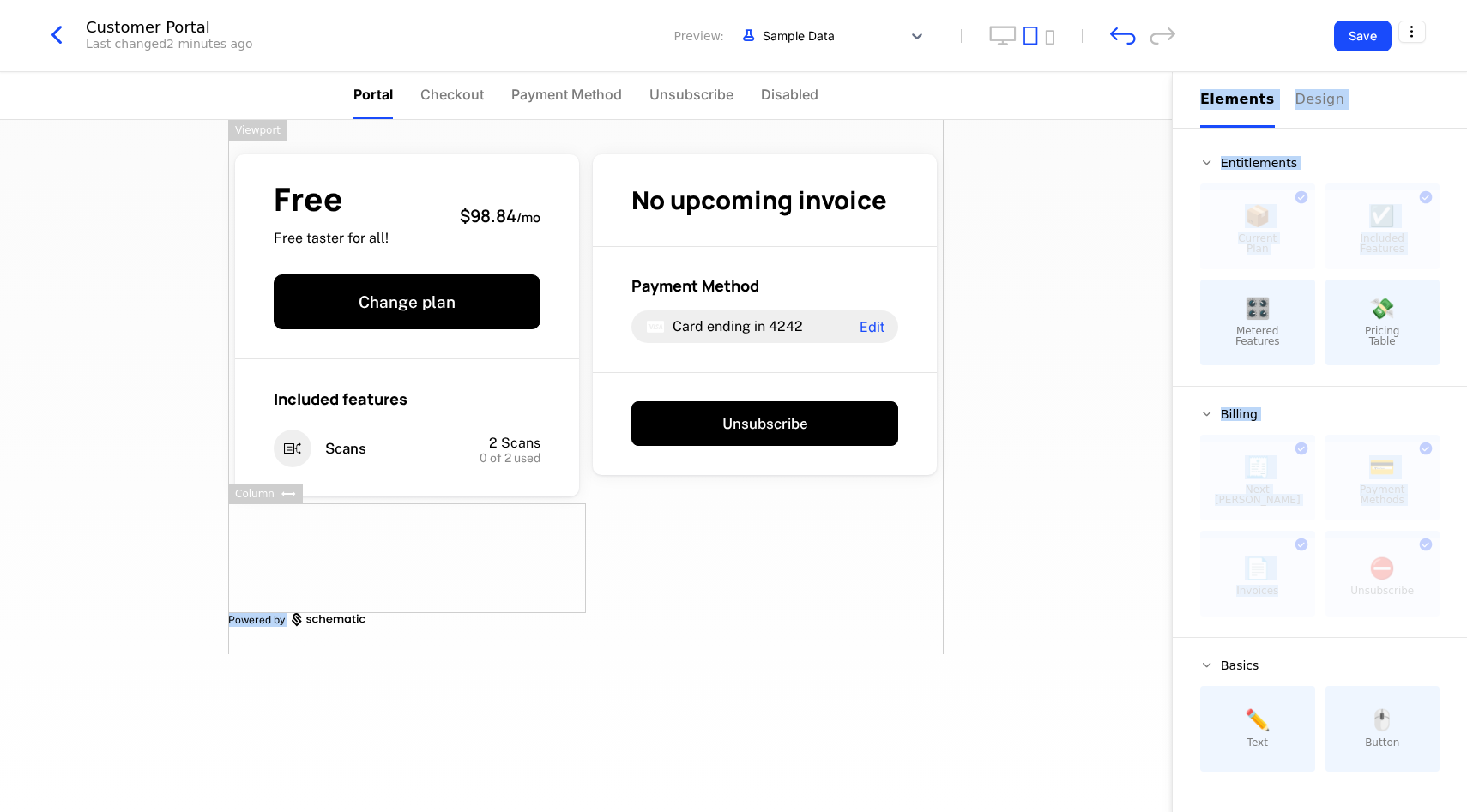
drag, startPoint x: 1249, startPoint y: 552, endPoint x: 785, endPoint y: 503, distance: 466.6
click at [783, 506] on div "Portal Checkout Payment Method Unsubscribe Disabled Free Free taster for all! $…" at bounding box center [733, 443] width 1467 height 740
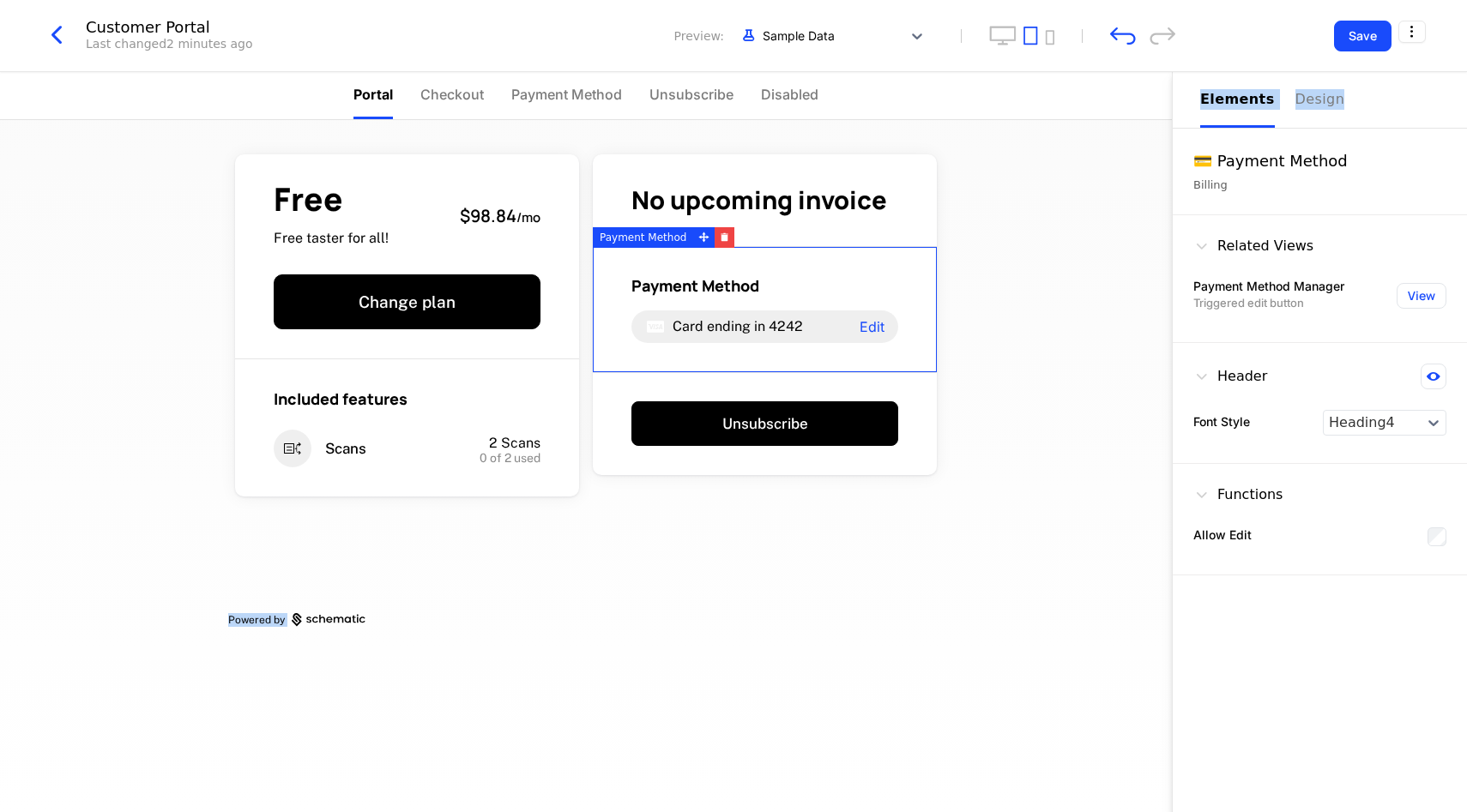
click at [721, 356] on div "Payment Method Card ending in 4242 Edit" at bounding box center [765, 310] width 344 height 126
click at [721, 373] on div "Unsubscribe" at bounding box center [765, 424] width 344 height 102
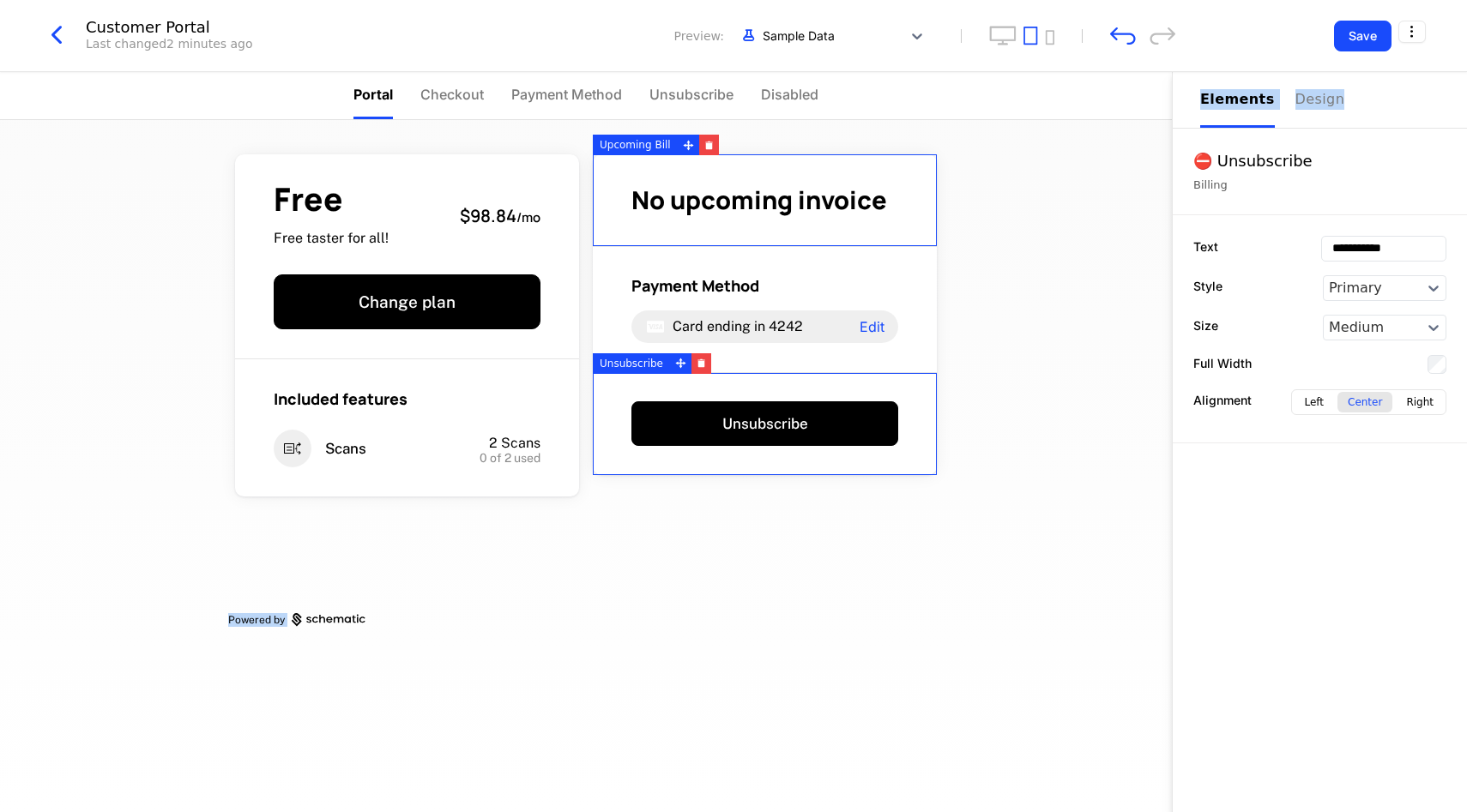
click at [1224, 105] on div "Elements" at bounding box center [1237, 99] width 74 height 20
click at [1106, 33] on div "Customer Portal Last changed 2 minutes ago Preview: Sample Data" at bounding box center [608, 36] width 1134 height 33
click at [1130, 32] on icon "undo" at bounding box center [1123, 36] width 26 height 18
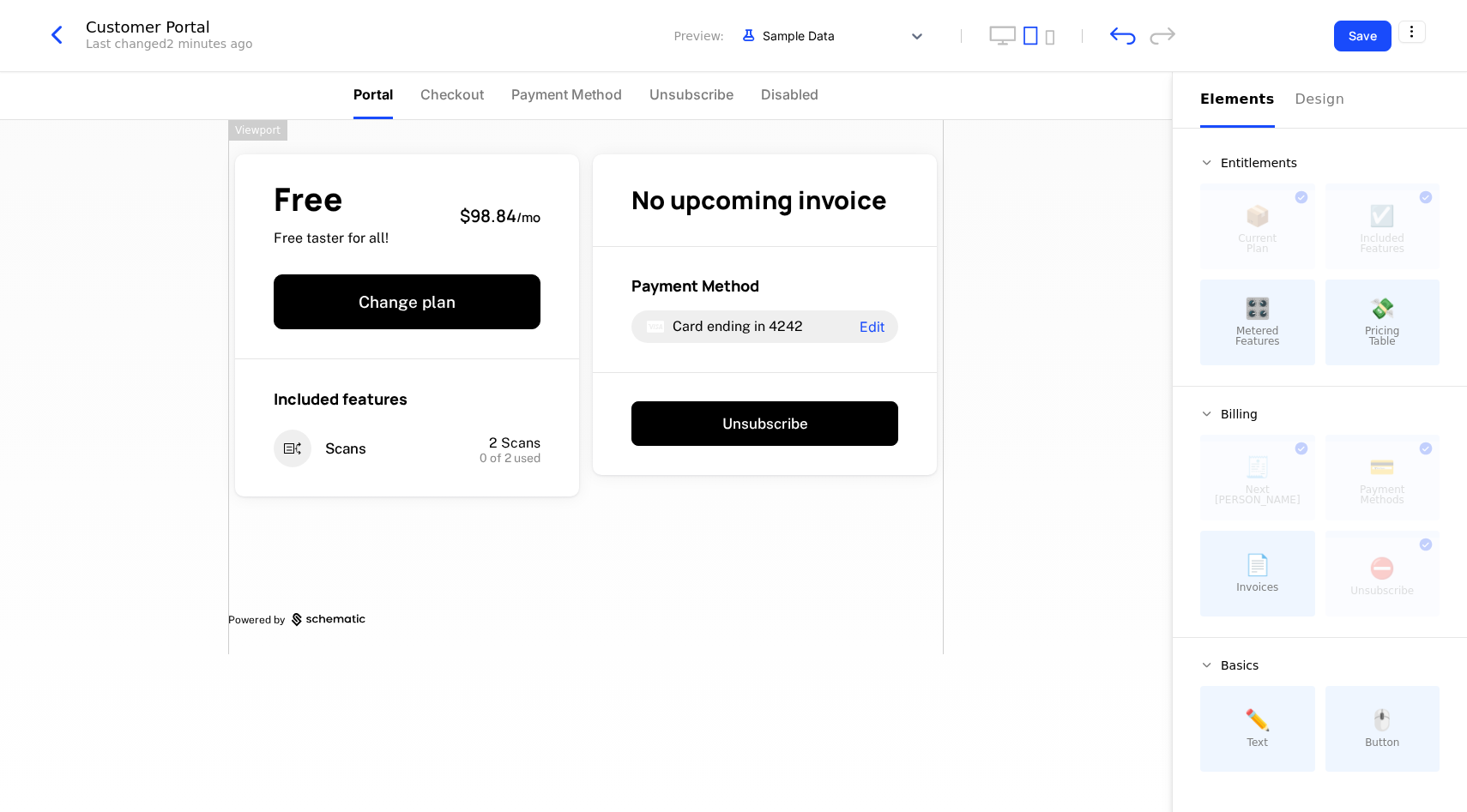
click at [1100, 36] on div "Customer Portal Last changed 2 minutes ago Preview: Sample Data" at bounding box center [608, 36] width 1134 height 33
click at [1127, 34] on icon "undo" at bounding box center [1123, 36] width 26 height 17
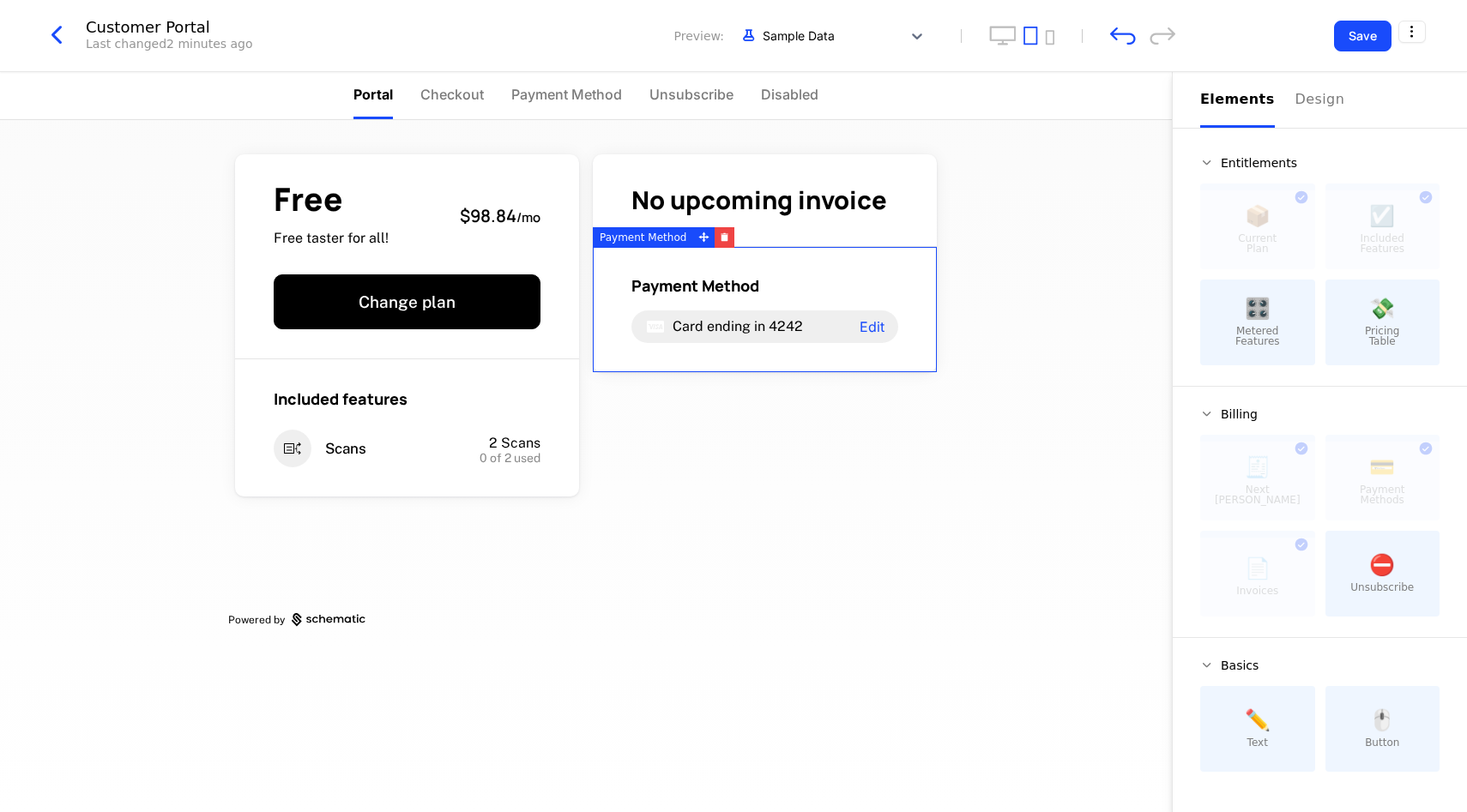
click at [1107, 17] on div "Customer Portal Last changed 2 minutes ago Preview: Sample Data Save" at bounding box center [733, 36] width 1467 height 72
click at [1113, 38] on icon "undo" at bounding box center [1123, 36] width 26 height 18
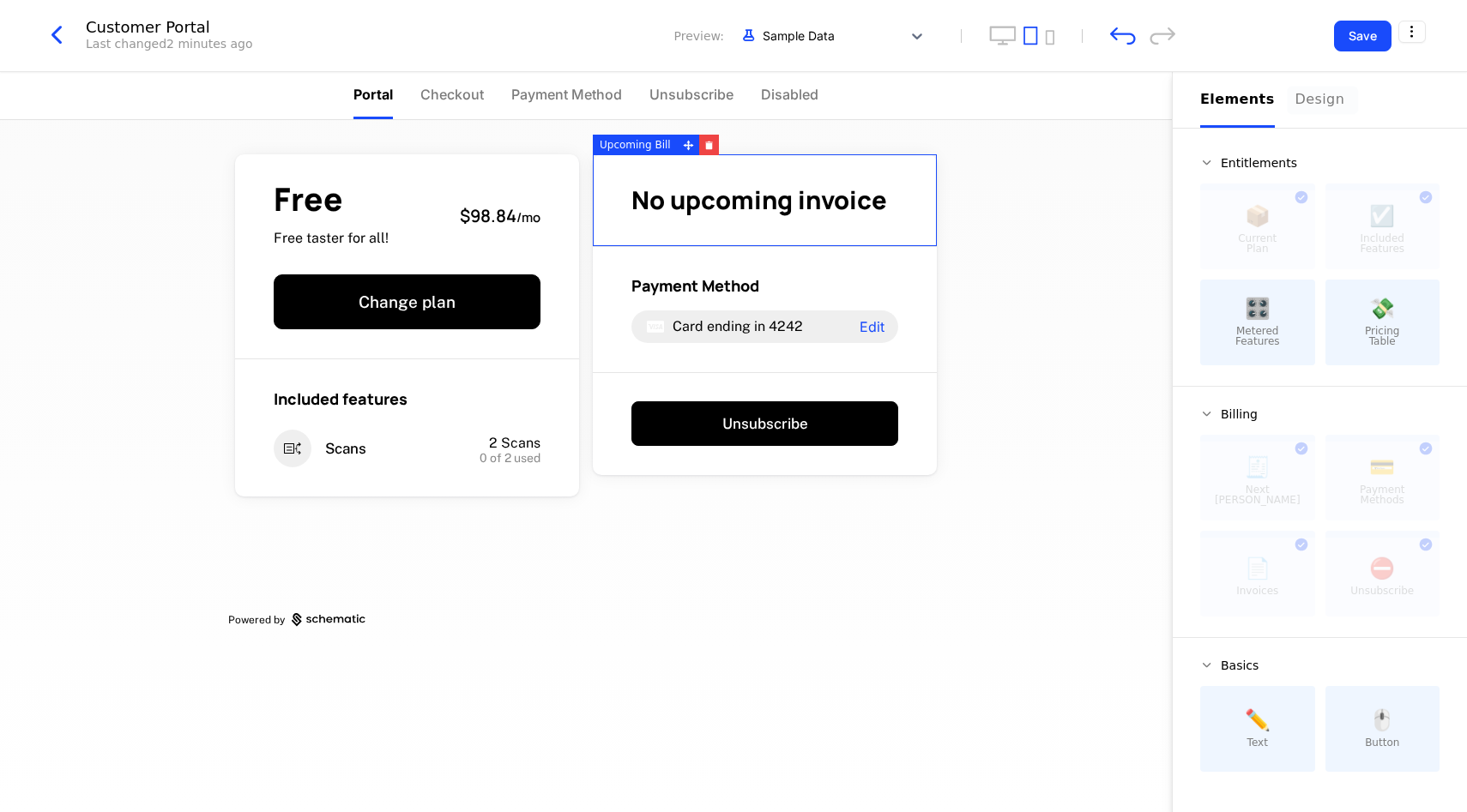
click at [1305, 101] on div "Design" at bounding box center [1323, 99] width 55 height 20
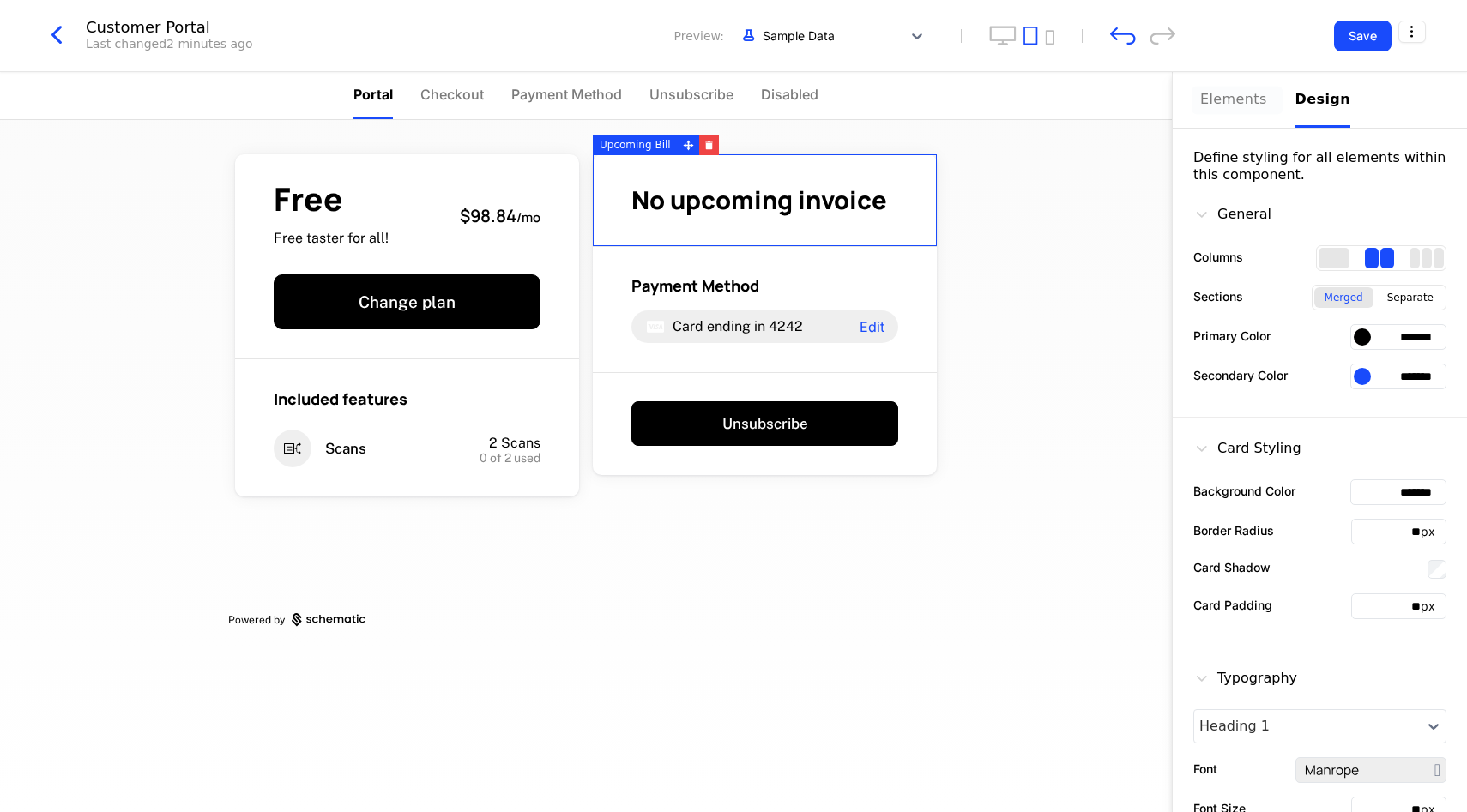
click at [1237, 112] on button "Elements" at bounding box center [1237, 101] width 74 height 56
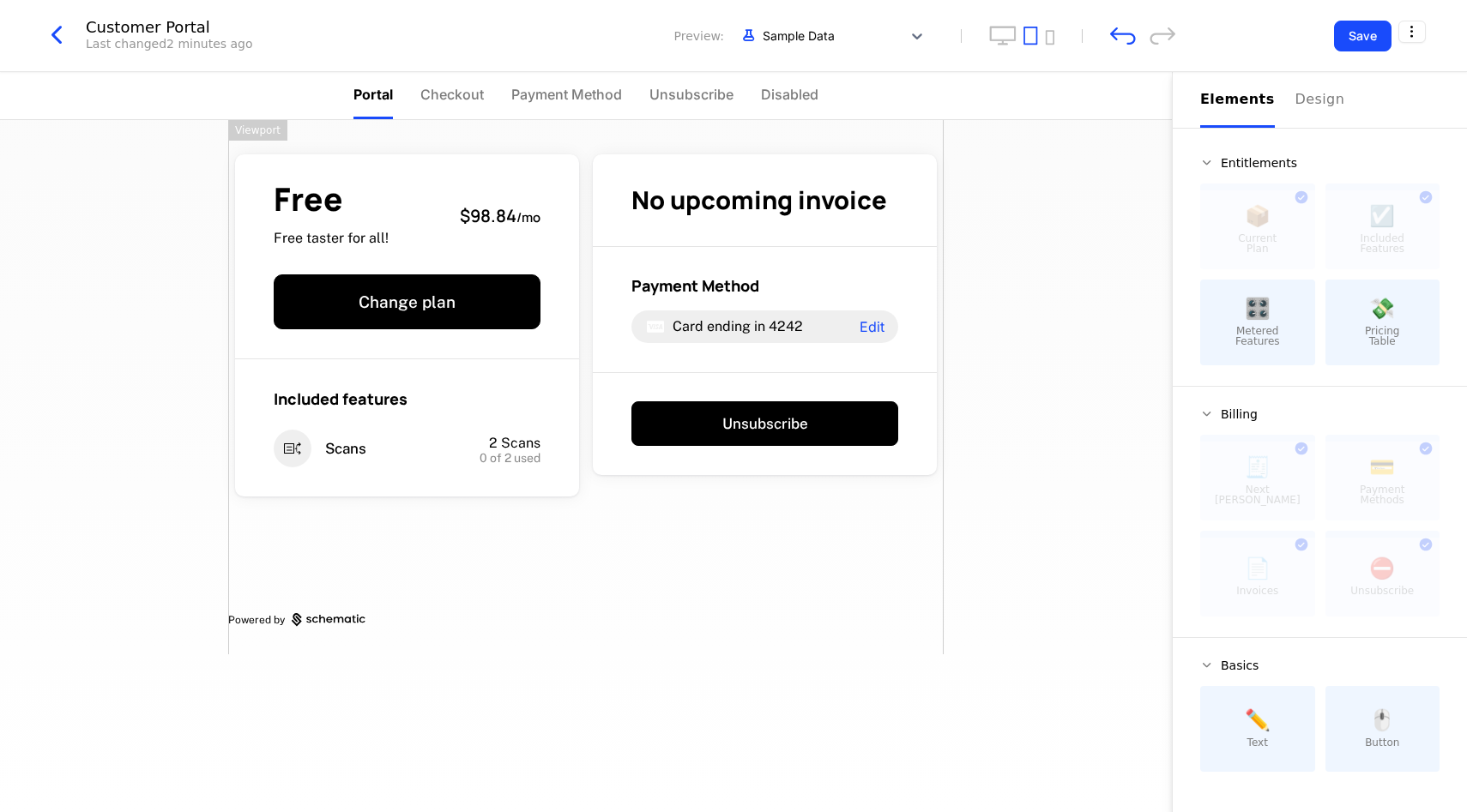
click at [381, 619] on link "Powered by" at bounding box center [586, 620] width 716 height 14
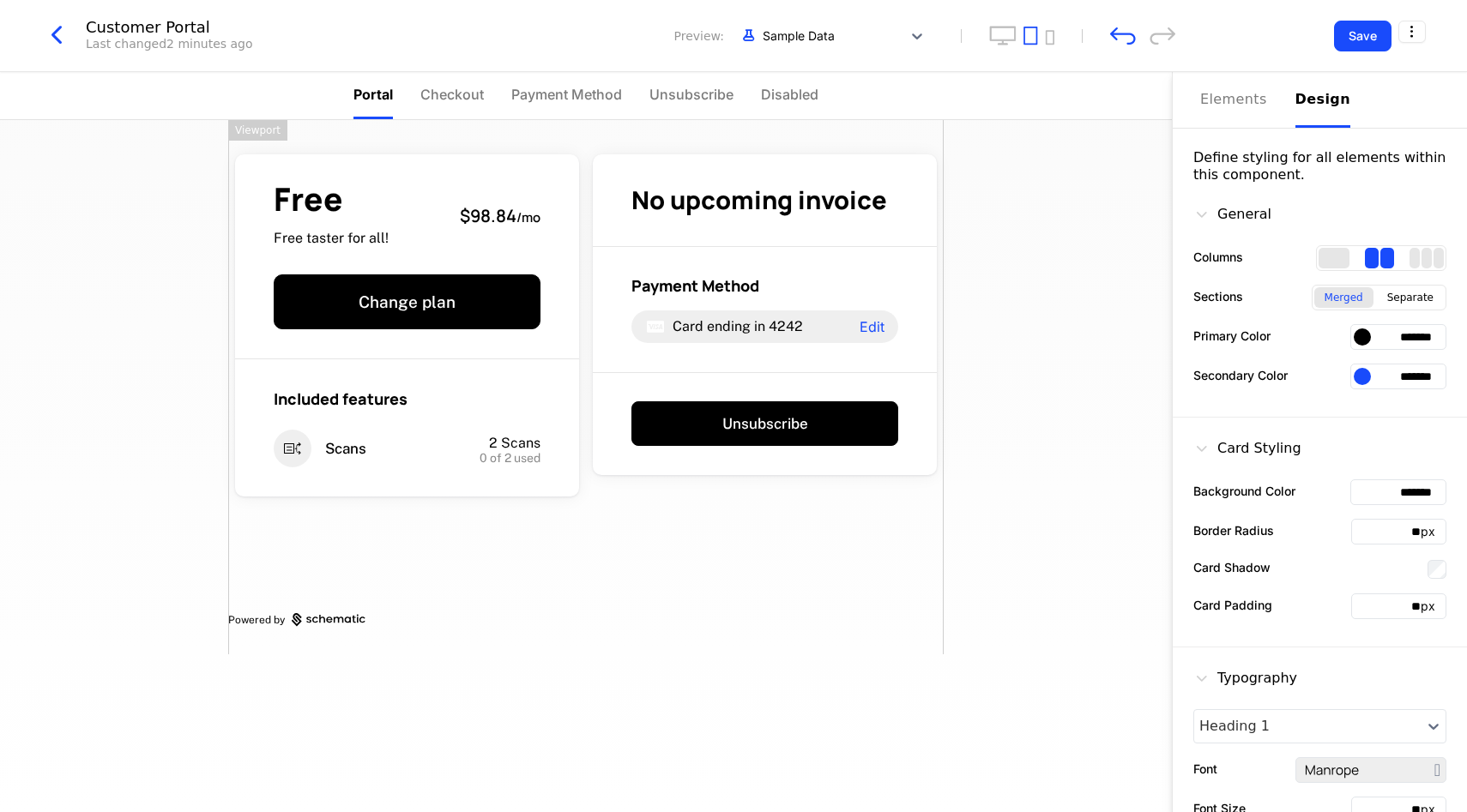
click at [1299, 103] on div "Design" at bounding box center [1323, 99] width 55 height 20
click at [1217, 101] on div "Elements" at bounding box center [1237, 99] width 74 height 20
click at [1300, 89] on div "Design" at bounding box center [1323, 99] width 55 height 20
click at [1300, 91] on div "Design" at bounding box center [1323, 99] width 55 height 20
click at [1356, 336] on div at bounding box center [1363, 337] width 17 height 17
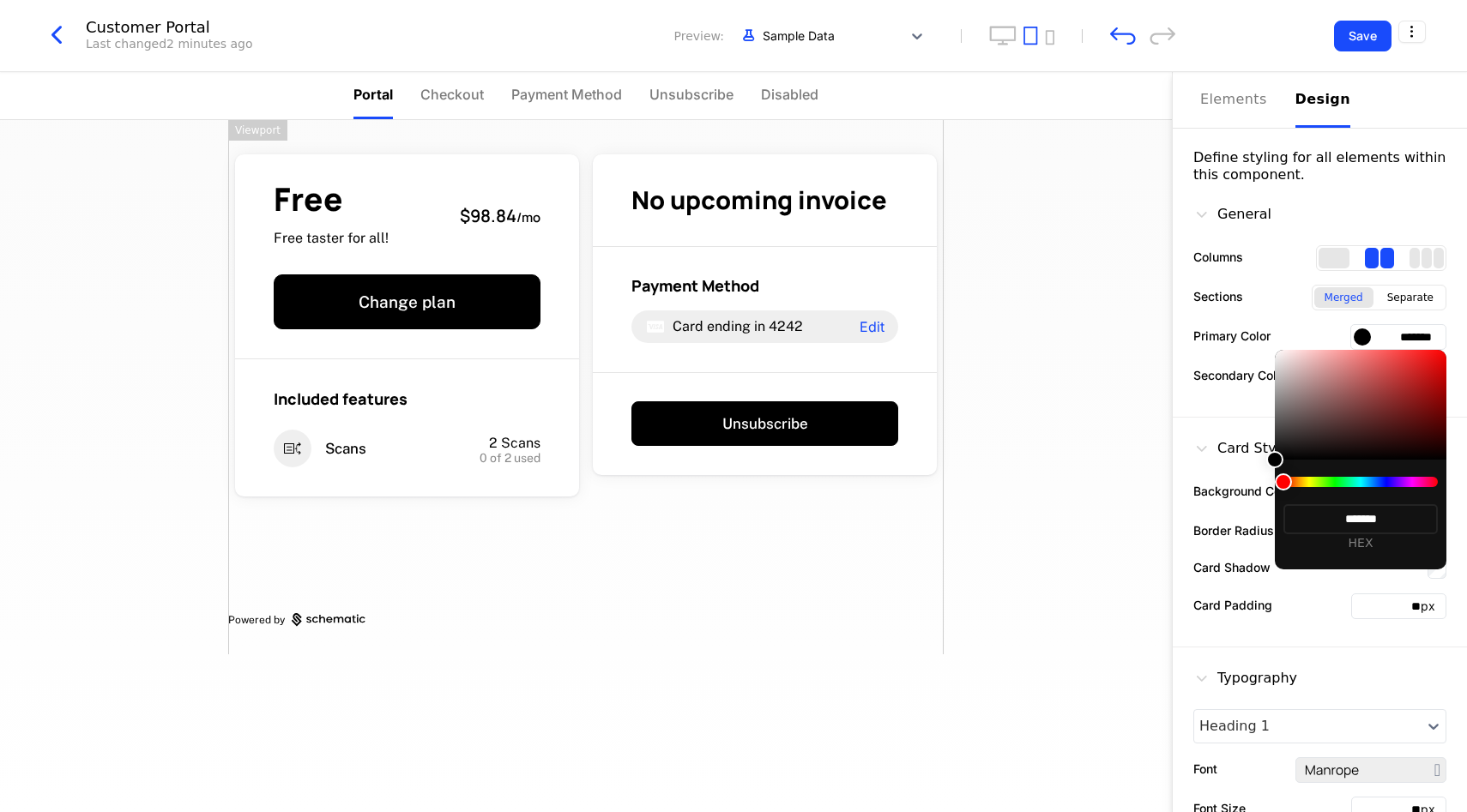
type input "*******"
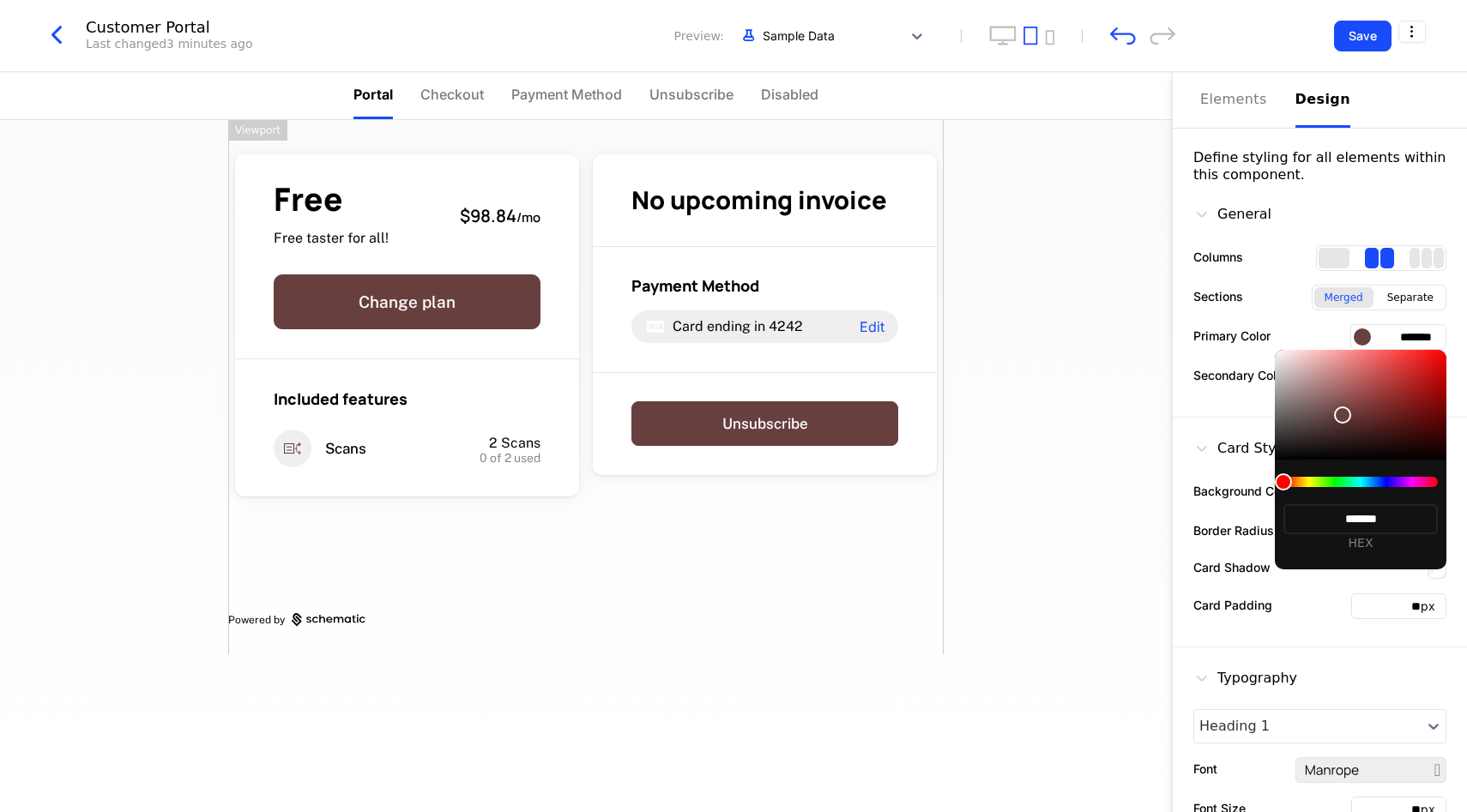
type input "*******"
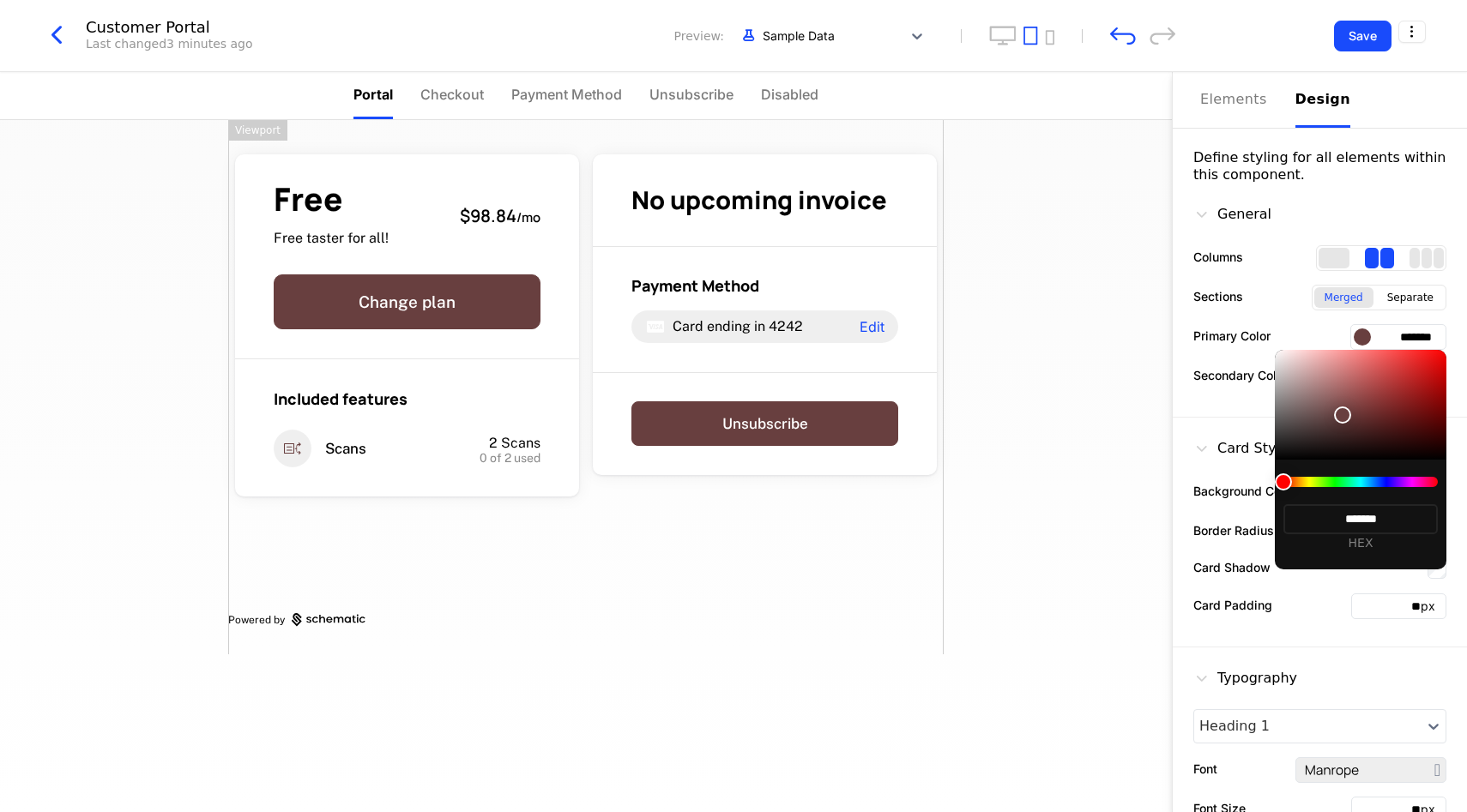
type input "*******"
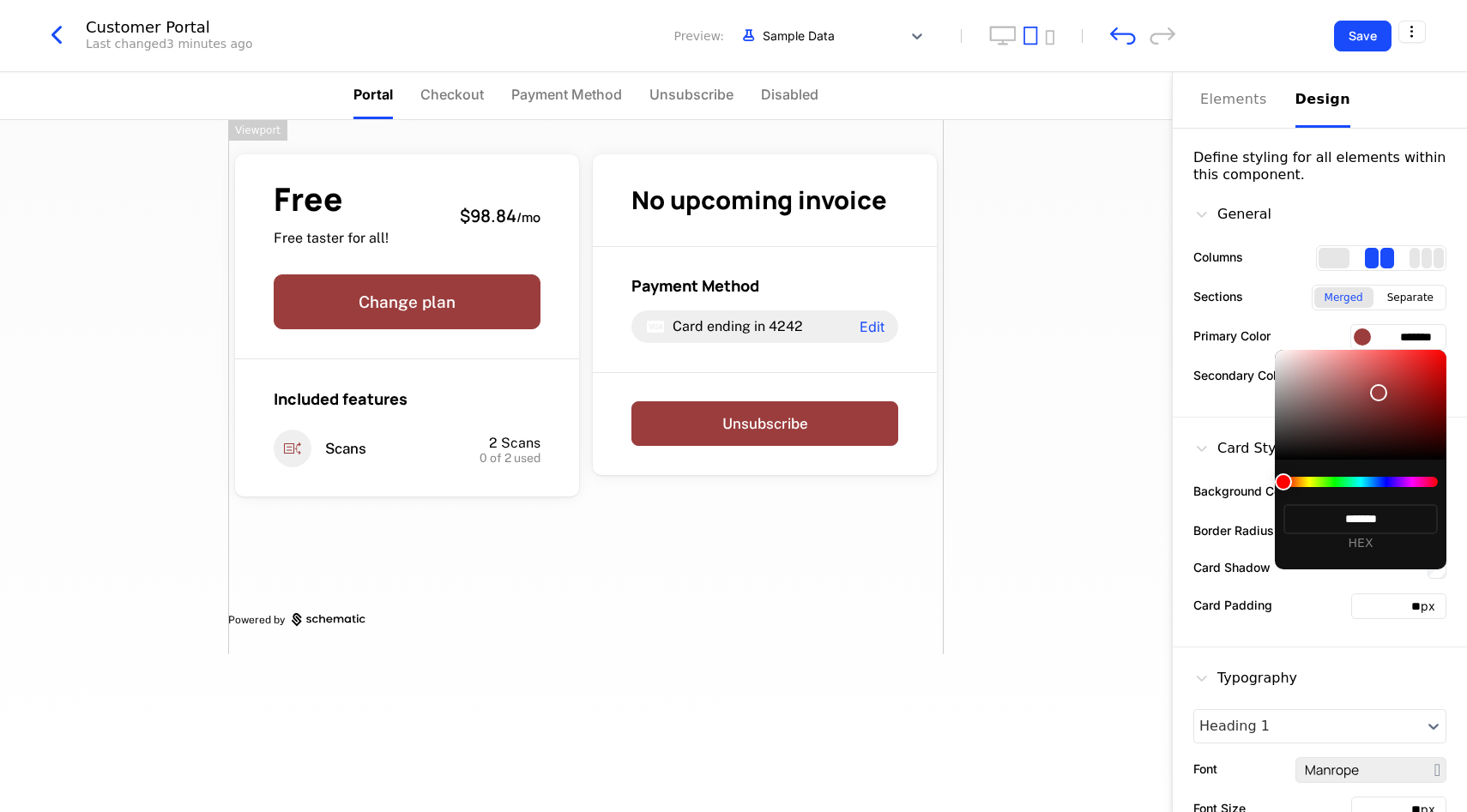
type input "*******"
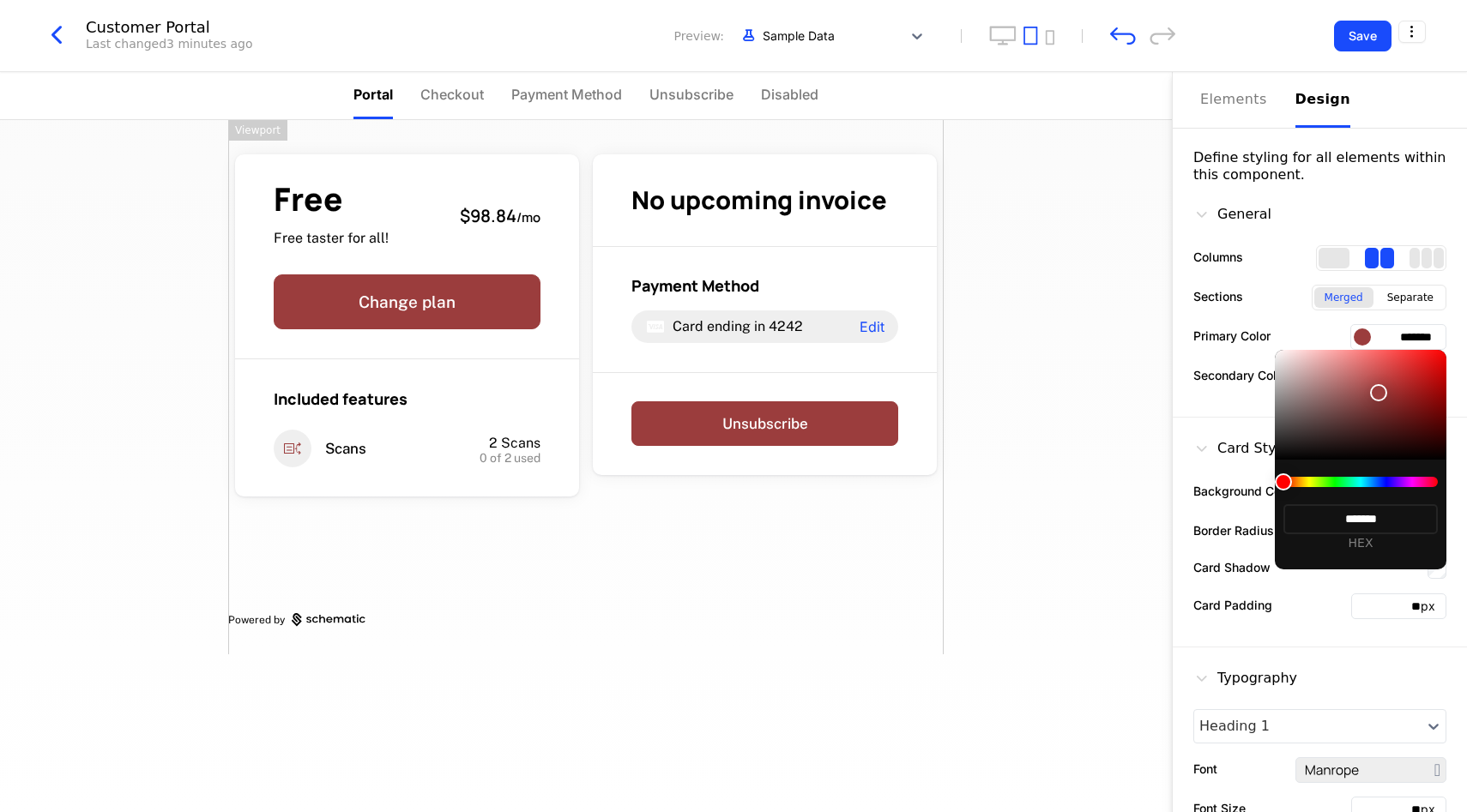
type input "*******"
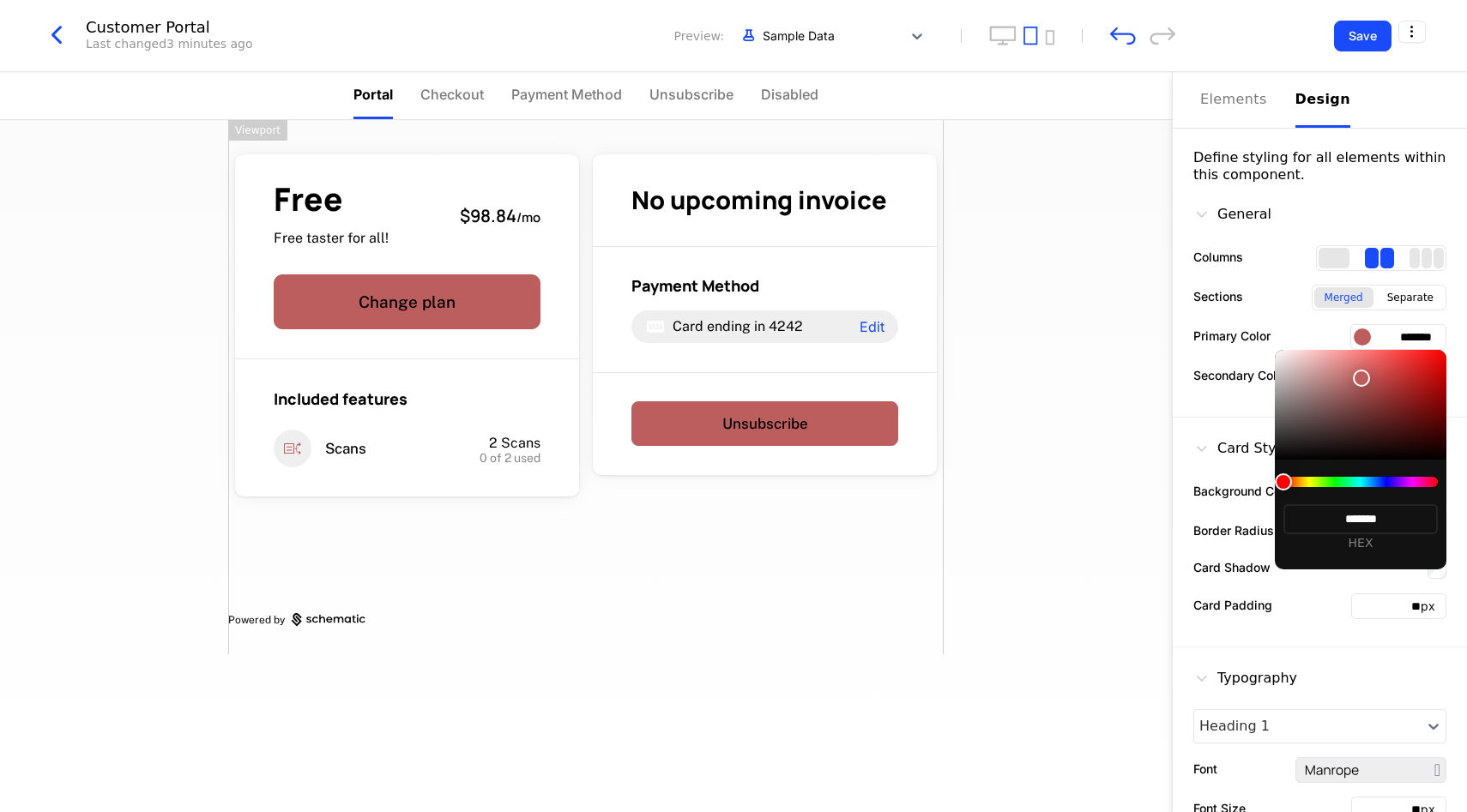
type input "*******"
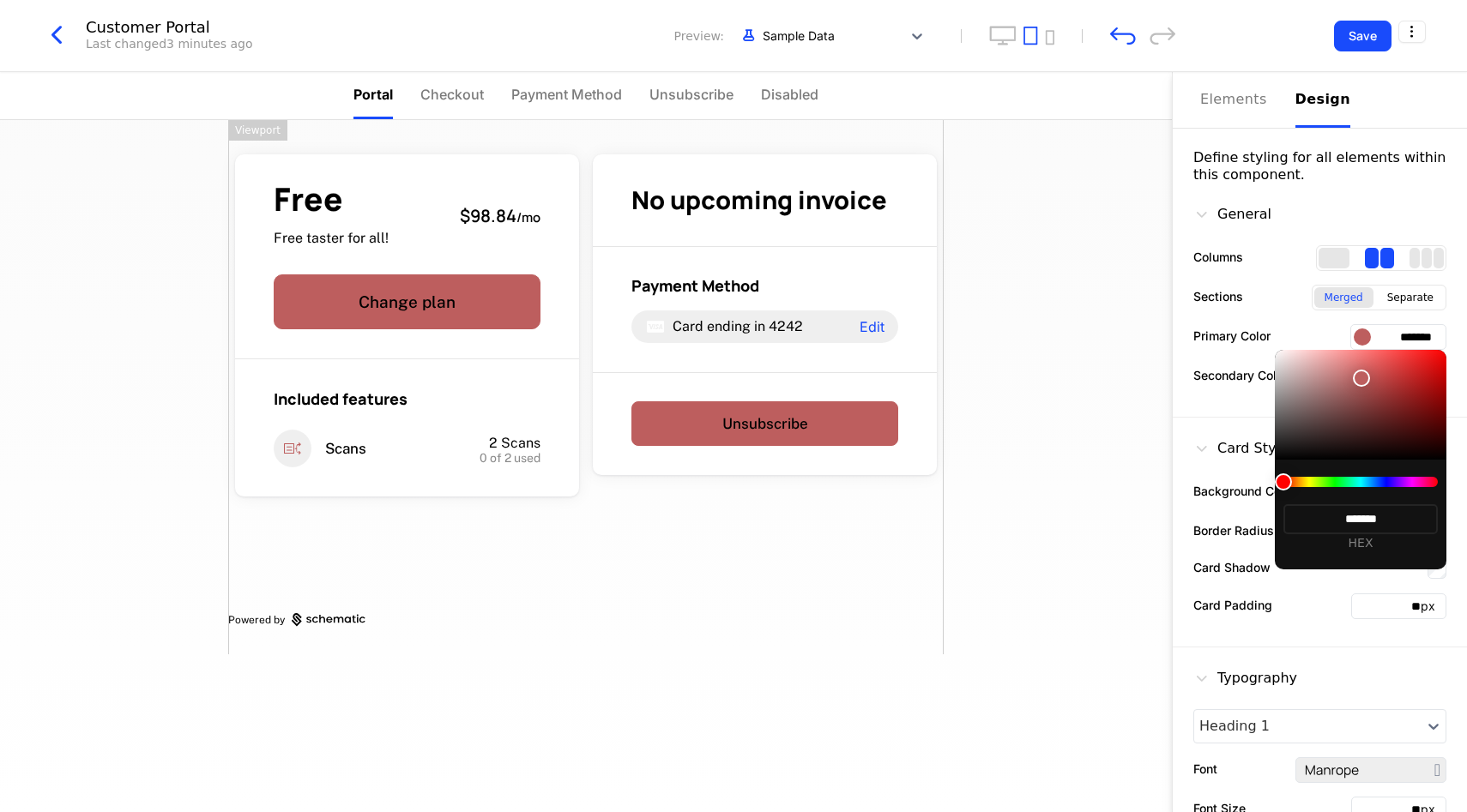
type input "*******"
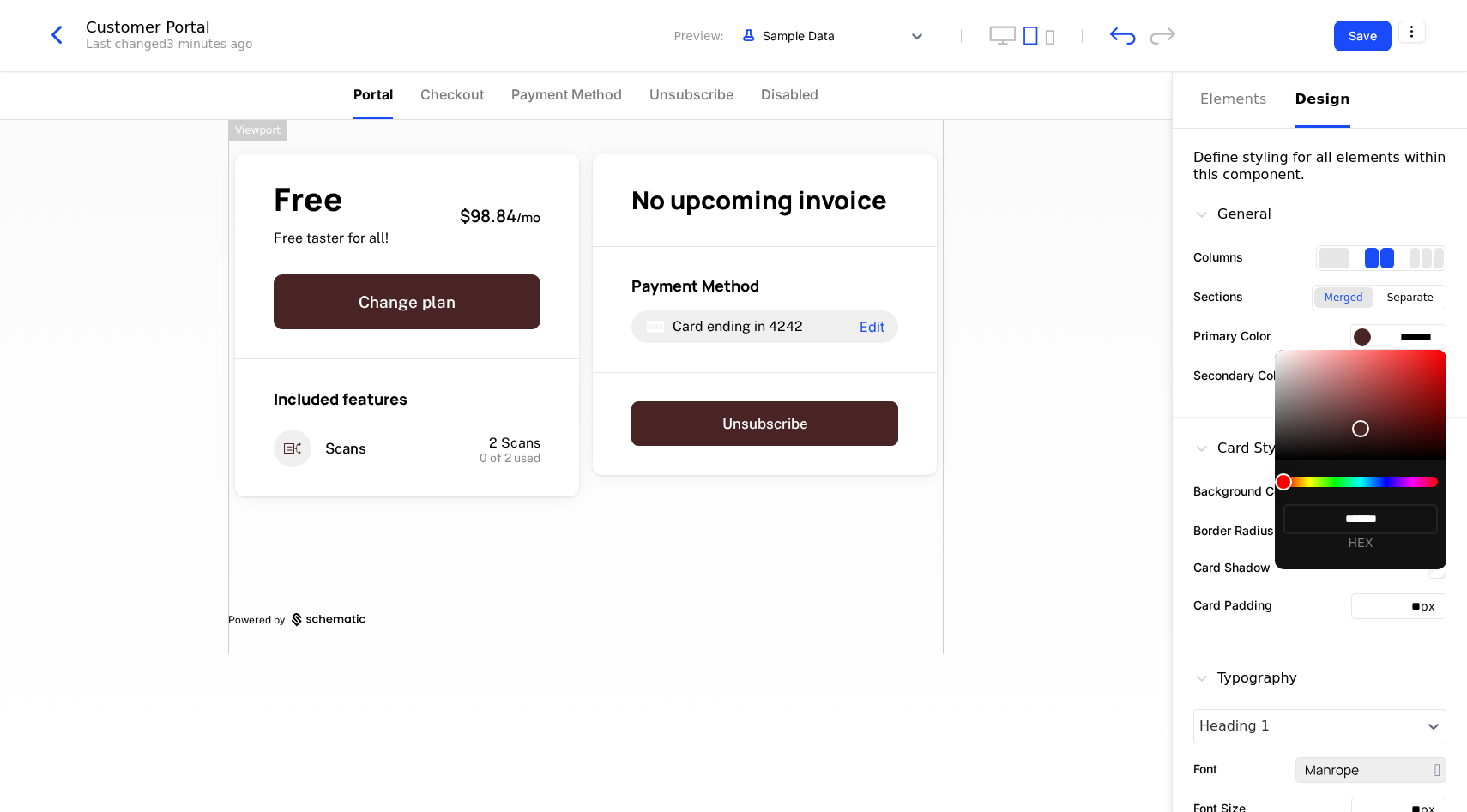
type input "*******"
drag, startPoint x: 1343, startPoint y: 420, endPoint x: 1367, endPoint y: 431, distance: 26.4
click at [1366, 433] on div at bounding box center [1361, 405] width 171 height 110
type input "*******"
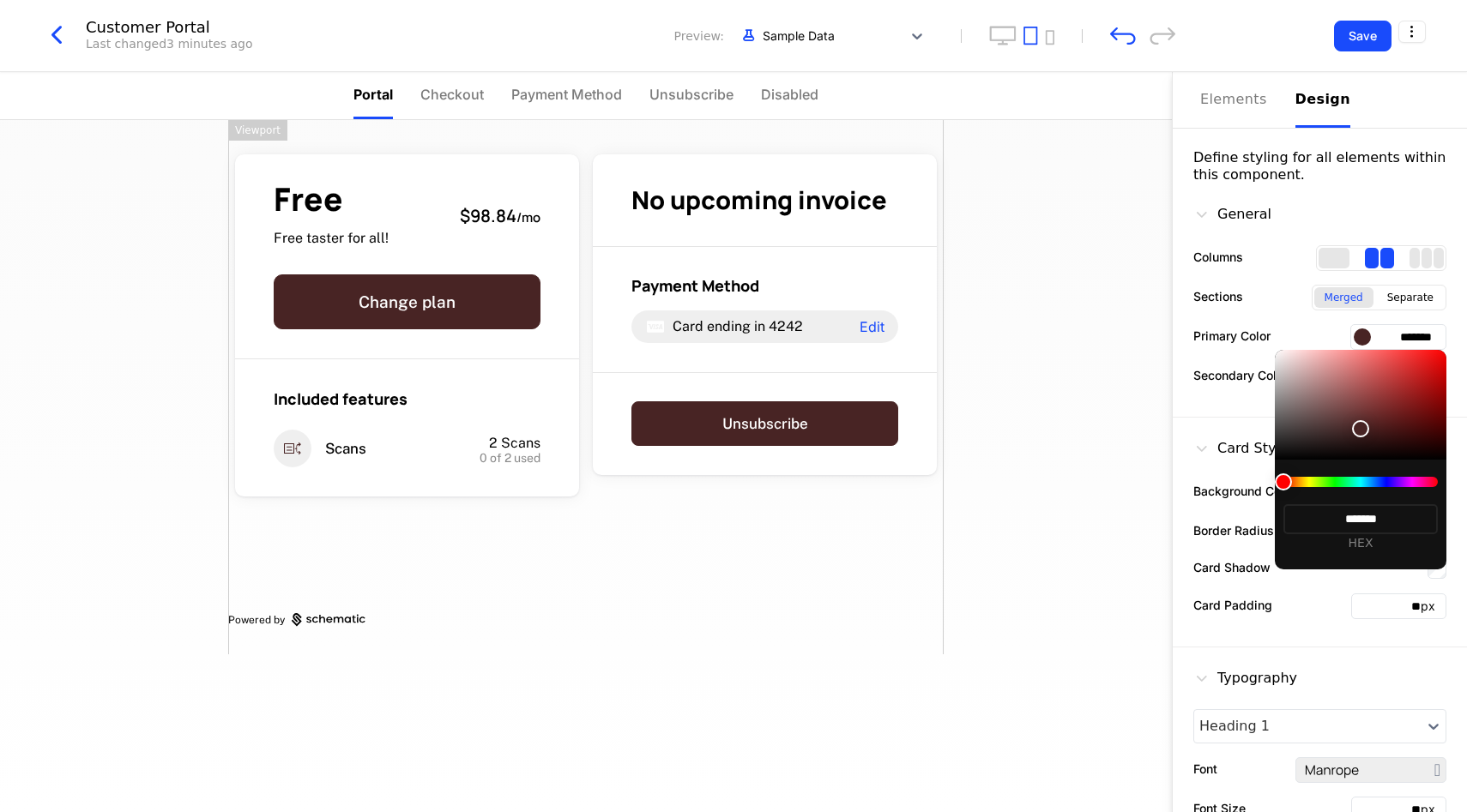
type input "*******"
click at [1374, 476] on div "******* HEX" at bounding box center [1361, 515] width 171 height 110
type input "*******"
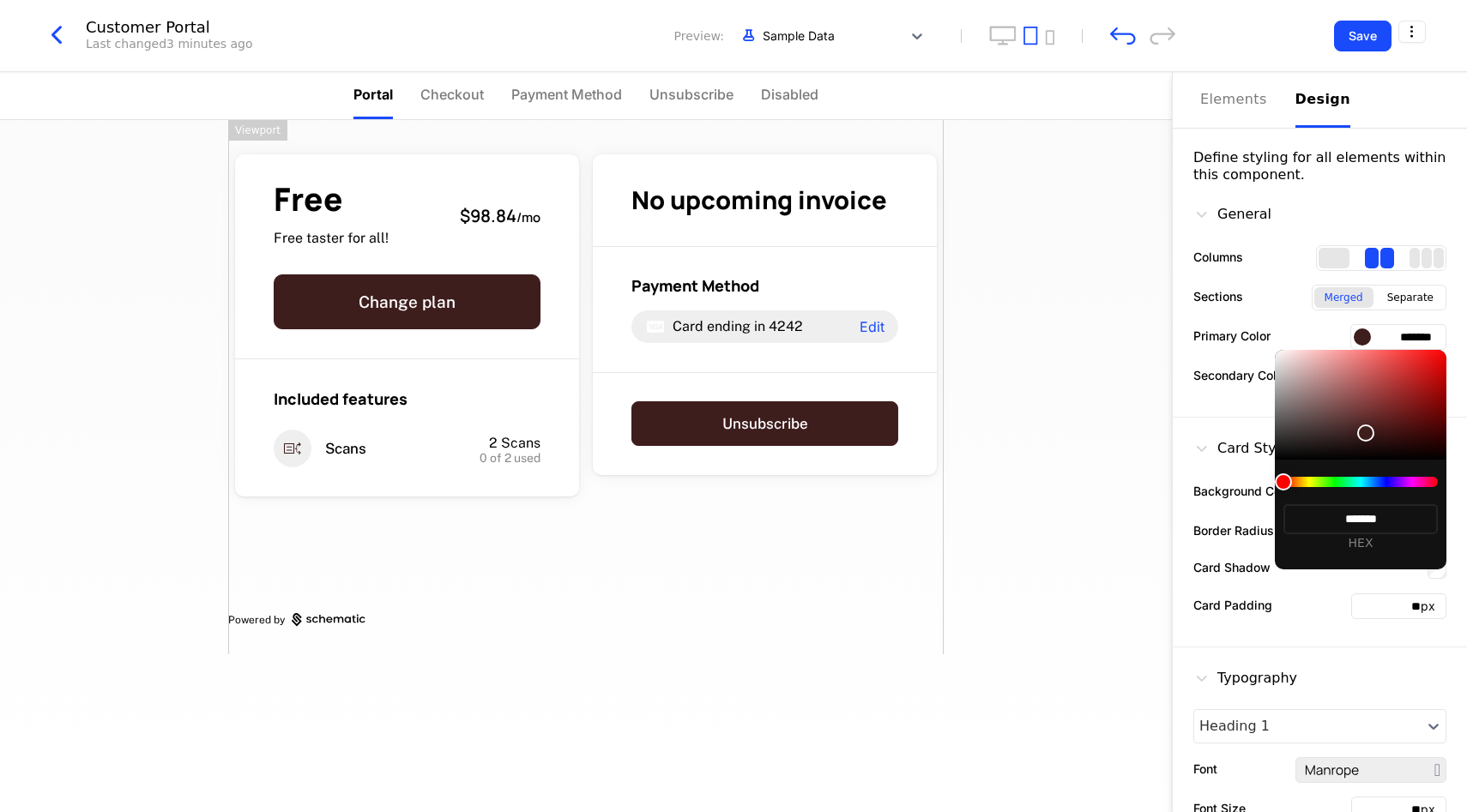
type input "*******"
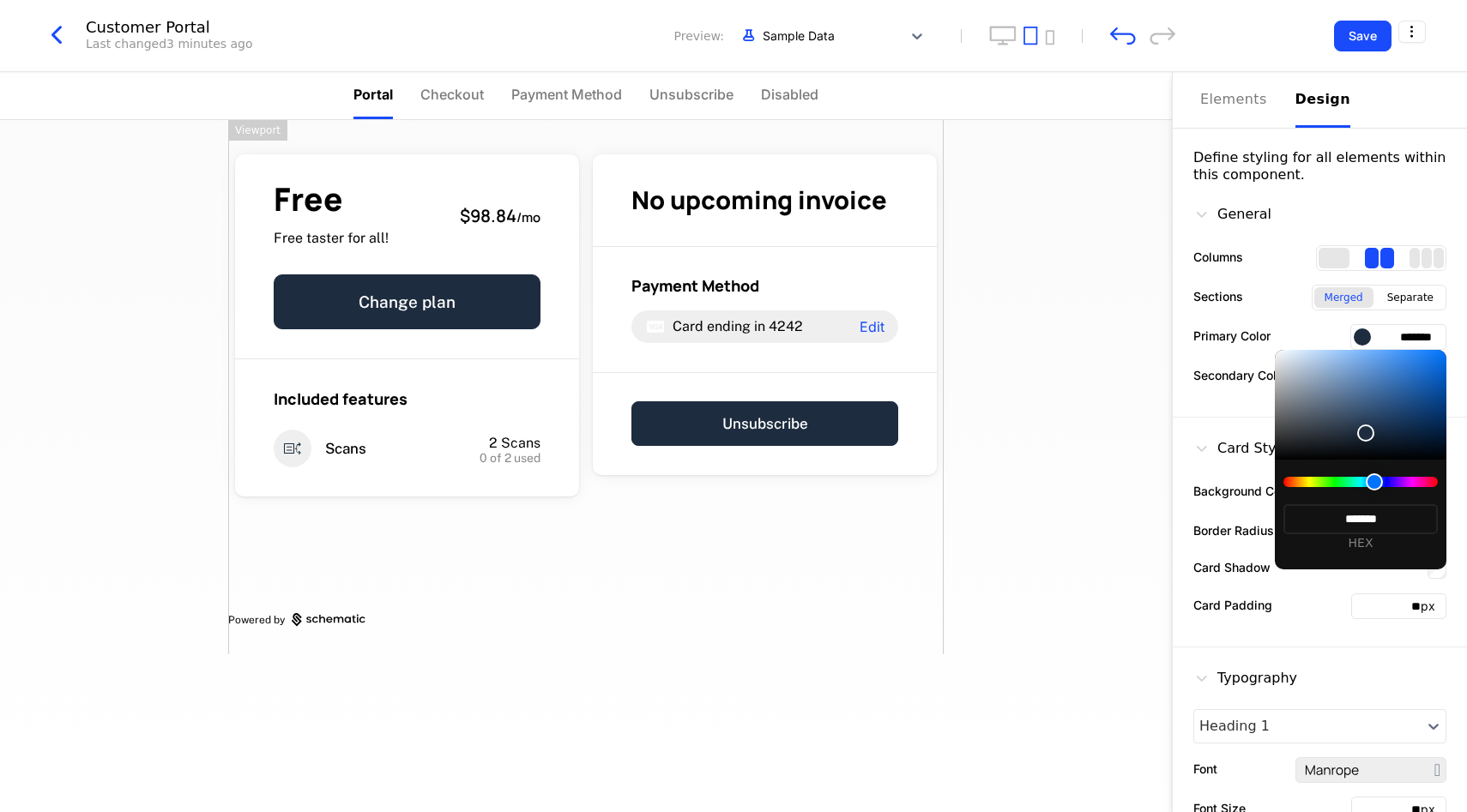
click at [1374, 480] on div at bounding box center [1361, 481] width 155 height 11
type input "*******"
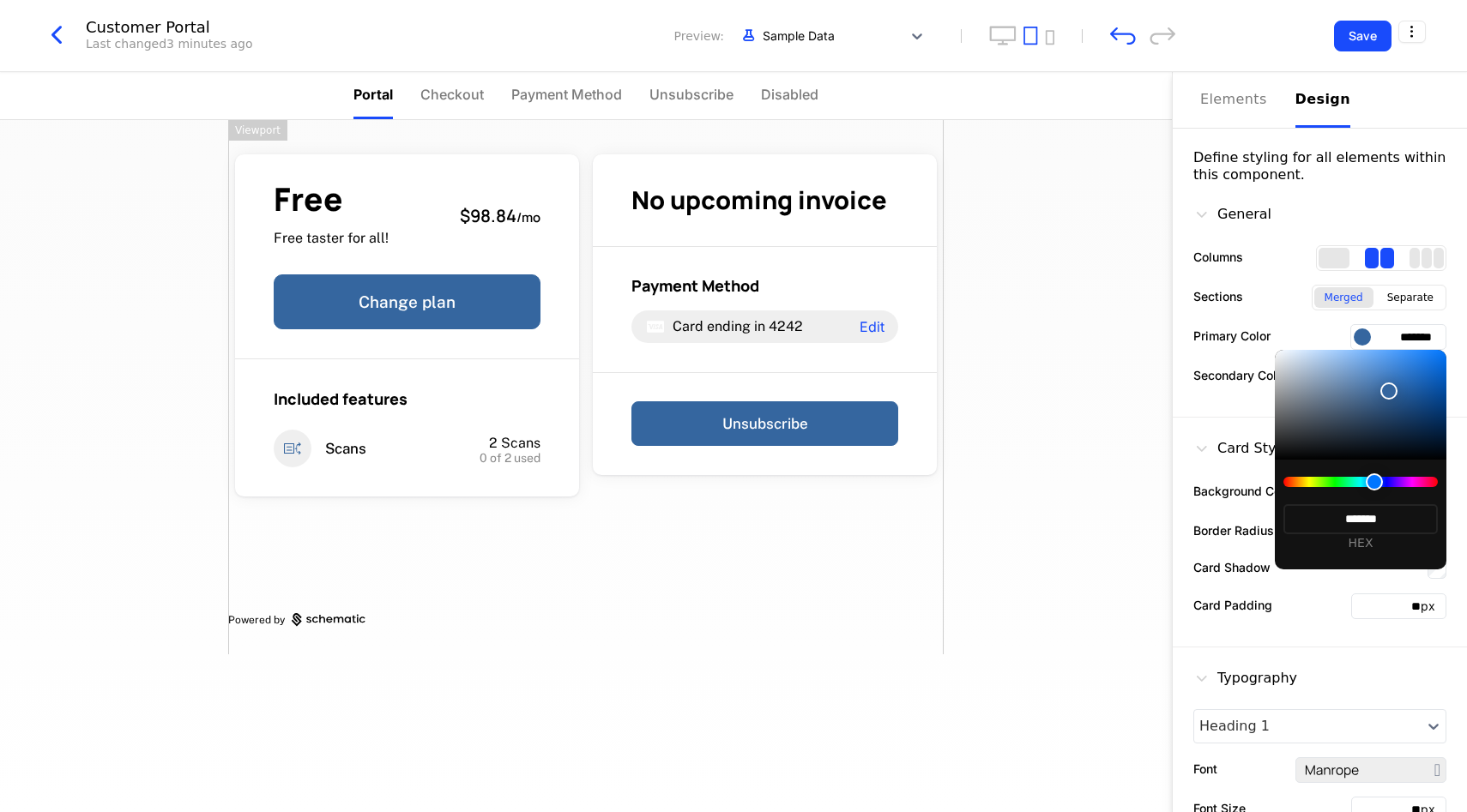
type input "*******"
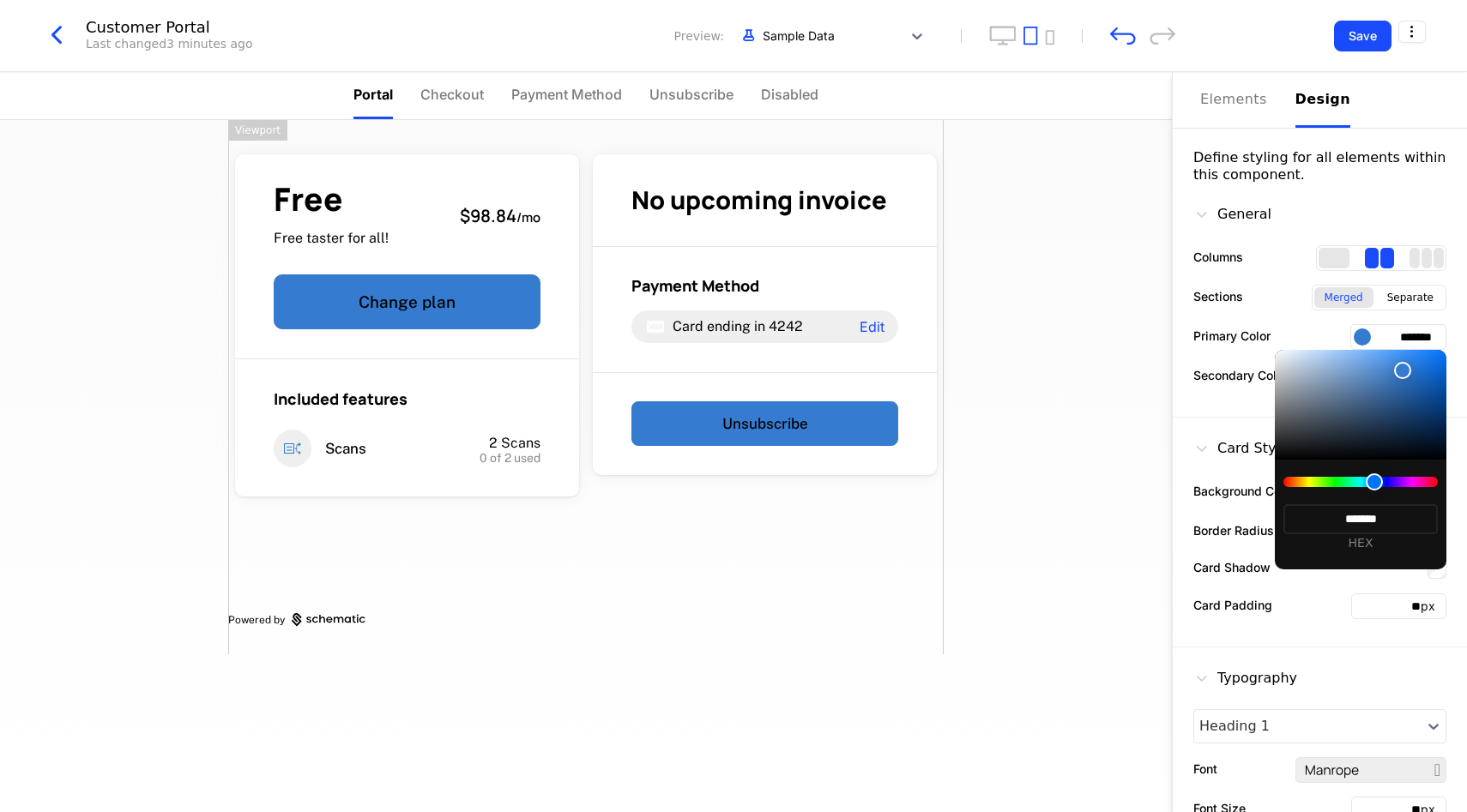
type input "*******"
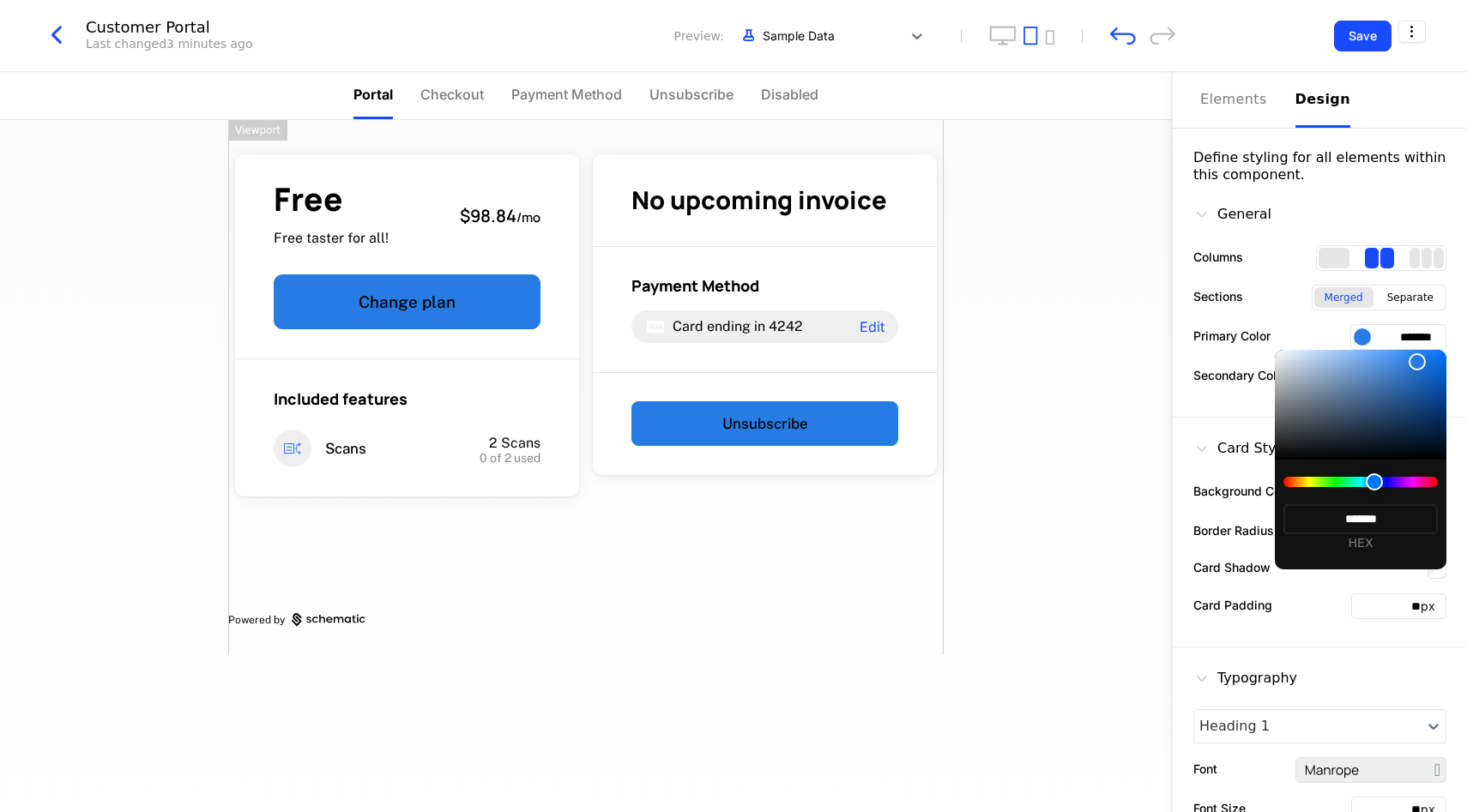
type input "*******"
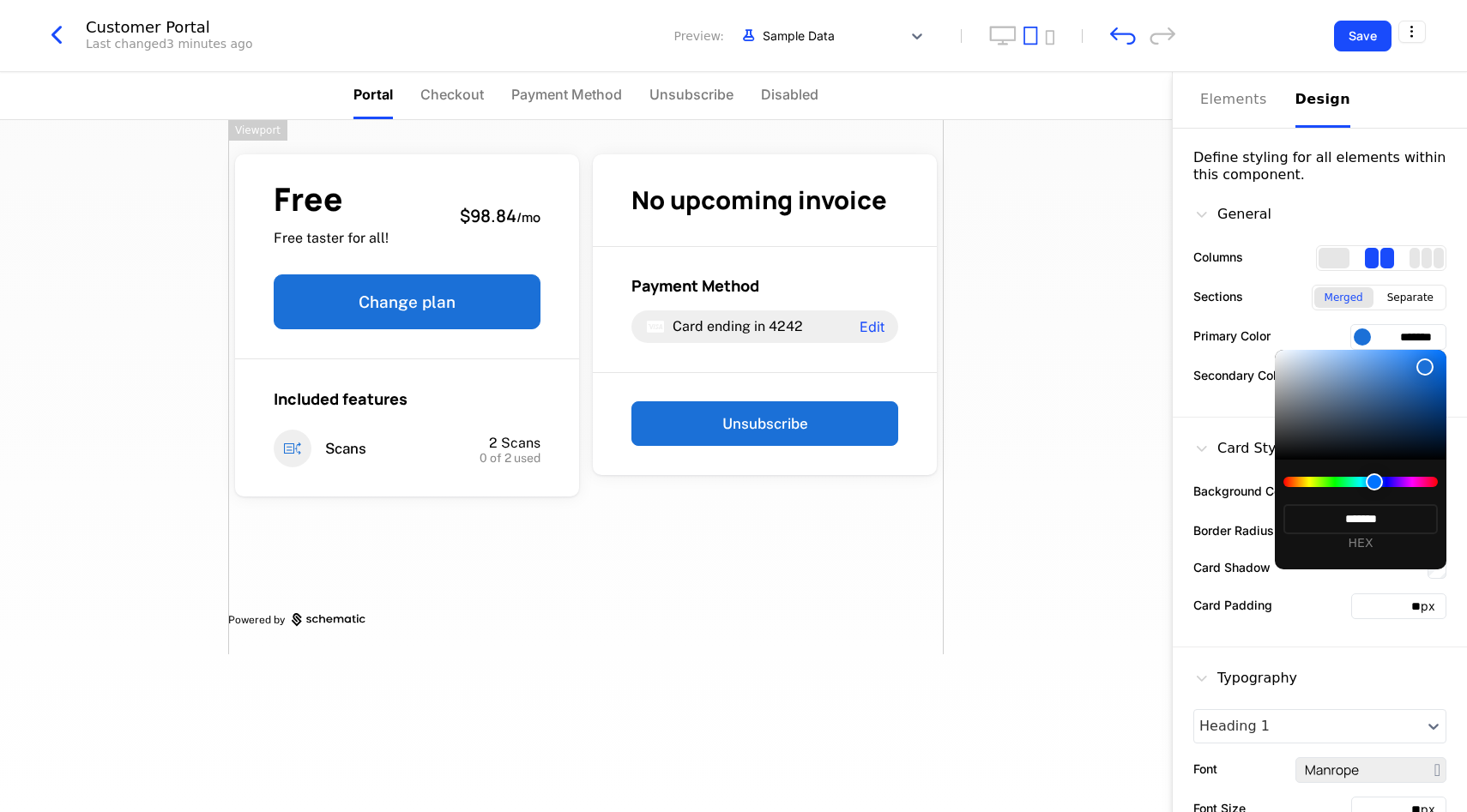
type input "*******"
drag, startPoint x: 1374, startPoint y: 413, endPoint x: 1425, endPoint y: 368, distance: 68.0
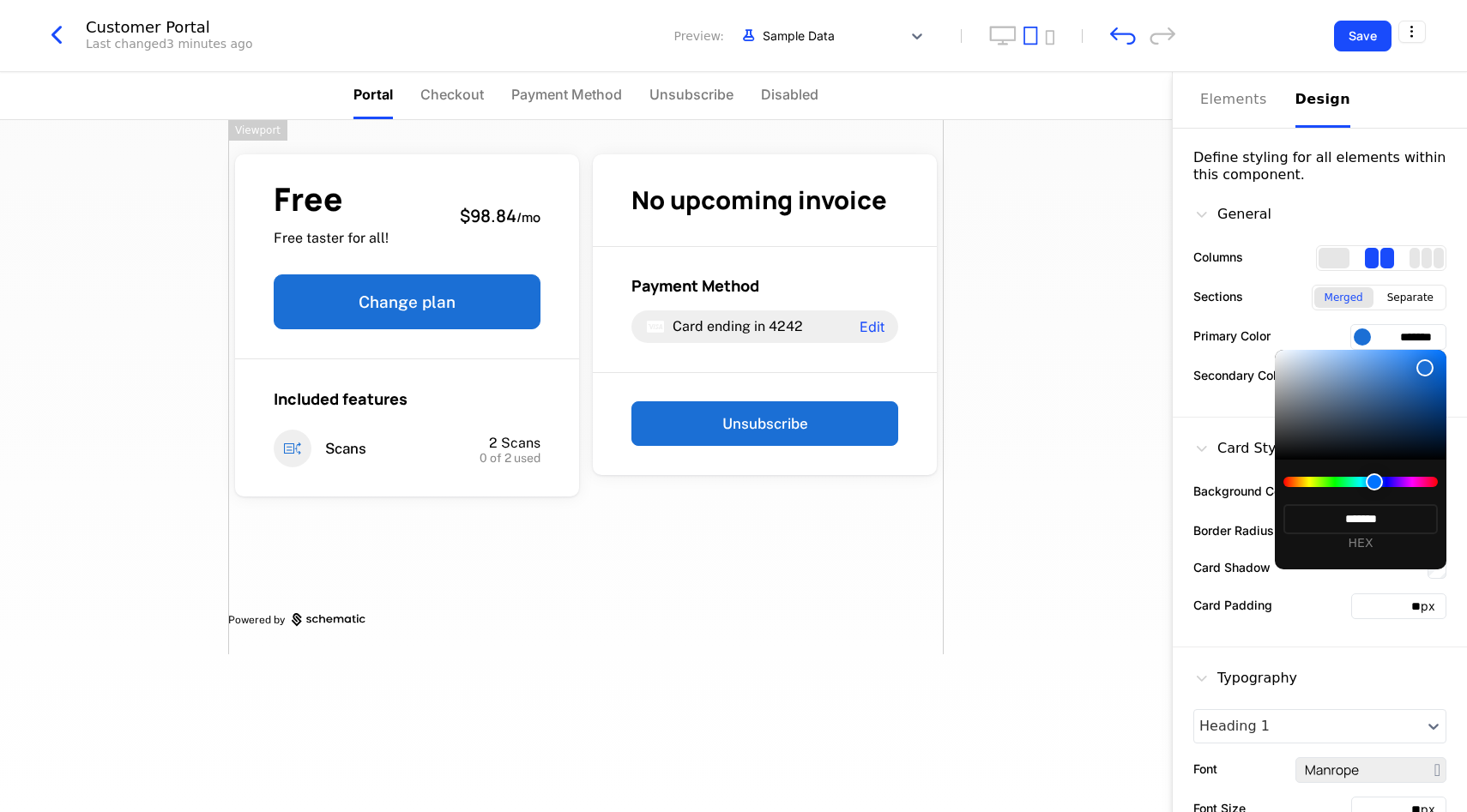
click at [1425, 368] on div at bounding box center [1361, 405] width 171 height 110
type input "*******"
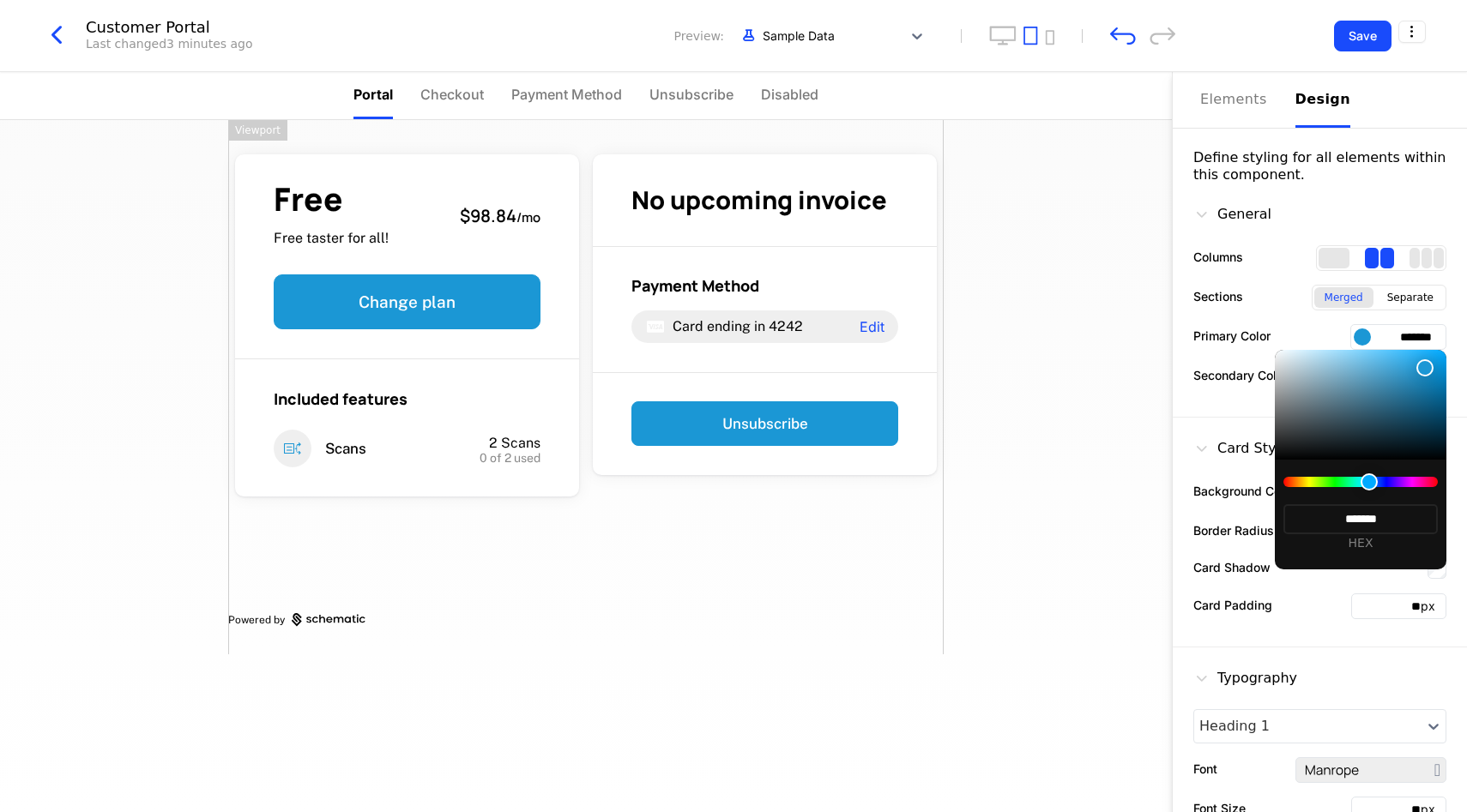
click at [1369, 486] on div at bounding box center [1369, 482] width 17 height 17
click at [1345, 42] on div at bounding box center [733, 406] width 1467 height 812
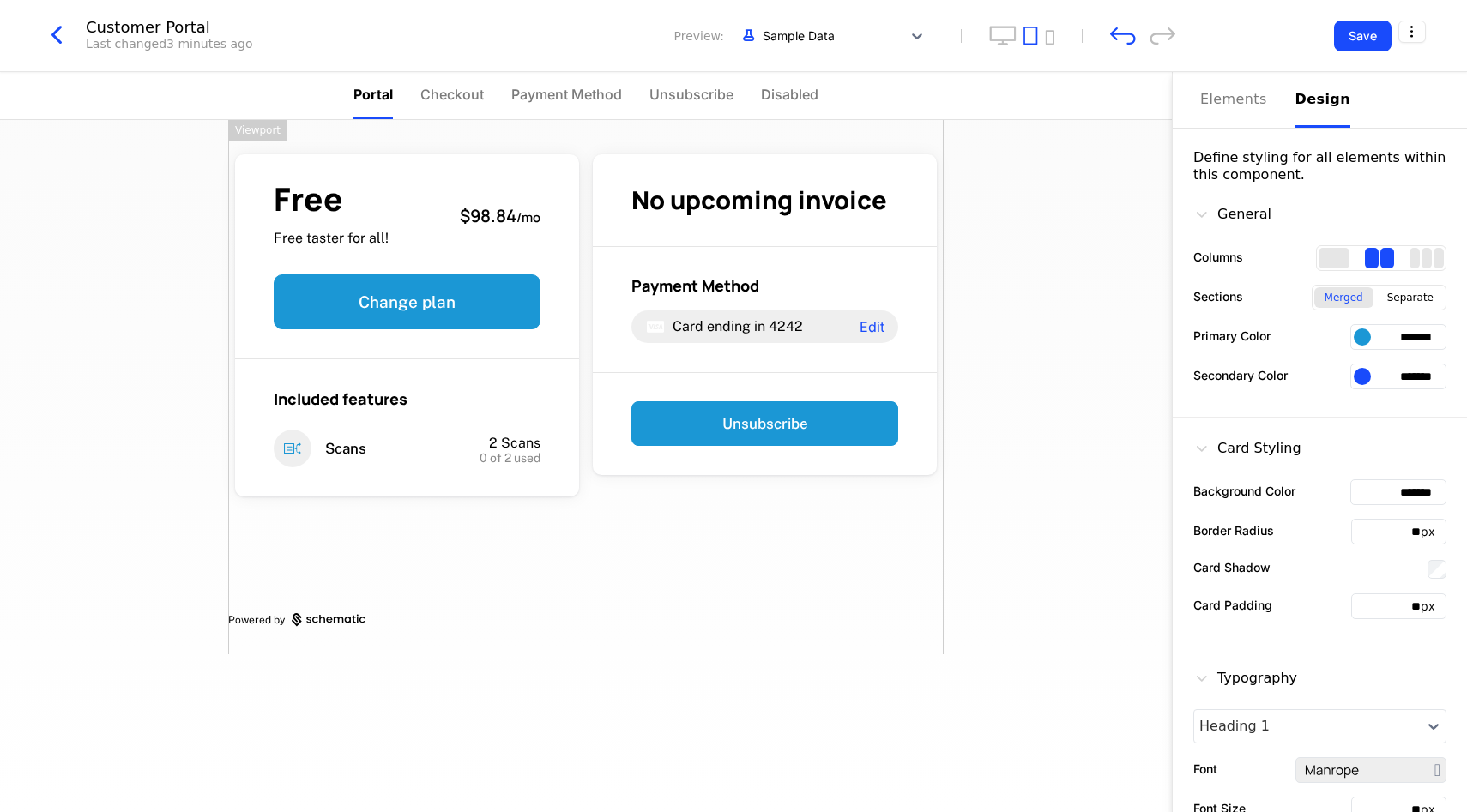
click at [1345, 42] on button "Save" at bounding box center [1363, 36] width 57 height 31
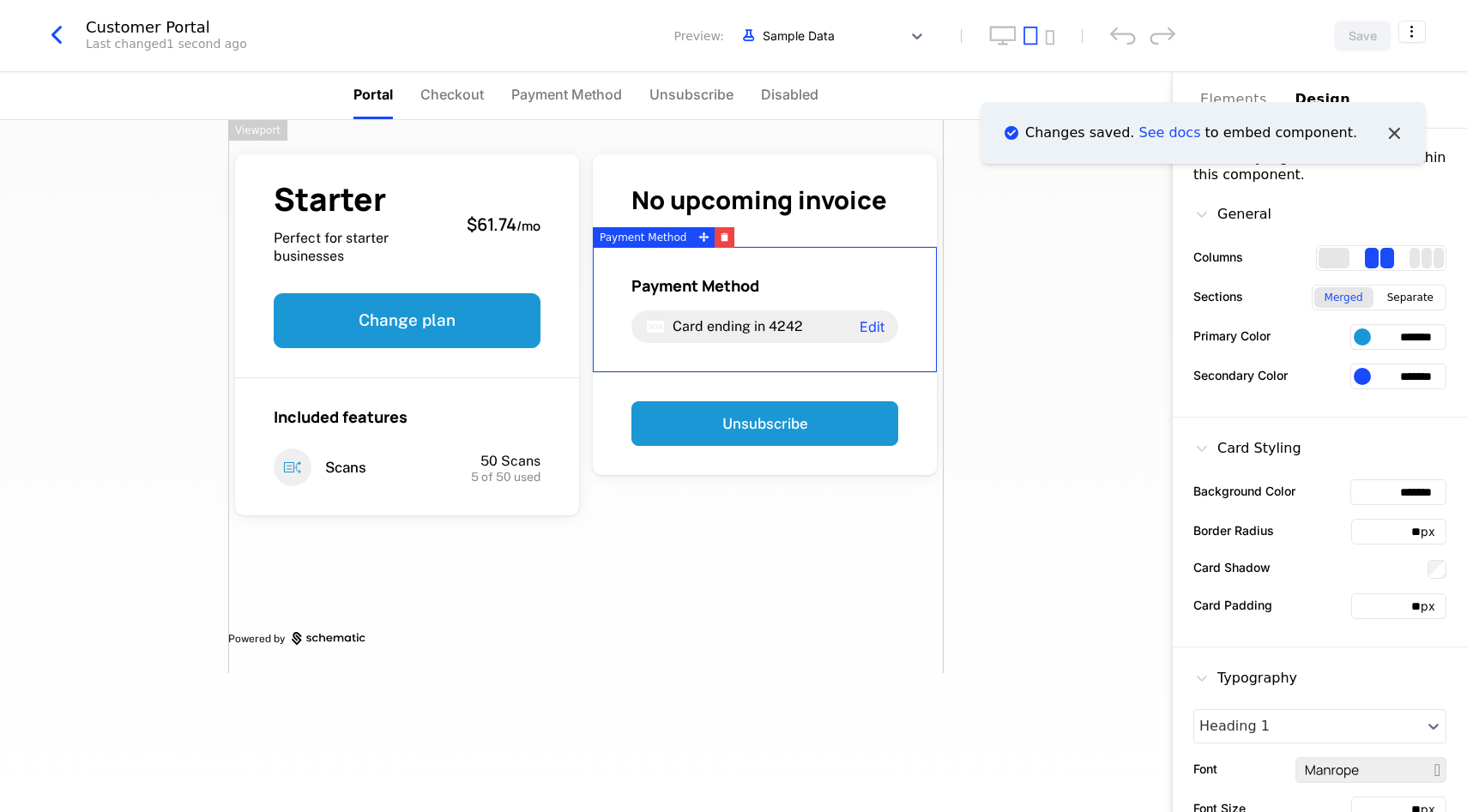
click at [1387, 125] on icon "Notifications (F8)" at bounding box center [1394, 131] width 22 height 22
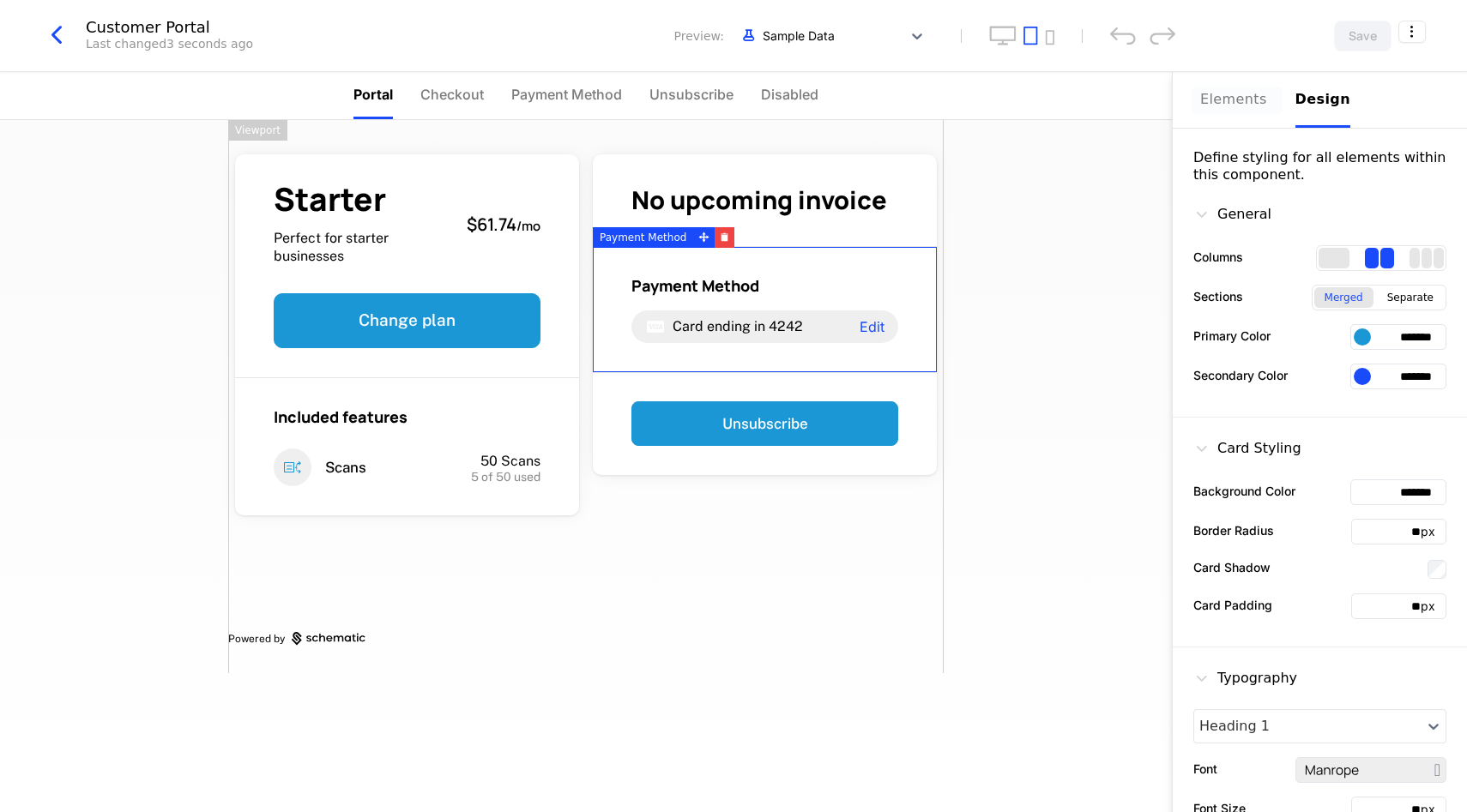
click at [1224, 103] on div "Elements" at bounding box center [1237, 99] width 74 height 20
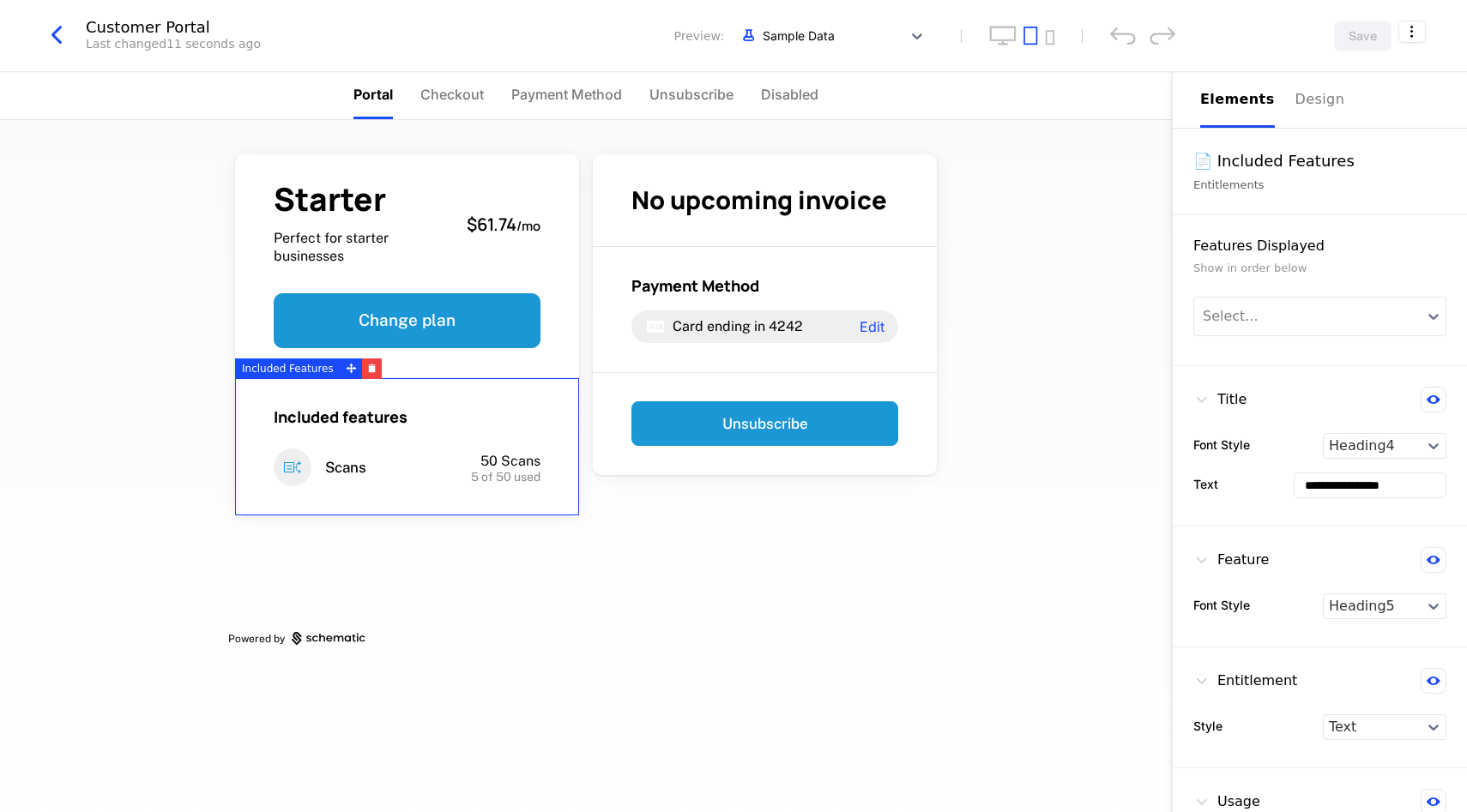
click at [327, 468] on span "Scans" at bounding box center [345, 468] width 42 height 19
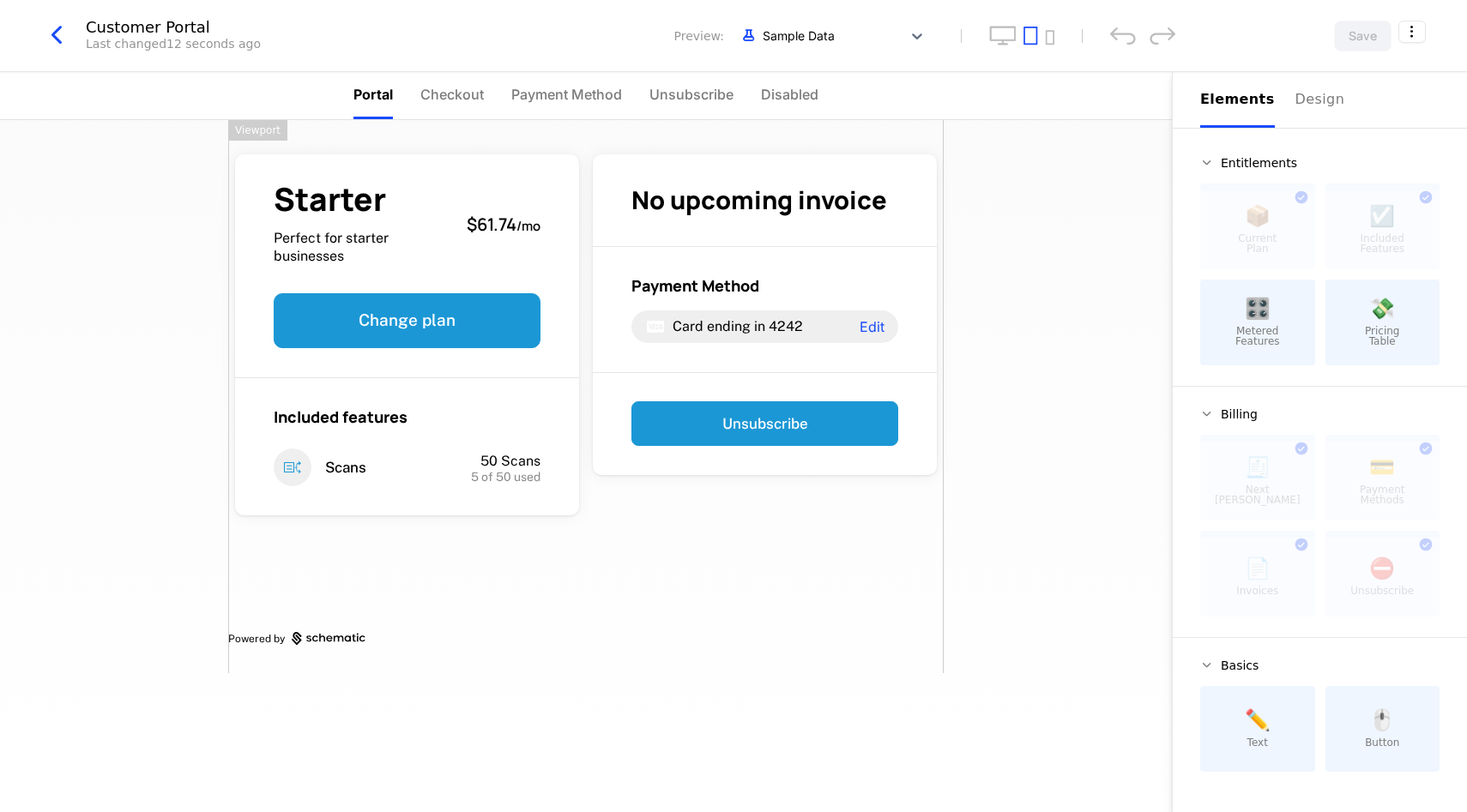
click at [774, 596] on div "Starter Perfect for starter businesses $61.74 / mo Change plan Included feature…" at bounding box center [586, 396] width 716 height 553
click at [351, 620] on div at bounding box center [407, 577] width 358 height 110
click at [439, 114] on li "Checkout" at bounding box center [453, 96] width 64 height 47
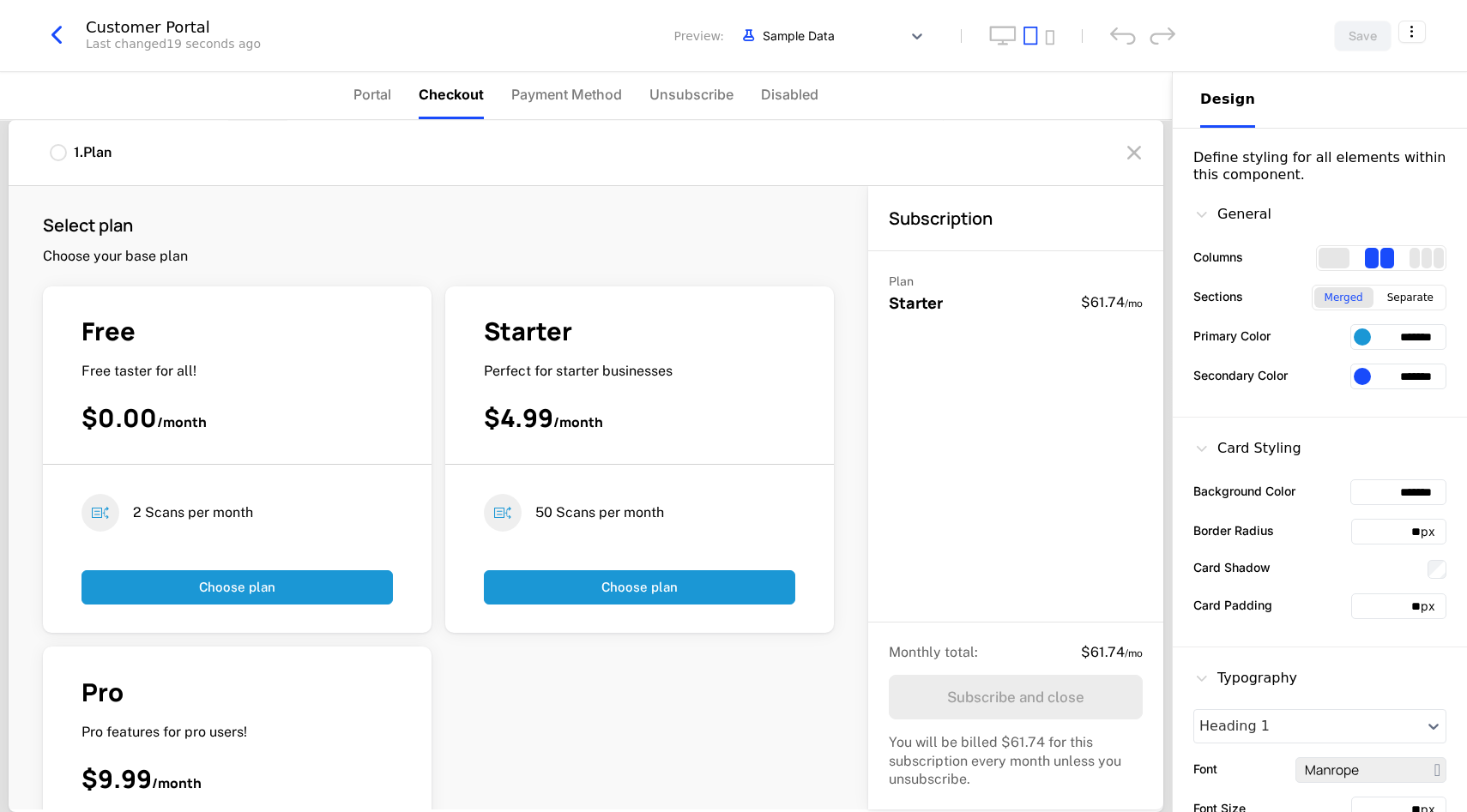
click at [441, 102] on span "Checkout" at bounding box center [451, 94] width 65 height 20
click at [1430, 27] on div "Customer Portal Last changed 20 seconds ago Preview: Sample Data Save" at bounding box center [733, 36] width 1467 height 72
click at [1427, 27] on div "Customer Portal Last changed 20 seconds ago Preview: Sample Data Save" at bounding box center [733, 36] width 1467 height 72
click at [1426, 27] on div "Customer Portal Last changed 20 seconds ago Preview: Sample Data Save" at bounding box center [733, 36] width 1467 height 72
click at [1418, 28] on html "PAPAFAM FZCO Development Dev Quickstart Features Features Flags Catalog Plans A…" at bounding box center [733, 406] width 1467 height 812
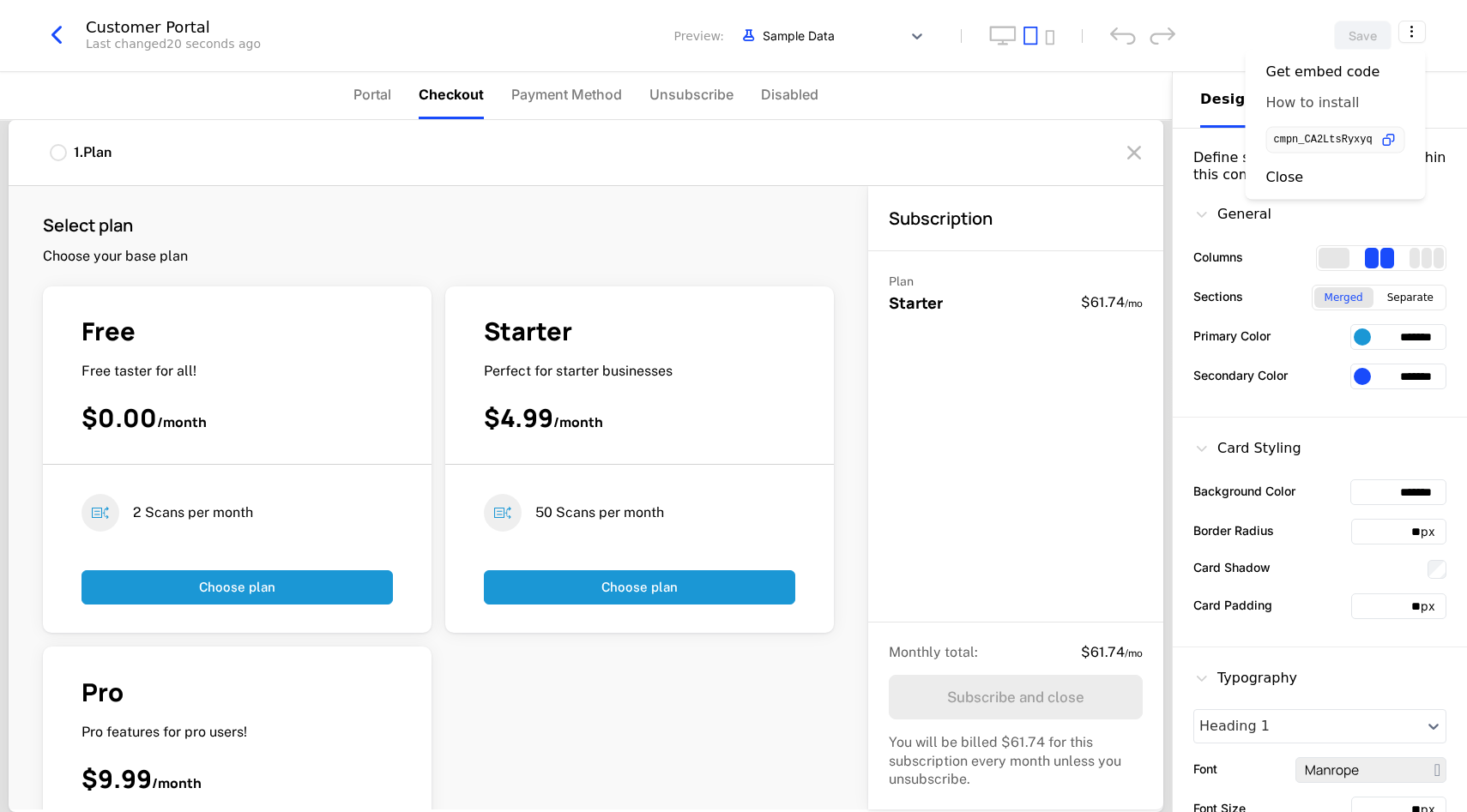
click at [1328, 102] on div "How to install" at bounding box center [1313, 103] width 94 height 17
click at [1410, 22] on html "PAPAFAM FZCO Development Dev Quickstart Features Features Flags Catalog Plans A…" at bounding box center [733, 406] width 1467 height 812
click at [1388, 139] on icon "button" at bounding box center [1389, 140] width 18 height 18
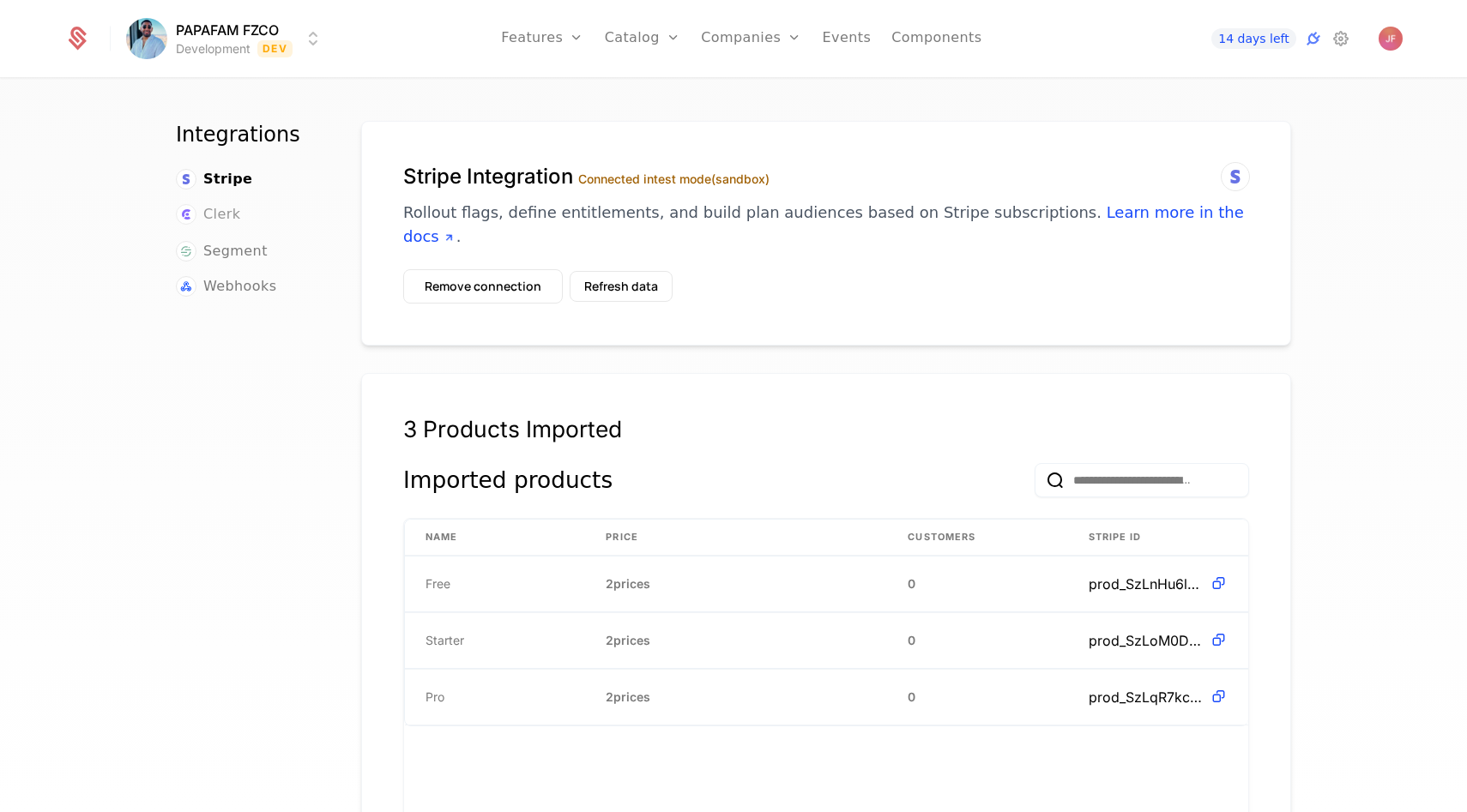
click at [214, 213] on span "Clerk" at bounding box center [221, 214] width 37 height 20
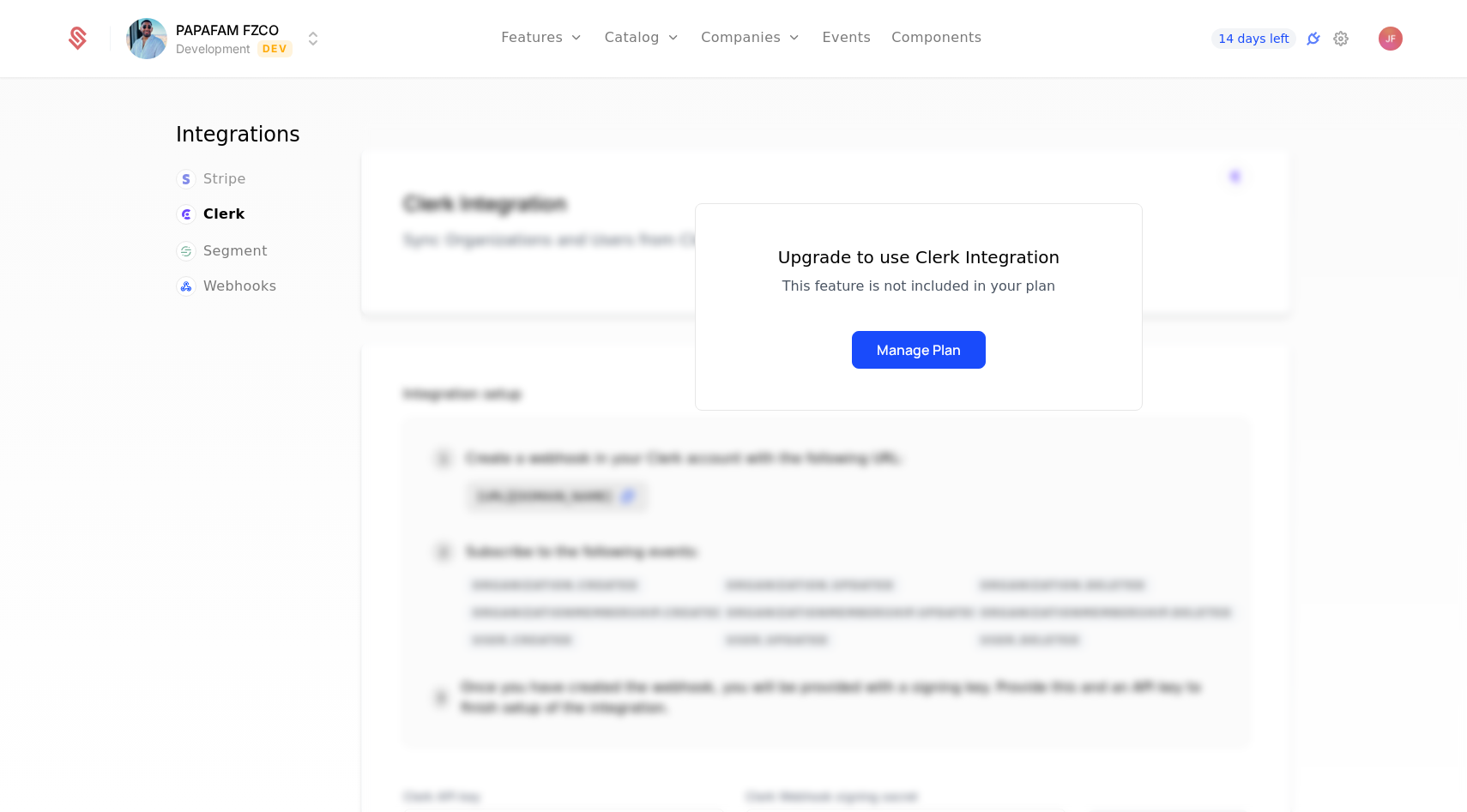
click at [210, 169] on span "Stripe" at bounding box center [224, 179] width 43 height 20
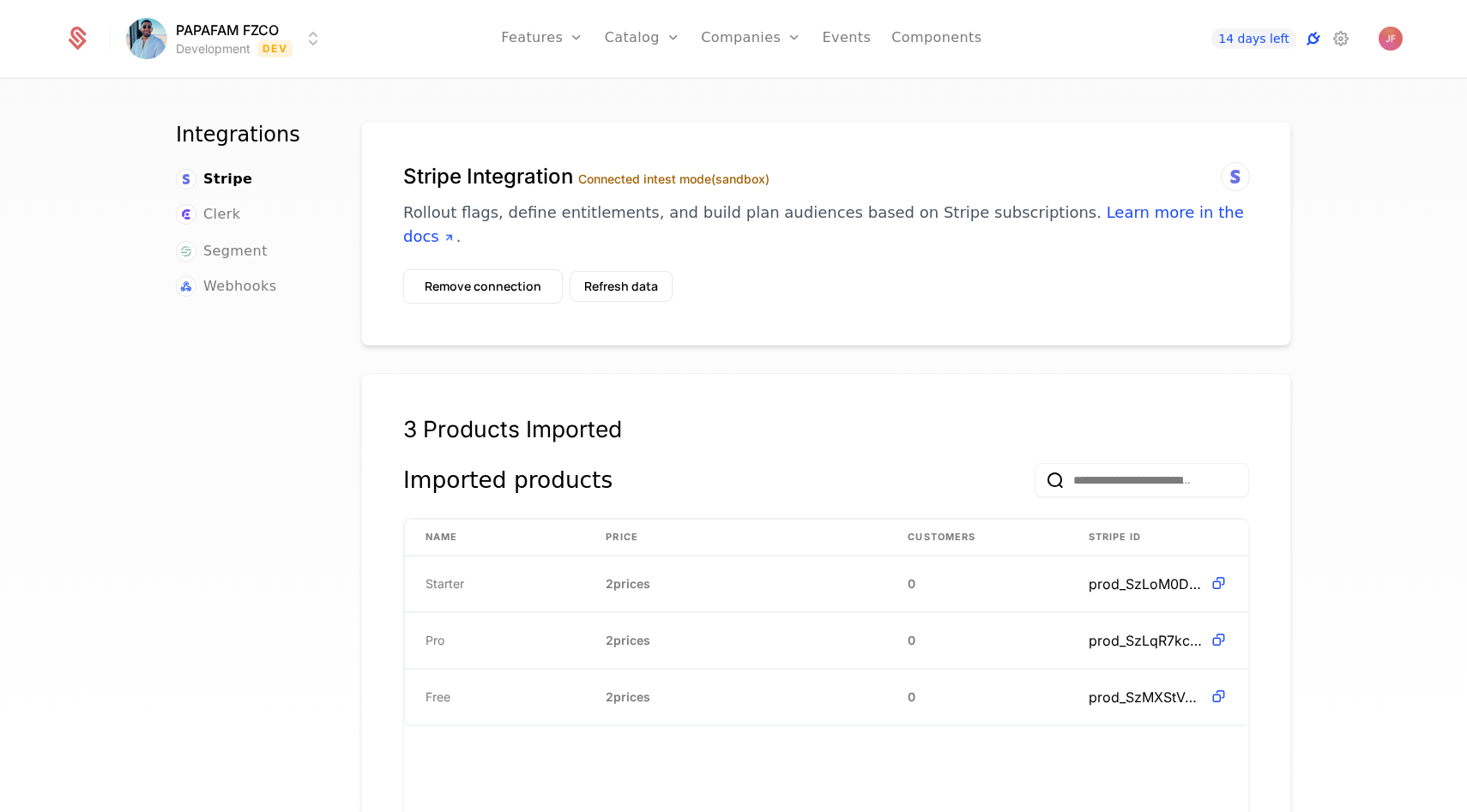
click at [1312, 36] on icon at bounding box center [1313, 38] width 20 height 20
click at [1308, 37] on icon at bounding box center [1313, 38] width 20 height 20
click at [1336, 36] on icon at bounding box center [1340, 38] width 20 height 20
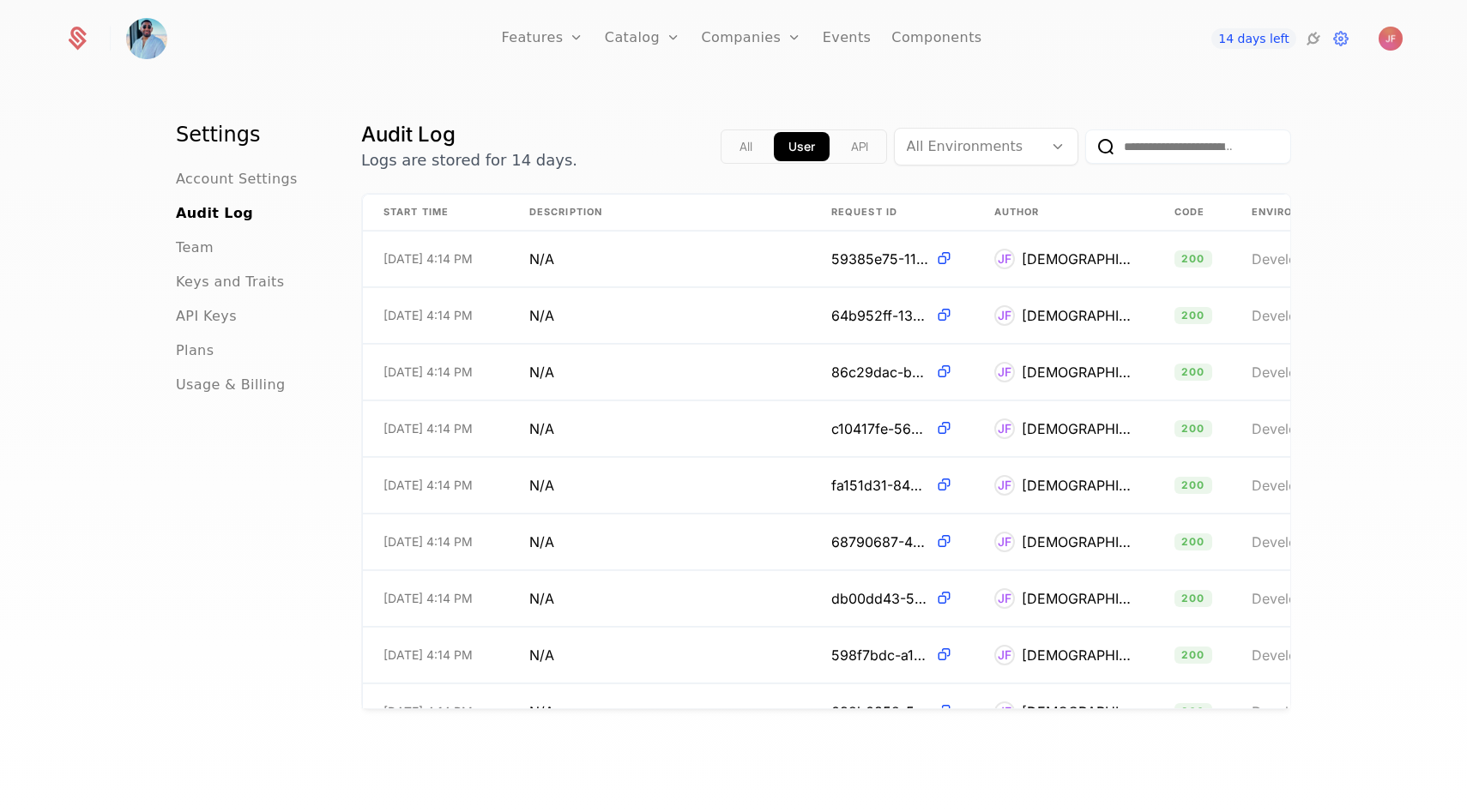
click at [1326, 42] on div "14 days left" at bounding box center [1256, 38] width 191 height 20
click at [1312, 42] on icon at bounding box center [1313, 38] width 20 height 20
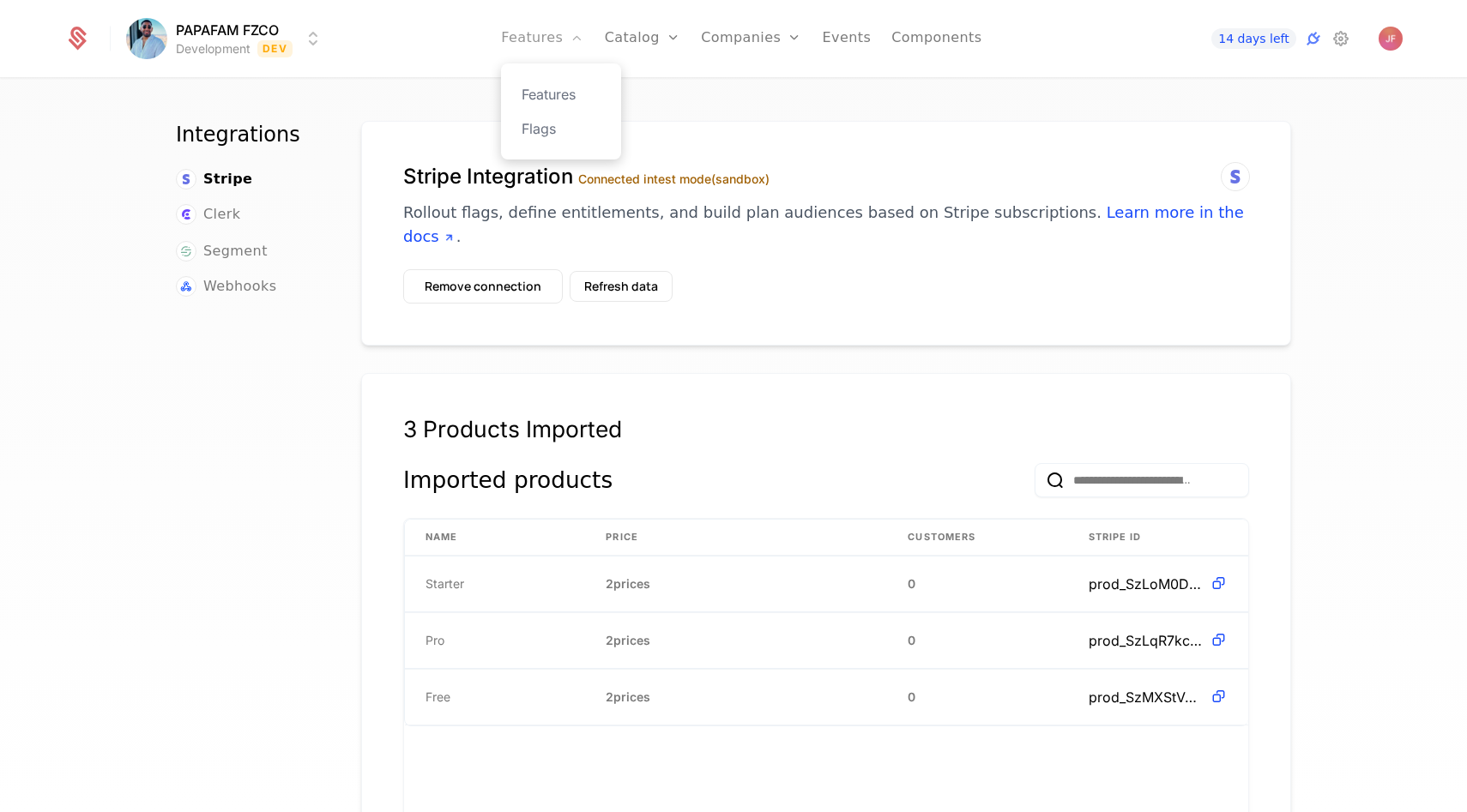
click at [560, 29] on link "Features" at bounding box center [542, 39] width 82 height 77
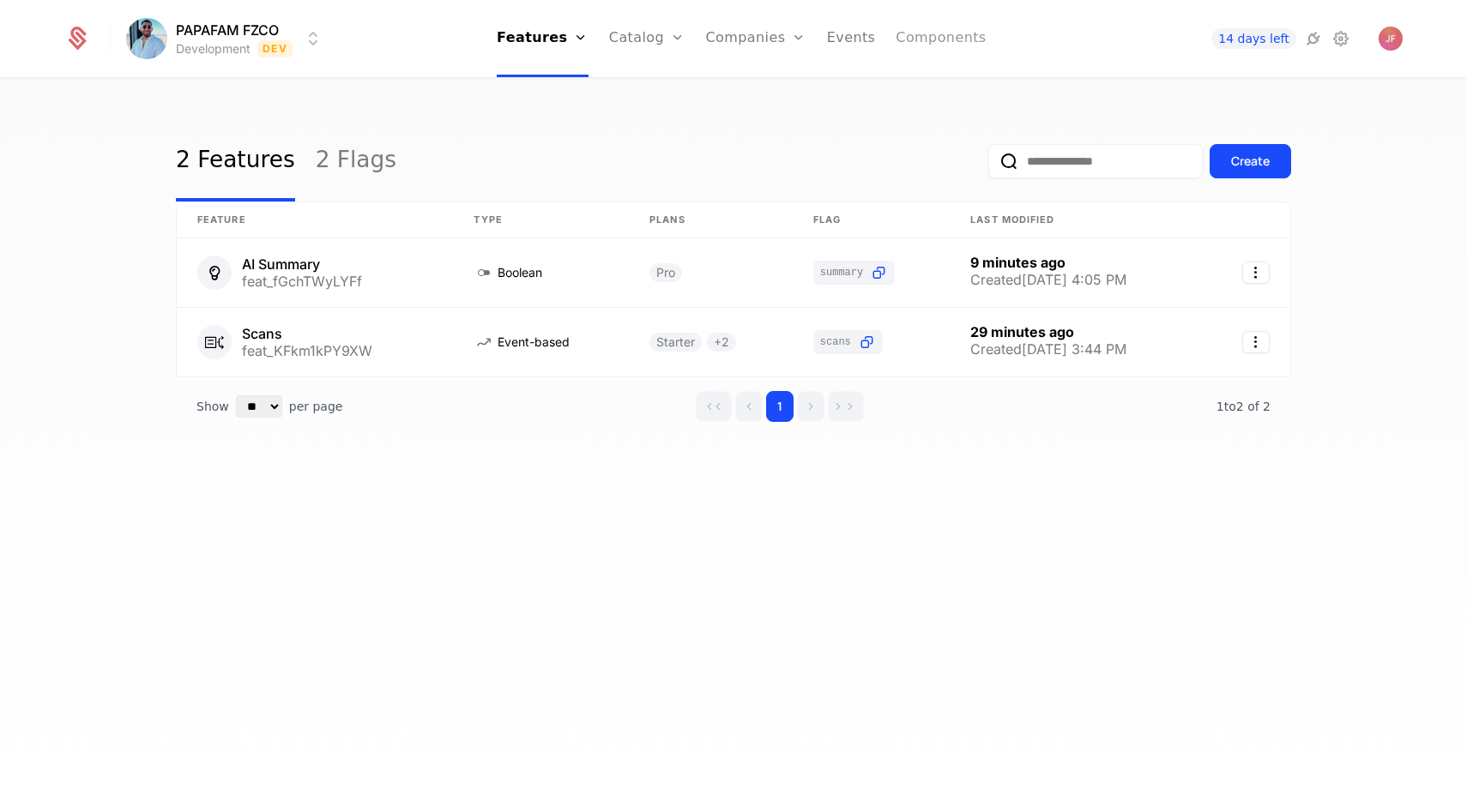
click at [934, 28] on link "Components" at bounding box center [940, 39] width 90 height 77
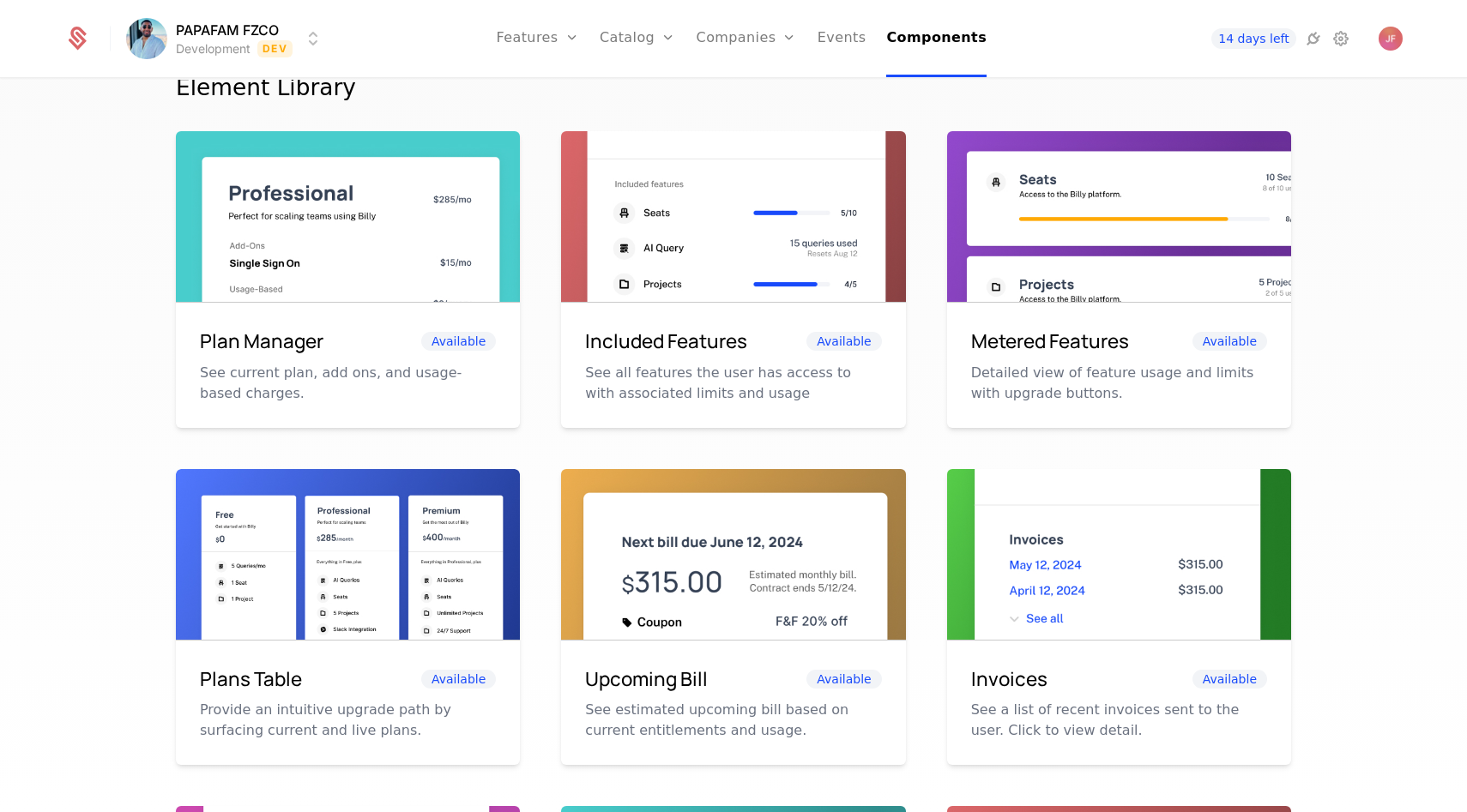
scroll to position [72, 0]
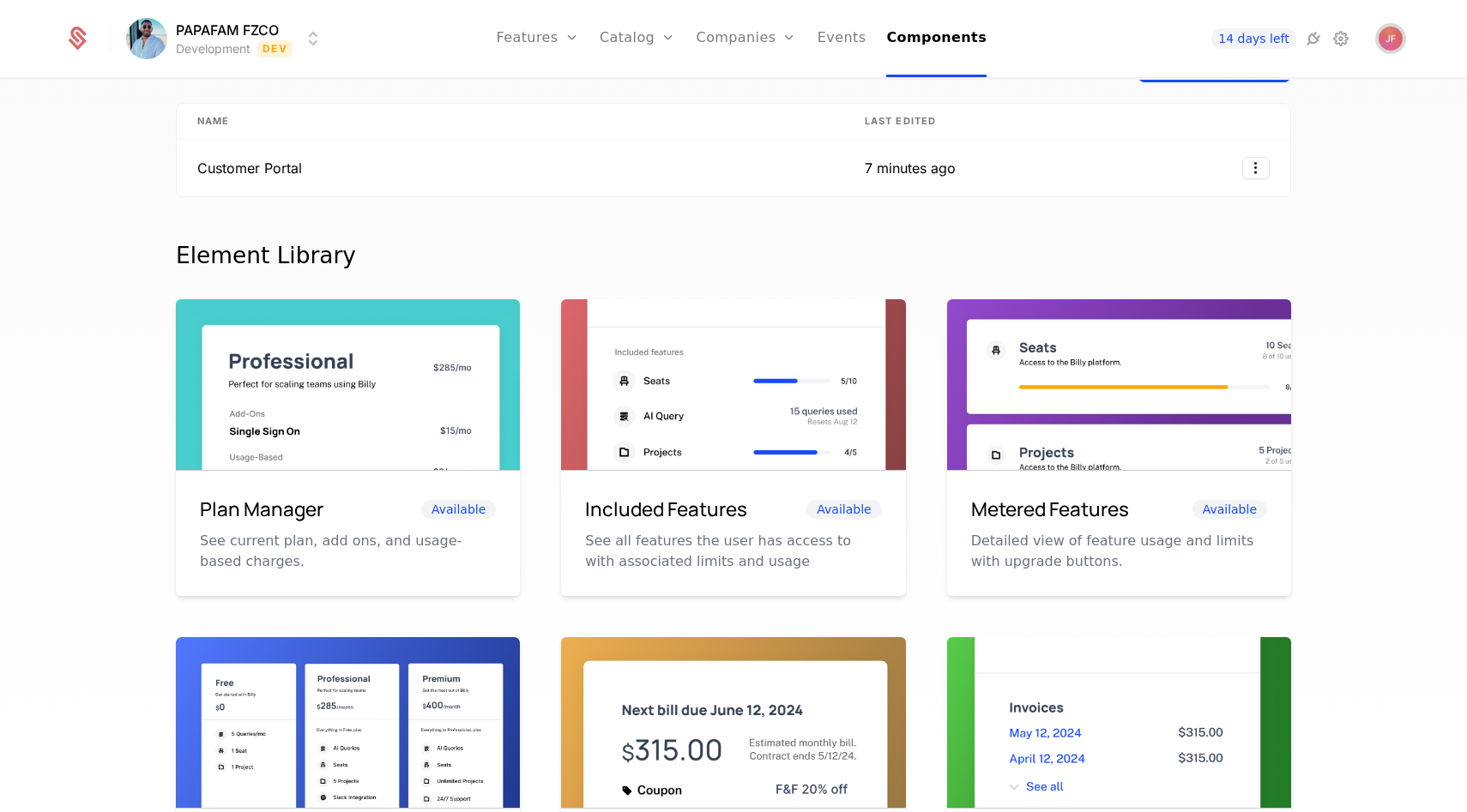
click at [1400, 42] on img "Open user button" at bounding box center [1391, 39] width 24 height 24
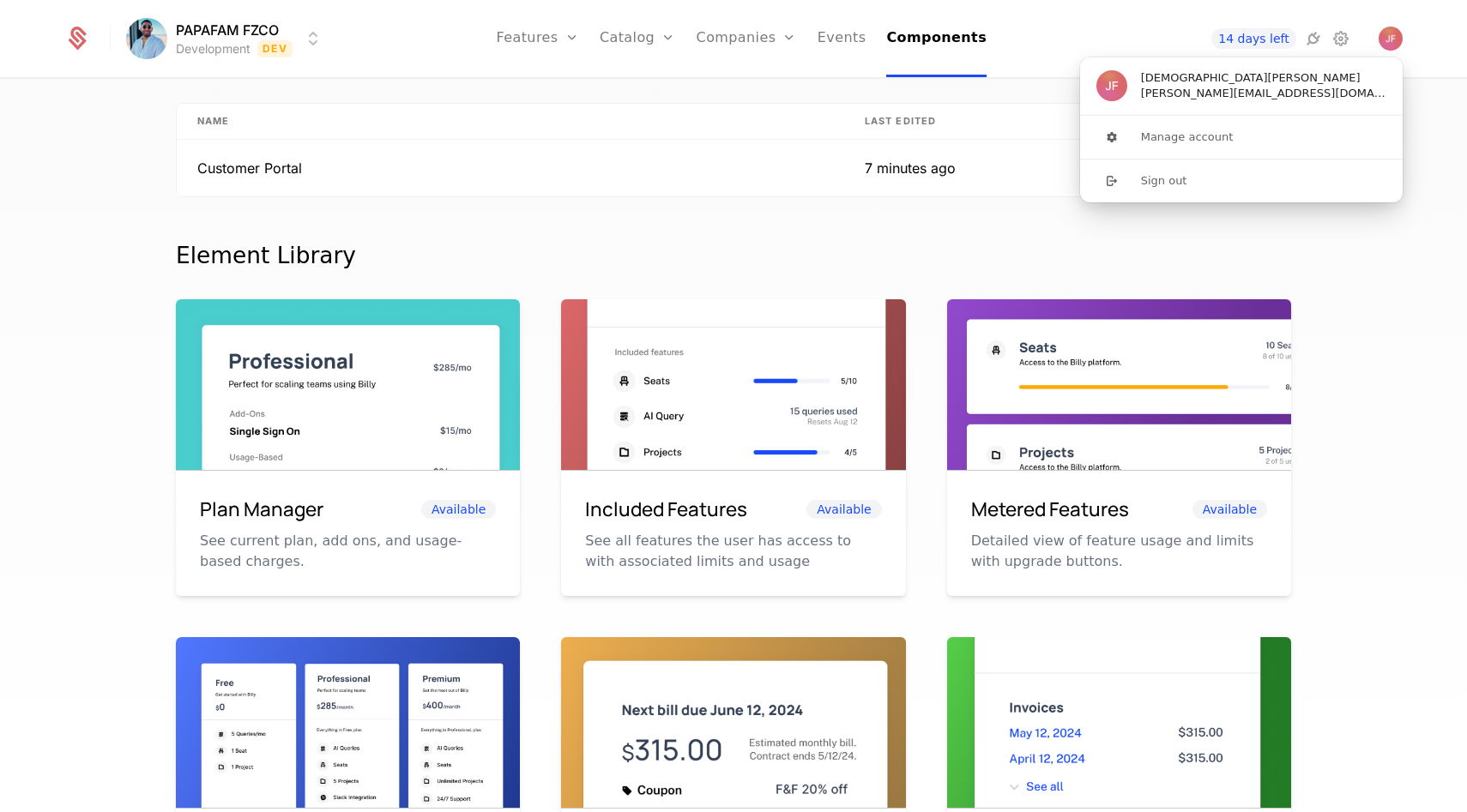
click at [690, 78] on div "PAPAFAM FZCO Development Dev Features Features Flags Catalog Plans Add Ons Conf…" at bounding box center [733, 406] width 1467 height 812
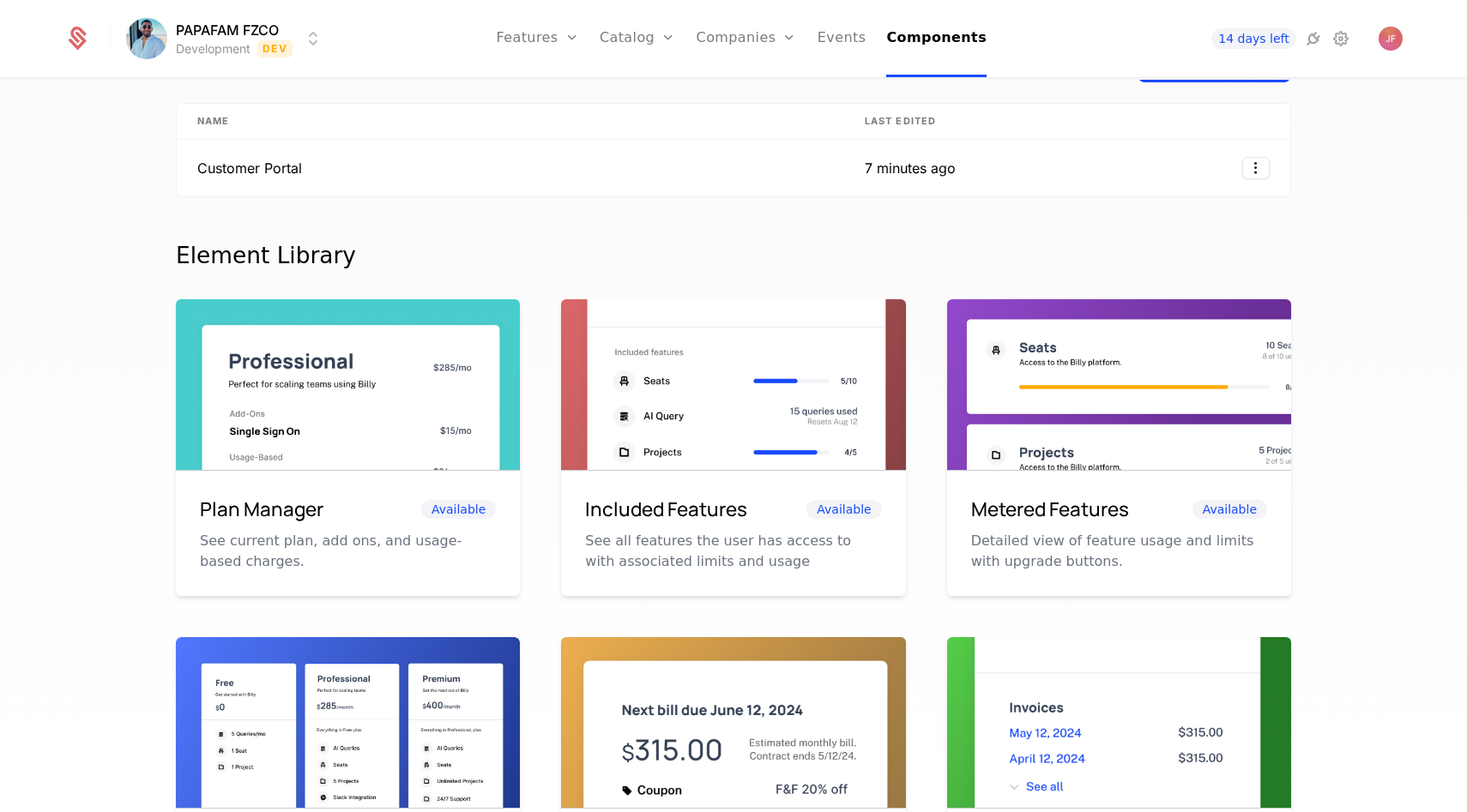
click at [232, 42] on html "PAPAFAM FZCO Development Dev Features Features Flags Catalog Plans Add Ons Conf…" at bounding box center [733, 406] width 1467 height 812
click at [1056, 48] on html "PAPAFAM FZCO Development Dev Features Features Flags Catalog Plans Add Ons Conf…" at bounding box center [733, 406] width 1467 height 812
click at [1317, 44] on icon at bounding box center [1313, 38] width 20 height 20
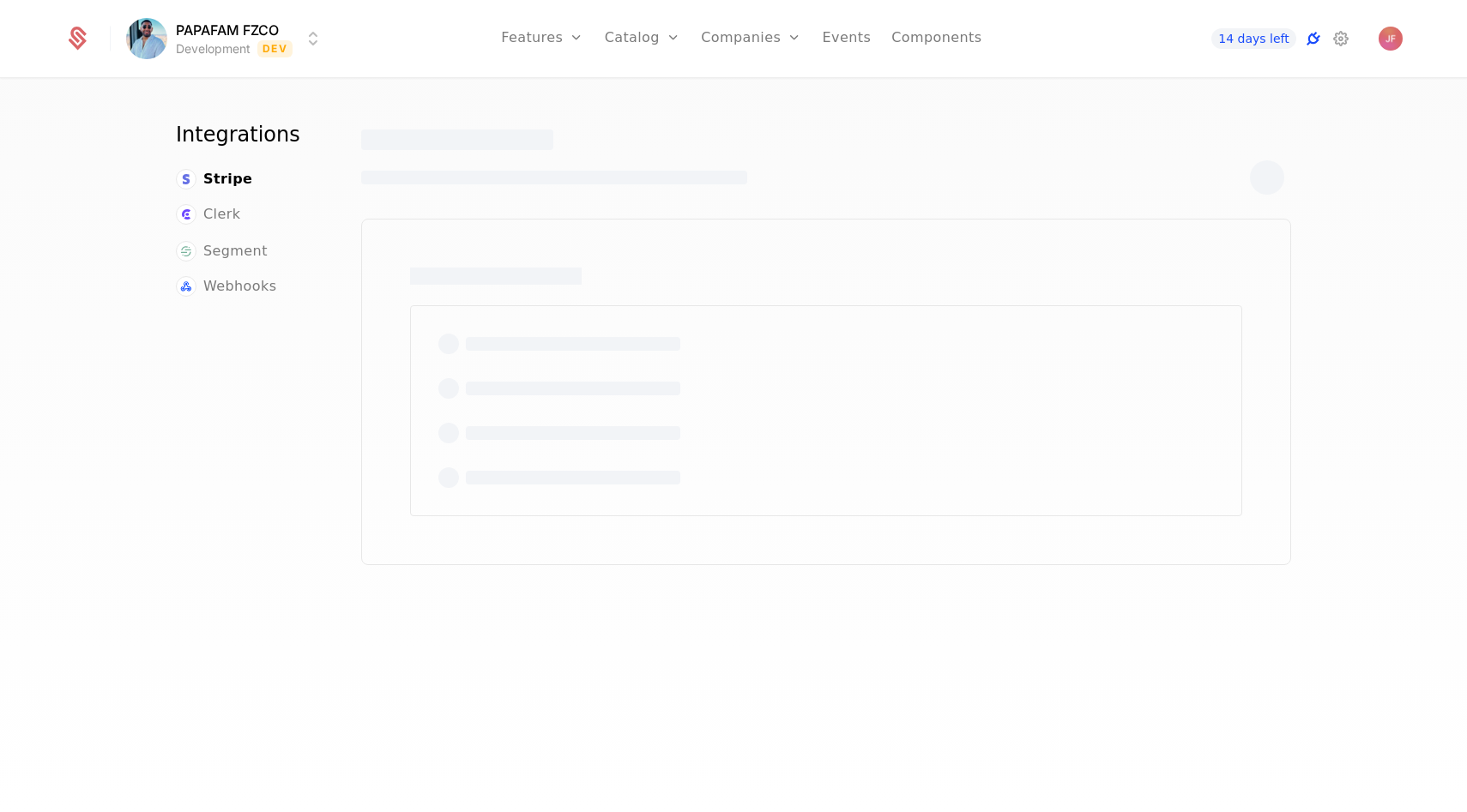
click at [1312, 35] on icon at bounding box center [1313, 38] width 20 height 20
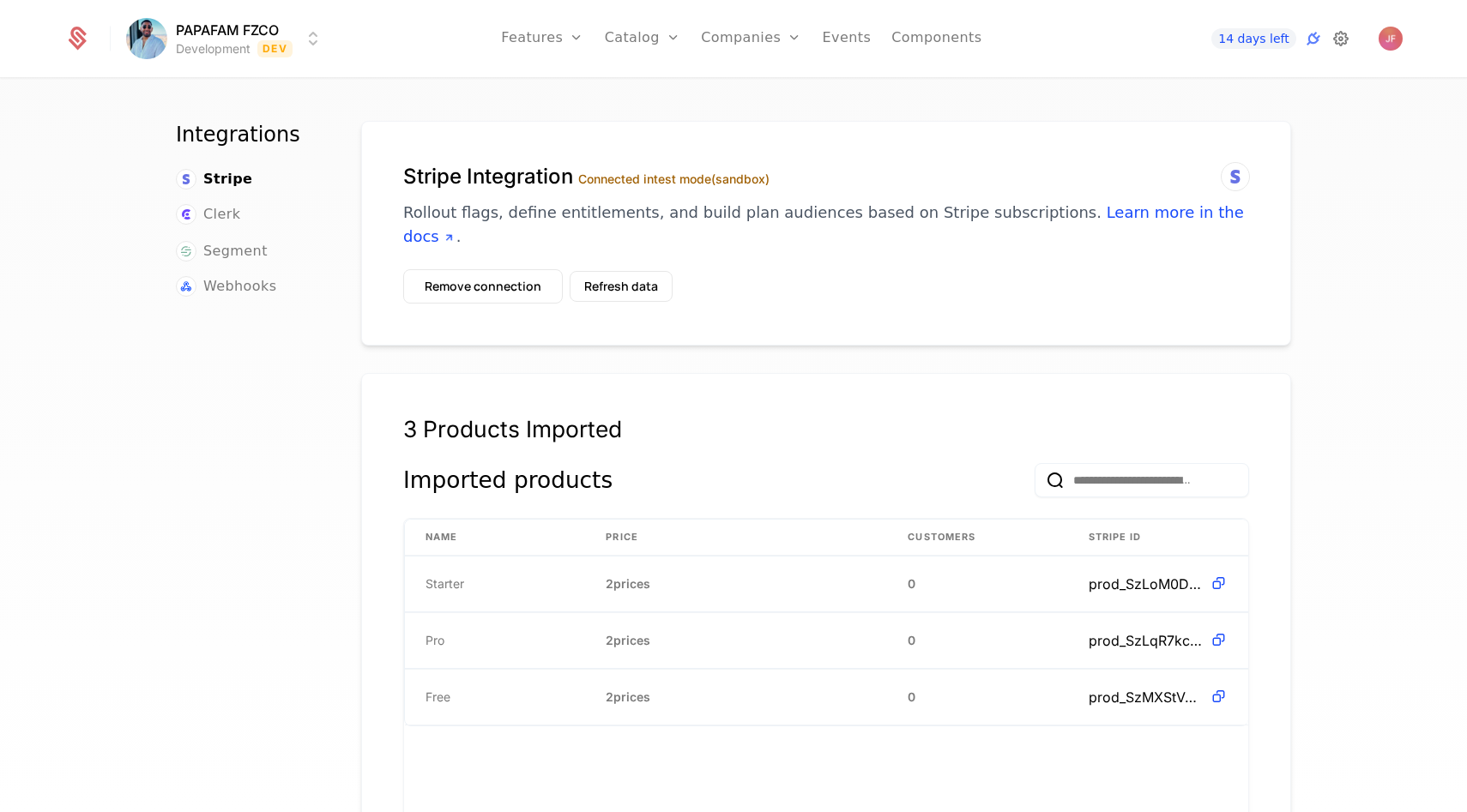
click at [1335, 39] on icon at bounding box center [1340, 38] width 20 height 20
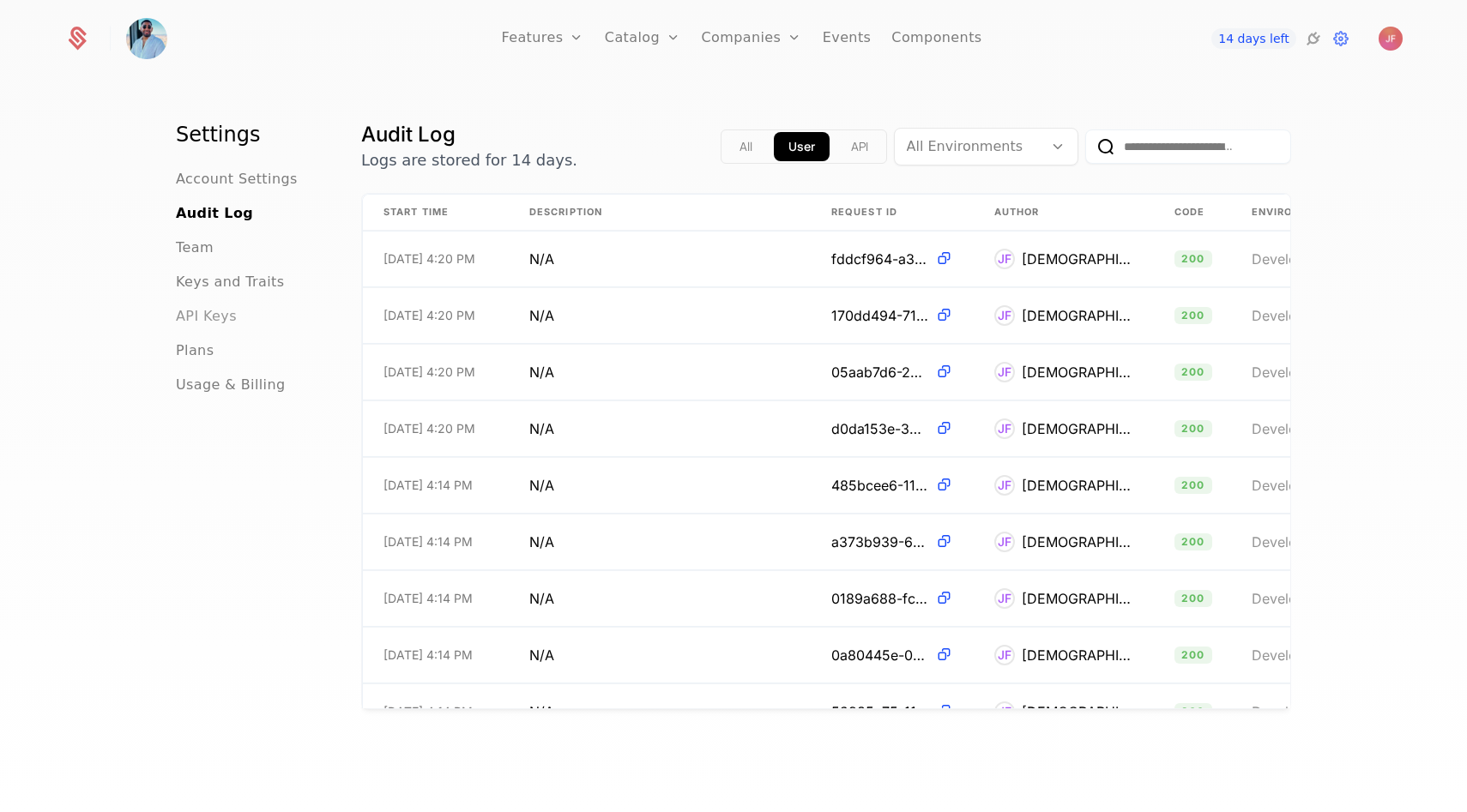
click at [205, 317] on span "API Keys" at bounding box center [206, 316] width 61 height 20
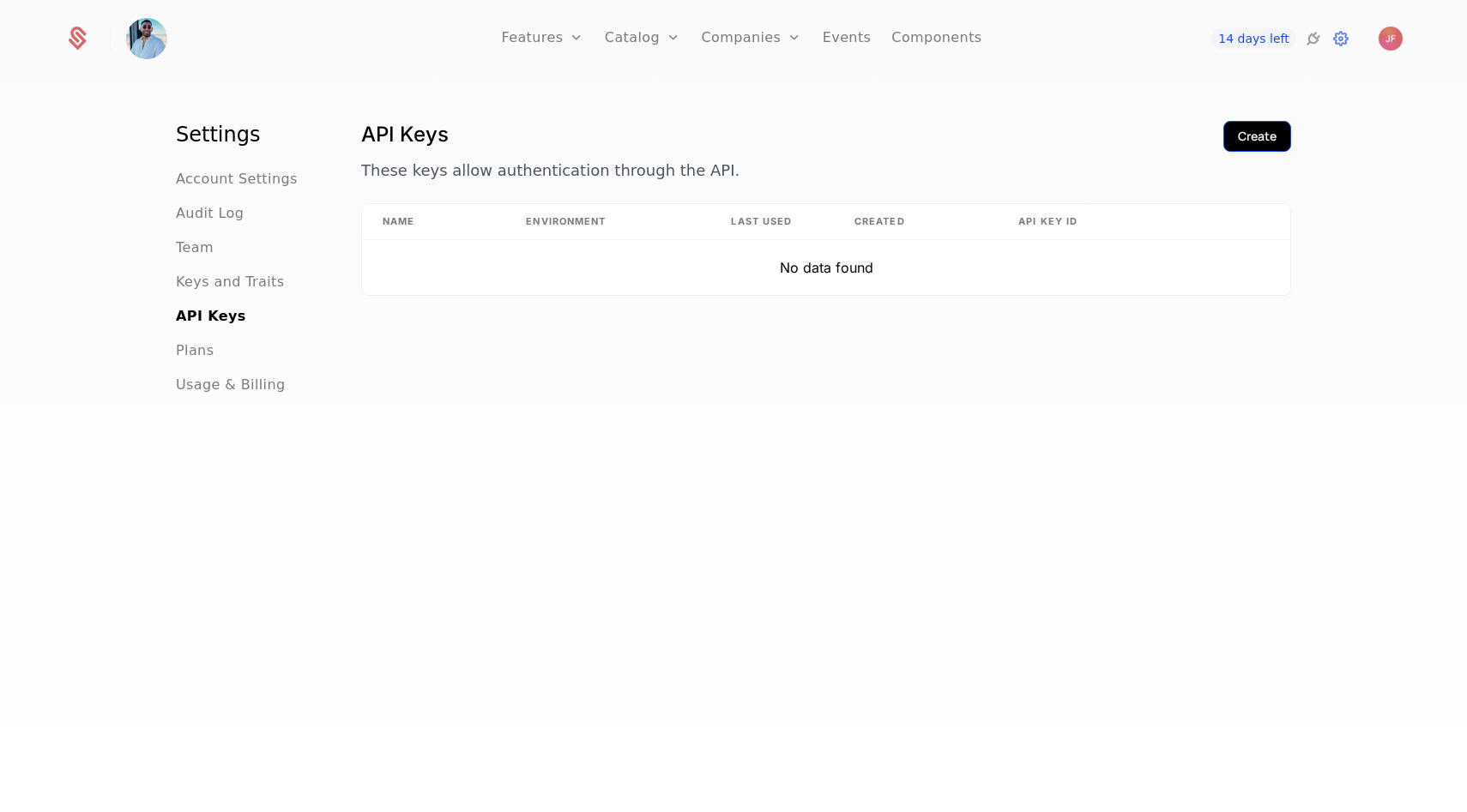
click at [1269, 131] on div "Create" at bounding box center [1257, 136] width 39 height 17
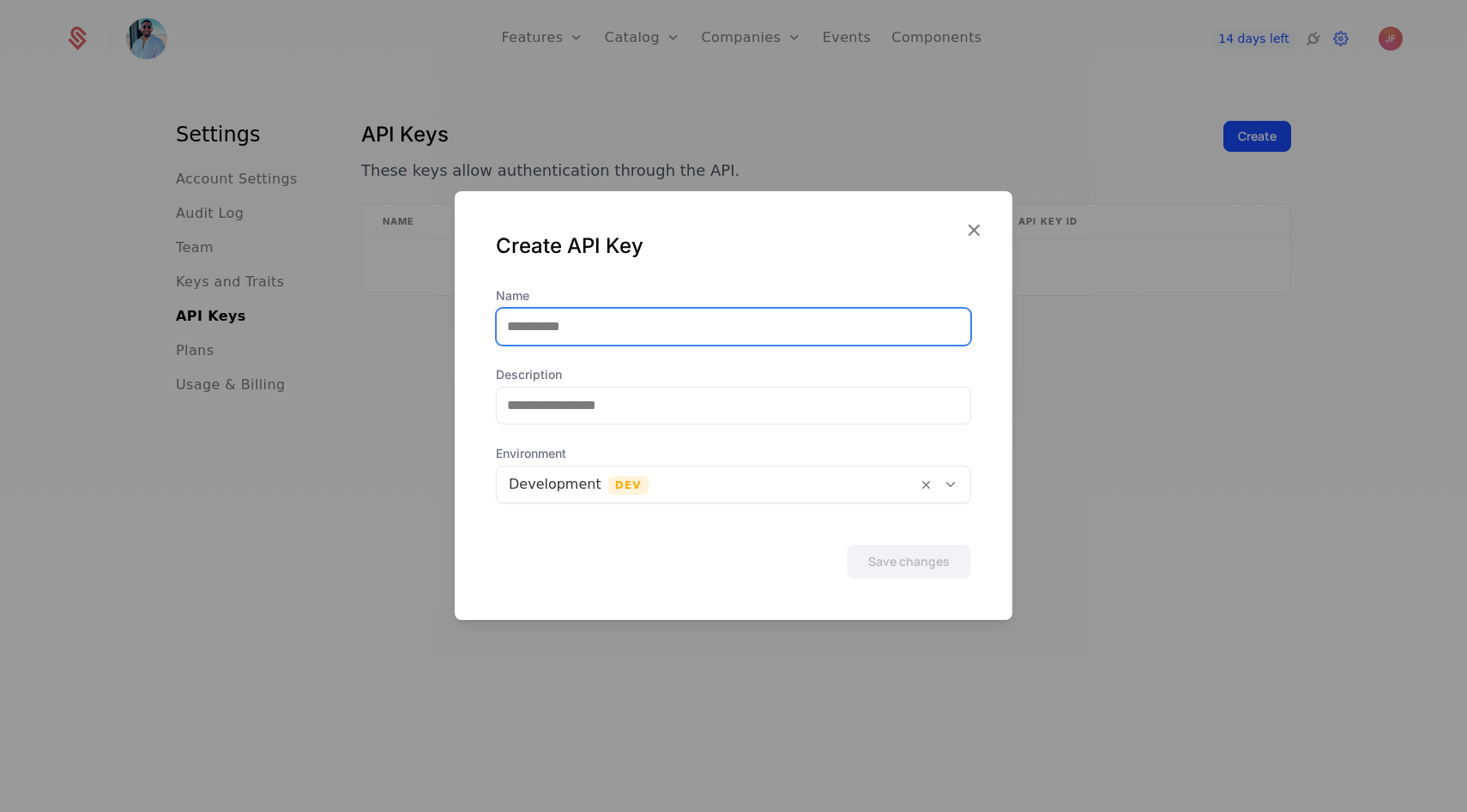
click at [670, 311] on input "Name" at bounding box center [734, 326] width 474 height 36
type input "*"
type input "******"
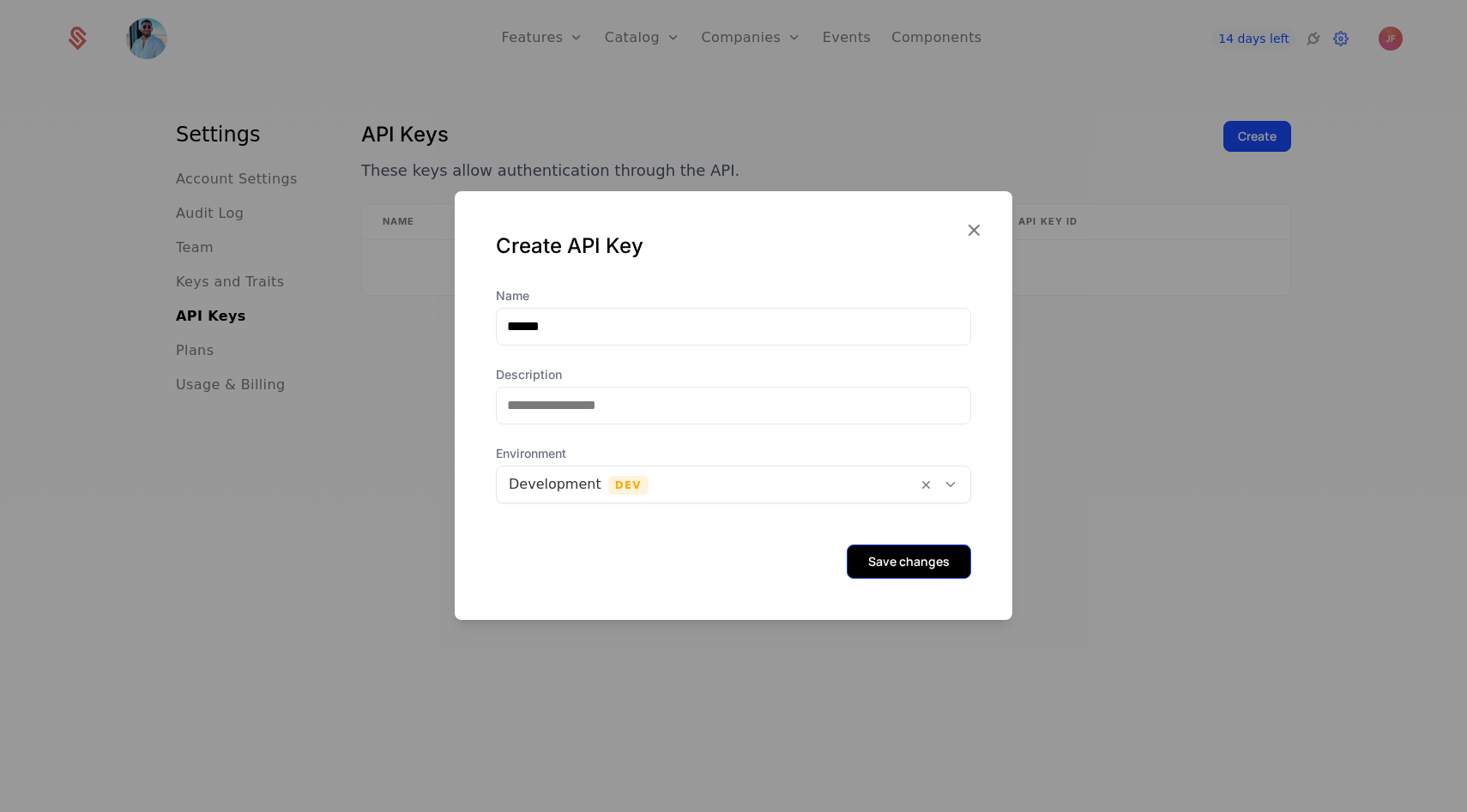
click at [913, 565] on button "Save changes" at bounding box center [909, 561] width 125 height 34
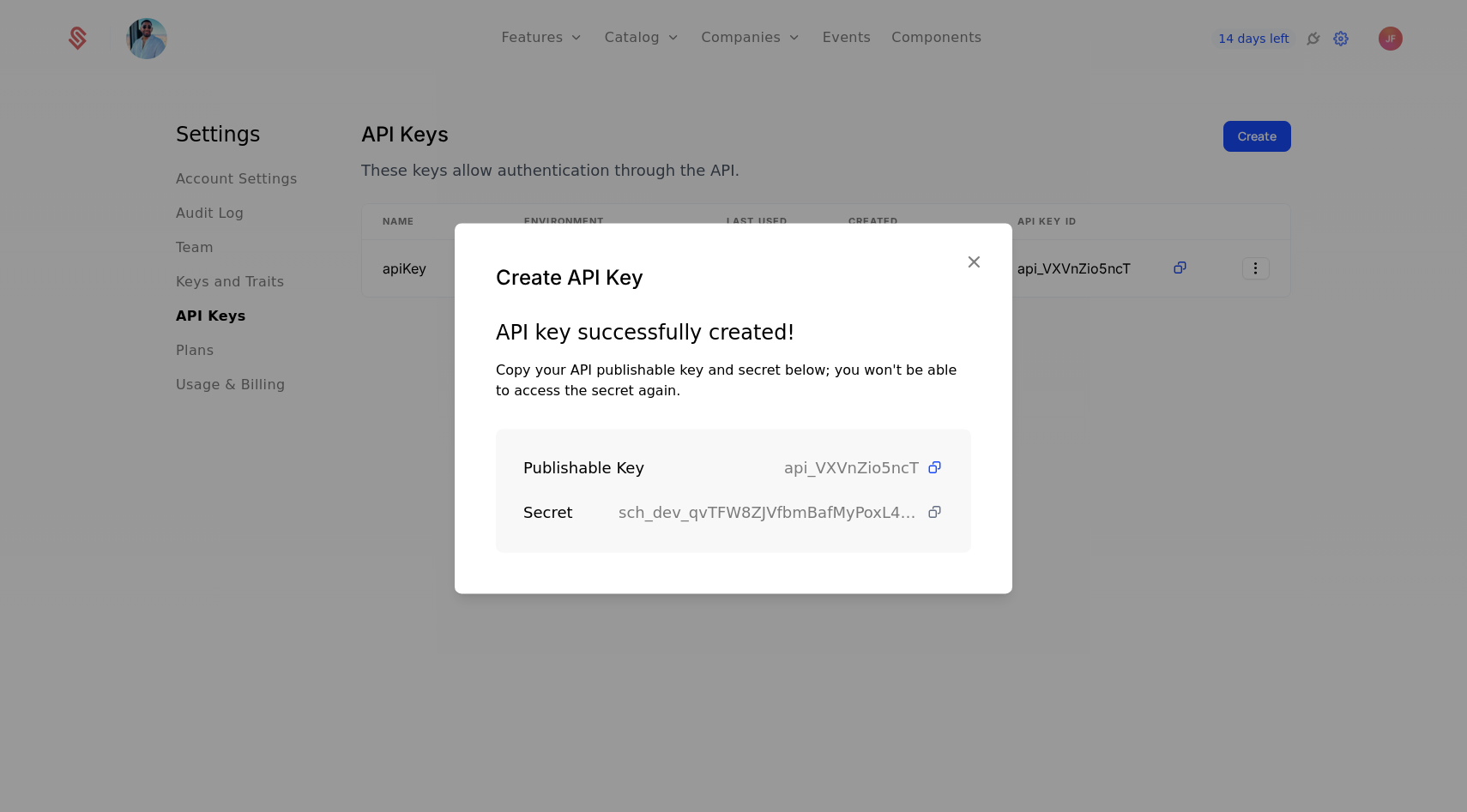
click at [932, 513] on icon at bounding box center [934, 512] width 18 height 18
click at [936, 473] on icon at bounding box center [934, 468] width 18 height 18
click at [1183, 252] on div at bounding box center [733, 406] width 1467 height 812
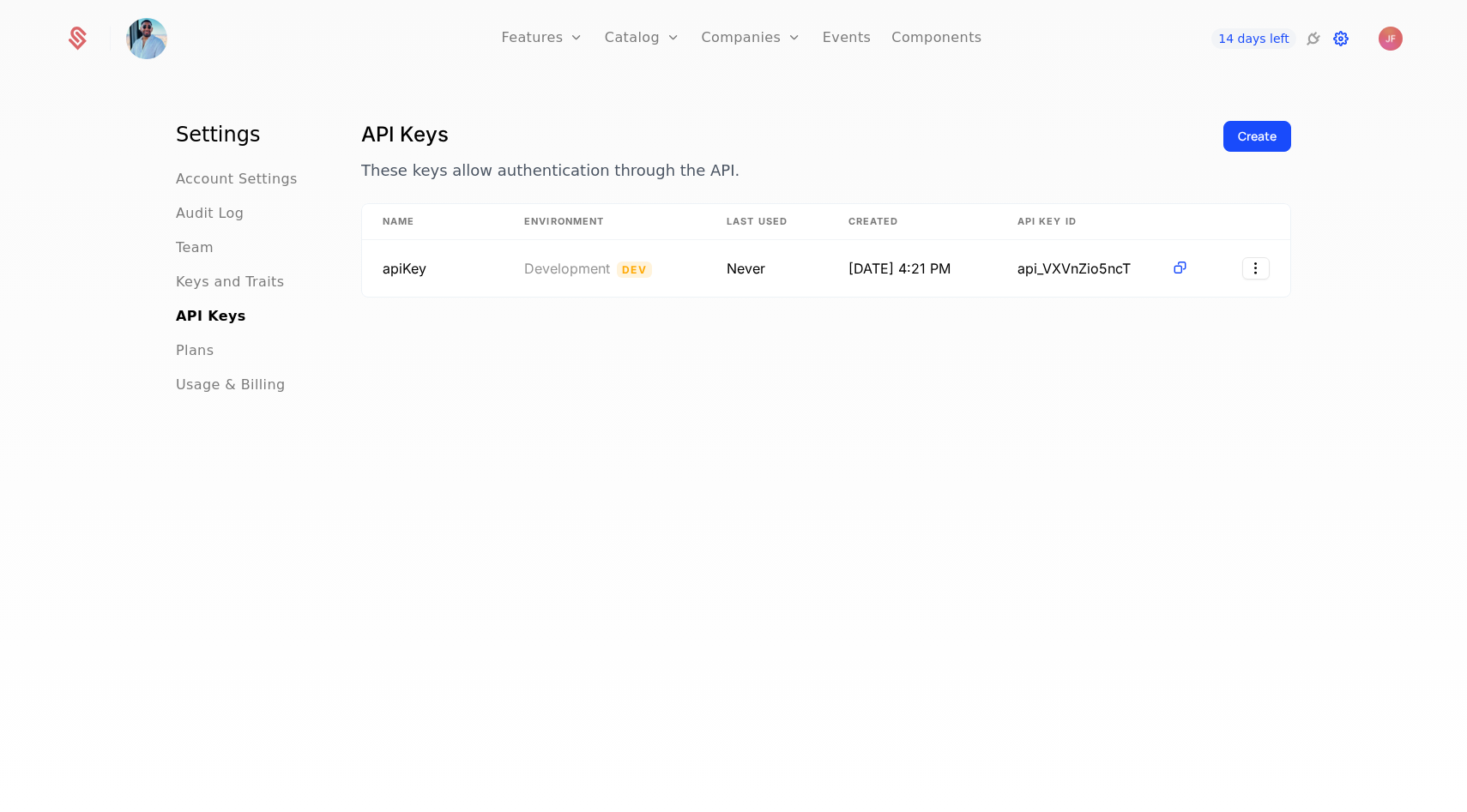
click at [1336, 42] on icon at bounding box center [1340, 38] width 20 height 20
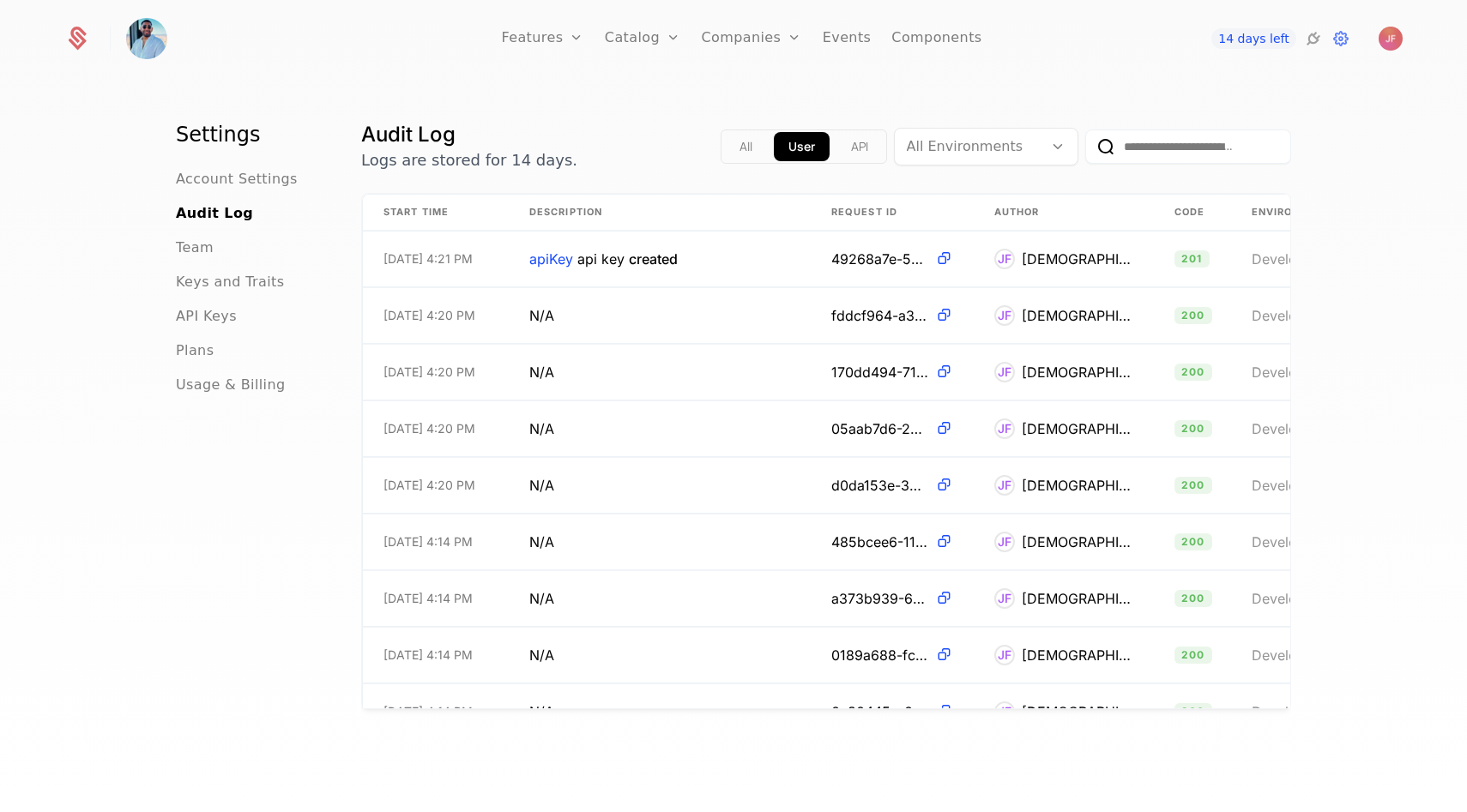
click at [604, 40] on ul "Features Features Flags Catalog Plans Add Ons Configuration Companies Companies…" at bounding box center [741, 39] width 481 height 77
click at [622, 40] on link "Catalog" at bounding box center [643, 39] width 76 height 77
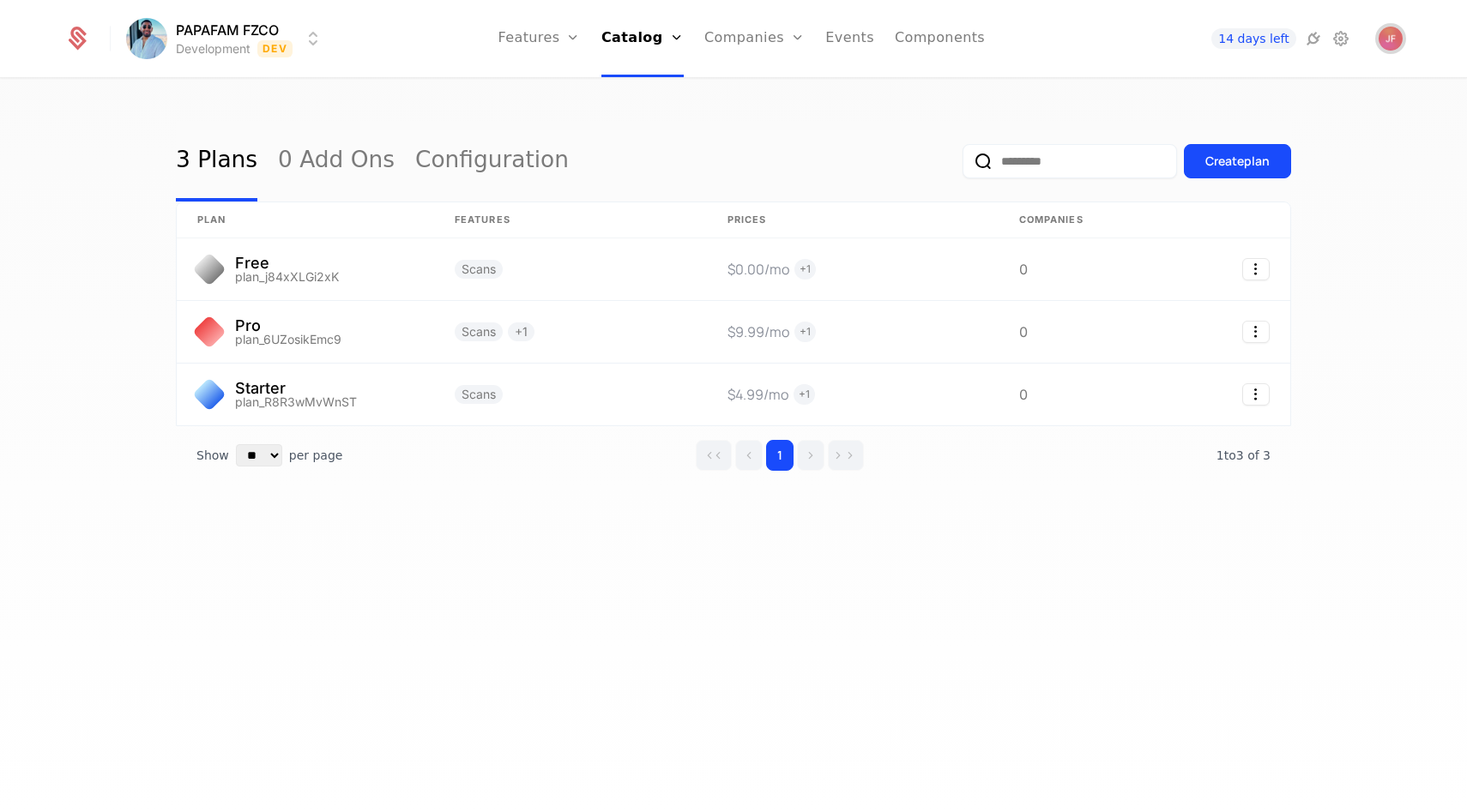
click at [1384, 30] on span "Open user button" at bounding box center [1391, 39] width 24 height 24
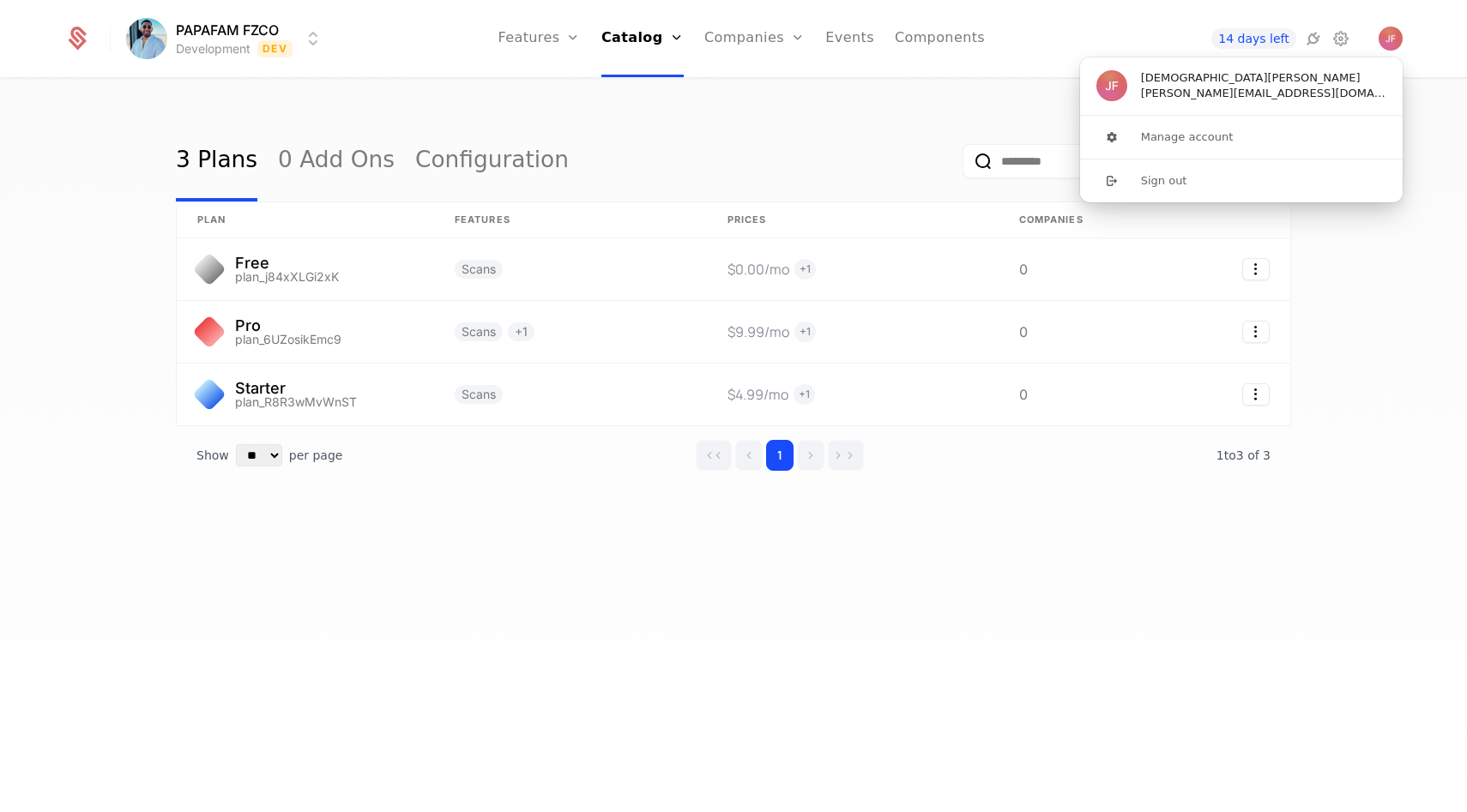
click at [1147, 60] on span "Jesus Flores jesus.flo369@gmail.com" at bounding box center [1241, 86] width 324 height 58
click at [1344, 30] on icon at bounding box center [1340, 38] width 20 height 20
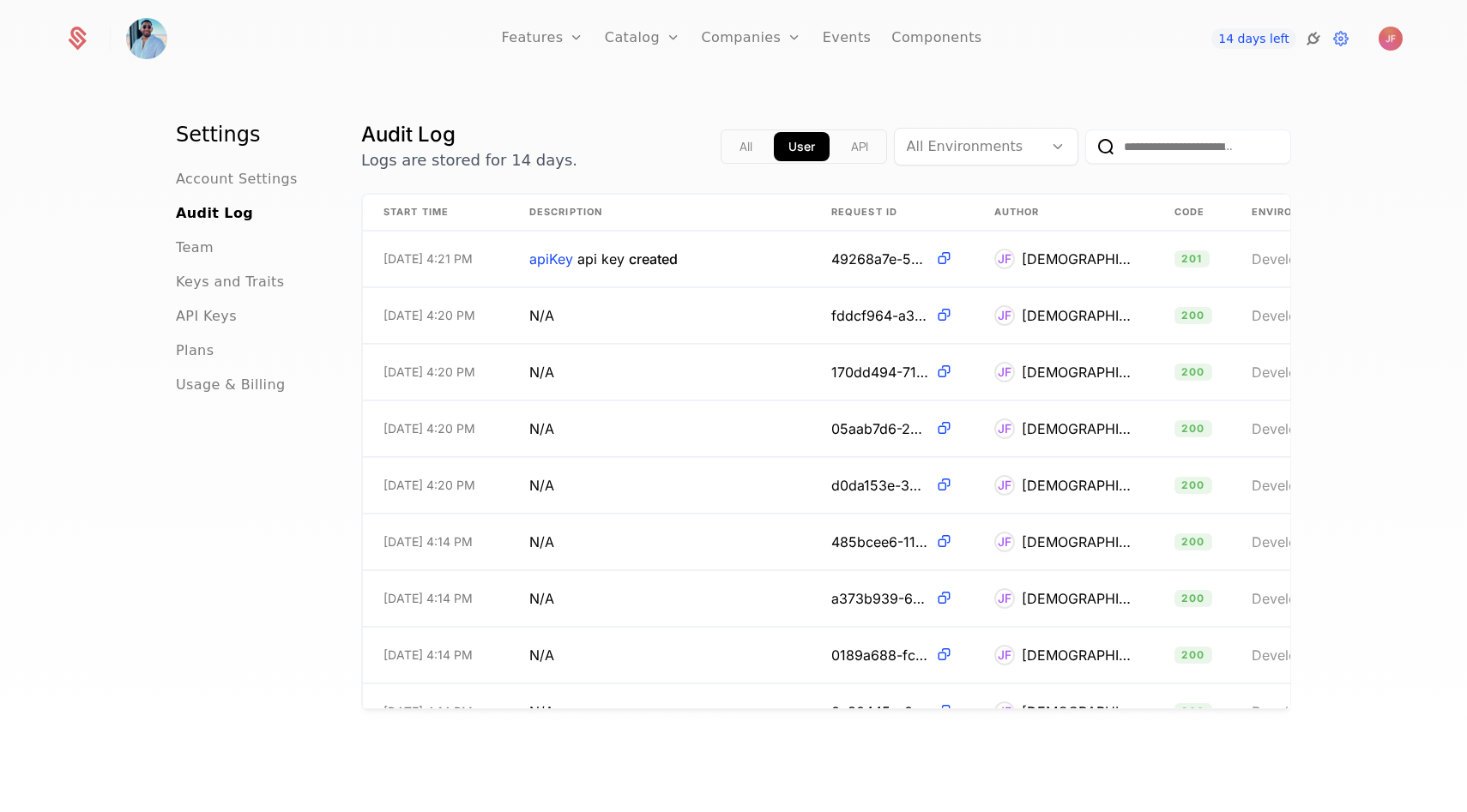
click at [1315, 36] on icon at bounding box center [1313, 38] width 20 height 20
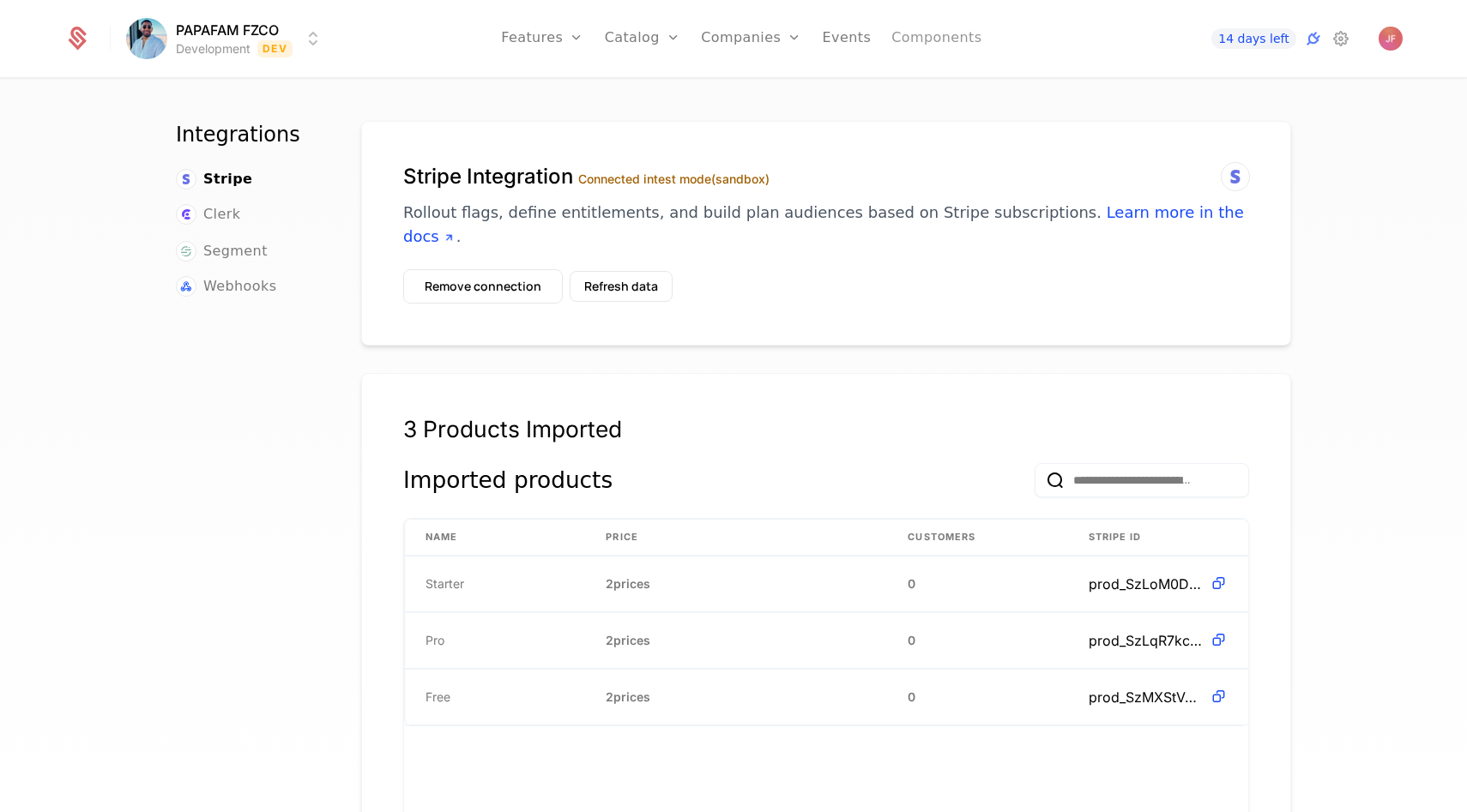
click at [925, 34] on link "Components" at bounding box center [936, 39] width 90 height 77
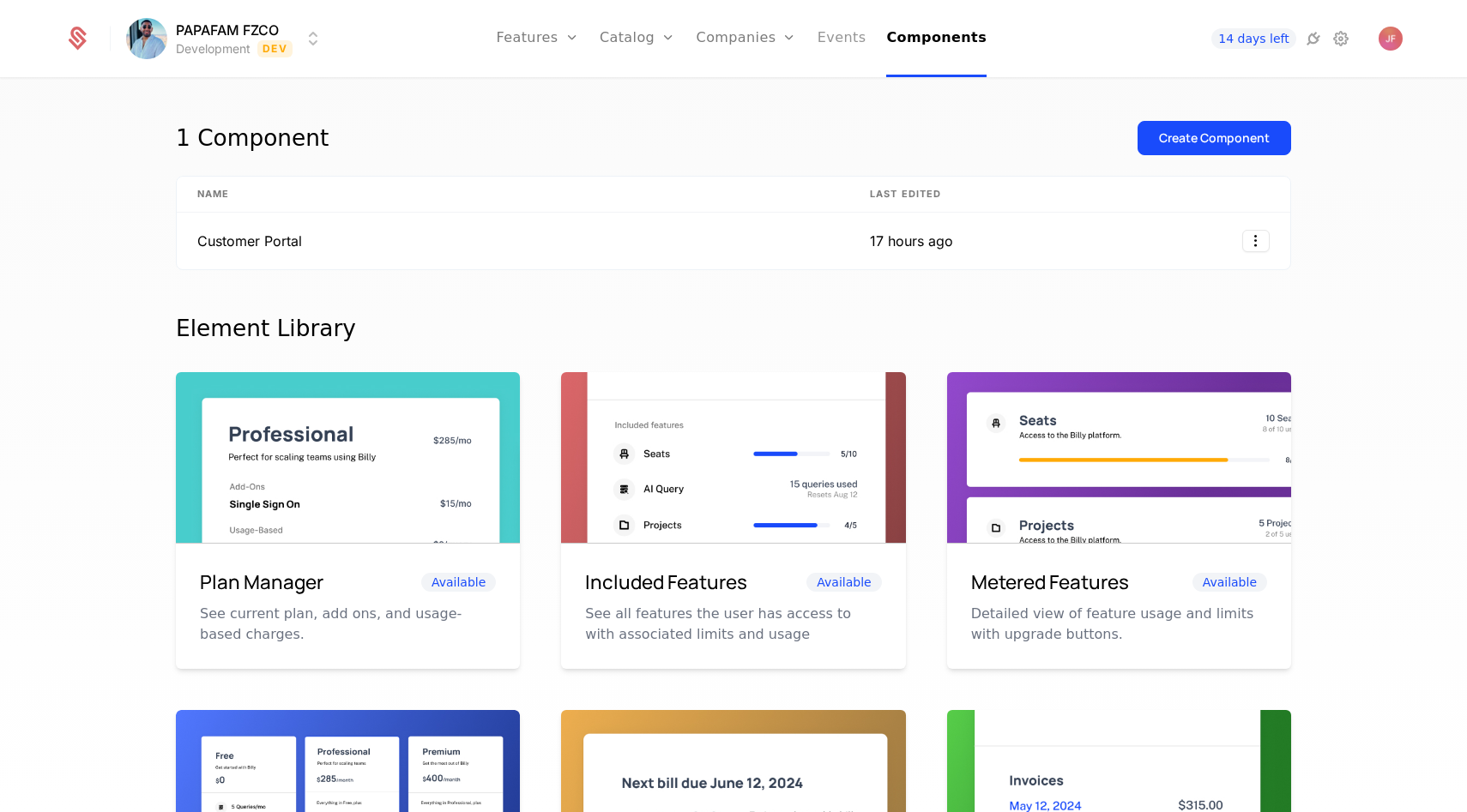
click at [847, 39] on link "Events" at bounding box center [842, 39] width 49 height 77
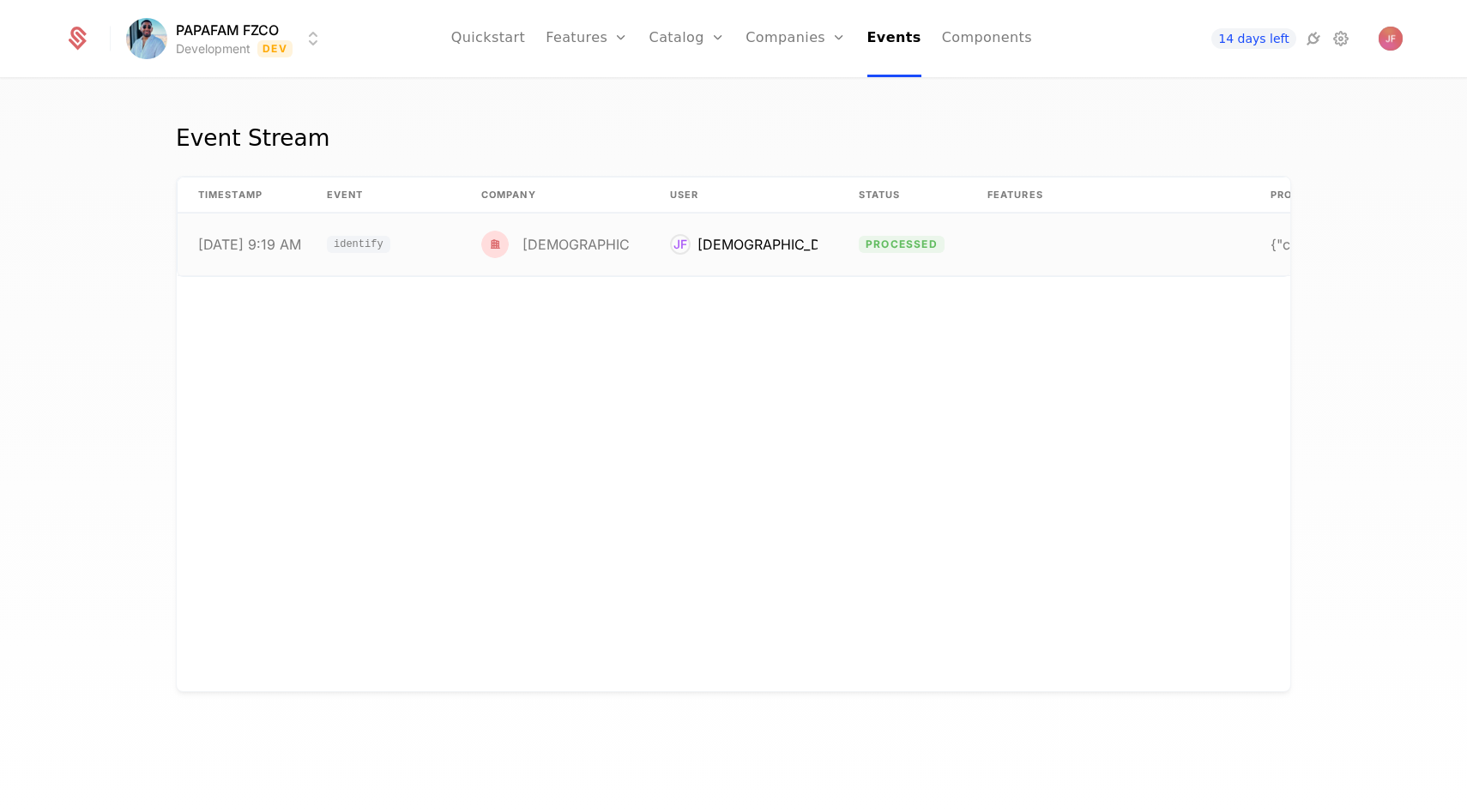
scroll to position [0, 132]
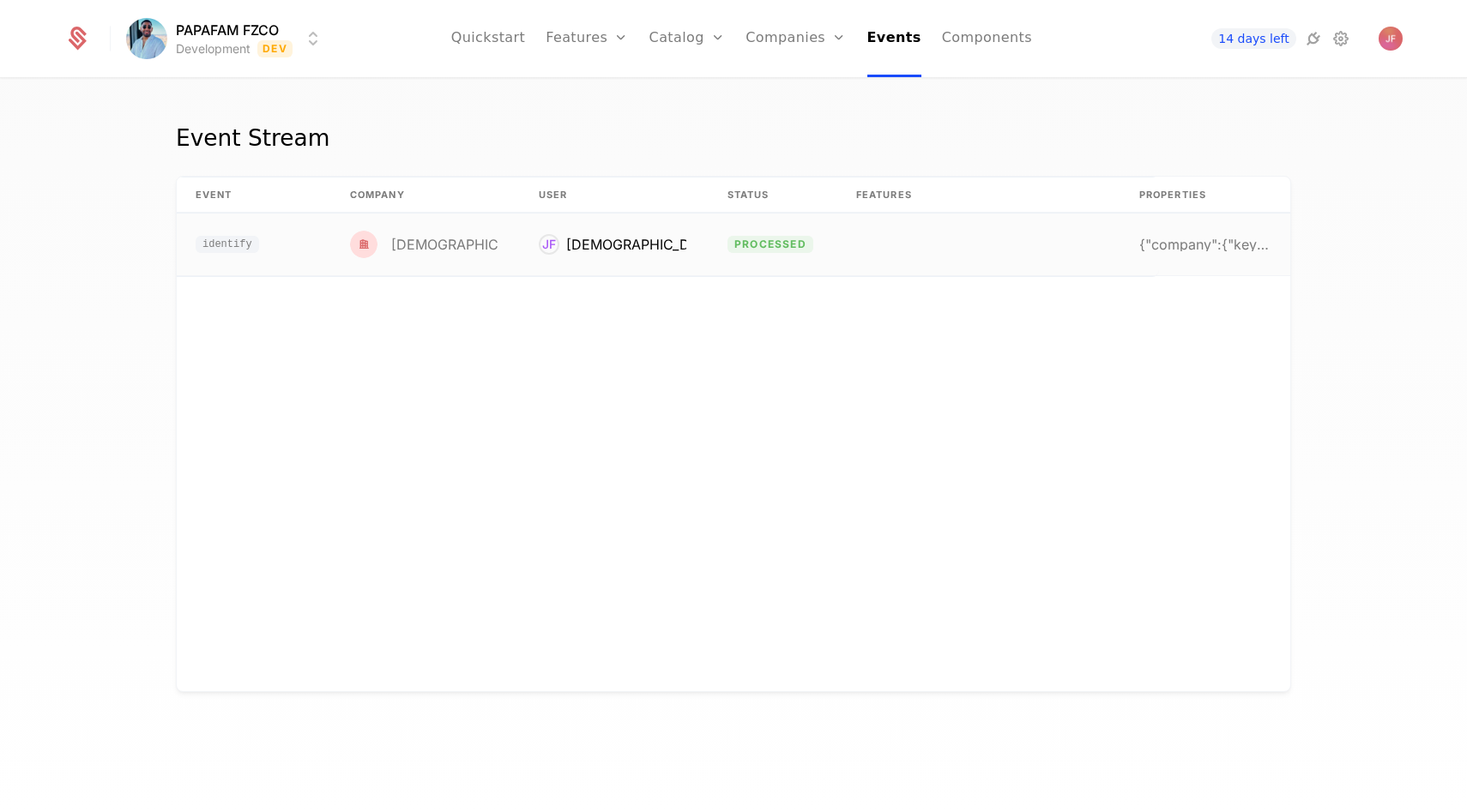
click at [1018, 217] on td at bounding box center [977, 245] width 283 height 62
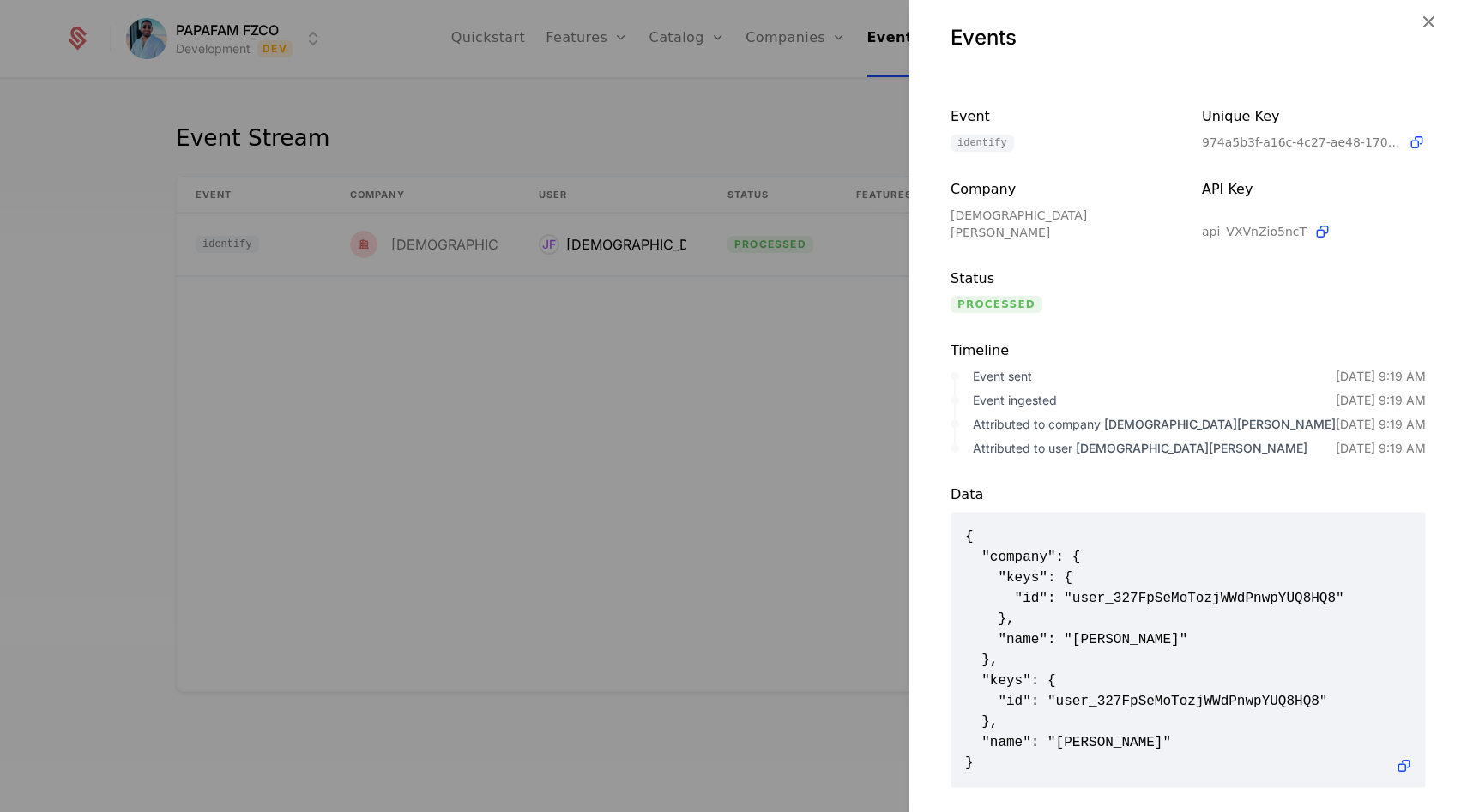
scroll to position [16, 0]
click at [651, 477] on div at bounding box center [733, 406] width 1467 height 812
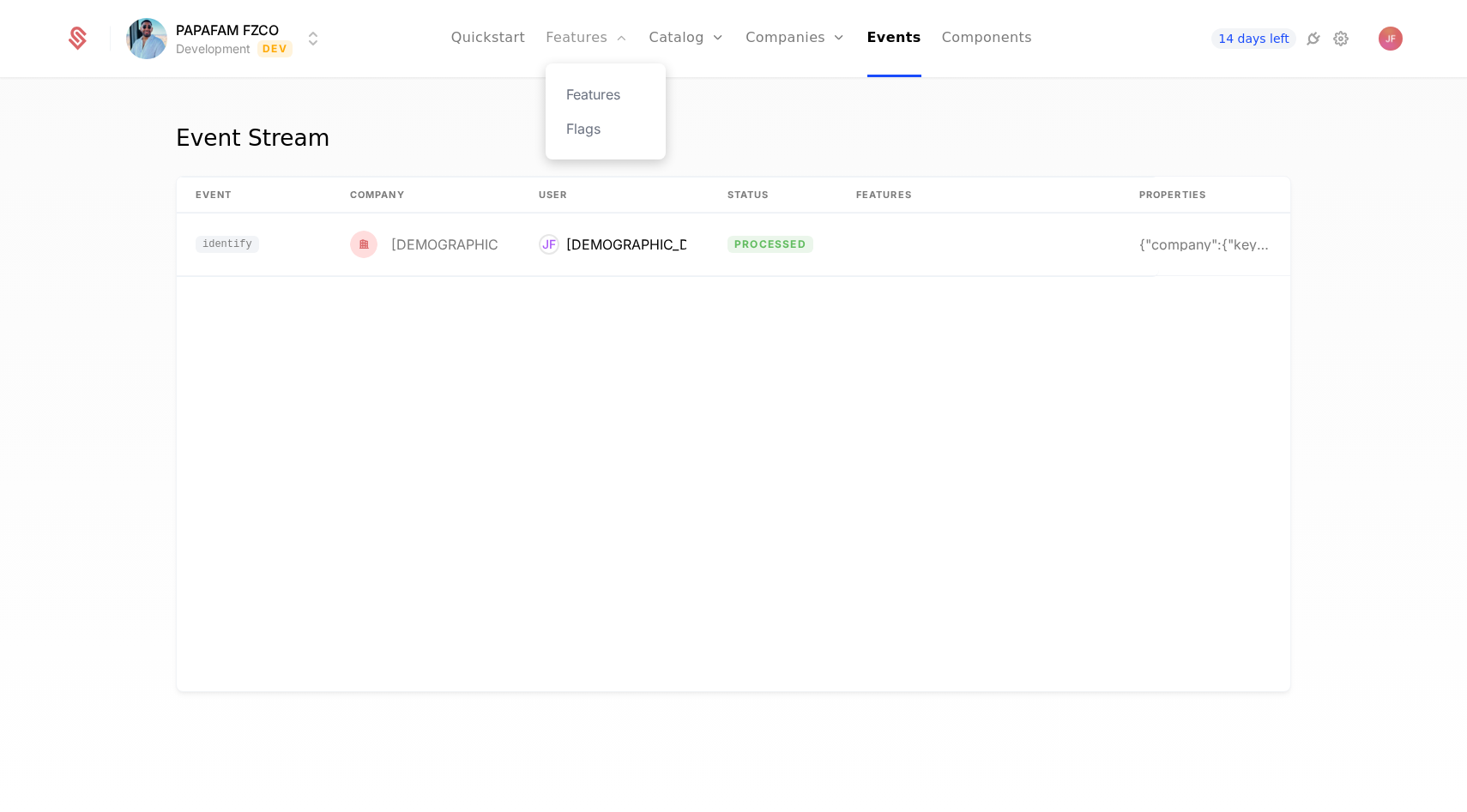
click at [562, 12] on link "Features" at bounding box center [586, 39] width 82 height 77
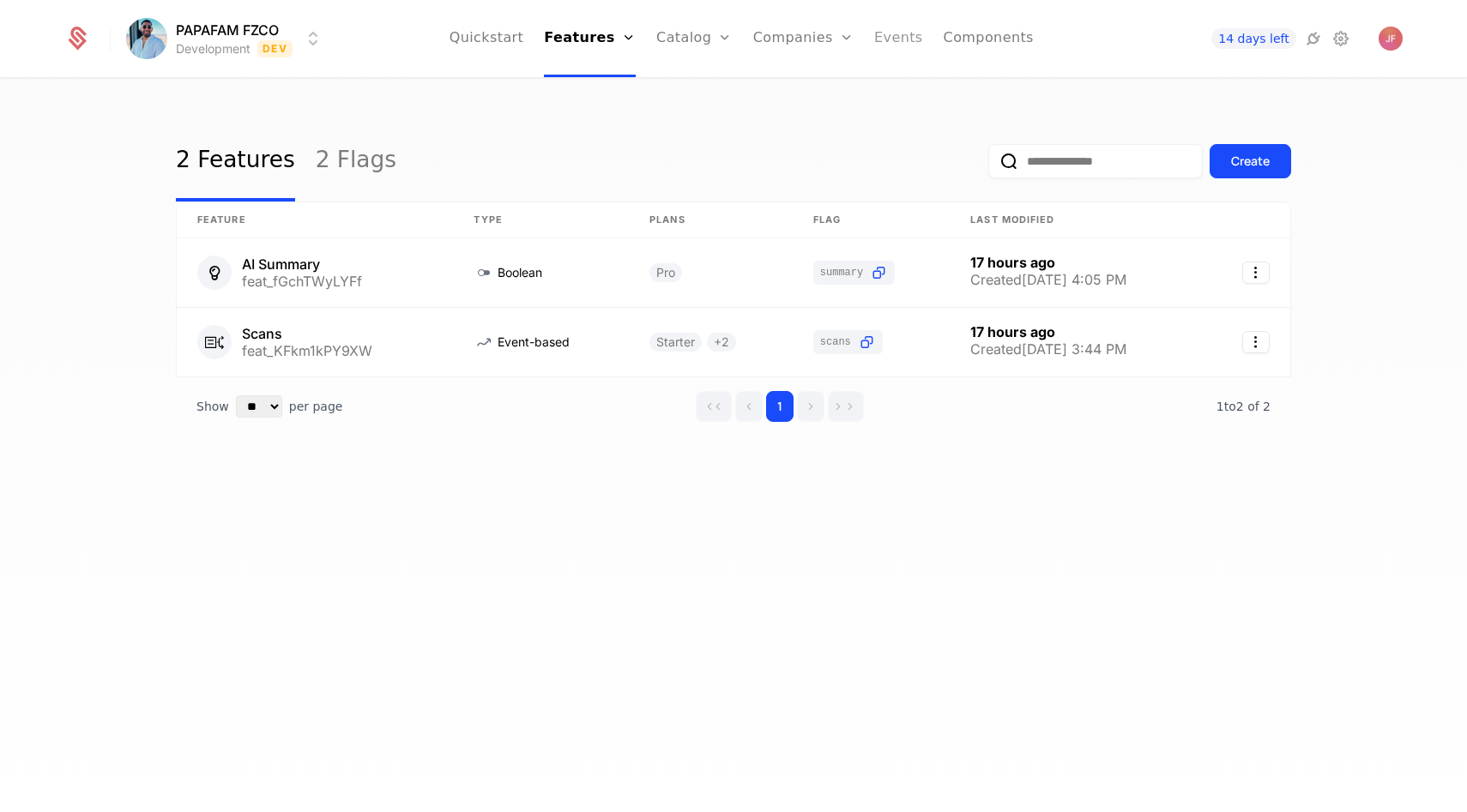
click at [904, 41] on link "Events" at bounding box center [898, 39] width 49 height 77
